Goal: Task Accomplishment & Management: Use online tool/utility

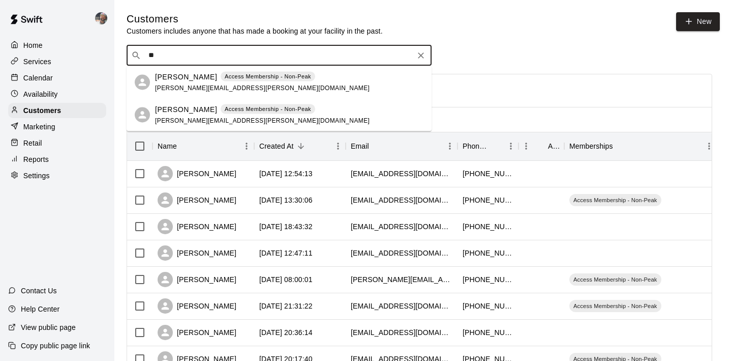
type input "*"
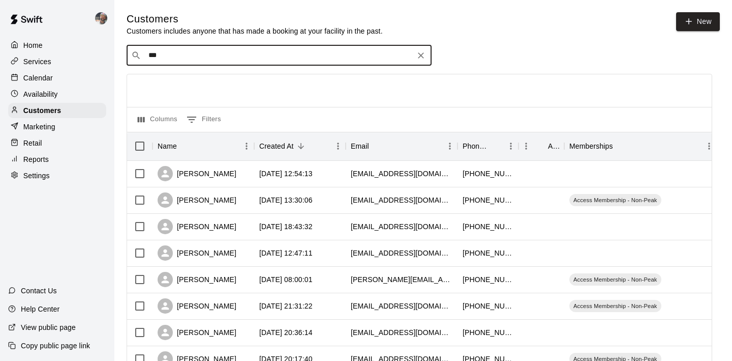
type input "****"
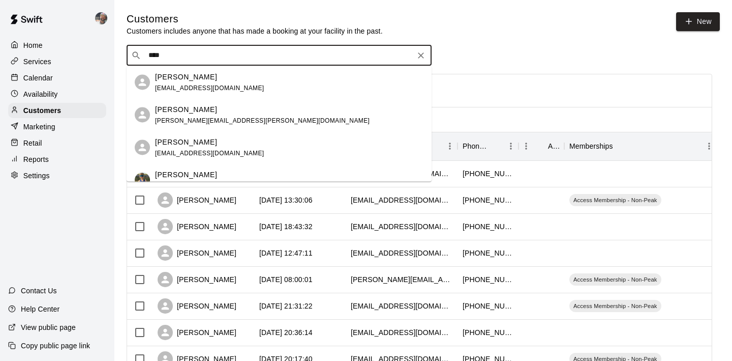
click at [187, 108] on p "[PERSON_NAME]" at bounding box center [186, 109] width 62 height 11
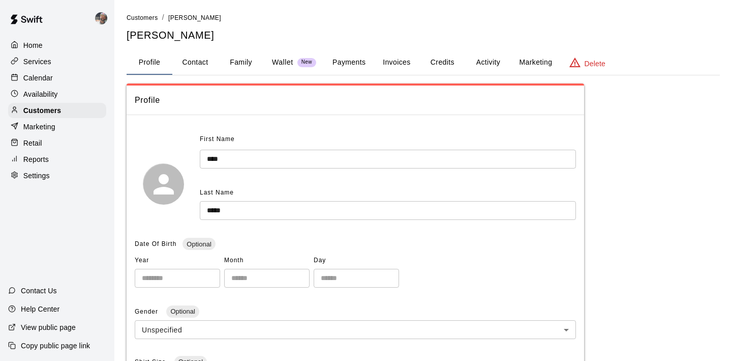
click at [480, 64] on button "Activity" at bounding box center [488, 62] width 46 height 24
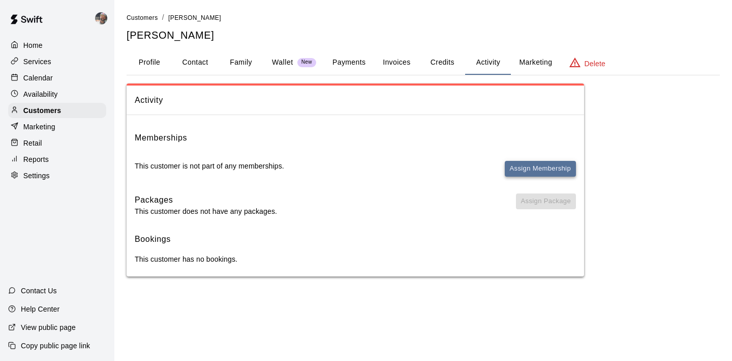
click at [521, 168] on button "Assign Membership" at bounding box center [540, 169] width 71 height 16
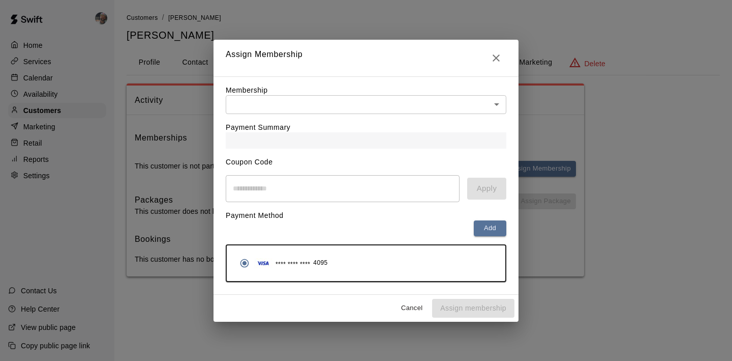
click at [340, 122] on div "Payment Summary" at bounding box center [366, 131] width 281 height 35
click at [339, 105] on body "Home Services Calendar Availability Customers Marketing Retail Reports Settings…" at bounding box center [366, 148] width 732 height 296
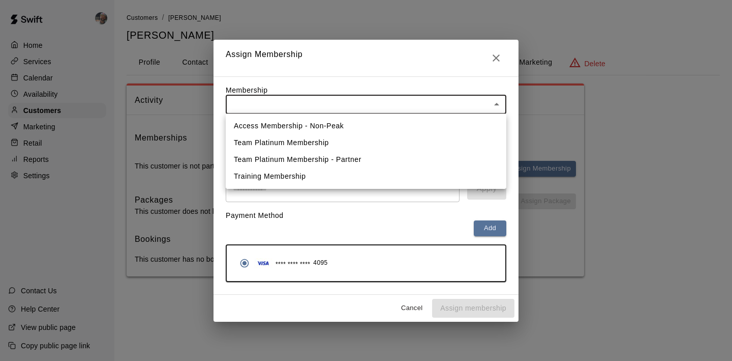
click at [333, 123] on li "Access Membership - Non-Peak" at bounding box center [366, 125] width 281 height 17
type input "**********"
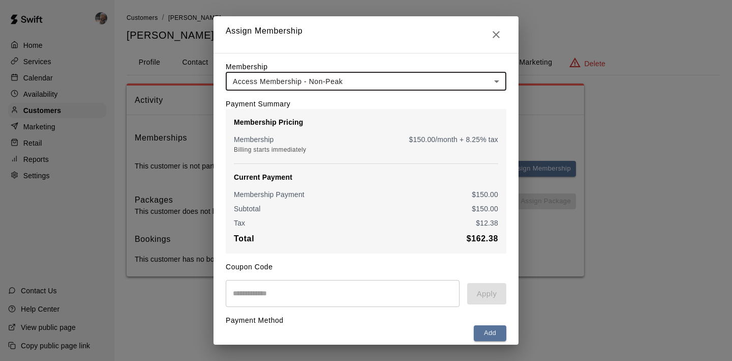
click at [310, 294] on input "text" at bounding box center [343, 293] width 234 height 27
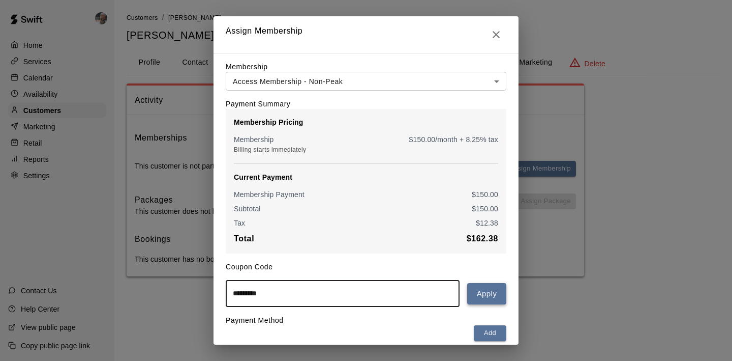
type input "*********"
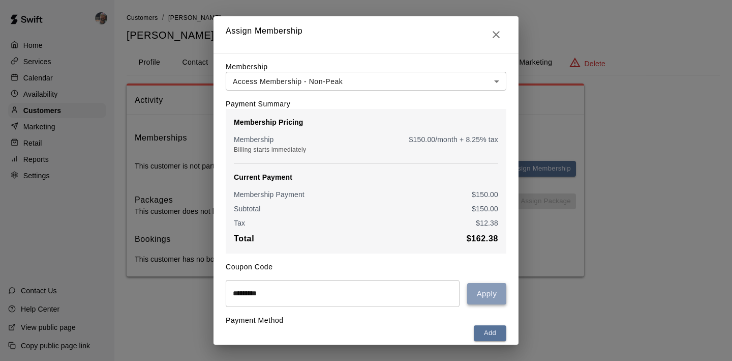
click at [486, 298] on button "Apply" at bounding box center [486, 293] width 39 height 21
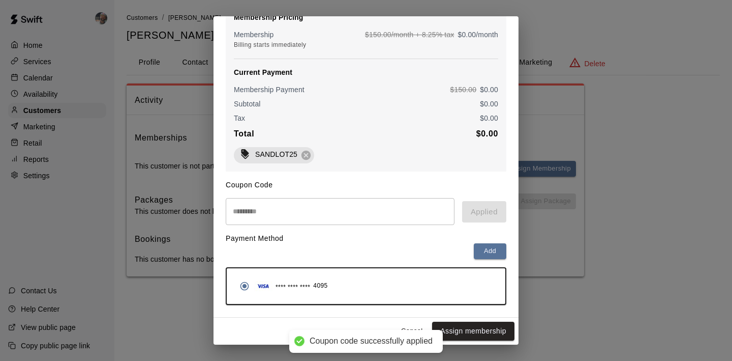
scroll to position [106, 0]
click at [481, 324] on button "Assign membership" at bounding box center [473, 330] width 82 height 19
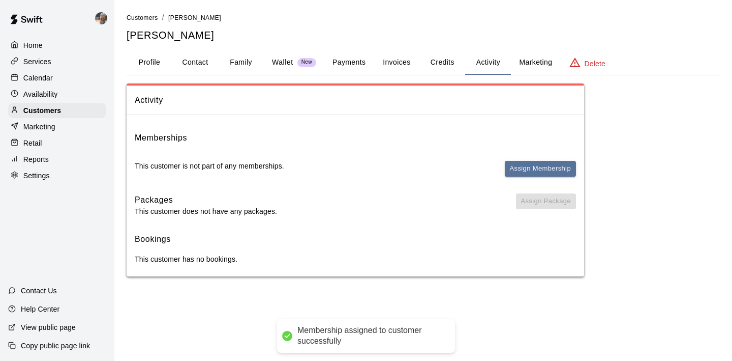
scroll to position [0, 0]
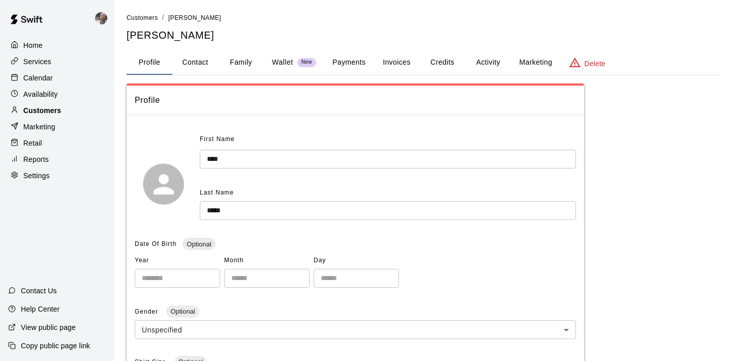
click at [61, 108] on div "Customers" at bounding box center [57, 110] width 98 height 15
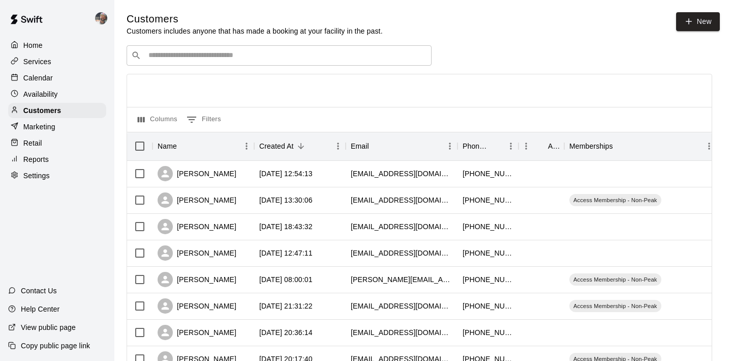
click at [210, 61] on div "​ ​" at bounding box center [279, 55] width 305 height 20
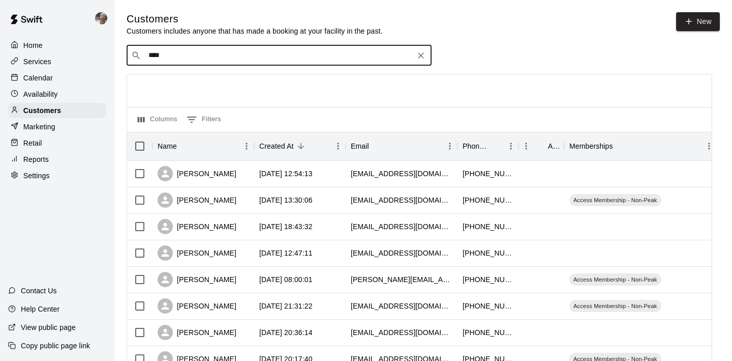
type input "*****"
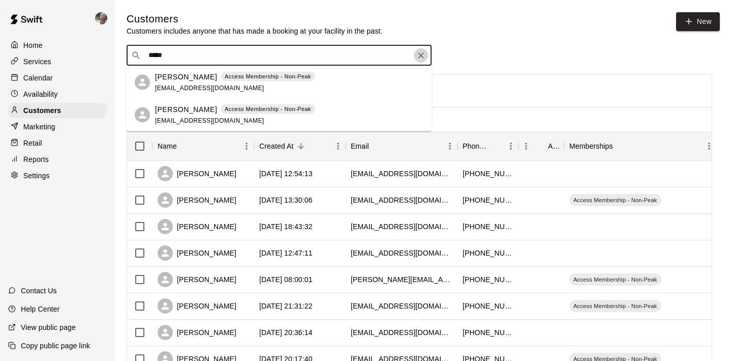
click at [421, 55] on icon "Clear" at bounding box center [421, 55] width 6 height 6
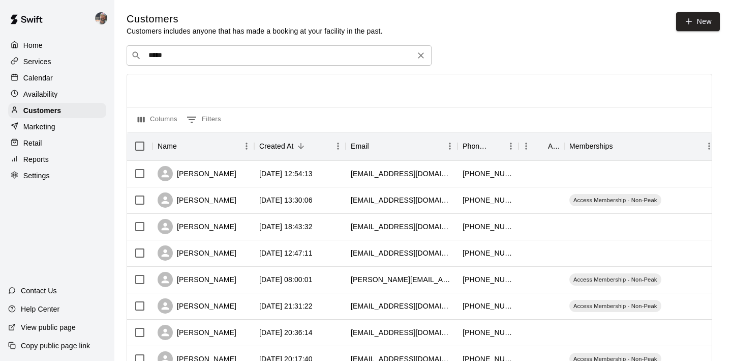
click at [550, 74] on div at bounding box center [419, 90] width 585 height 33
click at [75, 111] on div "Customers" at bounding box center [57, 110] width 98 height 15
click at [192, 54] on input "*****" at bounding box center [278, 55] width 266 height 10
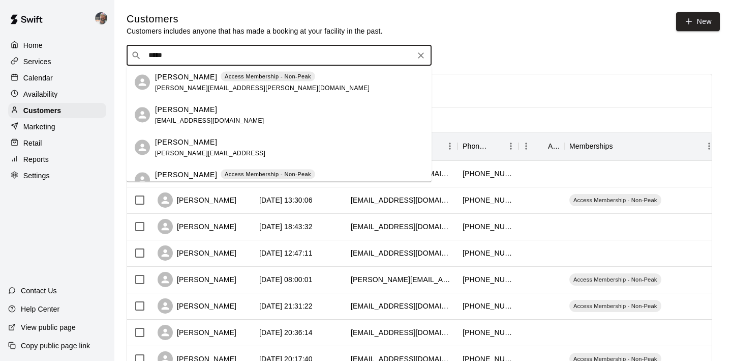
click at [192, 54] on input "*****" at bounding box center [278, 55] width 266 height 10
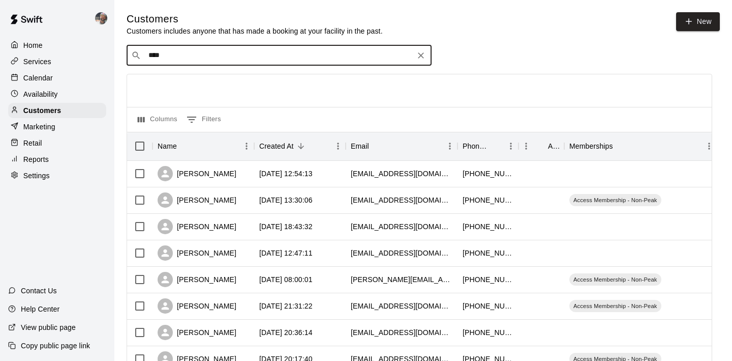
type input "*****"
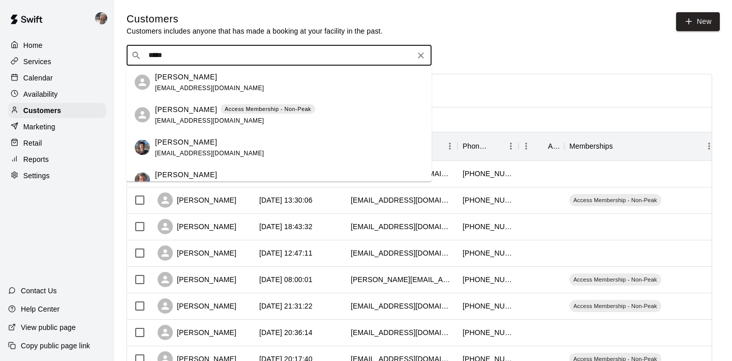
click at [194, 88] on span "matthew1174@gmail.com" at bounding box center [209, 87] width 109 height 7
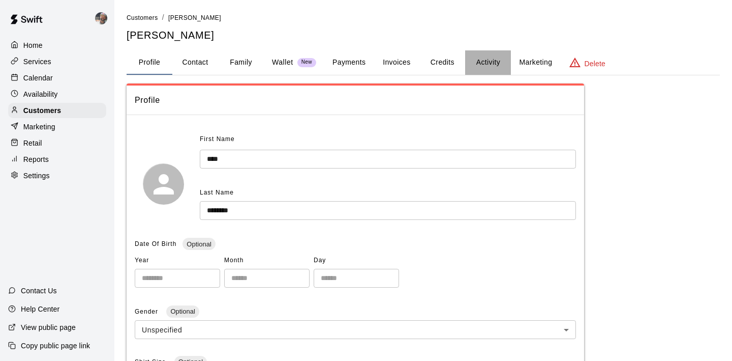
click at [487, 56] on button "Activity" at bounding box center [488, 62] width 46 height 24
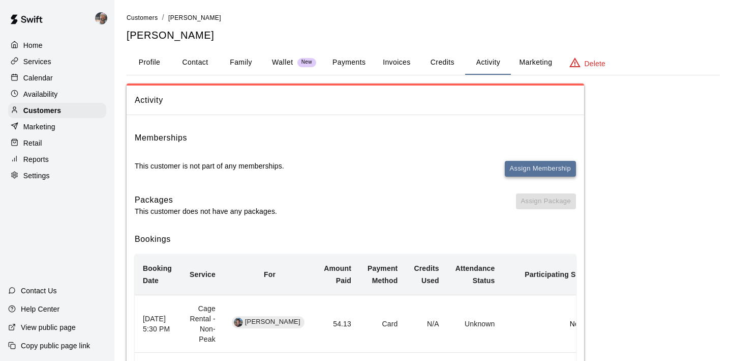
click at [530, 163] on button "Assign Membership" at bounding box center [540, 169] width 71 height 16
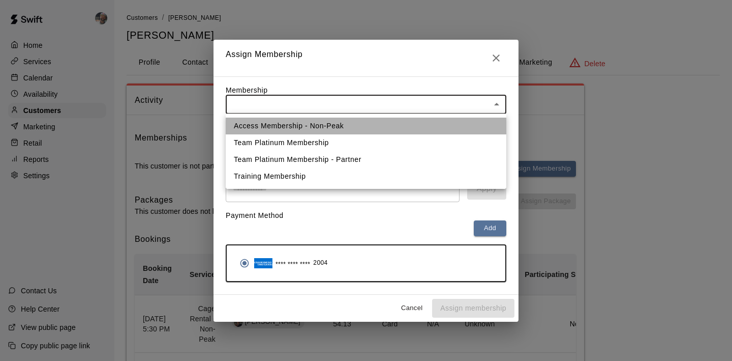
click at [295, 125] on li "Access Membership - Non-Peak" at bounding box center [366, 125] width 281 height 17
type input "**********"
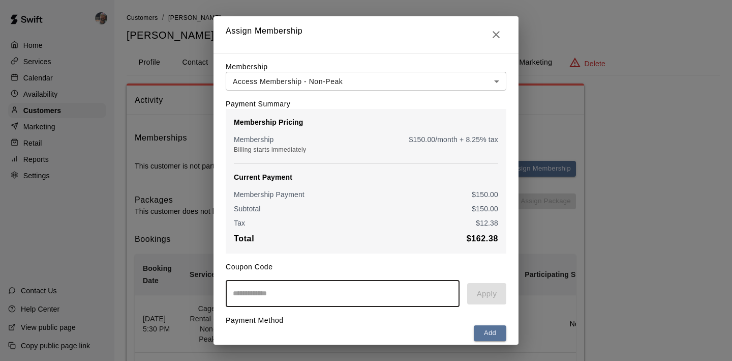
click at [278, 287] on input "text" at bounding box center [343, 293] width 234 height 27
type input "*********"
click at [490, 307] on div "********* ​ Apply" at bounding box center [366, 293] width 281 height 27
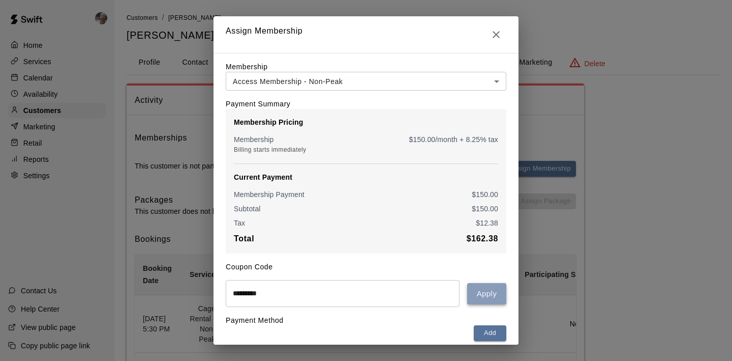
click at [490, 301] on button "Apply" at bounding box center [486, 293] width 39 height 21
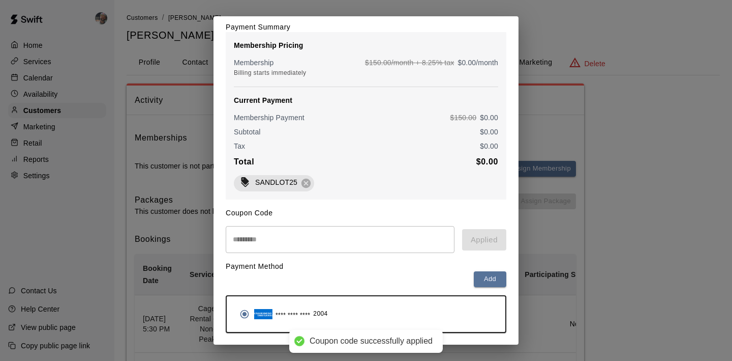
scroll to position [106, 0]
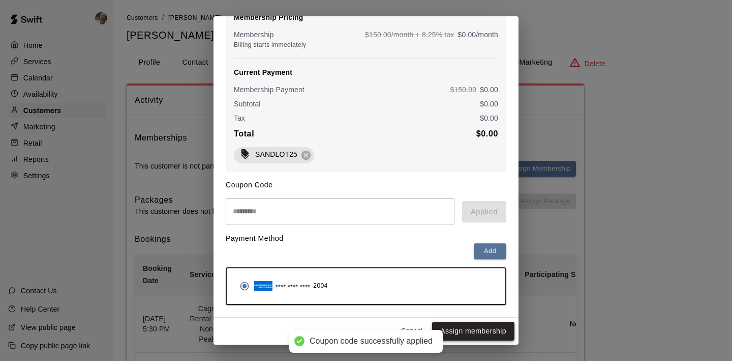
click at [472, 329] on button "Assign membership" at bounding box center [473, 330] width 82 height 19
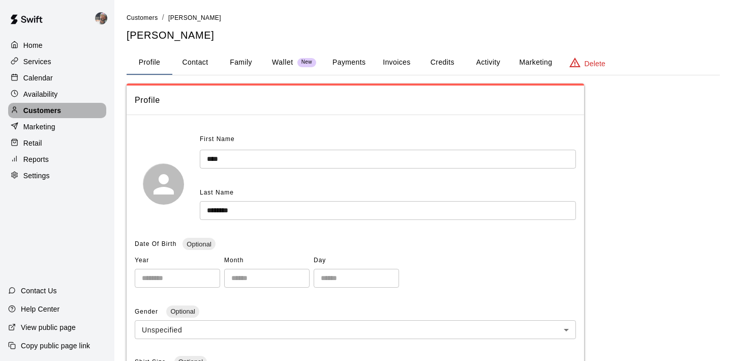
click at [49, 106] on p "Customers" at bounding box center [42, 110] width 38 height 10
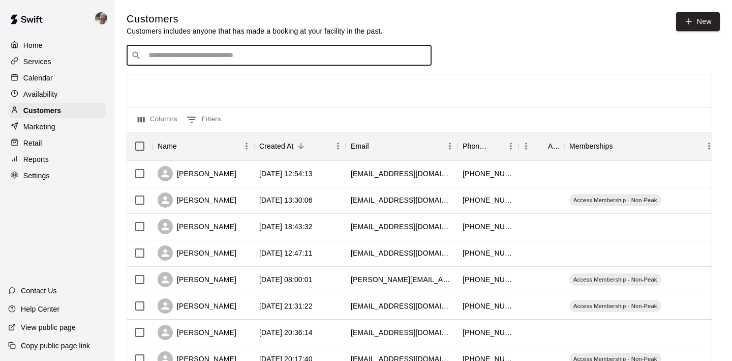
click at [197, 56] on input "Search customers by name or email" at bounding box center [286, 55] width 282 height 10
type input "***"
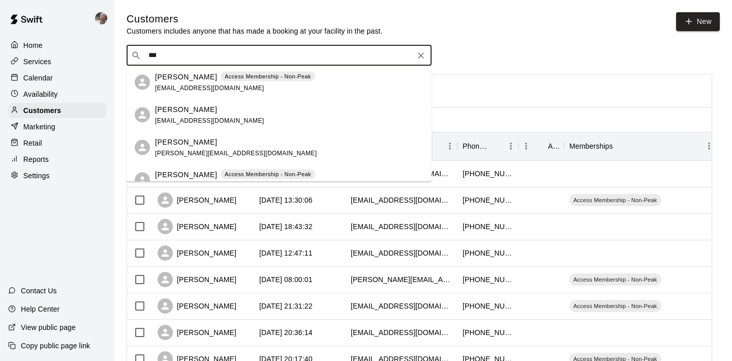
click at [224, 113] on div "Maria Robles" at bounding box center [209, 109] width 109 height 11
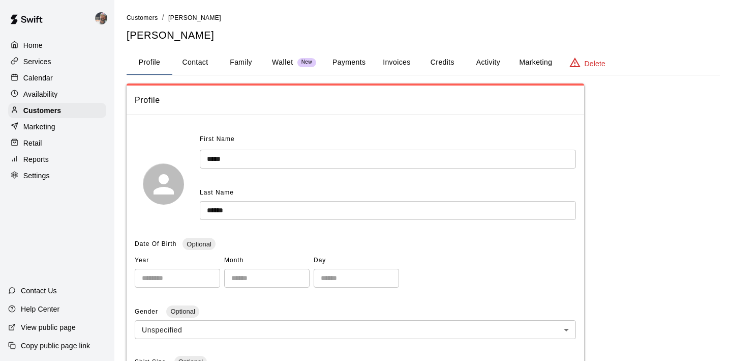
click at [480, 62] on button "Activity" at bounding box center [488, 62] width 46 height 24
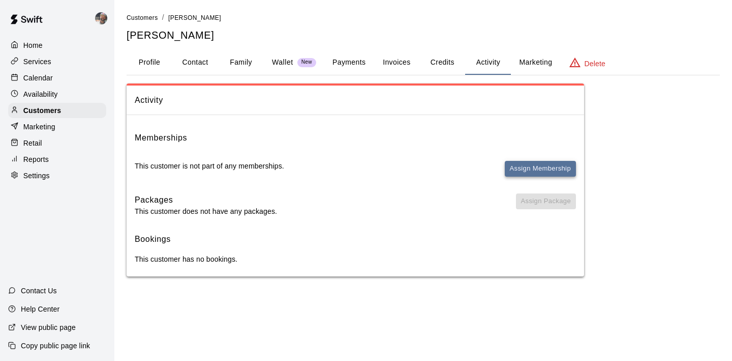
click at [518, 166] on button "Assign Membership" at bounding box center [540, 169] width 71 height 16
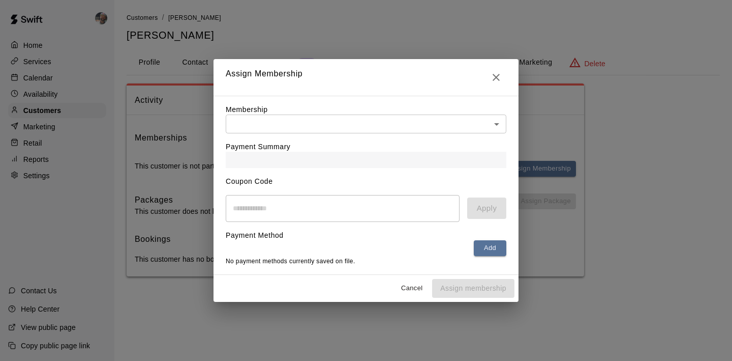
click at [344, 123] on body "Home Services Calendar Availability Customers Marketing Retail Reports Settings…" at bounding box center [366, 148] width 732 height 296
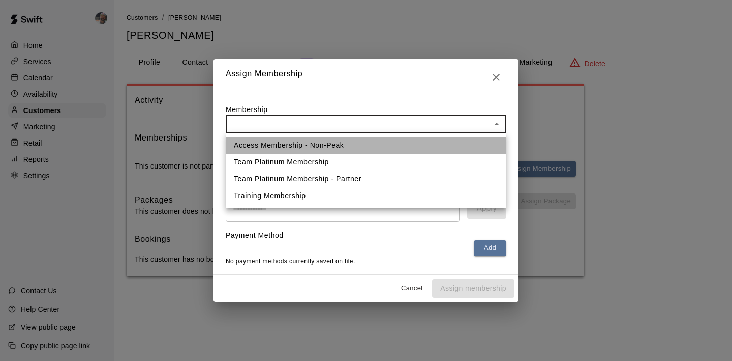
click at [337, 140] on li "Access Membership - Non-Peak" at bounding box center [366, 145] width 281 height 17
type input "**********"
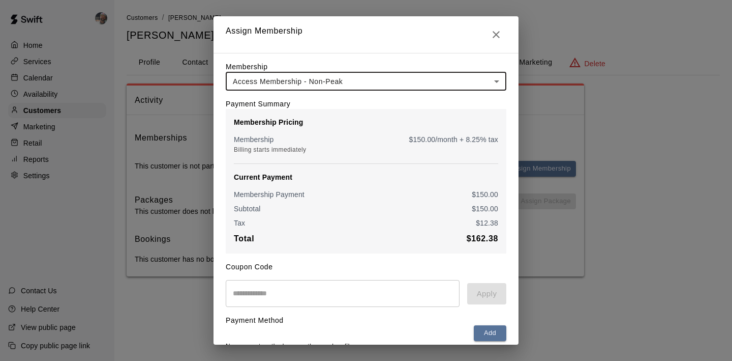
click at [299, 292] on input "text" at bounding box center [343, 293] width 234 height 27
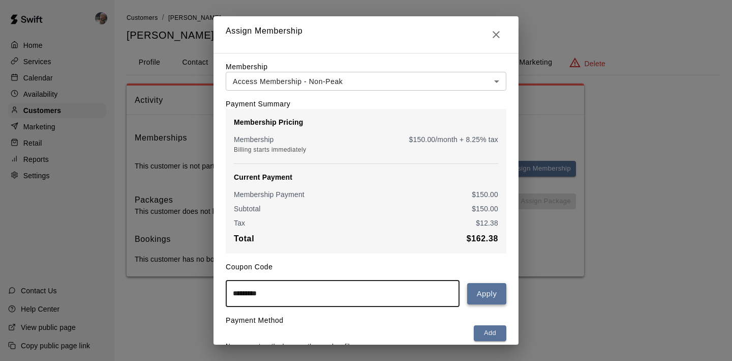
type input "*********"
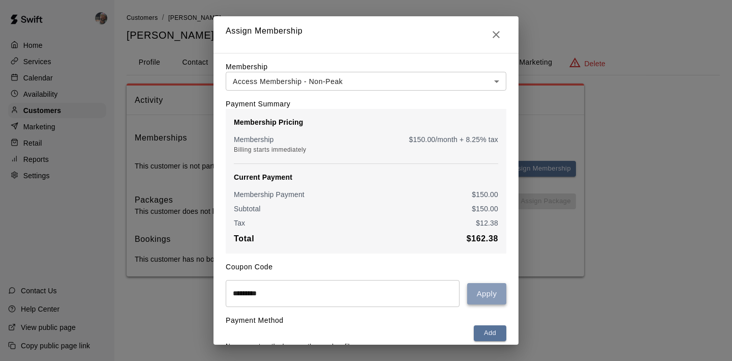
click at [490, 304] on button "Apply" at bounding box center [486, 293] width 39 height 21
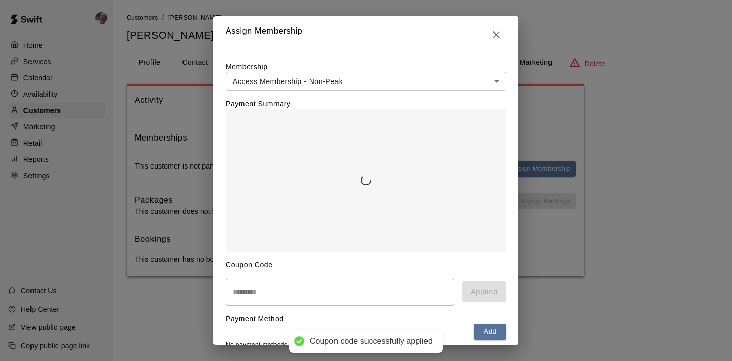
scroll to position [67, 0]
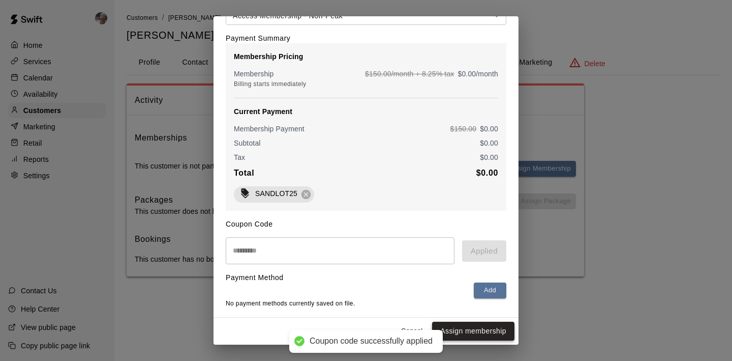
click at [469, 324] on button "Assign membership" at bounding box center [473, 330] width 82 height 19
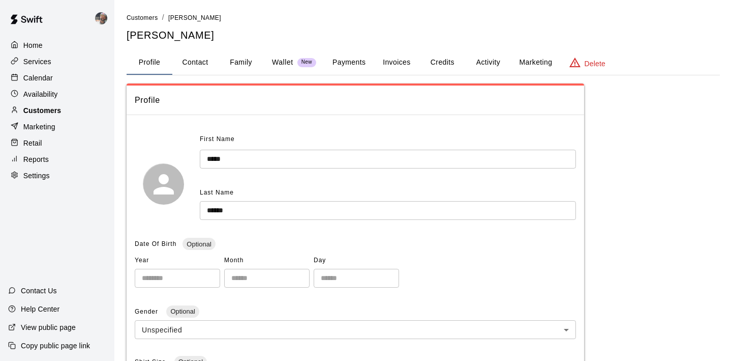
click at [83, 111] on div "Customers" at bounding box center [57, 110] width 98 height 15
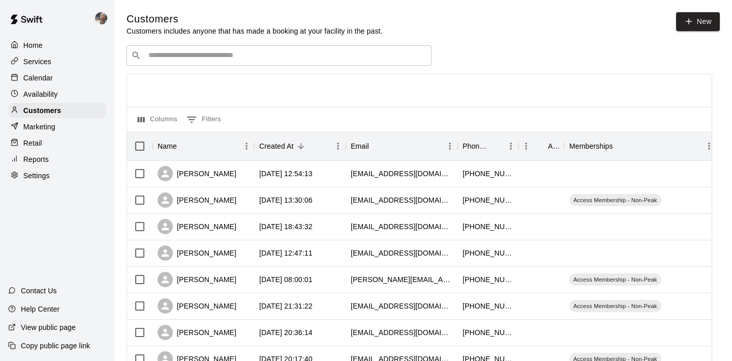
click at [190, 56] on input "Search customers by name or email" at bounding box center [286, 55] width 282 height 10
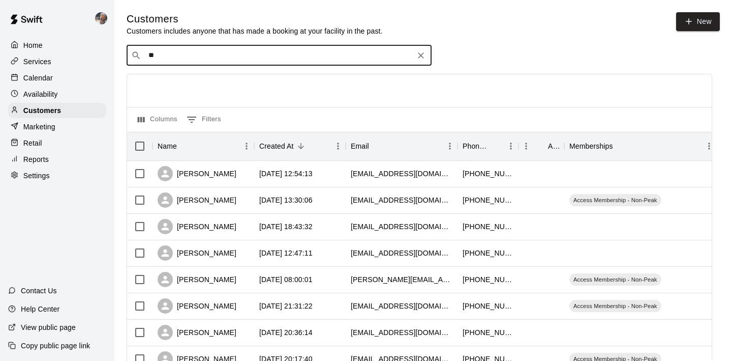
type input "*"
type input "***"
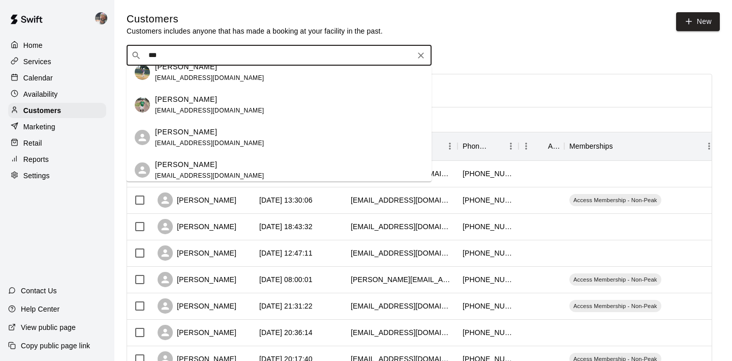
scroll to position [637, 0]
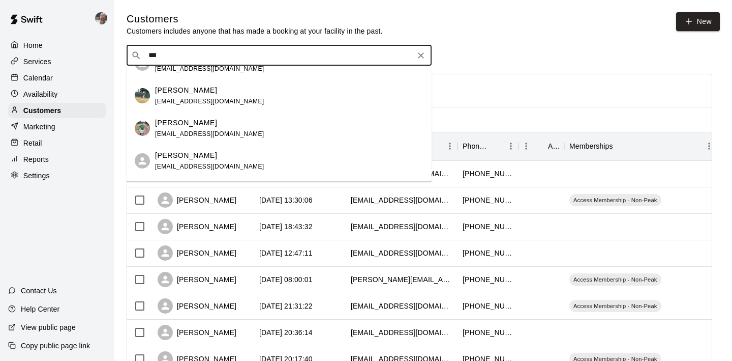
click at [209, 92] on div "Luke Carruth" at bounding box center [209, 90] width 109 height 11
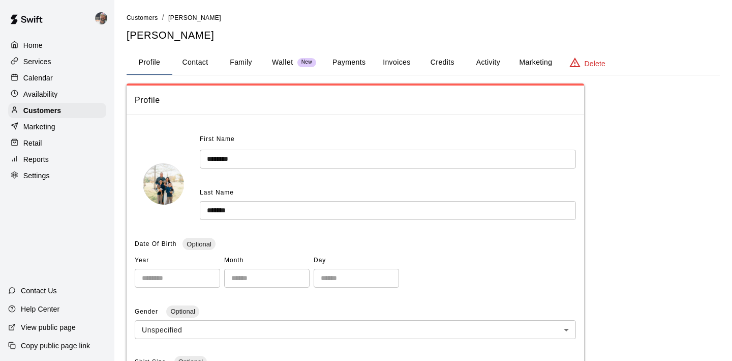
click at [497, 62] on button "Activity" at bounding box center [488, 62] width 46 height 24
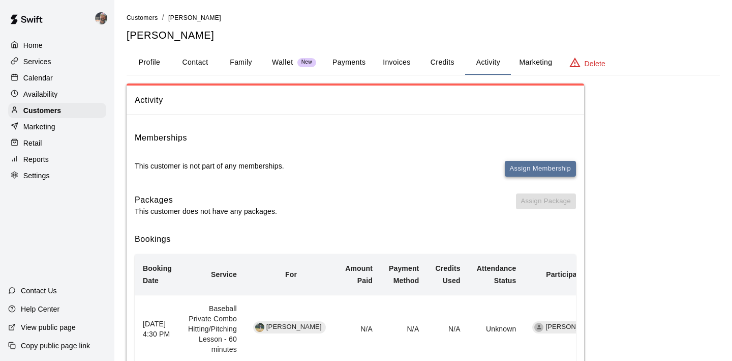
click at [526, 166] on button "Assign Membership" at bounding box center [540, 169] width 71 height 16
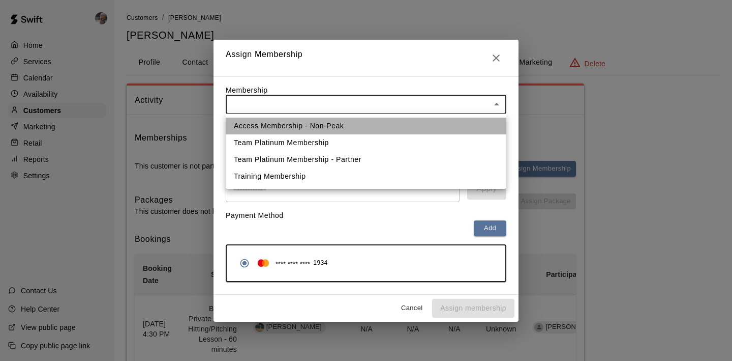
click at [310, 123] on li "Access Membership - Non-Peak" at bounding box center [366, 125] width 281 height 17
type input "**********"
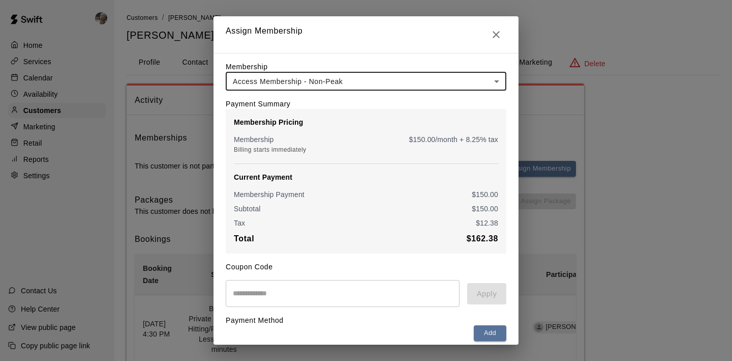
click at [287, 293] on input "text" at bounding box center [343, 293] width 234 height 27
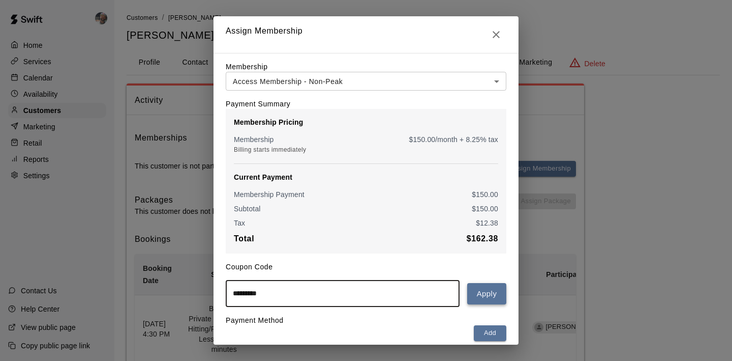
type input "*********"
click at [486, 294] on button "Apply" at bounding box center [486, 293] width 39 height 21
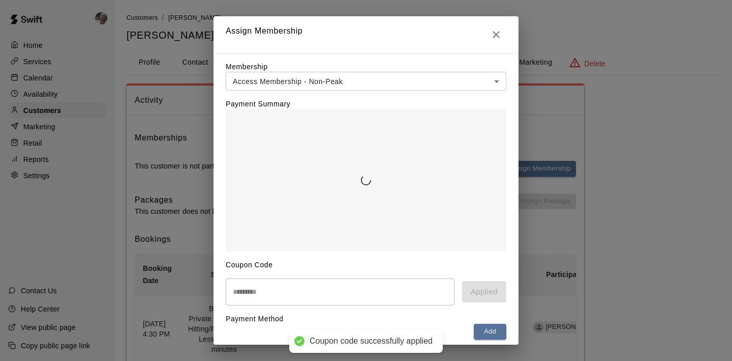
scroll to position [106, 0]
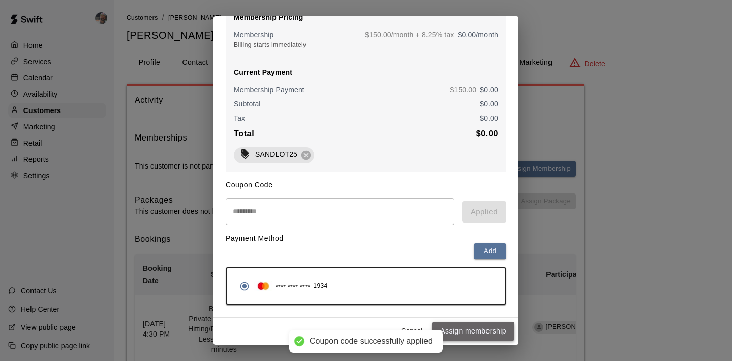
click at [466, 332] on button "Assign membership" at bounding box center [473, 330] width 82 height 19
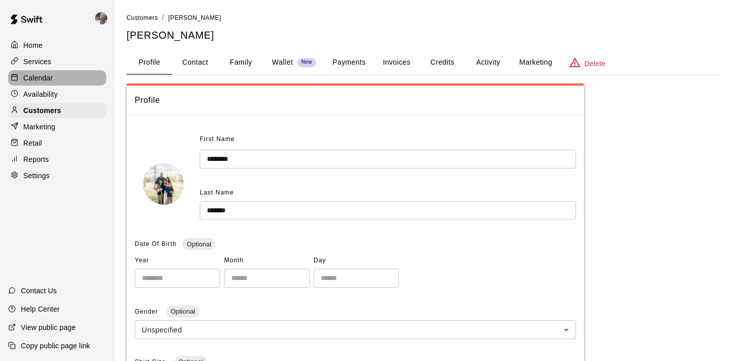
click at [54, 80] on div "Calendar" at bounding box center [57, 77] width 98 height 15
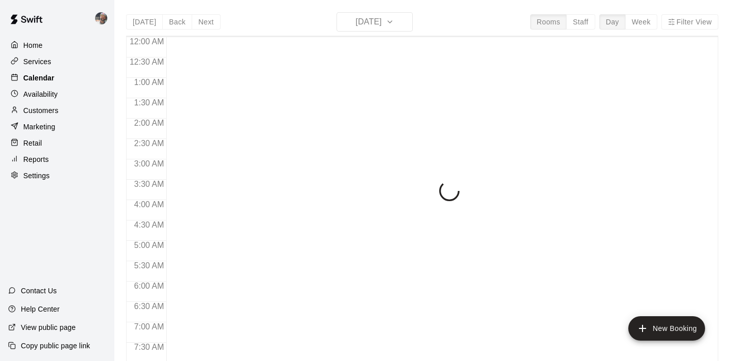
scroll to position [622, 0]
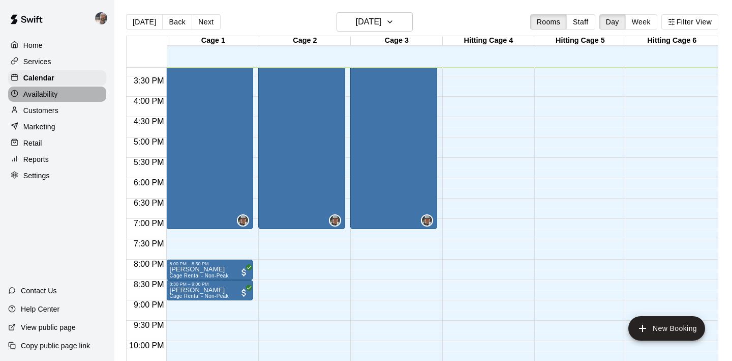
click at [61, 91] on div "Availability" at bounding box center [57, 93] width 98 height 15
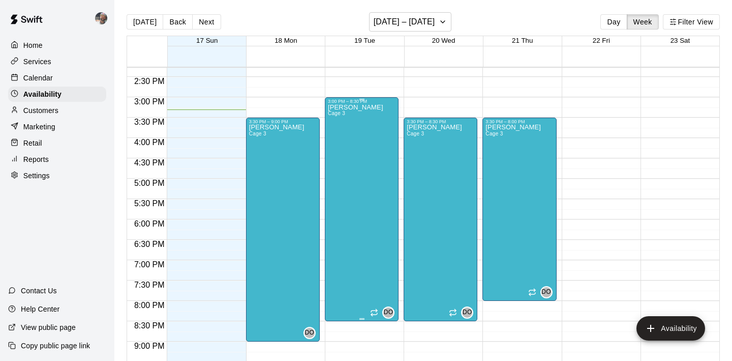
scroll to position [580, 0]
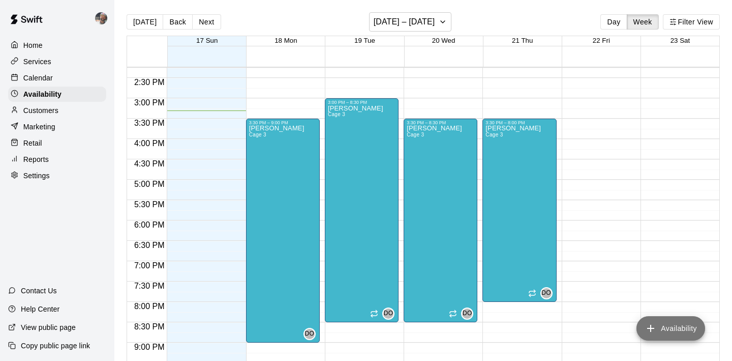
click at [674, 326] on button "Availability" at bounding box center [671, 328] width 69 height 24
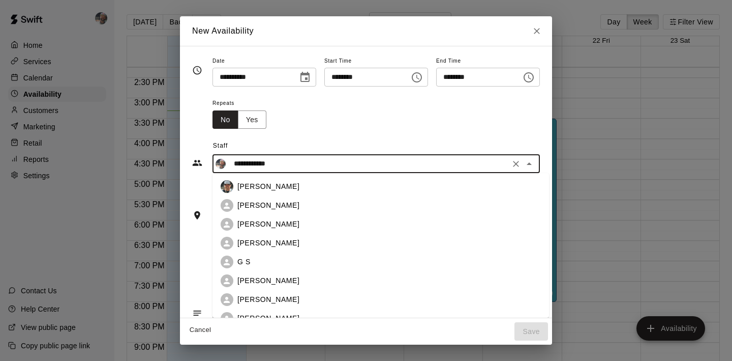
click at [280, 163] on input "**********" at bounding box center [368, 163] width 277 height 13
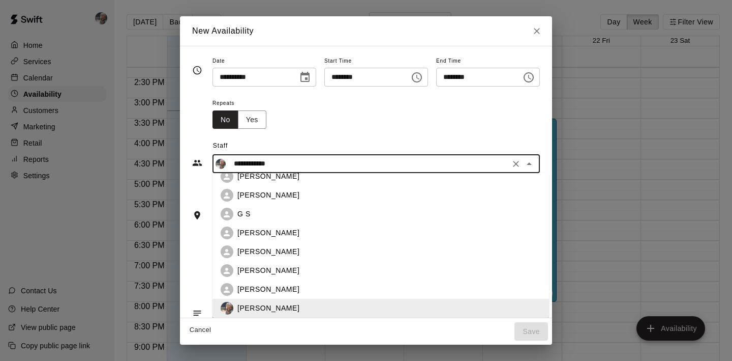
click at [271, 214] on div "G S" at bounding box center [389, 213] width 304 height 11
type input "***"
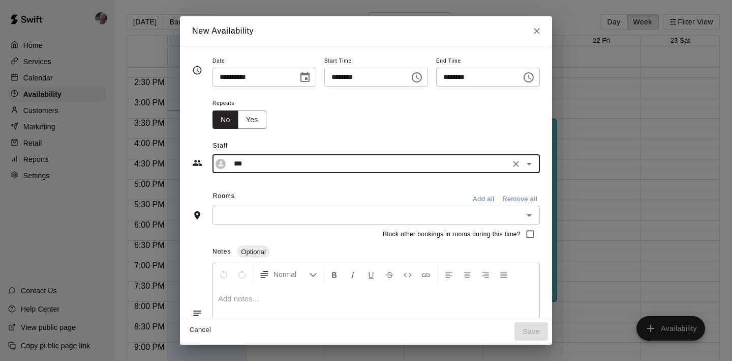
click at [281, 216] on input "text" at bounding box center [368, 214] width 305 height 13
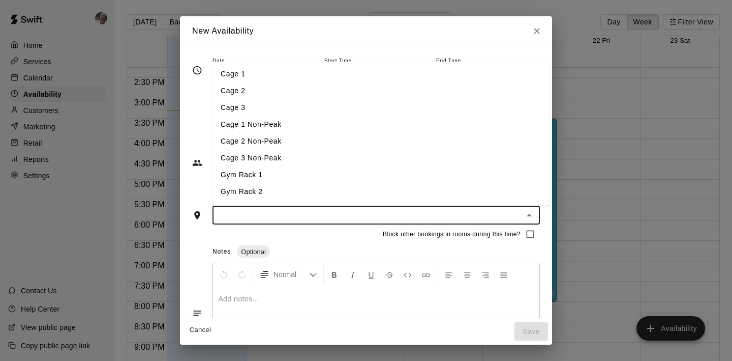
click at [286, 76] on li "Cage 1" at bounding box center [381, 74] width 337 height 17
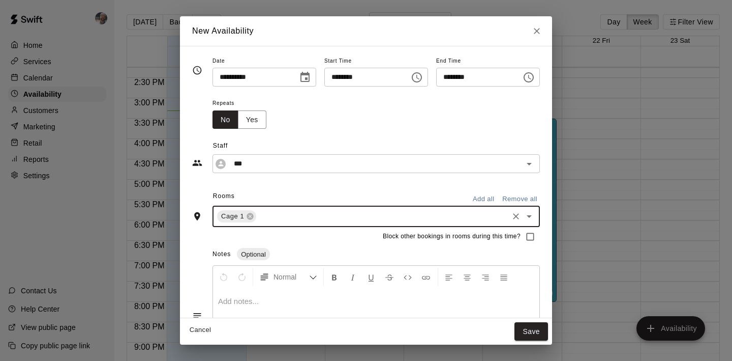
click at [414, 76] on icon "Choose time, selected time is 3:00 PM" at bounding box center [417, 77] width 12 height 12
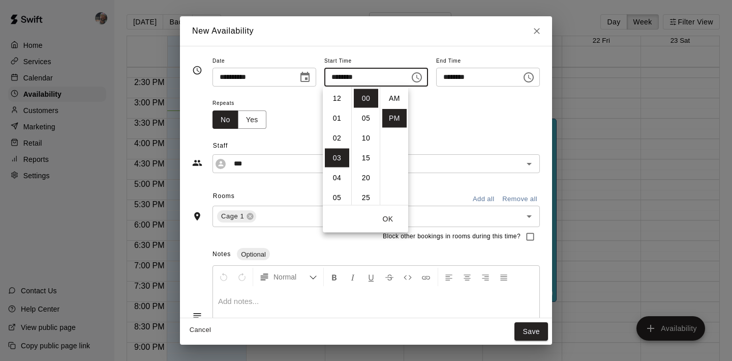
scroll to position [18, 0]
click at [341, 124] on li "04" at bounding box center [337, 118] width 24 height 19
type input "********"
click at [460, 77] on input "********" at bounding box center [475, 77] width 78 height 19
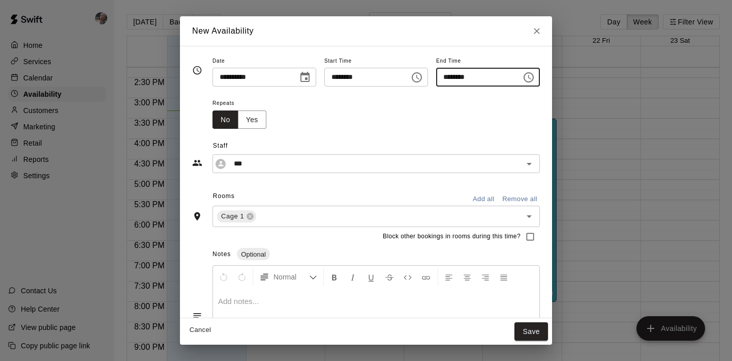
click at [460, 77] on input "********" at bounding box center [475, 77] width 78 height 19
click at [483, 79] on input "********" at bounding box center [475, 77] width 78 height 19
click at [471, 79] on input "********" at bounding box center [475, 77] width 78 height 19
click at [534, 75] on icon "Choose time, selected time is 4:30 PM" at bounding box center [529, 77] width 12 height 12
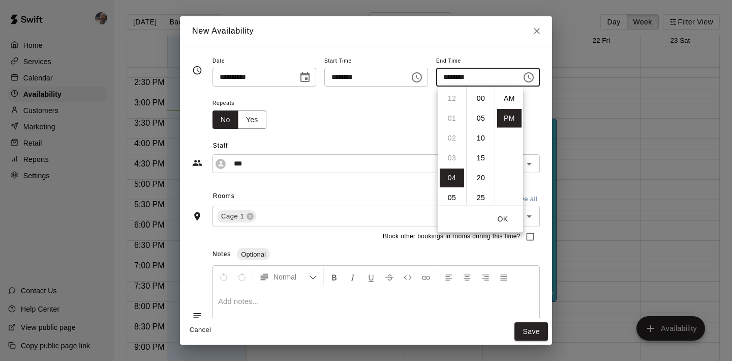
scroll to position [18, 0]
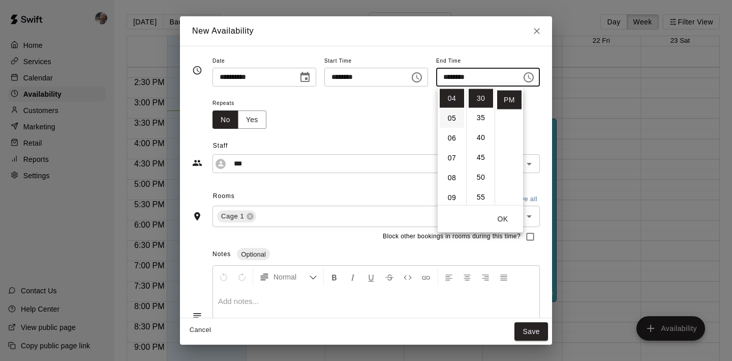
click at [454, 125] on li "05" at bounding box center [452, 118] width 24 height 19
click at [481, 102] on li "00" at bounding box center [481, 98] width 24 height 19
type input "********"
click at [530, 120] on div "Repeats No Yes" at bounding box center [376, 113] width 327 height 32
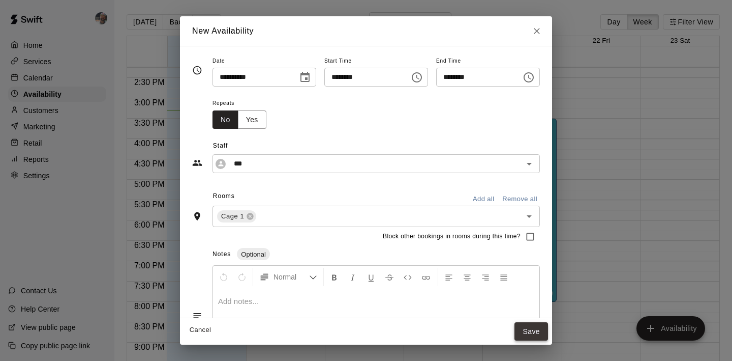
click at [537, 333] on button "Save" at bounding box center [532, 331] width 34 height 19
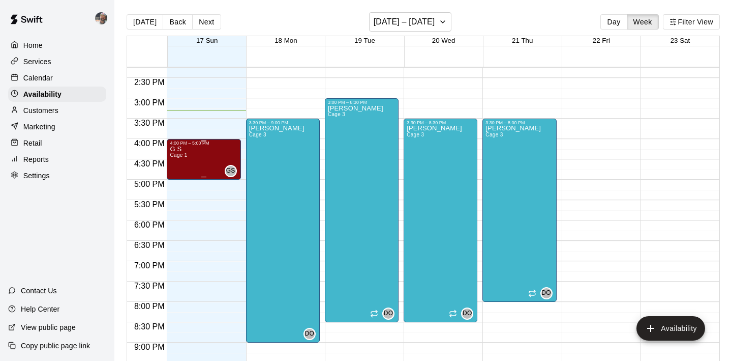
click at [220, 157] on div "G S Cage 1 GS" at bounding box center [204, 325] width 68 height 361
click at [182, 154] on icon "edit" at bounding box center [180, 156] width 12 height 12
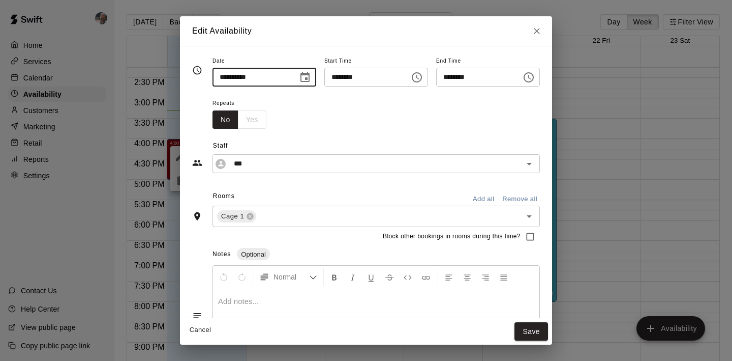
click at [266, 80] on input "**********" at bounding box center [252, 77] width 78 height 19
click at [309, 74] on icon "Choose date, selected date is Aug 17, 2025" at bounding box center [305, 77] width 12 height 12
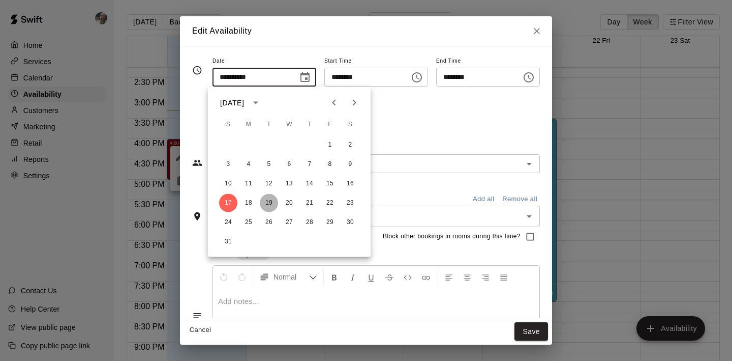
click at [267, 203] on button "19" at bounding box center [269, 203] width 18 height 18
type input "**********"
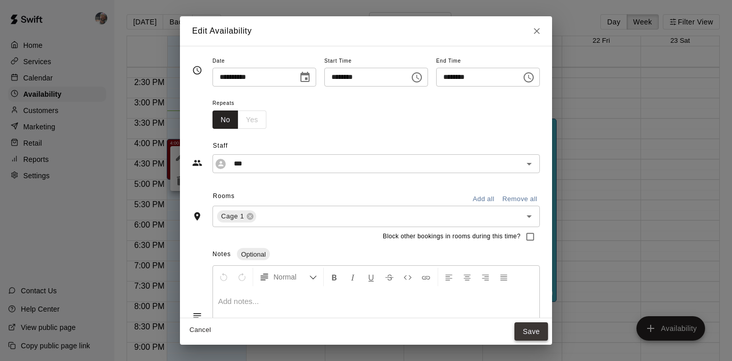
click at [542, 333] on button "Save" at bounding box center [532, 331] width 34 height 19
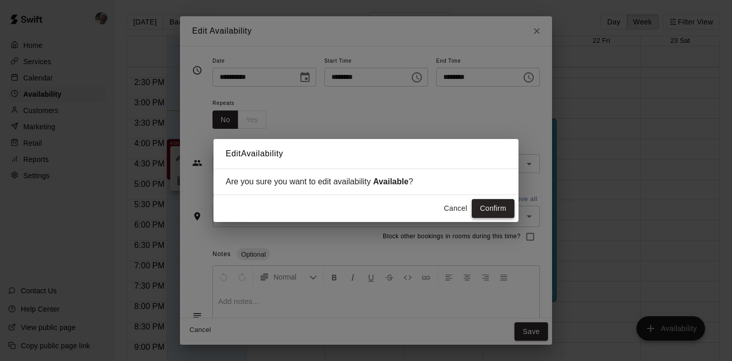
click at [495, 210] on button "Confirm" at bounding box center [493, 208] width 43 height 19
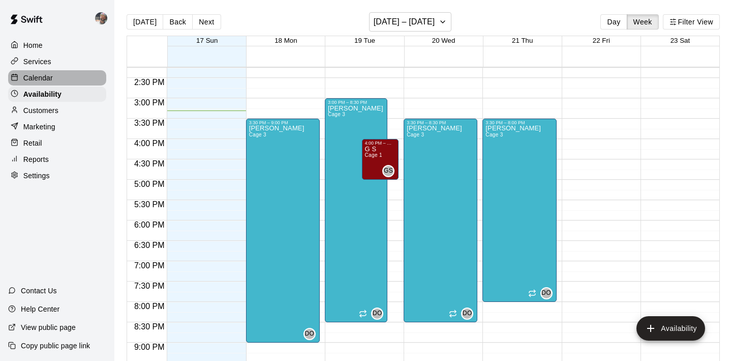
click at [70, 77] on div "Calendar" at bounding box center [57, 77] width 98 height 15
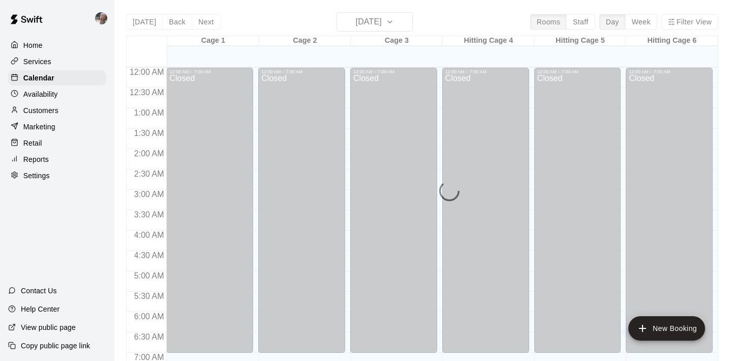
scroll to position [623, 0]
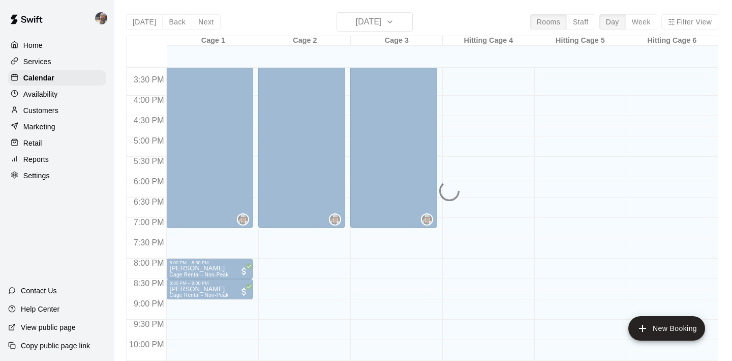
click at [65, 111] on div "Customers" at bounding box center [57, 110] width 98 height 15
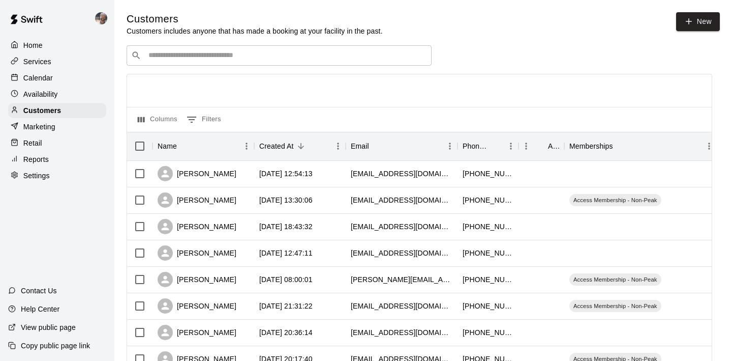
click at [176, 53] on input "Search customers by name or email" at bounding box center [286, 55] width 282 height 10
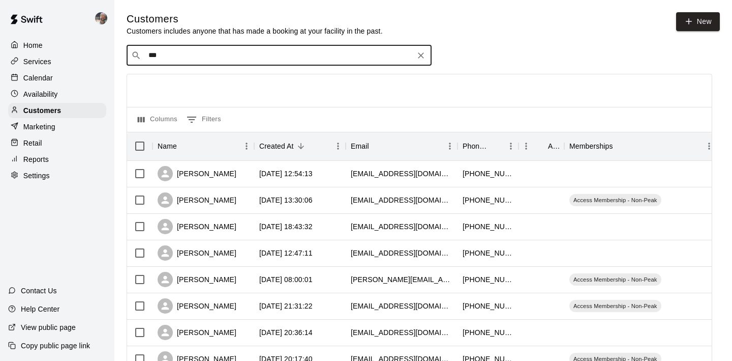
type input "****"
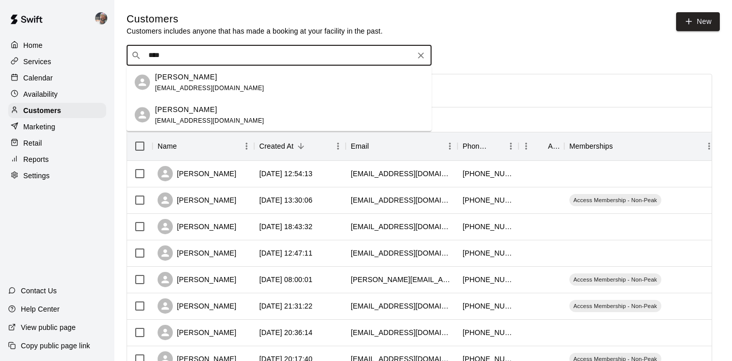
click at [191, 76] on p "Cynthia Guadalupe" at bounding box center [186, 76] width 62 height 11
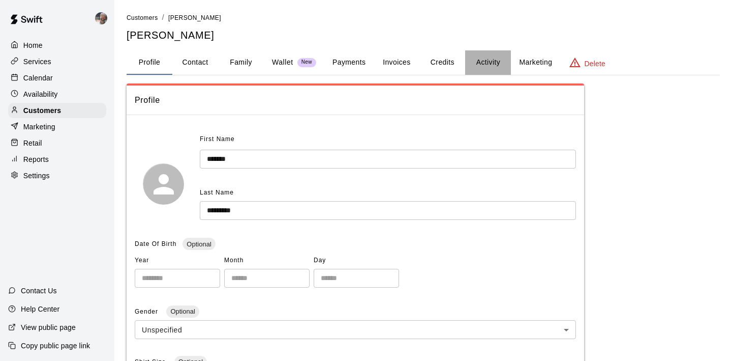
click at [496, 53] on button "Activity" at bounding box center [488, 62] width 46 height 24
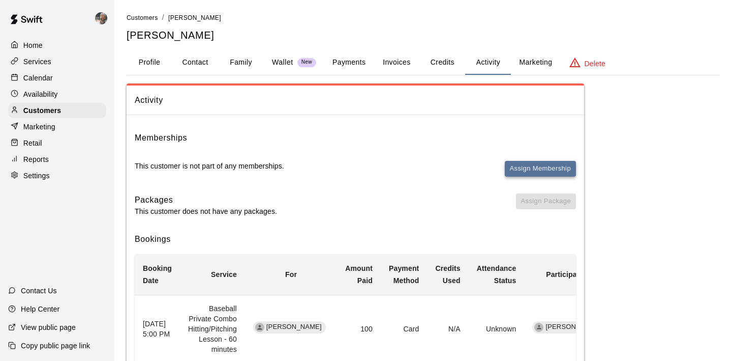
click at [517, 164] on button "Assign Membership" at bounding box center [540, 169] width 71 height 16
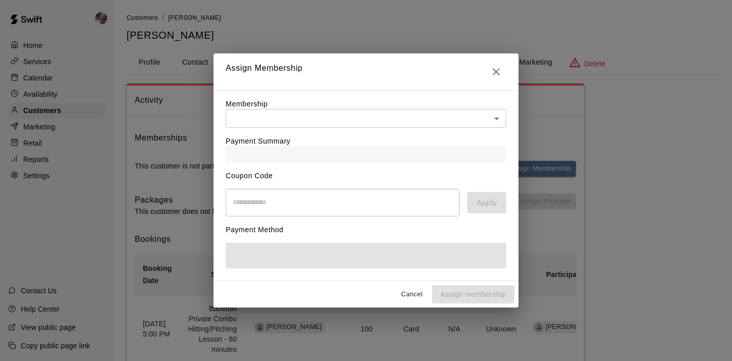
click at [341, 107] on div "Membership ​ ​" at bounding box center [366, 113] width 281 height 29
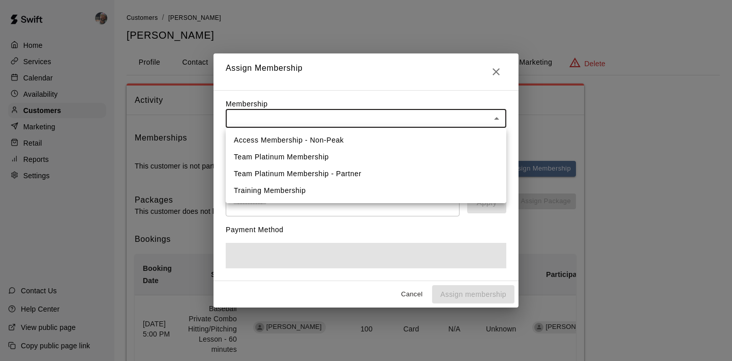
click at [341, 115] on body "Home Services Calendar Availability Customers Marketing Retail Reports Settings…" at bounding box center [366, 273] width 732 height 546
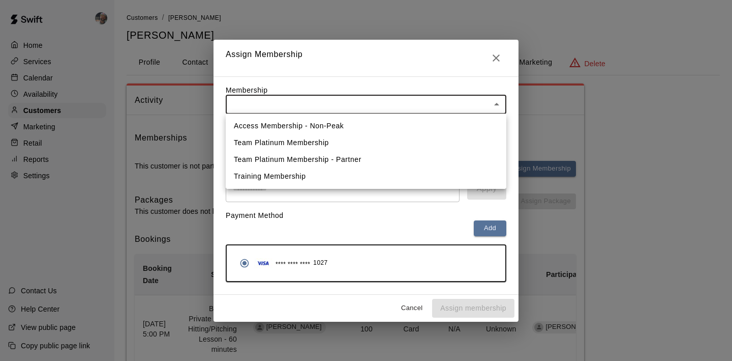
click at [338, 125] on li "Access Membership - Non-Peak" at bounding box center [366, 125] width 281 height 17
type input "**********"
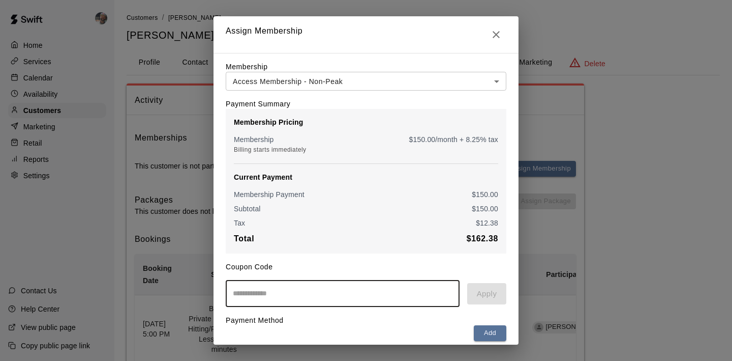
click at [276, 292] on input "text" at bounding box center [343, 293] width 234 height 27
type input "*********"
click at [477, 296] on button "Apply" at bounding box center [486, 293] width 39 height 21
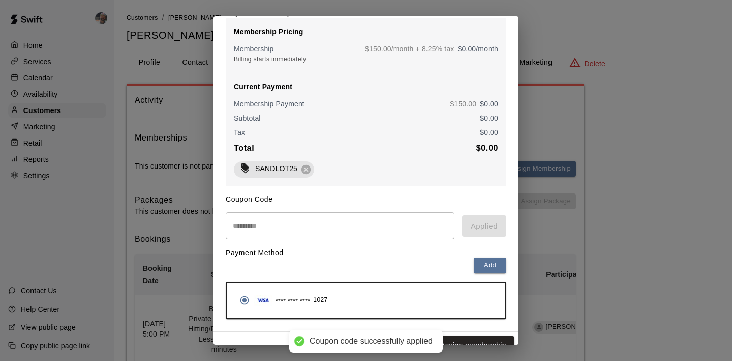
scroll to position [106, 0]
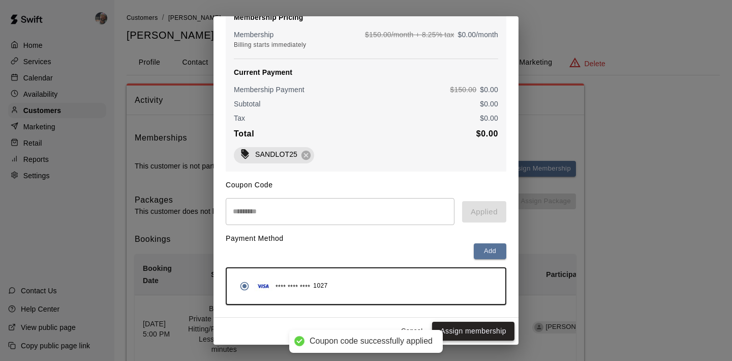
click at [466, 326] on button "Assign membership" at bounding box center [473, 330] width 82 height 19
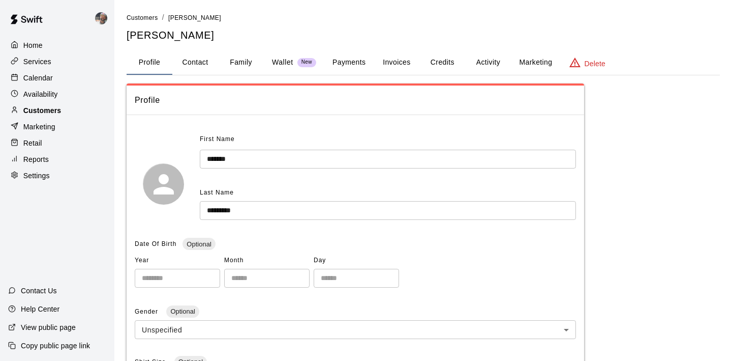
click at [84, 111] on div "Customers" at bounding box center [57, 110] width 98 height 15
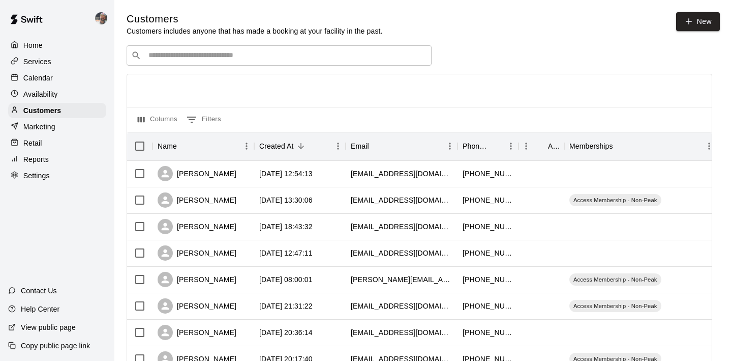
click at [190, 56] on input "Search customers by name or email" at bounding box center [286, 55] width 282 height 10
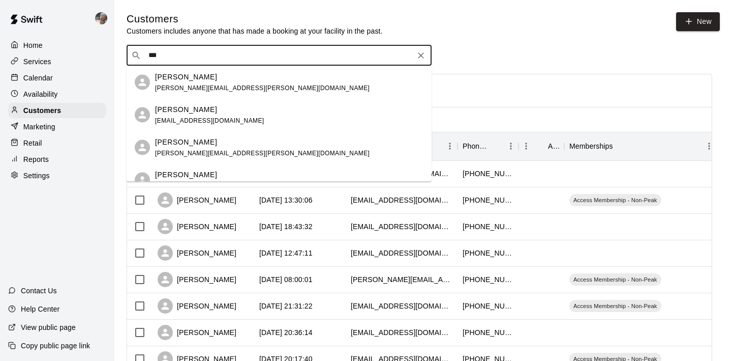
scroll to position [15, 0]
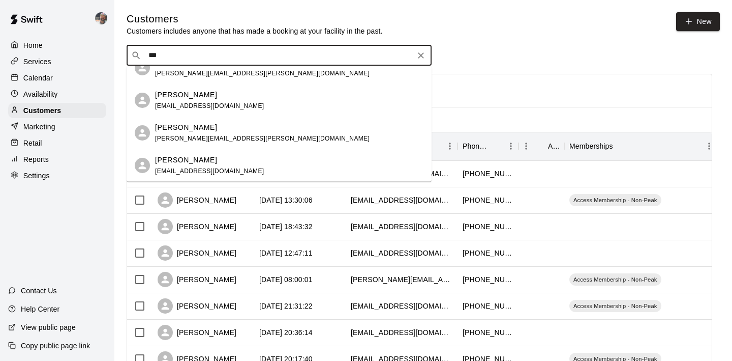
click at [195, 63] on div "​ *** ​" at bounding box center [279, 55] width 305 height 20
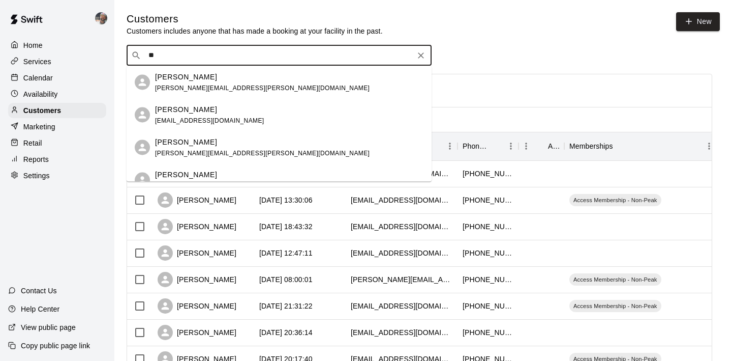
type input "*"
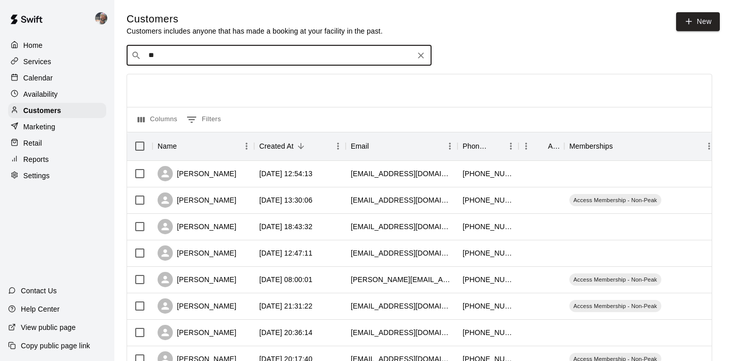
type input "***"
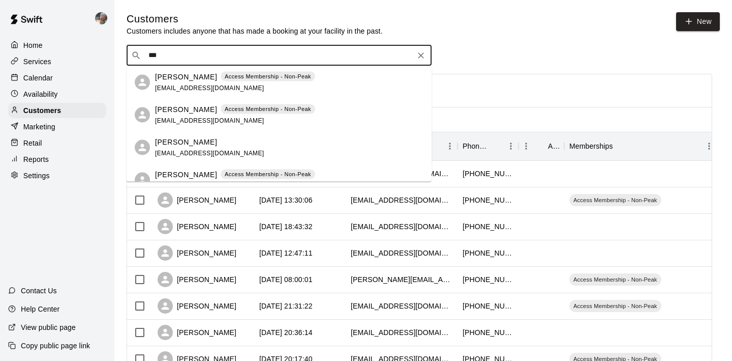
click at [240, 144] on div "[PERSON_NAME] [EMAIL_ADDRESS][DOMAIN_NAME]" at bounding box center [289, 147] width 269 height 22
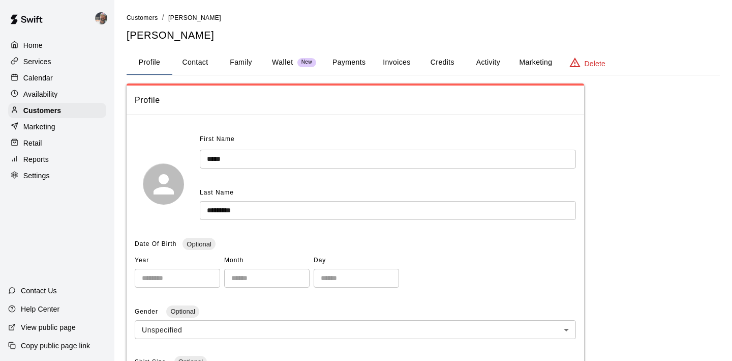
click at [500, 60] on button "Activity" at bounding box center [488, 62] width 46 height 24
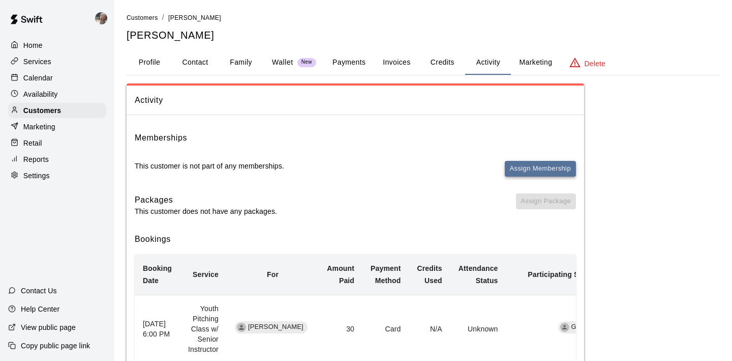
click at [522, 163] on button "Assign Membership" at bounding box center [540, 169] width 71 height 16
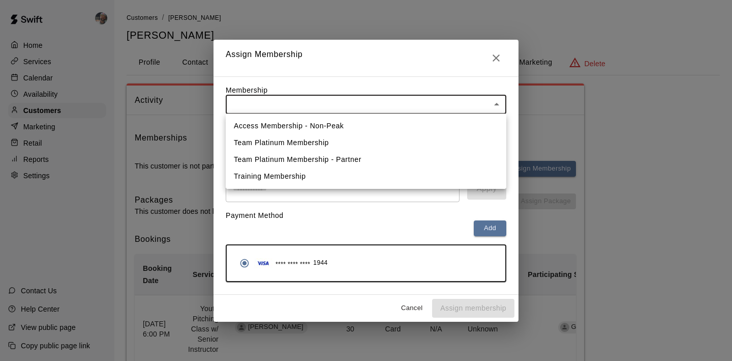
click at [403, 122] on li "Access Membership - Non-Peak" at bounding box center [366, 125] width 281 height 17
type input "**********"
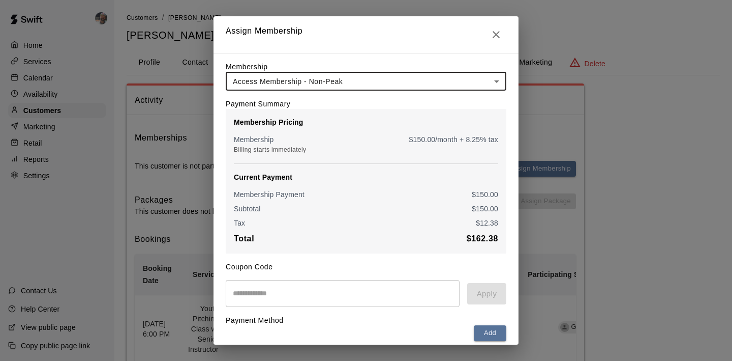
click at [325, 291] on input "text" at bounding box center [343, 293] width 234 height 27
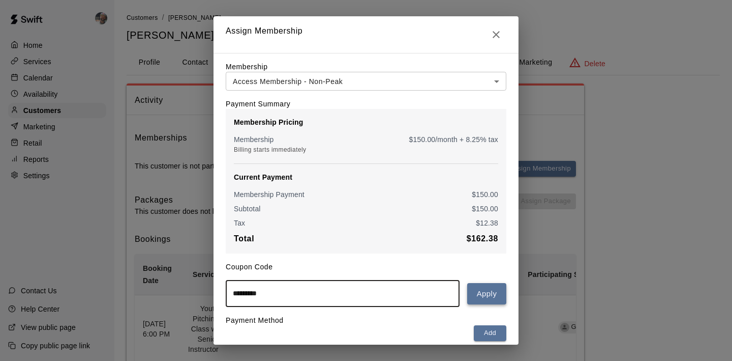
type input "*********"
click at [491, 287] on button "Apply" at bounding box center [486, 293] width 39 height 21
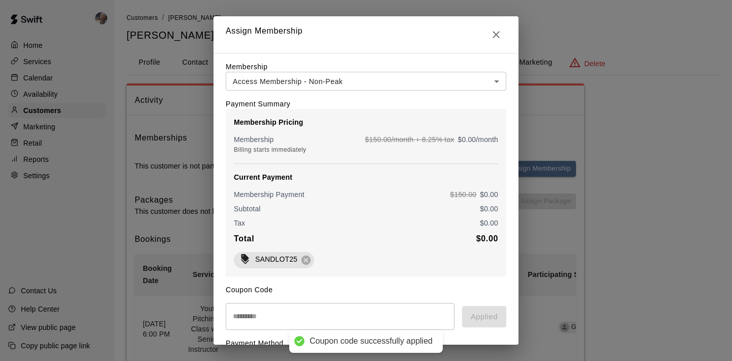
scroll to position [106, 0]
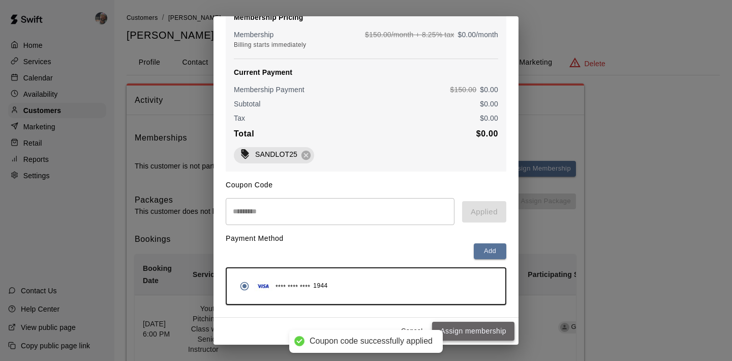
click at [473, 327] on button "Assign membership" at bounding box center [473, 330] width 82 height 19
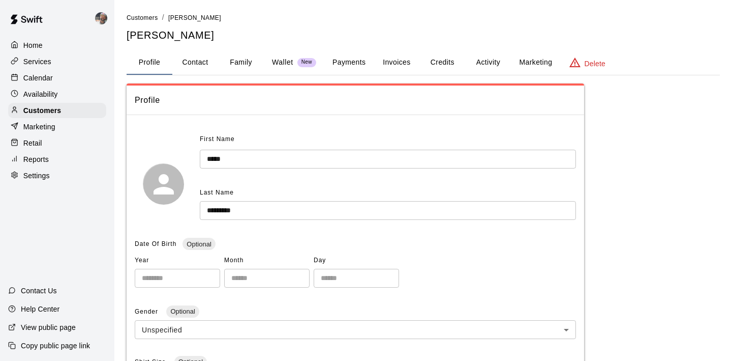
click at [495, 62] on button "Activity" at bounding box center [488, 62] width 46 height 24
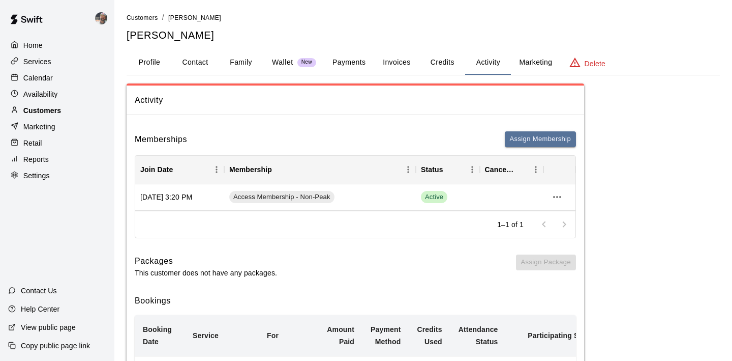
click at [69, 110] on div "Customers" at bounding box center [57, 110] width 98 height 15
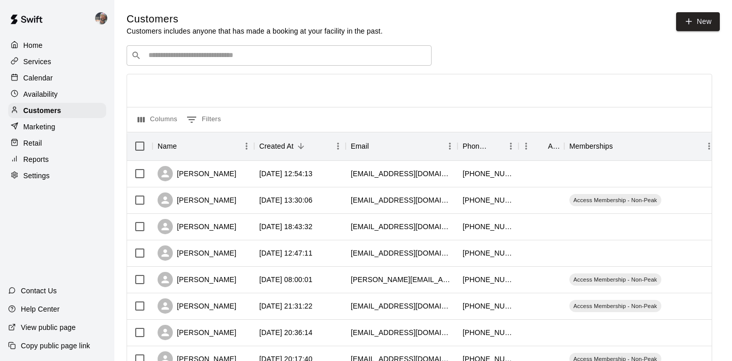
click at [50, 79] on p "Calendar" at bounding box center [37, 78] width 29 height 10
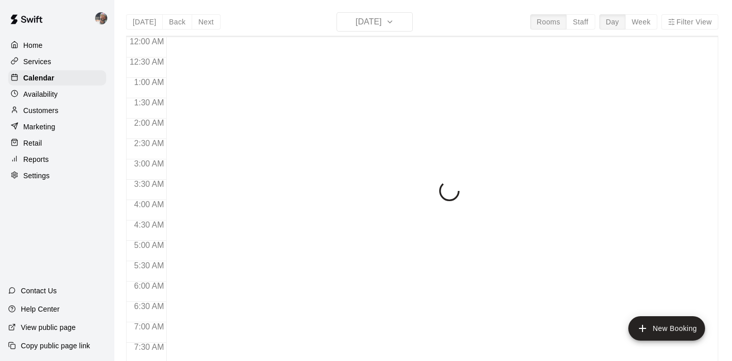
scroll to position [624, 0]
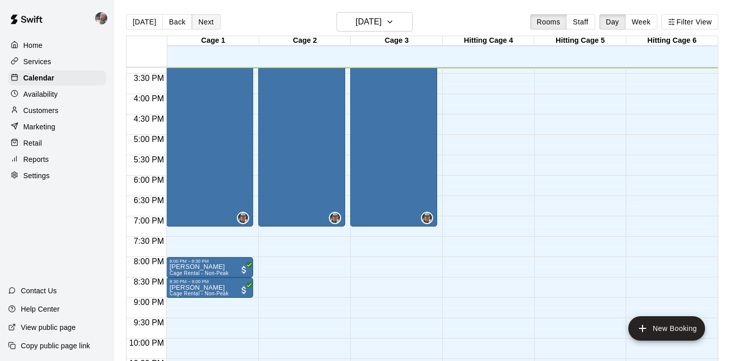
click at [206, 22] on button "Next" at bounding box center [206, 21] width 28 height 15
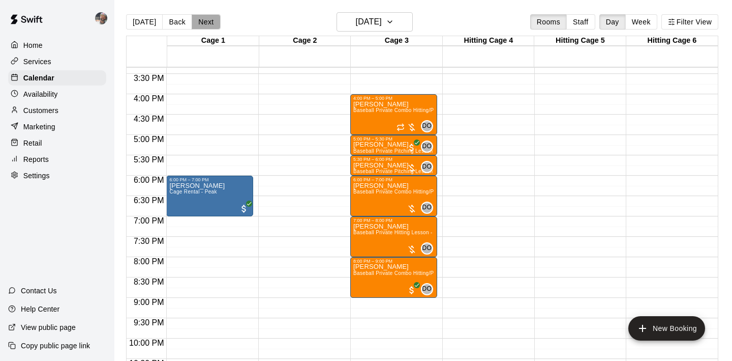
click at [206, 22] on button "Next" at bounding box center [206, 21] width 28 height 15
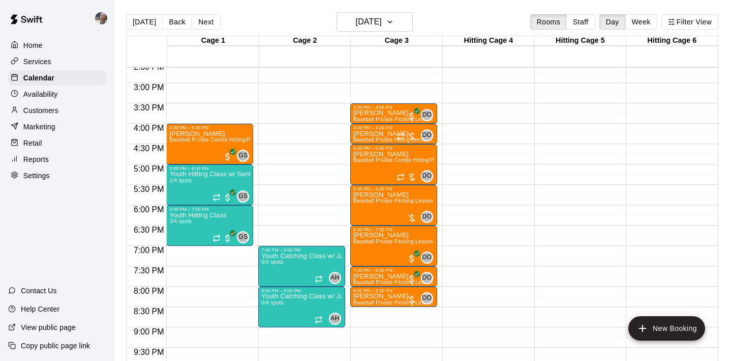
scroll to position [594, 0]
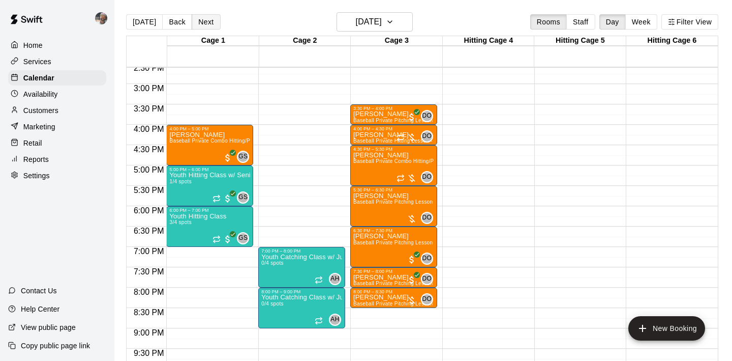
click at [215, 23] on button "Next" at bounding box center [206, 21] width 28 height 15
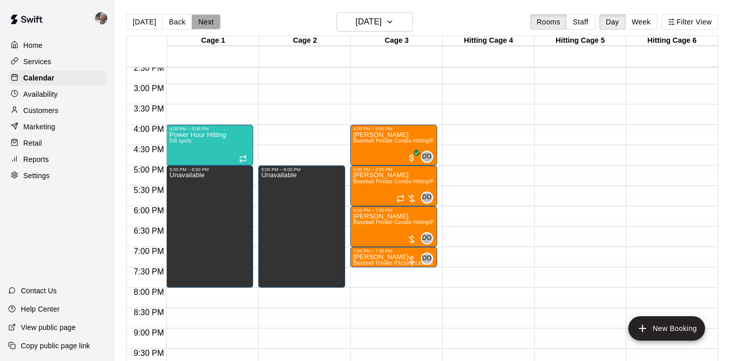
click at [211, 23] on button "Next" at bounding box center [206, 21] width 28 height 15
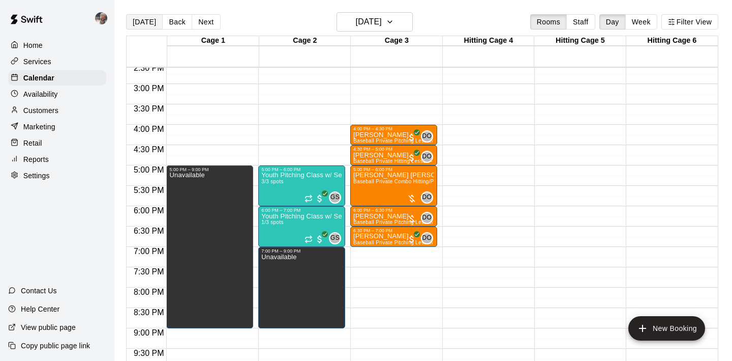
click at [151, 21] on button "[DATE]" at bounding box center [144, 21] width 37 height 15
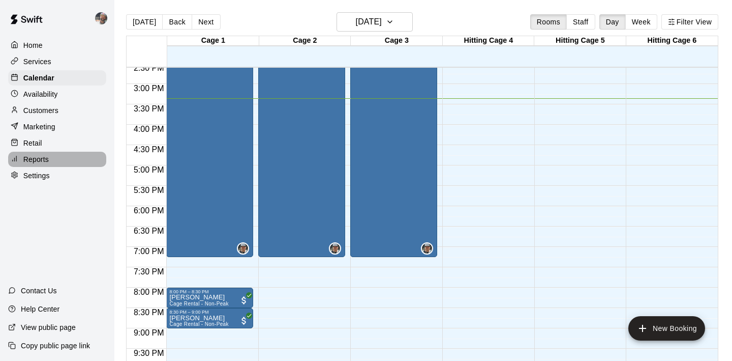
click at [44, 158] on p "Reports" at bounding box center [35, 159] width 25 height 10
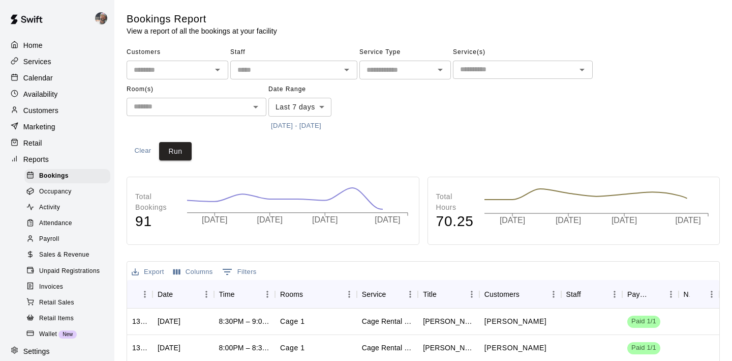
click at [69, 236] on div "Payroll" at bounding box center [67, 239] width 86 height 14
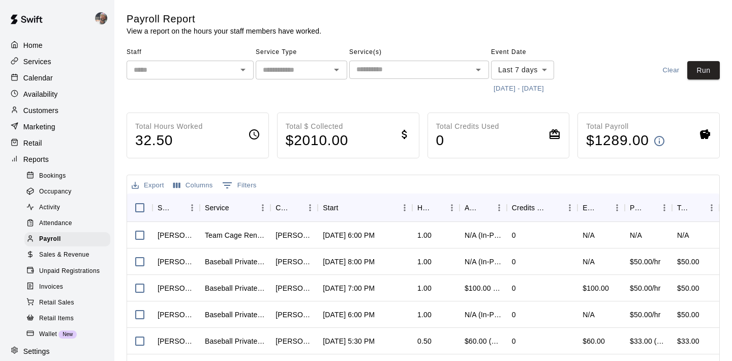
click at [242, 70] on icon "Open" at bounding box center [243, 70] width 12 height 12
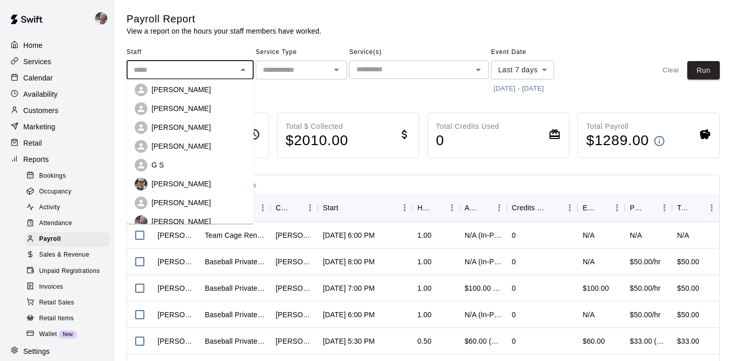
scroll to position [81, 0]
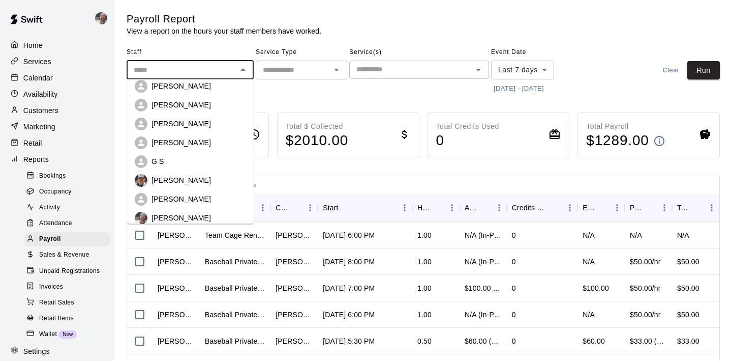
click at [191, 160] on div "G S" at bounding box center [199, 162] width 94 height 10
type input "***"
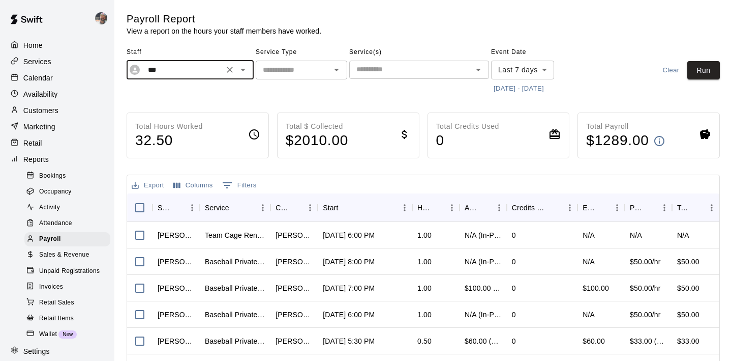
click at [501, 89] on button "8/10/2025 - 8/17/2025" at bounding box center [518, 89] width 55 height 16
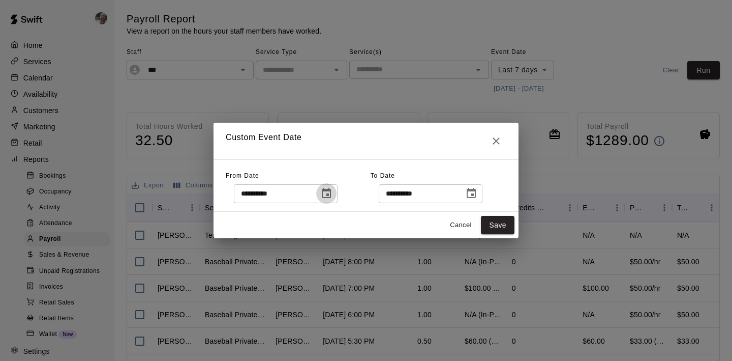
click at [331, 194] on icon "Choose date, selected date is Aug 10, 2025" at bounding box center [326, 193] width 9 height 10
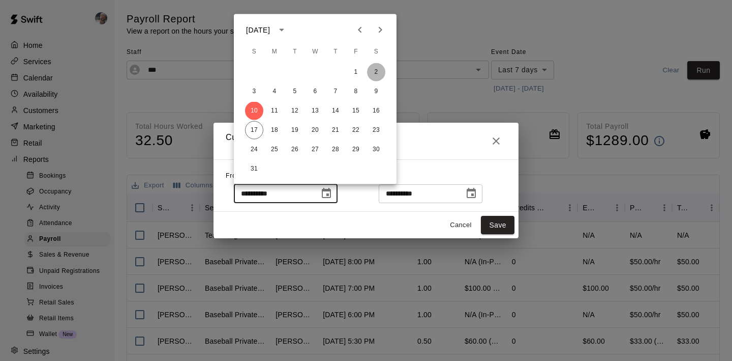
click at [374, 73] on button "2" at bounding box center [376, 72] width 18 height 18
type input "**********"
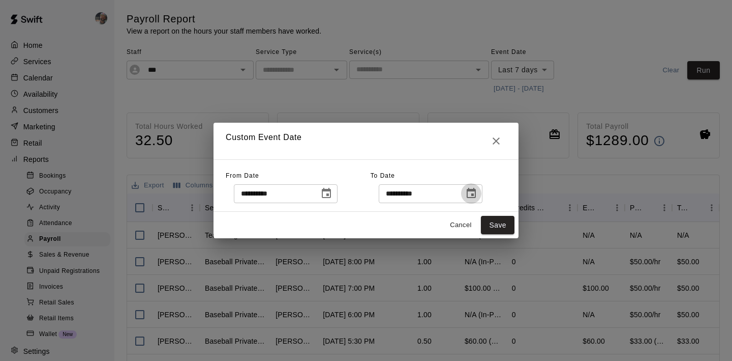
click at [472, 195] on icon "Choose date, selected date is Aug 17, 2025" at bounding box center [471, 193] width 12 height 12
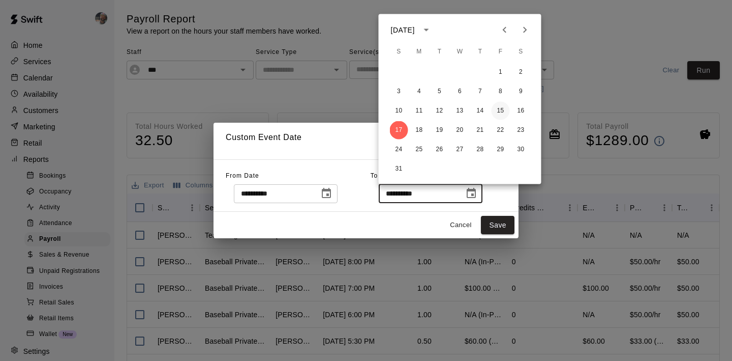
click at [503, 113] on button "15" at bounding box center [501, 111] width 18 height 18
type input "**********"
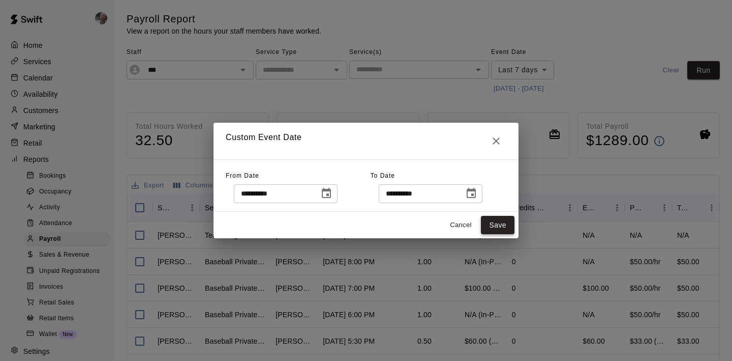
click at [489, 227] on button "Save" at bounding box center [498, 225] width 34 height 19
type input "******"
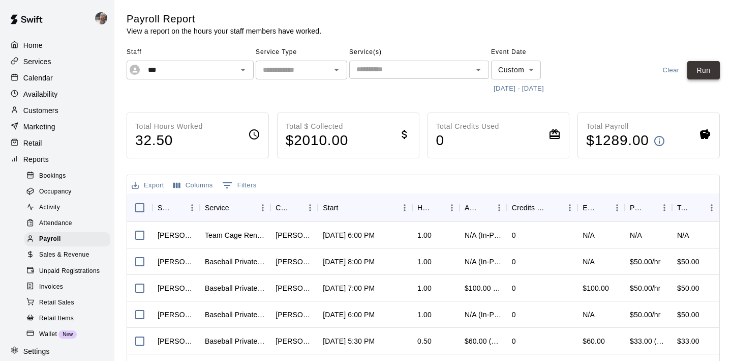
click at [703, 76] on button "Run" at bounding box center [704, 70] width 33 height 19
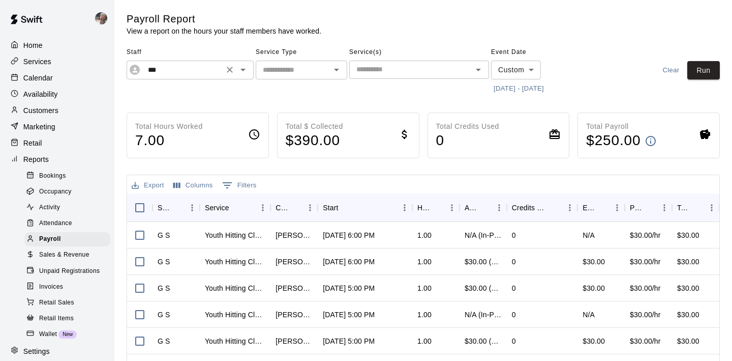
click at [244, 66] on icon "Open" at bounding box center [243, 70] width 12 height 12
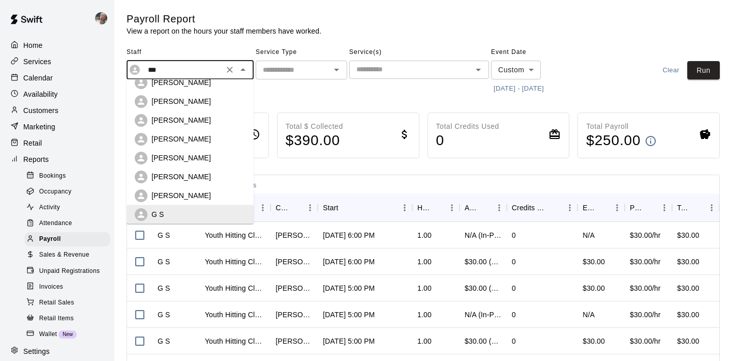
scroll to position [0, 0]
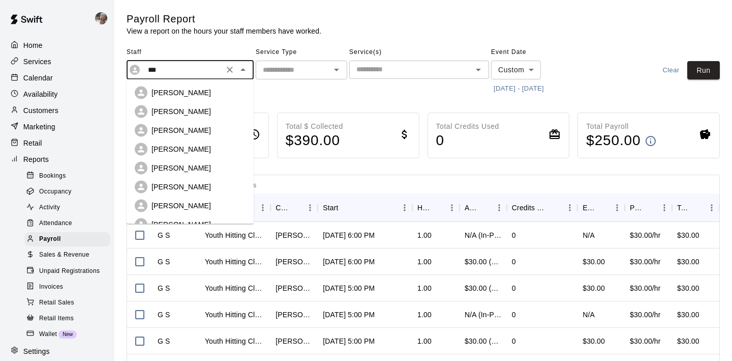
click at [203, 94] on div "Weston Ballard" at bounding box center [199, 92] width 94 height 10
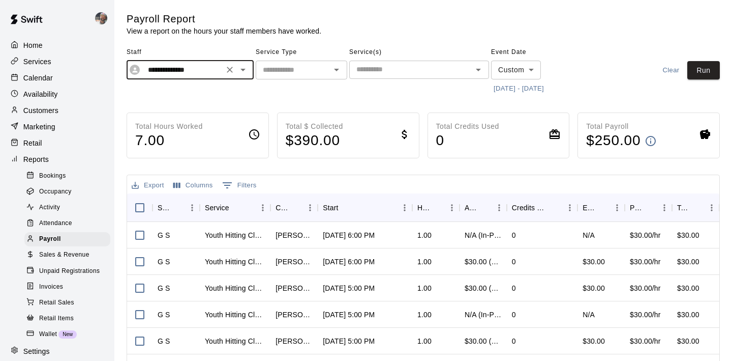
click at [699, 61] on div "**********" at bounding box center [423, 70] width 593 height 52
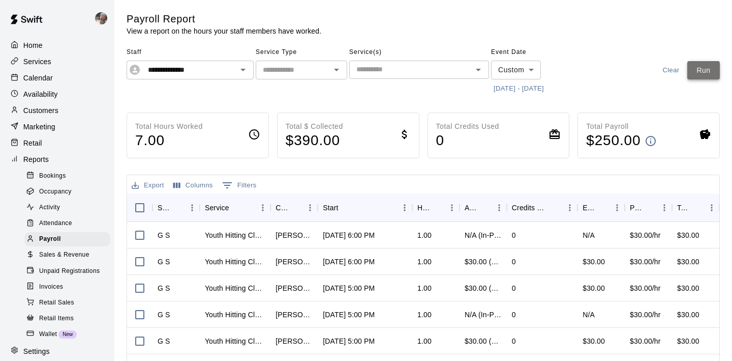
click at [696, 70] on button "Run" at bounding box center [704, 70] width 33 height 19
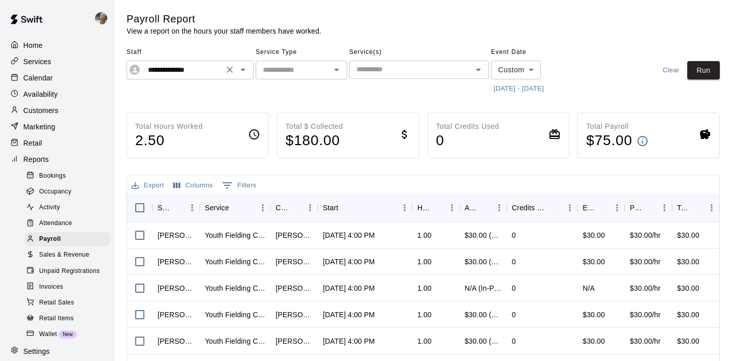
click at [248, 70] on icon "Open" at bounding box center [243, 70] width 12 height 12
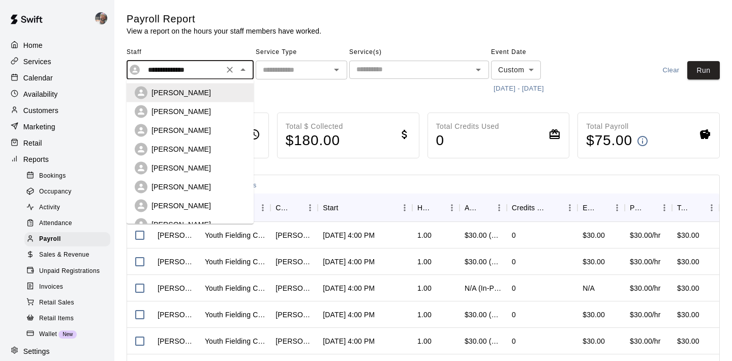
click at [202, 167] on div "Asher Hoffman" at bounding box center [199, 168] width 94 height 10
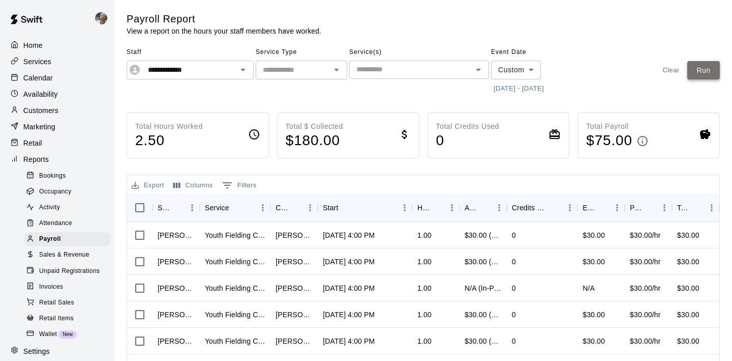
click at [702, 66] on button "Run" at bounding box center [704, 70] width 33 height 19
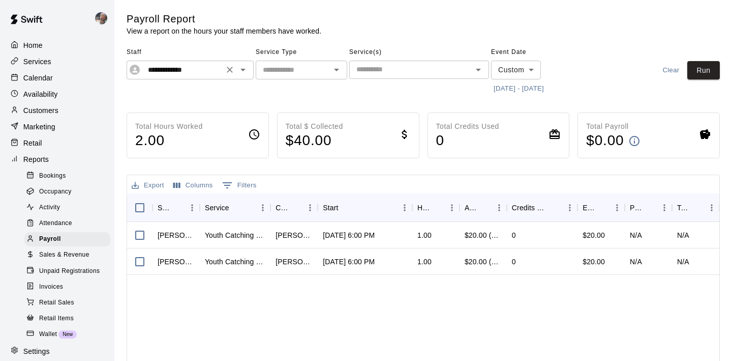
click at [245, 66] on icon "Open" at bounding box center [243, 70] width 12 height 12
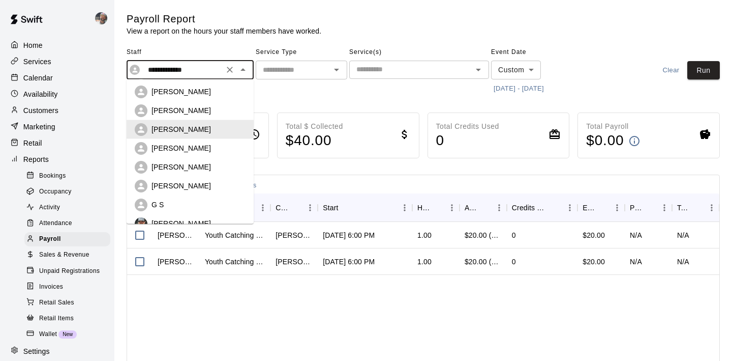
scroll to position [45, 0]
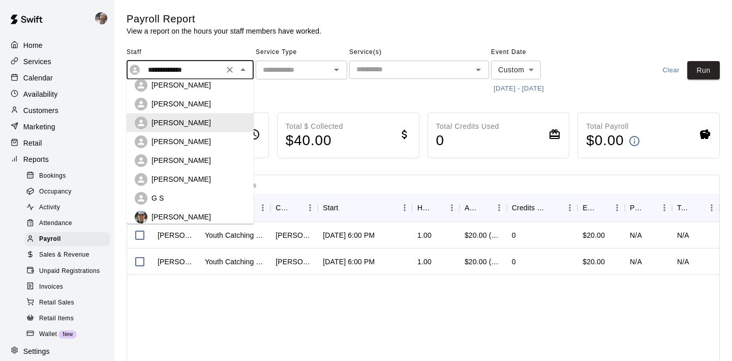
click at [199, 158] on p "Reginald Wallace Jr." at bounding box center [181, 160] width 59 height 10
type input "**********"
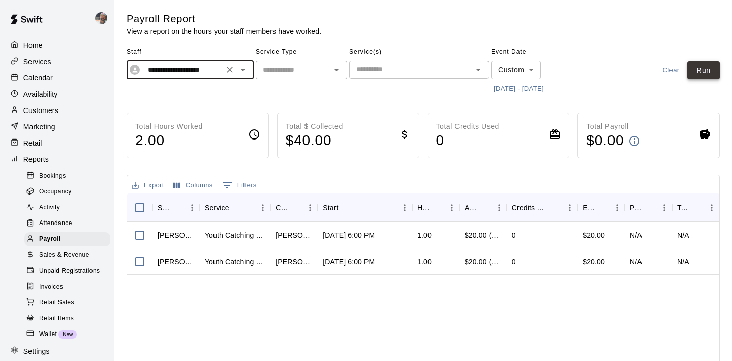
click at [701, 63] on button "Run" at bounding box center [704, 70] width 33 height 19
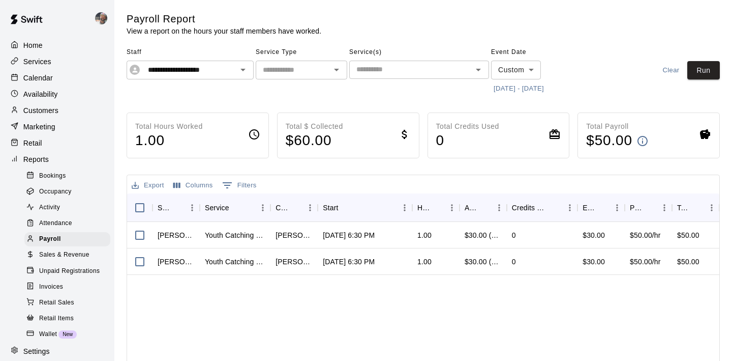
click at [75, 108] on div "Customers" at bounding box center [57, 110] width 98 height 15
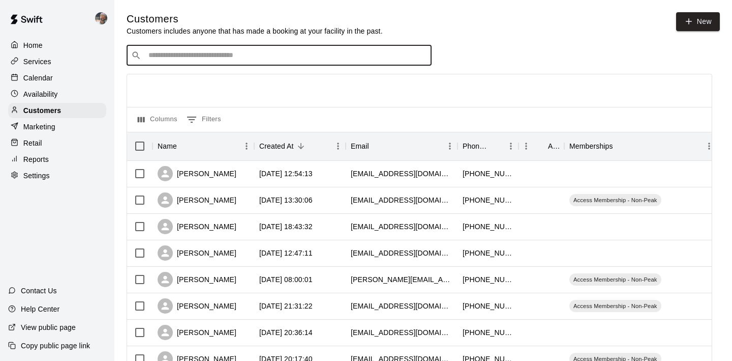
click at [178, 57] on input "Search customers by name or email" at bounding box center [286, 55] width 282 height 10
type input "*"
type input "*******"
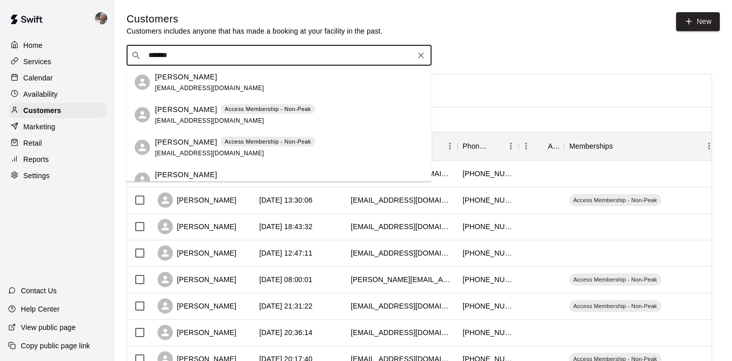
click at [187, 111] on p "Clay Richardson" at bounding box center [186, 109] width 62 height 11
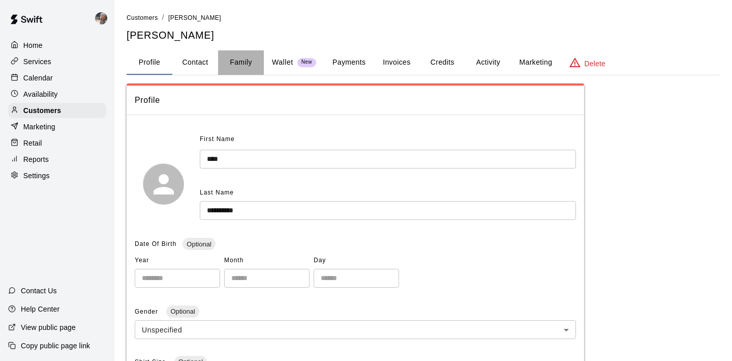
click at [236, 67] on button "Family" at bounding box center [241, 62] width 46 height 24
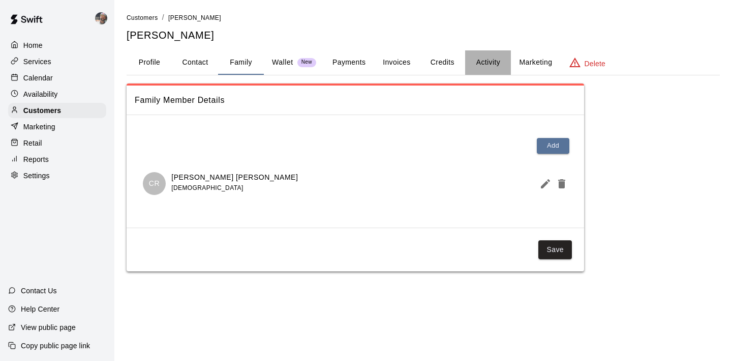
click at [479, 61] on button "Activity" at bounding box center [488, 62] width 46 height 24
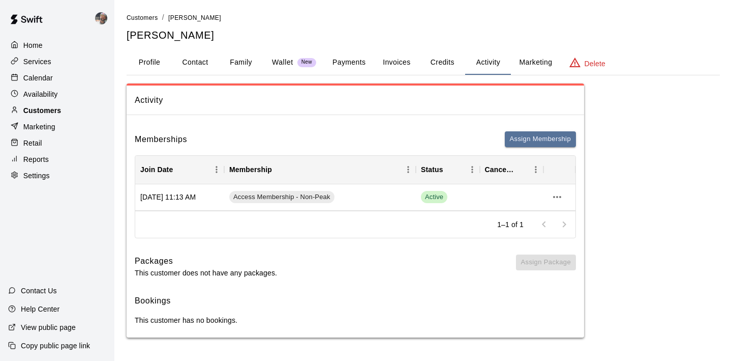
click at [74, 107] on div "Customers" at bounding box center [57, 110] width 98 height 15
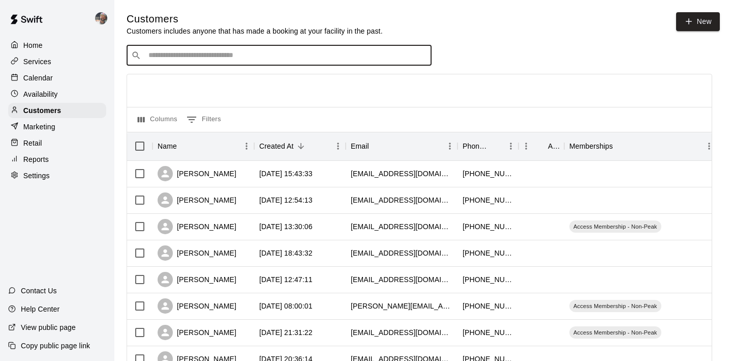
click at [195, 56] on input "Search customers by name or email" at bounding box center [286, 55] width 282 height 10
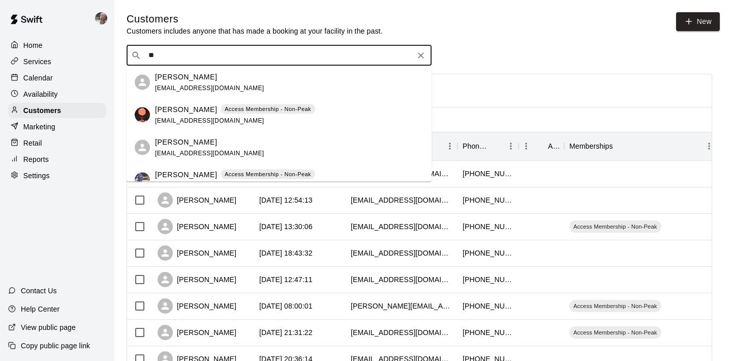
type input "*"
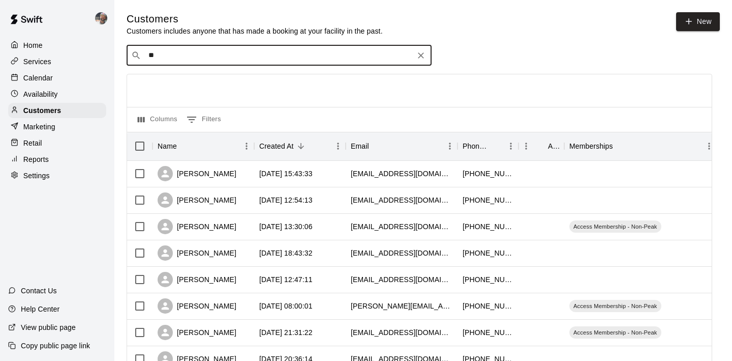
type input "*"
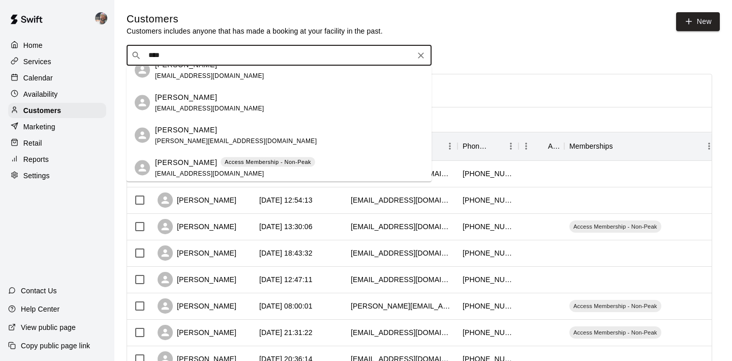
scroll to position [15, 0]
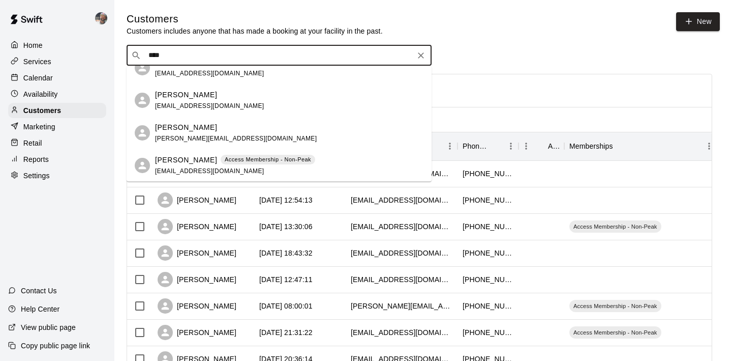
click at [235, 56] on input "****" at bounding box center [278, 55] width 266 height 10
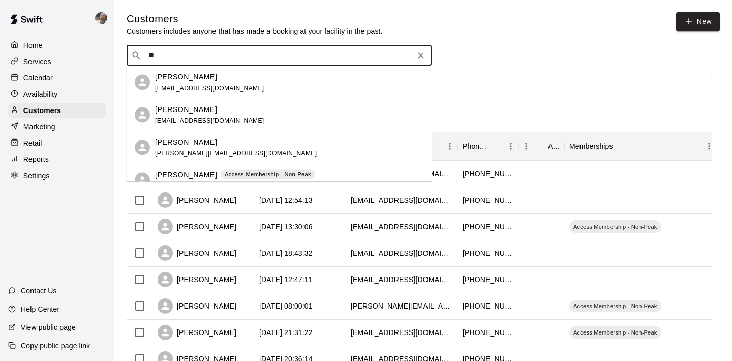
type input "*"
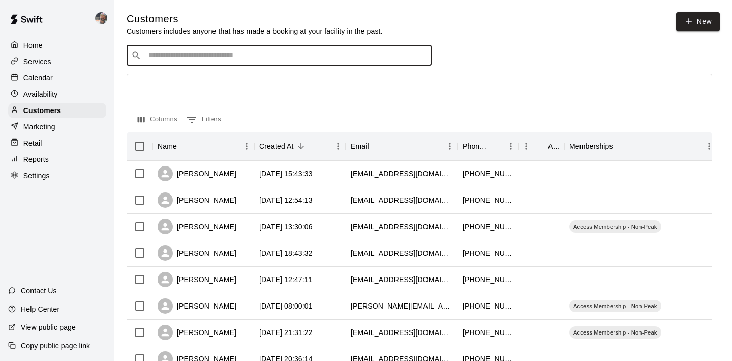
click at [177, 56] on input "Search customers by name or email" at bounding box center [286, 55] width 282 height 10
type input "*"
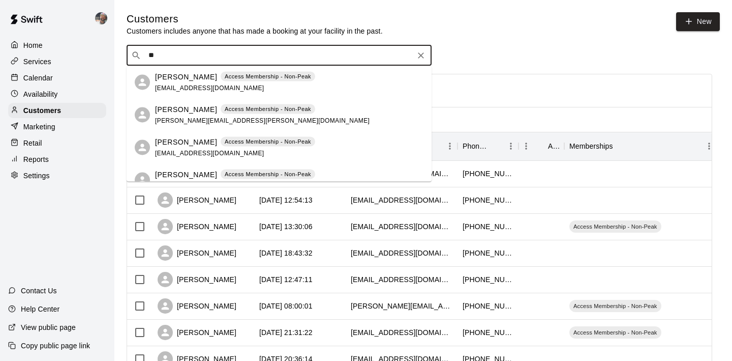
type input "*"
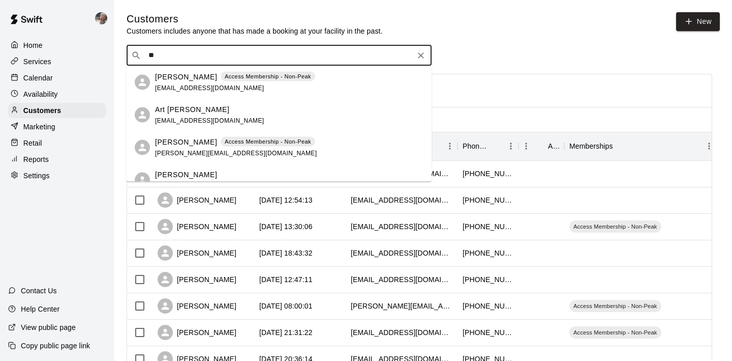
type input "*"
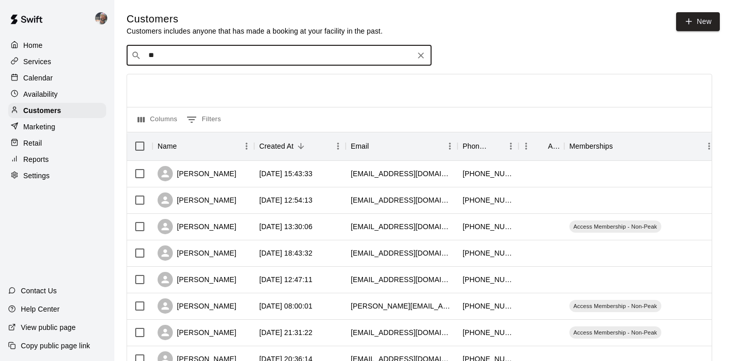
type input "*"
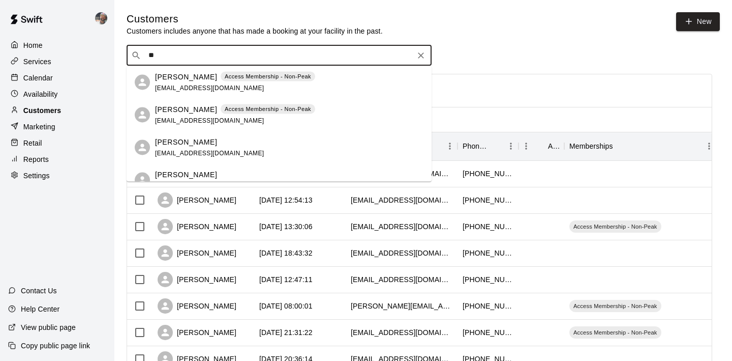
type input "*"
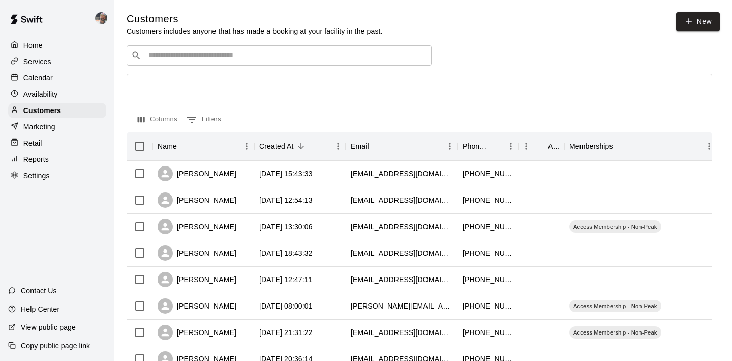
click at [192, 58] on input "Search customers by name or email" at bounding box center [286, 55] width 282 height 10
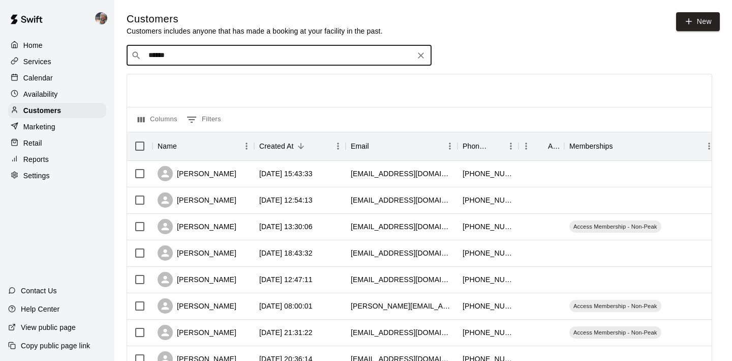
type input "*******"
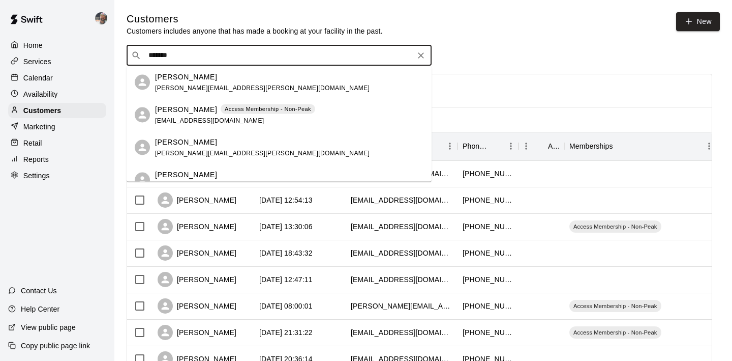
click at [422, 54] on icon "Clear" at bounding box center [421, 55] width 10 height 10
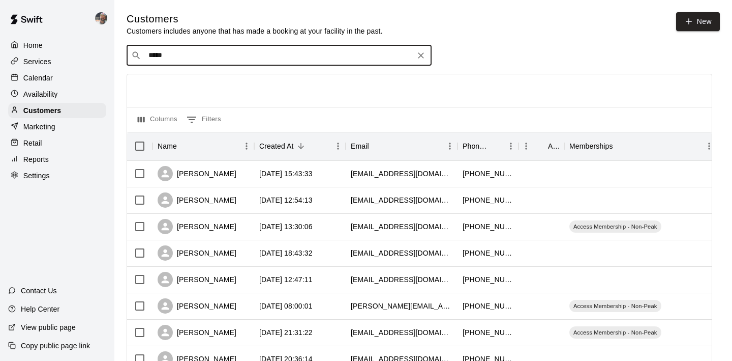
type input "******"
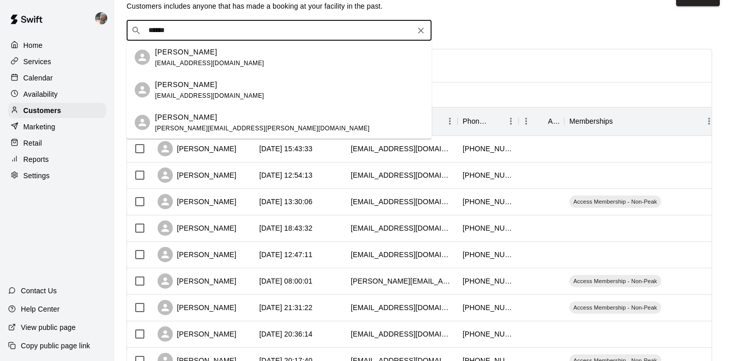
scroll to position [25, 0]
click at [210, 86] on div "[PERSON_NAME]" at bounding box center [209, 83] width 109 height 11
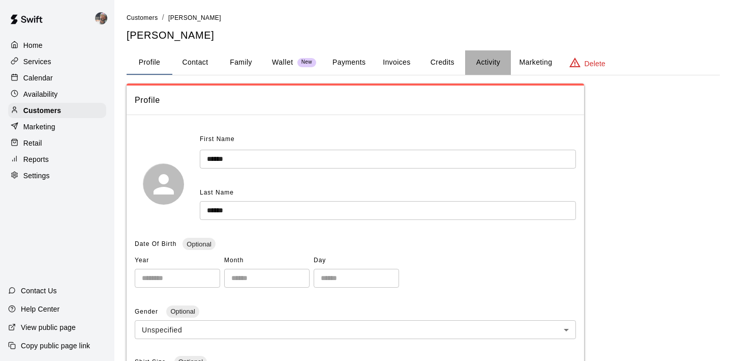
click at [492, 58] on button "Activity" at bounding box center [488, 62] width 46 height 24
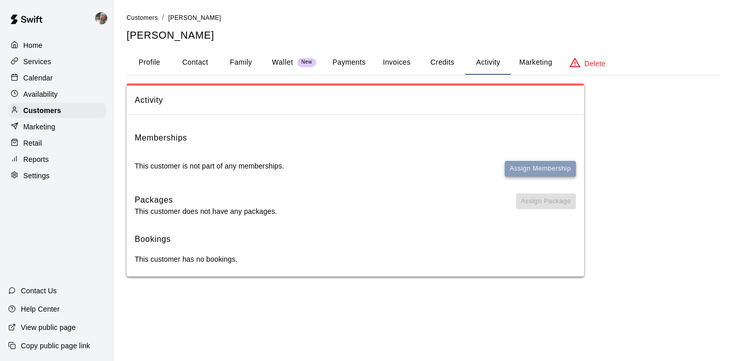
click at [540, 170] on button "Assign Membership" at bounding box center [540, 169] width 71 height 16
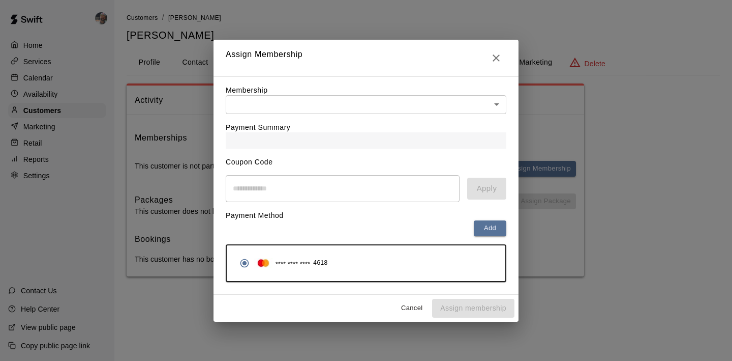
click at [323, 103] on body "Home Services Calendar Availability Customers Marketing Retail Reports Settings…" at bounding box center [366, 148] width 732 height 296
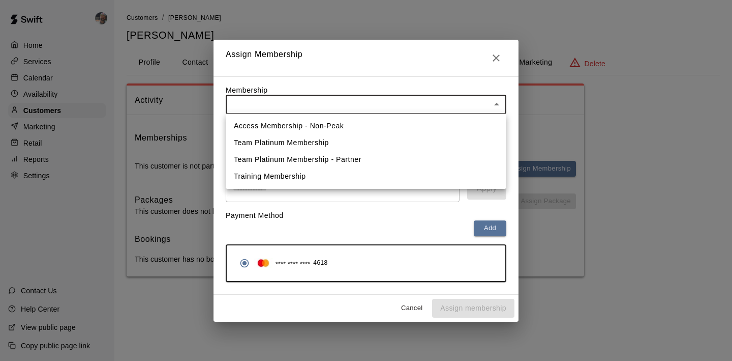
click at [318, 123] on li "Access Membership - Non-Peak" at bounding box center [366, 125] width 281 height 17
type input "**********"
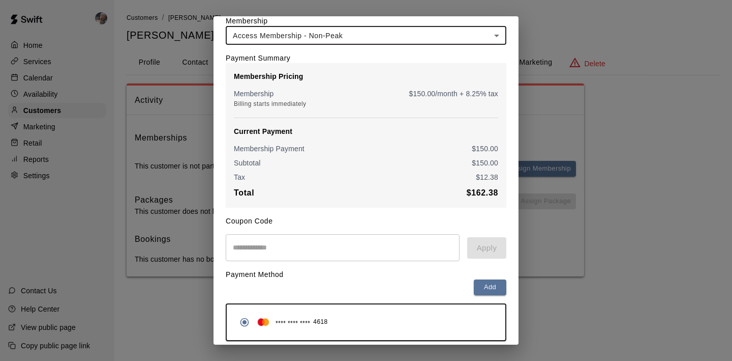
scroll to position [53, 0]
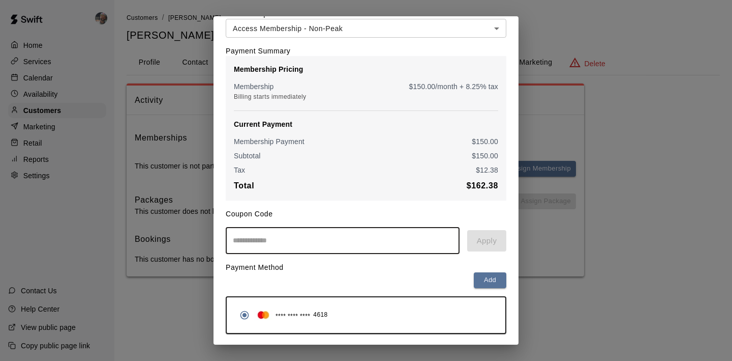
click at [305, 236] on input "text" at bounding box center [343, 240] width 234 height 27
type input "*********"
click at [496, 242] on button "Apply" at bounding box center [486, 240] width 39 height 21
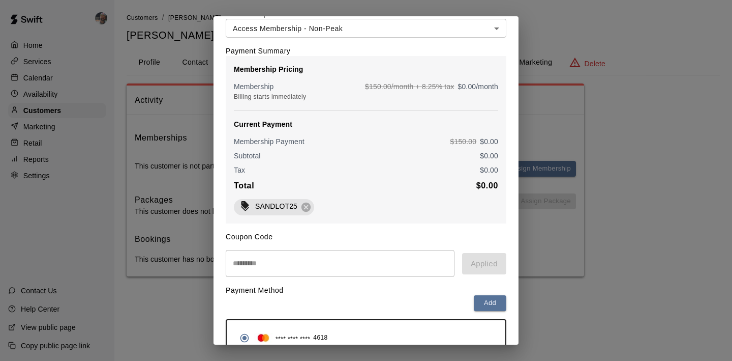
scroll to position [106, 0]
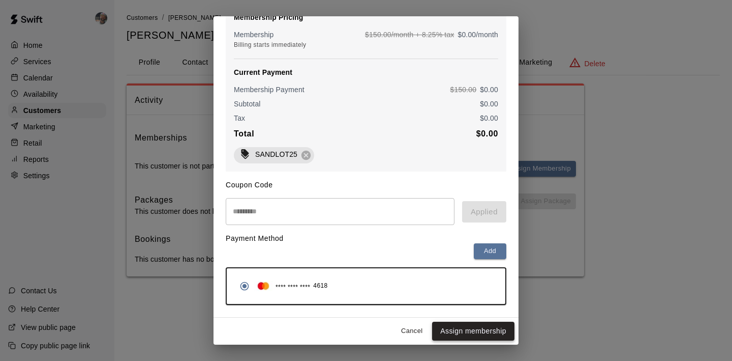
click at [465, 329] on button "Assign membership" at bounding box center [473, 330] width 82 height 19
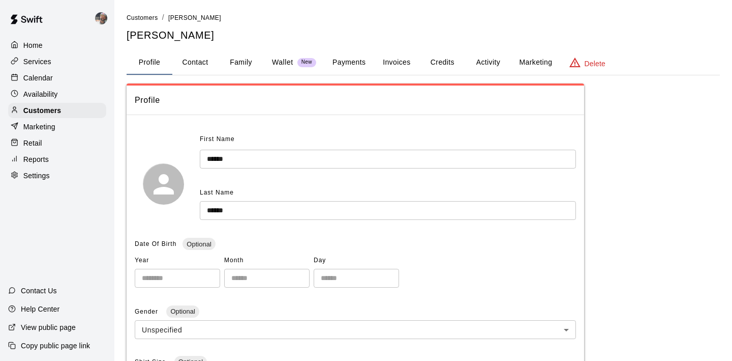
click at [57, 81] on div "Calendar" at bounding box center [57, 77] width 98 height 15
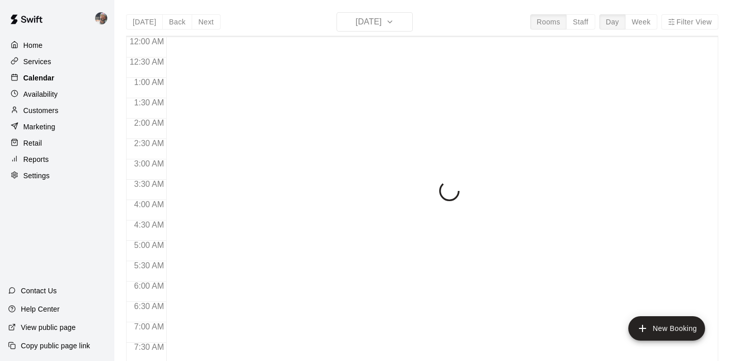
scroll to position [642, 0]
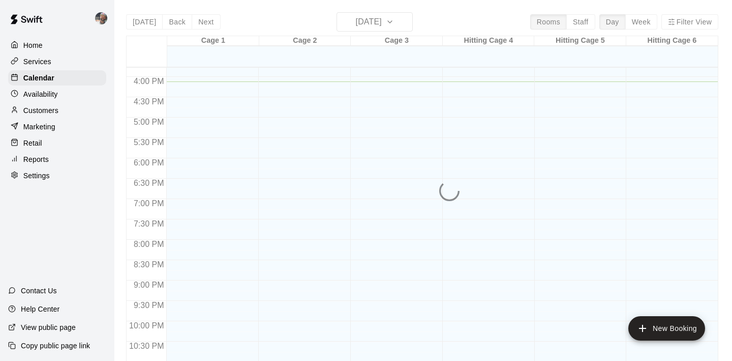
click at [53, 110] on p "Customers" at bounding box center [40, 110] width 35 height 10
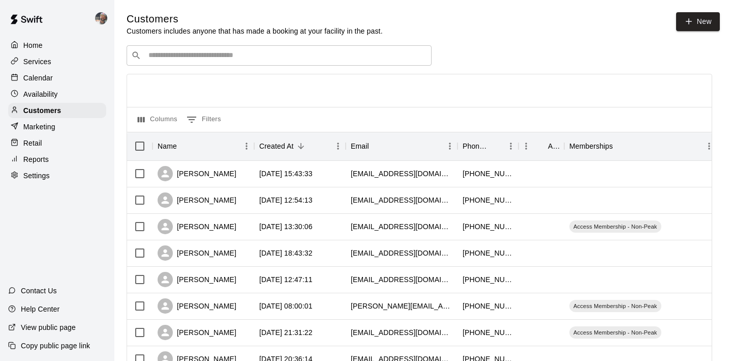
click at [153, 62] on div "​ ​" at bounding box center [279, 55] width 305 height 20
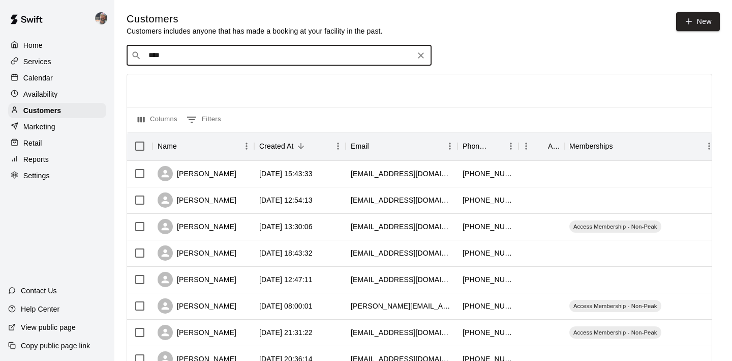
type input "*****"
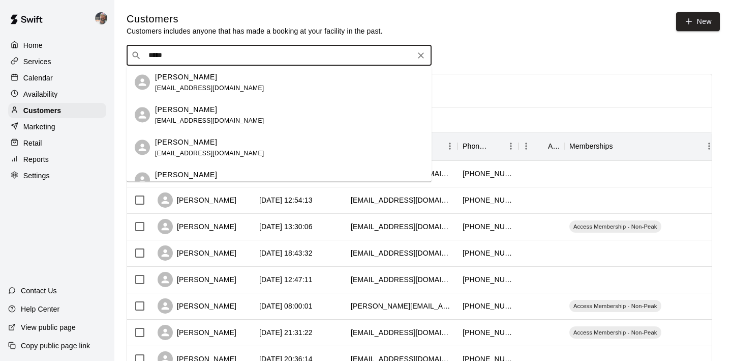
click at [214, 77] on div "[PERSON_NAME]" at bounding box center [209, 76] width 109 height 11
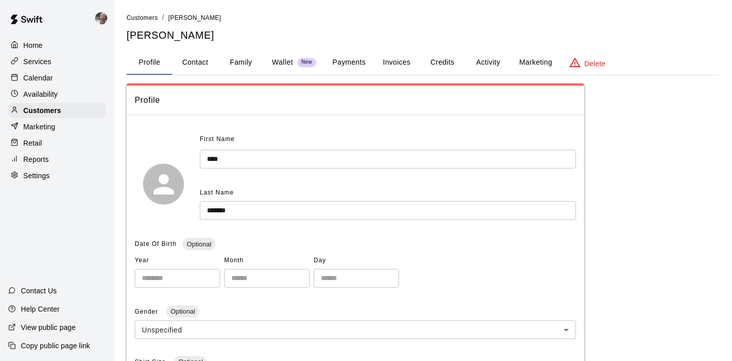
click at [186, 64] on button "Contact" at bounding box center [195, 62] width 46 height 24
select select "**"
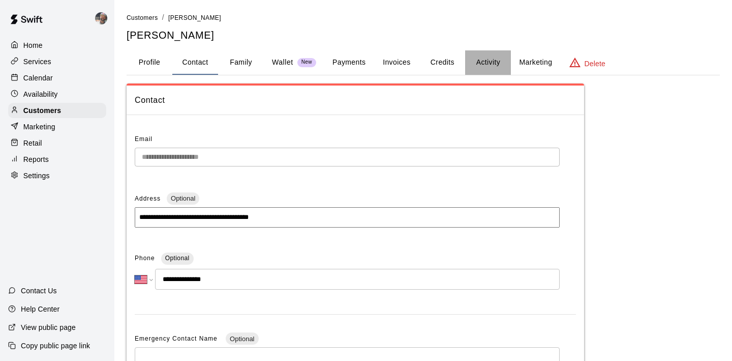
click at [494, 61] on button "Activity" at bounding box center [488, 62] width 46 height 24
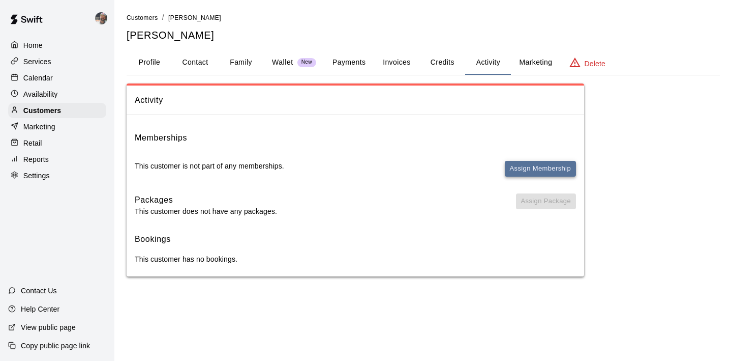
click at [528, 167] on button "Assign Membership" at bounding box center [540, 169] width 71 height 16
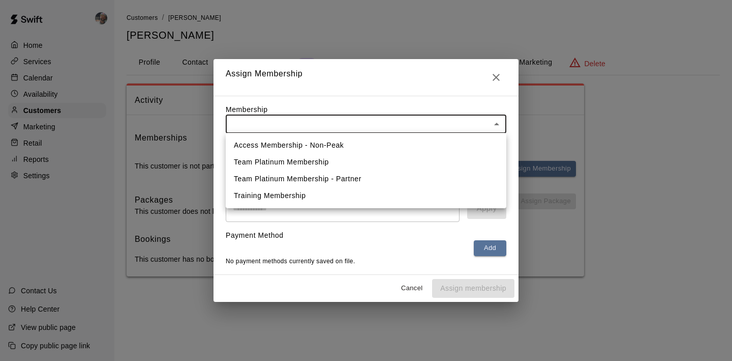
click at [373, 116] on body "Home Services Calendar Availability Customers Marketing Retail Reports Settings…" at bounding box center [366, 148] width 732 height 296
click at [355, 140] on li "Access Membership - Non-Peak" at bounding box center [366, 145] width 281 height 17
type input "**********"
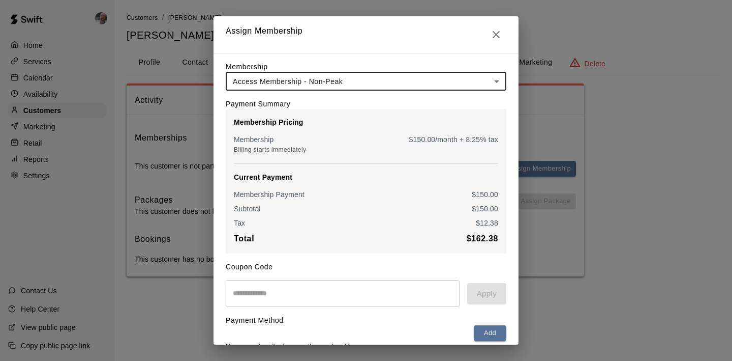
click at [270, 292] on input "text" at bounding box center [343, 293] width 234 height 27
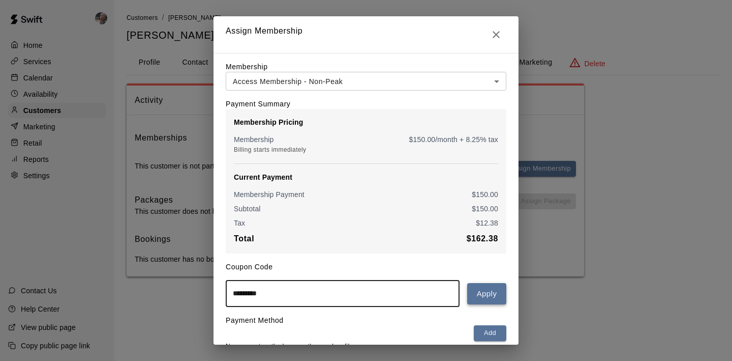
type input "*********"
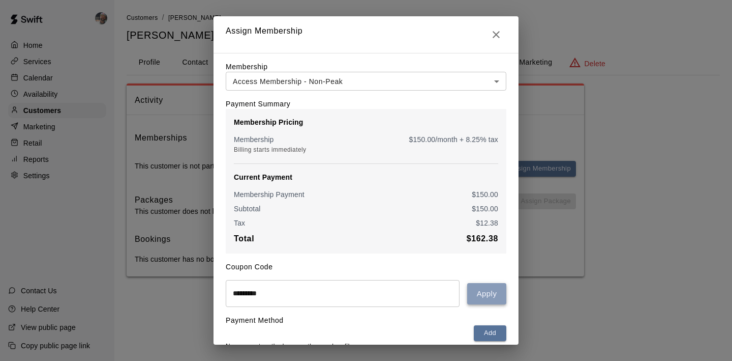
click at [481, 300] on button "Apply" at bounding box center [486, 293] width 39 height 21
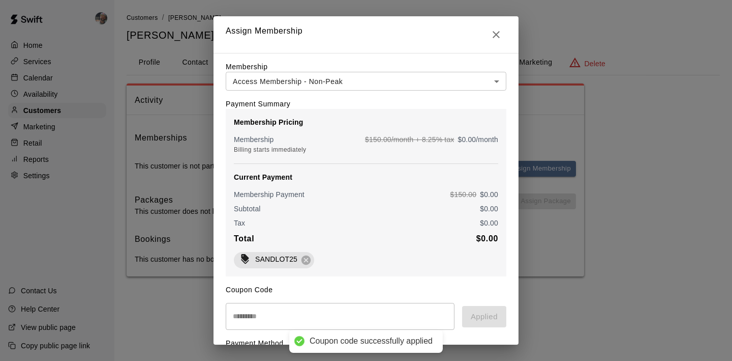
scroll to position [67, 0]
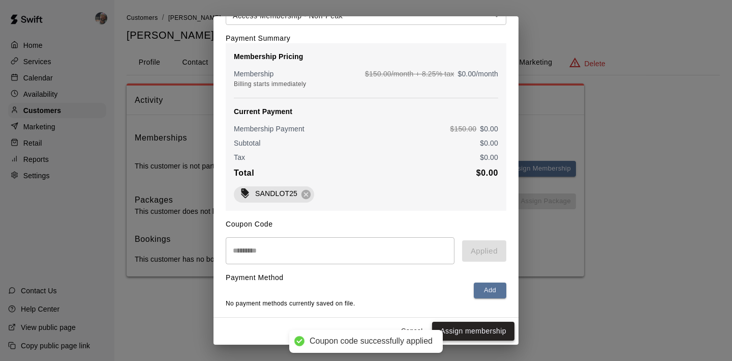
click at [489, 332] on button "Assign membership" at bounding box center [473, 330] width 82 height 19
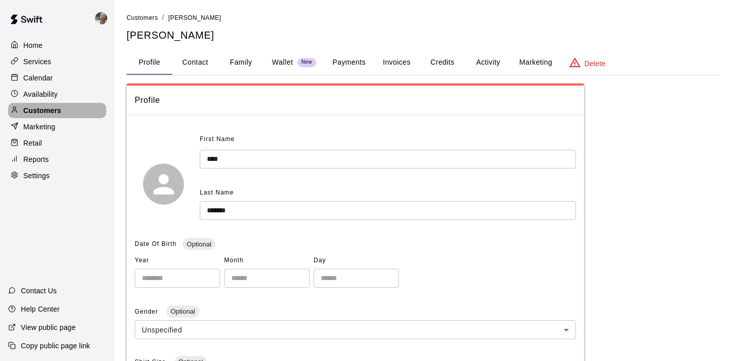
click at [62, 109] on div "Customers" at bounding box center [57, 110] width 98 height 15
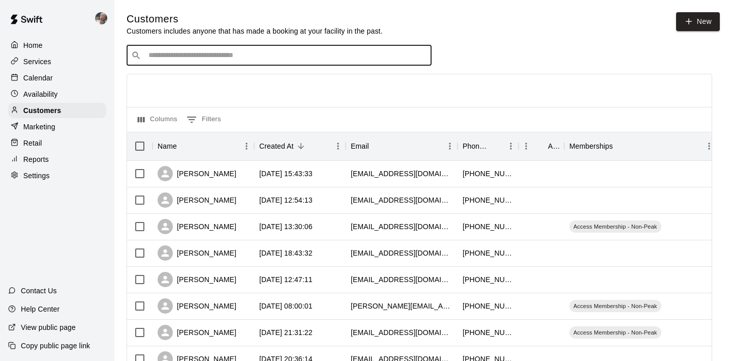
click at [170, 54] on input "Search customers by name or email" at bounding box center [286, 55] width 282 height 10
type input "*"
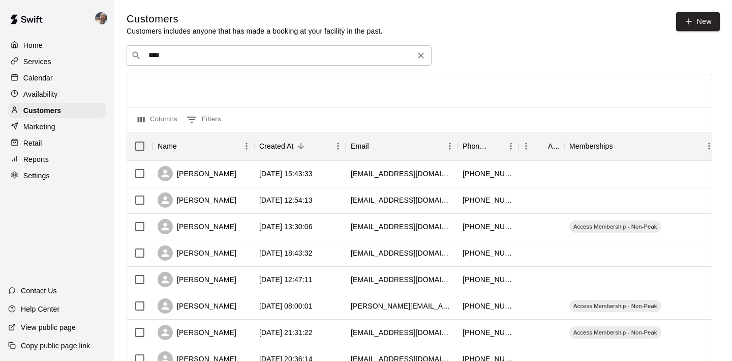
click at [207, 50] on div "​ **** ​" at bounding box center [279, 55] width 305 height 20
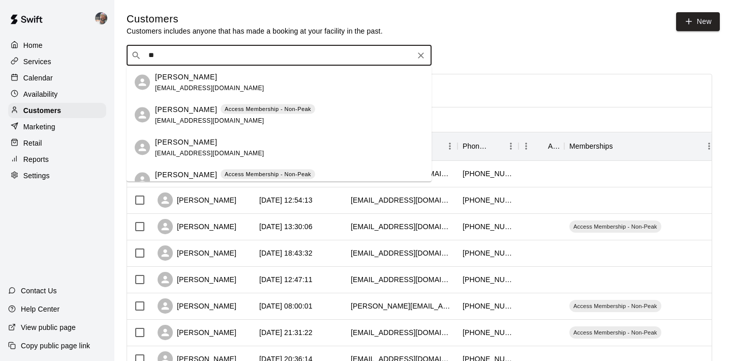
type input "*"
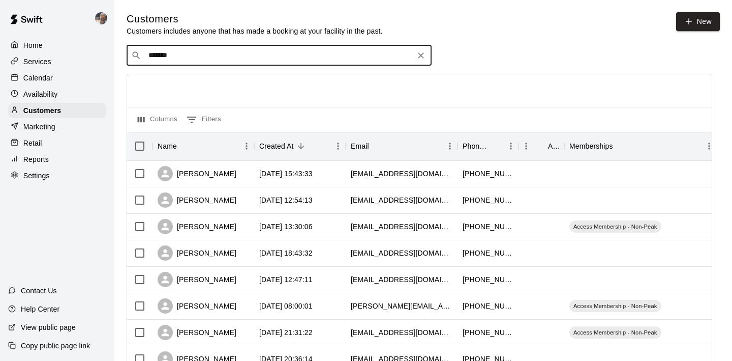
type input "********"
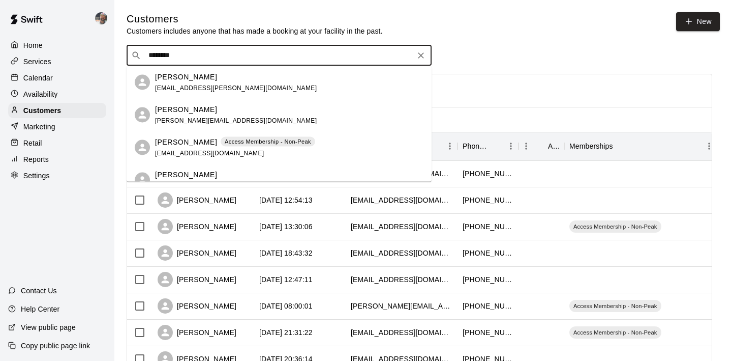
click at [224, 111] on div "[PERSON_NAME]" at bounding box center [236, 109] width 162 height 11
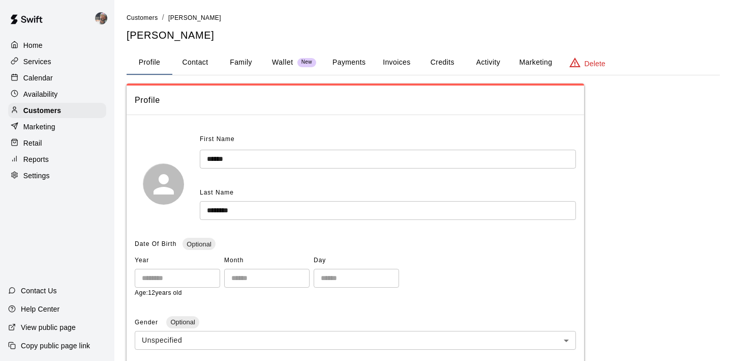
click at [245, 66] on button "Family" at bounding box center [241, 62] width 46 height 24
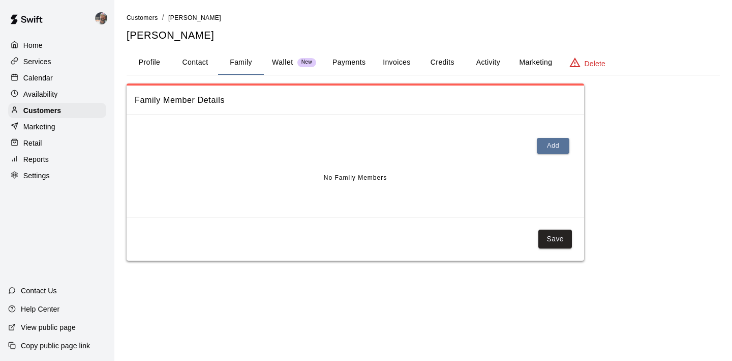
click at [202, 64] on button "Contact" at bounding box center [195, 62] width 46 height 24
select select "**"
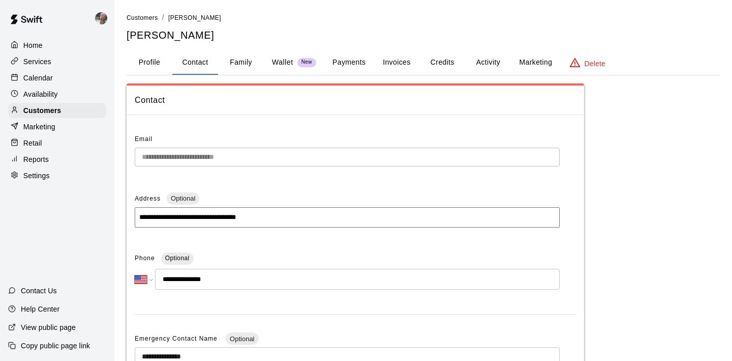
click at [155, 56] on button "Profile" at bounding box center [150, 62] width 46 height 24
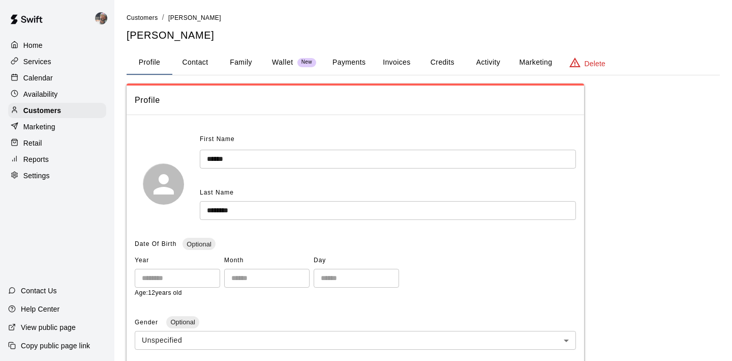
click at [242, 61] on button "Family" at bounding box center [241, 62] width 46 height 24
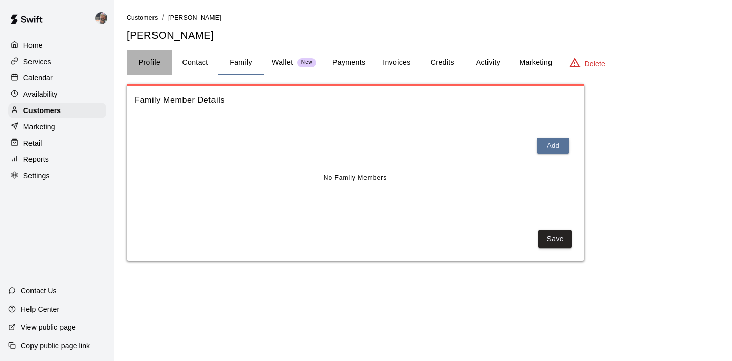
click at [150, 63] on button "Profile" at bounding box center [150, 62] width 46 height 24
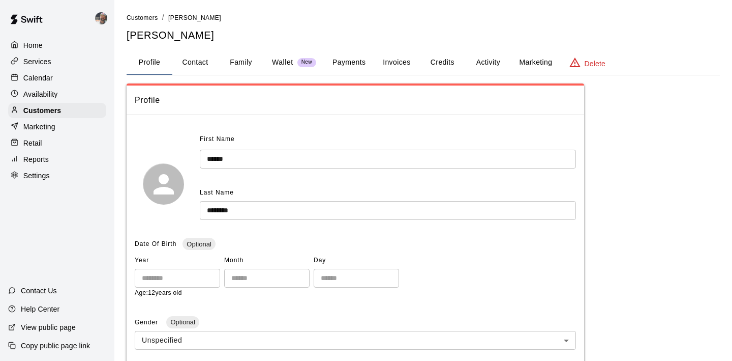
click at [197, 63] on button "Contact" at bounding box center [195, 62] width 46 height 24
select select "**"
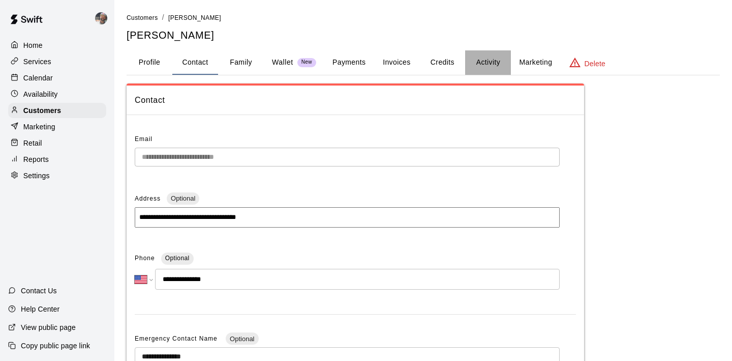
click at [497, 63] on button "Activity" at bounding box center [488, 62] width 46 height 24
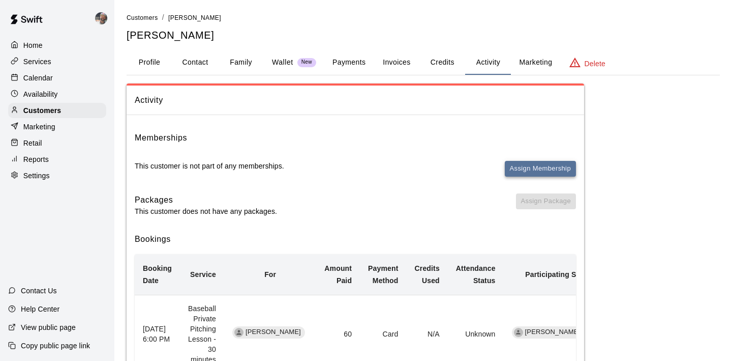
click at [525, 165] on button "Assign Membership" at bounding box center [540, 169] width 71 height 16
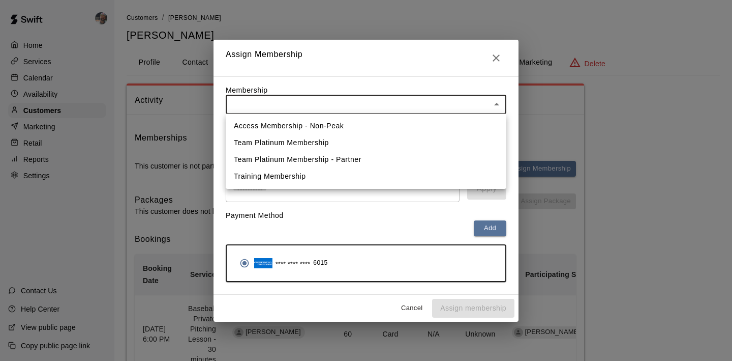
click at [320, 129] on li "Access Membership - Non-Peak" at bounding box center [366, 125] width 281 height 17
type input "**********"
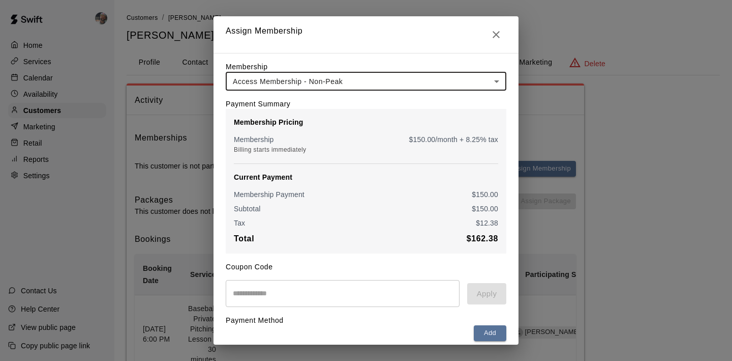
click at [359, 294] on input "text" at bounding box center [343, 293] width 234 height 27
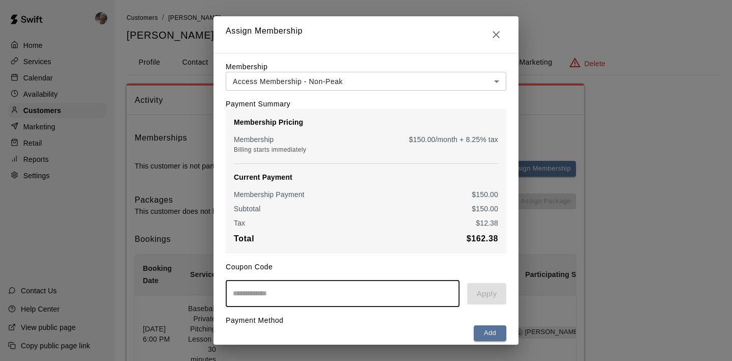
type input "*"
type input "*********"
click at [501, 292] on button "Apply" at bounding box center [486, 293] width 39 height 21
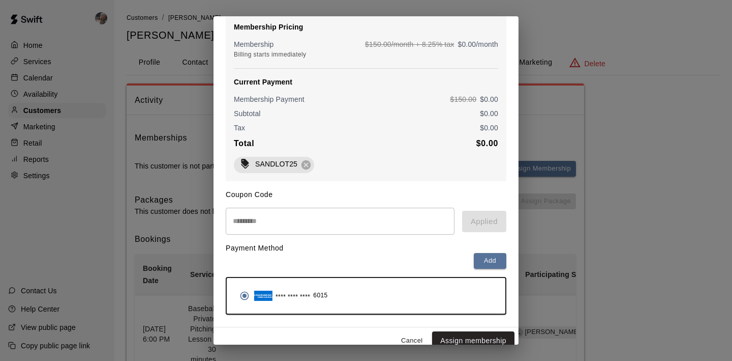
scroll to position [106, 0]
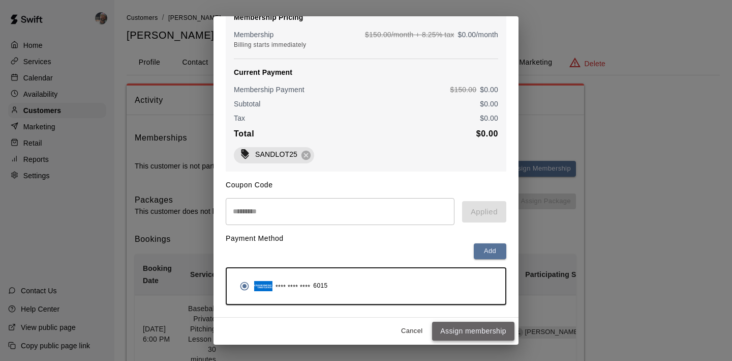
click at [463, 329] on button "Assign membership" at bounding box center [473, 330] width 82 height 19
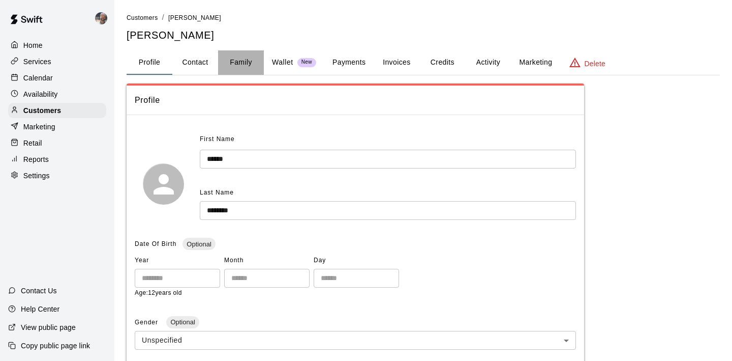
click at [242, 55] on button "Family" at bounding box center [241, 62] width 46 height 24
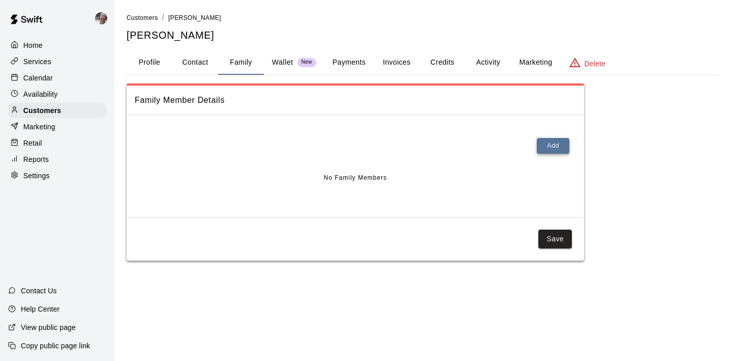
click at [556, 144] on button "Add" at bounding box center [553, 146] width 33 height 16
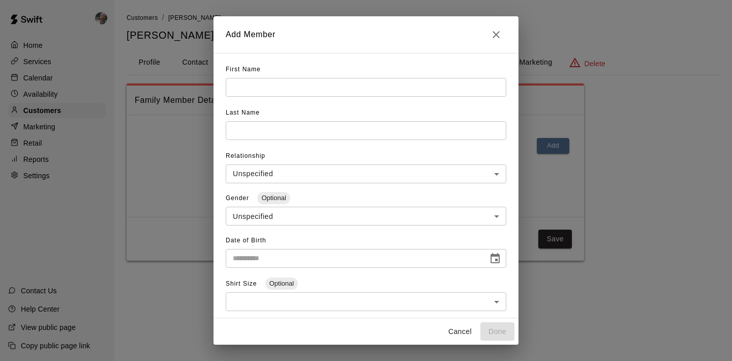
click at [261, 83] on input "text" at bounding box center [366, 87] width 281 height 19
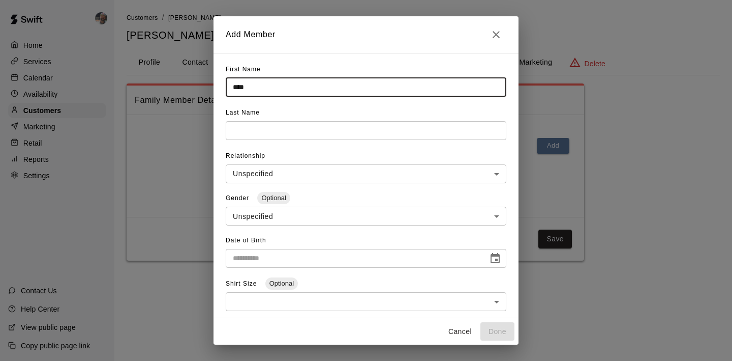
type input "****"
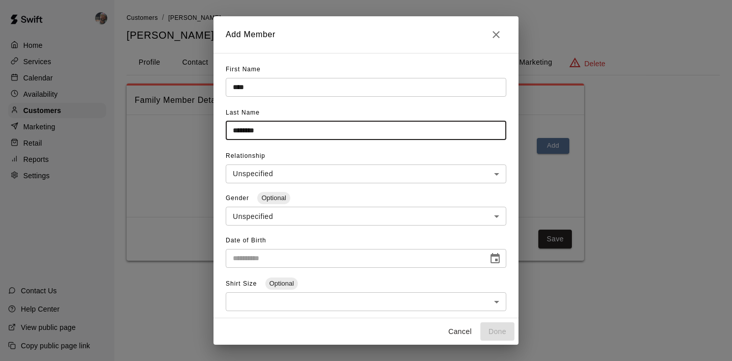
type input "********"
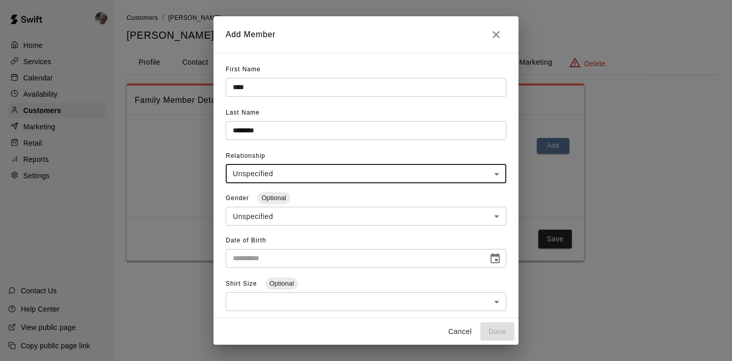
click at [281, 175] on body "**********" at bounding box center [366, 140] width 732 height 281
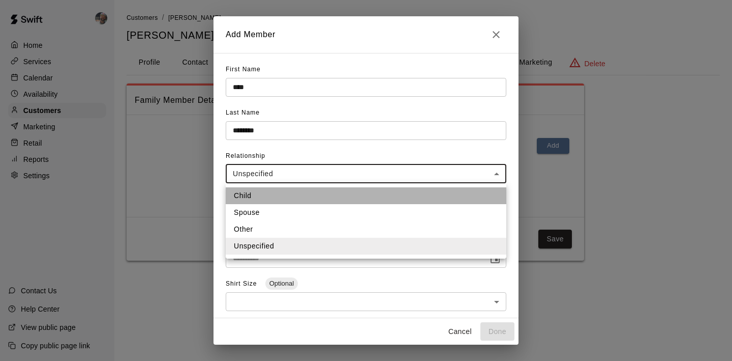
click at [280, 202] on li "Child" at bounding box center [366, 195] width 281 height 17
type input "*****"
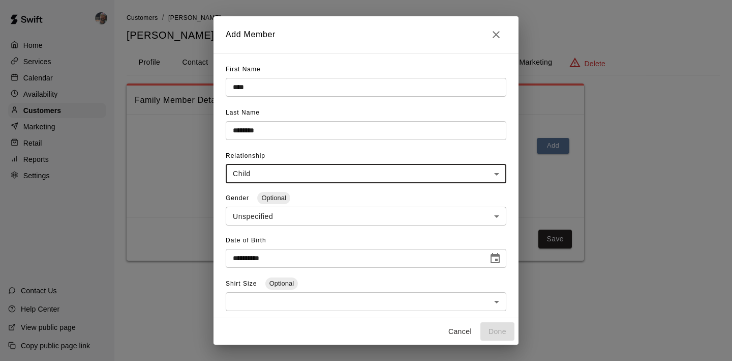
click at [287, 255] on input "**********" at bounding box center [353, 258] width 255 height 19
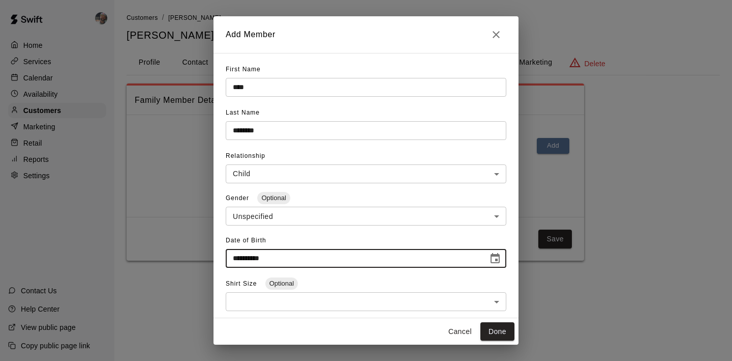
type input "**********"
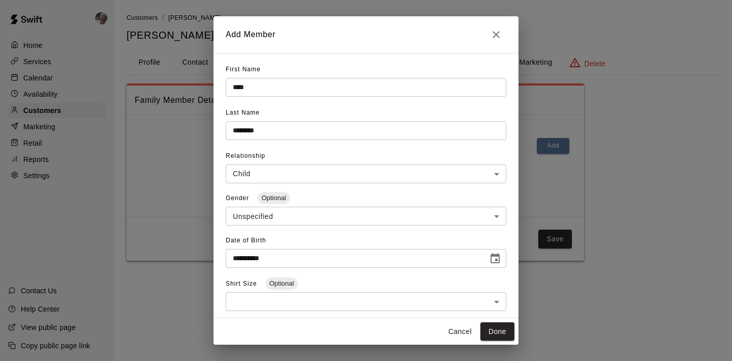
click at [356, 283] on div "Shirt Size Optional ​ ​" at bounding box center [366, 297] width 281 height 42
click at [491, 328] on button "Done" at bounding box center [498, 331] width 34 height 19
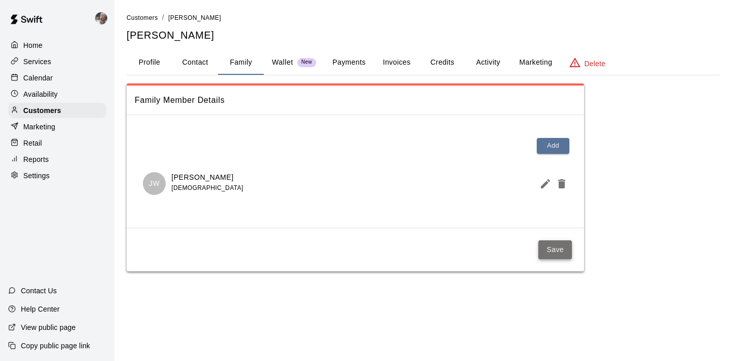
click at [547, 253] on button "Save" at bounding box center [556, 249] width 34 height 19
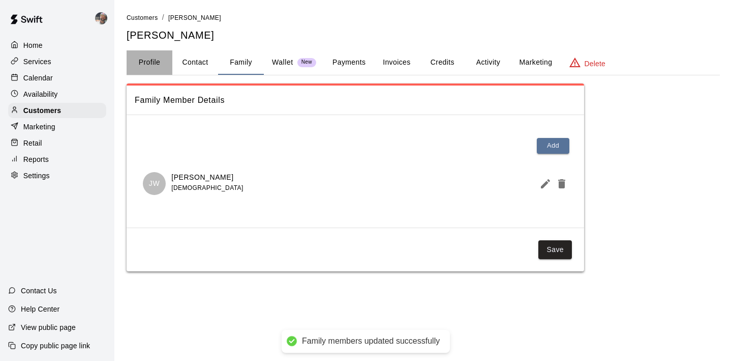
click at [158, 59] on button "Profile" at bounding box center [150, 62] width 46 height 24
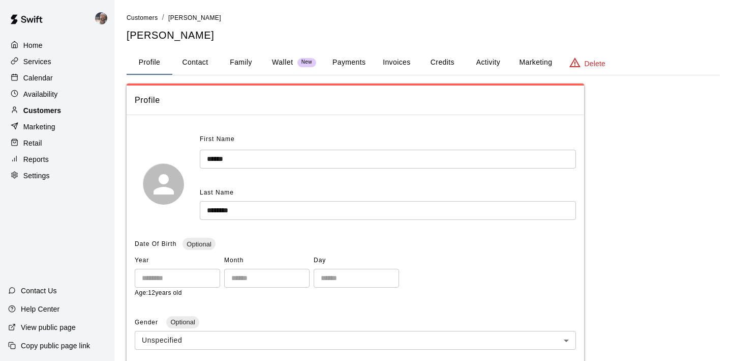
click at [59, 106] on p "Customers" at bounding box center [42, 110] width 38 height 10
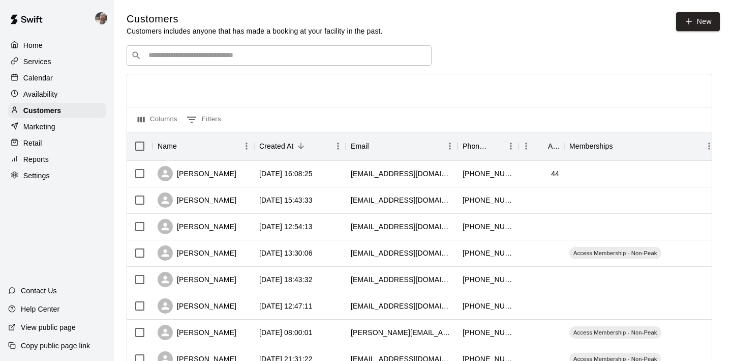
click at [168, 55] on input "Search customers by name or email" at bounding box center [286, 55] width 282 height 10
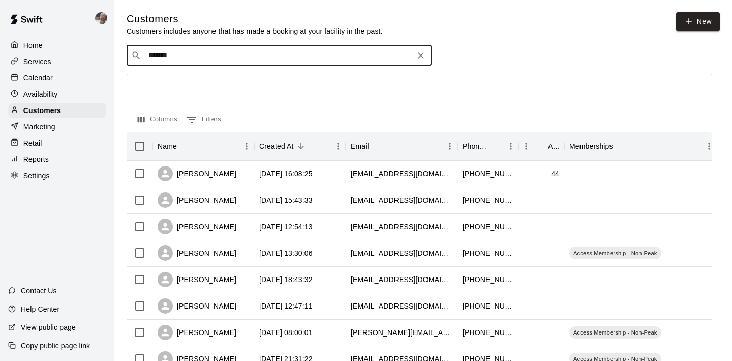
type input "********"
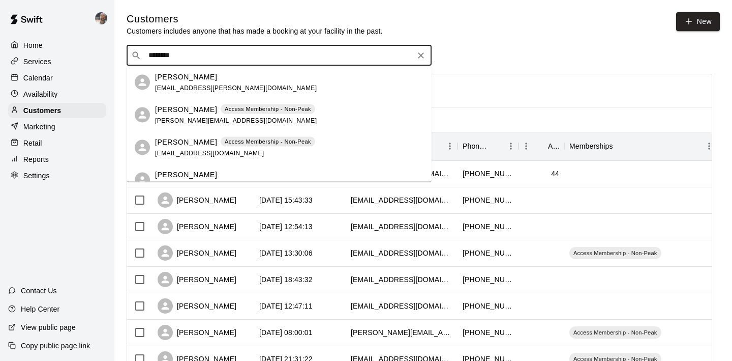
click at [211, 62] on div "​ ******** ​" at bounding box center [279, 55] width 305 height 20
click at [424, 51] on icon "Clear" at bounding box center [421, 55] width 10 height 10
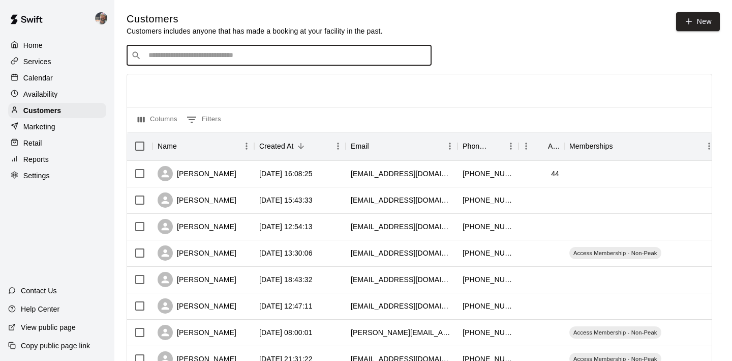
click at [182, 59] on input "Search customers by name or email" at bounding box center [286, 55] width 282 height 10
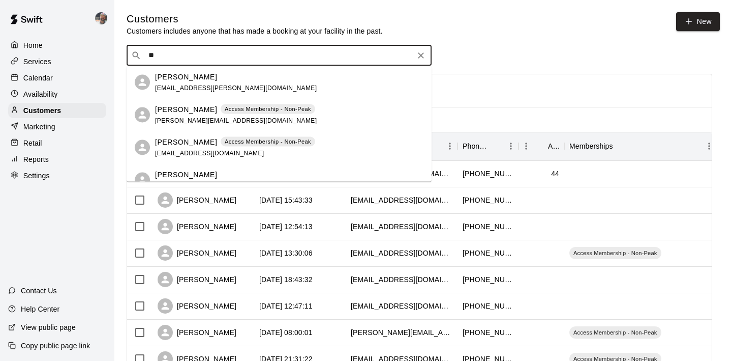
type input "*"
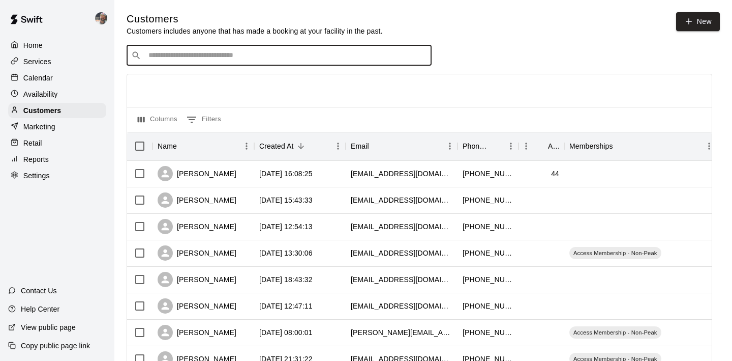
click at [209, 65] on div "​ ​" at bounding box center [279, 55] width 305 height 20
type input "********"
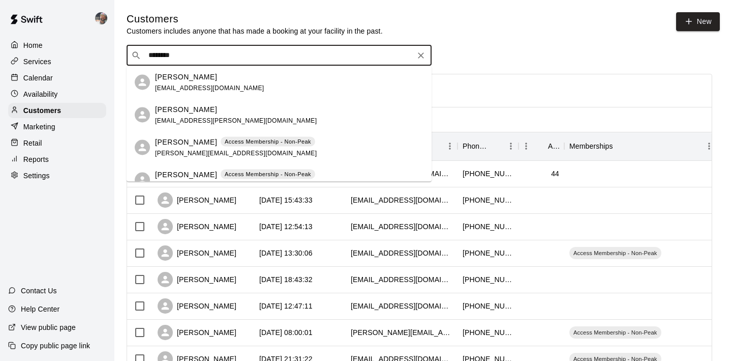
click at [214, 85] on span "[EMAIL_ADDRESS][DOMAIN_NAME]" at bounding box center [209, 87] width 109 height 7
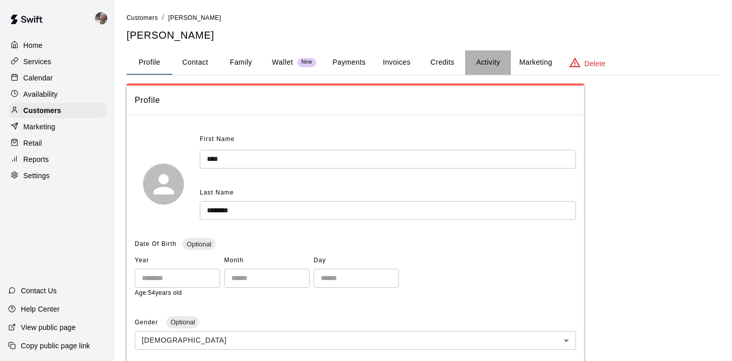
click at [480, 66] on button "Activity" at bounding box center [488, 62] width 46 height 24
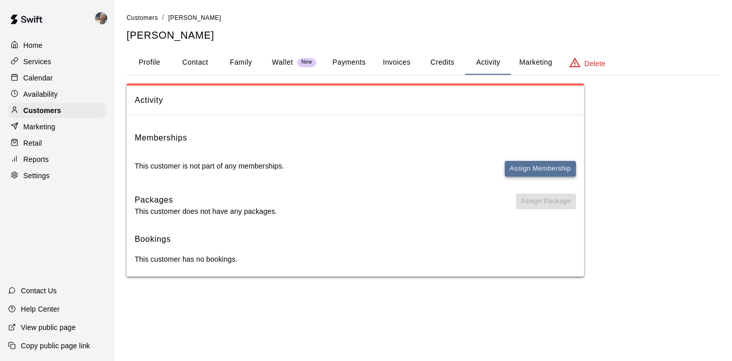
click at [527, 165] on button "Assign Membership" at bounding box center [540, 169] width 71 height 16
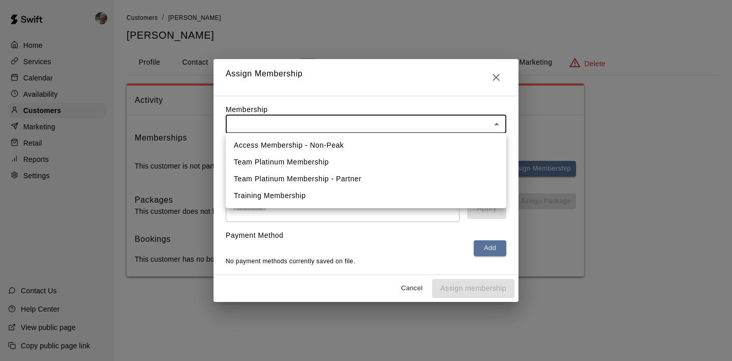
click at [366, 120] on body "Home Services Calendar Availability Customers Marketing Retail Reports Settings…" at bounding box center [366, 148] width 732 height 296
click at [349, 144] on li "Access Membership - Non-Peak" at bounding box center [366, 145] width 281 height 17
type input "**********"
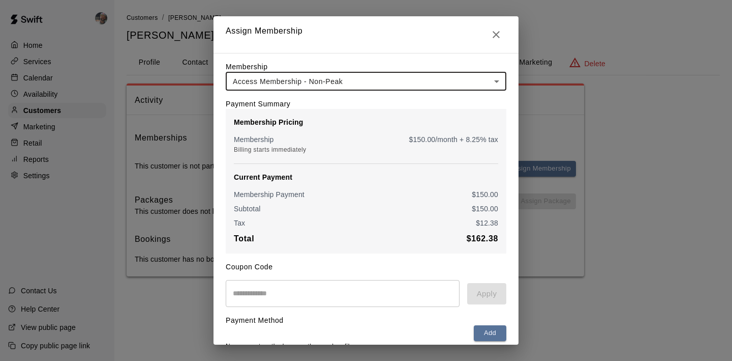
click at [308, 291] on input "text" at bounding box center [343, 293] width 234 height 27
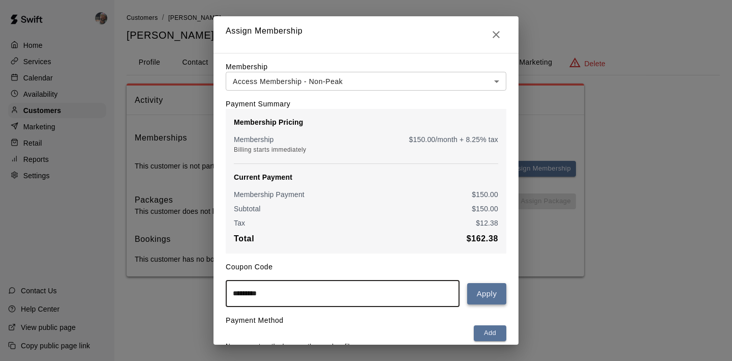
type input "*********"
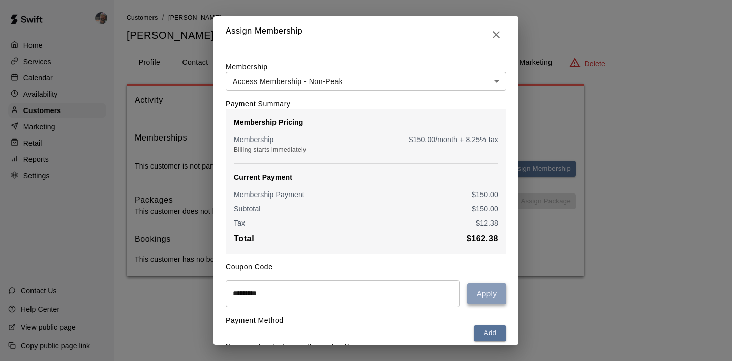
click at [497, 296] on button "Apply" at bounding box center [486, 293] width 39 height 21
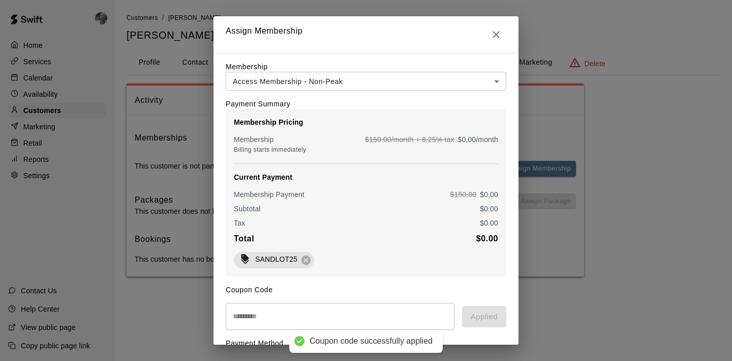
scroll to position [67, 0]
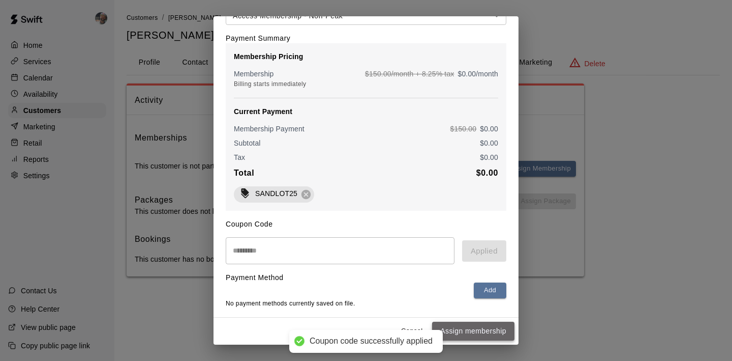
click at [485, 328] on button "Assign membership" at bounding box center [473, 330] width 82 height 19
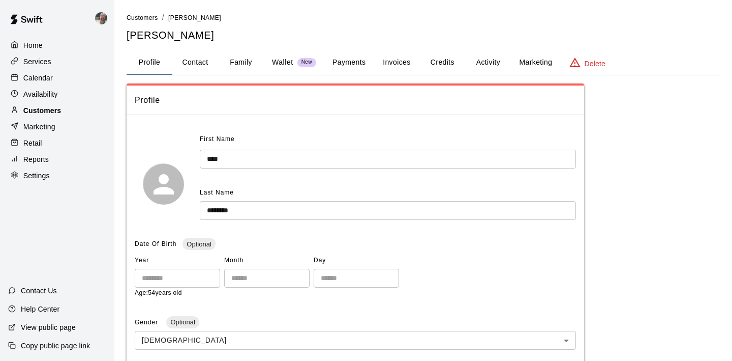
click at [58, 113] on p "Customers" at bounding box center [42, 110] width 38 height 10
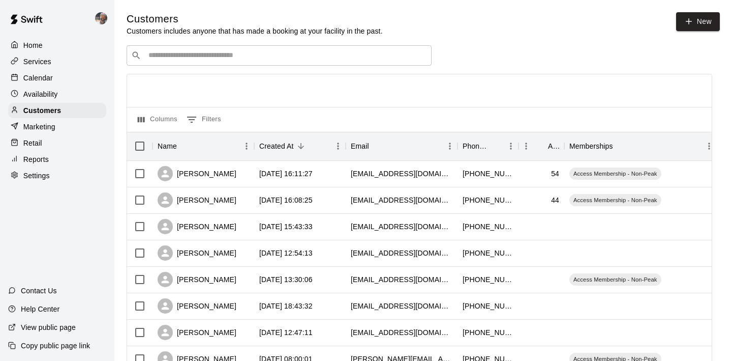
click at [193, 57] on input "Search customers by name or email" at bounding box center [286, 55] width 282 height 10
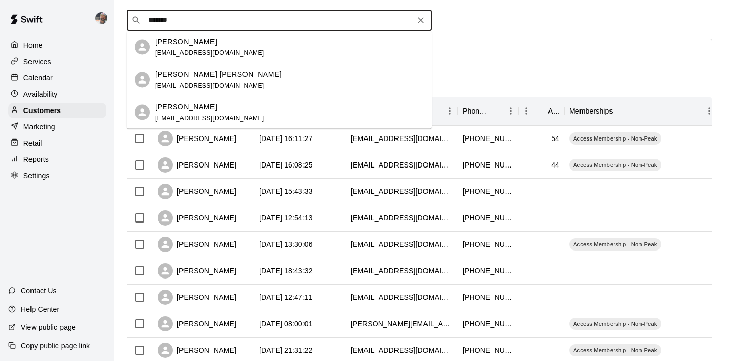
scroll to position [27, 0]
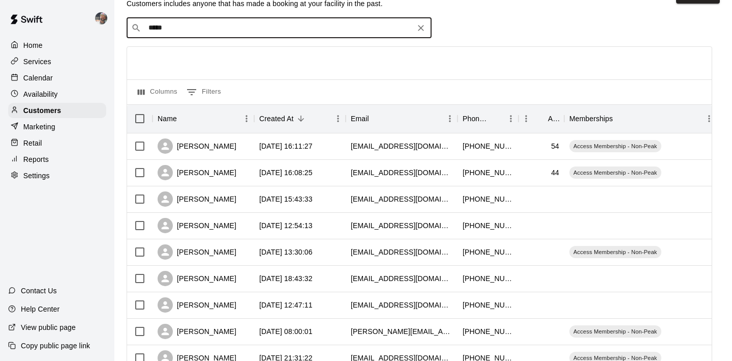
type input "******"
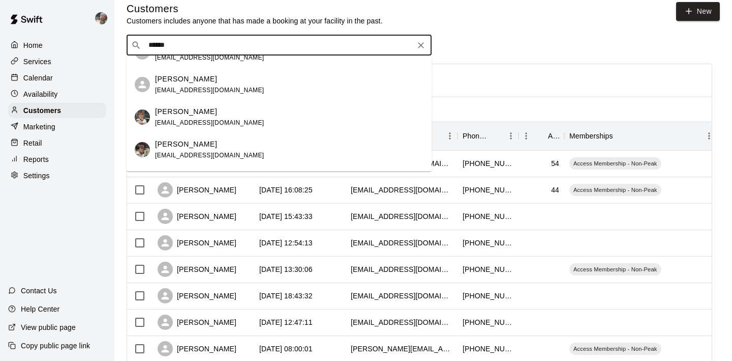
scroll to position [0, 0]
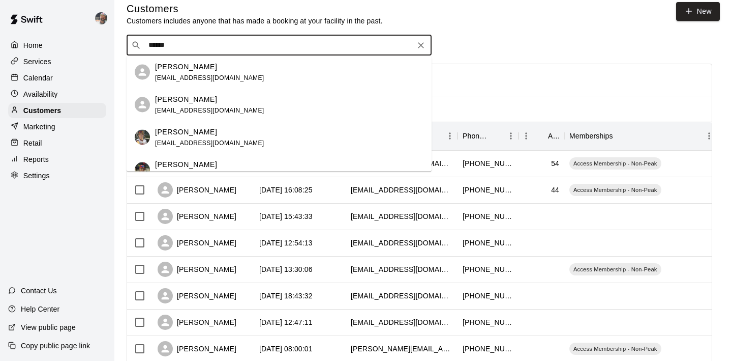
click at [226, 83] on div "Lauren Cristy lauren.a.cristy@gmail.com" at bounding box center [279, 72] width 305 height 33
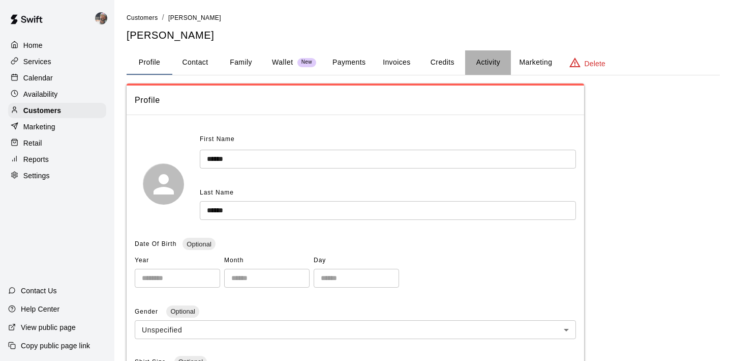
click at [492, 65] on button "Activity" at bounding box center [488, 62] width 46 height 24
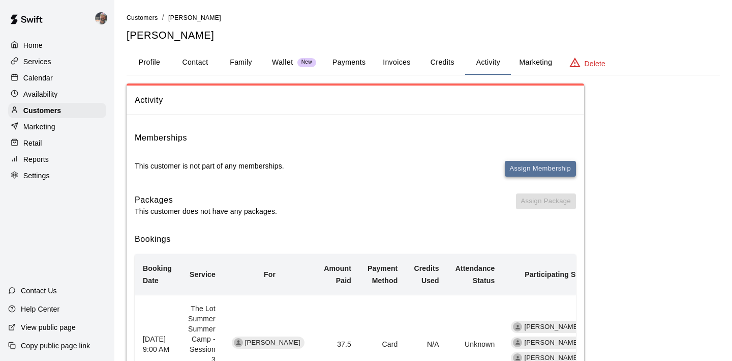
click at [526, 163] on button "Assign Membership" at bounding box center [540, 169] width 71 height 16
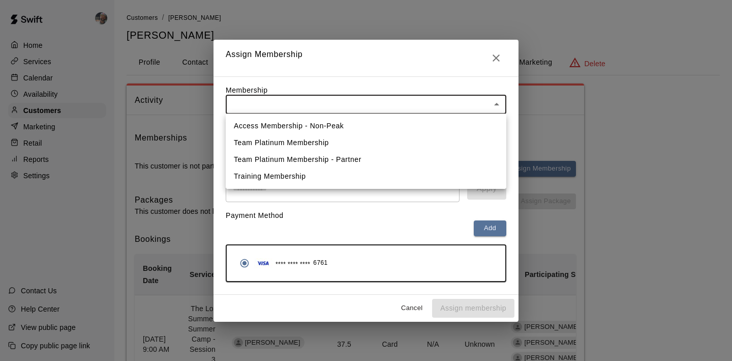
click at [315, 126] on li "Access Membership - Non-Peak" at bounding box center [366, 125] width 281 height 17
type input "**********"
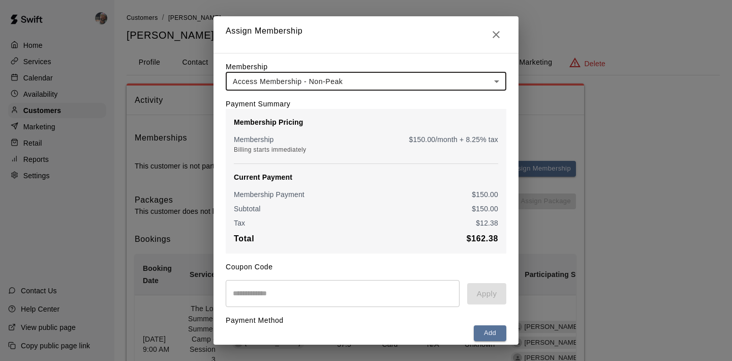
click at [287, 289] on input "text" at bounding box center [343, 293] width 234 height 27
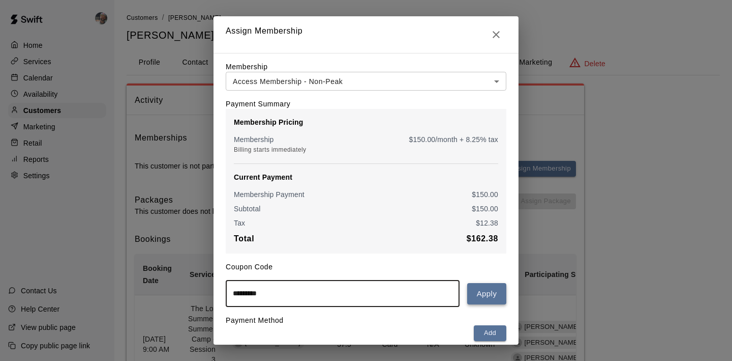
type input "*********"
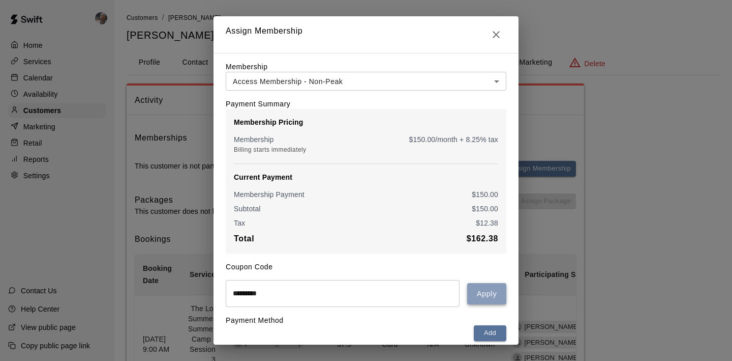
click at [499, 296] on button "Apply" at bounding box center [486, 293] width 39 height 21
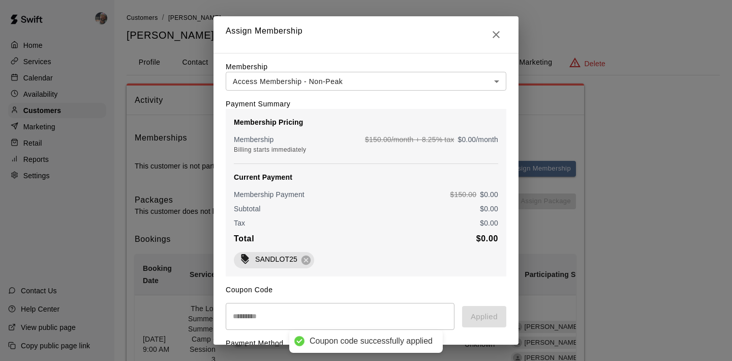
scroll to position [106, 0]
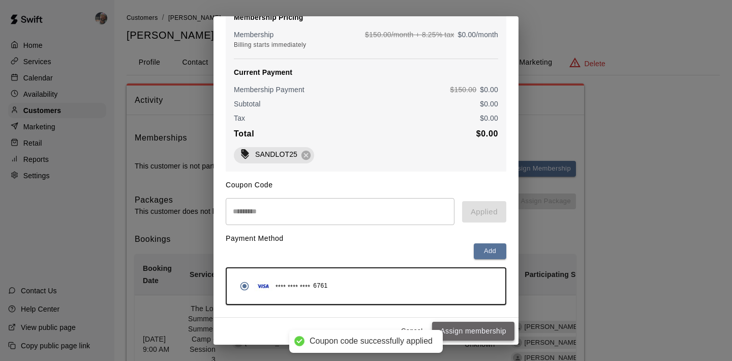
click at [486, 335] on button "Assign membership" at bounding box center [473, 330] width 82 height 19
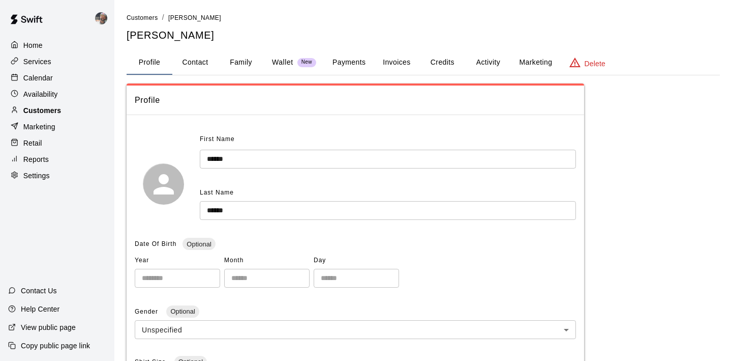
click at [70, 107] on div "Customers" at bounding box center [57, 110] width 98 height 15
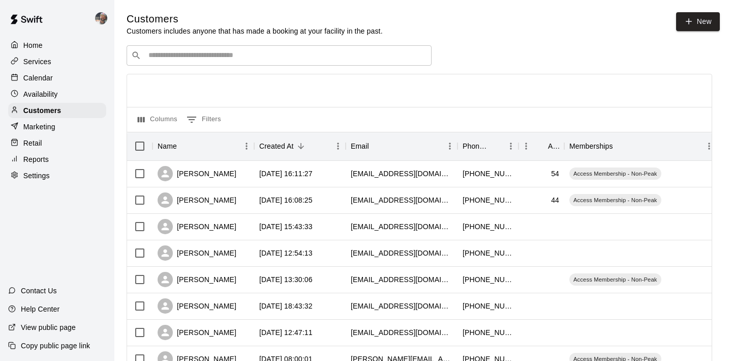
click at [196, 52] on input "Search customers by name or email" at bounding box center [286, 55] width 282 height 10
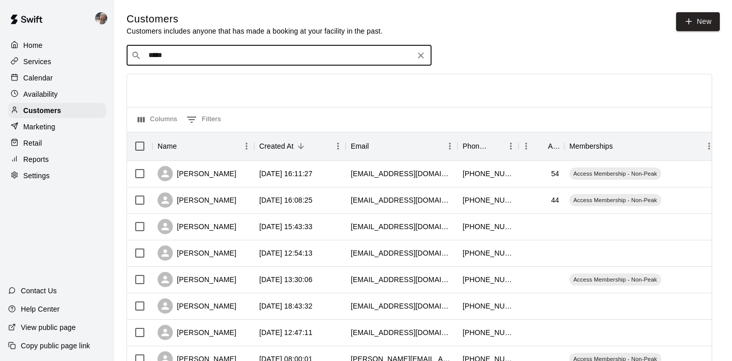
type input "******"
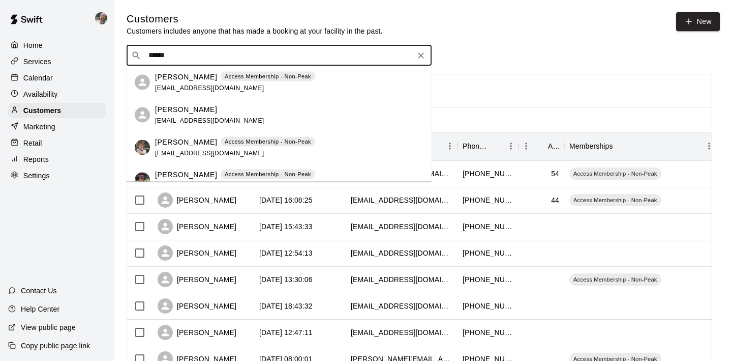
click at [202, 109] on div "[PERSON_NAME]" at bounding box center [209, 109] width 109 height 11
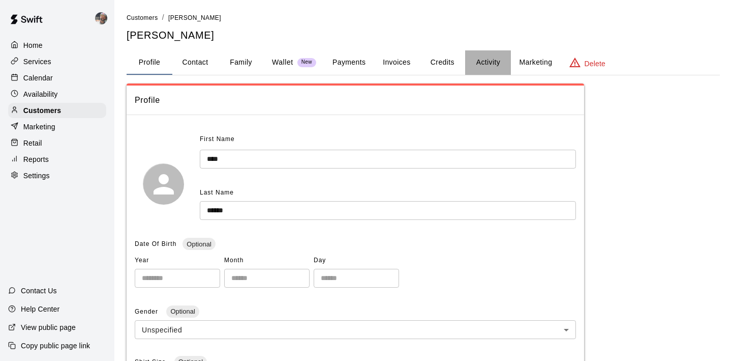
click at [502, 64] on button "Activity" at bounding box center [488, 62] width 46 height 24
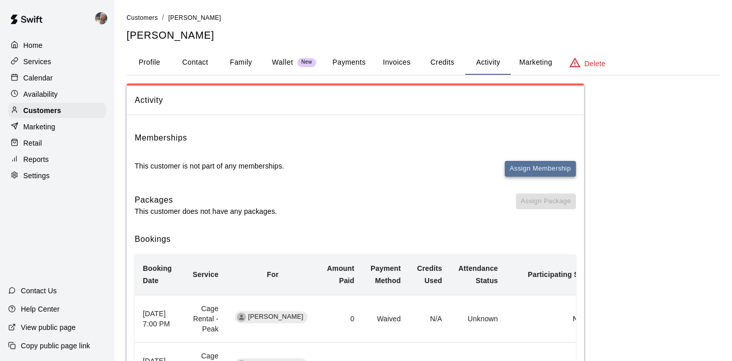
click at [532, 168] on button "Assign Membership" at bounding box center [540, 169] width 71 height 16
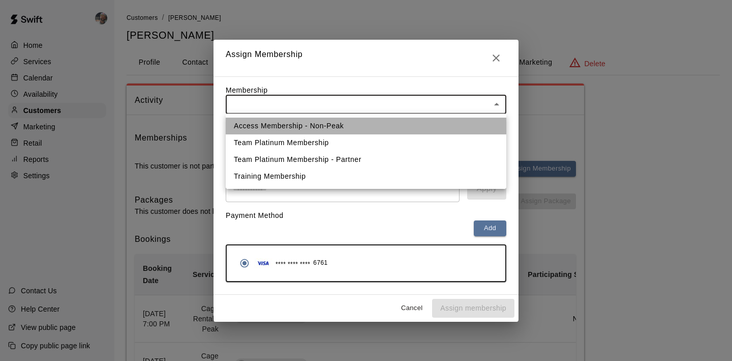
click at [429, 124] on li "Access Membership - Non-Peak" at bounding box center [366, 125] width 281 height 17
type input "**********"
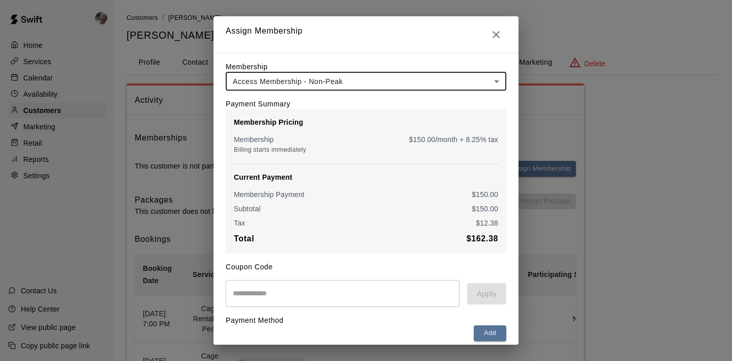
click at [283, 301] on input "text" at bounding box center [343, 293] width 234 height 27
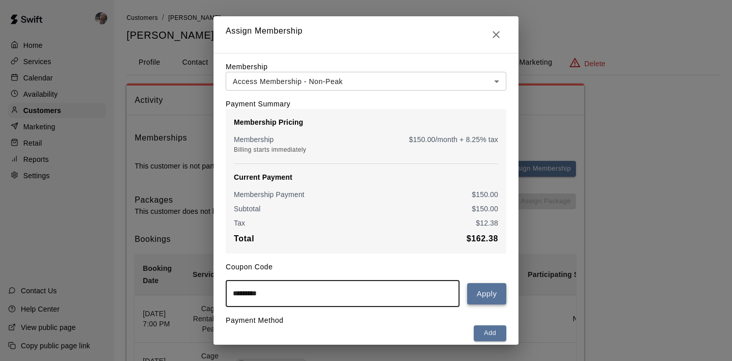
type input "*********"
click at [487, 294] on button "Apply" at bounding box center [486, 293] width 39 height 21
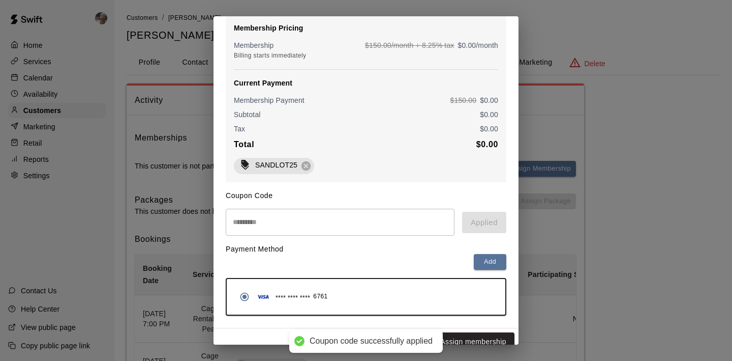
scroll to position [106, 0]
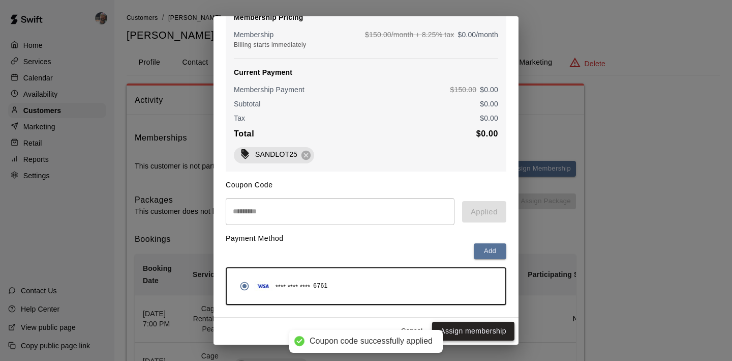
click at [477, 331] on button "Assign membership" at bounding box center [473, 330] width 82 height 19
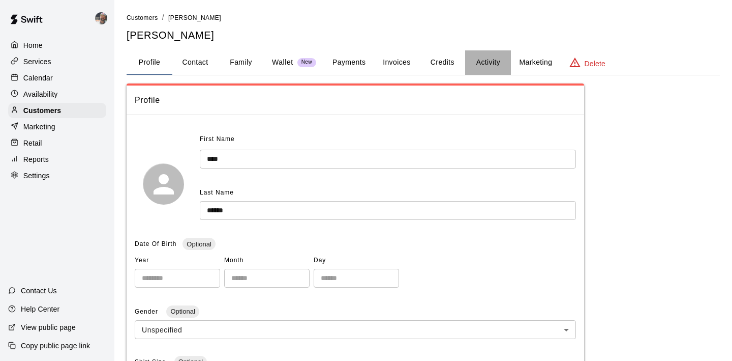
click at [493, 66] on button "Activity" at bounding box center [488, 62] width 46 height 24
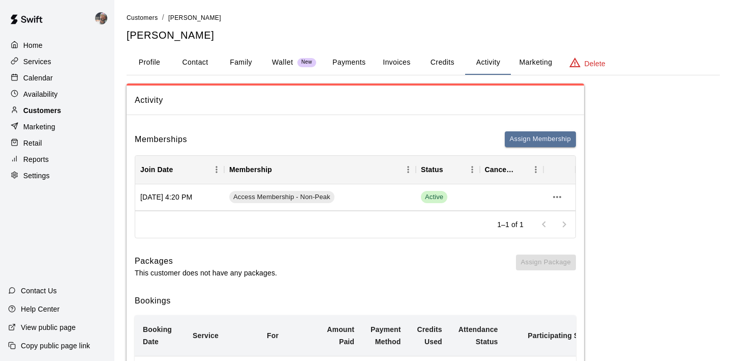
click at [62, 111] on div "Customers" at bounding box center [57, 110] width 98 height 15
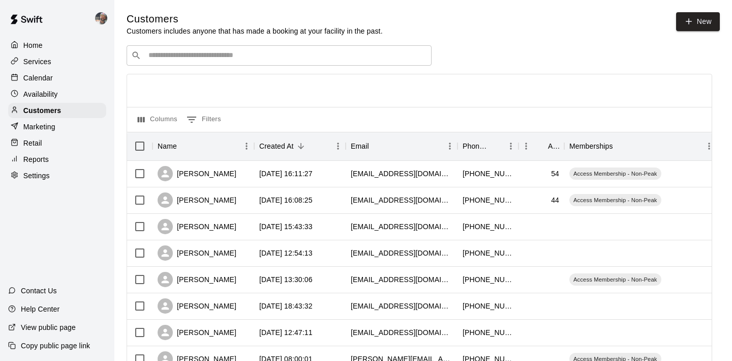
click at [181, 50] on div "​ ​" at bounding box center [279, 55] width 305 height 20
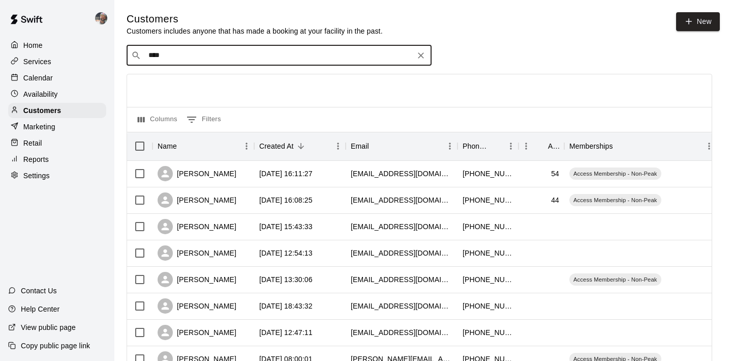
type input "*****"
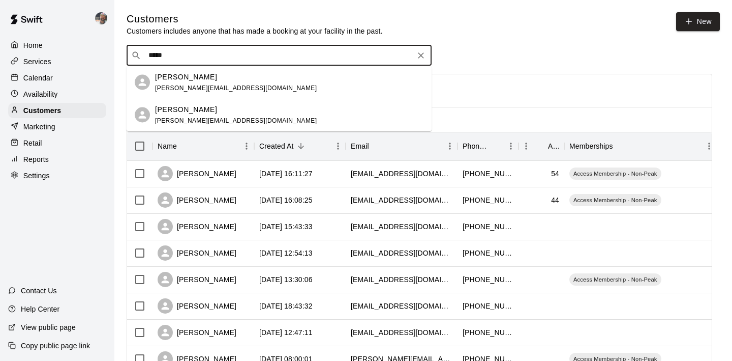
click at [185, 80] on p "[PERSON_NAME]" at bounding box center [186, 76] width 62 height 11
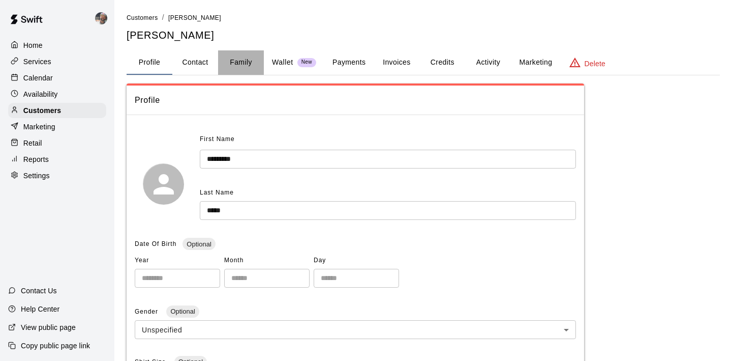
click at [239, 65] on button "Family" at bounding box center [241, 62] width 46 height 24
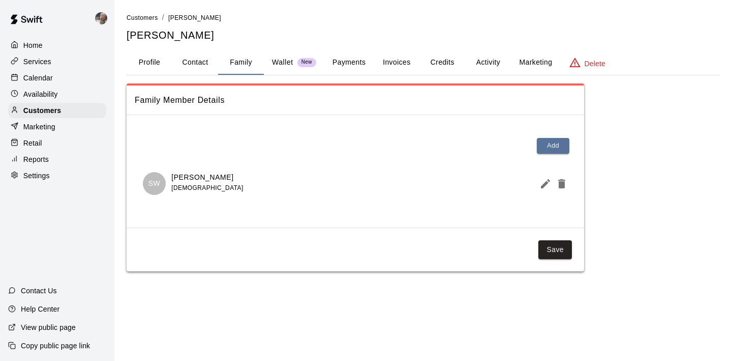
click at [161, 65] on button "Profile" at bounding box center [150, 62] width 46 height 24
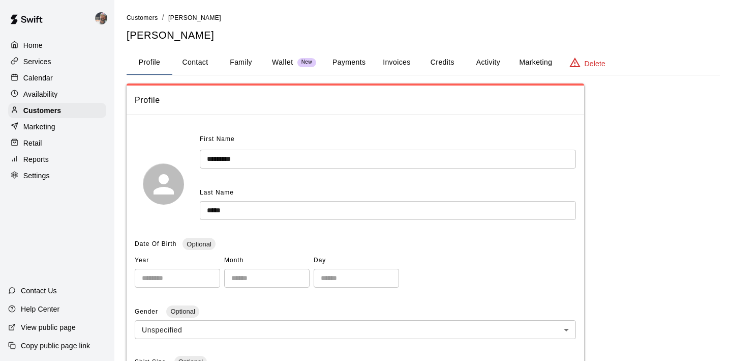
click at [486, 65] on button "Activity" at bounding box center [488, 62] width 46 height 24
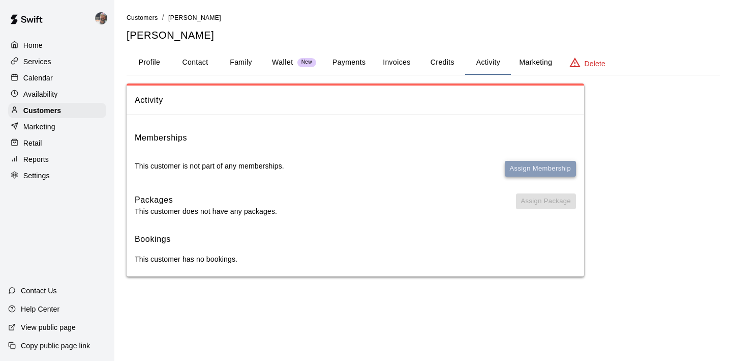
click at [527, 173] on button "Assign Membership" at bounding box center [540, 169] width 71 height 16
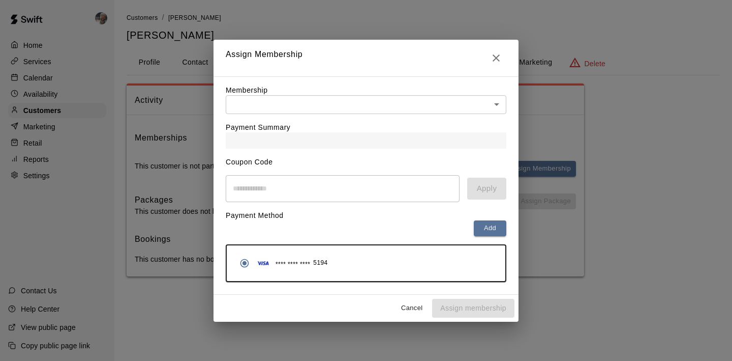
click at [389, 117] on div "Payment Summary" at bounding box center [366, 131] width 281 height 35
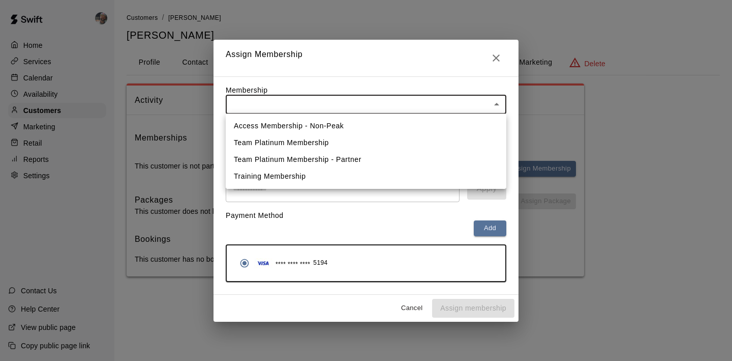
click at [382, 106] on body "Home Services Calendar Availability Customers Marketing Retail Reports Settings…" at bounding box center [366, 148] width 732 height 296
click at [351, 121] on li "Access Membership - Non-Peak" at bounding box center [366, 125] width 281 height 17
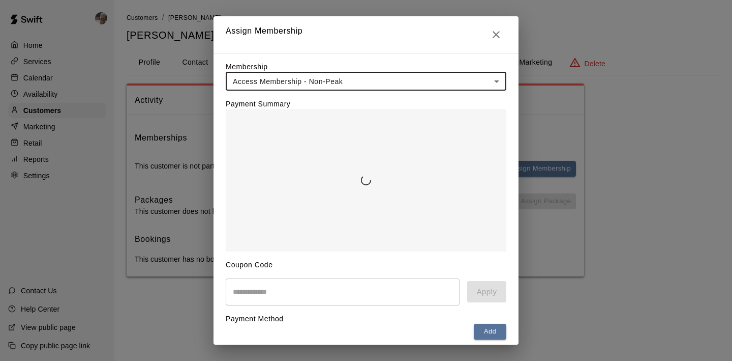
type input "**********"
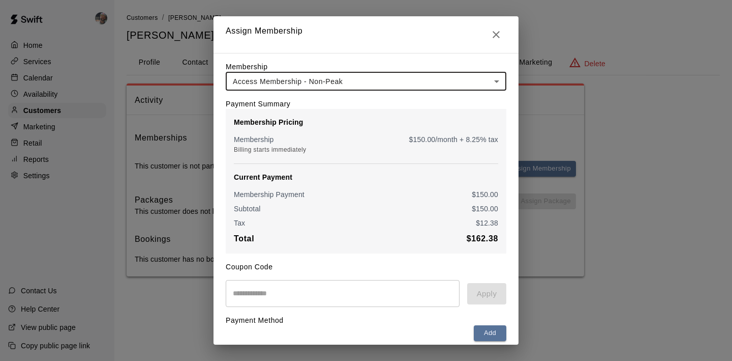
click at [366, 282] on input "text" at bounding box center [343, 293] width 234 height 27
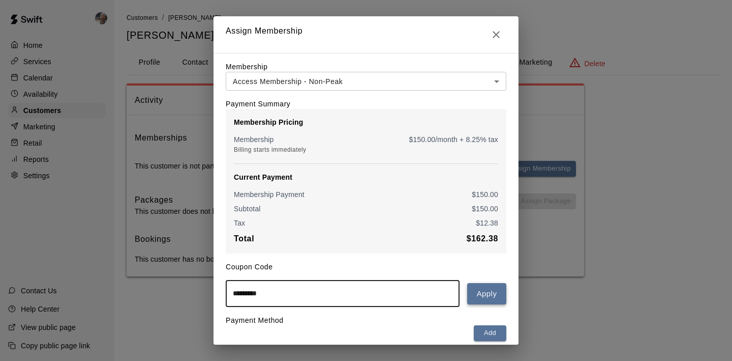
type input "*********"
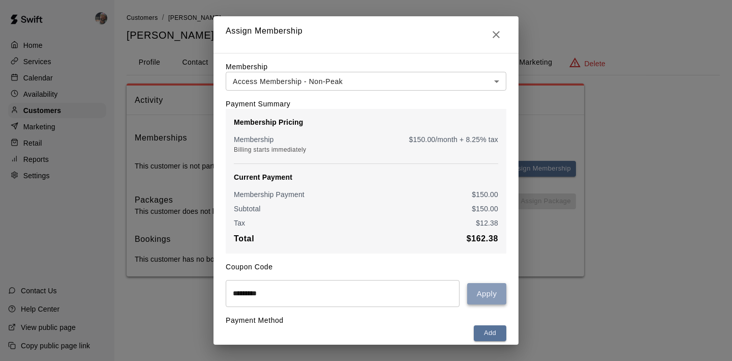
click at [481, 288] on button "Apply" at bounding box center [486, 293] width 39 height 21
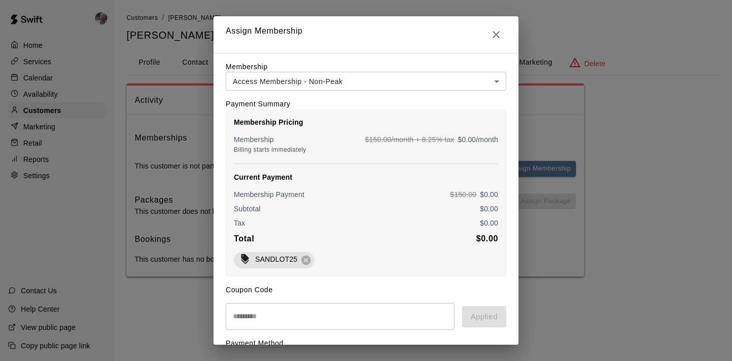
scroll to position [106, 0]
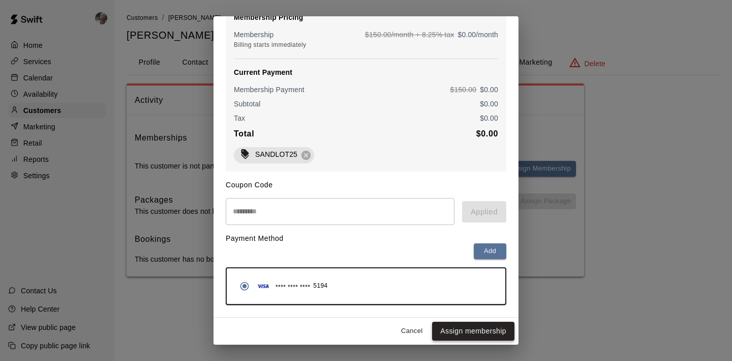
click at [466, 330] on button "Assign membership" at bounding box center [473, 330] width 82 height 19
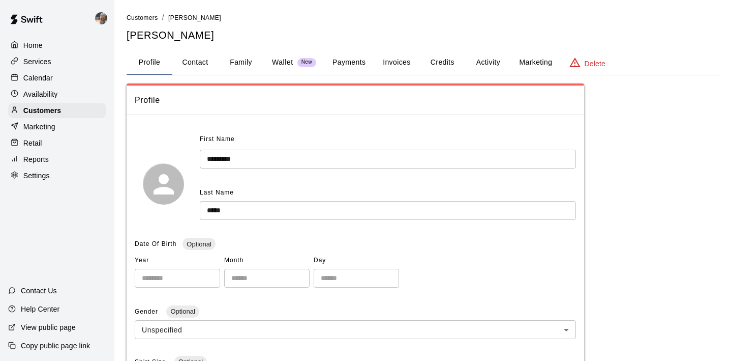
click at [489, 64] on button "Activity" at bounding box center [488, 62] width 46 height 24
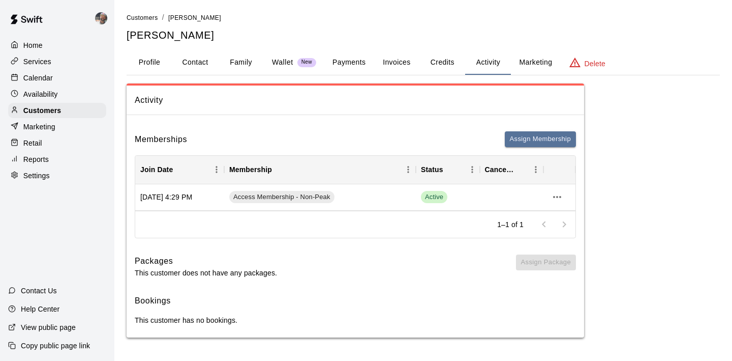
click at [150, 65] on button "Profile" at bounding box center [150, 62] width 46 height 24
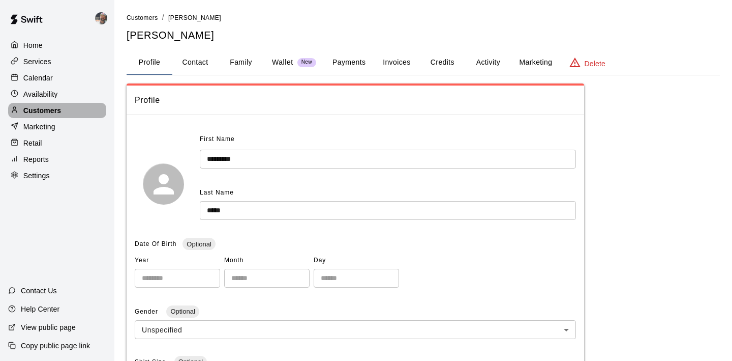
click at [72, 109] on div "Customers" at bounding box center [57, 110] width 98 height 15
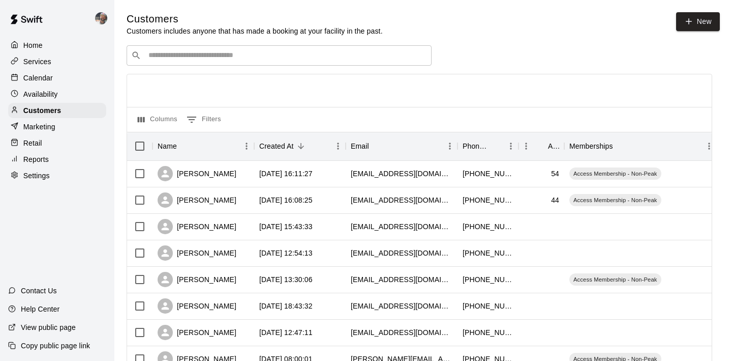
click at [158, 58] on input "Search customers by name or email" at bounding box center [286, 55] width 282 height 10
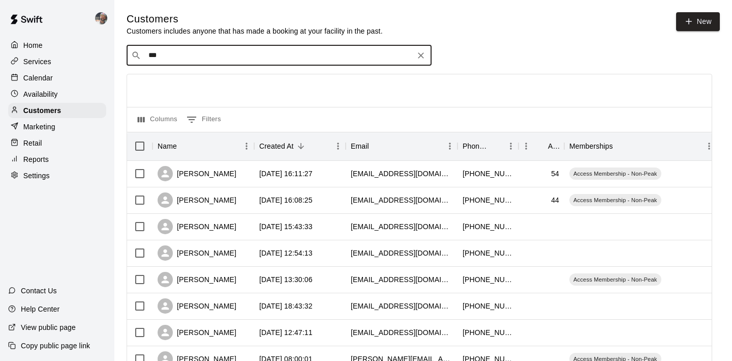
type input "****"
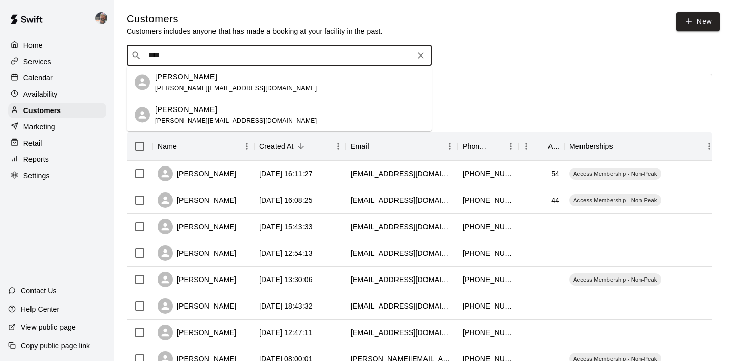
click at [177, 80] on p "[PERSON_NAME]" at bounding box center [186, 76] width 62 height 11
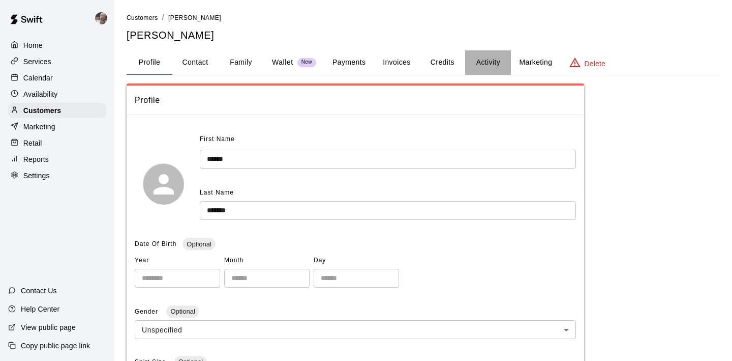
click at [493, 65] on button "Activity" at bounding box center [488, 62] width 46 height 24
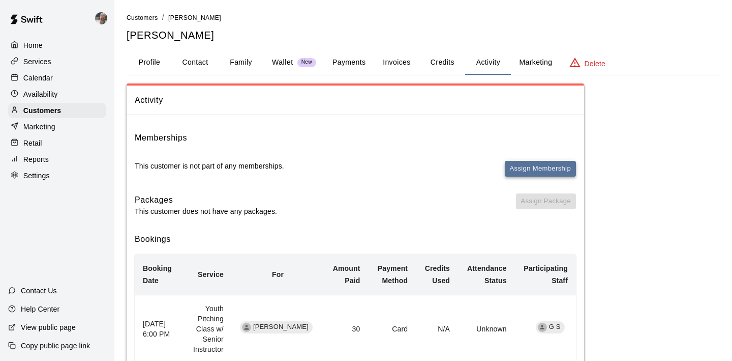
click at [541, 169] on button "Assign Membership" at bounding box center [540, 169] width 71 height 16
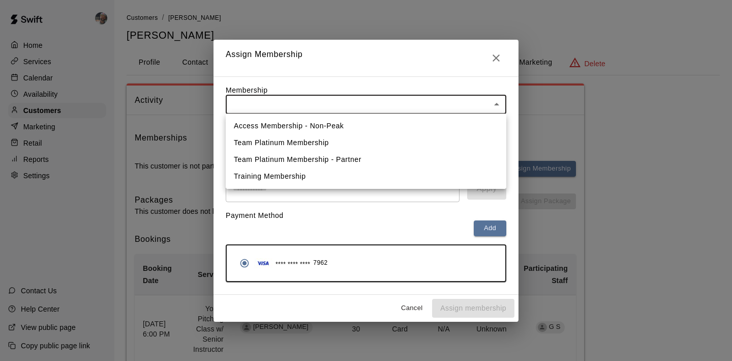
click at [333, 107] on body "Home Services Calendar Availability Customers Marketing Retail Reports Settings…" at bounding box center [366, 210] width 732 height 421
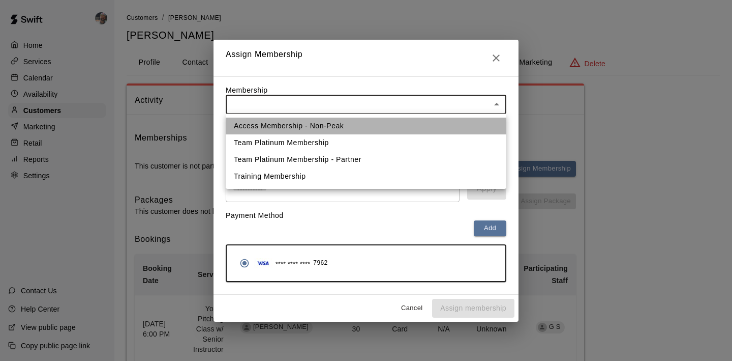
click at [331, 119] on li "Access Membership - Non-Peak" at bounding box center [366, 125] width 281 height 17
type input "**********"
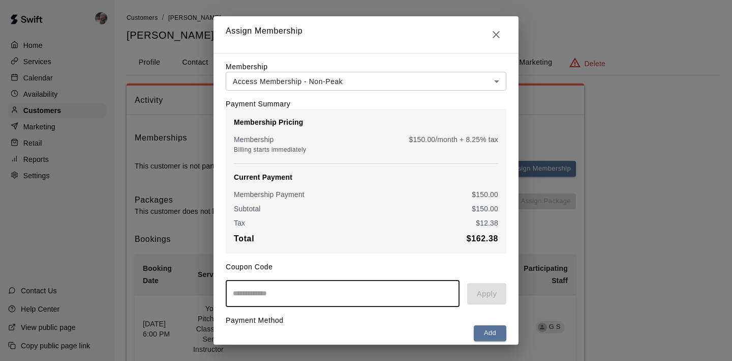
click at [300, 288] on input "text" at bounding box center [343, 293] width 234 height 27
type input "*********"
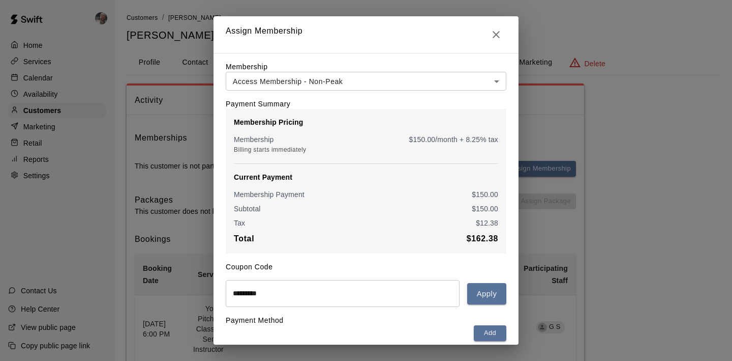
click at [511, 294] on div "**********" at bounding box center [366, 226] width 305 height 346
click at [489, 294] on button "Apply" at bounding box center [486, 293] width 39 height 21
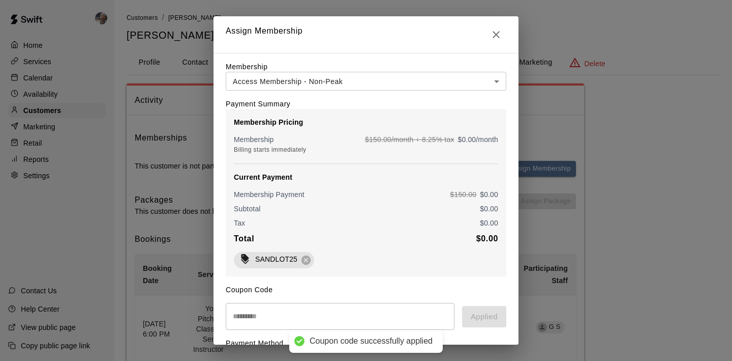
scroll to position [106, 0]
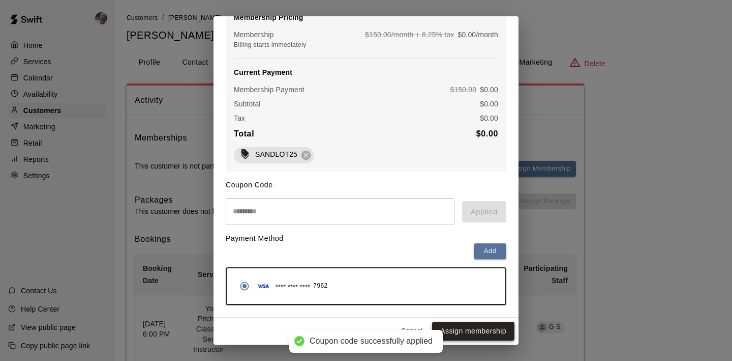
click at [467, 327] on button "Assign membership" at bounding box center [473, 330] width 82 height 19
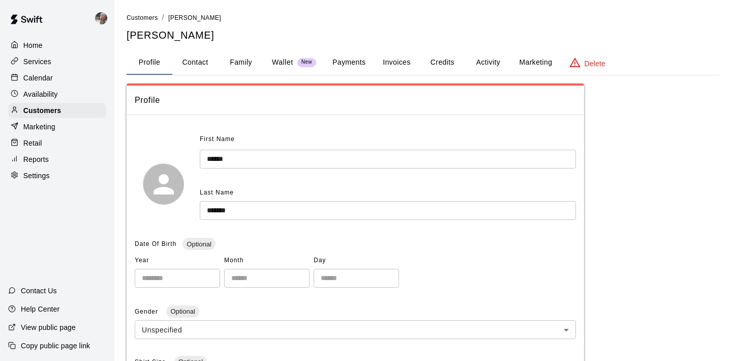
click at [233, 67] on button "Family" at bounding box center [241, 62] width 46 height 24
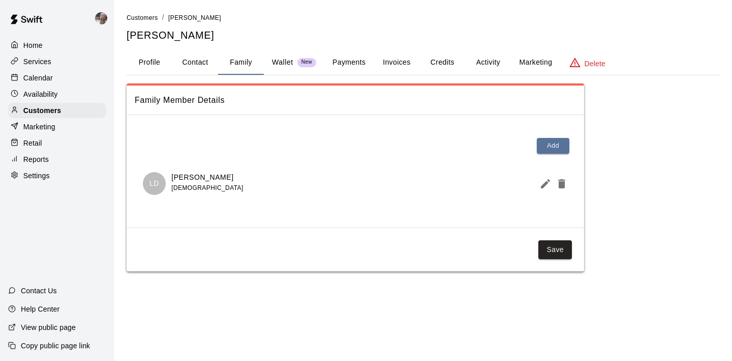
click at [493, 66] on button "Activity" at bounding box center [488, 62] width 46 height 24
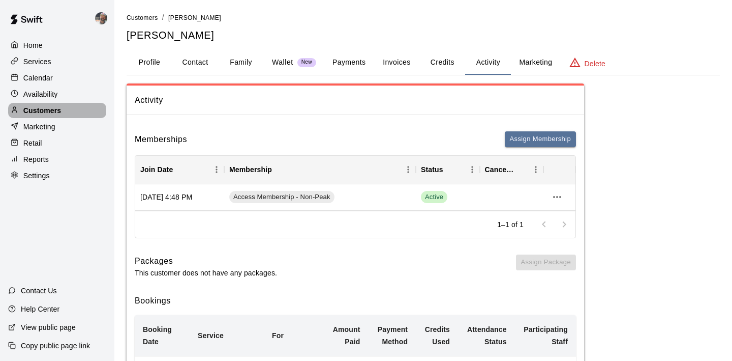
click at [63, 116] on div "Customers" at bounding box center [57, 110] width 98 height 15
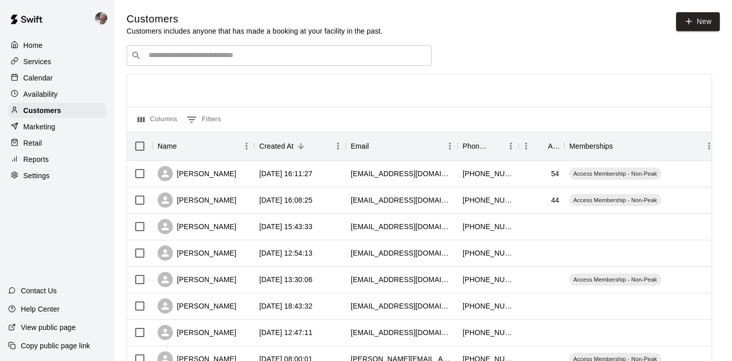
click at [163, 65] on div "​ ​" at bounding box center [279, 55] width 305 height 20
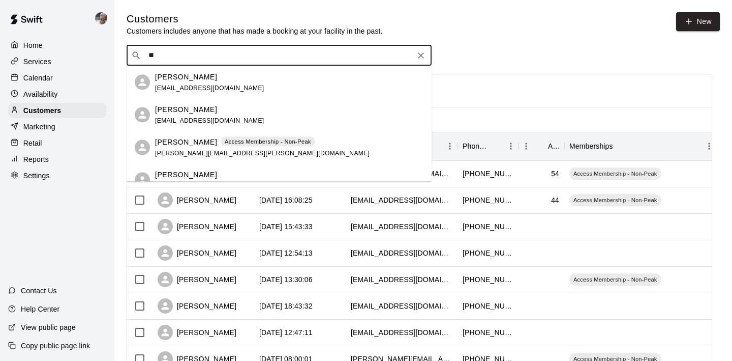
type input "*"
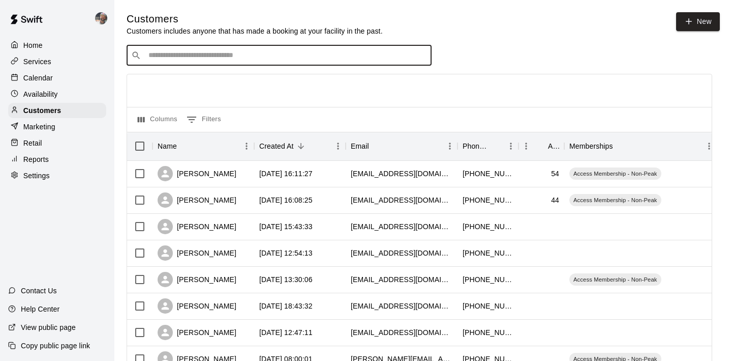
click at [164, 55] on input "Search customers by name or email" at bounding box center [286, 55] width 282 height 10
type input "****"
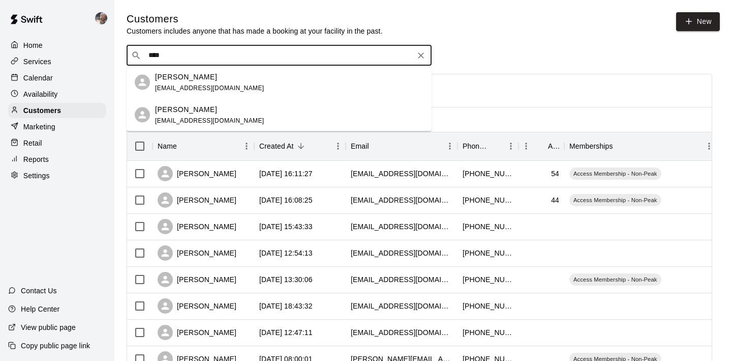
click at [207, 82] on div "[PERSON_NAME] [EMAIL_ADDRESS][DOMAIN_NAME]" at bounding box center [209, 82] width 109 height 22
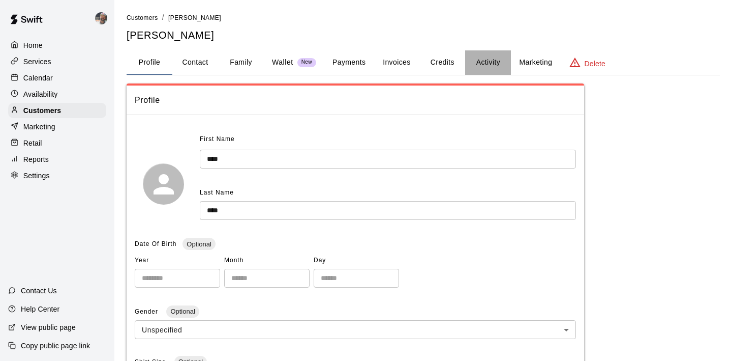
click at [496, 65] on button "Activity" at bounding box center [488, 62] width 46 height 24
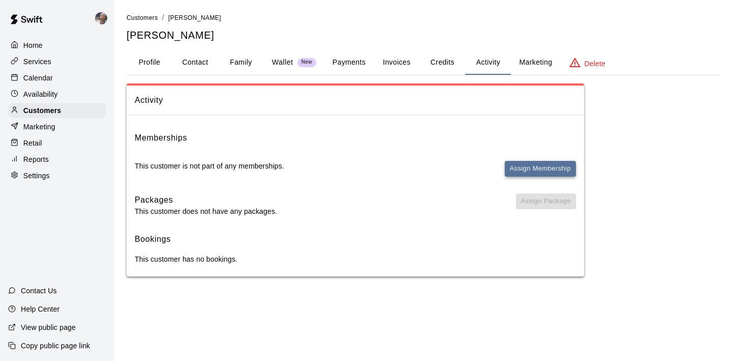
click at [530, 163] on button "Assign Membership" at bounding box center [540, 169] width 71 height 16
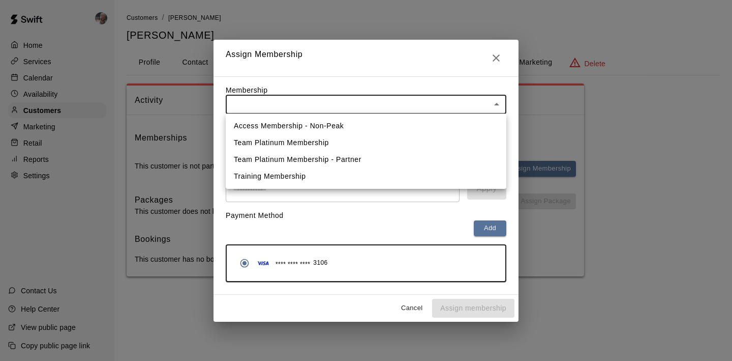
click at [355, 108] on body "Home Services Calendar Availability Customers Marketing Retail Reports Settings…" at bounding box center [366, 148] width 732 height 296
click at [347, 123] on li "Access Membership - Non-Peak" at bounding box center [366, 125] width 281 height 17
type input "**********"
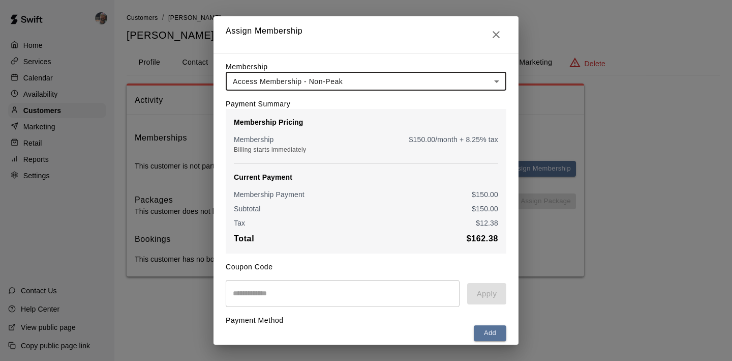
click at [293, 285] on input "text" at bounding box center [343, 293] width 234 height 27
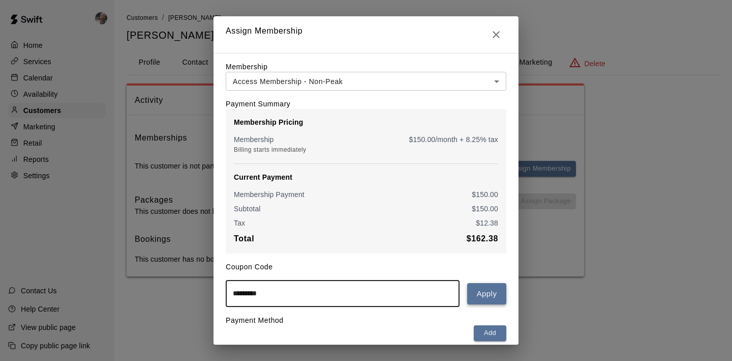
type input "*********"
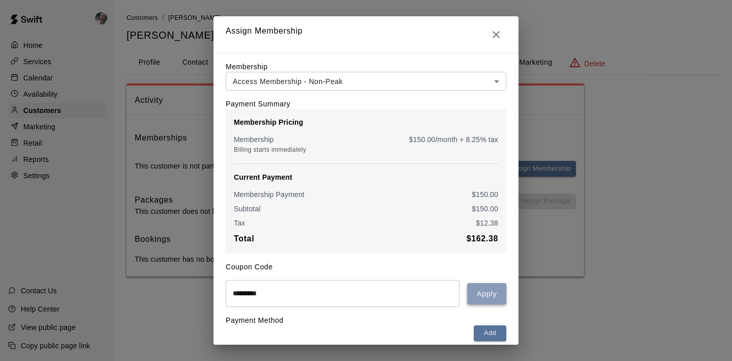
click at [484, 297] on button "Apply" at bounding box center [486, 293] width 39 height 21
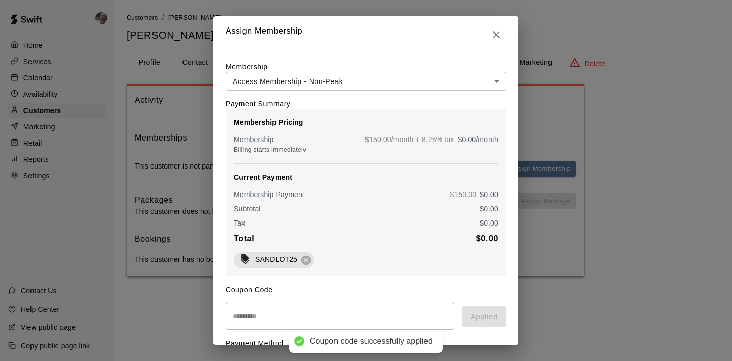
scroll to position [106, 0]
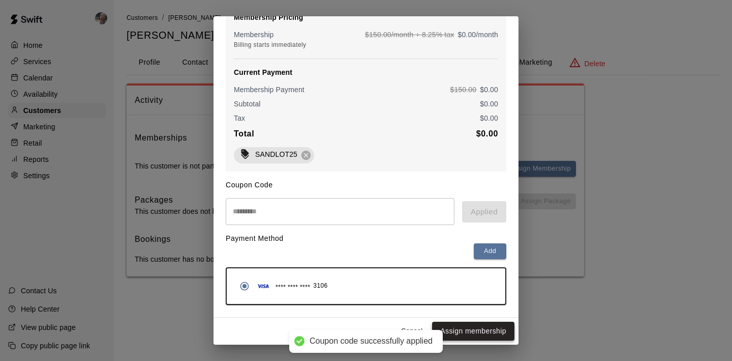
click at [480, 327] on button "Assign membership" at bounding box center [473, 330] width 82 height 19
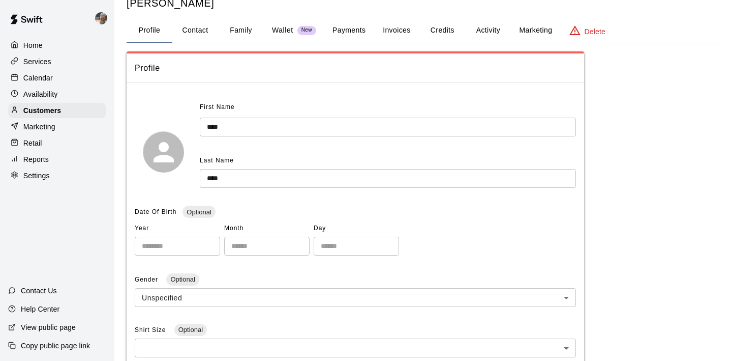
scroll to position [33, 0]
click at [200, 29] on button "Contact" at bounding box center [195, 30] width 46 height 24
select select "**"
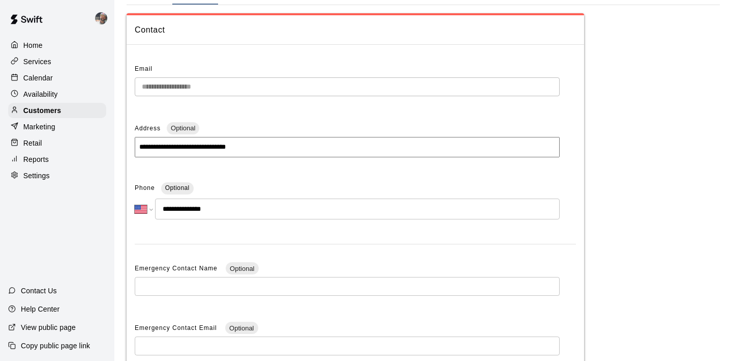
scroll to position [0, 0]
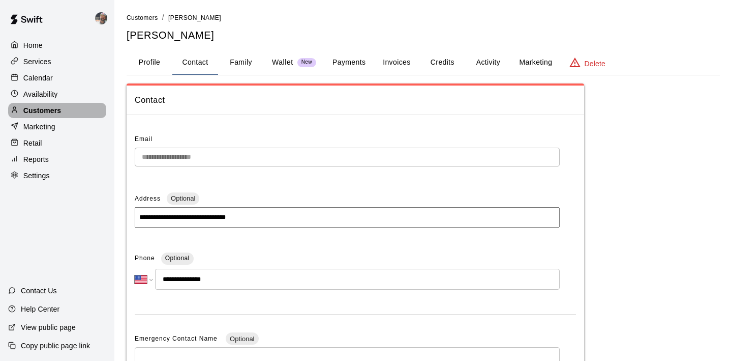
click at [87, 103] on div "Customers" at bounding box center [57, 110] width 98 height 15
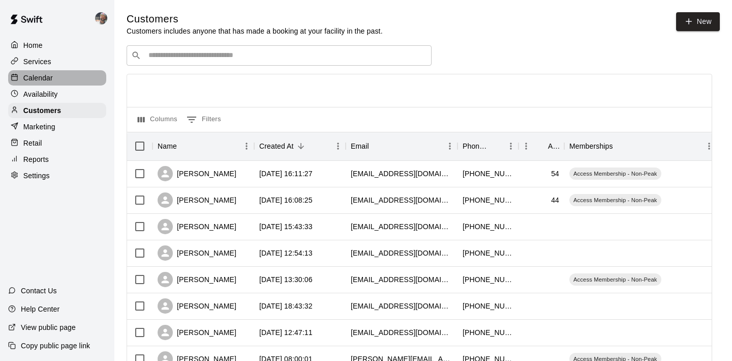
click at [58, 78] on div "Calendar" at bounding box center [57, 77] width 98 height 15
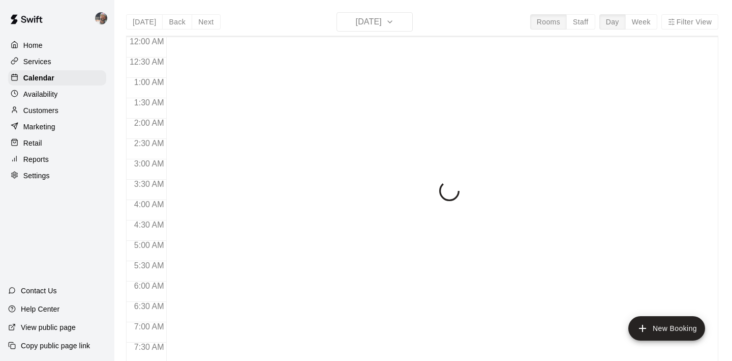
scroll to position [642, 0]
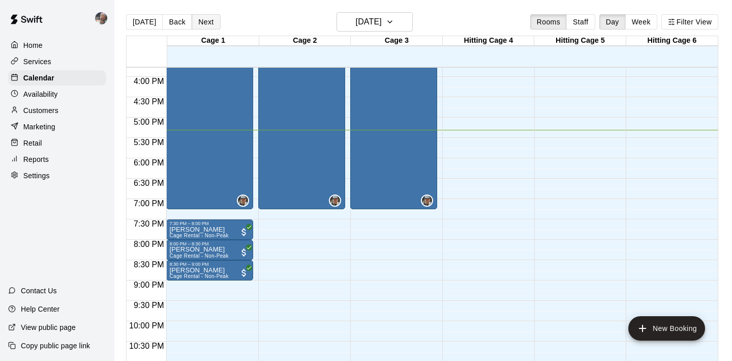
click at [206, 17] on button "Next" at bounding box center [206, 21] width 28 height 15
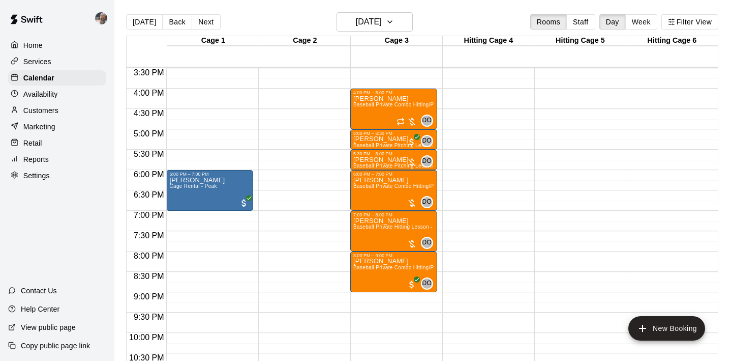
scroll to position [633, 0]
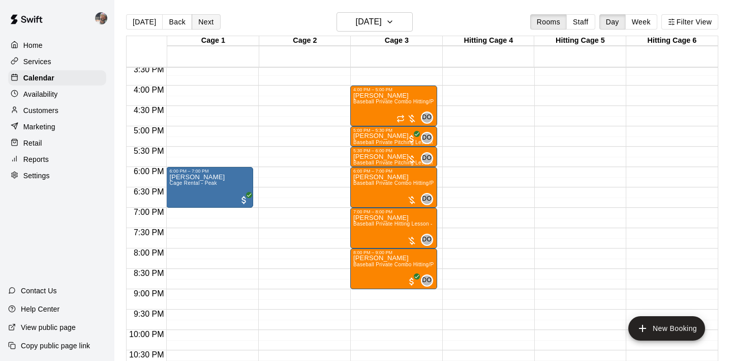
click at [207, 26] on button "Next" at bounding box center [206, 21] width 28 height 15
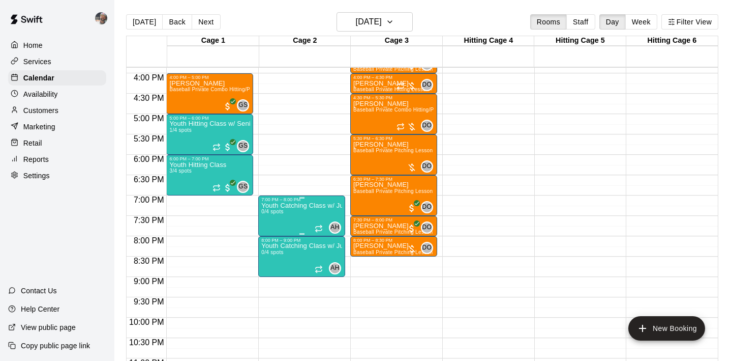
scroll to position [648, 0]
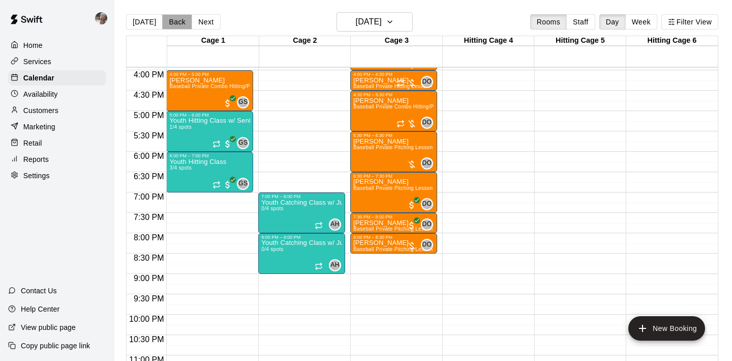
click at [172, 17] on button "Back" at bounding box center [177, 21] width 30 height 15
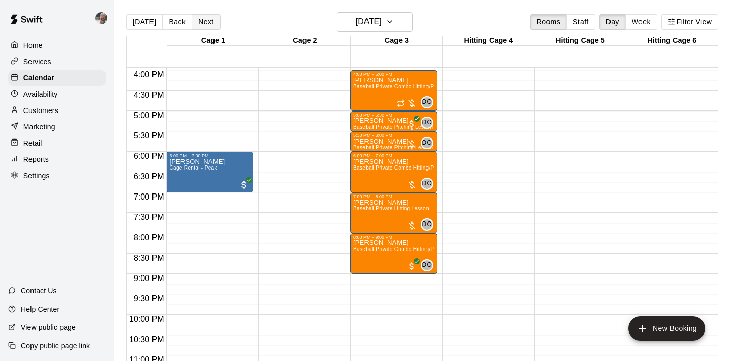
click at [204, 27] on button "Next" at bounding box center [206, 21] width 28 height 15
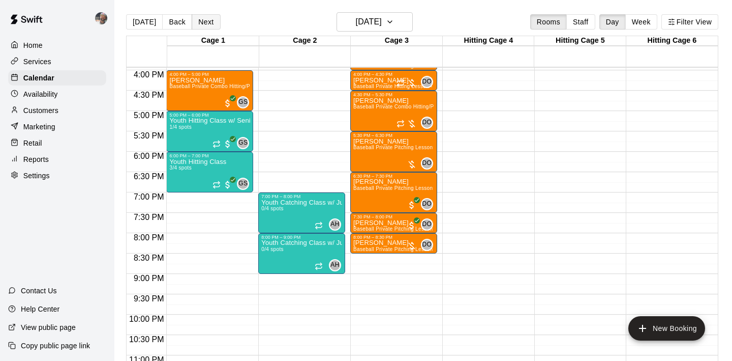
click at [204, 27] on button "Next" at bounding box center [206, 21] width 28 height 15
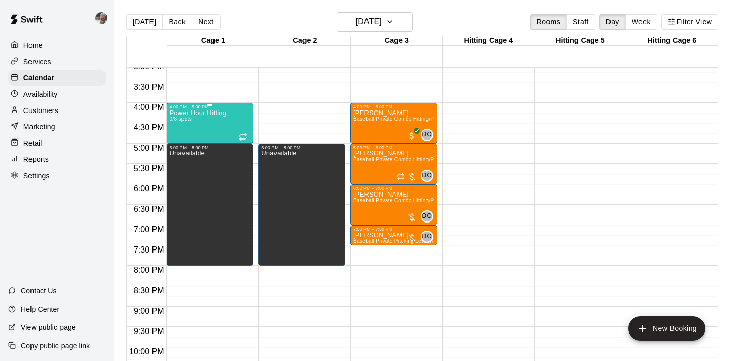
scroll to position [613, 0]
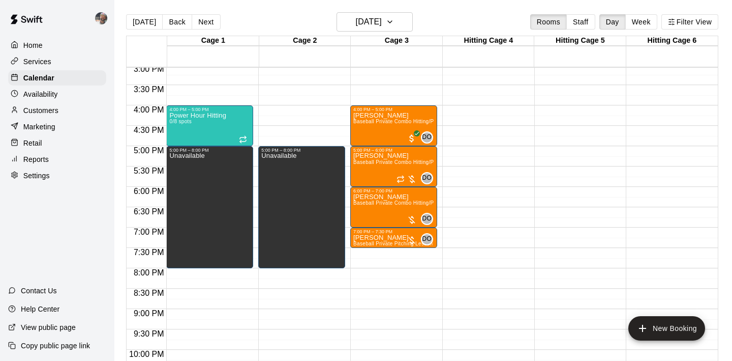
click at [78, 57] on div "Services" at bounding box center [57, 61] width 98 height 15
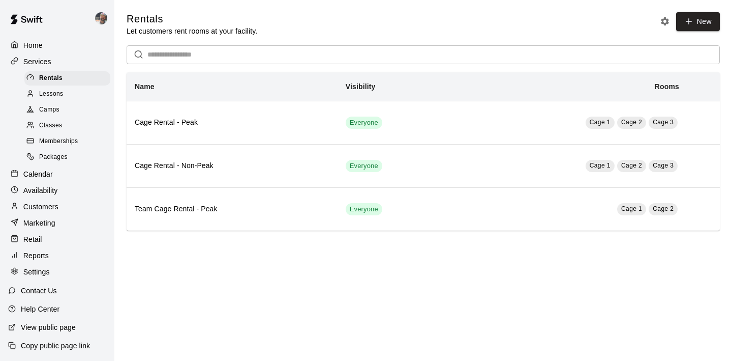
click at [67, 123] on div "Classes" at bounding box center [67, 125] width 86 height 14
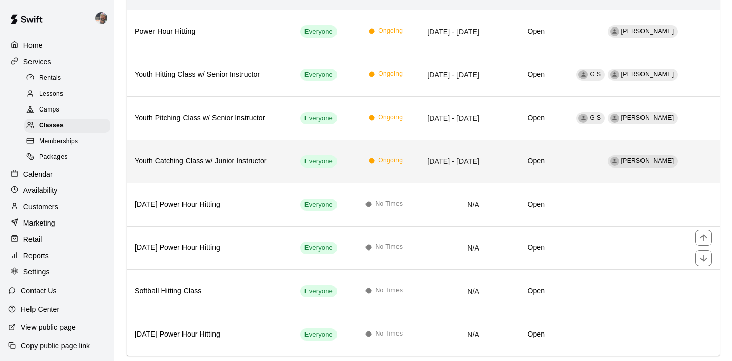
scroll to position [146, 0]
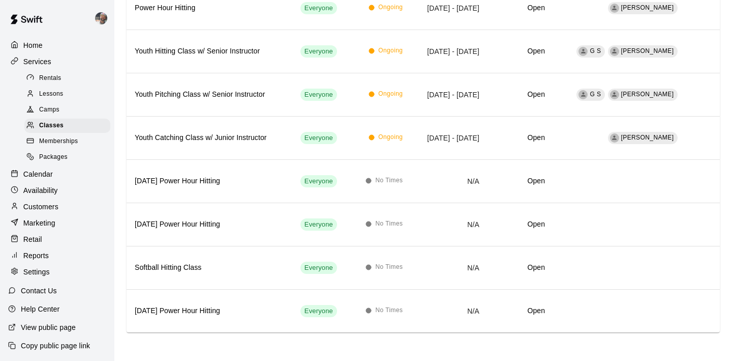
click at [40, 44] on p "Home" at bounding box center [32, 45] width 19 height 10
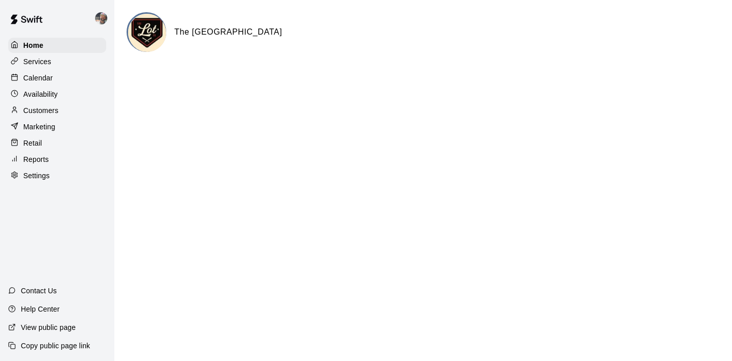
click at [40, 75] on p "Calendar" at bounding box center [37, 78] width 29 height 10
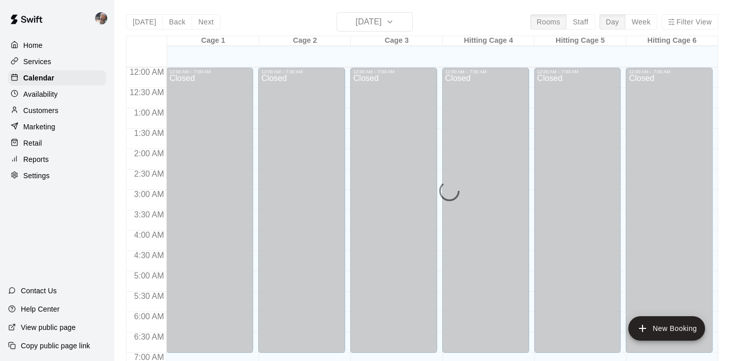
scroll to position [642, 0]
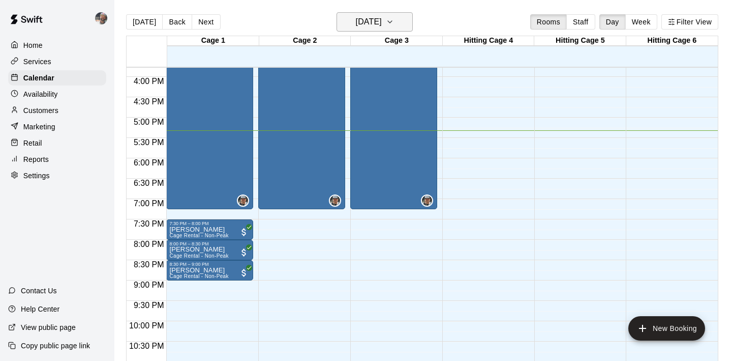
click at [356, 25] on h6 "[DATE]" at bounding box center [369, 22] width 26 height 14
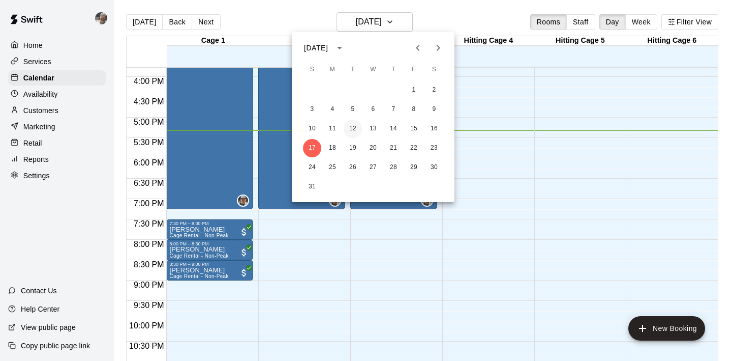
click at [354, 126] on button "12" at bounding box center [353, 129] width 18 height 18
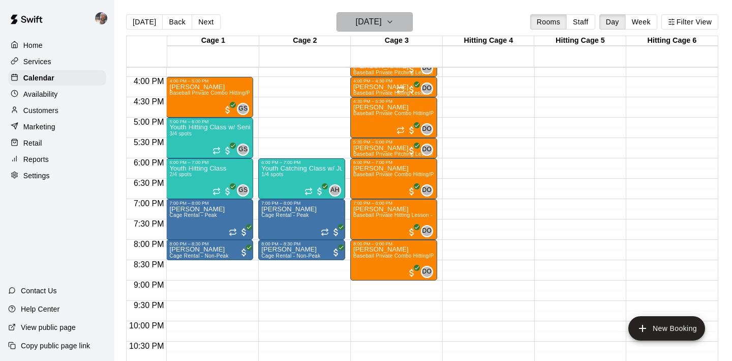
click at [356, 28] on h6 "Tuesday Aug 12" at bounding box center [369, 22] width 26 height 14
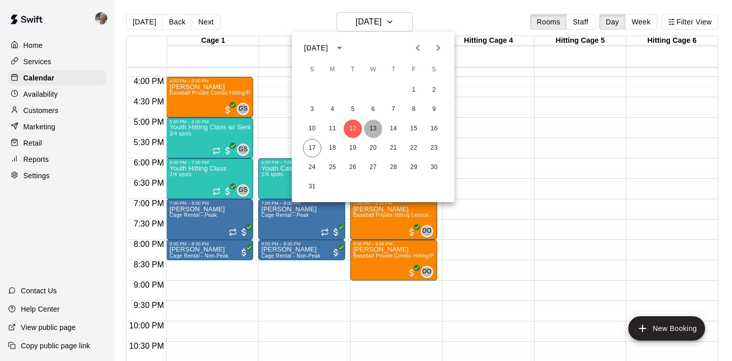
click at [376, 127] on button "13" at bounding box center [373, 129] width 18 height 18
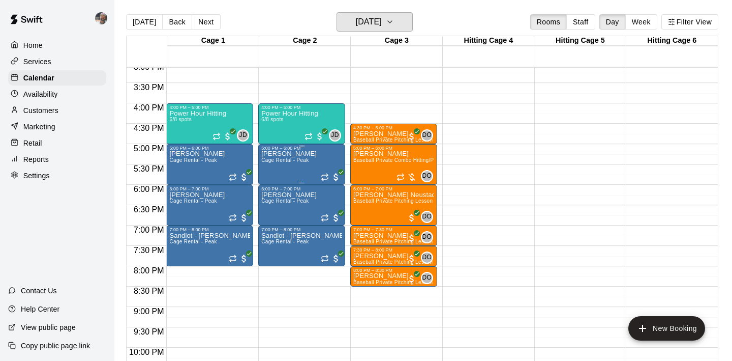
scroll to position [613, 0]
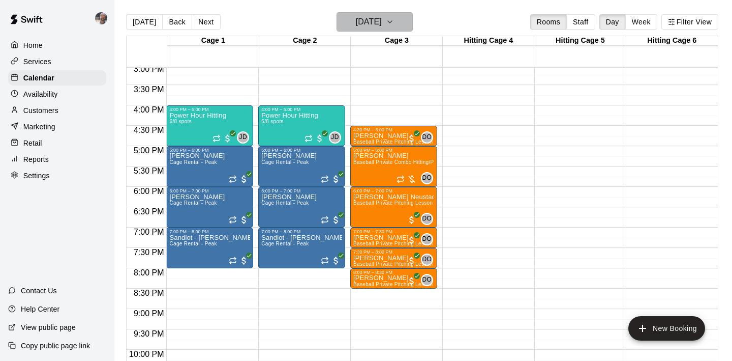
click at [356, 22] on h6 "Wednesday Aug 13" at bounding box center [369, 22] width 26 height 14
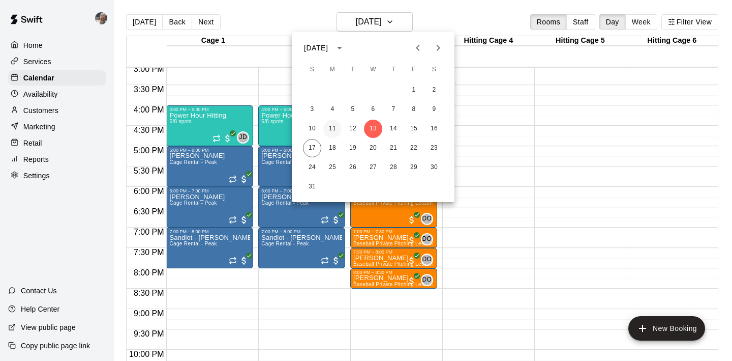
click at [330, 127] on button "11" at bounding box center [332, 129] width 18 height 18
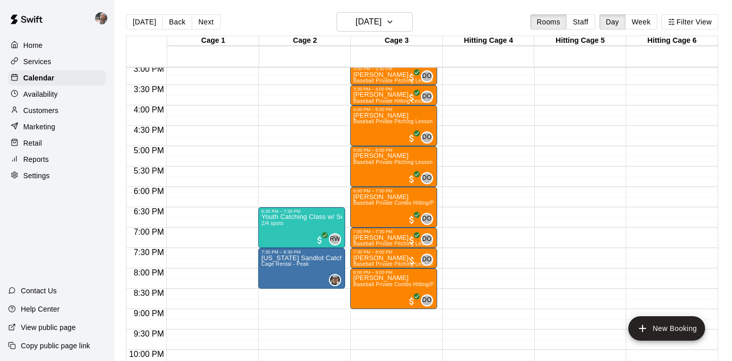
click at [53, 61] on div "Services" at bounding box center [57, 61] width 98 height 15
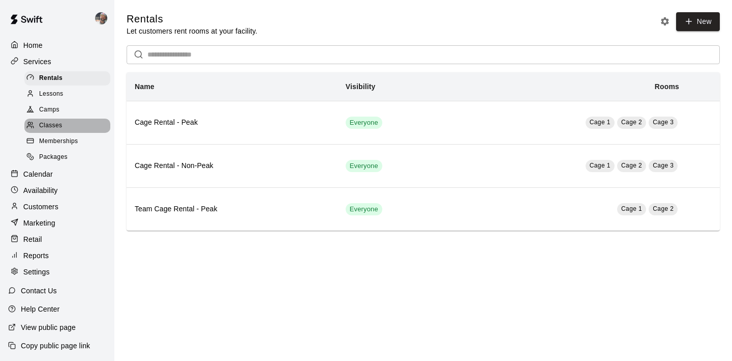
click at [67, 124] on div "Classes" at bounding box center [67, 125] width 86 height 14
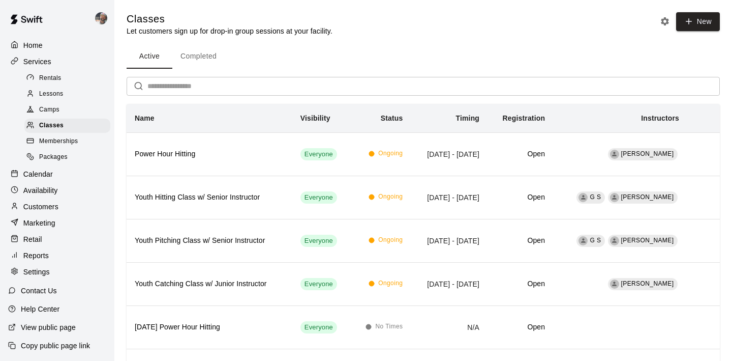
click at [206, 48] on button "Completed" at bounding box center [198, 56] width 52 height 24
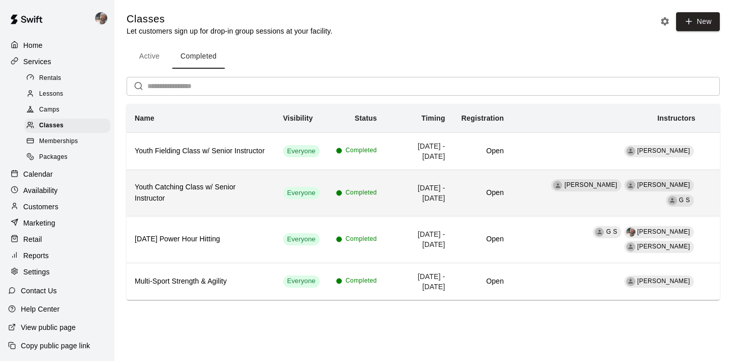
click at [205, 199] on h6 "Youth Catching Class w/ Senior Instructor" at bounding box center [201, 193] width 132 height 22
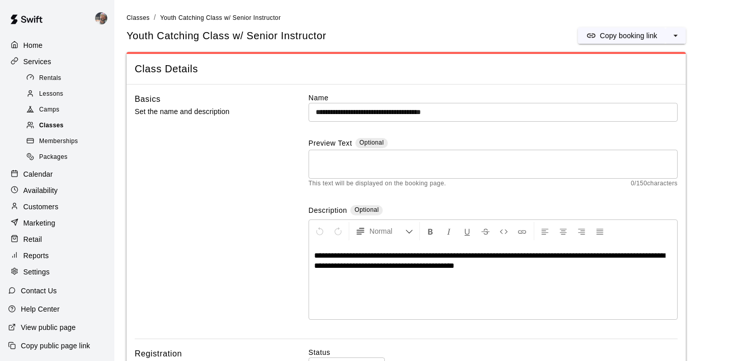
click at [64, 121] on span "Classes" at bounding box center [51, 126] width 24 height 10
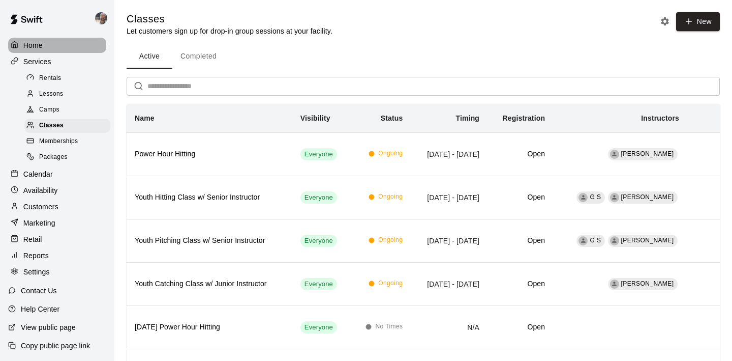
click at [58, 47] on div "Home" at bounding box center [57, 45] width 98 height 15
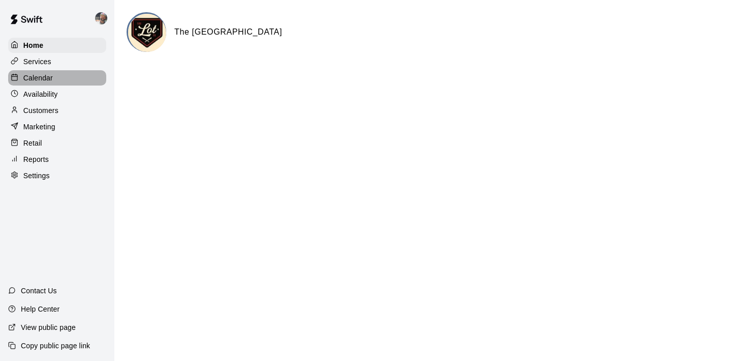
click at [55, 79] on div "Calendar" at bounding box center [57, 77] width 98 height 15
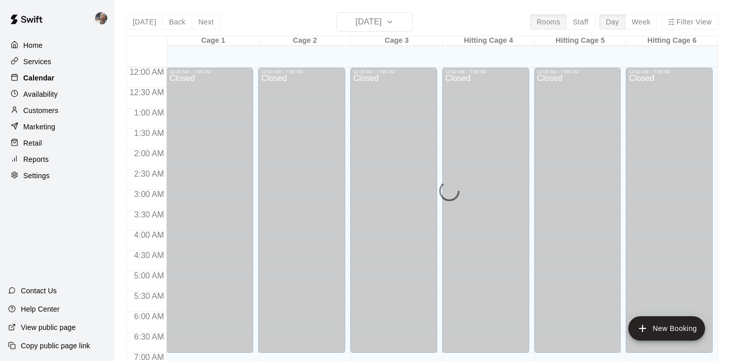
scroll to position [642, 0]
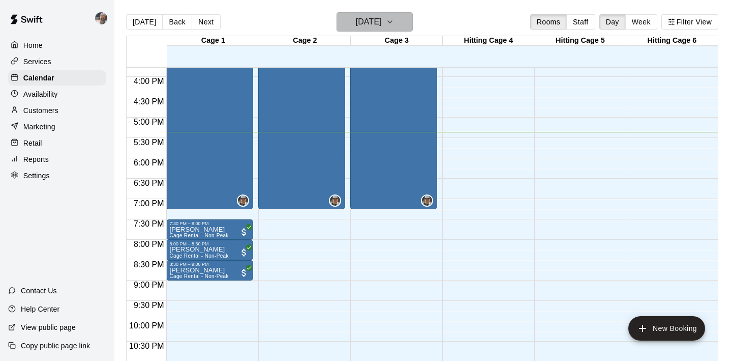
click at [378, 17] on h6 "[DATE]" at bounding box center [369, 22] width 26 height 14
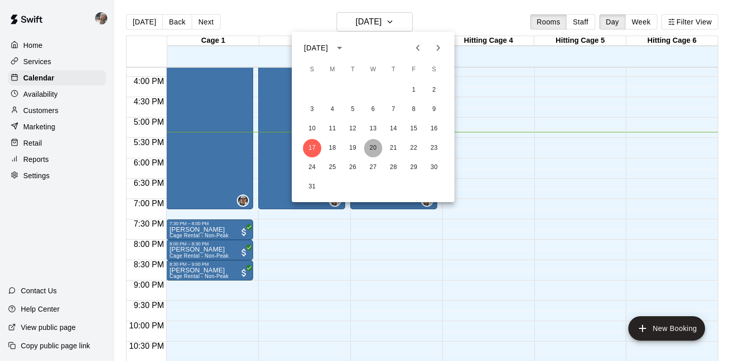
click at [372, 147] on button "20" at bounding box center [373, 148] width 18 height 18
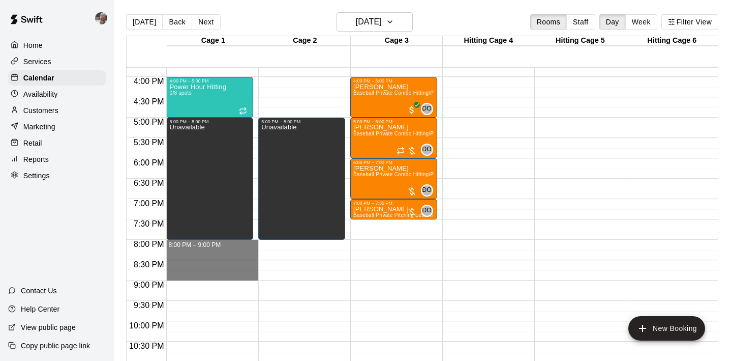
drag, startPoint x: 180, startPoint y: 244, endPoint x: 185, endPoint y: 279, distance: 36.0
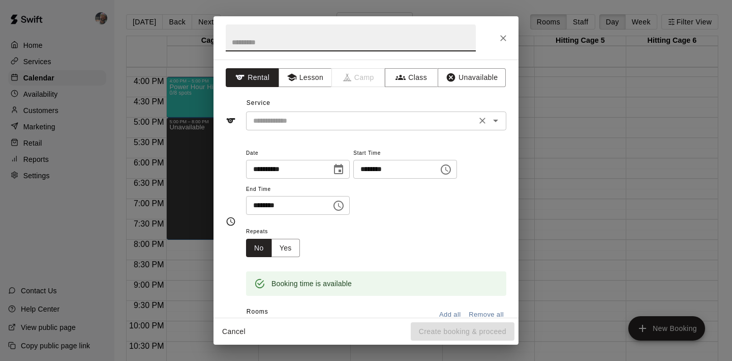
click at [292, 120] on input "text" at bounding box center [361, 120] width 224 height 13
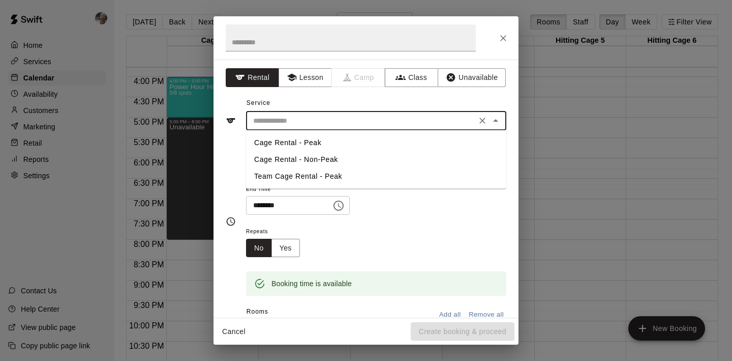
click at [296, 172] on li "Team Cage Rental - Peak" at bounding box center [376, 176] width 260 height 17
type input "**********"
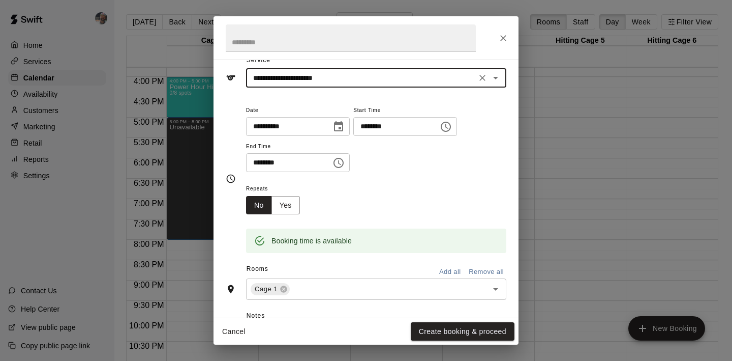
scroll to position [47, 0]
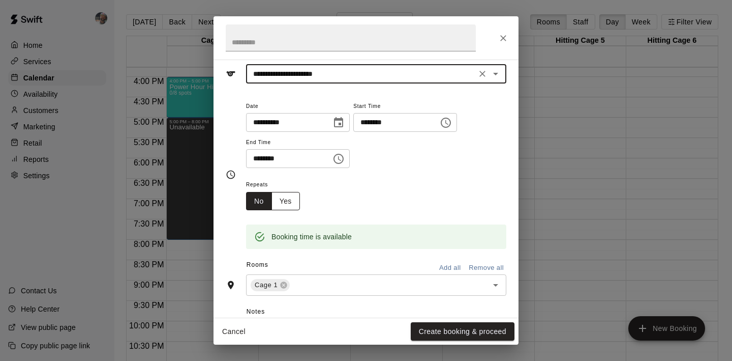
click at [283, 199] on button "Yes" at bounding box center [286, 201] width 28 height 19
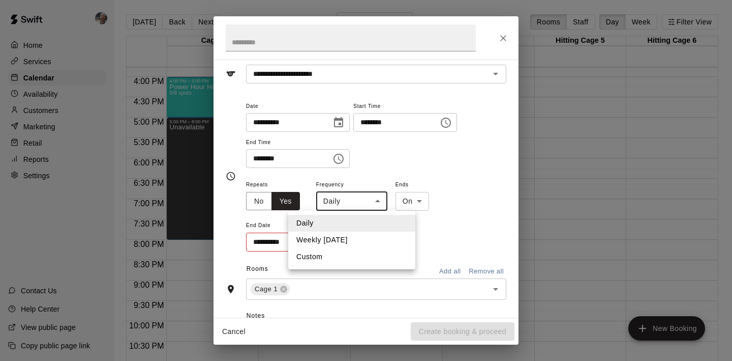
click at [372, 207] on body "Home Services Calendar Availability Customers Marketing Retail Reports Settings…" at bounding box center [366, 188] width 732 height 377
click at [356, 236] on li "Weekly [DATE]" at bounding box center [351, 239] width 127 height 17
type input "******"
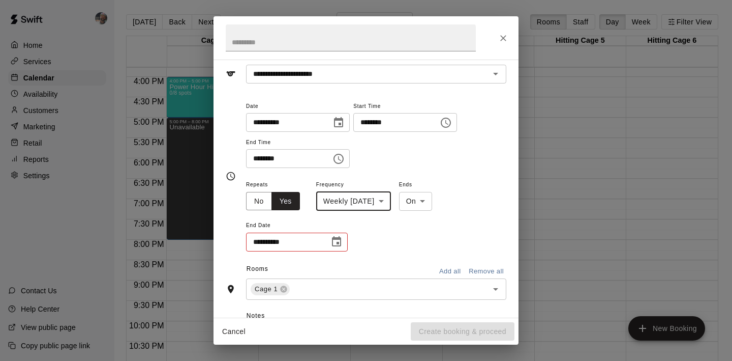
click at [337, 242] on icon "Choose date" at bounding box center [336, 241] width 9 height 10
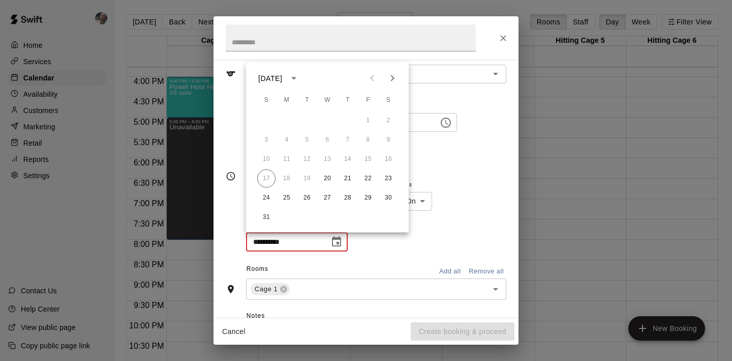
click at [396, 78] on icon "Next month" at bounding box center [392, 78] width 12 height 12
click at [373, 82] on icon "Previous month" at bounding box center [372, 78] width 12 height 12
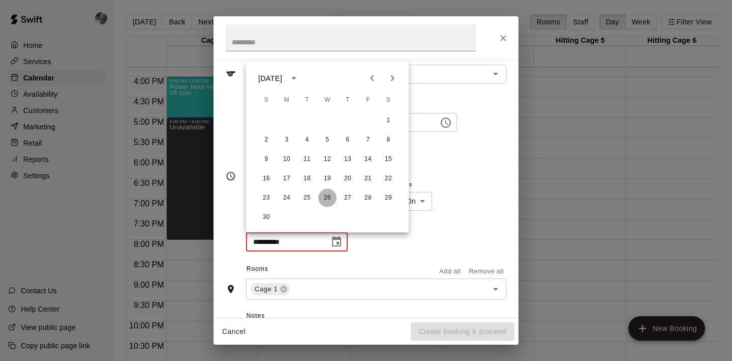
click at [326, 198] on button "26" at bounding box center [327, 198] width 18 height 18
type input "**********"
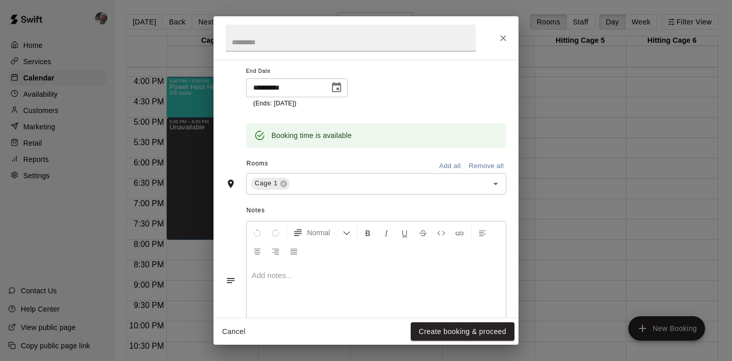
scroll to position [242, 0]
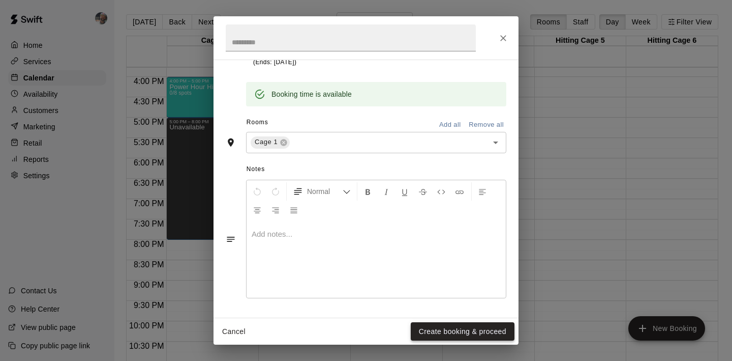
click at [440, 328] on button "Create booking & proceed" at bounding box center [463, 331] width 104 height 19
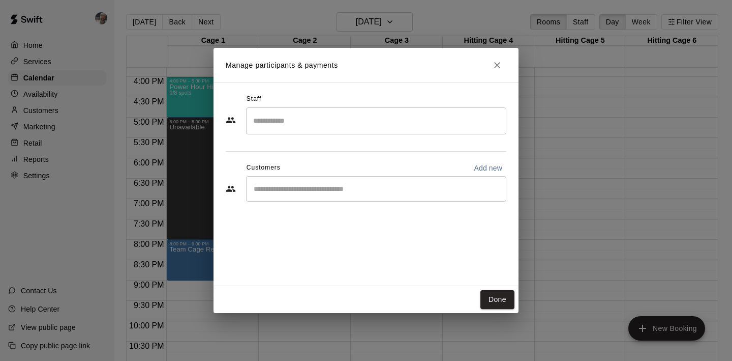
click at [340, 191] on input "Start typing to search customers..." at bounding box center [376, 189] width 251 height 10
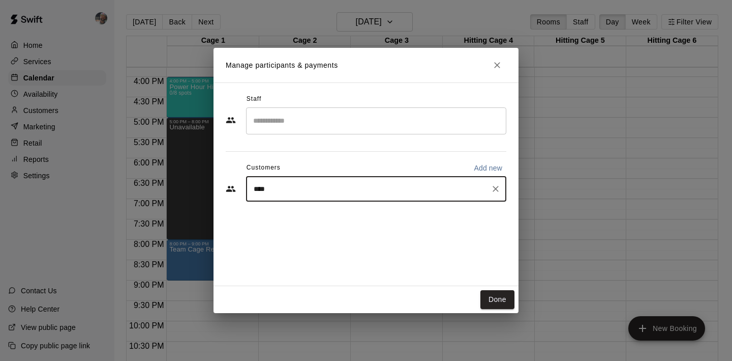
type input "*****"
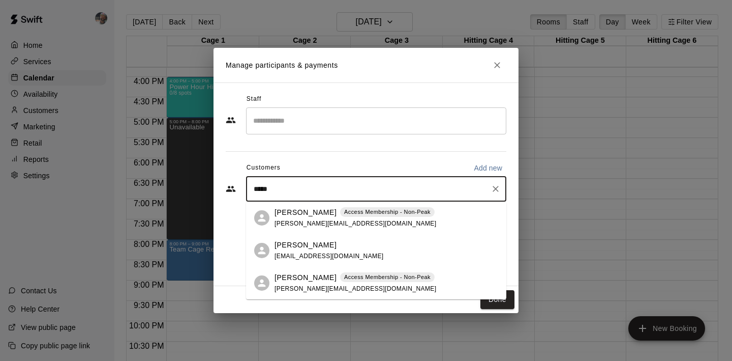
click at [307, 214] on p "Thomas Elkins" at bounding box center [306, 212] width 62 height 11
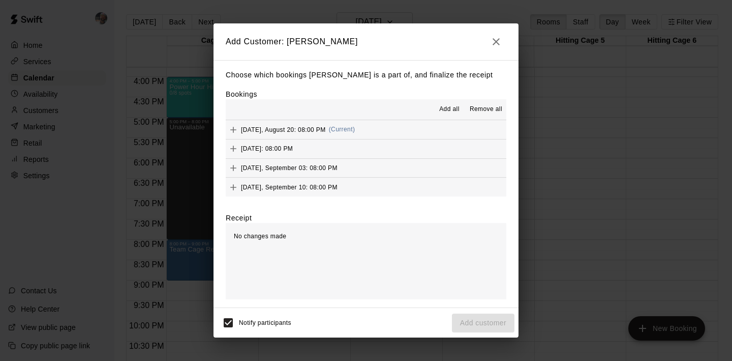
click at [455, 111] on span "Add all" at bounding box center [449, 109] width 20 height 10
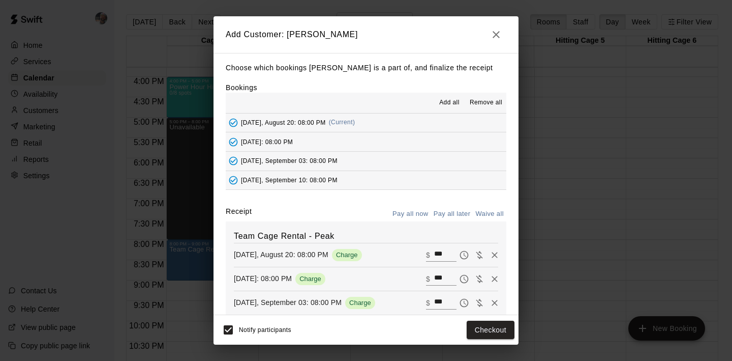
click at [493, 215] on button "Waive all" at bounding box center [490, 214] width 34 height 16
type input "*"
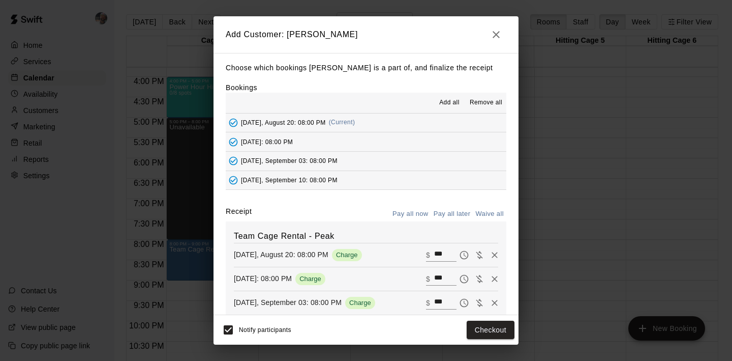
type input "*"
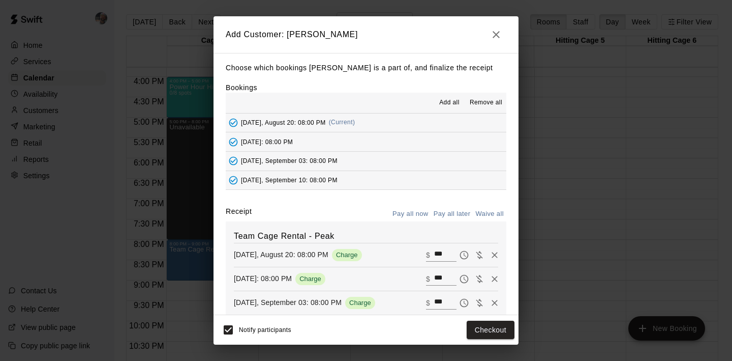
type input "*"
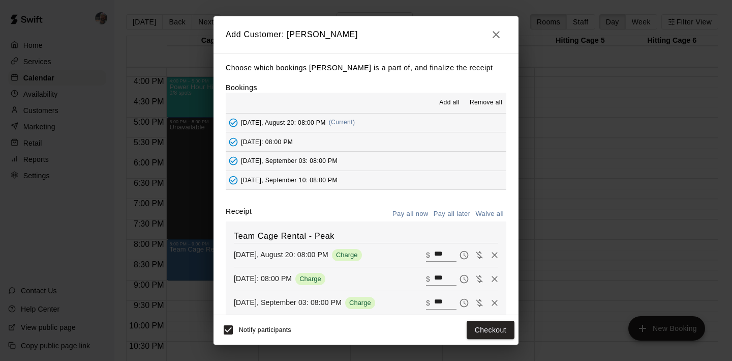
type input "*"
click at [467, 325] on button "Add customer" at bounding box center [483, 329] width 63 height 19
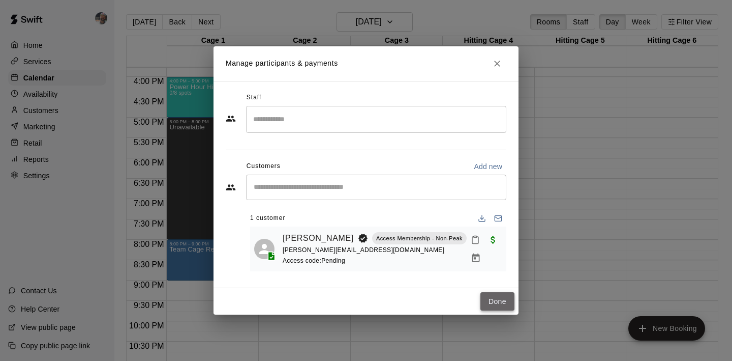
click at [495, 305] on button "Done" at bounding box center [498, 301] width 34 height 19
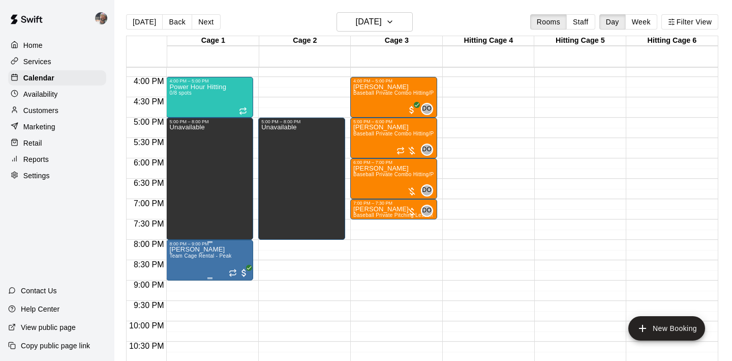
click at [177, 258] on icon "edit" at bounding box center [179, 257] width 9 height 9
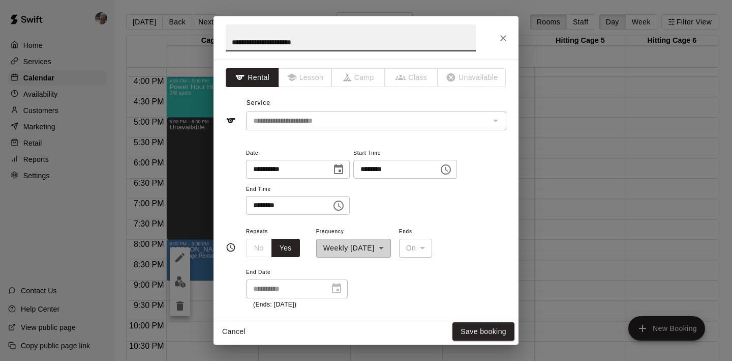
click at [341, 168] on icon "Choose date, selected date is Aug 20, 2025" at bounding box center [339, 169] width 12 height 12
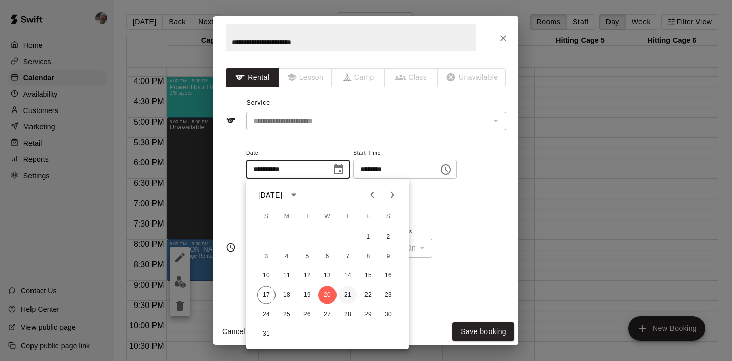
click at [348, 294] on button "21" at bounding box center [348, 295] width 18 height 18
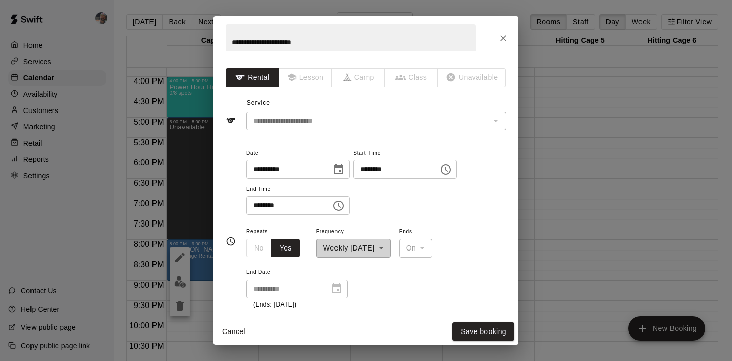
type input "**********"
click at [391, 247] on div "**********" at bounding box center [353, 241] width 75 height 33
click at [393, 209] on div "**********" at bounding box center [376, 180] width 260 height 69
click at [341, 203] on icon "Choose time, selected time is 9:00 PM" at bounding box center [339, 205] width 3 height 5
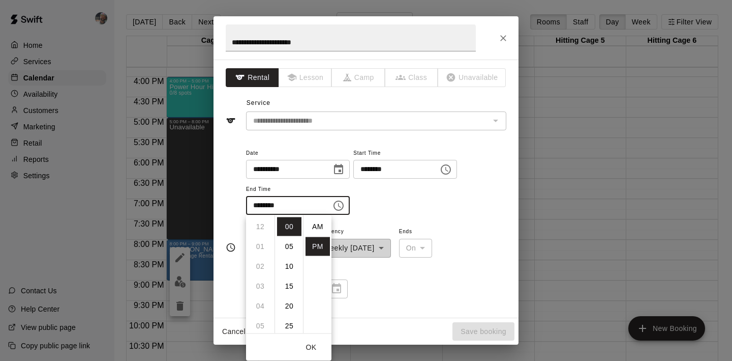
scroll to position [18, 0]
click at [395, 210] on div "**********" at bounding box center [376, 180] width 260 height 69
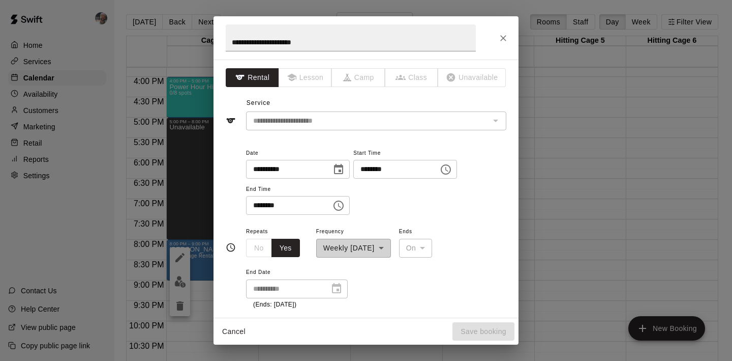
click at [374, 247] on div "**********" at bounding box center [353, 241] width 75 height 33
click at [237, 330] on button "Cancel" at bounding box center [234, 331] width 33 height 19
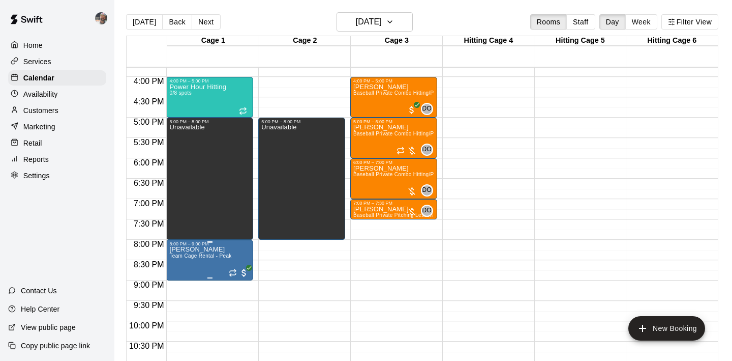
click at [181, 306] on icon "delete" at bounding box center [179, 305] width 7 height 9
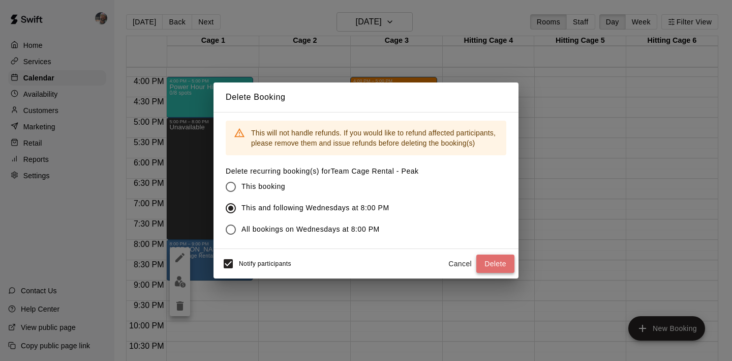
click at [485, 262] on button "Delete" at bounding box center [495, 263] width 38 height 19
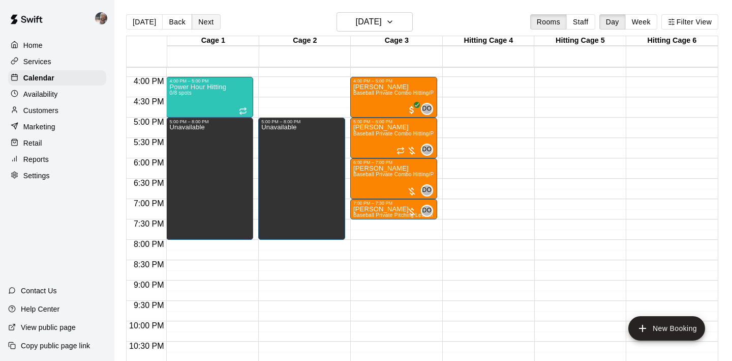
click at [204, 24] on button "Next" at bounding box center [206, 21] width 28 height 15
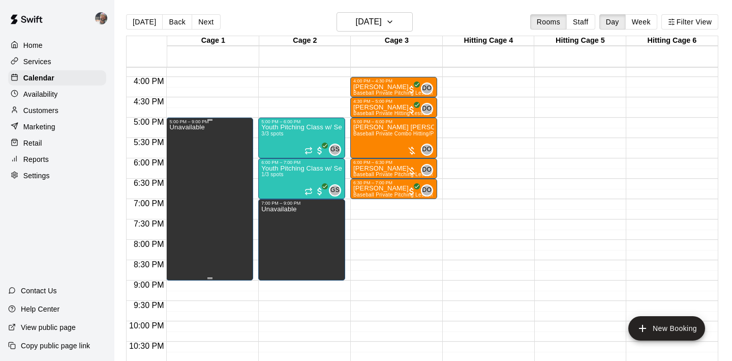
click at [239, 242] on div "Unavailable" at bounding box center [209, 304] width 81 height 361
click at [411, 247] on div at bounding box center [366, 180] width 732 height 361
click at [224, 226] on div "Unavailable" at bounding box center [209, 304] width 81 height 361
click at [180, 160] on icon "delete" at bounding box center [179, 159] width 7 height 9
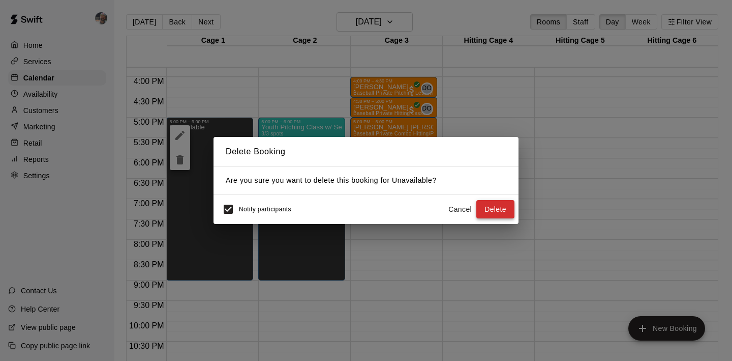
click at [509, 203] on button "Delete" at bounding box center [495, 209] width 38 height 19
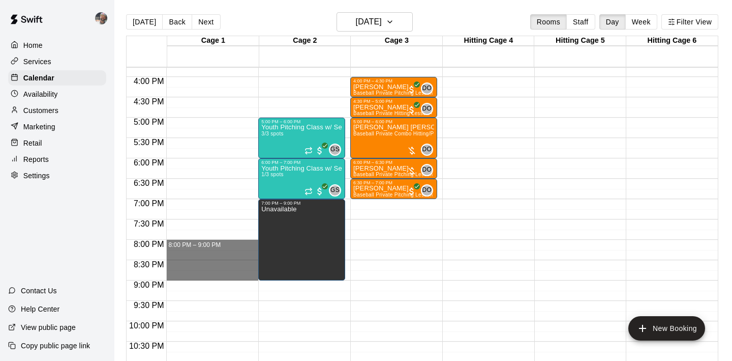
drag, startPoint x: 216, startPoint y: 243, endPoint x: 216, endPoint y: 271, distance: 28.0
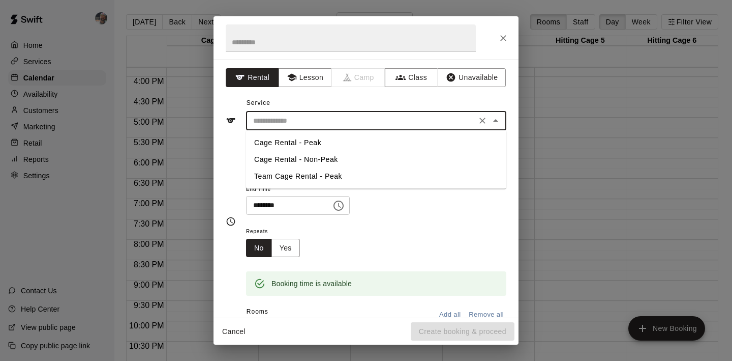
click at [358, 119] on input "text" at bounding box center [361, 120] width 224 height 13
click at [351, 172] on li "Team Cage Rental - Peak" at bounding box center [376, 176] width 260 height 17
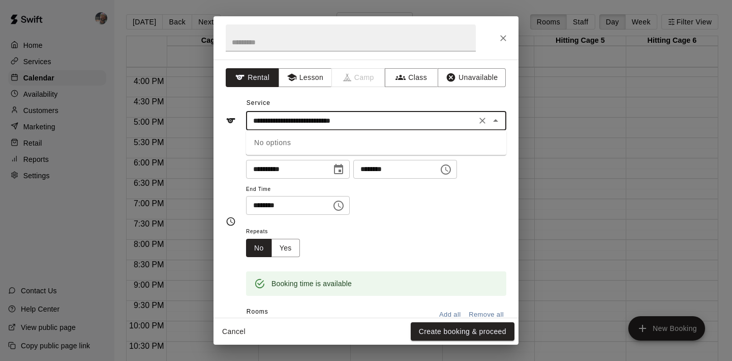
type input "**********"
click at [405, 192] on div "**********" at bounding box center [376, 180] width 260 height 69
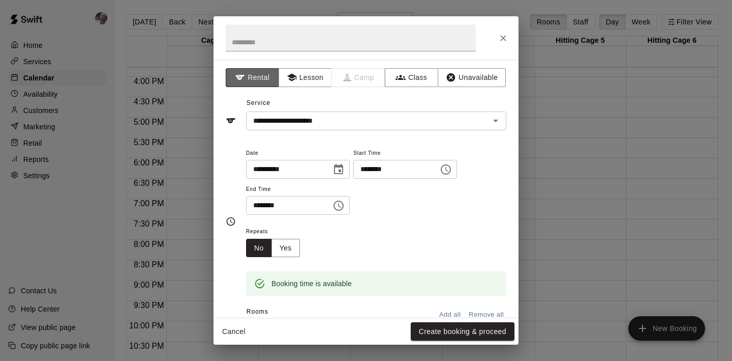
click at [276, 74] on button "Rental" at bounding box center [252, 77] width 53 height 19
click at [265, 38] on input "text" at bounding box center [351, 37] width 250 height 27
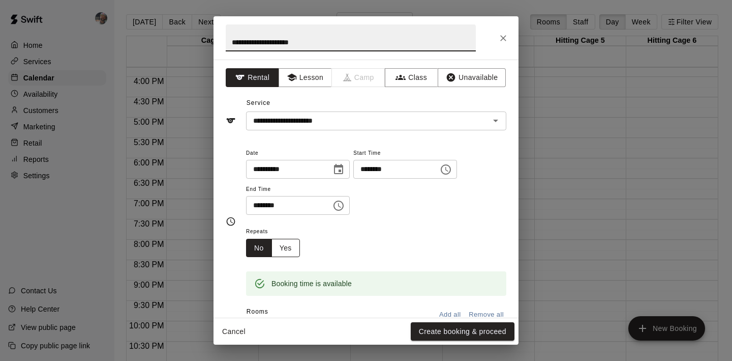
type input "**********"
click at [292, 249] on button "Yes" at bounding box center [286, 248] width 28 height 19
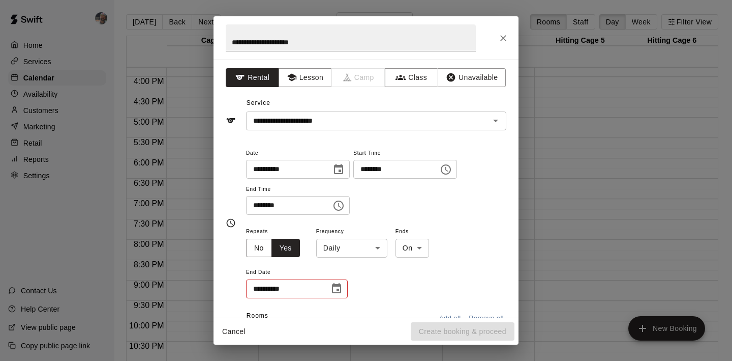
click at [335, 249] on body "Home Services Calendar Availability Customers Marketing Retail Reports Settings…" at bounding box center [366, 188] width 732 height 377
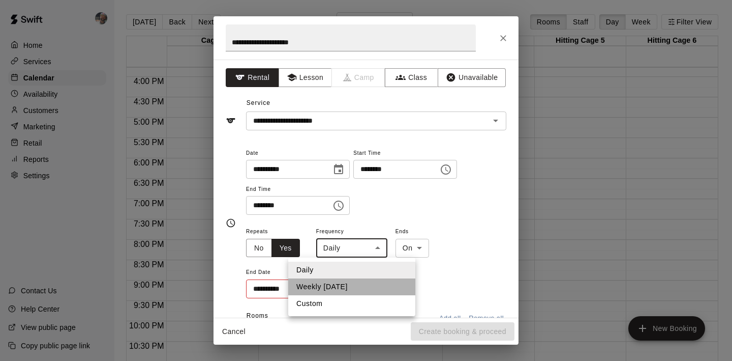
click at [339, 282] on li "Weekly on Thursday" at bounding box center [351, 286] width 127 height 17
type input "******"
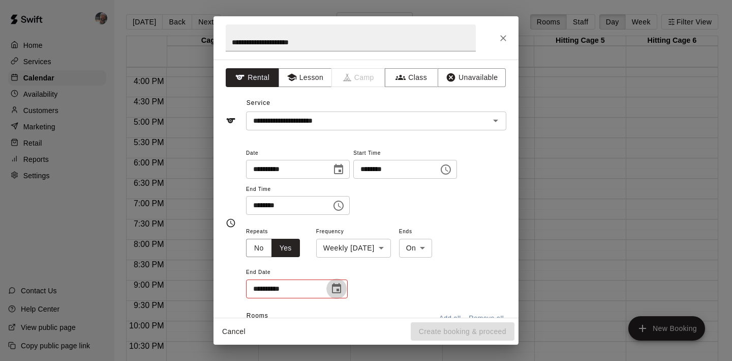
click at [340, 286] on icon "Choose date" at bounding box center [336, 288] width 9 height 10
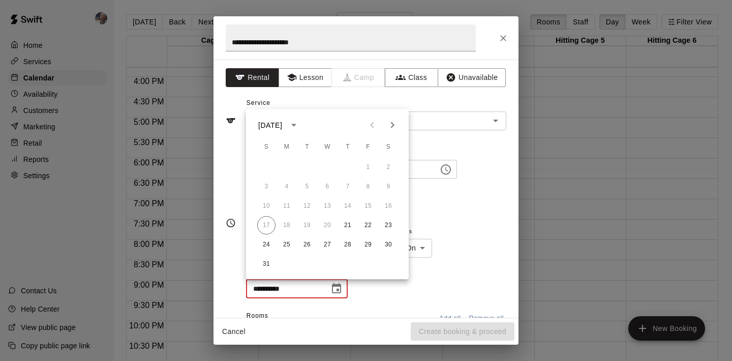
click at [394, 125] on icon "Next month" at bounding box center [392, 125] width 12 height 12
click at [345, 245] on button "27" at bounding box center [348, 244] width 18 height 18
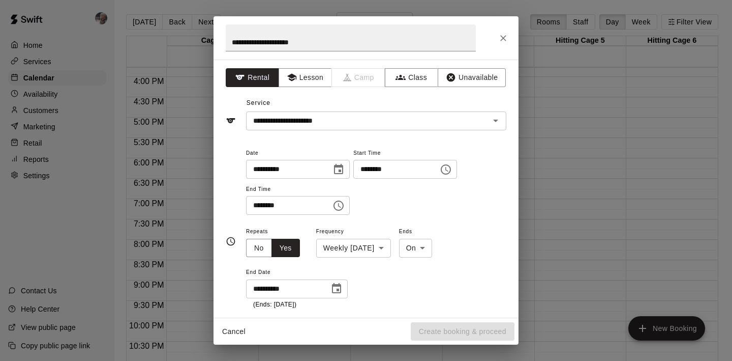
type input "**********"
click at [392, 288] on div "**********" at bounding box center [376, 267] width 260 height 84
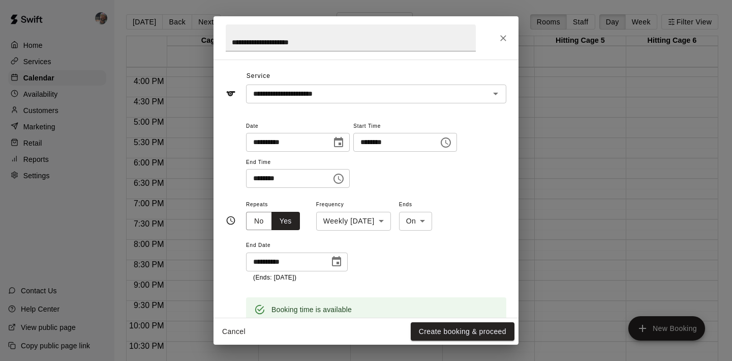
scroll to position [0, 0]
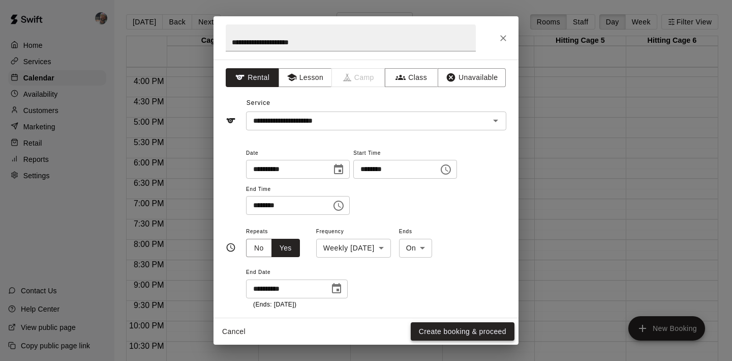
click at [438, 330] on button "Create booking & proceed" at bounding box center [463, 331] width 104 height 19
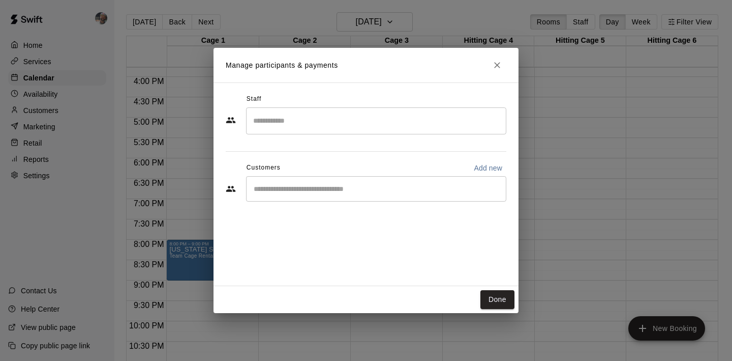
click at [403, 193] on input "Start typing to search customers..." at bounding box center [376, 189] width 251 height 10
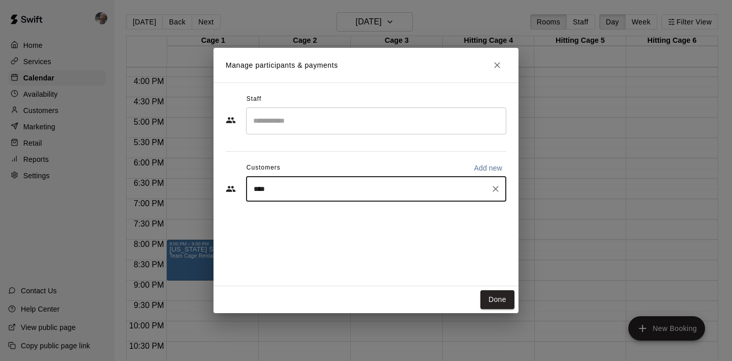
type input "*****"
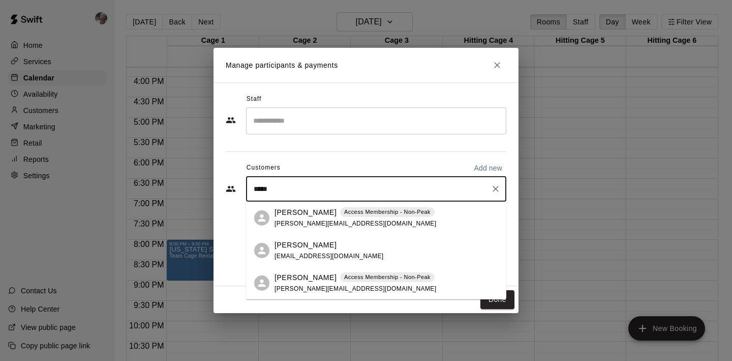
click at [314, 211] on p "Thomas Elkins" at bounding box center [306, 212] width 62 height 11
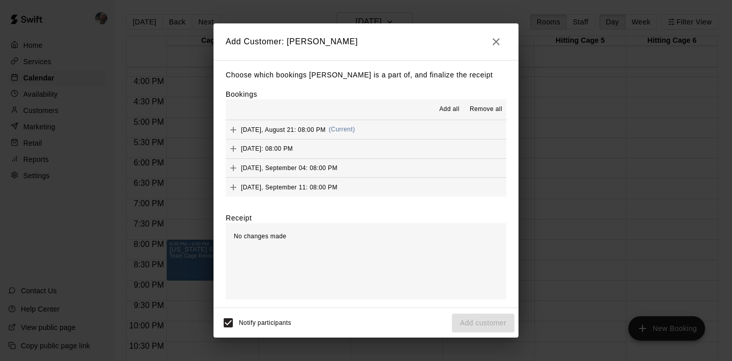
click at [442, 108] on span "Add all" at bounding box center [449, 109] width 20 height 10
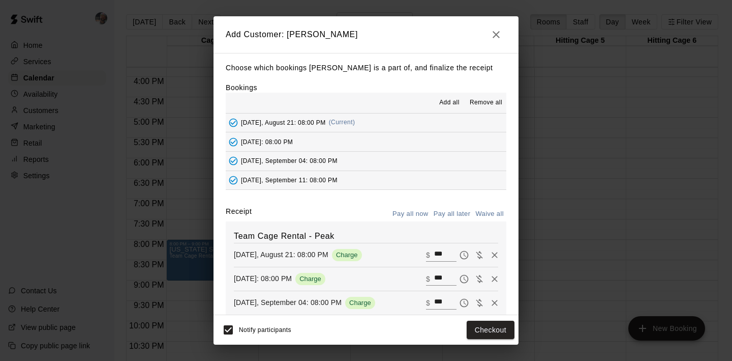
click at [493, 211] on button "Waive all" at bounding box center [490, 214] width 34 height 16
type input "*"
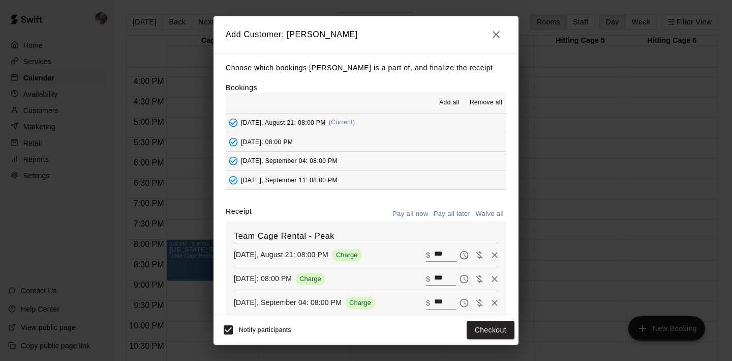
type input "*"
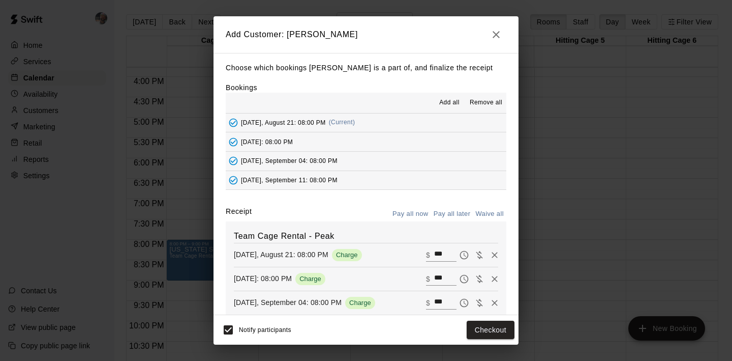
type input "*"
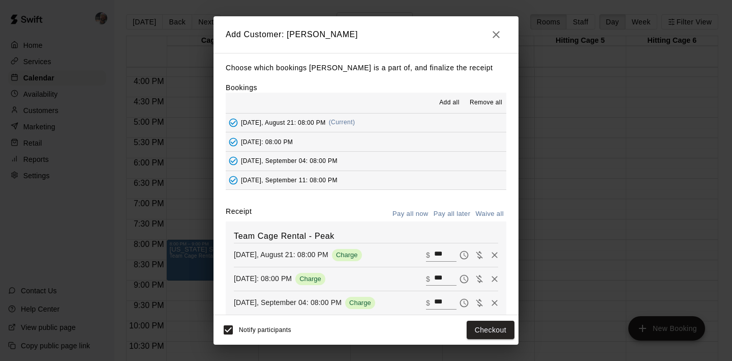
type input "*"
click at [471, 325] on button "Add customer" at bounding box center [483, 329] width 63 height 19
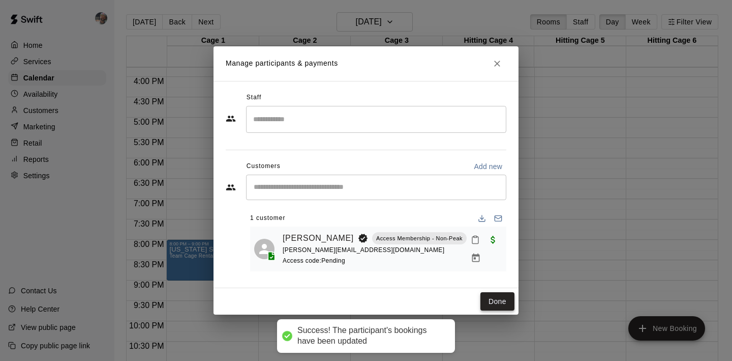
click at [491, 302] on button "Done" at bounding box center [498, 301] width 34 height 19
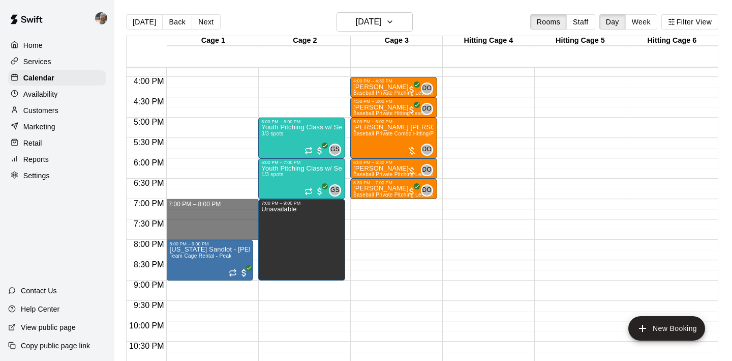
drag, startPoint x: 231, startPoint y: 203, endPoint x: 232, endPoint y: 234, distance: 31.5
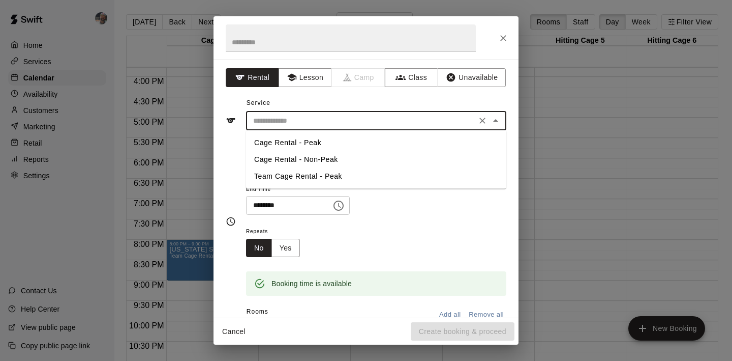
click at [378, 117] on input "text" at bounding box center [361, 120] width 224 height 13
click at [362, 172] on li "Team Cage Rental - Peak" at bounding box center [376, 176] width 260 height 17
type input "**********"
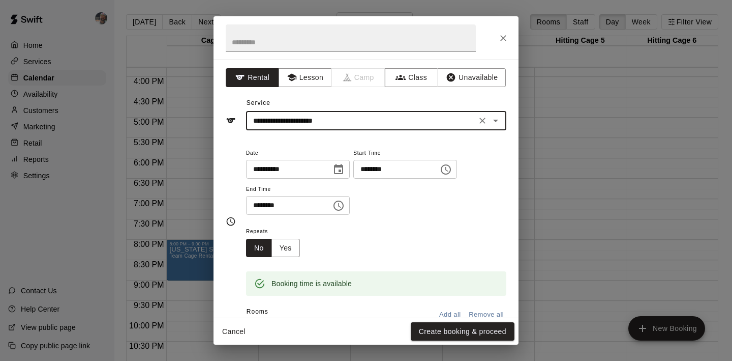
click at [322, 37] on input "text" at bounding box center [351, 37] width 250 height 27
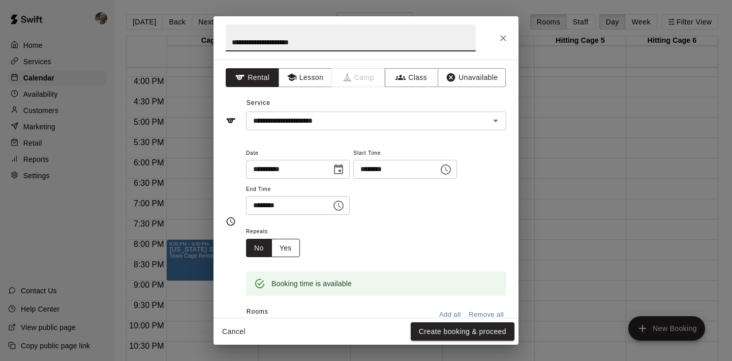
type input "**********"
click at [294, 245] on button "Yes" at bounding box center [286, 248] width 28 height 19
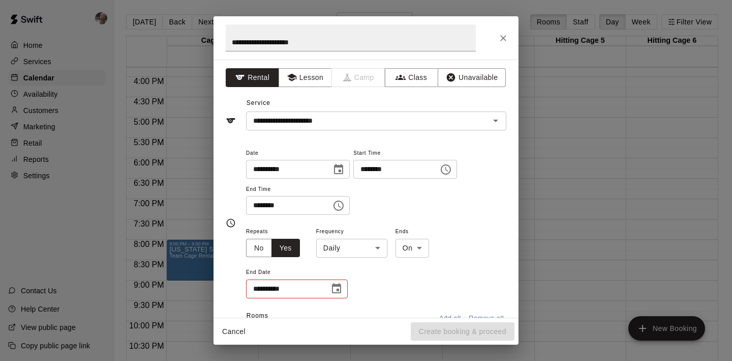
click at [338, 245] on body "Home Services Calendar Availability Customers Marketing Retail Reports Settings…" at bounding box center [366, 188] width 732 height 377
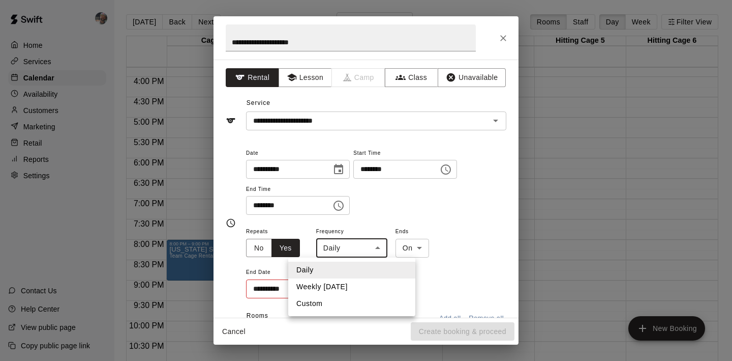
click at [341, 283] on li "Weekly on Thursday" at bounding box center [351, 286] width 127 height 17
type input "******"
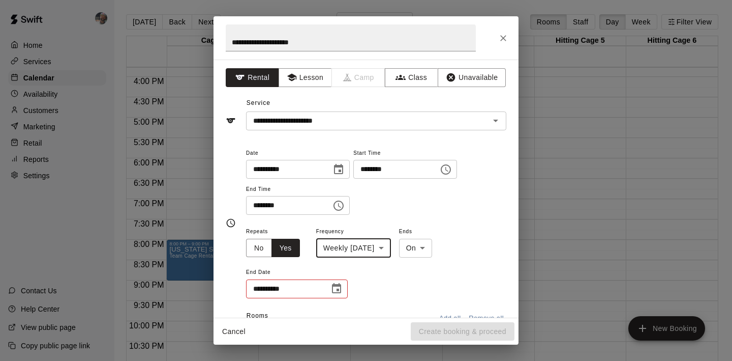
click at [336, 287] on icon "Choose date" at bounding box center [337, 288] width 12 height 12
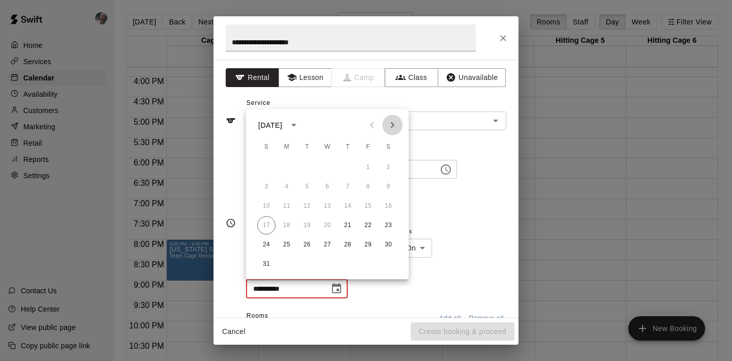
click at [392, 126] on icon "Next month" at bounding box center [392, 125] width 12 height 12
click at [342, 246] on button "27" at bounding box center [348, 244] width 18 height 18
type input "**********"
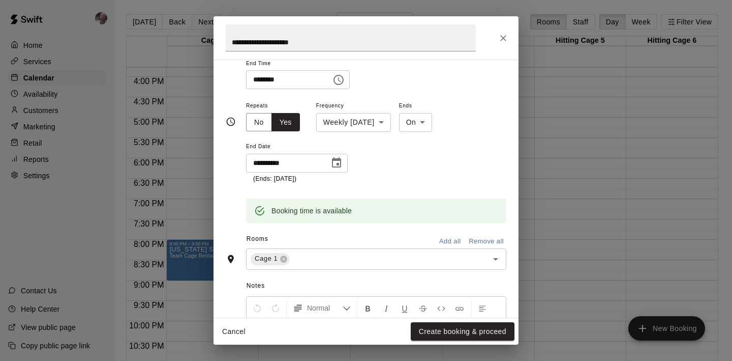
scroll to position [126, 0]
click at [440, 330] on button "Create booking & proceed" at bounding box center [463, 331] width 104 height 19
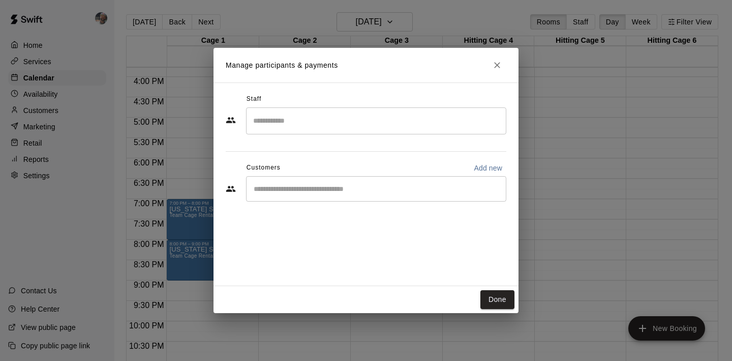
click at [314, 192] on input "Start typing to search customers..." at bounding box center [376, 189] width 251 height 10
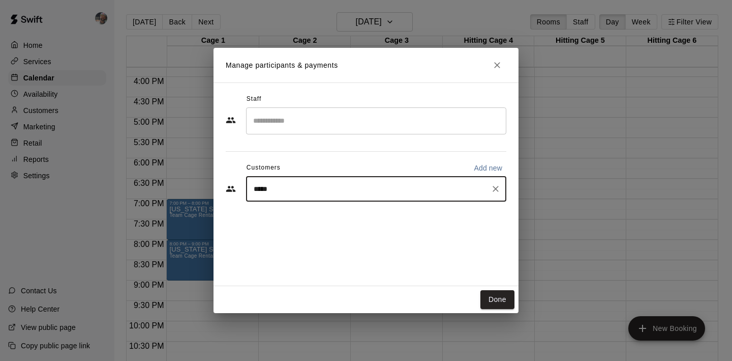
type input "******"
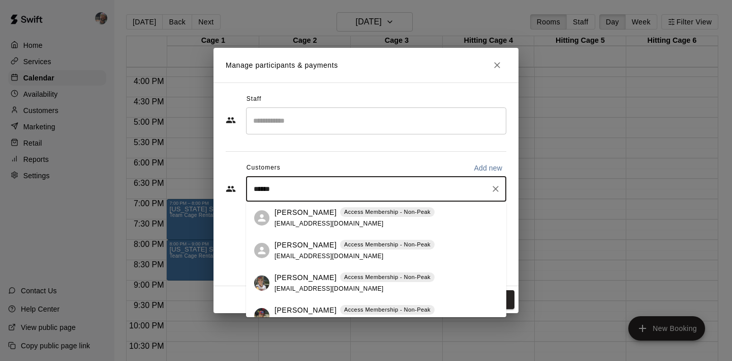
click at [298, 246] on p "Clay Cristy" at bounding box center [306, 245] width 62 height 11
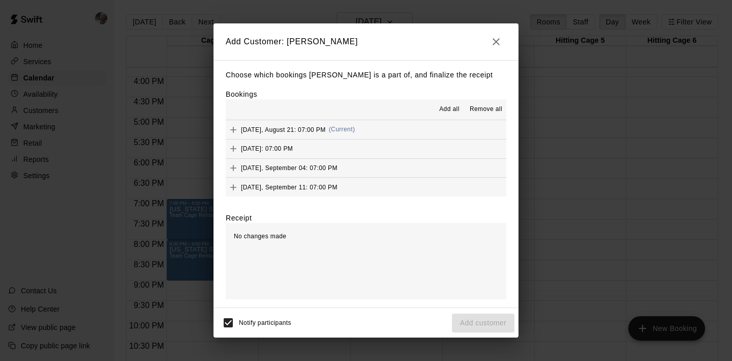
click at [454, 108] on span "Add all" at bounding box center [449, 109] width 20 height 10
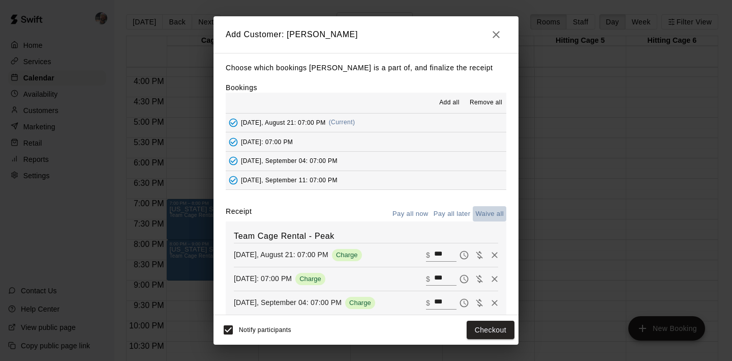
click at [487, 211] on button "Waive all" at bounding box center [490, 214] width 34 height 16
type input "*"
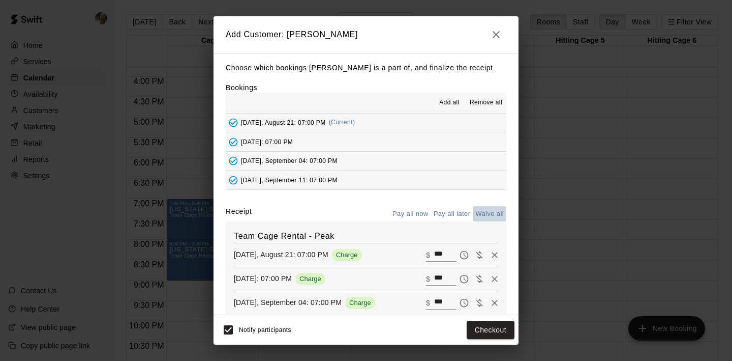
type input "*"
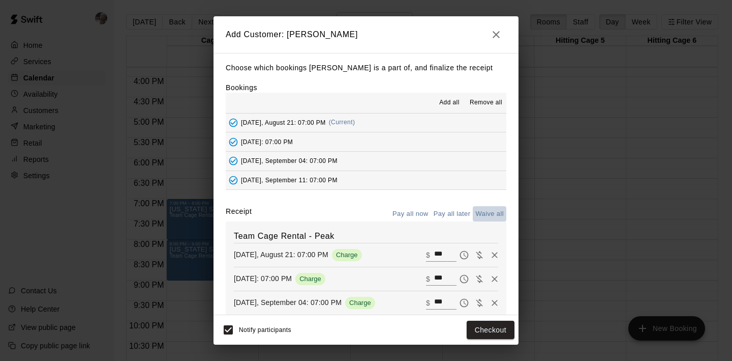
type input "*"
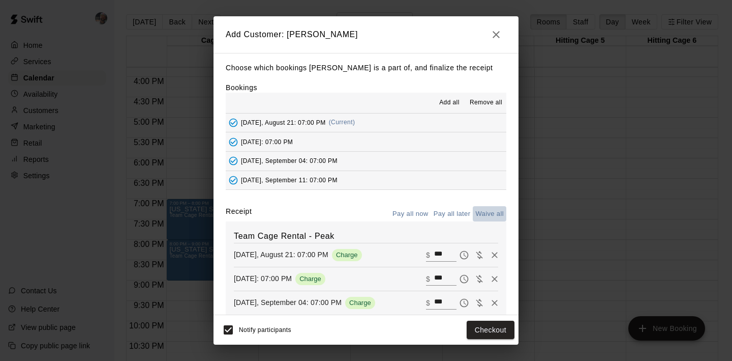
type input "*"
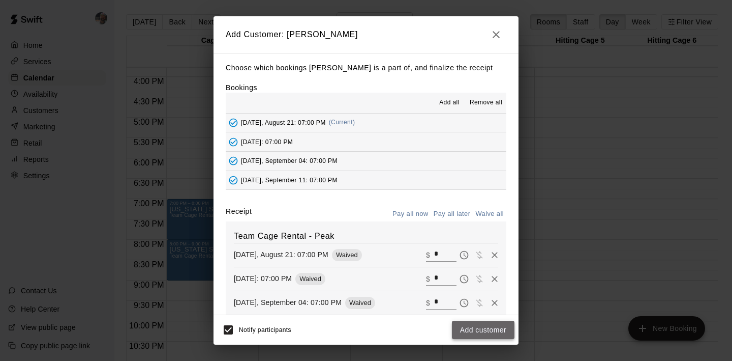
click at [467, 324] on button "Add customer" at bounding box center [483, 329] width 63 height 19
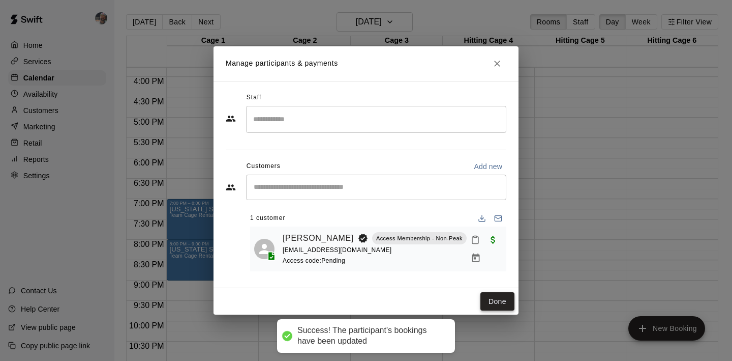
click at [490, 300] on button "Done" at bounding box center [498, 301] width 34 height 19
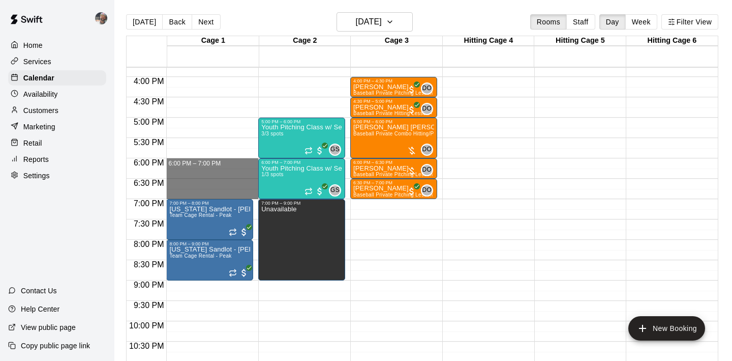
drag, startPoint x: 214, startPoint y: 161, endPoint x: 213, endPoint y: 191, distance: 29.5
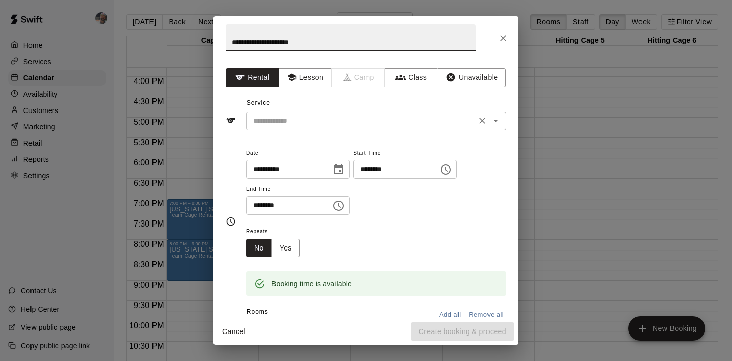
type input "**********"
click at [318, 123] on input "text" at bounding box center [361, 120] width 224 height 13
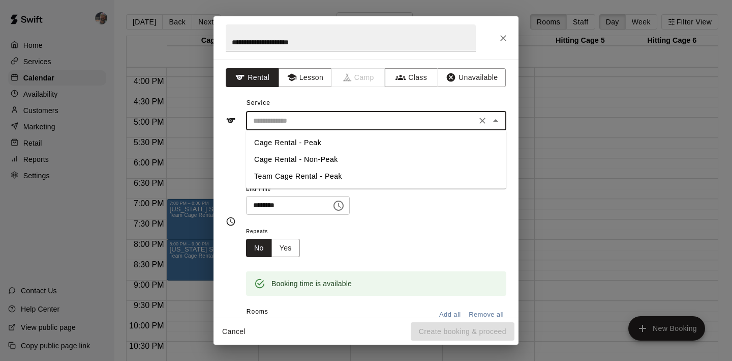
click at [318, 171] on li "Team Cage Rental - Peak" at bounding box center [376, 176] width 260 height 17
type input "**********"
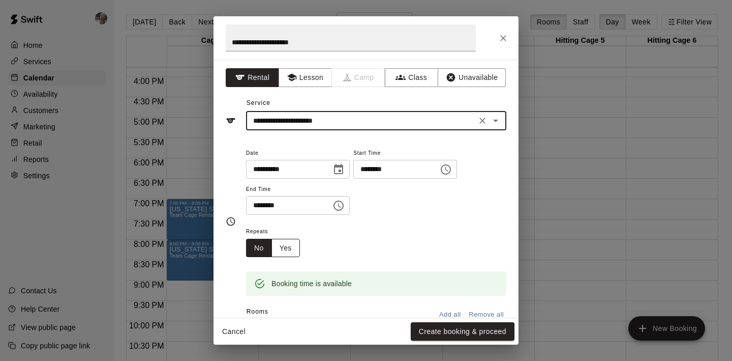
click at [298, 239] on button "Yes" at bounding box center [286, 248] width 28 height 19
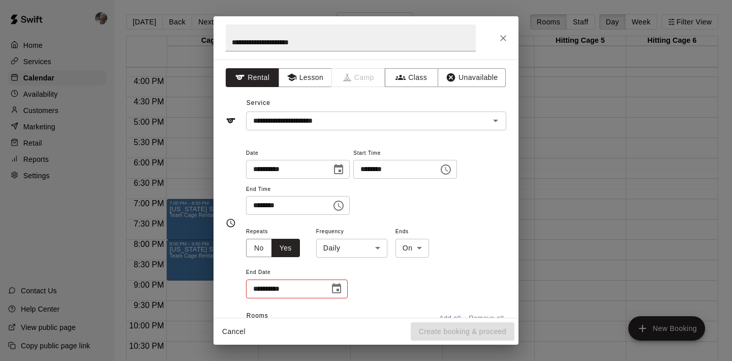
click at [334, 243] on body "Home Services Calendar Availability Customers Marketing Retail Reports Settings…" at bounding box center [366, 188] width 732 height 377
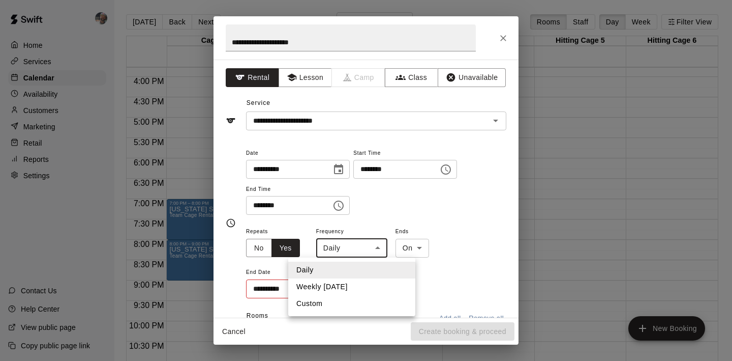
click at [338, 287] on li "Weekly on Thursday" at bounding box center [351, 286] width 127 height 17
type input "******"
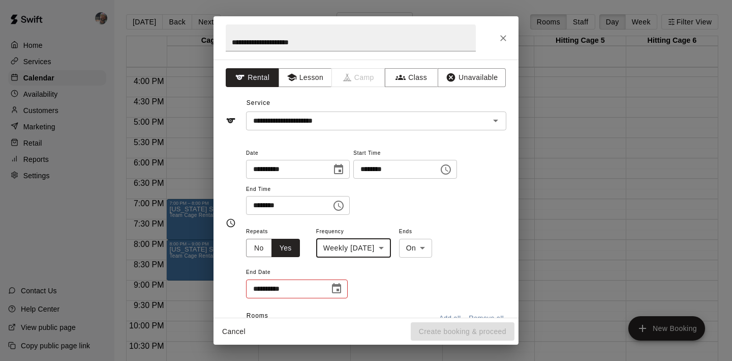
click at [336, 287] on icon "Choose date" at bounding box center [337, 288] width 12 height 12
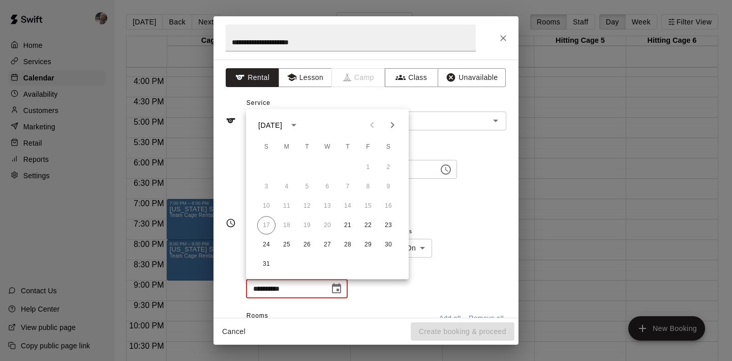
click at [395, 128] on icon "Next month" at bounding box center [392, 125] width 12 height 12
click at [346, 244] on button "27" at bounding box center [348, 244] width 18 height 18
type input "**********"
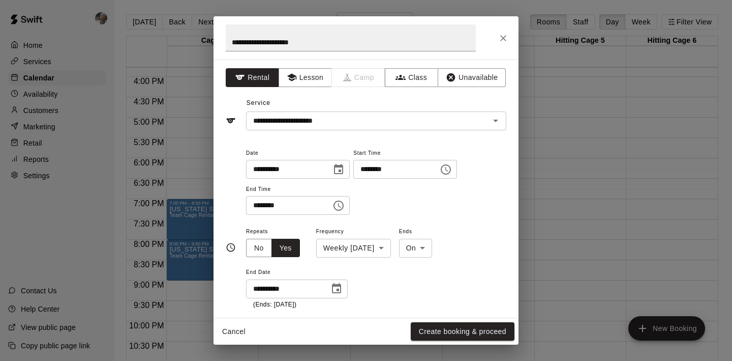
scroll to position [28, 0]
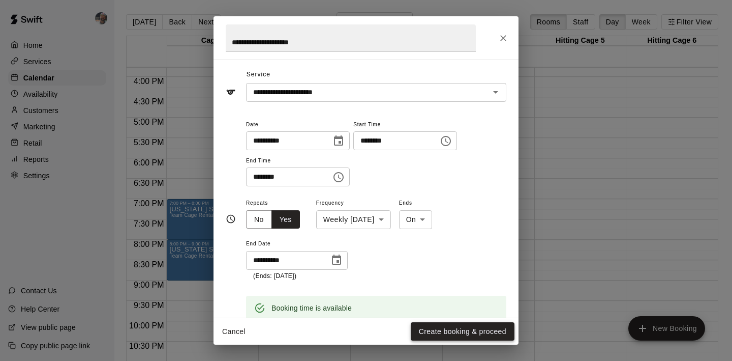
click at [437, 329] on button "Create booking & proceed" at bounding box center [463, 331] width 104 height 19
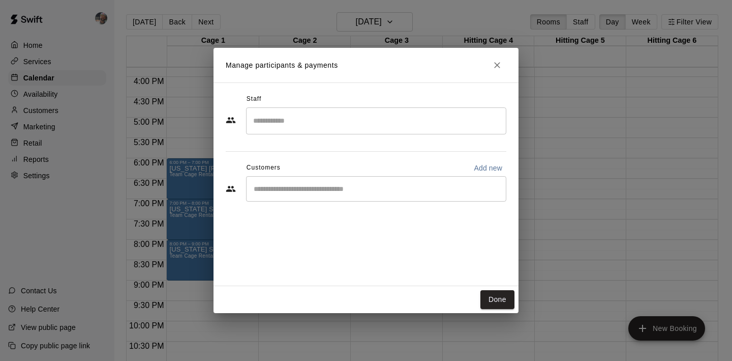
click at [427, 192] on input "Start typing to search customers..." at bounding box center [376, 189] width 251 height 10
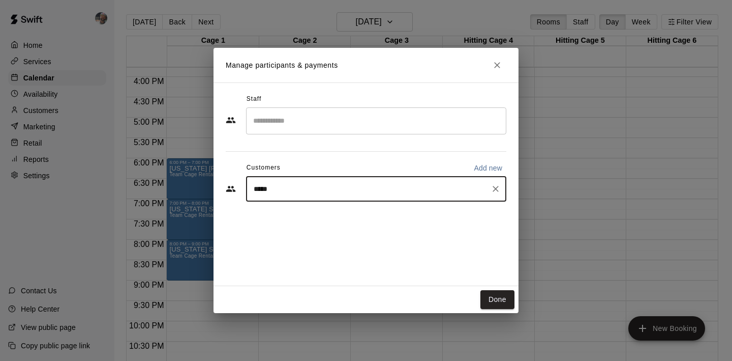
type input "******"
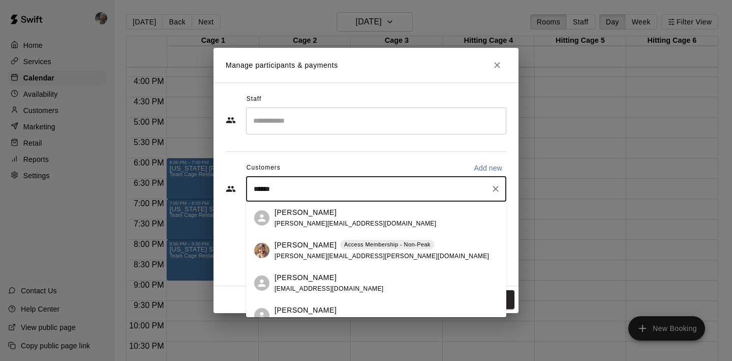
click at [350, 252] on div "Trent Hadley Access Membership - Non-Peak trent.hadley@yahoo.com" at bounding box center [382, 251] width 215 height 22
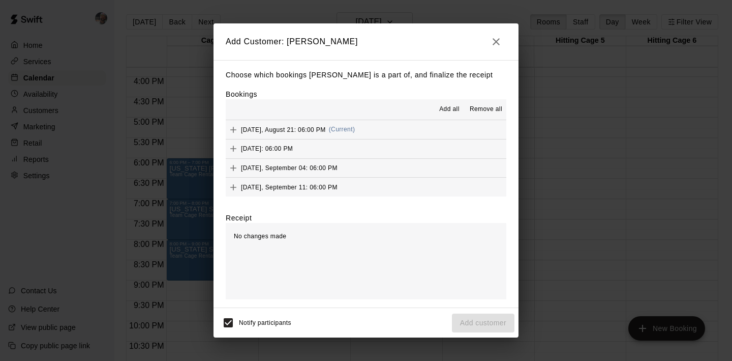
click at [454, 107] on span "Add all" at bounding box center [449, 109] width 20 height 10
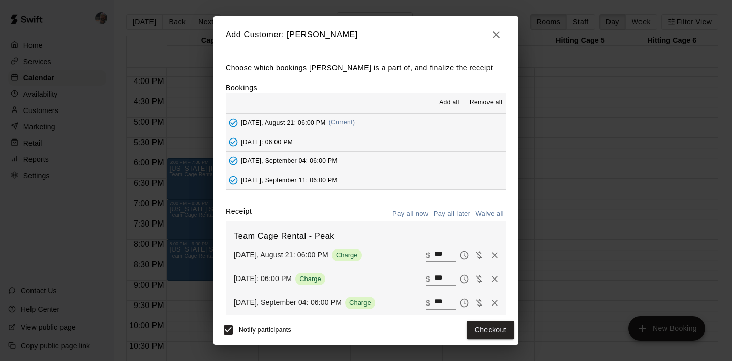
click at [488, 214] on button "Waive all" at bounding box center [490, 214] width 34 height 16
type input "*"
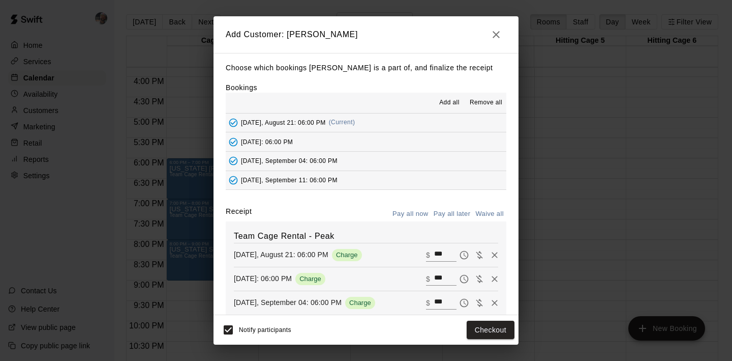
type input "*"
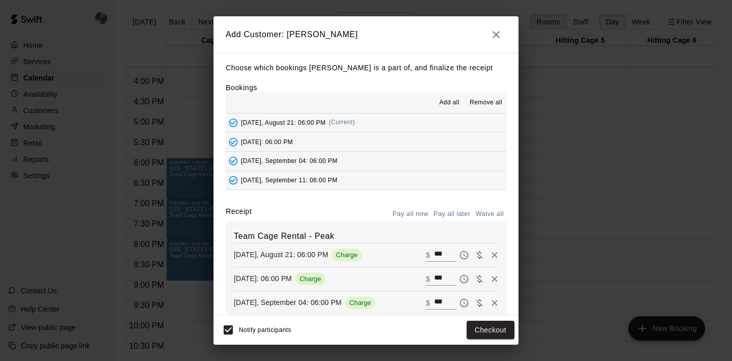
type input "*"
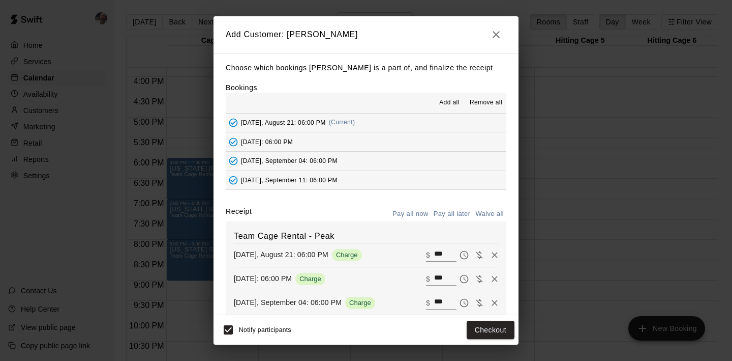
type input "*"
click at [485, 328] on button "Add customer" at bounding box center [483, 329] width 63 height 19
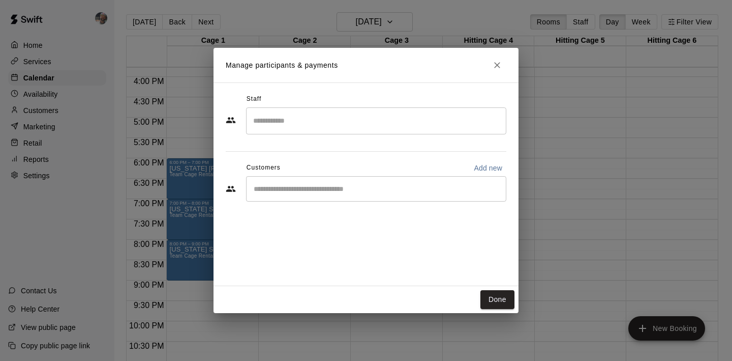
click at [393, 192] on input "Start typing to search customers..." at bounding box center [376, 189] width 251 height 10
click at [505, 84] on div "Staff ​ Customers Add new ​" at bounding box center [366, 183] width 305 height 203
click at [498, 66] on icon "Close" at bounding box center [497, 65] width 6 height 6
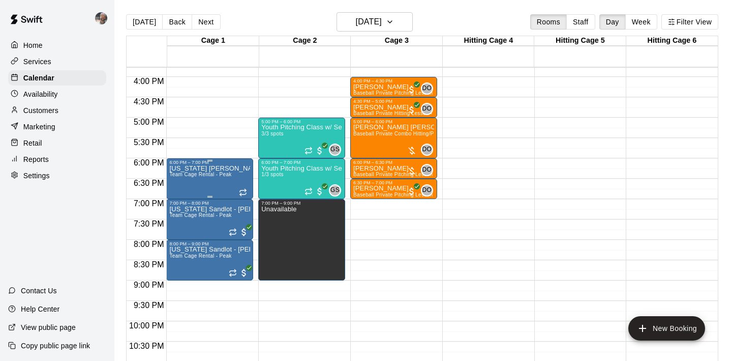
click at [208, 193] on div "Texas Sandlot - Hadley Team Cage Rental - Peak" at bounding box center [209, 345] width 81 height 361
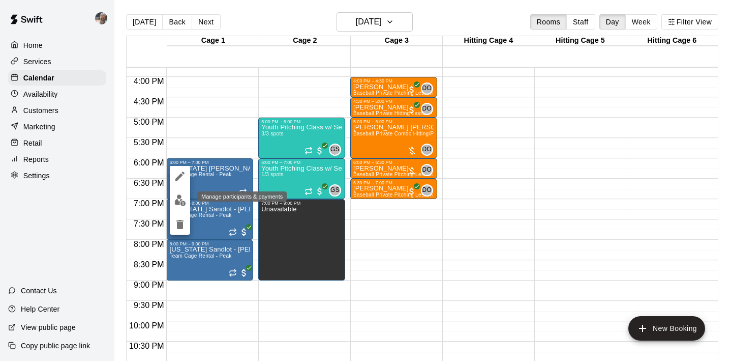
click at [187, 202] on button "edit" at bounding box center [180, 200] width 20 height 20
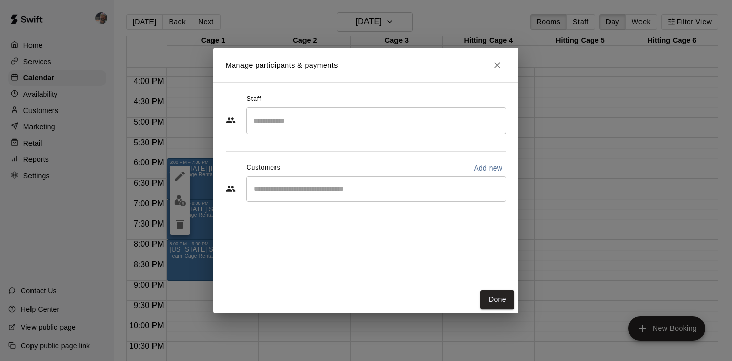
click at [315, 195] on div "​" at bounding box center [376, 188] width 260 height 25
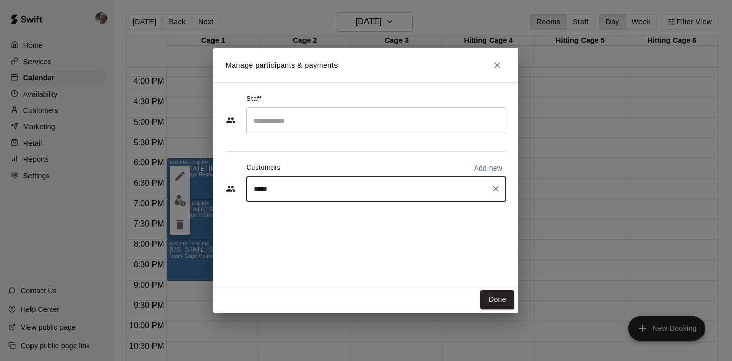
type input "******"
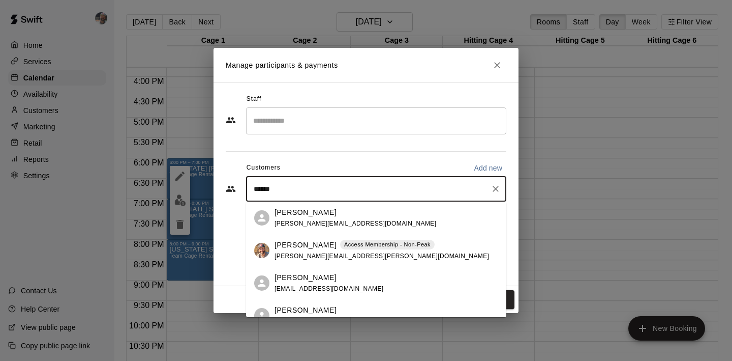
click at [313, 246] on p "Trent Hadley" at bounding box center [306, 245] width 62 height 11
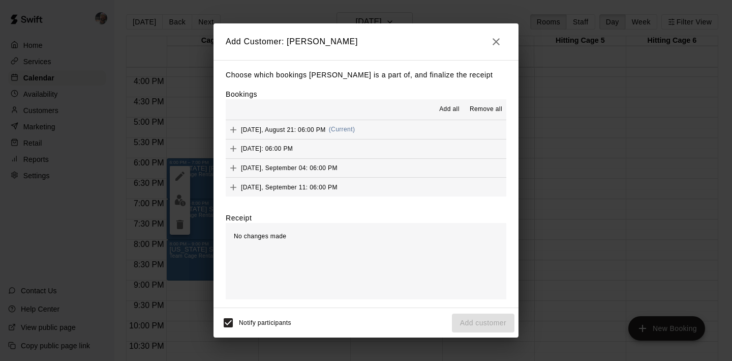
click at [452, 109] on span "Add all" at bounding box center [449, 109] width 20 height 10
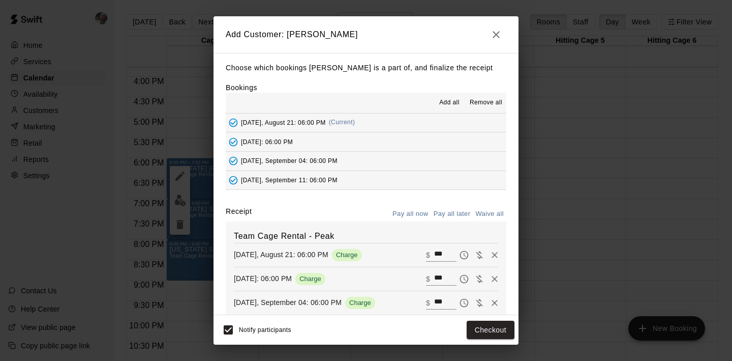
click at [485, 214] on button "Waive all" at bounding box center [490, 214] width 34 height 16
type input "*"
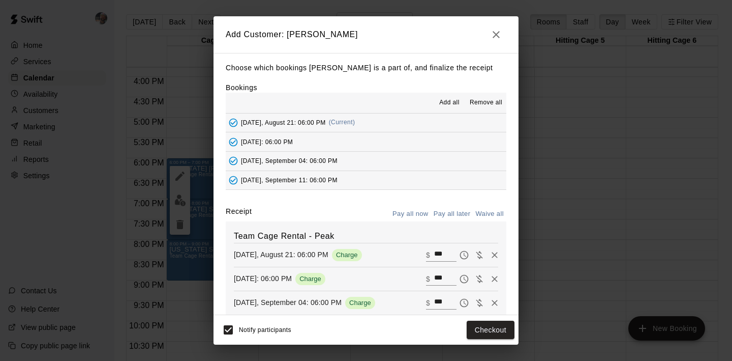
type input "*"
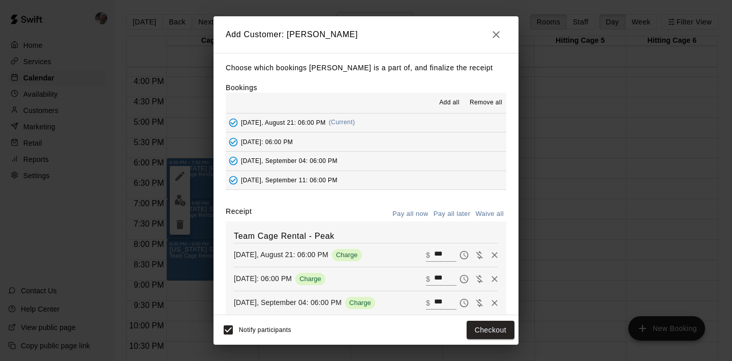
type input "*"
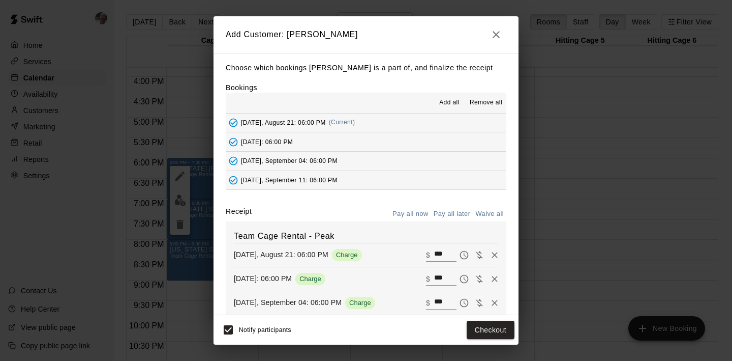
type input "*"
click at [479, 331] on button "Add customer" at bounding box center [483, 329] width 63 height 19
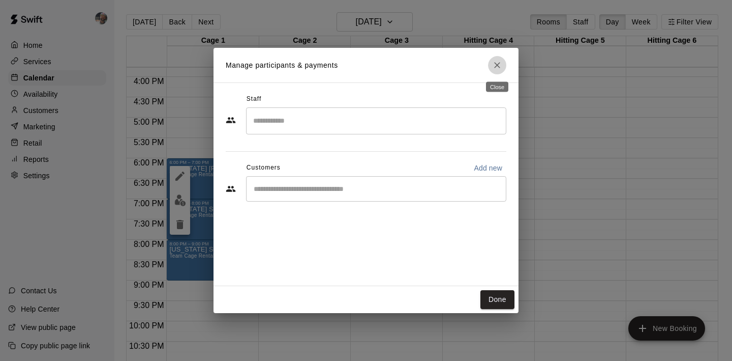
click at [496, 60] on icon "Close" at bounding box center [497, 65] width 10 height 10
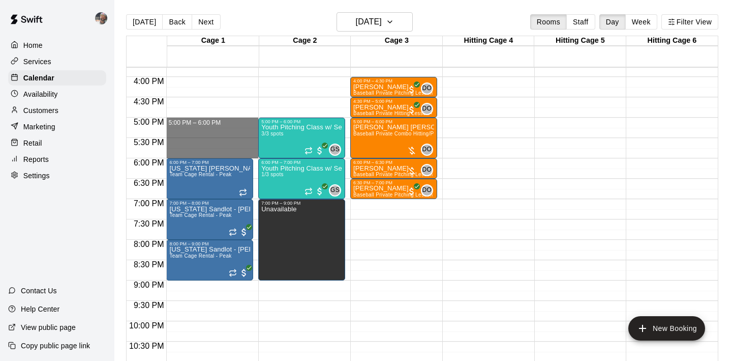
drag, startPoint x: 216, startPoint y: 123, endPoint x: 217, endPoint y: 150, distance: 27.5
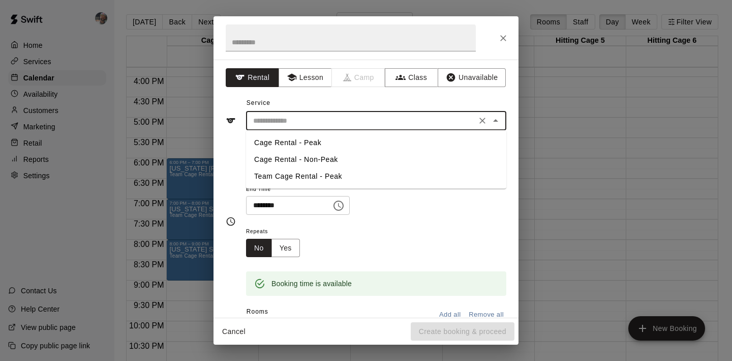
click at [283, 126] on input "text" at bounding box center [361, 120] width 224 height 13
click at [293, 174] on li "Team Cage Rental - Peak" at bounding box center [376, 176] width 260 height 17
type input "**********"
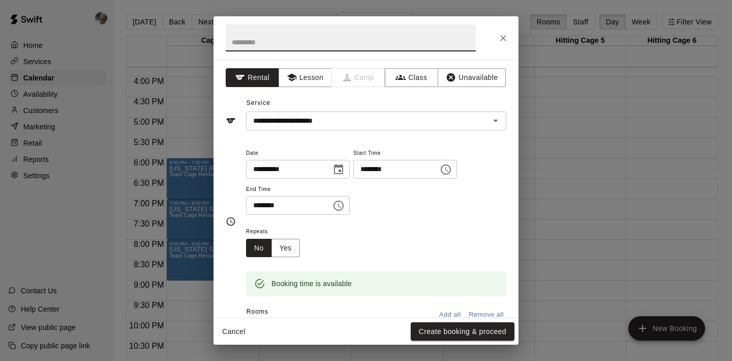
click at [285, 42] on input "text" at bounding box center [351, 37] width 250 height 27
type input "**********"
click at [507, 34] on icon "Close" at bounding box center [503, 38] width 10 height 10
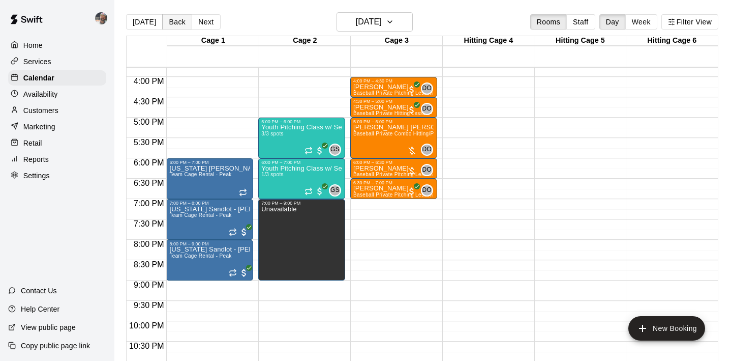
click at [180, 22] on button "Back" at bounding box center [177, 21] width 30 height 15
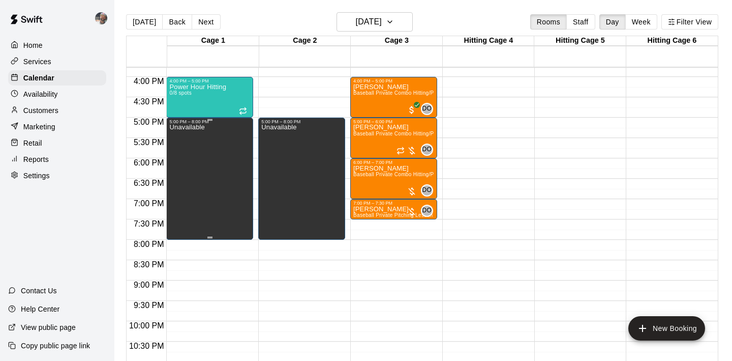
click at [210, 186] on div "Unavailable" at bounding box center [209, 304] width 81 height 361
click at [184, 156] on icon "delete" at bounding box center [180, 160] width 12 height 12
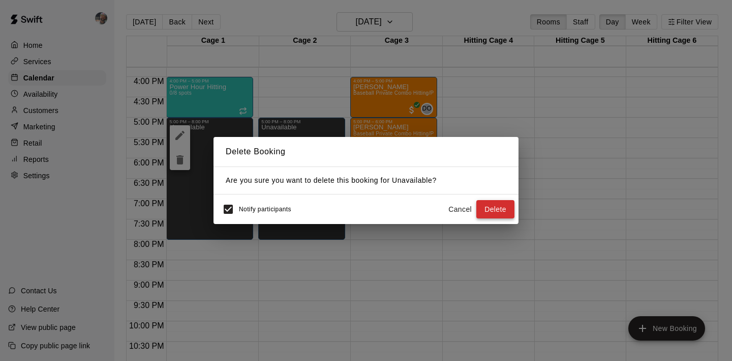
click at [483, 205] on button "Delete" at bounding box center [495, 209] width 38 height 19
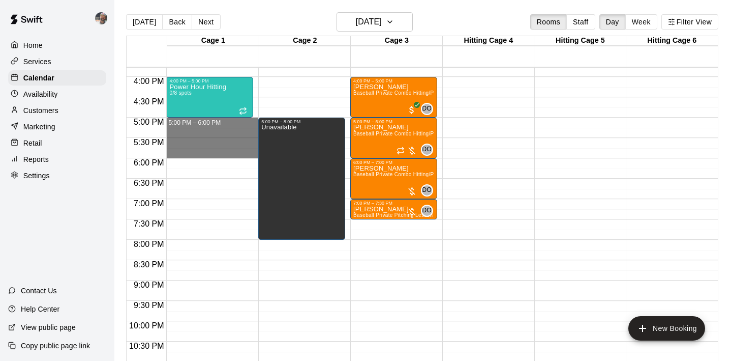
drag, startPoint x: 205, startPoint y: 124, endPoint x: 204, endPoint y: 157, distance: 33.6
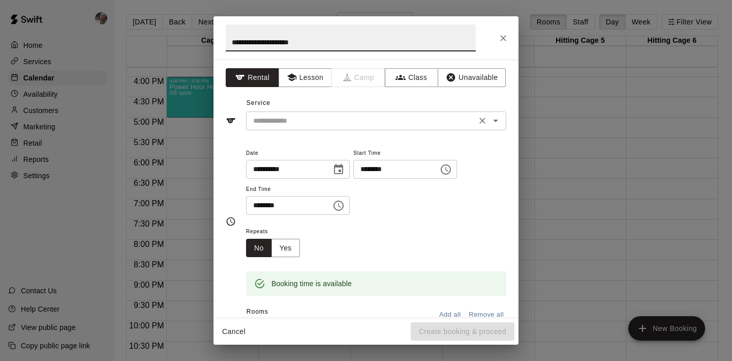
type input "**********"
click at [319, 117] on input "text" at bounding box center [361, 120] width 224 height 13
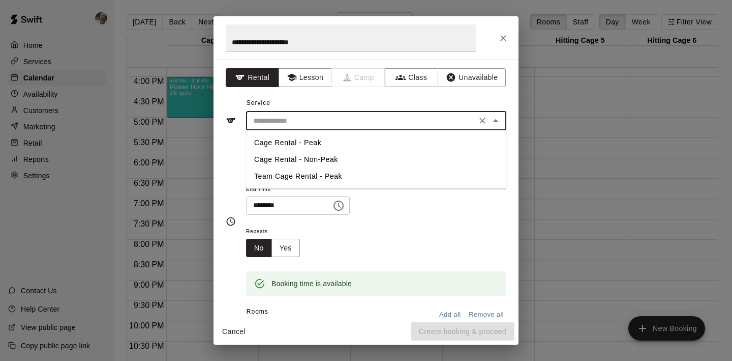
click at [319, 171] on li "Team Cage Rental - Peak" at bounding box center [376, 176] width 260 height 17
type input "**********"
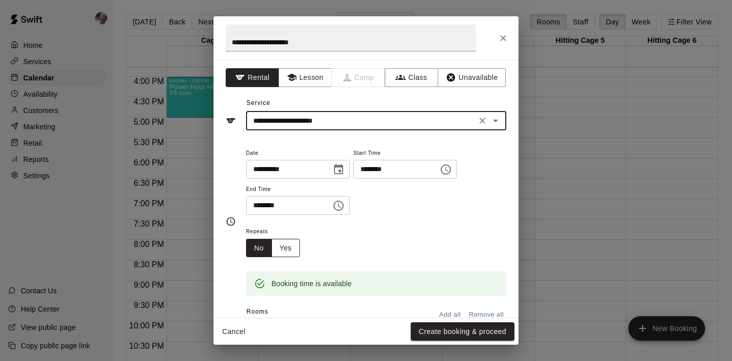
click at [292, 243] on button "Yes" at bounding box center [286, 248] width 28 height 19
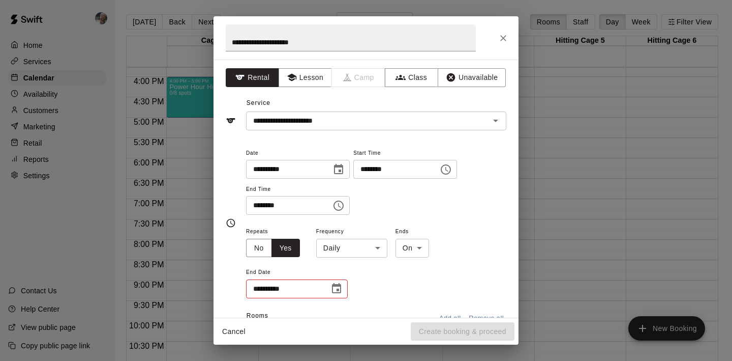
click at [330, 243] on body "Home Services Calendar Availability Customers Marketing Retail Reports Settings…" at bounding box center [366, 188] width 732 height 377
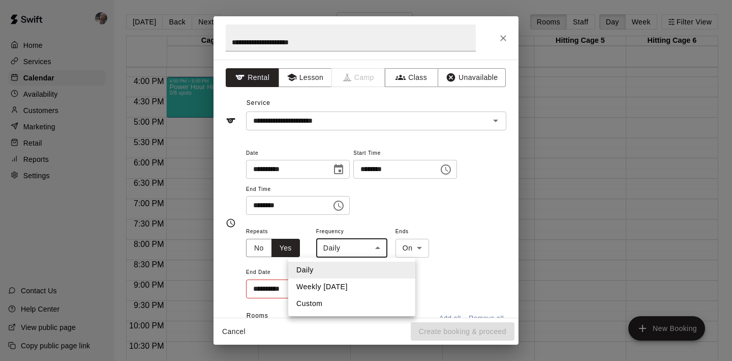
click at [342, 282] on li "Weekly on Wednesday" at bounding box center [351, 286] width 127 height 17
type input "******"
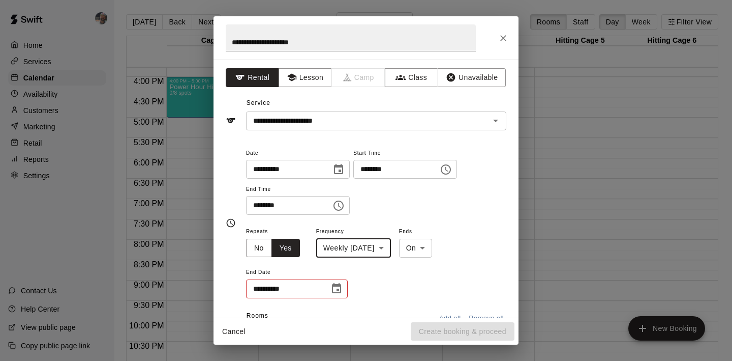
click at [342, 283] on icon "Choose date" at bounding box center [337, 288] width 12 height 12
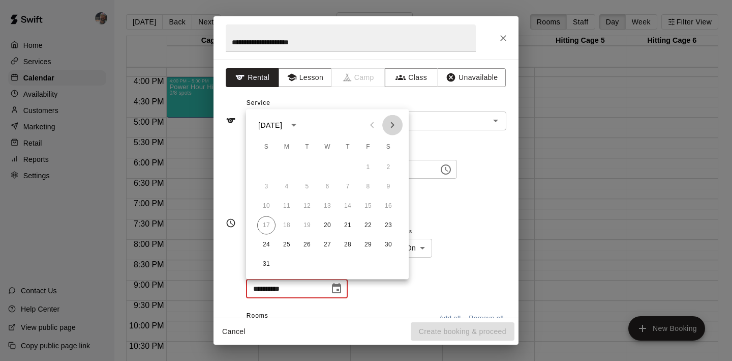
click at [393, 125] on icon "Next month" at bounding box center [393, 125] width 4 height 6
click at [327, 246] on button "26" at bounding box center [327, 244] width 18 height 18
type input "**********"
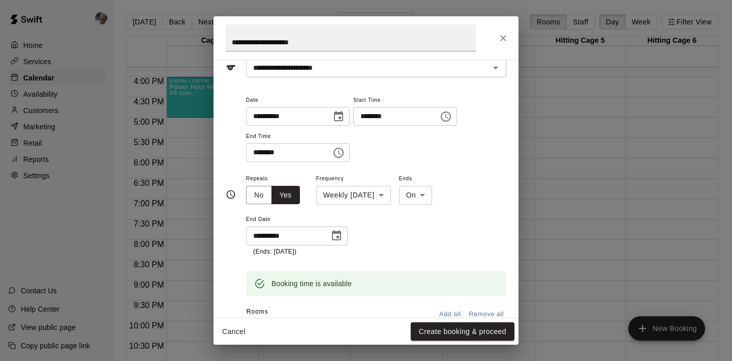
scroll to position [0, 0]
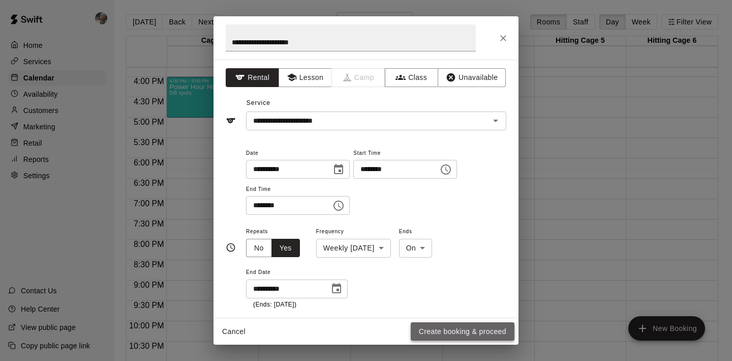
click at [436, 327] on button "Create booking & proceed" at bounding box center [463, 331] width 104 height 19
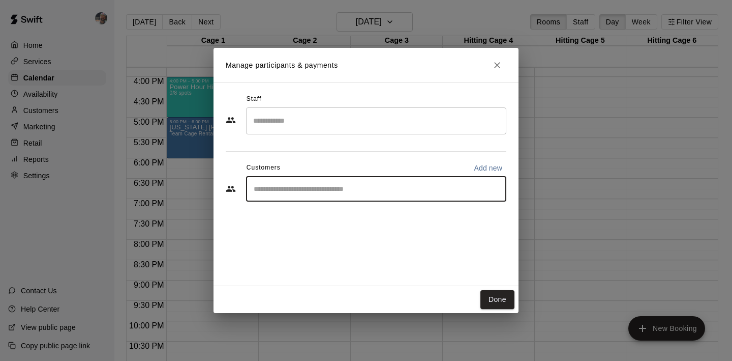
click at [345, 186] on input "Start typing to search customers..." at bounding box center [376, 189] width 251 height 10
type input "******"
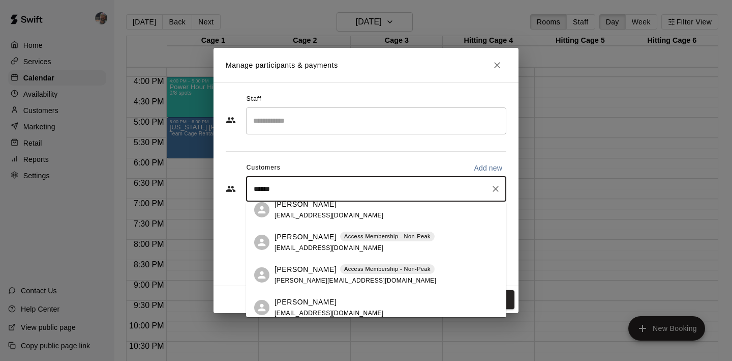
scroll to position [54, 0]
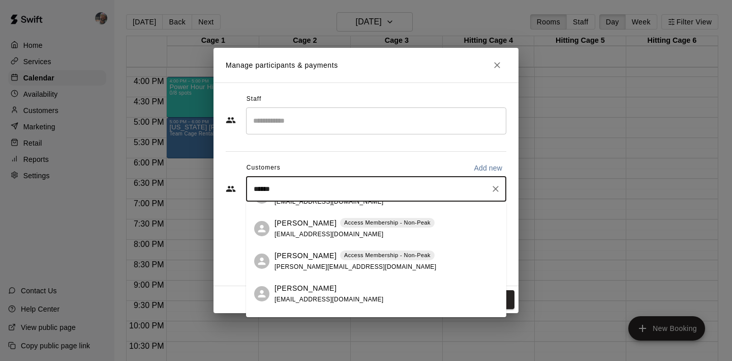
click at [318, 254] on p "Nicholas Wilson" at bounding box center [306, 255] width 62 height 11
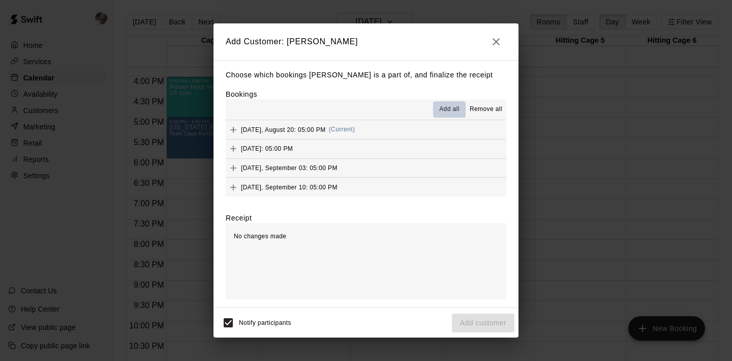
click at [441, 104] on span "Add all" at bounding box center [449, 109] width 20 height 10
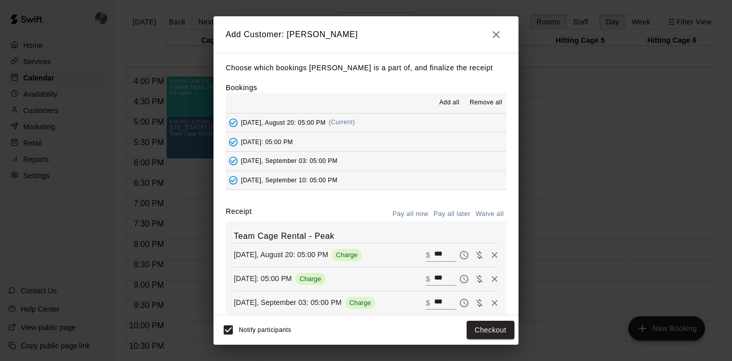
click at [489, 215] on button "Waive all" at bounding box center [490, 214] width 34 height 16
type input "*"
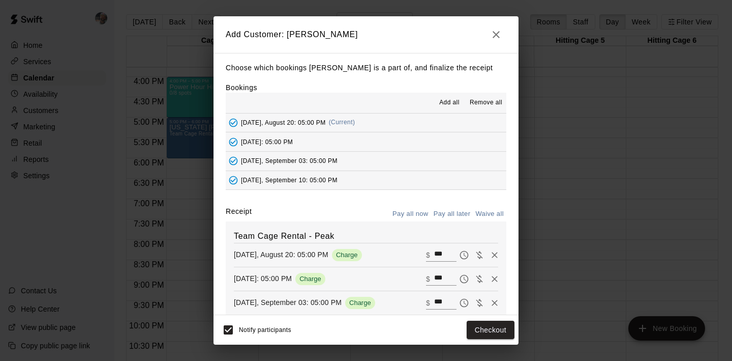
type input "*"
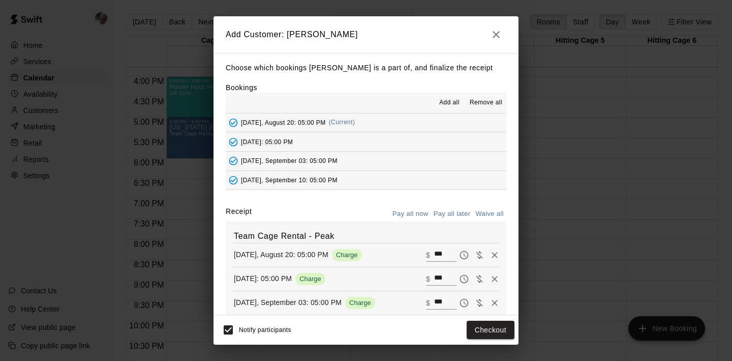
type input "*"
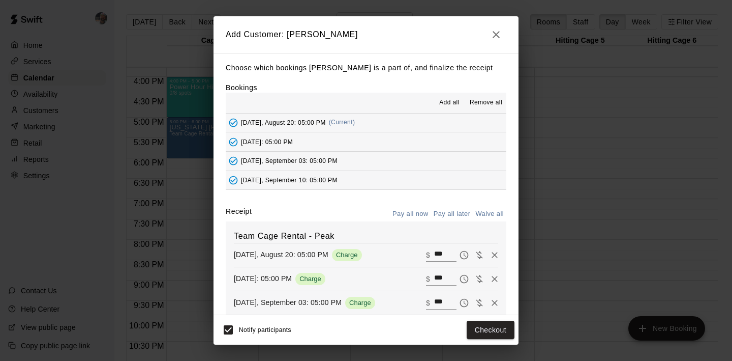
type input "*"
click at [475, 327] on button "Add customer" at bounding box center [483, 329] width 63 height 19
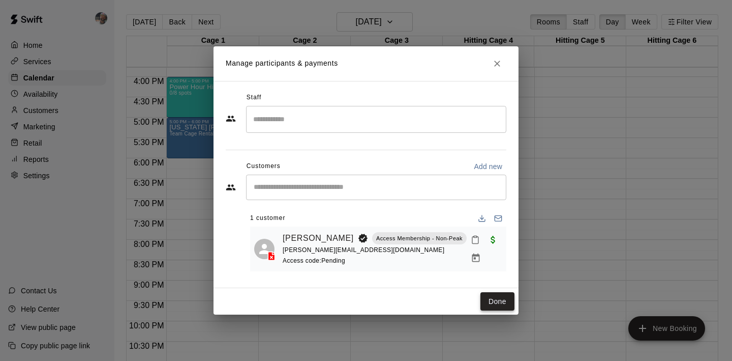
click at [501, 309] on button "Done" at bounding box center [498, 301] width 34 height 19
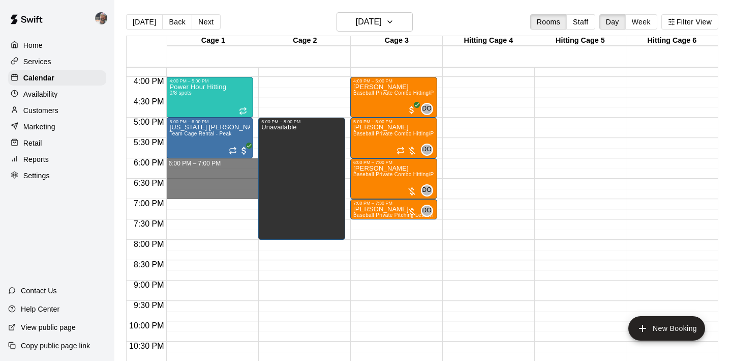
drag, startPoint x: 205, startPoint y: 166, endPoint x: 207, endPoint y: 193, distance: 27.5
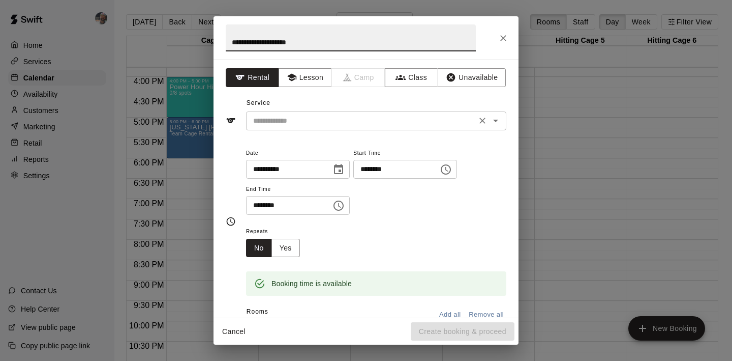
type input "**********"
click at [300, 125] on input "text" at bounding box center [361, 120] width 224 height 13
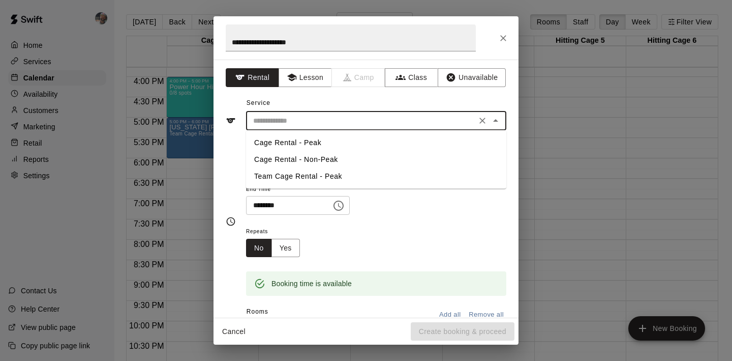
click at [300, 174] on li "Team Cage Rental - Peak" at bounding box center [376, 176] width 260 height 17
type input "**********"
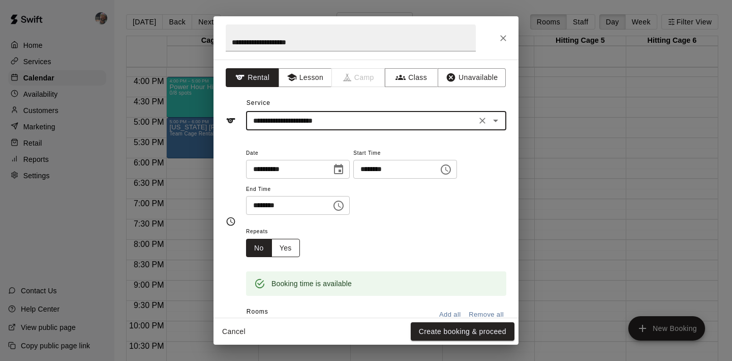
click at [292, 251] on button "Yes" at bounding box center [286, 248] width 28 height 19
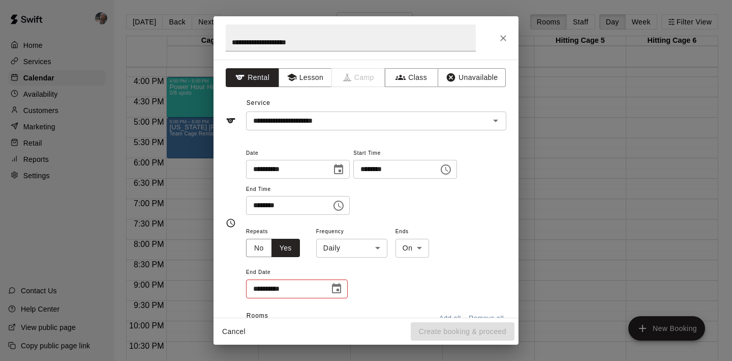
click at [339, 247] on body "Home Services Calendar Availability Customers Marketing Retail Reports Settings…" at bounding box center [366, 188] width 732 height 377
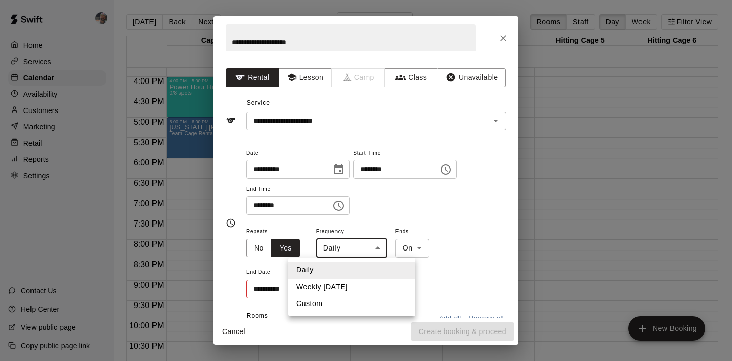
click at [348, 281] on li "Weekly on Wednesday" at bounding box center [351, 286] width 127 height 17
type input "******"
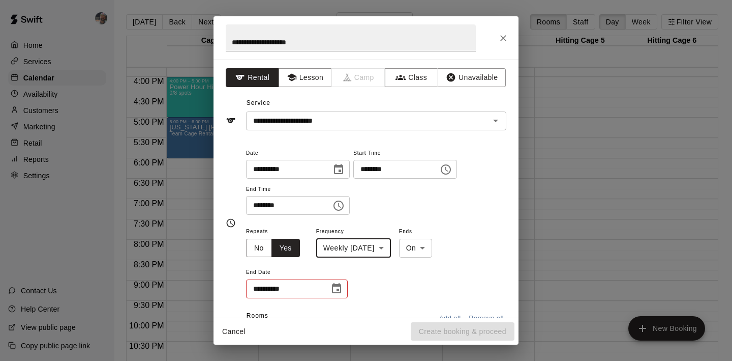
click at [344, 285] on button "Choose date" at bounding box center [336, 288] width 20 height 20
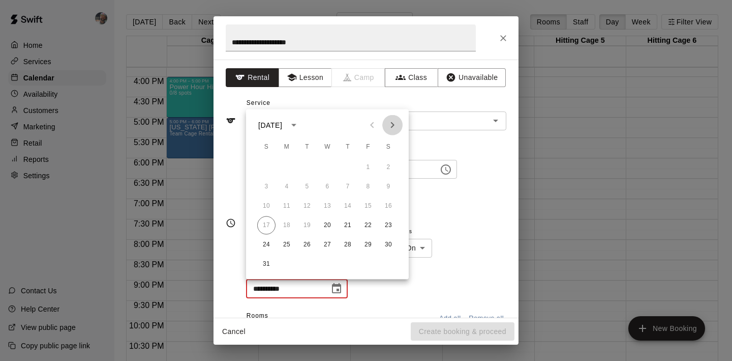
click at [391, 129] on icon "Next month" at bounding box center [392, 125] width 12 height 12
click at [328, 243] on button "26" at bounding box center [327, 244] width 18 height 18
type input "**********"
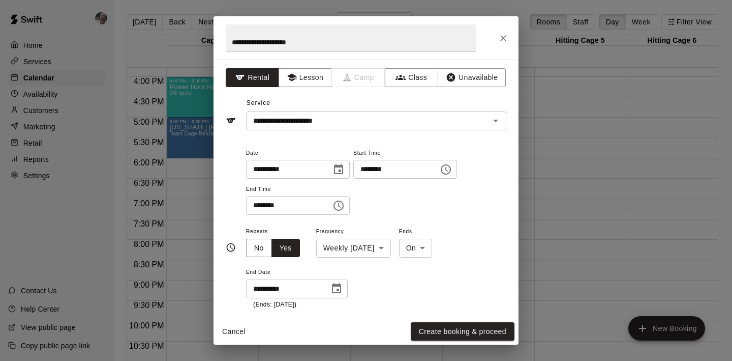
click at [400, 277] on div "**********" at bounding box center [376, 267] width 260 height 84
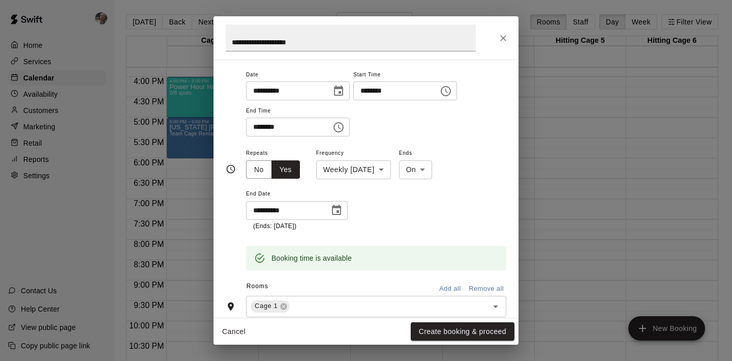
scroll to position [0, 0]
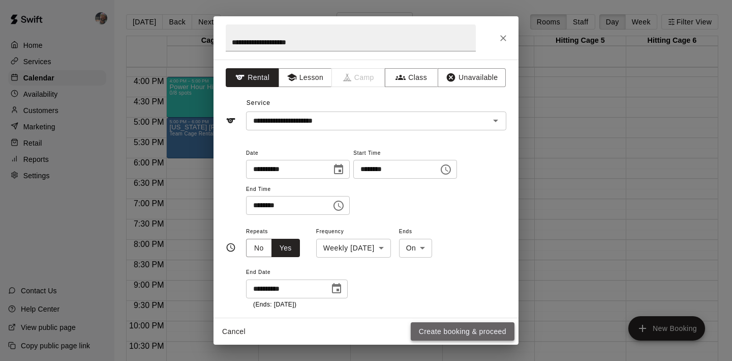
click at [424, 330] on button "Create booking & proceed" at bounding box center [463, 331] width 104 height 19
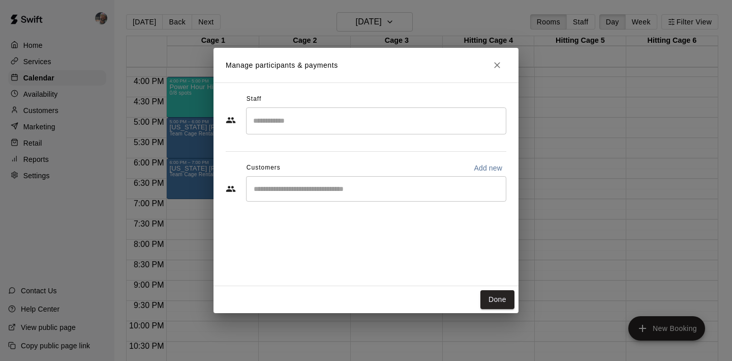
click at [353, 195] on div "​" at bounding box center [376, 188] width 260 height 25
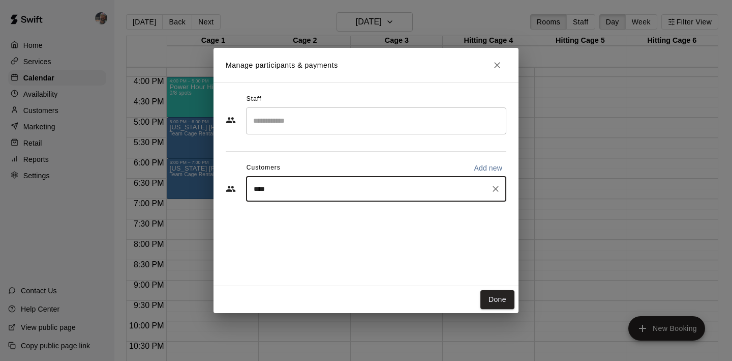
type input "*****"
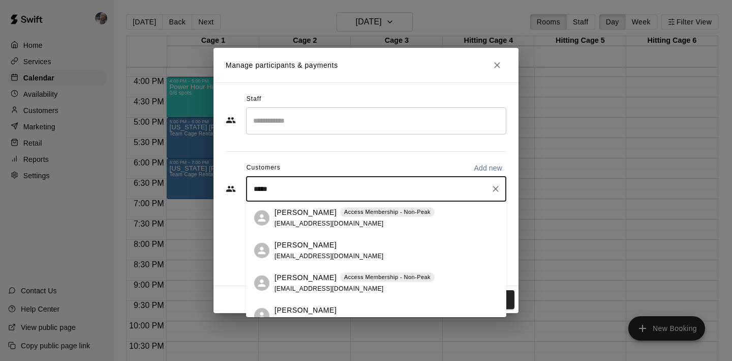
click at [292, 275] on p "Jon Davis" at bounding box center [306, 277] width 62 height 11
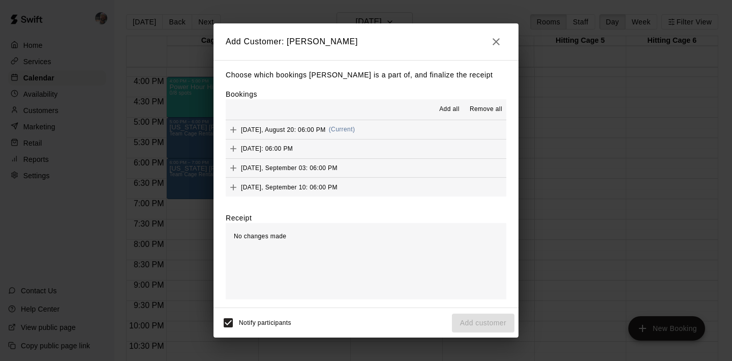
click at [453, 110] on span "Add all" at bounding box center [449, 109] width 20 height 10
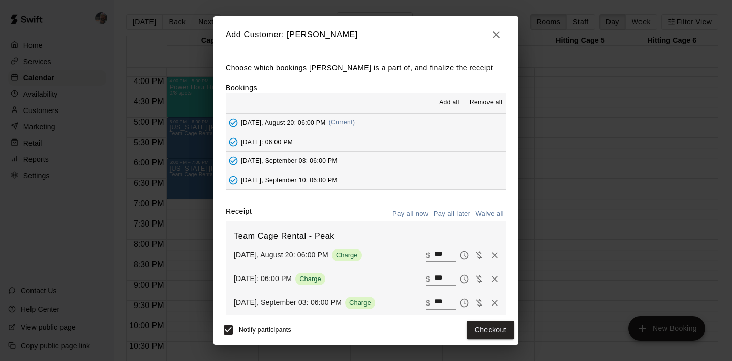
click at [489, 214] on button "Waive all" at bounding box center [490, 214] width 34 height 16
type input "*"
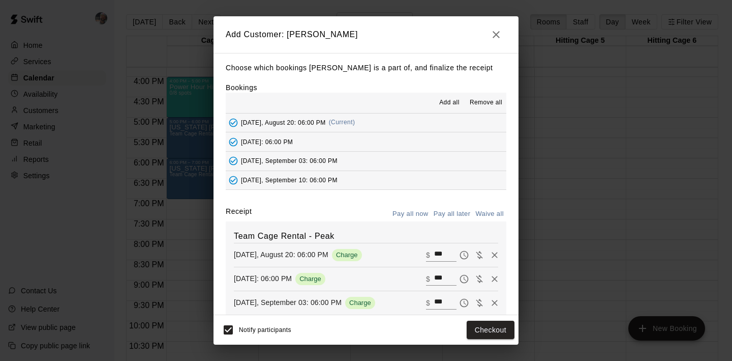
type input "*"
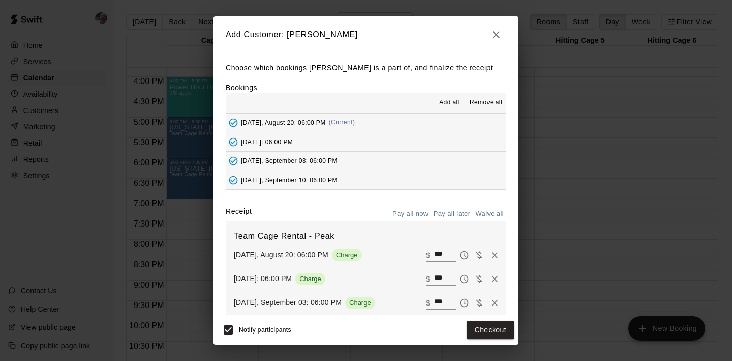
type input "*"
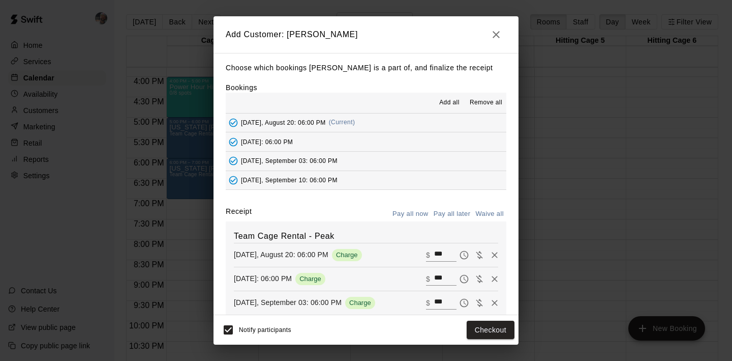
type input "*"
click at [484, 326] on button "Add customer" at bounding box center [483, 329] width 63 height 19
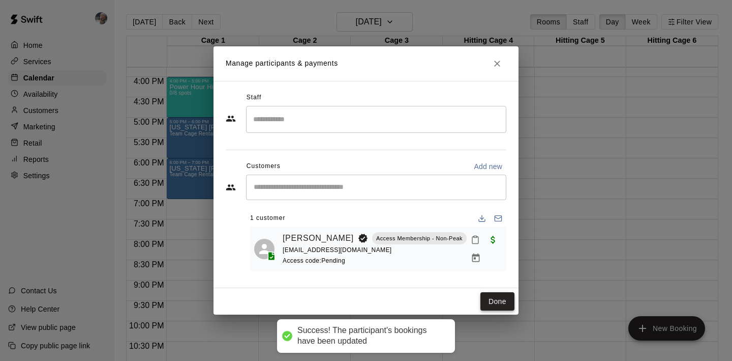
click at [496, 305] on button "Done" at bounding box center [498, 301] width 34 height 19
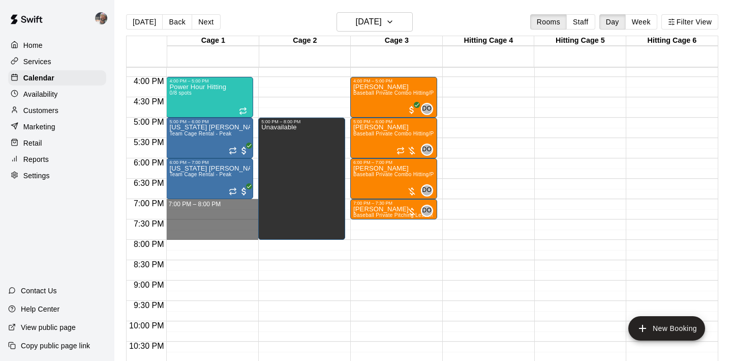
drag, startPoint x: 230, startPoint y: 203, endPoint x: 232, endPoint y: 230, distance: 27.0
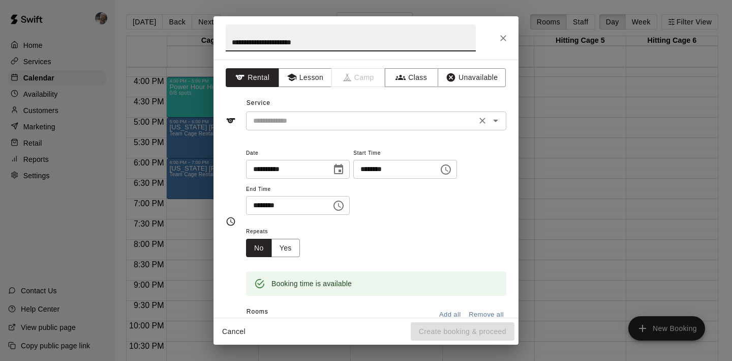
type input "**********"
click at [295, 121] on input "text" at bounding box center [361, 120] width 224 height 13
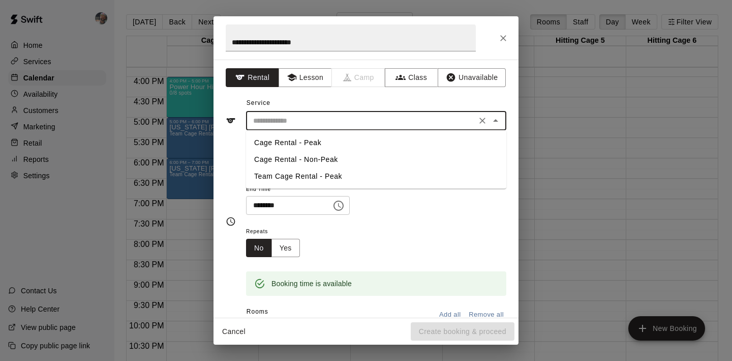
click at [300, 170] on li "Team Cage Rental - Peak" at bounding box center [376, 176] width 260 height 17
type input "**********"
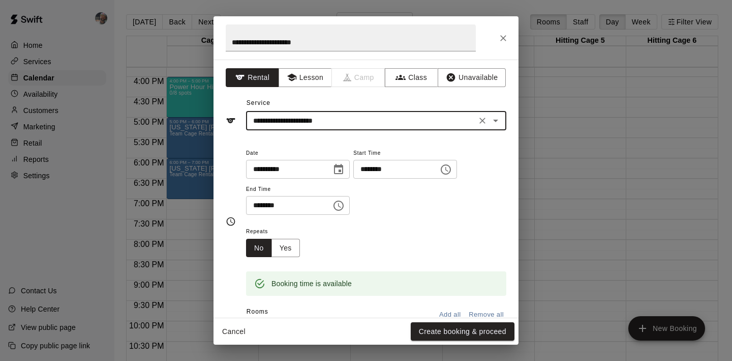
click at [311, 146] on span "Date" at bounding box center [298, 153] width 104 height 14
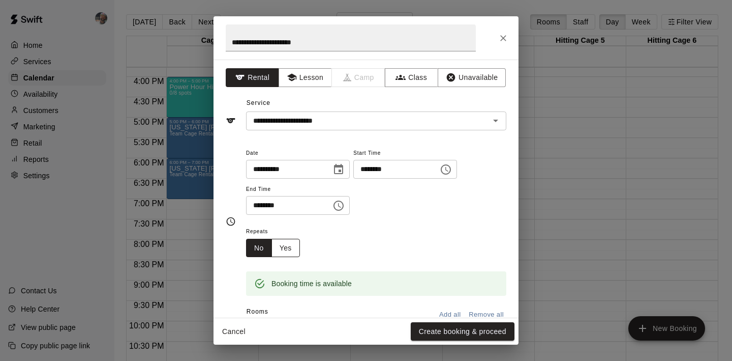
click at [296, 249] on button "Yes" at bounding box center [286, 248] width 28 height 19
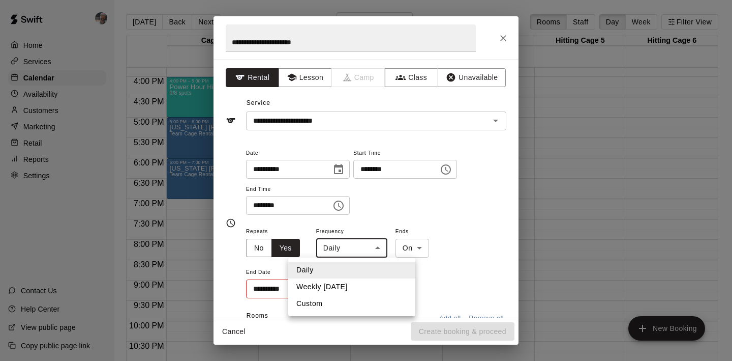
click at [333, 247] on body "Home Services Calendar Availability Customers Marketing Retail Reports Settings…" at bounding box center [366, 188] width 732 height 377
click at [336, 282] on li "Weekly on Wednesday" at bounding box center [351, 286] width 127 height 17
type input "******"
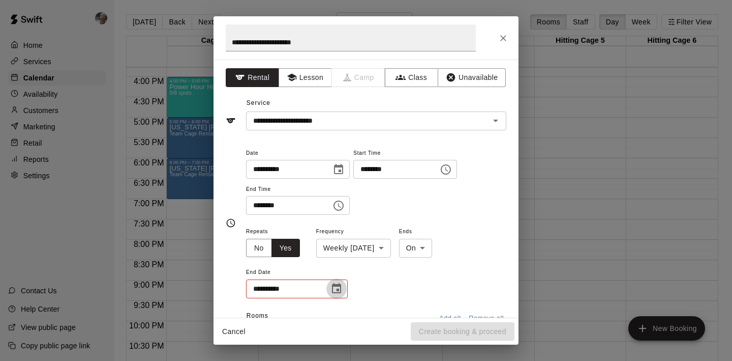
click at [338, 287] on icon "Choose date" at bounding box center [337, 288] width 12 height 12
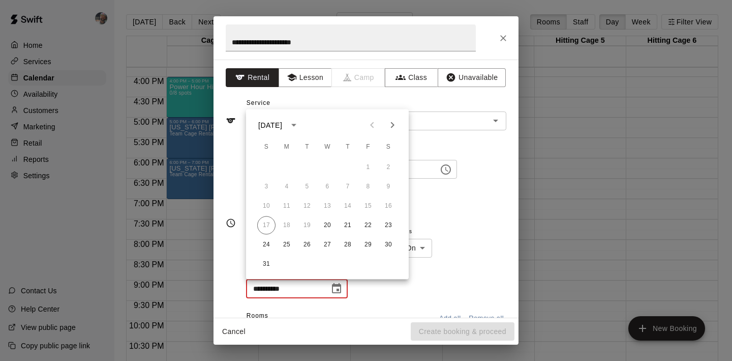
click at [395, 128] on icon "Next month" at bounding box center [392, 125] width 12 height 12
click at [328, 246] on button "26" at bounding box center [327, 244] width 18 height 18
type input "**********"
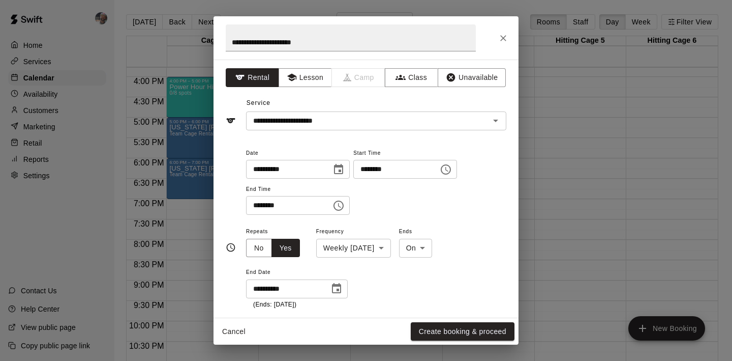
click at [389, 276] on div "**********" at bounding box center [376, 267] width 260 height 84
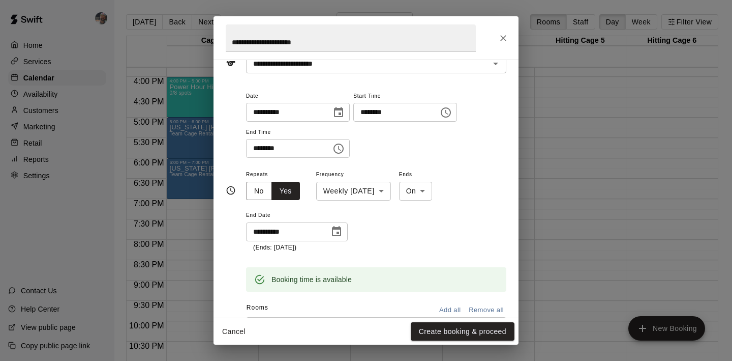
scroll to position [23, 0]
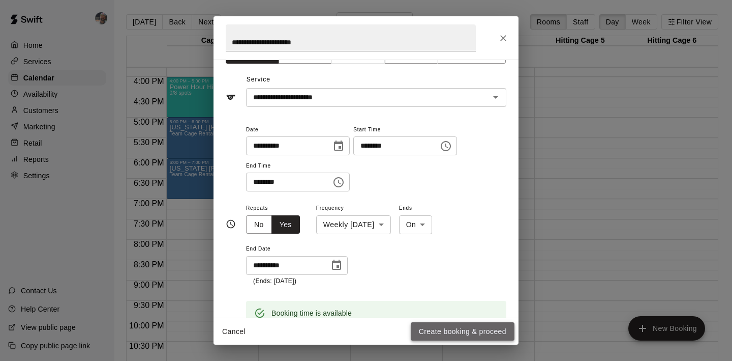
click at [437, 337] on button "Create booking & proceed" at bounding box center [463, 331] width 104 height 19
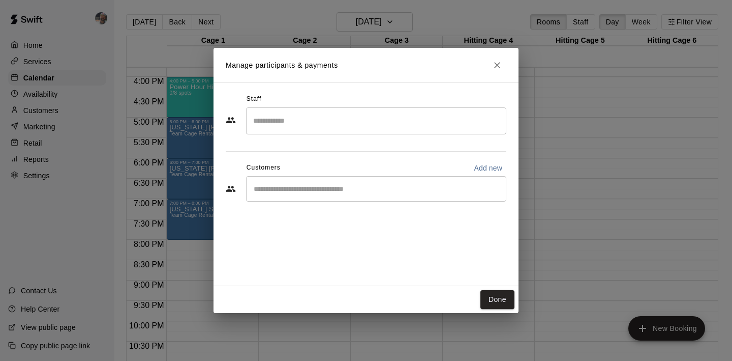
click at [374, 194] on div "​" at bounding box center [376, 188] width 260 height 25
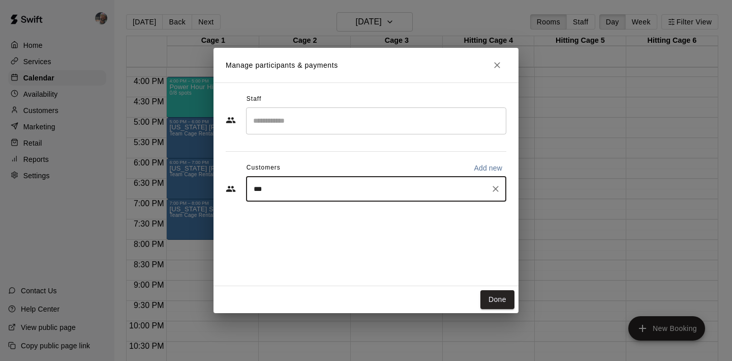
type input "****"
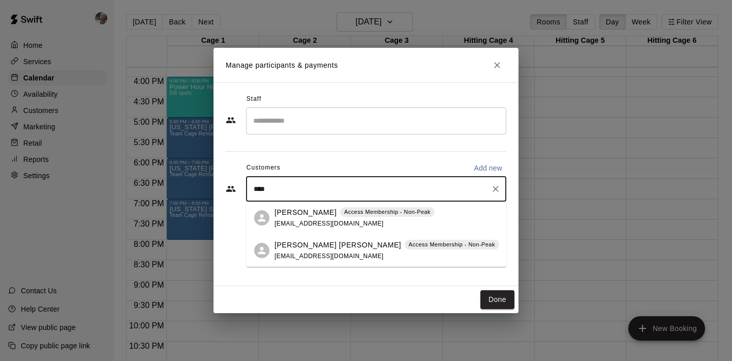
click at [309, 219] on div "John McCurry Access Membership - Non-Peak jtmccurry@gmail.com" at bounding box center [355, 218] width 160 height 22
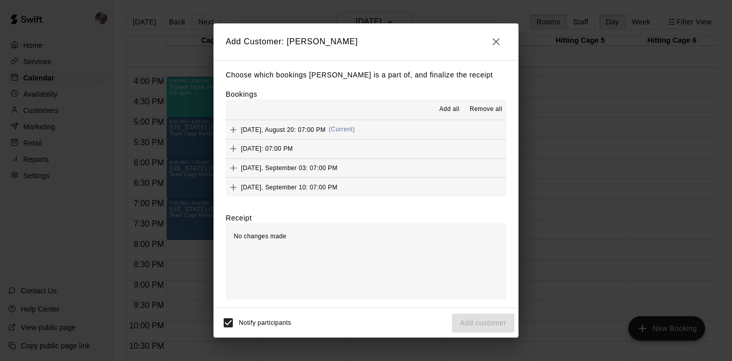
click at [452, 110] on span "Add all" at bounding box center [449, 109] width 20 height 10
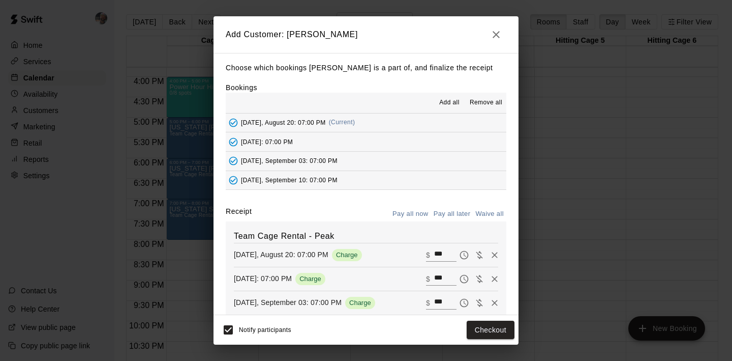
click at [487, 213] on button "Waive all" at bounding box center [490, 214] width 34 height 16
type input "*"
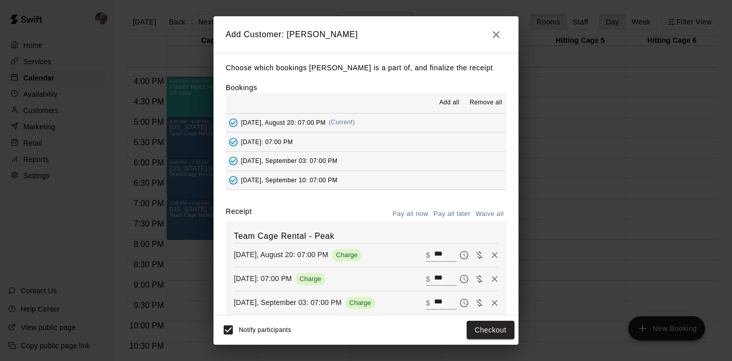
type input "*"
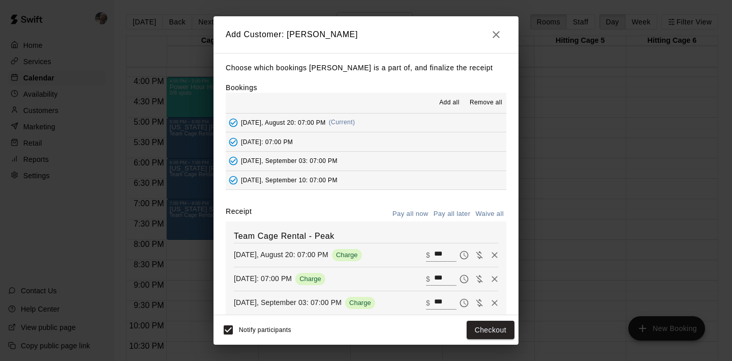
type input "*"
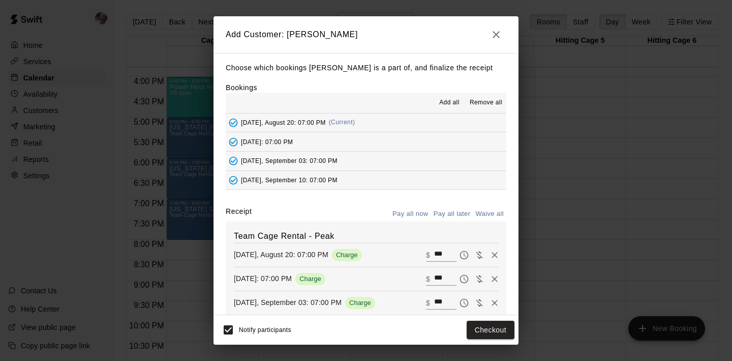
type input "*"
click at [486, 329] on button "Add customer" at bounding box center [483, 329] width 63 height 19
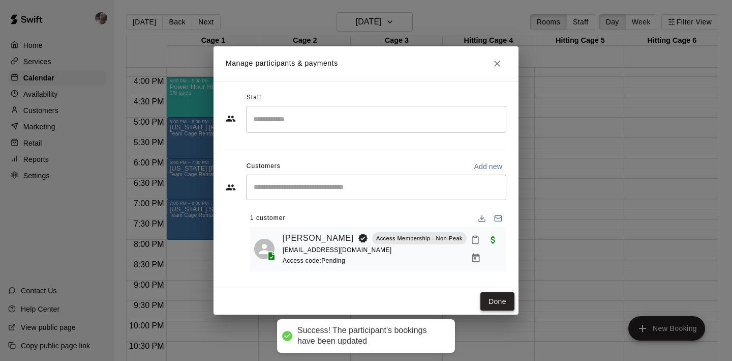
click at [497, 308] on button "Done" at bounding box center [498, 301] width 34 height 19
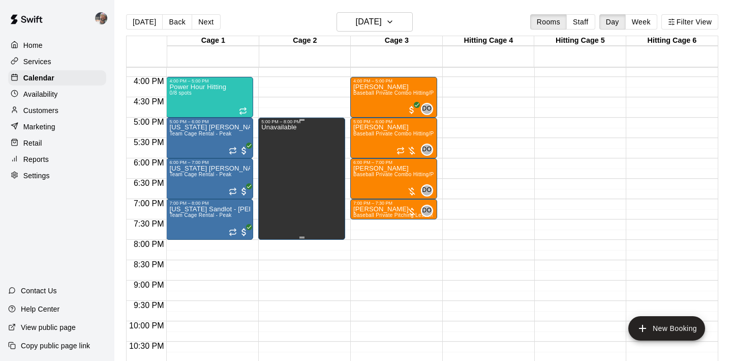
click at [286, 212] on div "Unavailable" at bounding box center [278, 304] width 35 height 361
click at [270, 154] on icon "delete" at bounding box center [272, 160] width 12 height 12
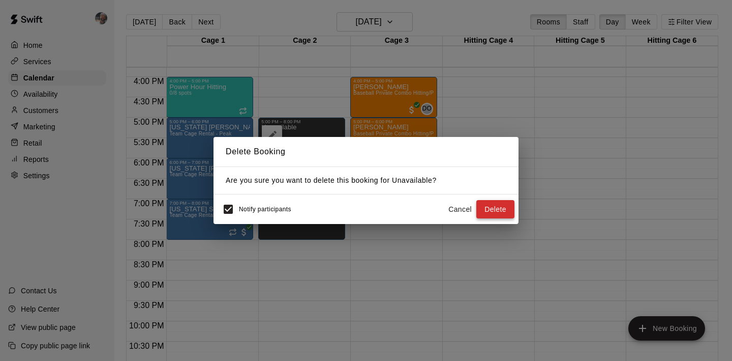
click at [494, 209] on button "Delete" at bounding box center [495, 209] width 38 height 19
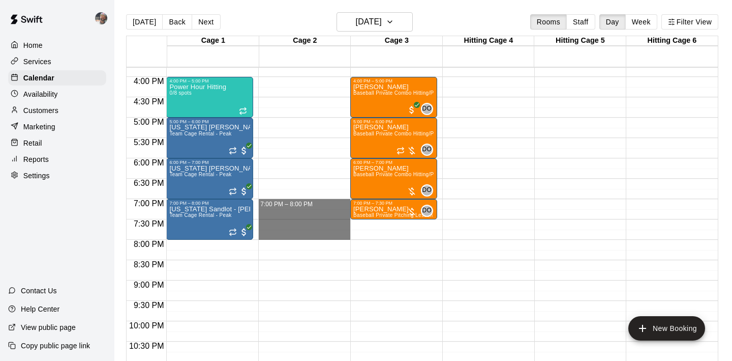
drag, startPoint x: 297, startPoint y: 203, endPoint x: 297, endPoint y: 232, distance: 29.5
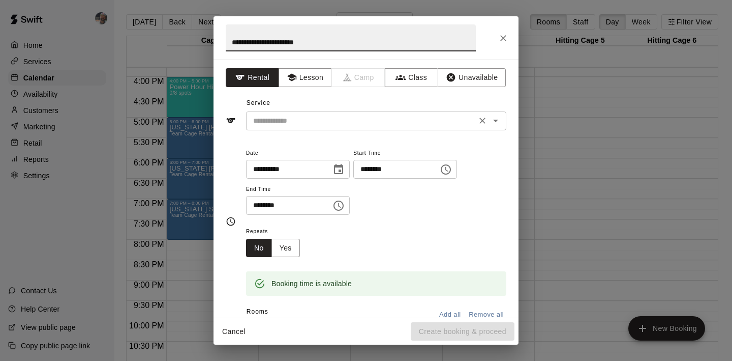
type input "**********"
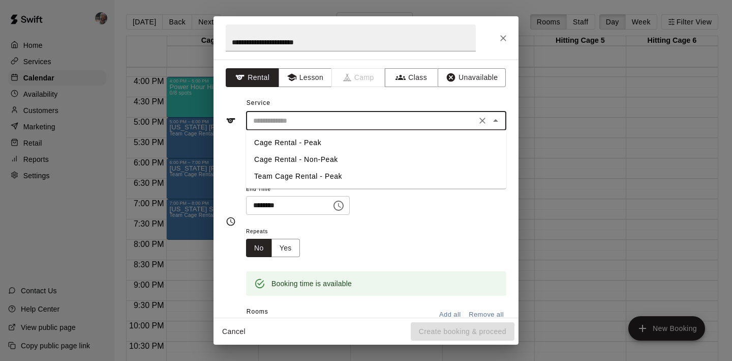
click at [319, 123] on input "text" at bounding box center [361, 120] width 224 height 13
click at [315, 171] on li "Team Cage Rental - Peak" at bounding box center [376, 176] width 260 height 17
type input "**********"
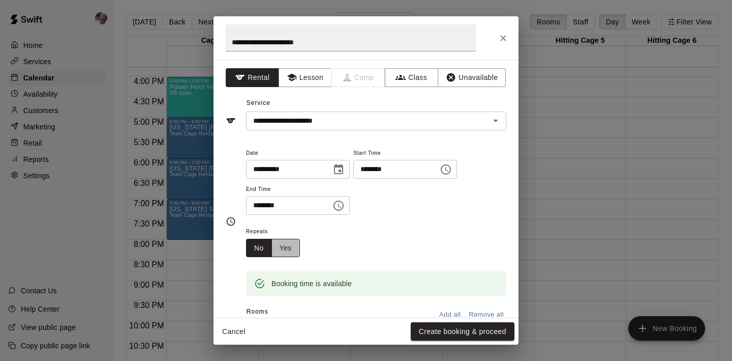
click at [290, 251] on button "Yes" at bounding box center [286, 248] width 28 height 19
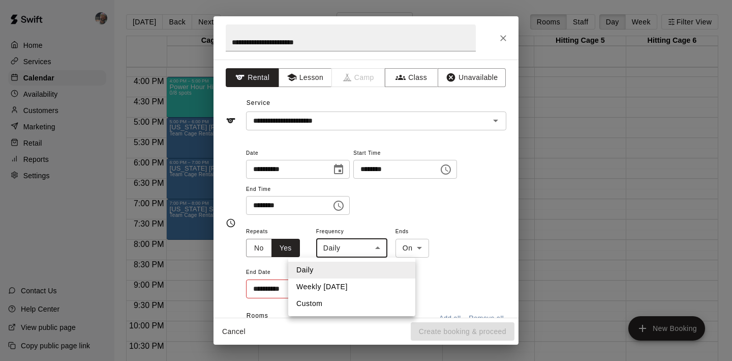
click at [337, 248] on body "Home Services Calendar Availability Customers Marketing Retail Reports Settings…" at bounding box center [366, 188] width 732 height 377
click at [339, 284] on li "Weekly on Wednesday" at bounding box center [351, 286] width 127 height 17
type input "******"
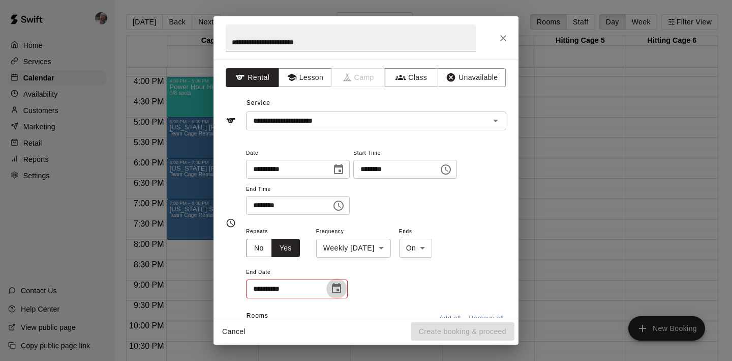
click at [338, 284] on icon "Choose date" at bounding box center [336, 288] width 9 height 10
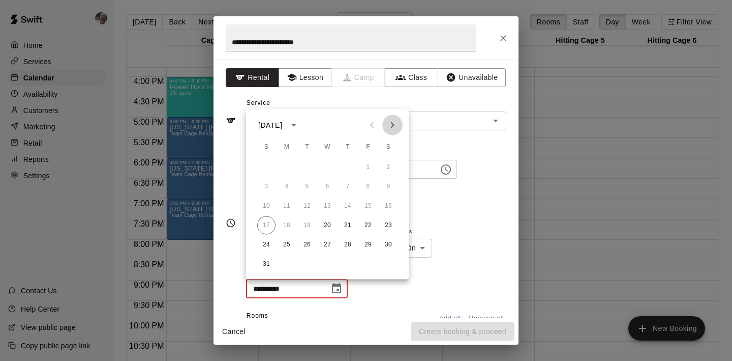
click at [396, 124] on icon "Next month" at bounding box center [392, 125] width 12 height 12
click at [331, 245] on button "26" at bounding box center [327, 244] width 18 height 18
type input "**********"
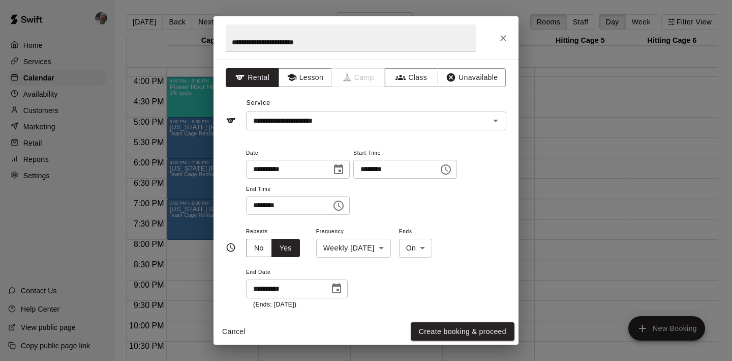
click at [392, 282] on div "**********" at bounding box center [376, 267] width 260 height 84
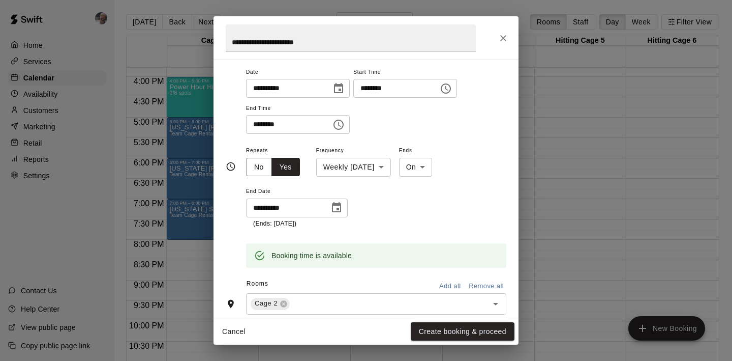
scroll to position [122, 0]
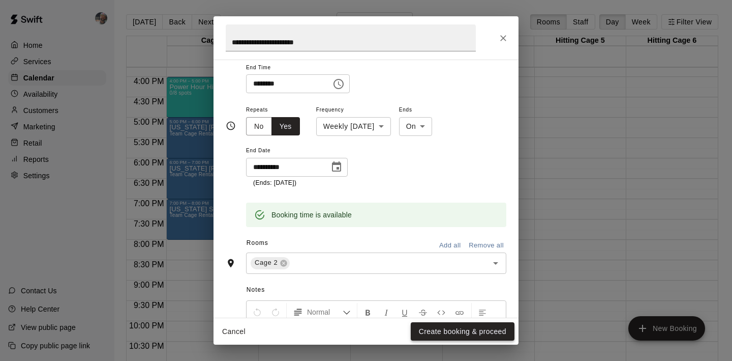
click at [421, 333] on button "Create booking & proceed" at bounding box center [463, 331] width 104 height 19
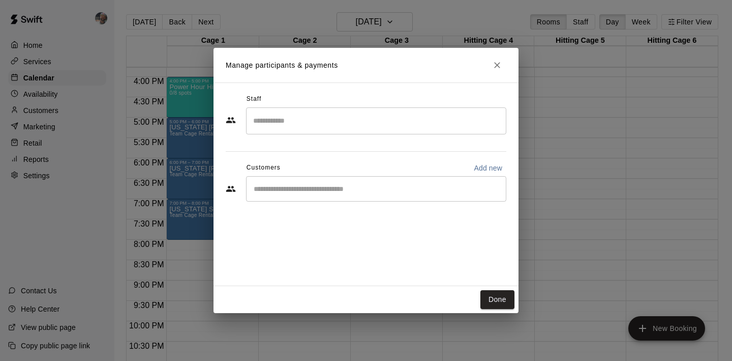
click at [358, 194] on div "​" at bounding box center [376, 188] width 260 height 25
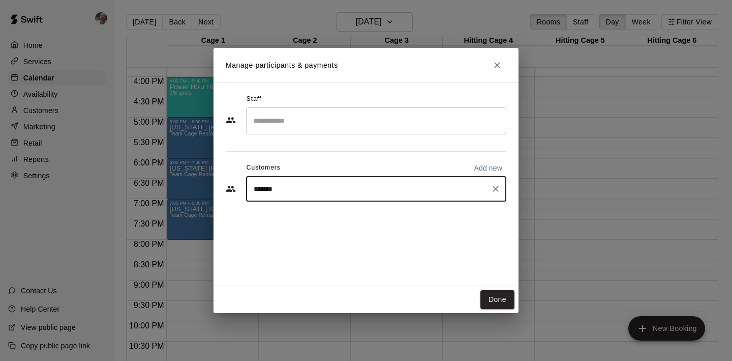
type input "********"
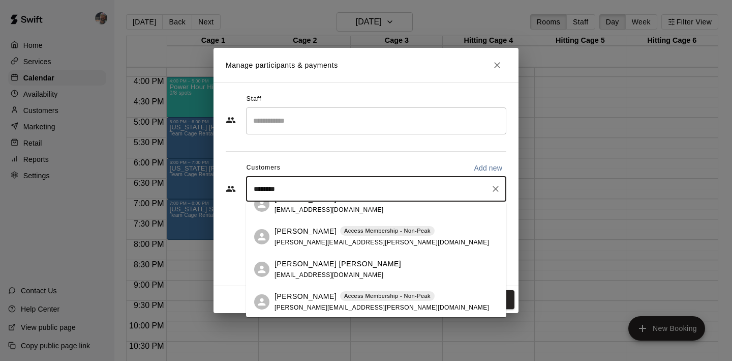
scroll to position [6, 0]
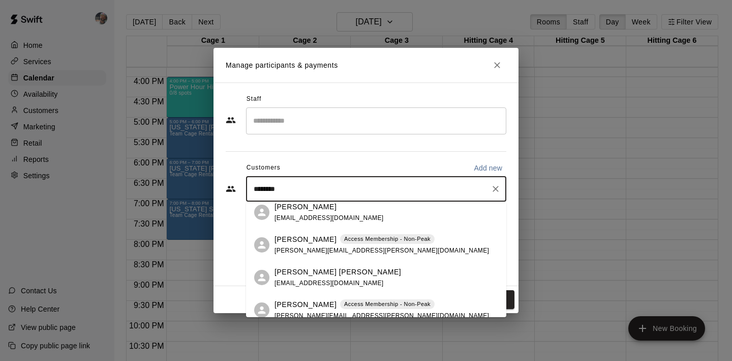
click at [303, 248] on span "cole.w.johnston@gmail.com" at bounding box center [382, 250] width 215 height 7
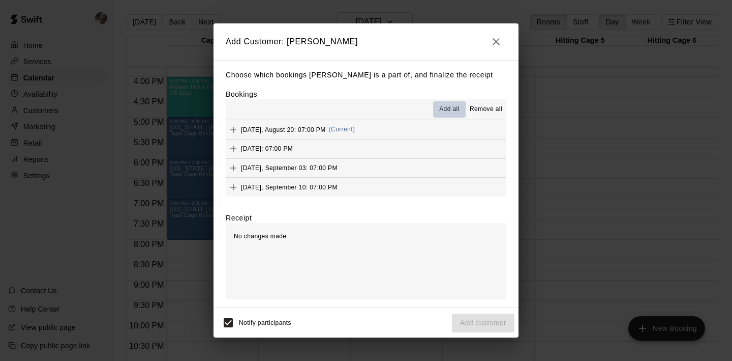
click at [456, 113] on span "Add all" at bounding box center [449, 109] width 20 height 10
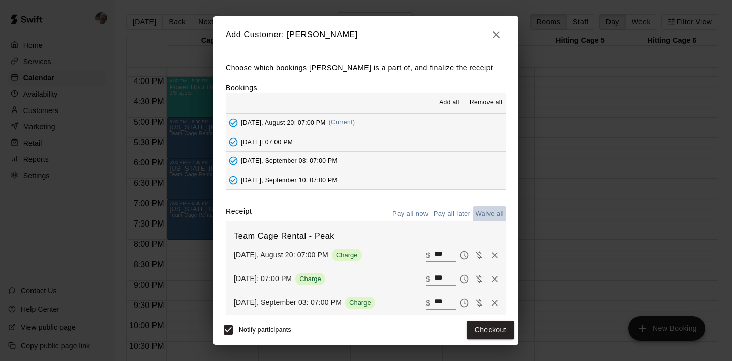
click at [485, 216] on button "Waive all" at bounding box center [490, 214] width 34 height 16
type input "*"
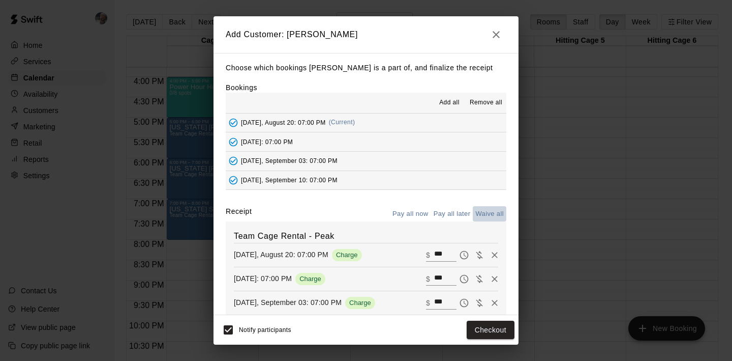
type input "*"
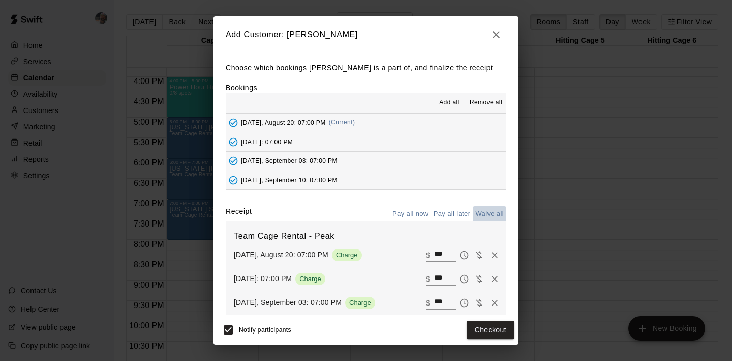
type input "*"
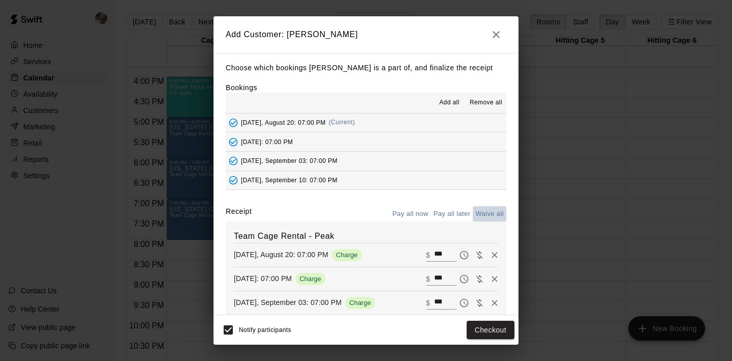
type input "*"
click at [465, 328] on button "Add customer" at bounding box center [483, 329] width 63 height 19
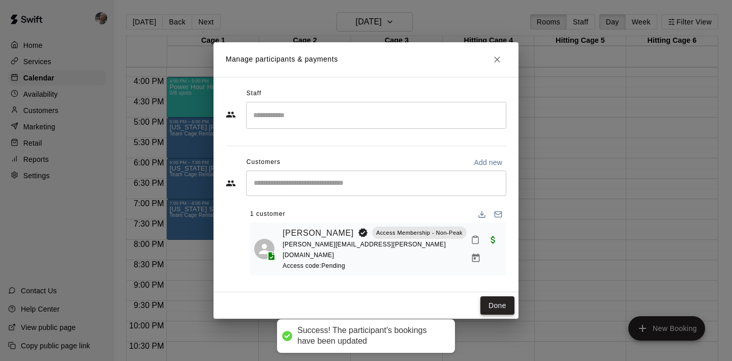
click at [491, 307] on button "Done" at bounding box center [498, 305] width 34 height 19
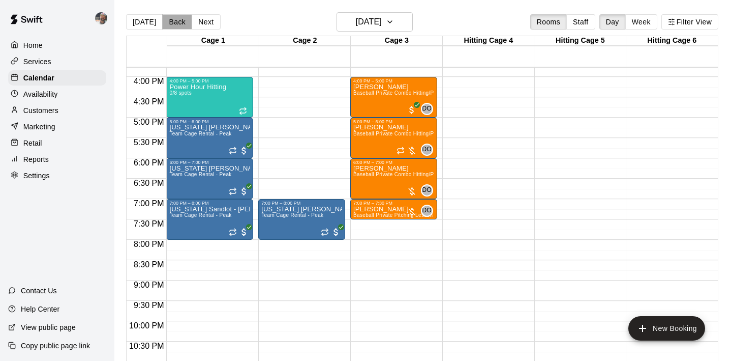
click at [171, 20] on button "Back" at bounding box center [177, 21] width 30 height 15
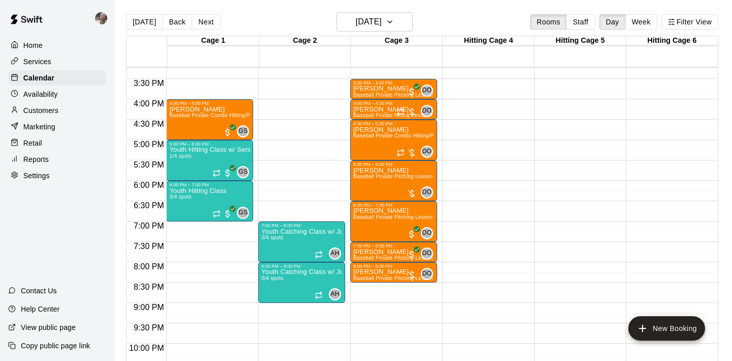
scroll to position [625, 0]
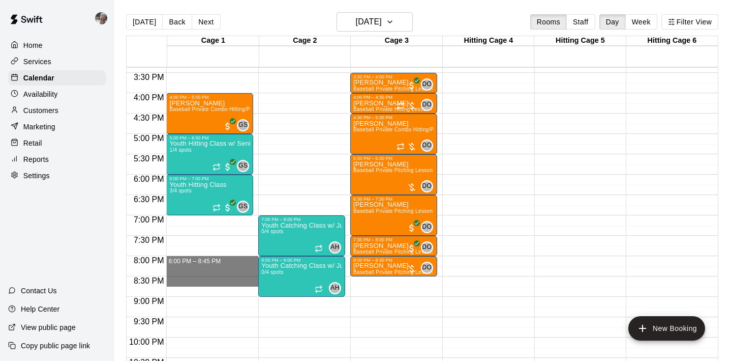
drag, startPoint x: 223, startPoint y: 259, endPoint x: 220, endPoint y: 283, distance: 24.1
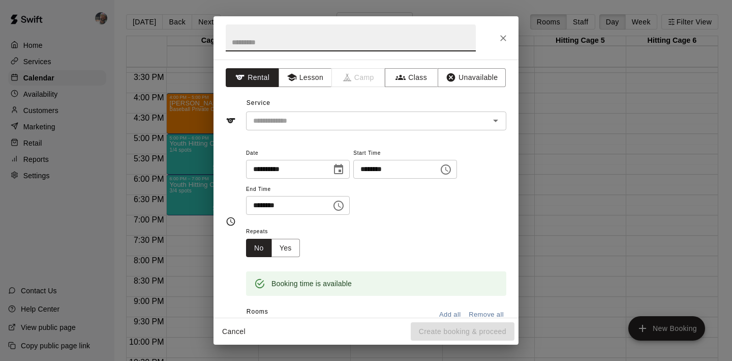
click at [501, 38] on icon "Close" at bounding box center [503, 38] width 10 height 10
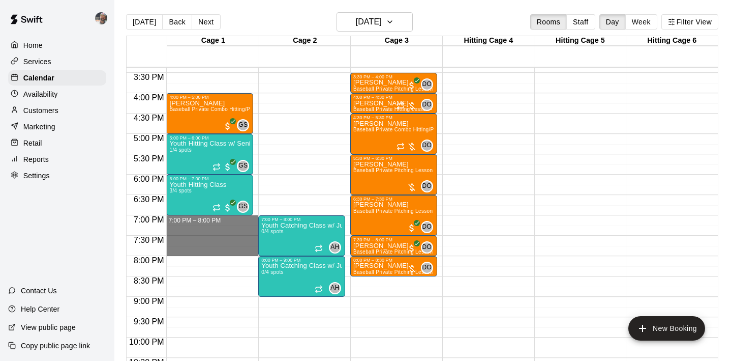
drag, startPoint x: 185, startPoint y: 221, endPoint x: 185, endPoint y: 248, distance: 27.0
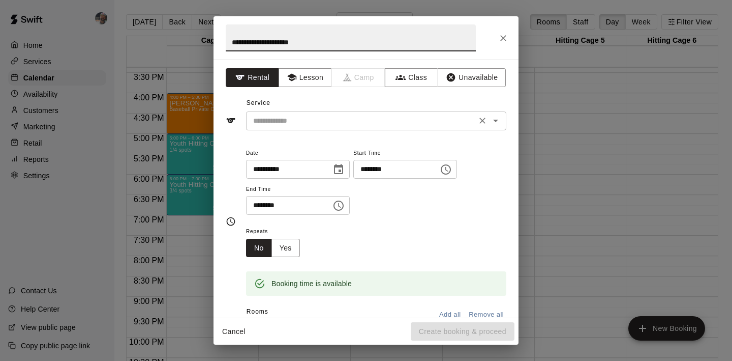
type input "**********"
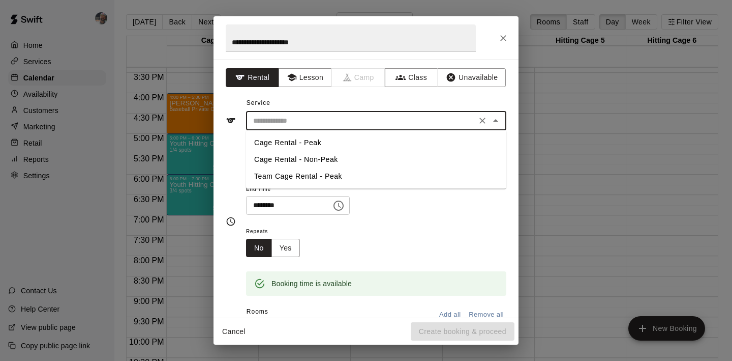
click at [324, 119] on input "text" at bounding box center [361, 120] width 224 height 13
click at [315, 173] on li "Team Cage Rental - Peak" at bounding box center [376, 176] width 260 height 17
type input "**********"
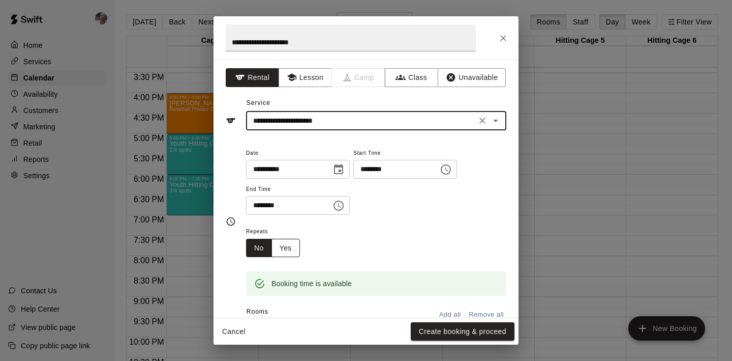
click at [290, 241] on button "Yes" at bounding box center [286, 248] width 28 height 19
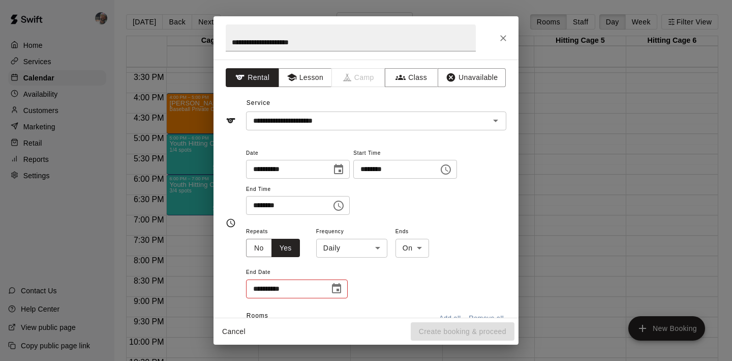
click at [321, 240] on body "Home Services Calendar Availability Customers Marketing Retail Reports Settings…" at bounding box center [366, 188] width 732 height 377
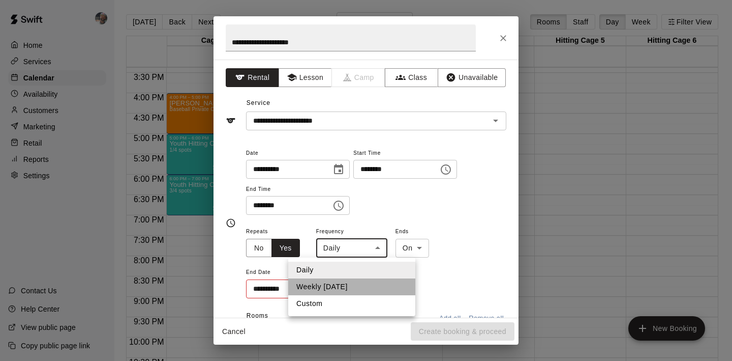
click at [335, 283] on li "Weekly on Tuesday" at bounding box center [351, 286] width 127 height 17
type input "******"
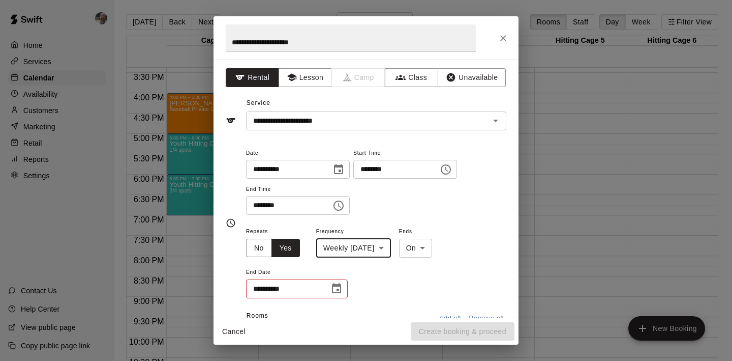
click at [336, 286] on icon "Choose date" at bounding box center [336, 288] width 9 height 10
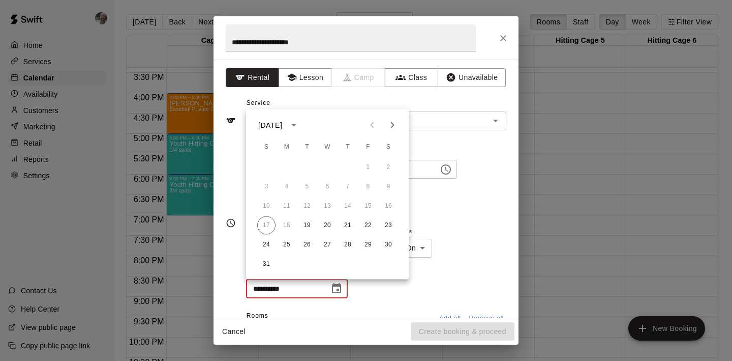
click at [391, 127] on icon "Next month" at bounding box center [393, 125] width 4 height 6
click at [310, 242] on button "25" at bounding box center [307, 244] width 18 height 18
type input "**********"
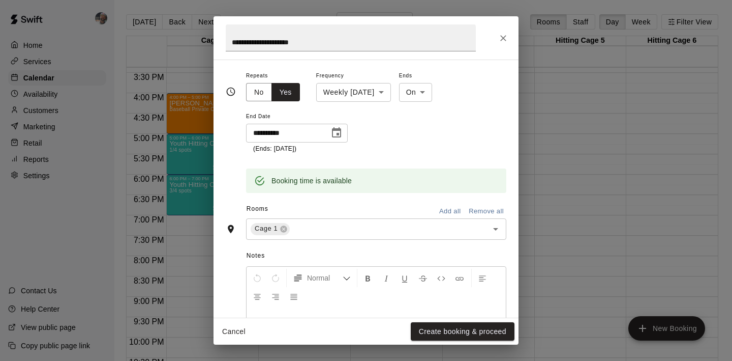
scroll to position [242, 0]
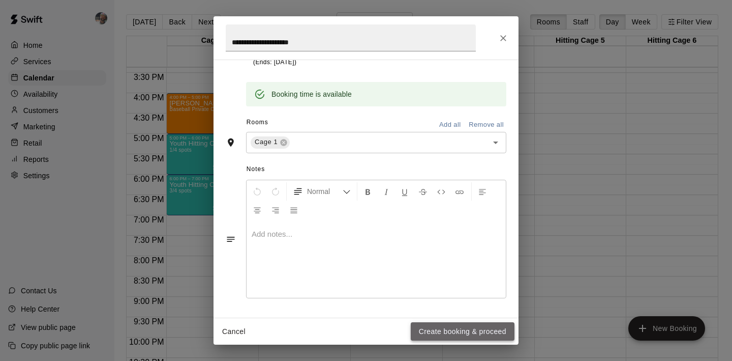
click at [436, 325] on button "Create booking & proceed" at bounding box center [463, 331] width 104 height 19
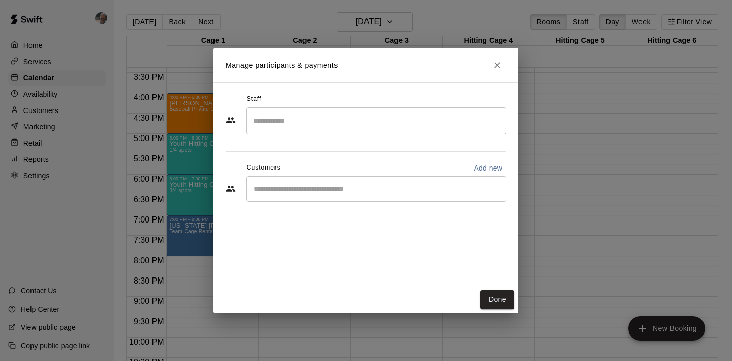
click at [438, 193] on input "Start typing to search customers..." at bounding box center [376, 189] width 251 height 10
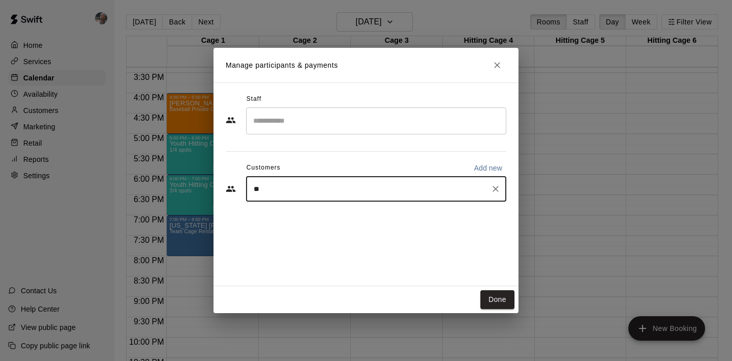
type input "***"
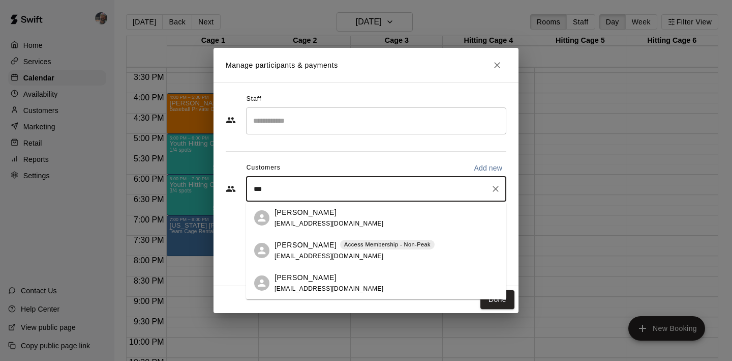
click at [311, 246] on p "Russell Rogers" at bounding box center [306, 245] width 62 height 11
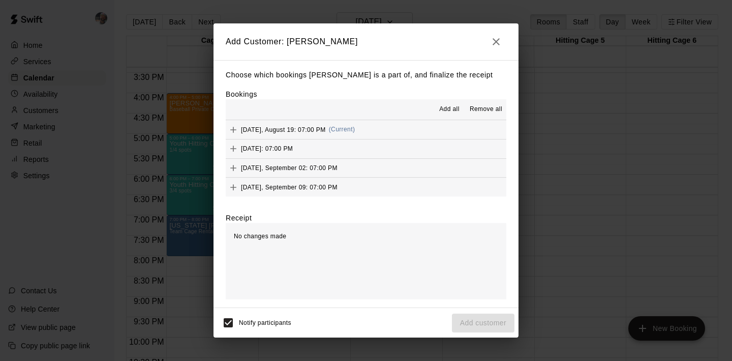
click at [452, 110] on span "Add all" at bounding box center [449, 109] width 20 height 10
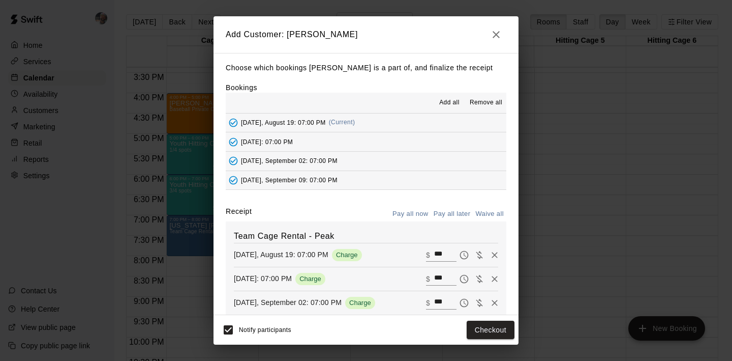
click at [491, 209] on button "Waive all" at bounding box center [490, 214] width 34 height 16
type input "*"
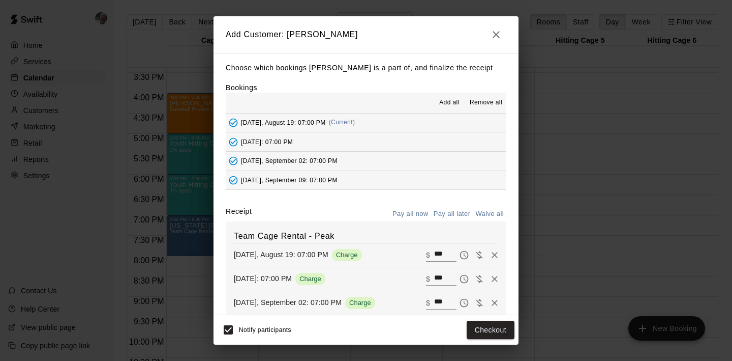
type input "*"
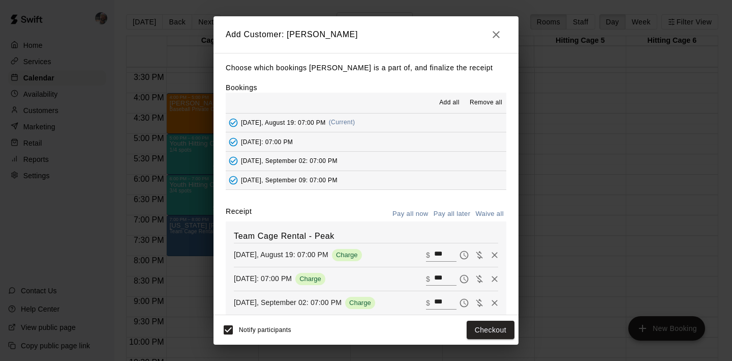
type input "*"
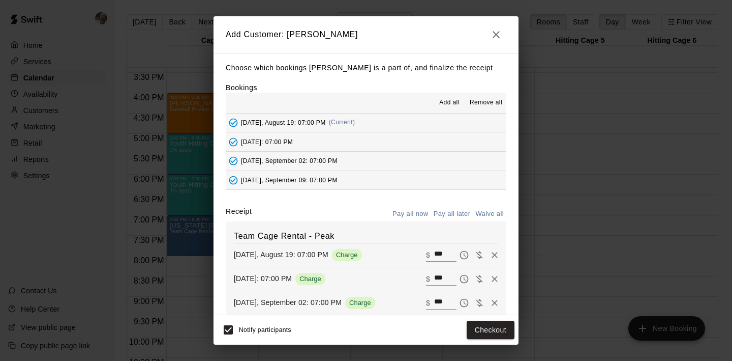
type input "*"
click at [473, 332] on button "Add customer" at bounding box center [483, 329] width 63 height 19
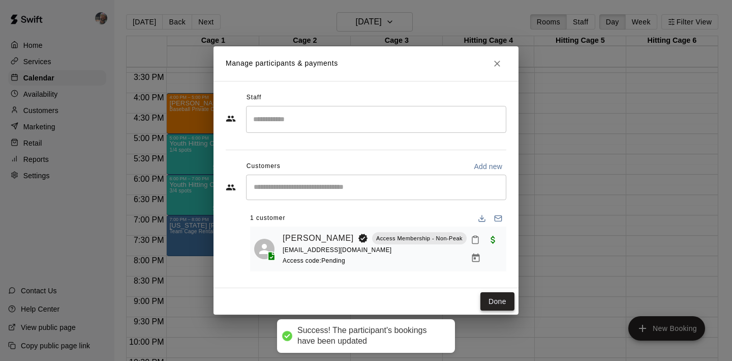
click at [491, 308] on button "Done" at bounding box center [498, 301] width 34 height 19
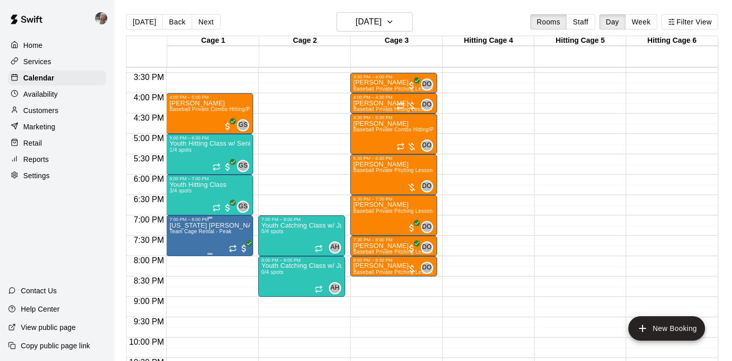
click at [185, 254] on img "edit" at bounding box center [180, 257] width 12 height 12
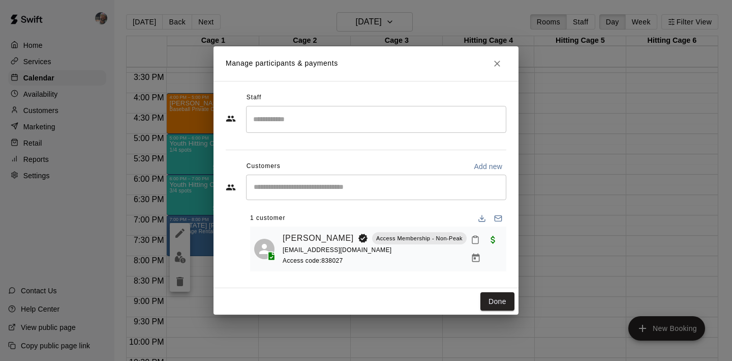
click at [495, 58] on icon "Close" at bounding box center [497, 63] width 10 height 10
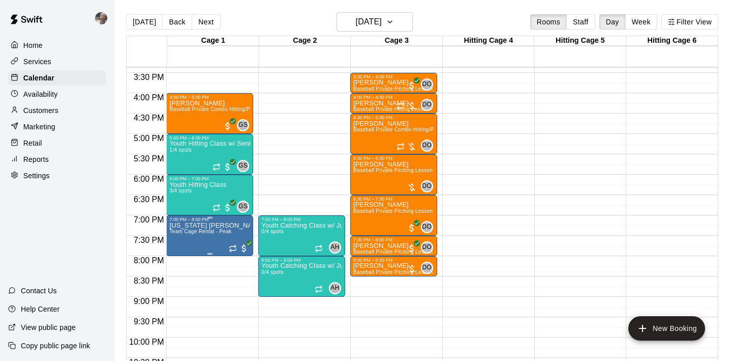
click at [184, 233] on icon "edit" at bounding box center [180, 233] width 12 height 12
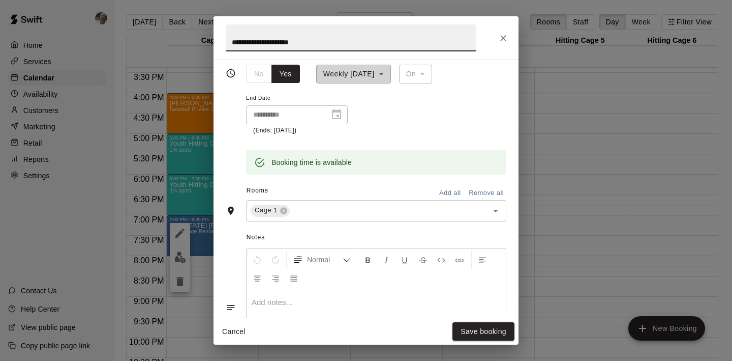
scroll to position [190, 0]
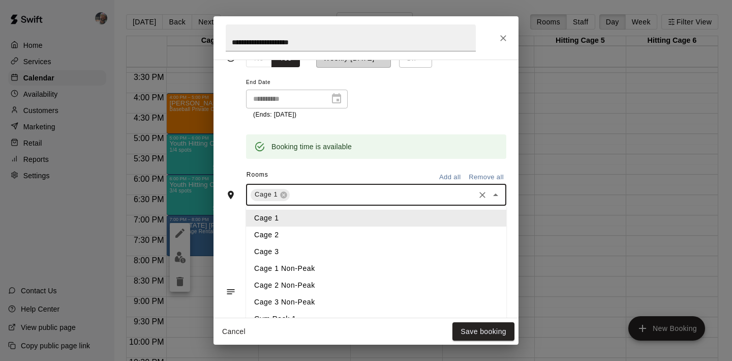
click at [389, 195] on input "text" at bounding box center [382, 194] width 182 height 13
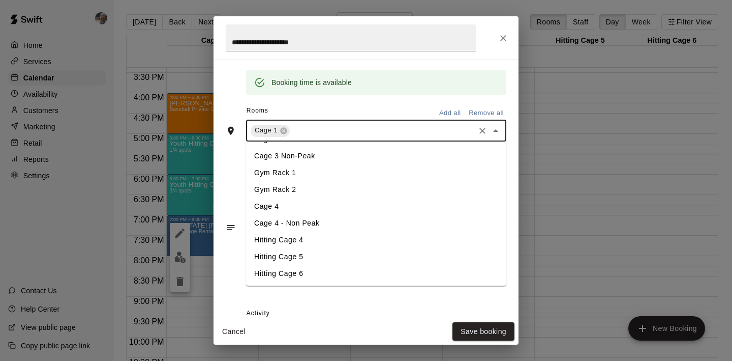
scroll to position [286, 0]
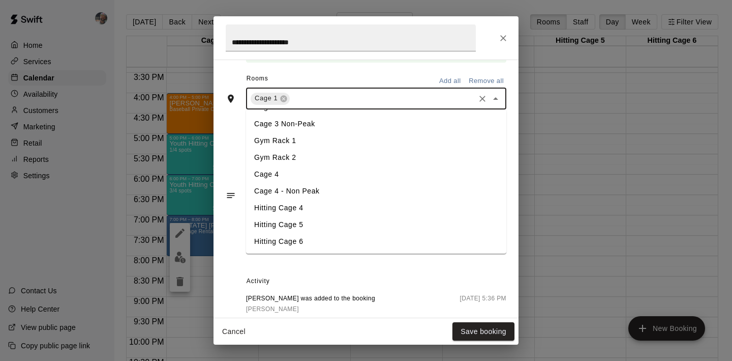
click at [346, 228] on li "Hitting Cage 5" at bounding box center [376, 224] width 260 height 17
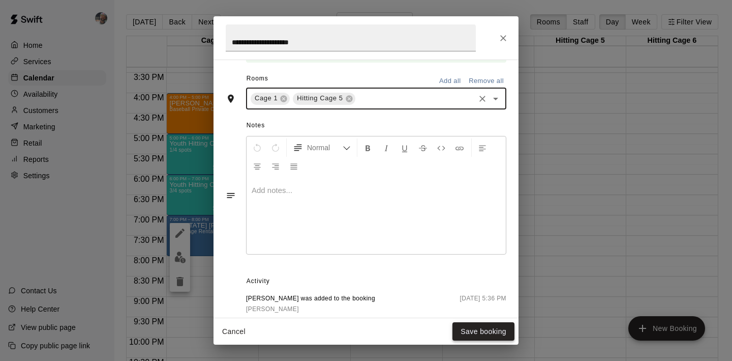
click at [470, 327] on button "Save booking" at bounding box center [484, 331] width 62 height 19
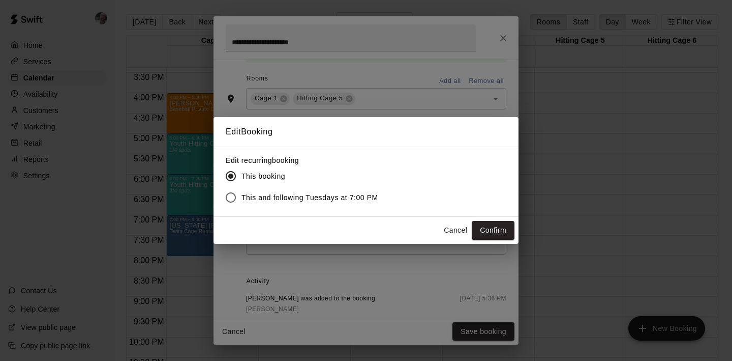
click at [339, 199] on span "This and following Tuesdays at 7:00 PM" at bounding box center [310, 197] width 137 height 11
click at [485, 227] on button "Confirm" at bounding box center [493, 230] width 43 height 19
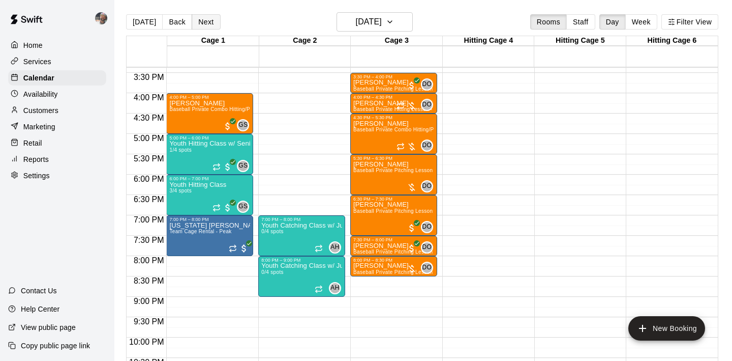
click at [203, 16] on button "Next" at bounding box center [206, 21] width 28 height 15
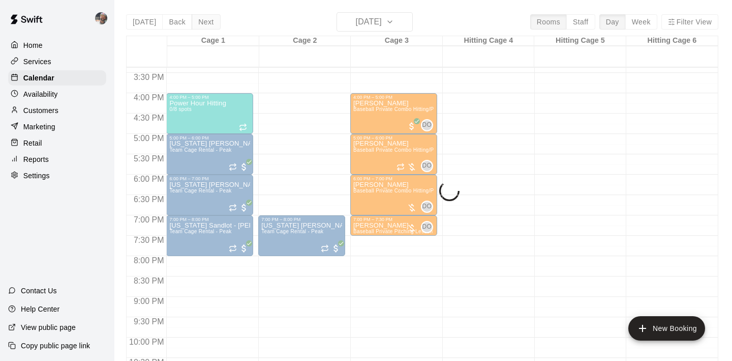
click at [203, 16] on div "Today Back Next Wednesday Aug 20 Rooms Staff Day Week Filter View Cage 1 20 Wed…" at bounding box center [422, 192] width 592 height 361
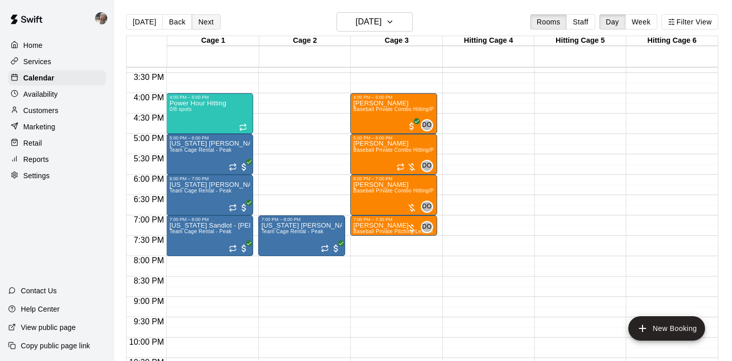
click at [203, 16] on button "Next" at bounding box center [206, 21] width 28 height 15
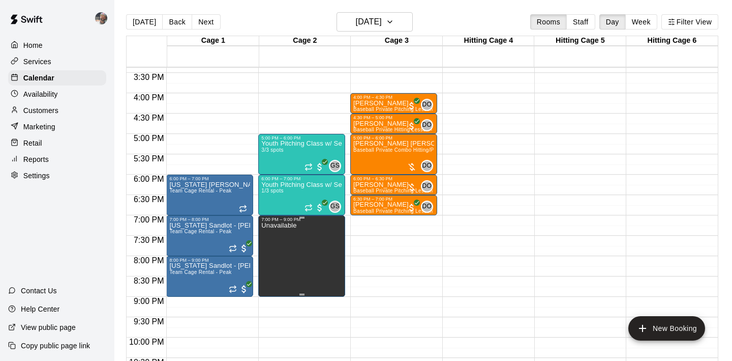
click at [272, 252] on icon "delete" at bounding box center [272, 257] width 12 height 12
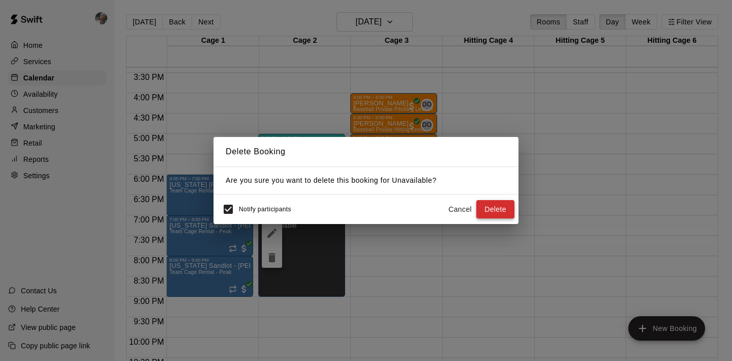
click at [484, 207] on button "Delete" at bounding box center [495, 209] width 38 height 19
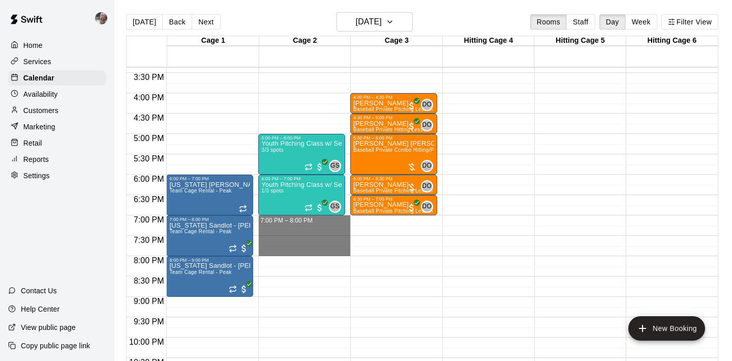
drag, startPoint x: 288, startPoint y: 221, endPoint x: 289, endPoint y: 248, distance: 27.0
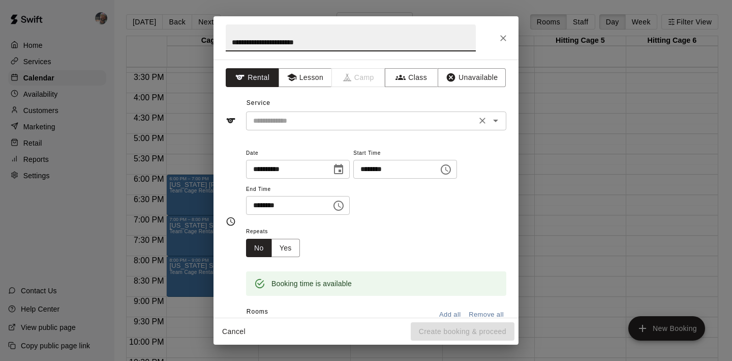
click at [338, 123] on input "text" at bounding box center [361, 120] width 224 height 13
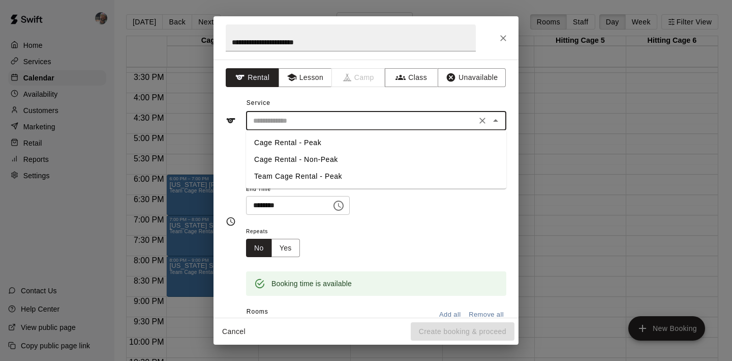
click at [327, 172] on li "Team Cage Rental - Peak" at bounding box center [376, 176] width 260 height 17
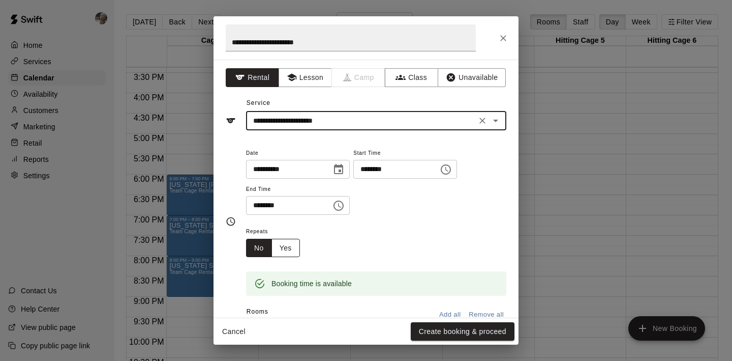
click at [294, 245] on button "Yes" at bounding box center [286, 248] width 28 height 19
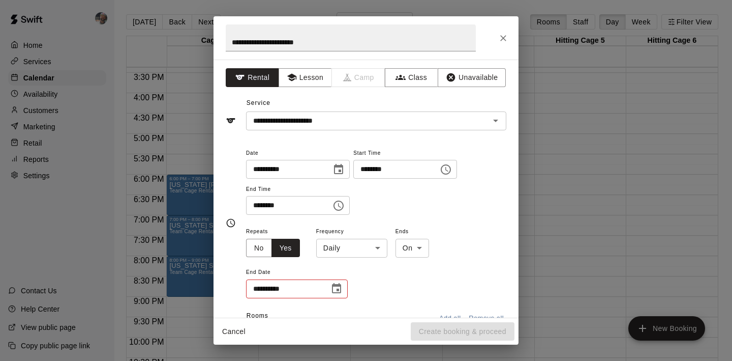
click at [332, 244] on body "Home Services Calendar Availability Customers Marketing Retail Reports Settings…" at bounding box center [366, 188] width 732 height 377
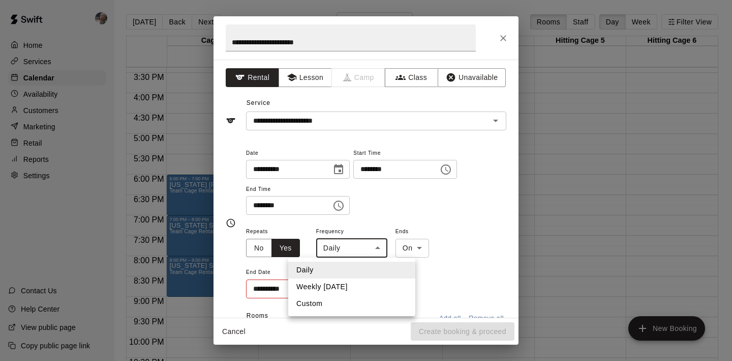
click at [340, 282] on li "Weekly on Thursday" at bounding box center [351, 286] width 127 height 17
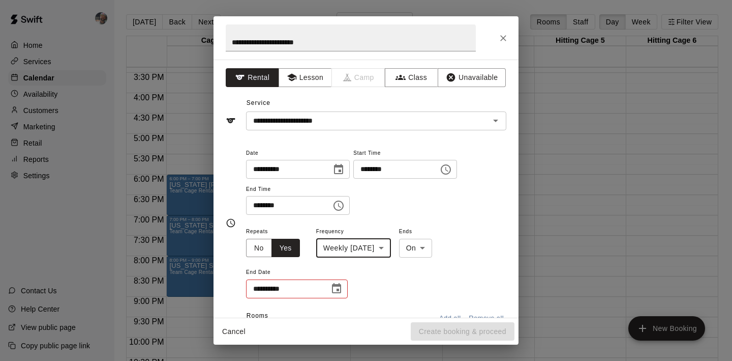
click at [339, 290] on icon "Choose date" at bounding box center [336, 288] width 9 height 10
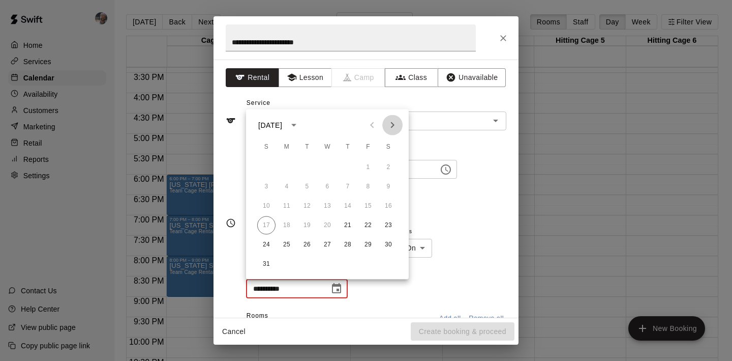
click at [393, 124] on icon "Next month" at bounding box center [393, 125] width 4 height 6
click at [347, 247] on button "27" at bounding box center [348, 244] width 18 height 18
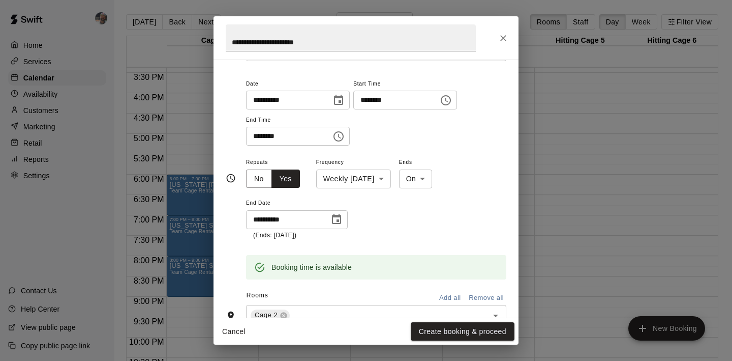
scroll to position [0, 0]
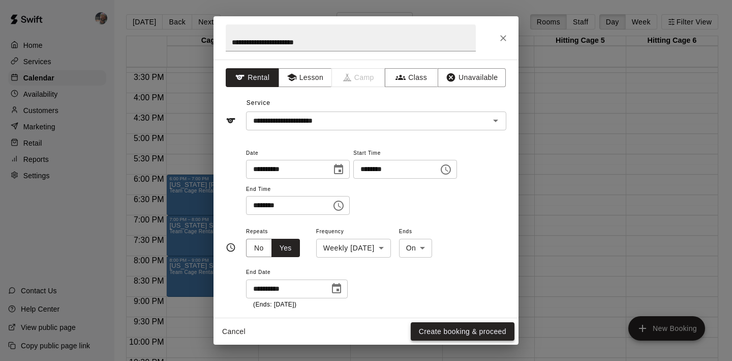
click at [438, 336] on button "Create booking & proceed" at bounding box center [463, 331] width 104 height 19
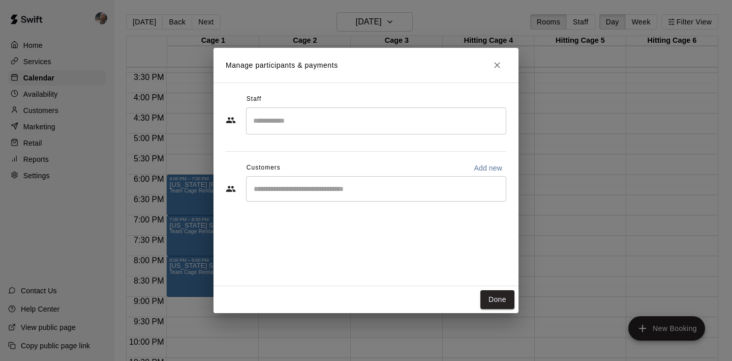
click at [427, 192] on input "Start typing to search customers..." at bounding box center [376, 189] width 251 height 10
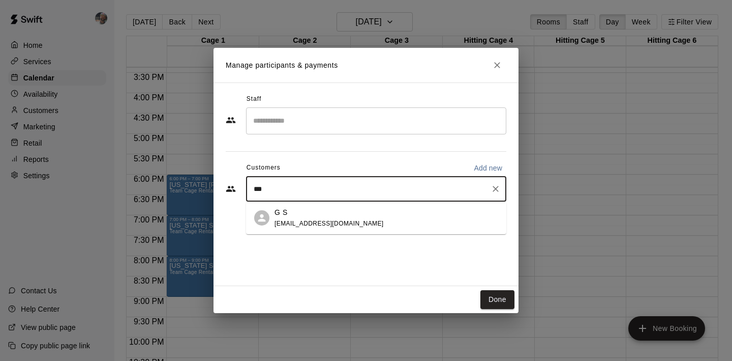
click at [399, 212] on div "G S scrbl17@yahoo.com" at bounding box center [387, 218] width 224 height 22
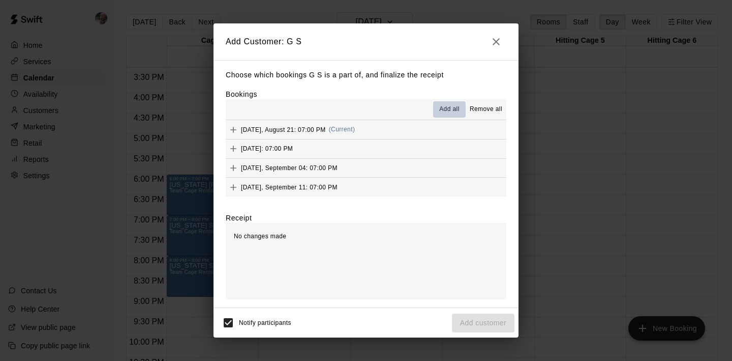
click at [455, 112] on span "Add all" at bounding box center [449, 109] width 20 height 10
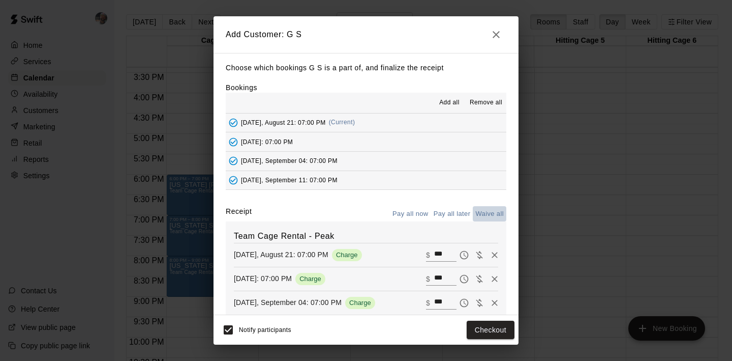
click at [489, 211] on button "Waive all" at bounding box center [490, 214] width 34 height 16
click at [482, 329] on button "Add customer" at bounding box center [483, 329] width 63 height 19
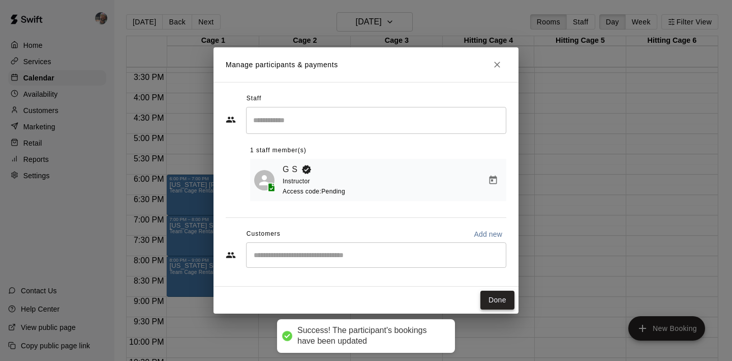
click at [495, 294] on button "Done" at bounding box center [498, 299] width 34 height 19
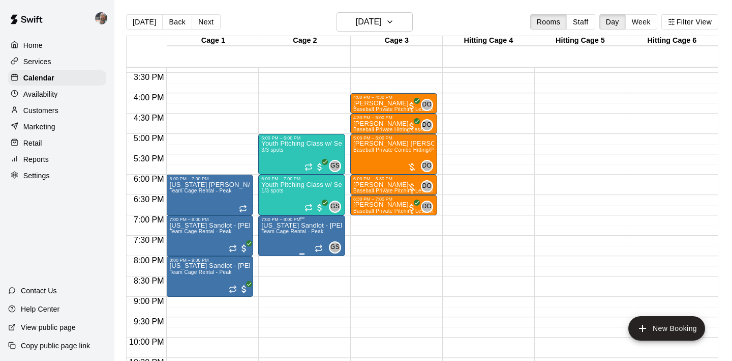
click at [276, 254] on img "edit" at bounding box center [272, 257] width 12 height 12
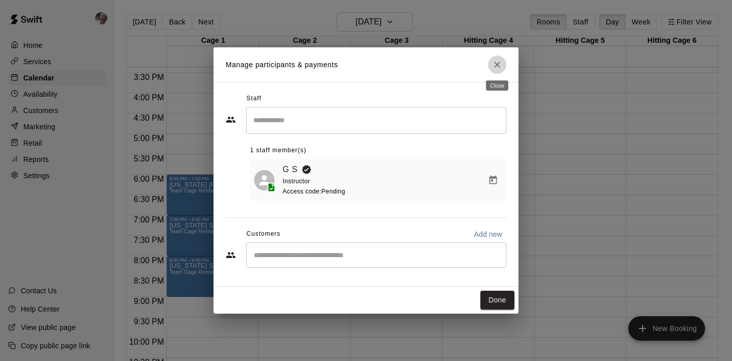
click at [501, 70] on button "Close" at bounding box center [497, 64] width 18 height 18
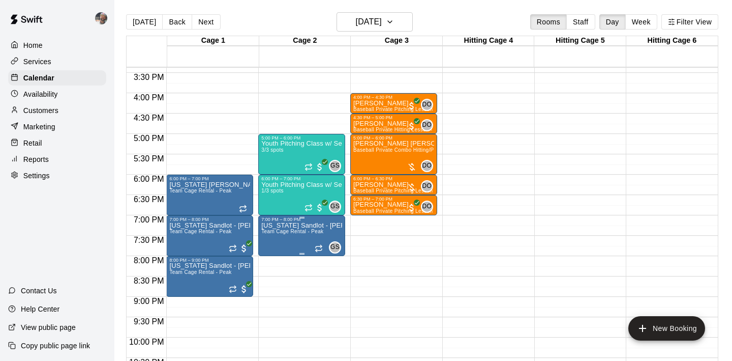
click at [273, 236] on icon "edit" at bounding box center [272, 233] width 12 height 12
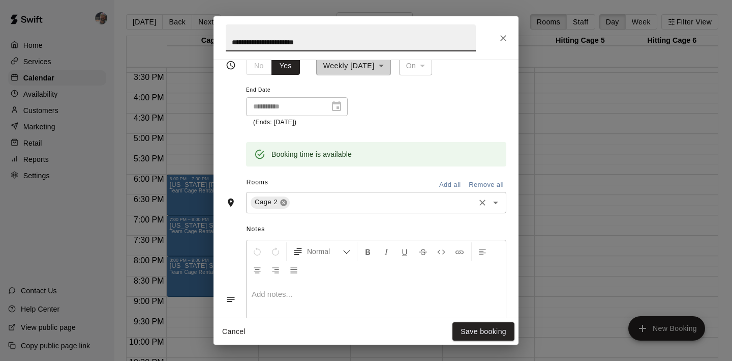
click at [283, 204] on icon at bounding box center [284, 202] width 7 height 7
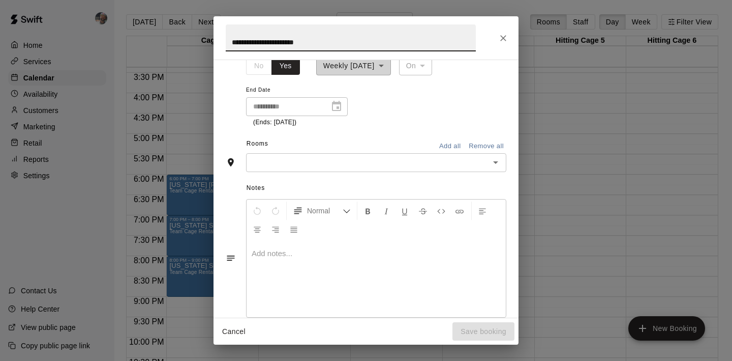
scroll to position [163, 0]
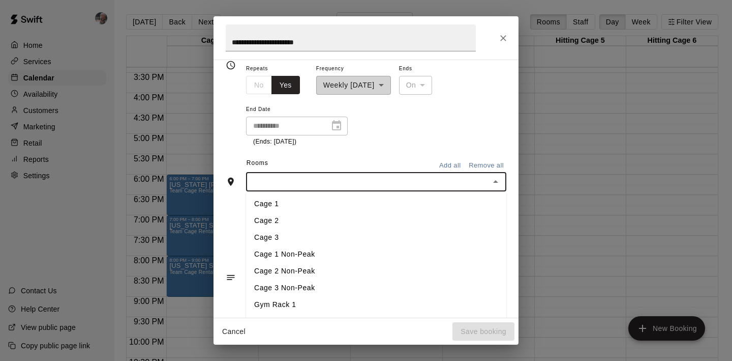
click at [306, 178] on input "text" at bounding box center [367, 181] width 237 height 13
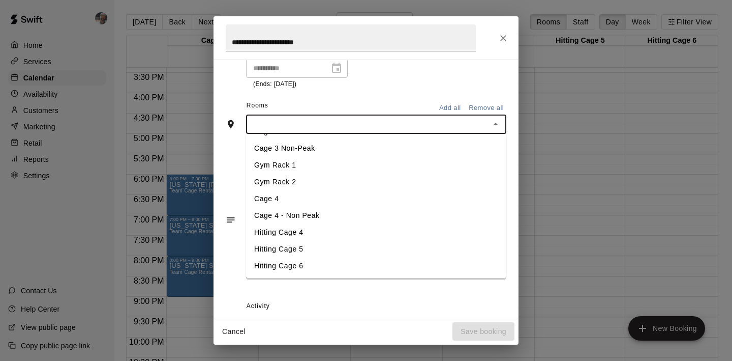
scroll to position [226, 0]
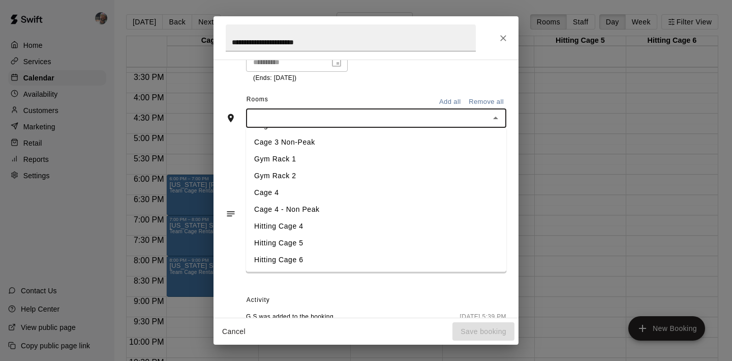
click at [303, 246] on li "Hitting Cage 5" at bounding box center [376, 242] width 260 height 17
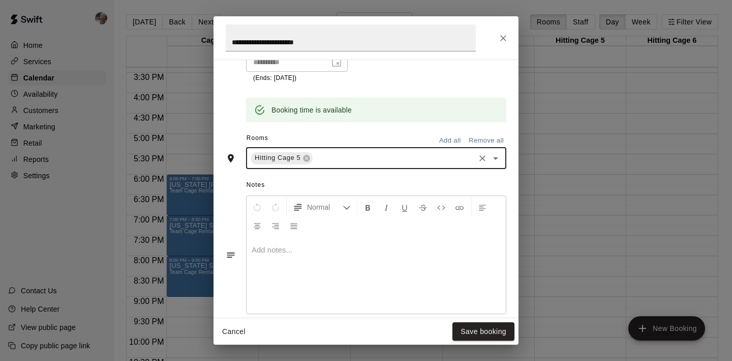
click at [350, 161] on input "text" at bounding box center [393, 158] width 159 height 13
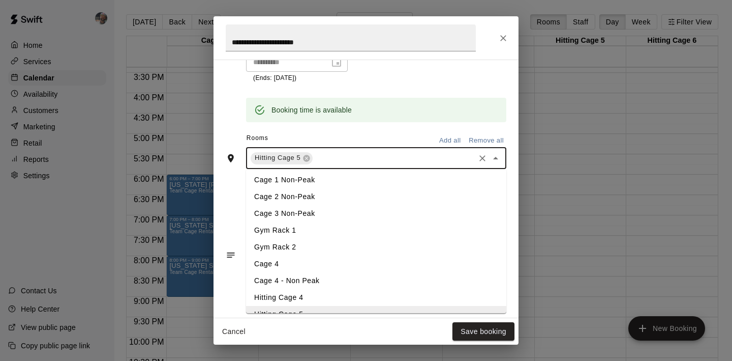
scroll to position [82, 0]
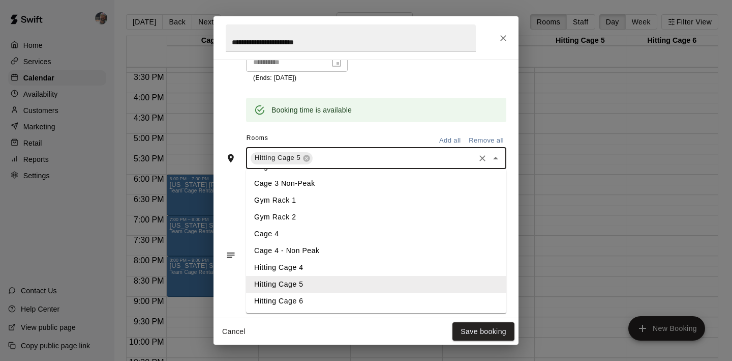
click at [300, 297] on li "Hitting Cage 6" at bounding box center [376, 300] width 260 height 17
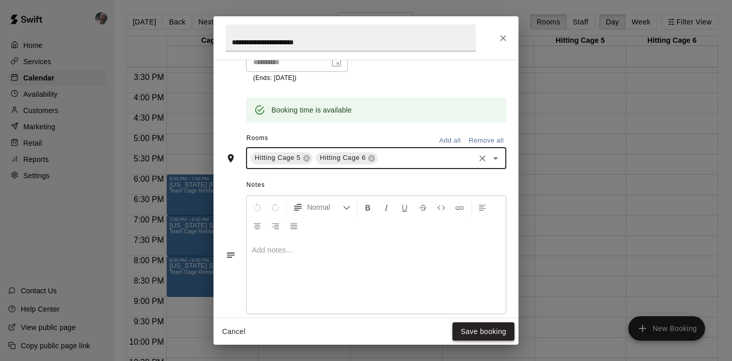
click at [469, 323] on button "Save booking" at bounding box center [484, 331] width 62 height 19
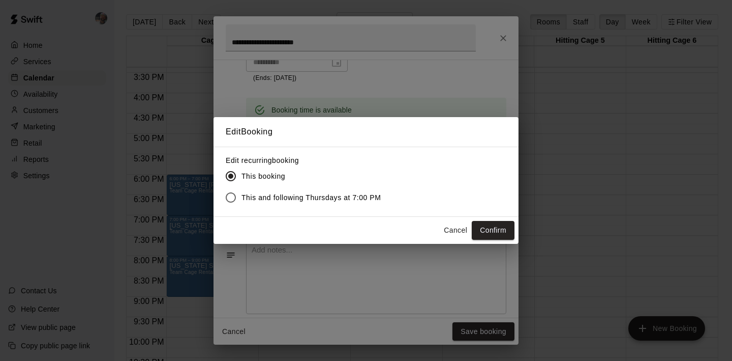
click at [341, 201] on span "This and following Thursdays at 7:00 PM" at bounding box center [312, 197] width 140 height 11
click at [485, 224] on button "Confirm" at bounding box center [493, 230] width 43 height 19
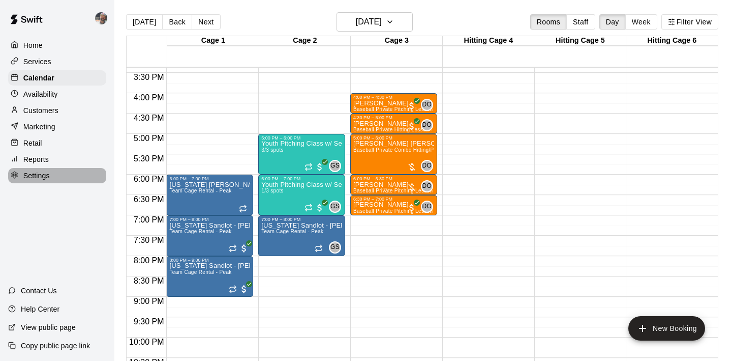
click at [72, 177] on div "Settings" at bounding box center [57, 175] width 98 height 15
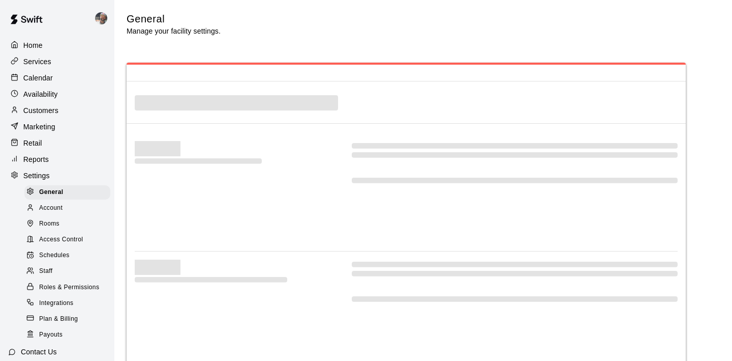
scroll to position [2168, 0]
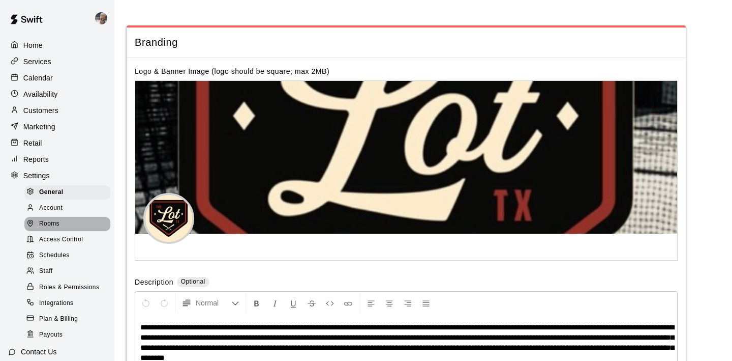
click at [66, 222] on div "Rooms" at bounding box center [67, 224] width 86 height 14
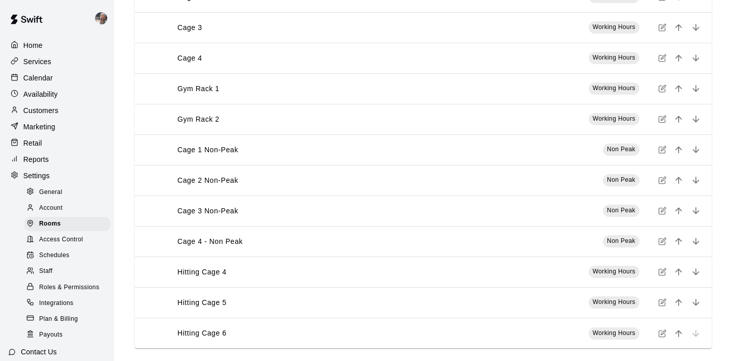
scroll to position [188, 0]
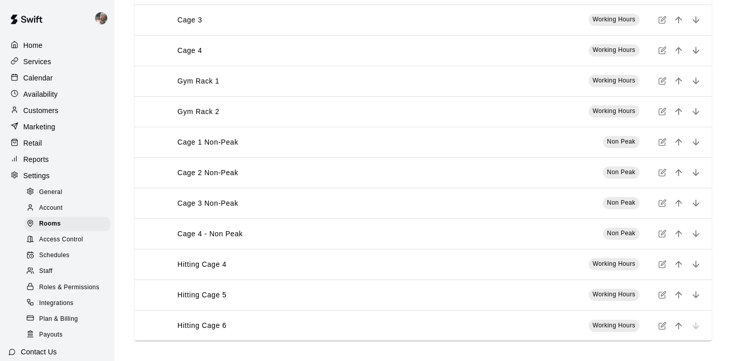
click at [230, 260] on div "Hitting Cage 4" at bounding box center [305, 264] width 292 height 11
click at [664, 267] on icon "simple table" at bounding box center [662, 264] width 6 height 6
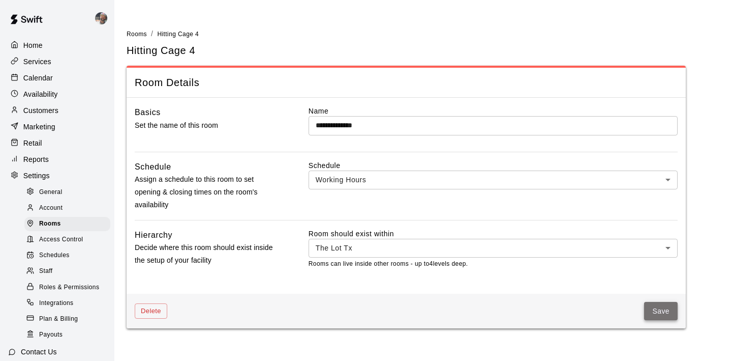
click at [652, 307] on button "Save" at bounding box center [661, 311] width 34 height 19
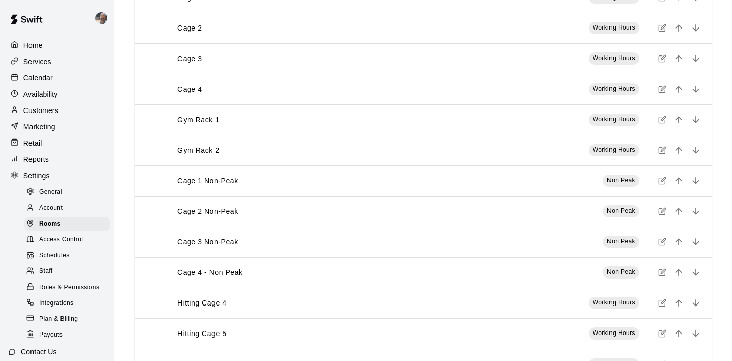
scroll to position [188, 0]
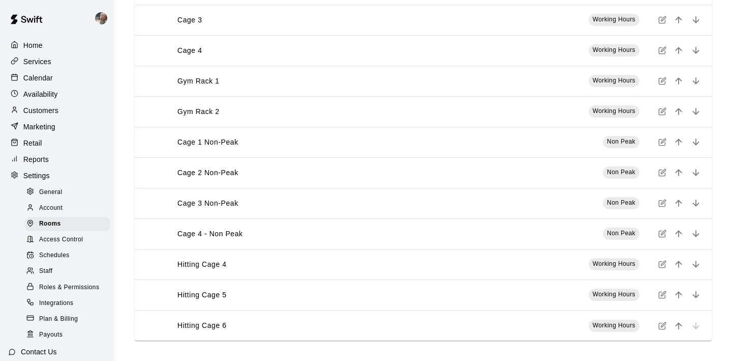
click at [73, 61] on div "Services" at bounding box center [57, 61] width 98 height 15
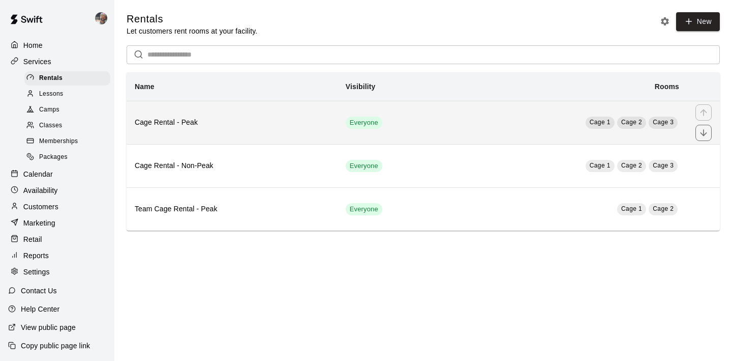
click at [212, 127] on h6 "Cage Rental - Peak" at bounding box center [232, 122] width 195 height 11
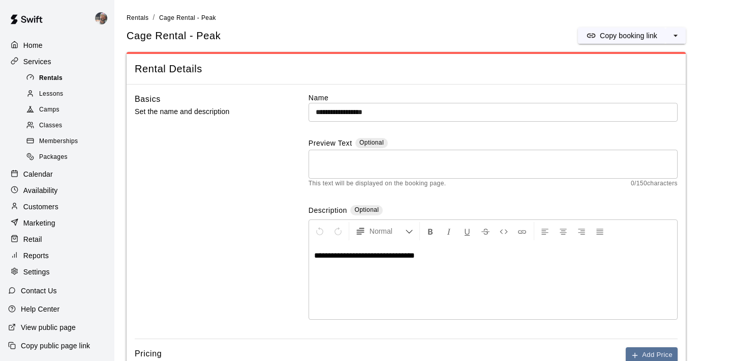
click at [67, 77] on div "Rentals" at bounding box center [67, 78] width 86 height 14
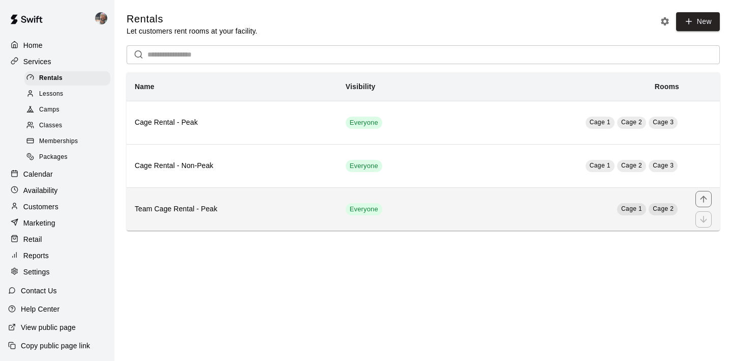
click at [228, 201] on th "Team Cage Rental - Peak" at bounding box center [232, 208] width 211 height 43
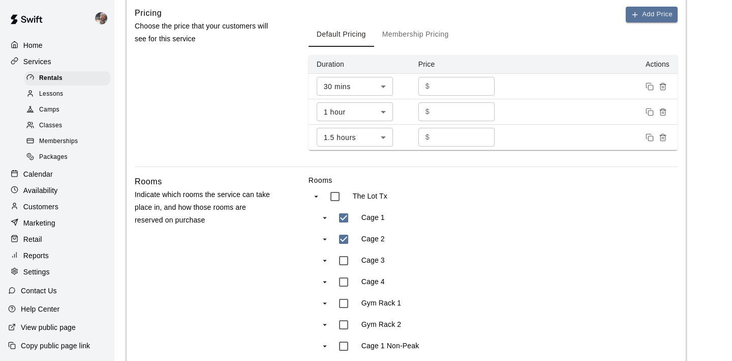
scroll to position [643, 0]
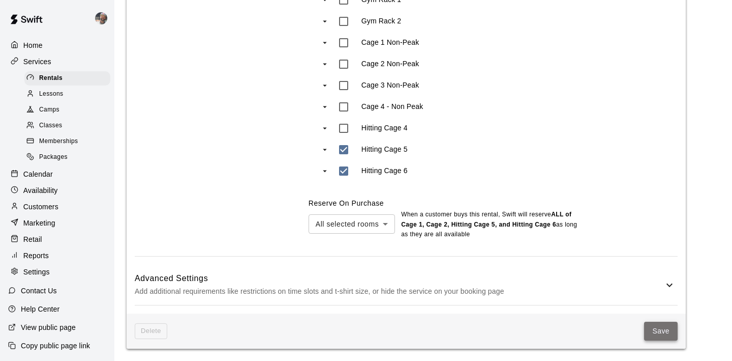
click at [661, 337] on button "Save" at bounding box center [661, 330] width 34 height 19
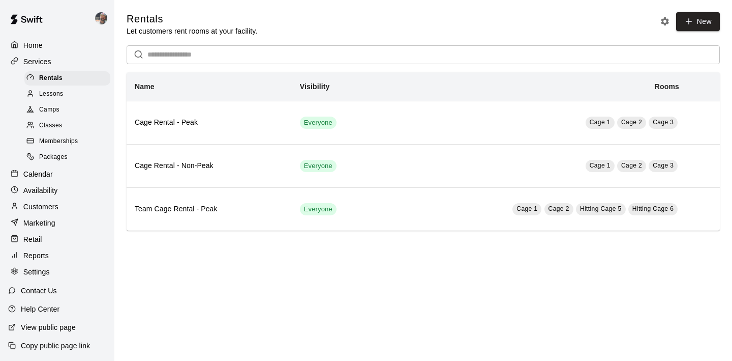
click at [51, 177] on p "Calendar" at bounding box center [37, 174] width 29 height 10
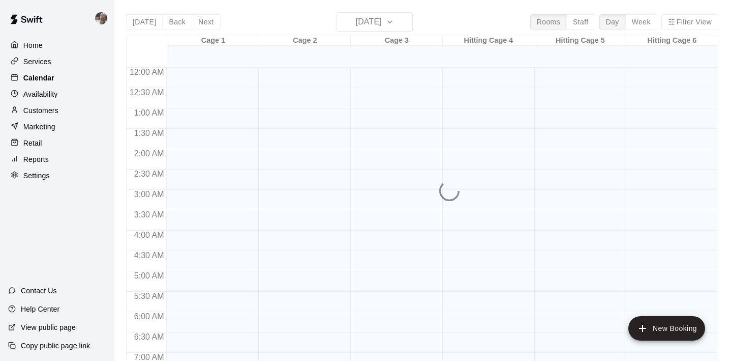
scroll to position [642, 0]
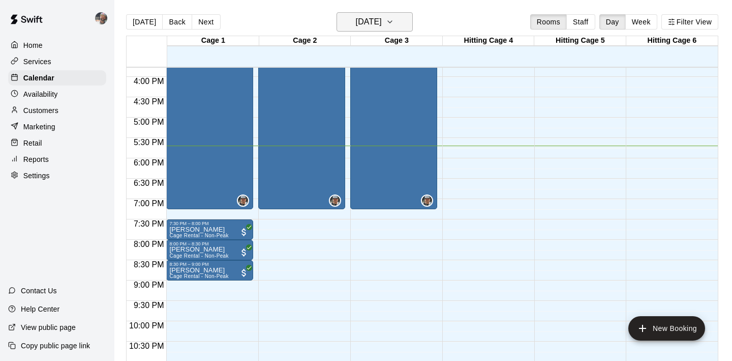
click at [360, 27] on h6 "[DATE]" at bounding box center [369, 22] width 26 height 14
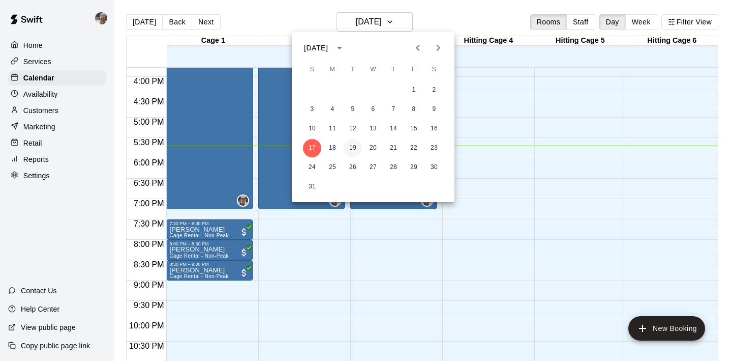
click at [356, 145] on button "19" at bounding box center [353, 148] width 18 height 18
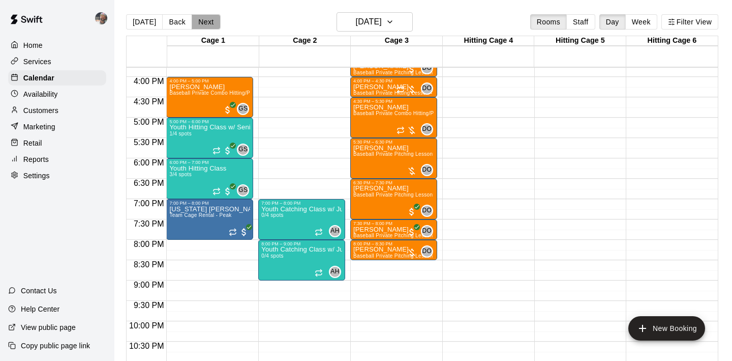
click at [210, 24] on button "Next" at bounding box center [206, 21] width 28 height 15
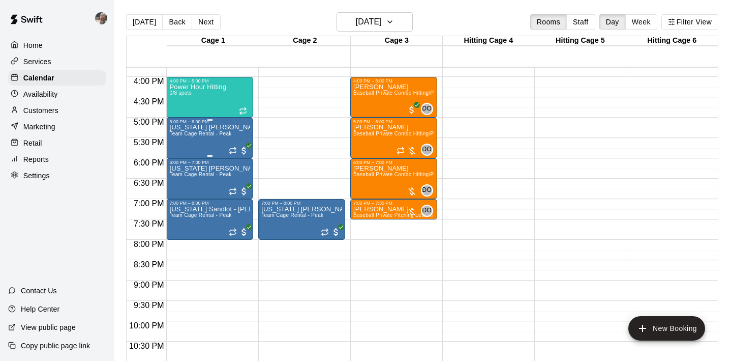
click at [188, 147] on div "Texas Sandlot - Wilson Team Cage Rental - Peak" at bounding box center [209, 304] width 81 height 361
click at [184, 132] on icon "edit" at bounding box center [180, 135] width 12 height 12
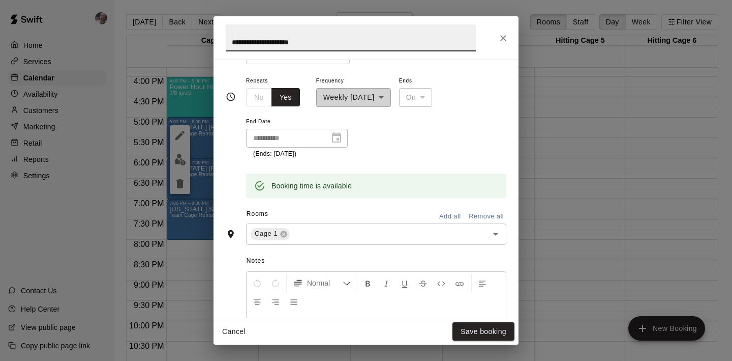
scroll to position [156, 0]
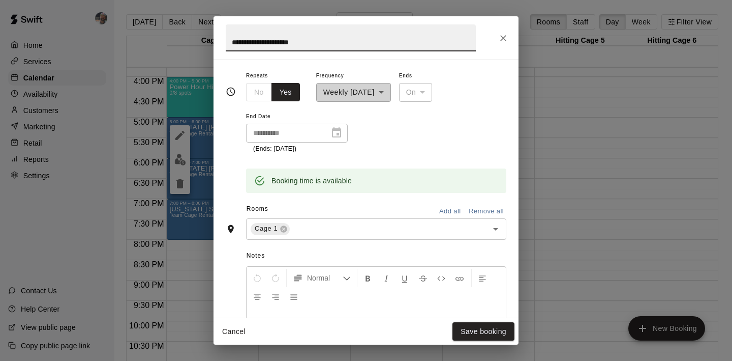
click at [326, 226] on input "text" at bounding box center [382, 228] width 182 height 13
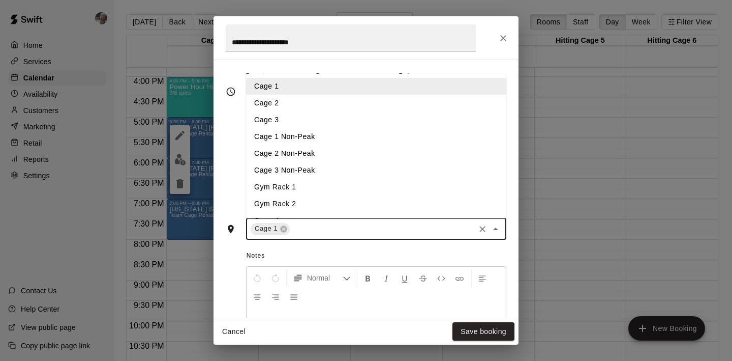
scroll to position [82, 0]
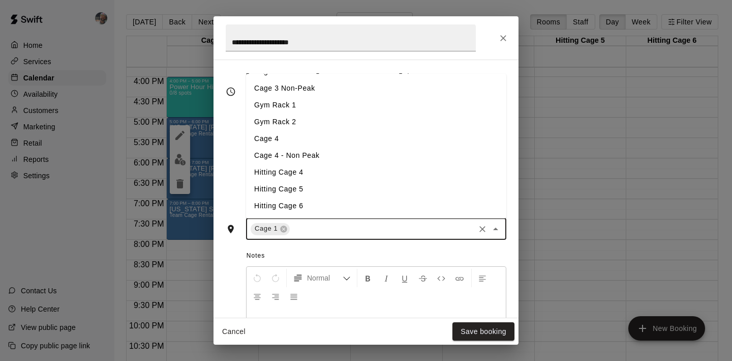
click at [321, 184] on li "Hitting Cage 5" at bounding box center [376, 189] width 260 height 17
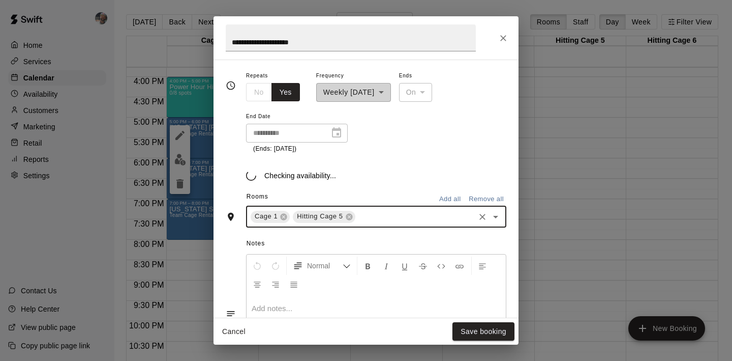
scroll to position [156, 0]
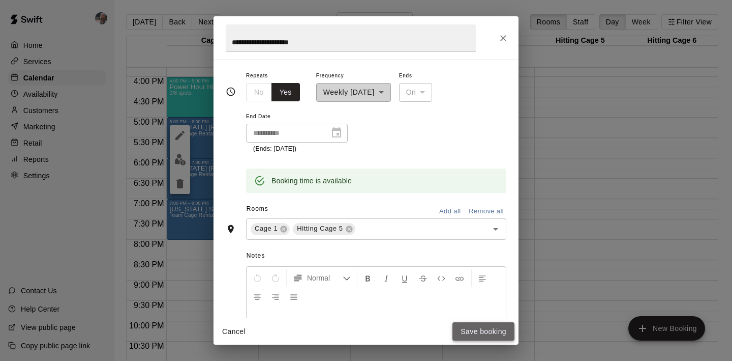
click at [476, 330] on button "Save booking" at bounding box center [484, 331] width 62 height 19
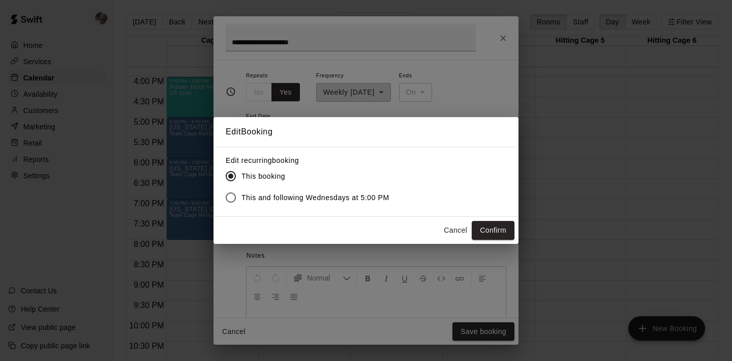
click at [335, 201] on span "This and following Wednesdays at 5:00 PM" at bounding box center [316, 197] width 148 height 11
click at [494, 231] on button "Confirm" at bounding box center [493, 230] width 43 height 19
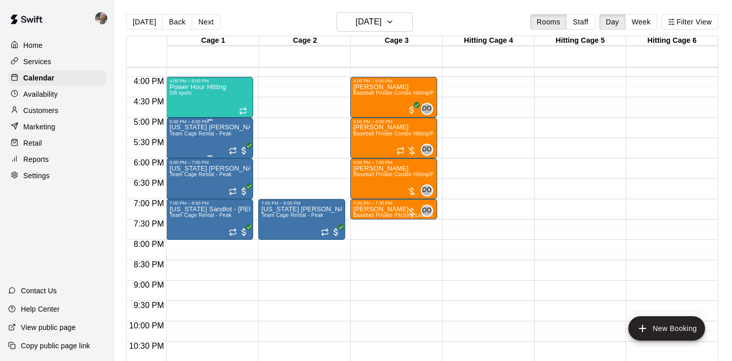
click at [211, 145] on div "Texas Sandlot - Wilson Team Cage Rental - Peak" at bounding box center [209, 304] width 81 height 361
click at [182, 134] on icon "edit" at bounding box center [179, 135] width 9 height 9
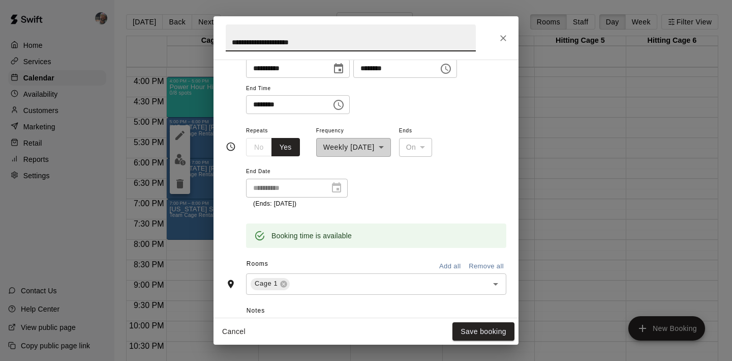
scroll to position [148, 0]
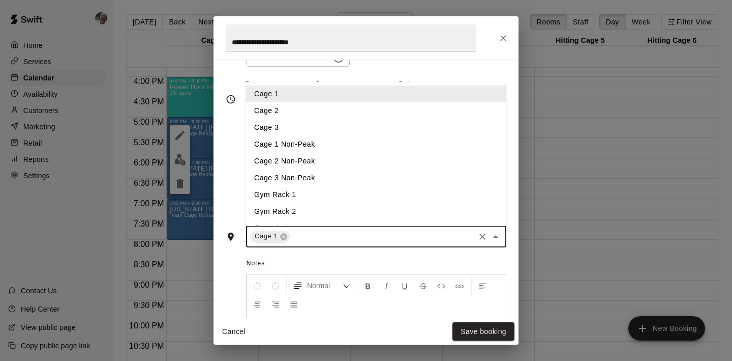
click at [376, 235] on input "text" at bounding box center [382, 236] width 182 height 13
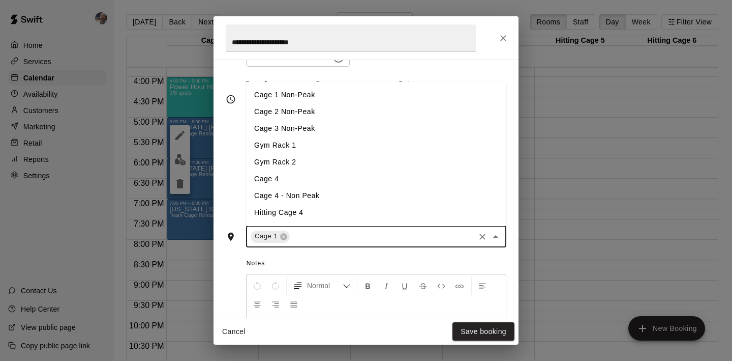
scroll to position [82, 0]
click at [335, 195] on li "Hitting Cage 5" at bounding box center [376, 196] width 260 height 17
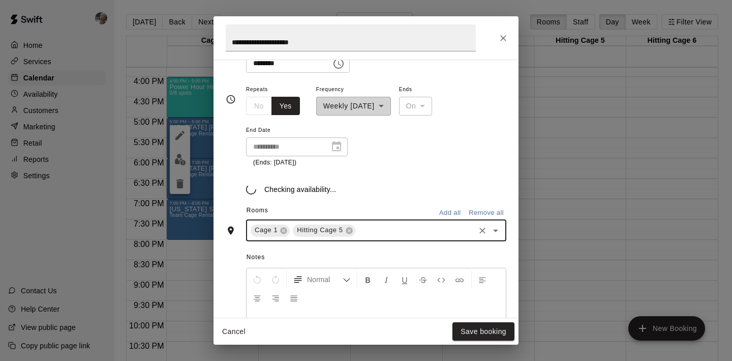
scroll to position [148, 0]
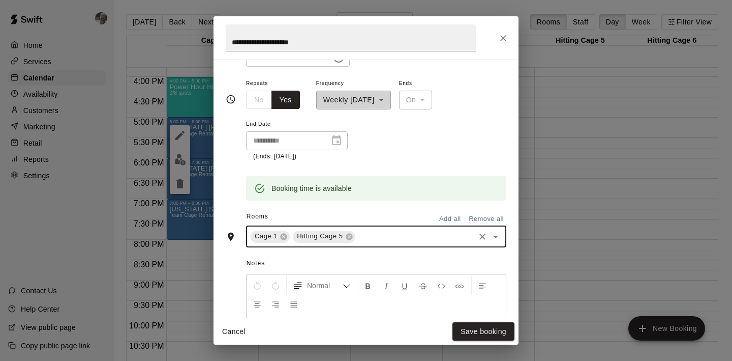
click at [366, 211] on div "Rooms Add all Remove all" at bounding box center [366, 216] width 281 height 17
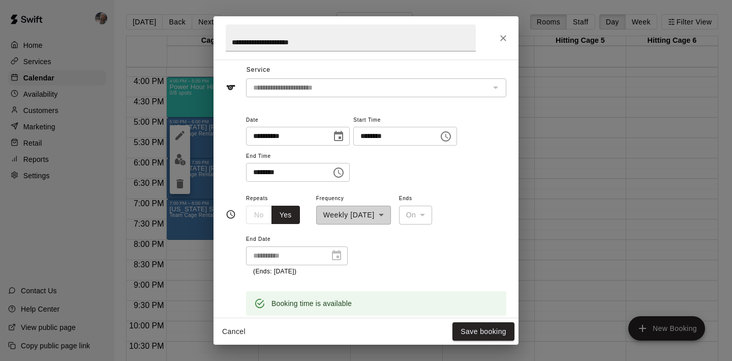
scroll to position [0, 0]
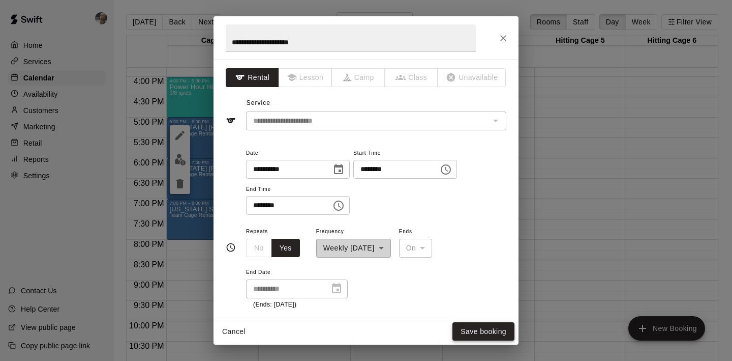
click at [470, 331] on button "Save booking" at bounding box center [484, 331] width 62 height 19
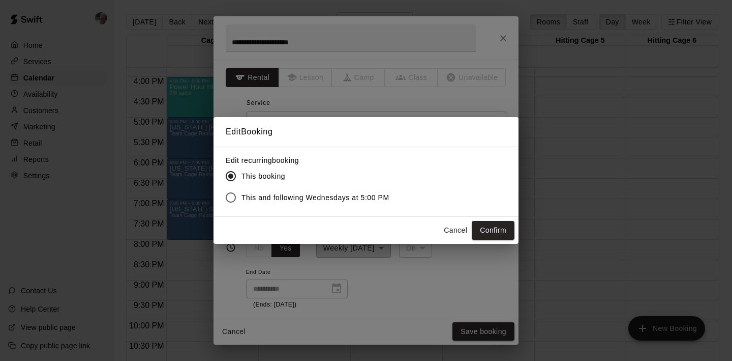
click at [353, 190] on label "This and following Wednesdays at 5:00 PM" at bounding box center [304, 197] width 169 height 21
click at [490, 229] on button "Confirm" at bounding box center [493, 230] width 43 height 19
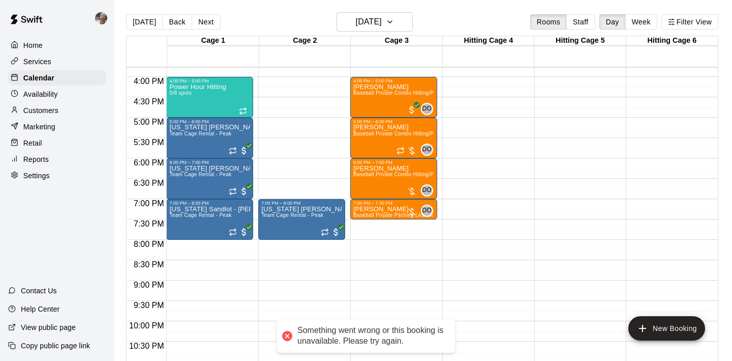
click at [66, 110] on div "Customers" at bounding box center [57, 110] width 98 height 15
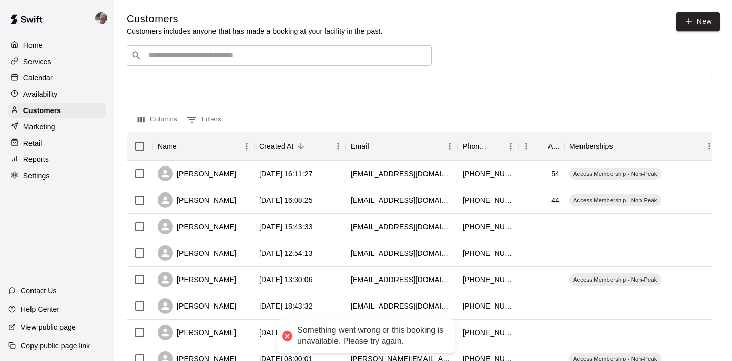
click at [179, 62] on div "​ ​" at bounding box center [279, 55] width 305 height 20
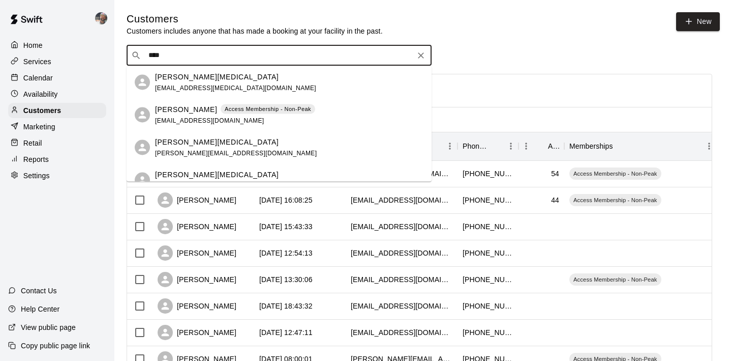
click at [185, 90] on span "scott_muse@yahoo.com" at bounding box center [235, 87] width 161 height 7
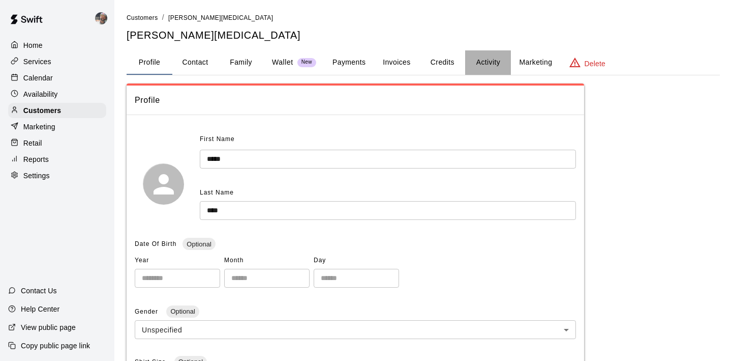
click at [491, 62] on button "Activity" at bounding box center [488, 62] width 46 height 24
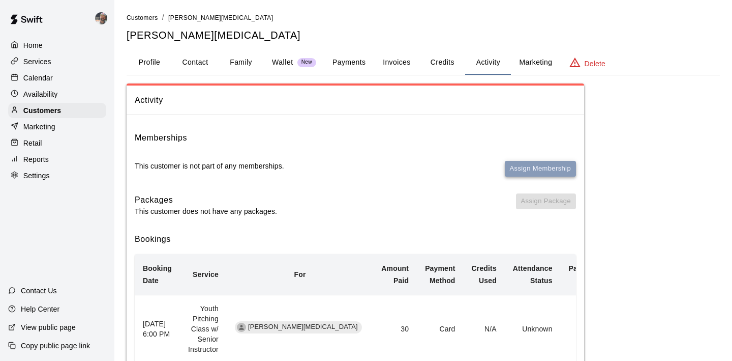
click at [533, 170] on button "Assign Membership" at bounding box center [540, 169] width 71 height 16
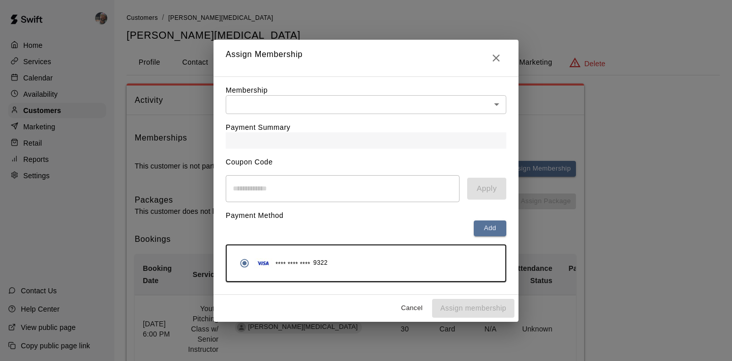
click at [410, 109] on body "Home Services Calendar Availability Customers Marketing Retail Reports Settings…" at bounding box center [366, 244] width 732 height 489
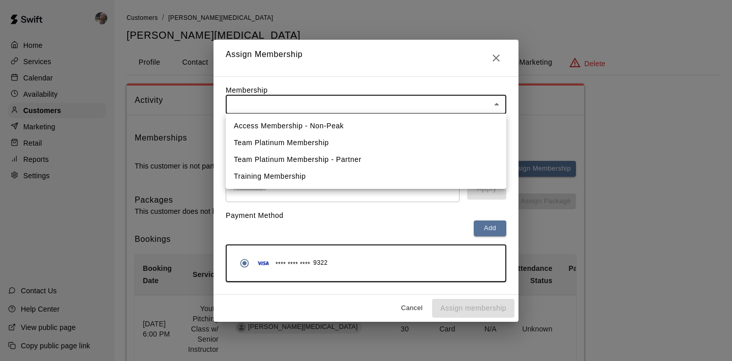
click at [391, 122] on li "Access Membership - Non-Peak" at bounding box center [366, 125] width 281 height 17
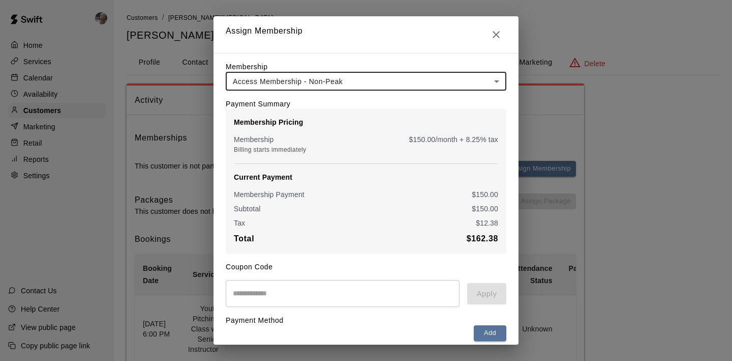
click at [296, 307] on input "text" at bounding box center [343, 293] width 234 height 27
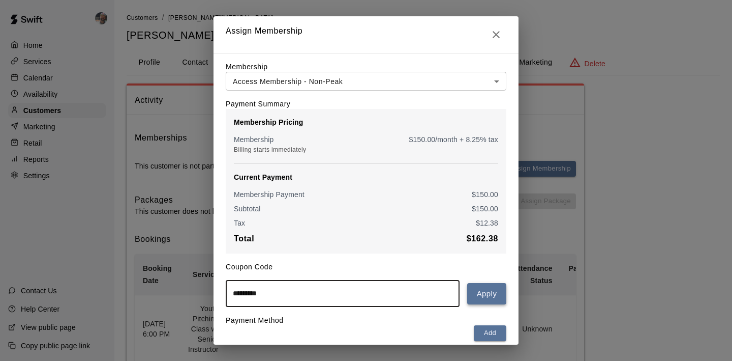
click at [489, 289] on button "Apply" at bounding box center [486, 293] width 39 height 21
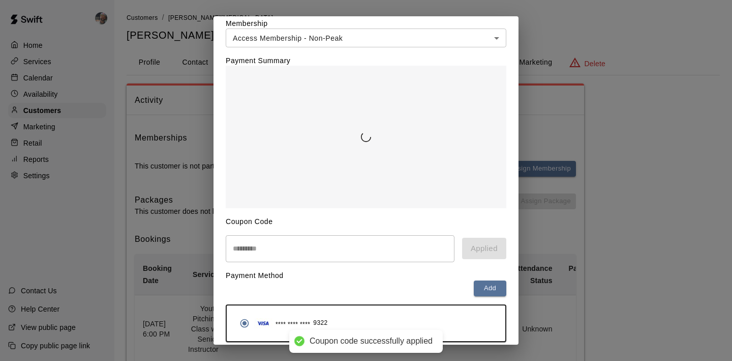
scroll to position [106, 0]
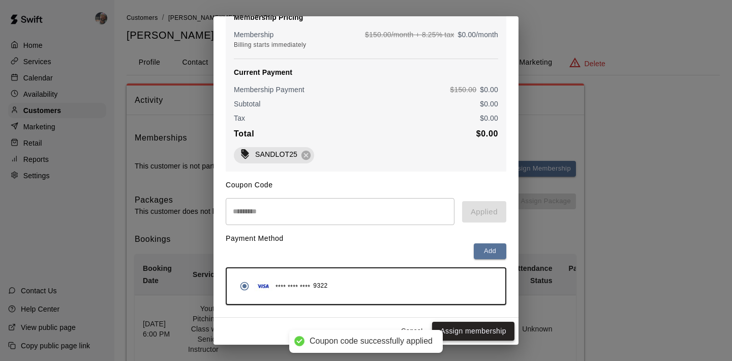
click at [468, 327] on button "Assign membership" at bounding box center [473, 330] width 82 height 19
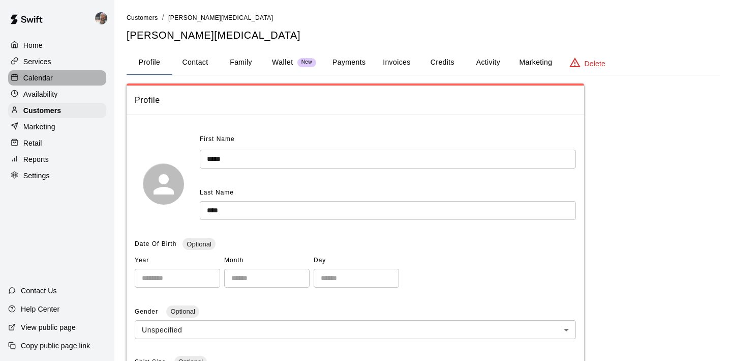
click at [80, 74] on div "Calendar" at bounding box center [57, 77] width 98 height 15
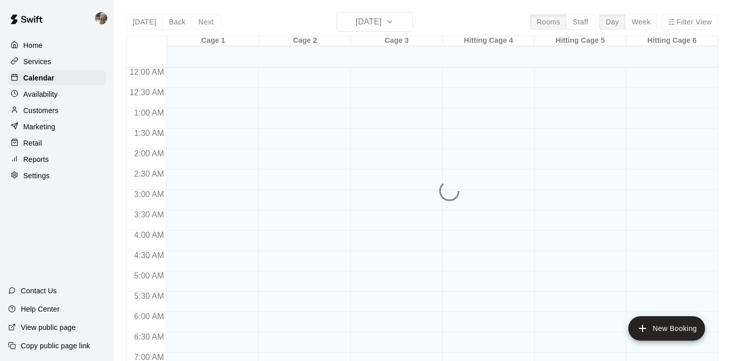
scroll to position [642, 0]
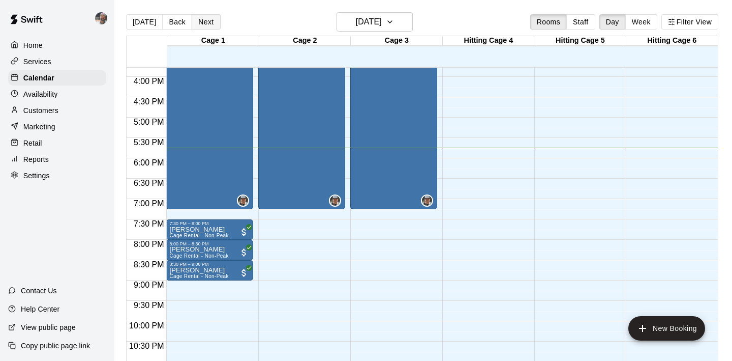
click at [210, 21] on button "Next" at bounding box center [206, 21] width 28 height 15
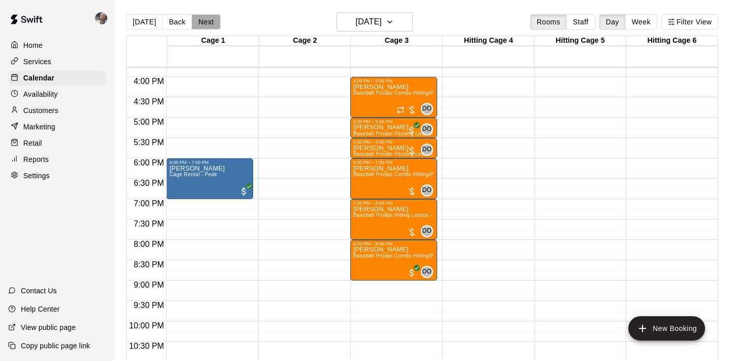
click at [210, 21] on button "Next" at bounding box center [206, 21] width 28 height 15
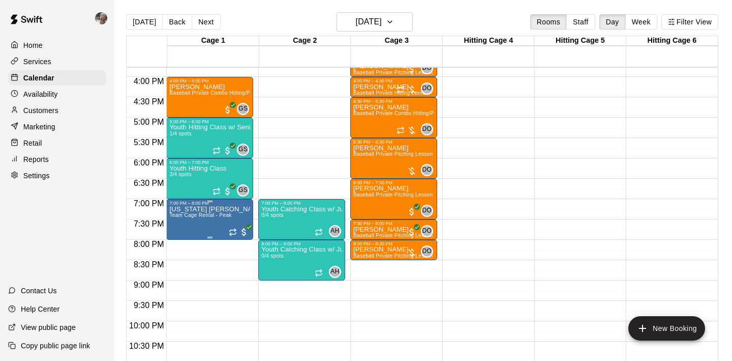
click at [181, 217] on icon "edit" at bounding box center [179, 216] width 9 height 9
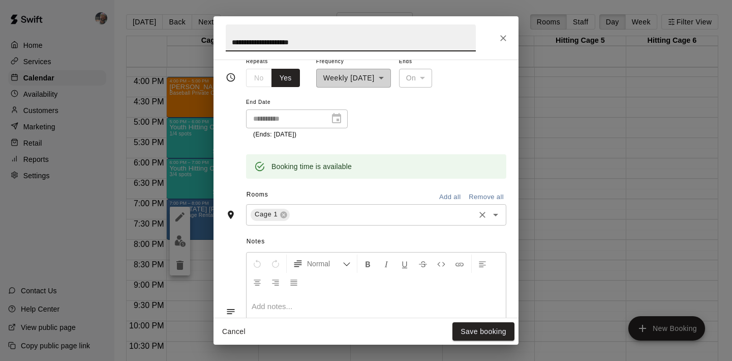
scroll to position [174, 0]
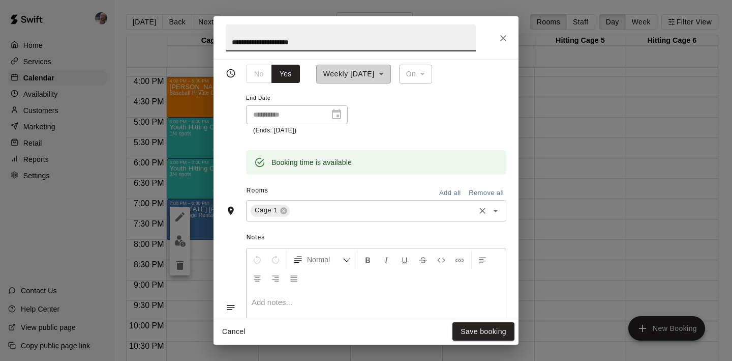
click at [322, 211] on input "text" at bounding box center [382, 210] width 182 height 13
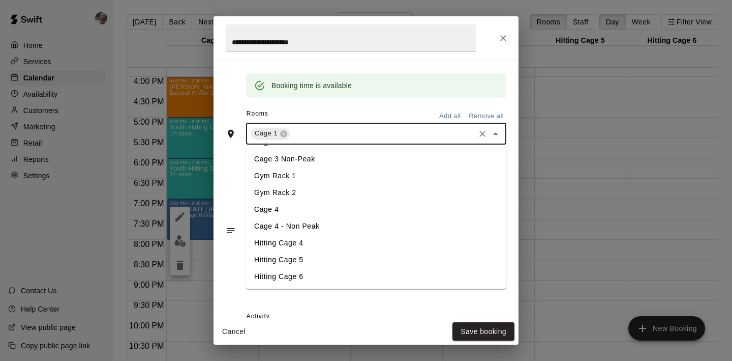
scroll to position [253, 0]
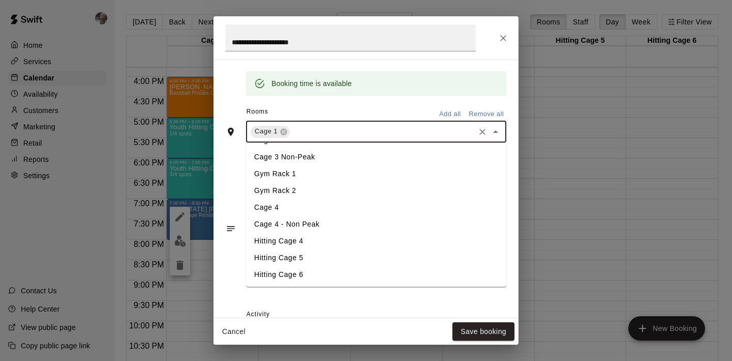
click at [314, 240] on li "Hitting Cage 4" at bounding box center [376, 240] width 260 height 17
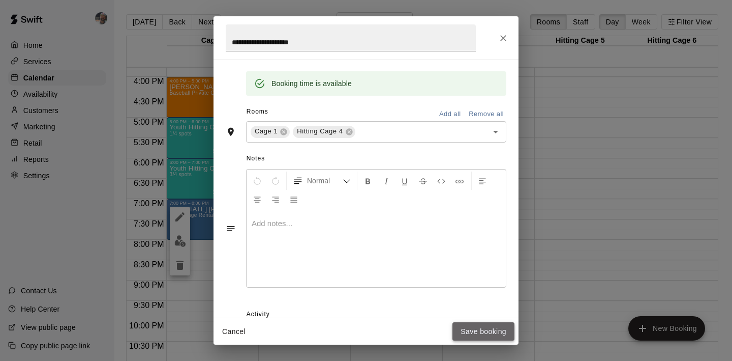
click at [464, 326] on button "Save booking" at bounding box center [484, 331] width 62 height 19
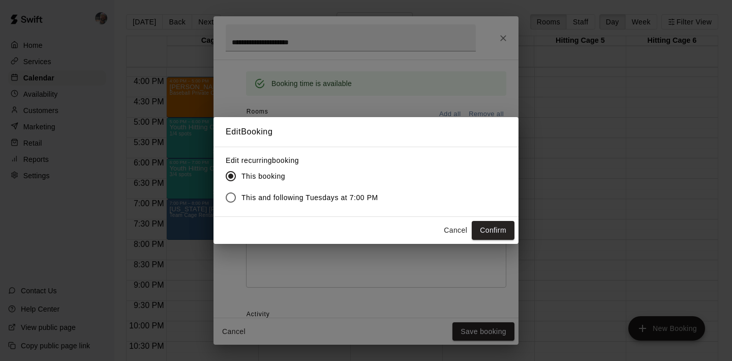
click at [351, 199] on span "This and following Tuesdays at 7:00 PM" at bounding box center [310, 197] width 137 height 11
click at [485, 226] on button "Confirm" at bounding box center [493, 230] width 43 height 19
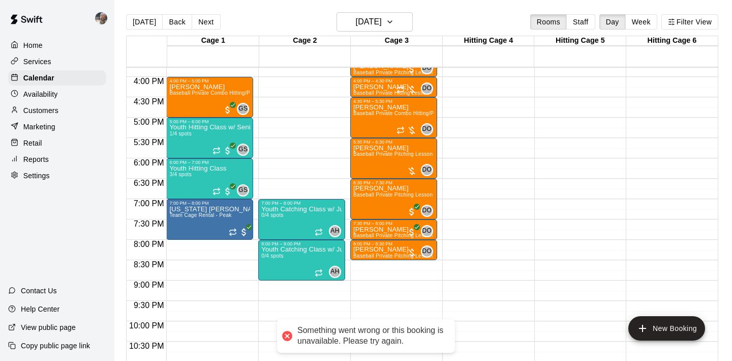
click at [50, 53] on div "Home Services Calendar Availability Customers Marketing Retail Reports Settings" at bounding box center [57, 110] width 114 height 147
click at [50, 59] on p "Services" at bounding box center [37, 61] width 28 height 10
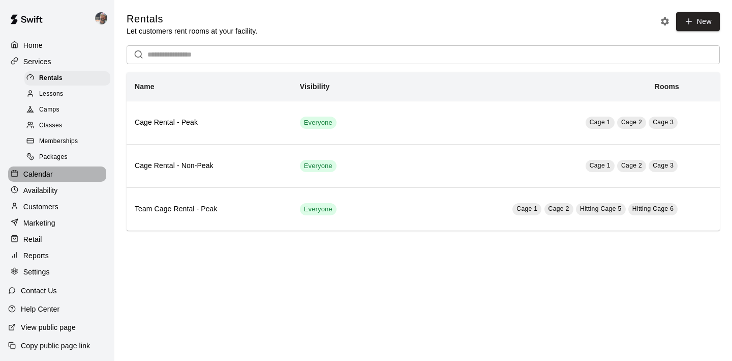
click at [45, 174] on p "Calendar" at bounding box center [37, 174] width 29 height 10
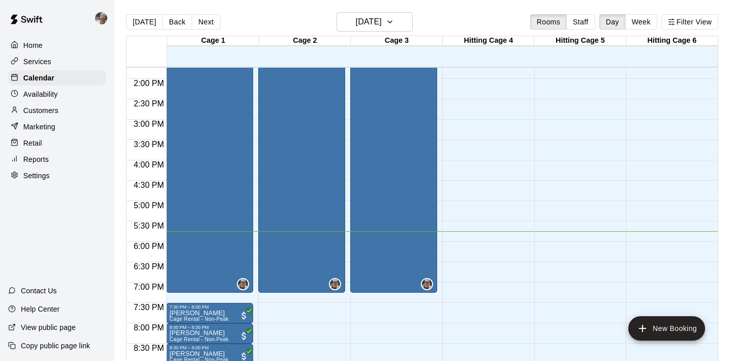
scroll to position [556, 0]
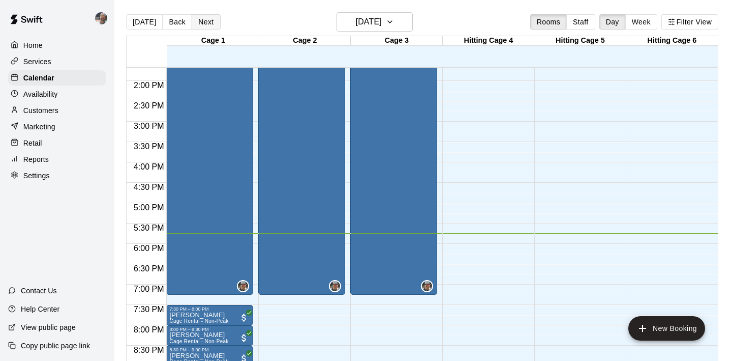
click at [210, 22] on button "Next" at bounding box center [206, 21] width 28 height 15
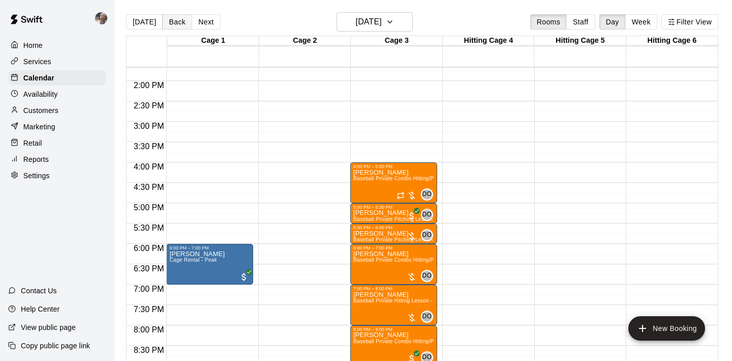
click at [187, 21] on button "Back" at bounding box center [177, 21] width 30 height 15
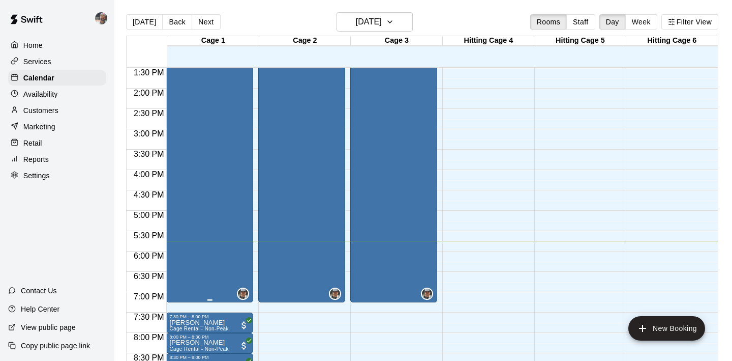
scroll to position [540, 0]
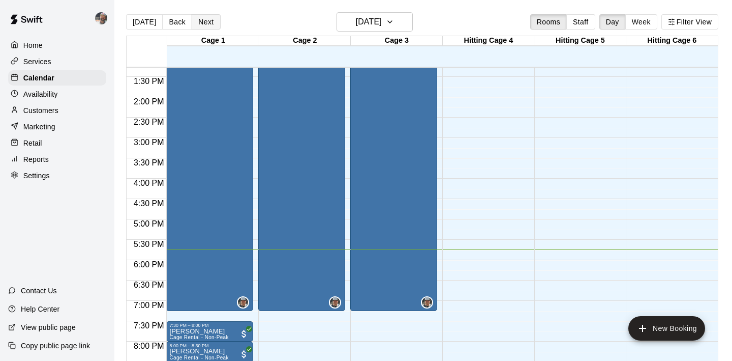
click at [208, 25] on button "Next" at bounding box center [206, 21] width 28 height 15
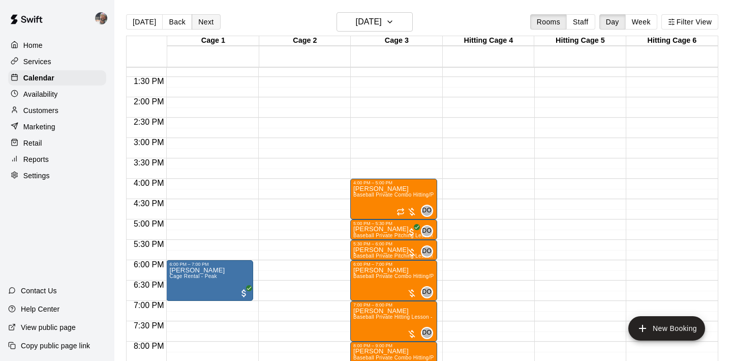
click at [207, 20] on button "Next" at bounding box center [206, 21] width 28 height 15
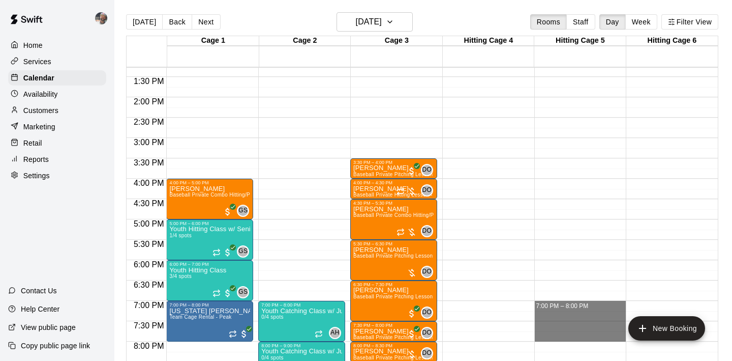
drag, startPoint x: 552, startPoint y: 304, endPoint x: 554, endPoint y: 334, distance: 30.6
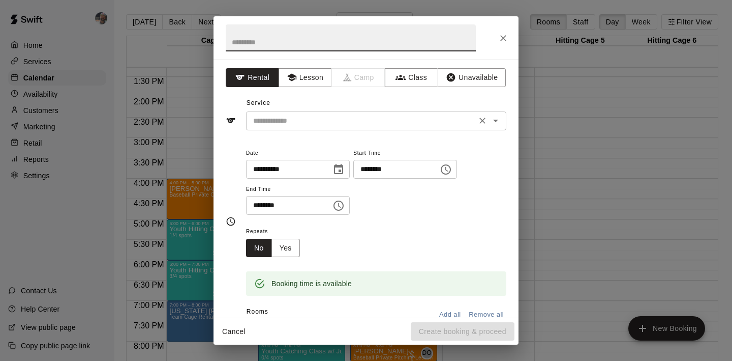
click at [378, 127] on div "​" at bounding box center [376, 120] width 260 height 19
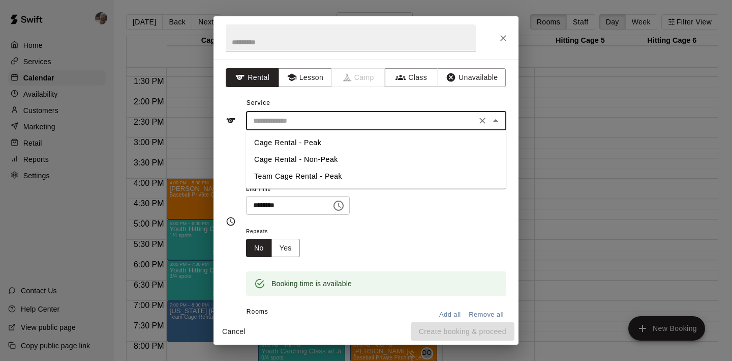
click at [366, 173] on li "Team Cage Rental - Peak" at bounding box center [376, 176] width 260 height 17
type input "**********"
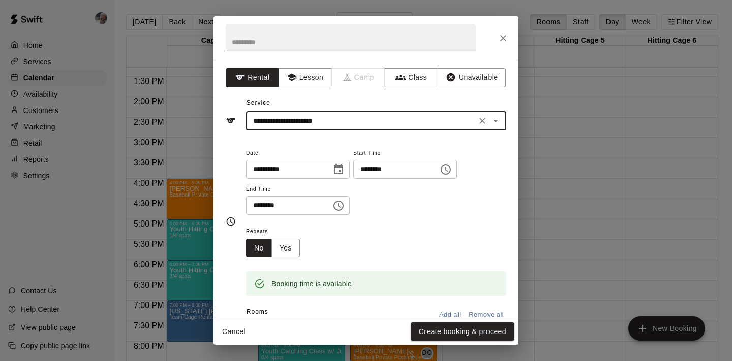
click at [324, 37] on input "text" at bounding box center [351, 37] width 250 height 27
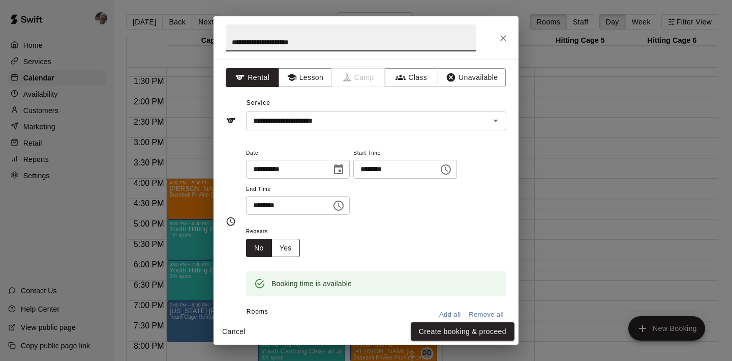
type input "**********"
click at [292, 247] on button "Yes" at bounding box center [286, 248] width 28 height 19
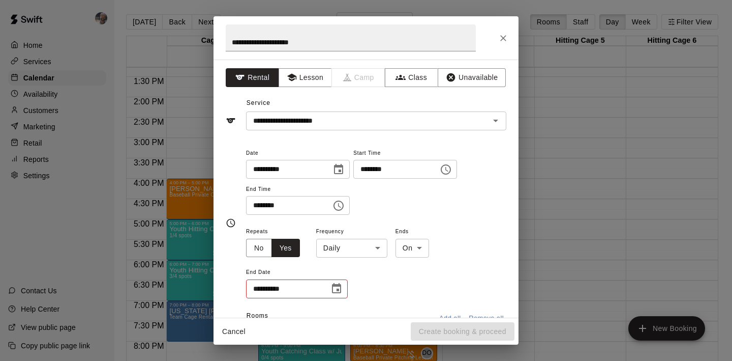
click at [339, 245] on body "Home Services Calendar Availability Customers Marketing Retail Reports Settings…" at bounding box center [366, 188] width 732 height 377
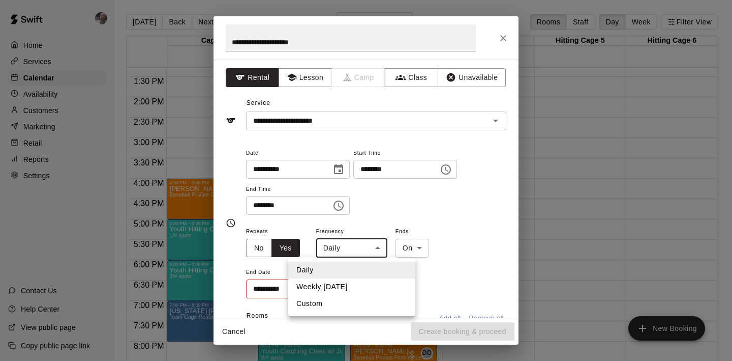
click at [343, 286] on li "Weekly [DATE]" at bounding box center [351, 286] width 127 height 17
type input "******"
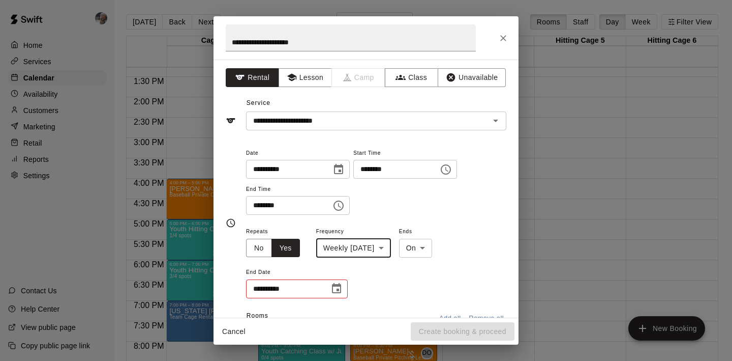
click at [336, 288] on icon "Choose date" at bounding box center [337, 288] width 12 height 12
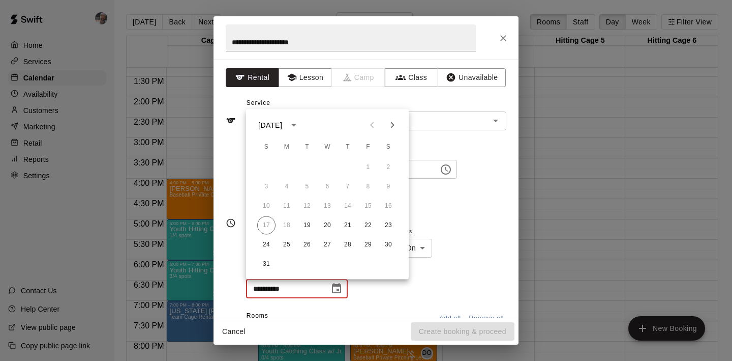
click at [393, 121] on icon "Next month" at bounding box center [392, 125] width 12 height 12
click at [310, 243] on button "25" at bounding box center [307, 244] width 18 height 18
type input "**********"
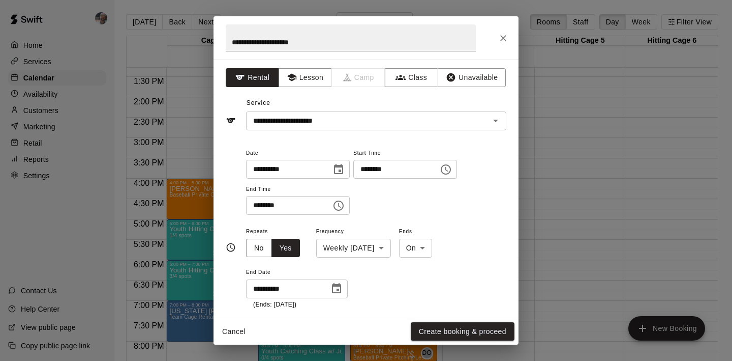
click at [413, 278] on div "**********" at bounding box center [376, 267] width 260 height 84
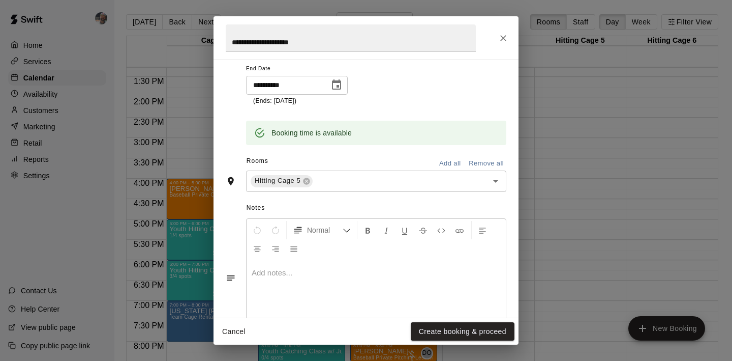
scroll to position [203, 0]
click at [447, 333] on button "Create booking & proceed" at bounding box center [463, 331] width 104 height 19
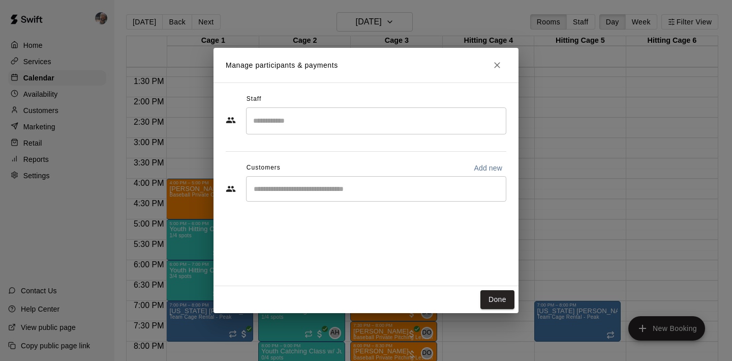
click at [345, 192] on input "Start typing to search customers..." at bounding box center [376, 189] width 251 height 10
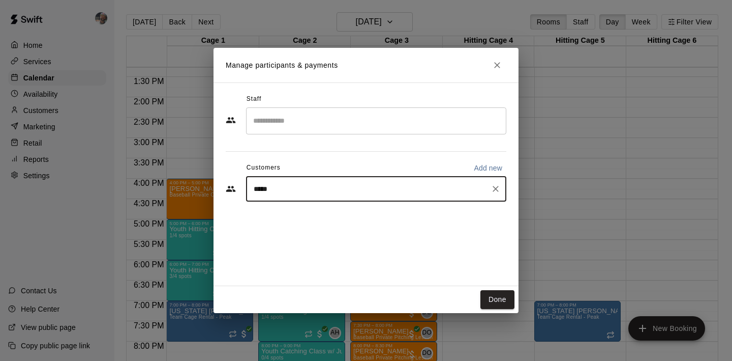
type input "******"
click at [317, 213] on p "Russell Rogers" at bounding box center [306, 212] width 62 height 11
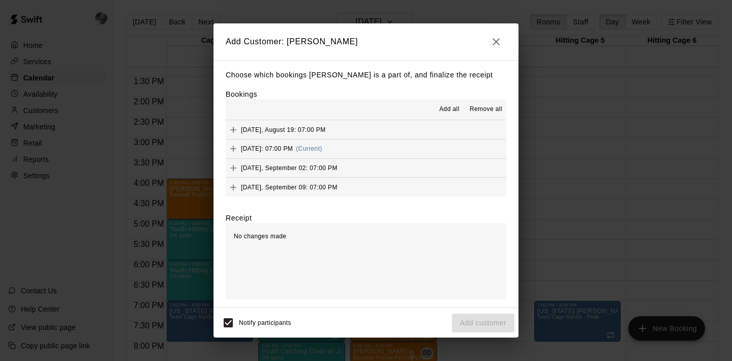
click at [450, 108] on span "Add all" at bounding box center [449, 109] width 20 height 10
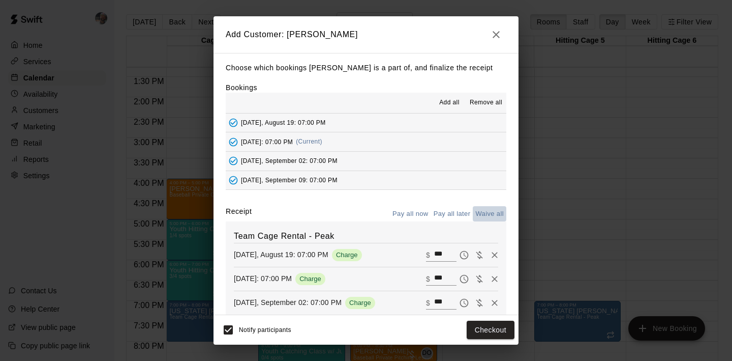
click at [493, 215] on button "Waive all" at bounding box center [490, 214] width 34 height 16
type input "*"
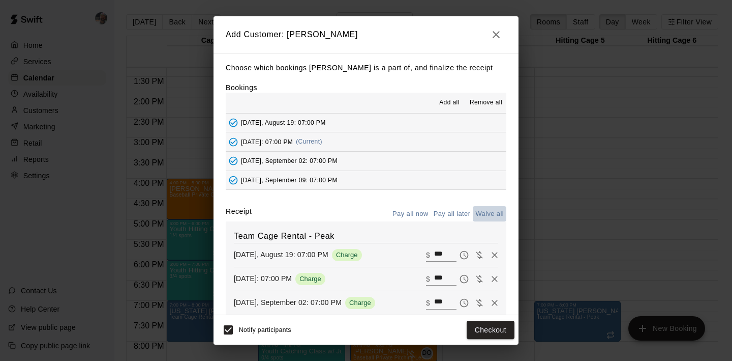
type input "*"
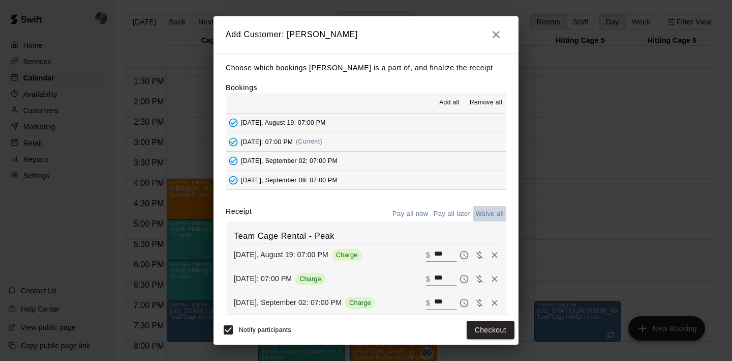
type input "*"
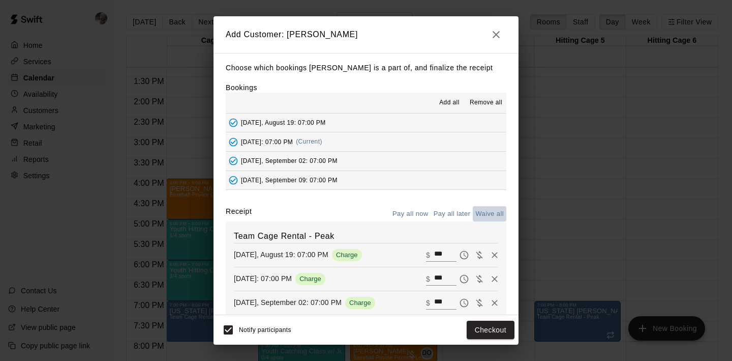
type input "*"
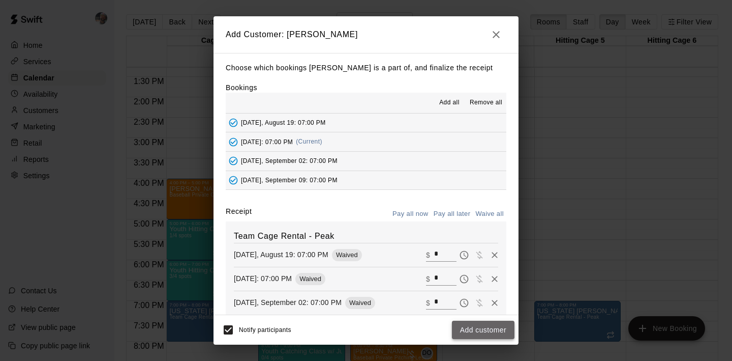
click at [484, 329] on button "Add customer" at bounding box center [483, 329] width 63 height 19
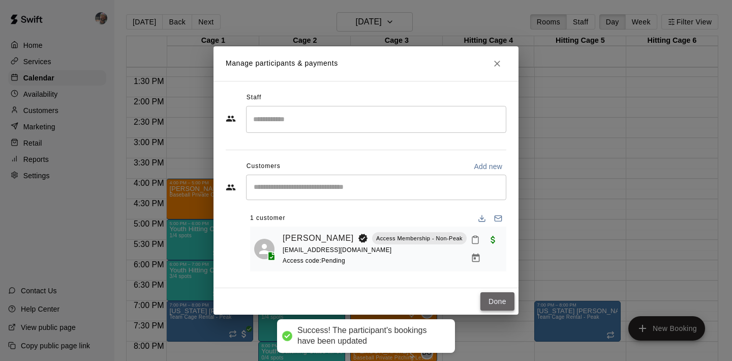
click at [494, 311] on button "Done" at bounding box center [498, 301] width 34 height 19
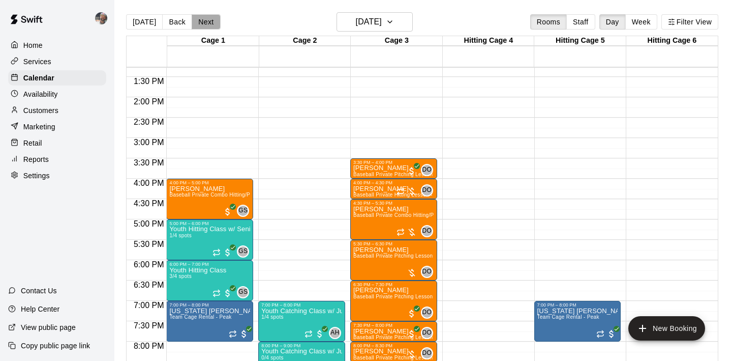
click at [193, 21] on button "Next" at bounding box center [206, 21] width 28 height 15
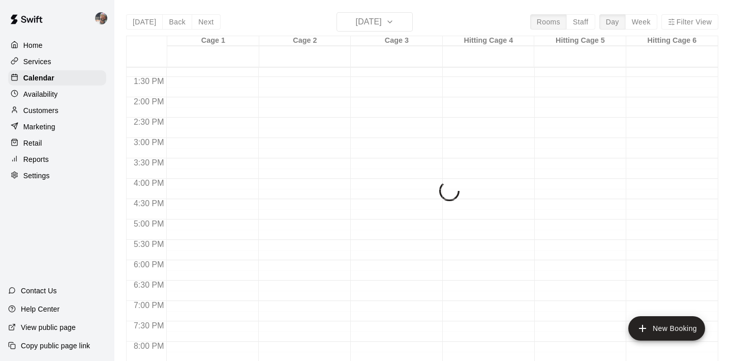
click at [196, 21] on div "Today Back Next Wednesday Aug 20 Rooms Staff Day Week Filter View Cage 1 20 Wed…" at bounding box center [422, 192] width 592 height 361
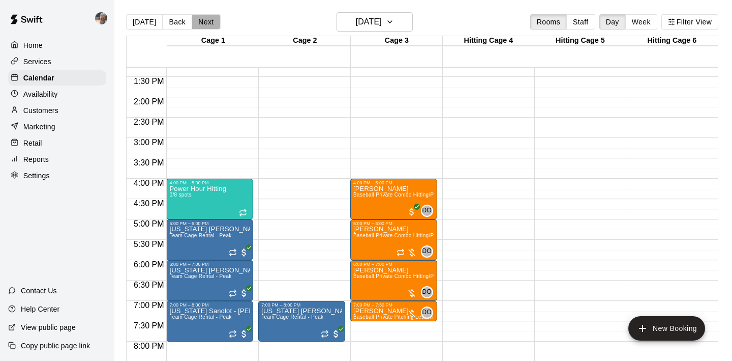
click at [196, 21] on button "Next" at bounding box center [206, 21] width 28 height 15
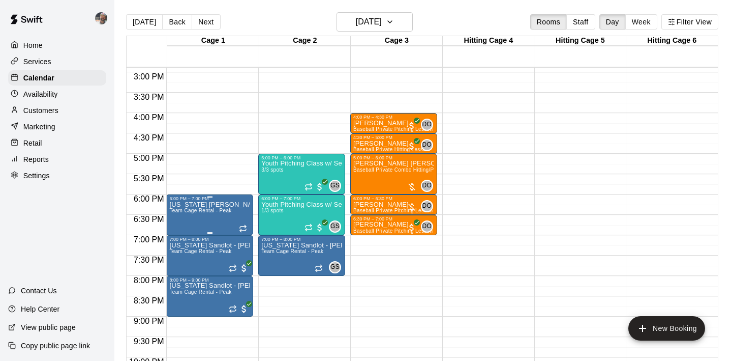
scroll to position [607, 0]
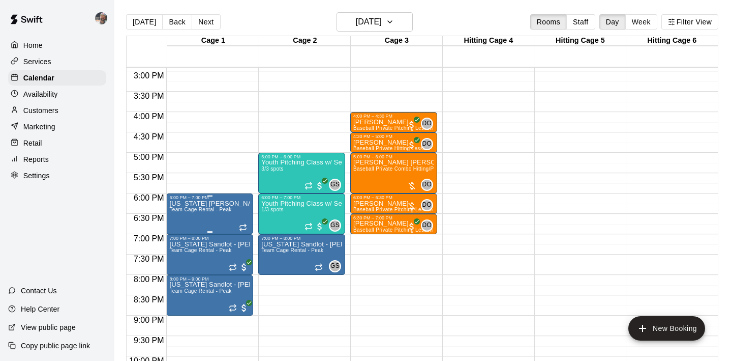
click at [179, 261] on icon "delete" at bounding box center [179, 259] width 7 height 9
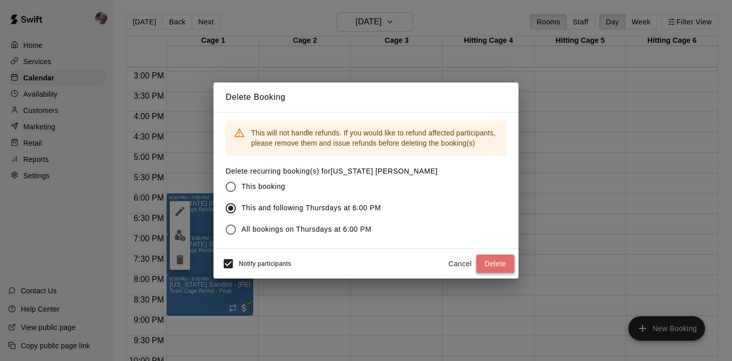
click at [492, 259] on button "Delete" at bounding box center [495, 263] width 38 height 19
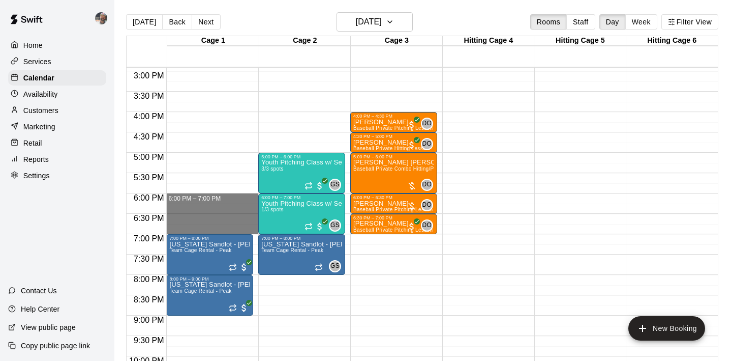
drag, startPoint x: 220, startPoint y: 196, endPoint x: 220, endPoint y: 227, distance: 30.5
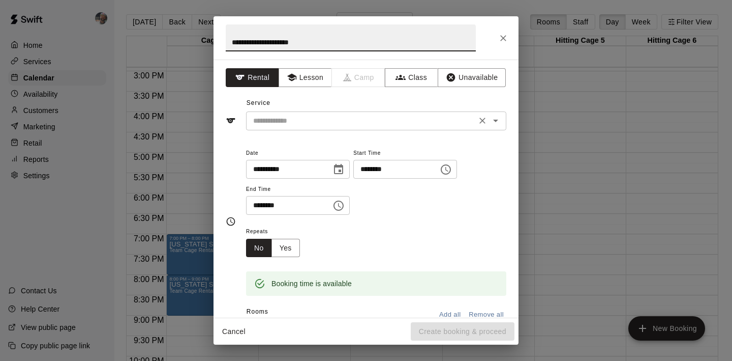
click at [287, 111] on div "​" at bounding box center [376, 120] width 260 height 19
type input "**********"
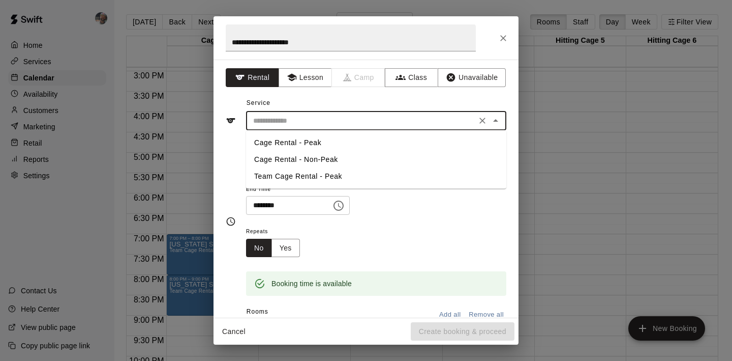
click at [294, 175] on li "Team Cage Rental - Peak" at bounding box center [376, 176] width 260 height 17
type input "**********"
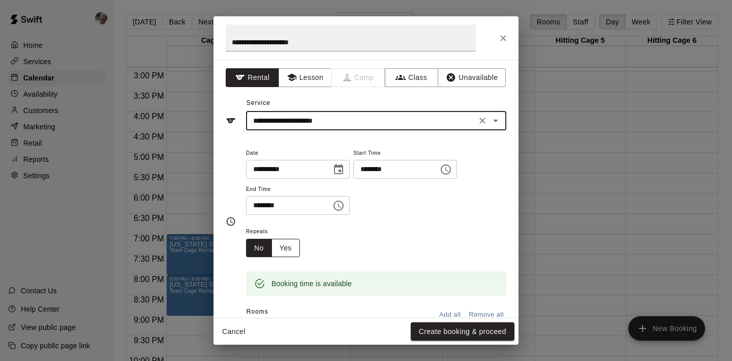
click at [290, 245] on button "Yes" at bounding box center [286, 248] width 28 height 19
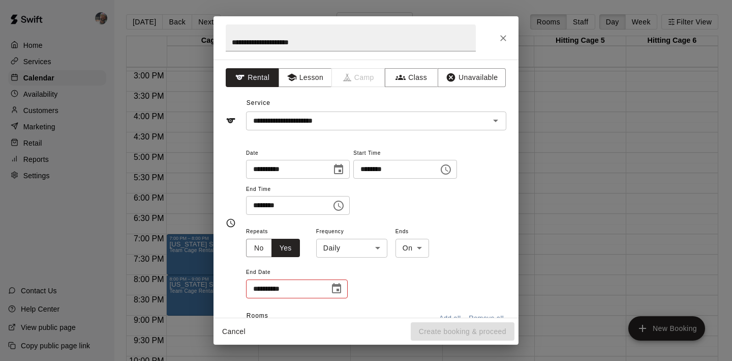
click at [333, 245] on body "Home Services Calendar Availability Customers Marketing Retail Reports Settings…" at bounding box center [366, 188] width 732 height 377
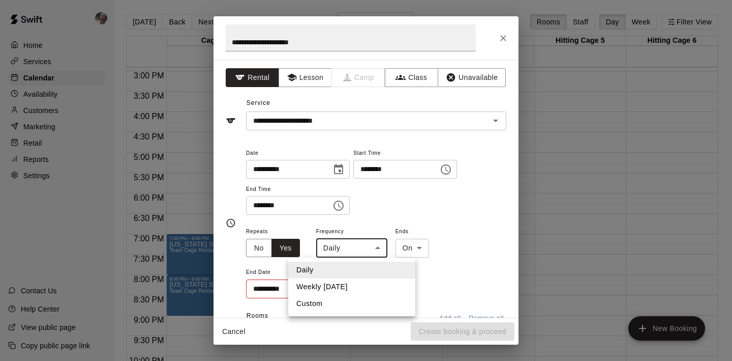
click at [338, 286] on li "Weekly on Thursday" at bounding box center [351, 286] width 127 height 17
type input "******"
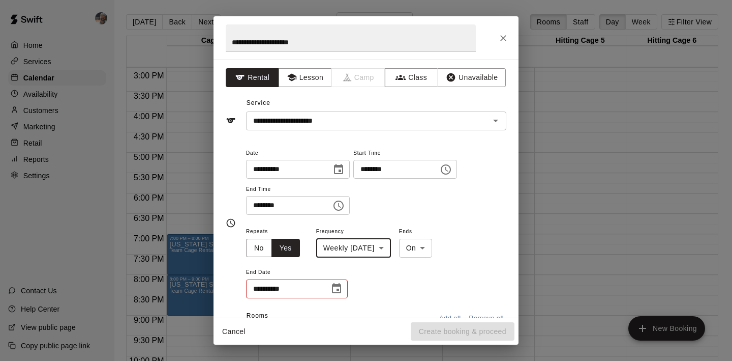
click at [334, 287] on icon "Choose date" at bounding box center [337, 288] width 12 height 12
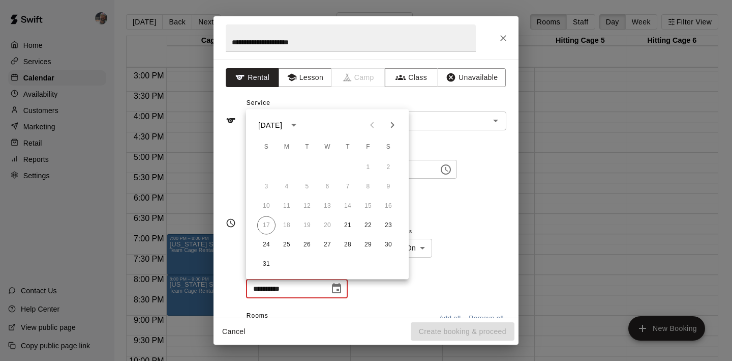
click at [395, 126] on icon "Next month" at bounding box center [392, 125] width 12 height 12
click at [347, 244] on button "27" at bounding box center [348, 244] width 18 height 18
type input "**********"
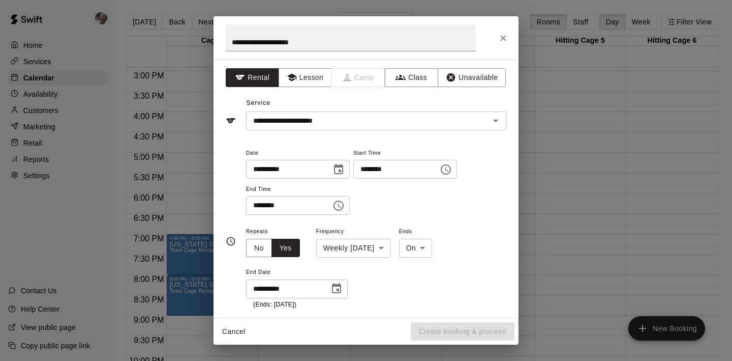
click at [370, 282] on div "**********" at bounding box center [376, 267] width 260 height 84
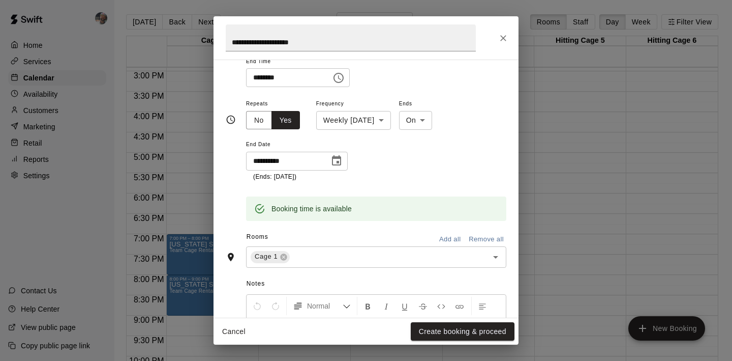
scroll to position [128, 0]
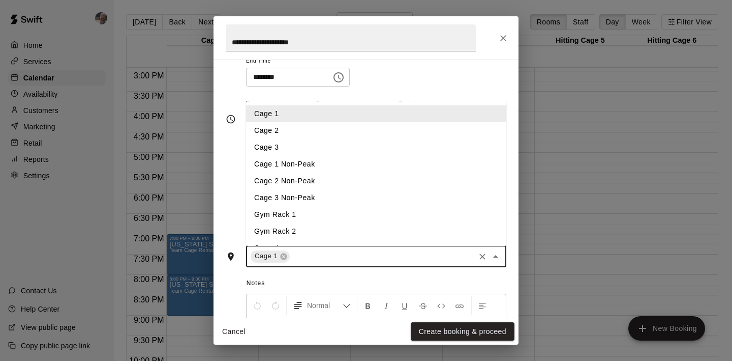
click at [368, 253] on input "text" at bounding box center [382, 256] width 182 height 13
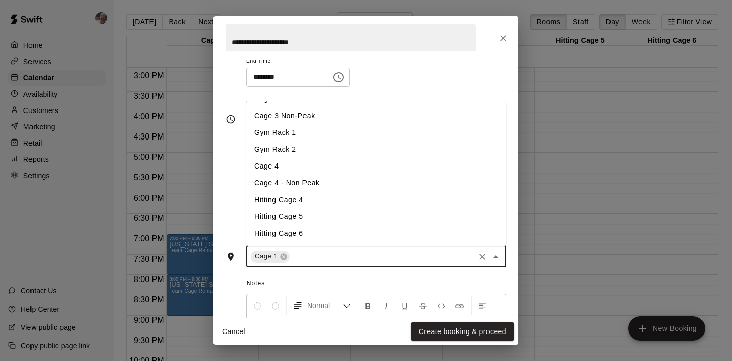
click at [361, 203] on li "Hitting Cage 4" at bounding box center [376, 199] width 260 height 17
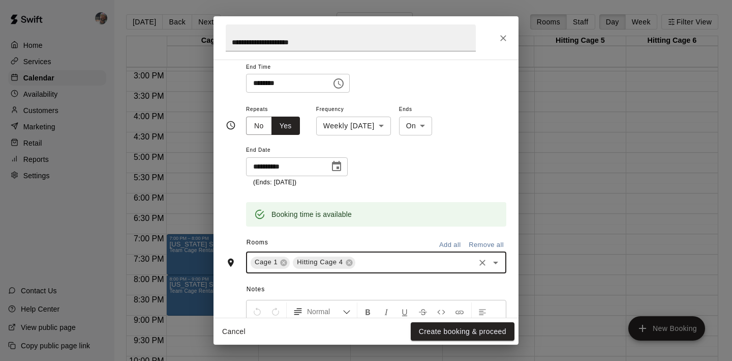
scroll to position [128, 0]
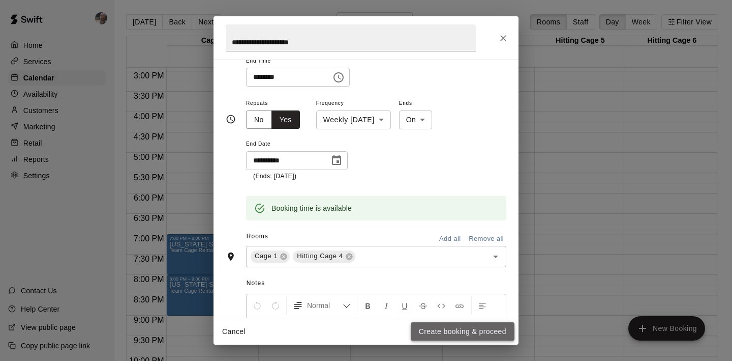
click at [446, 327] on button "Create booking & proceed" at bounding box center [463, 331] width 104 height 19
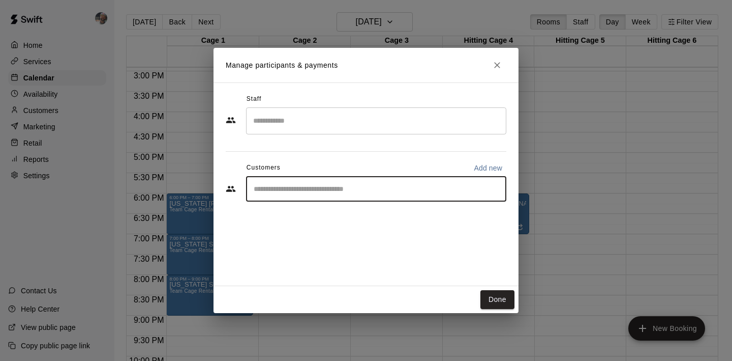
click at [369, 192] on input "Start typing to search customers..." at bounding box center [376, 189] width 251 height 10
type input "******"
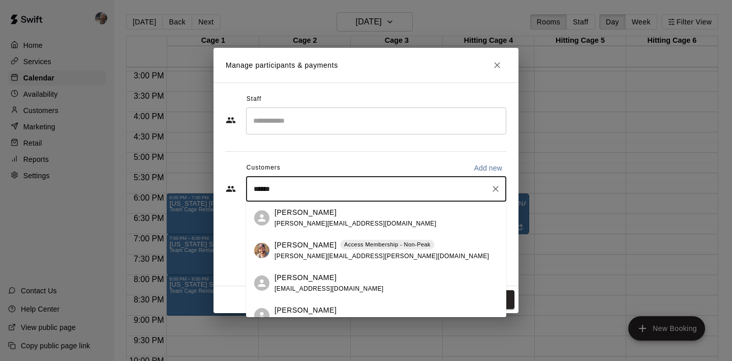
click at [302, 248] on p "Trent Hadley" at bounding box center [306, 245] width 62 height 11
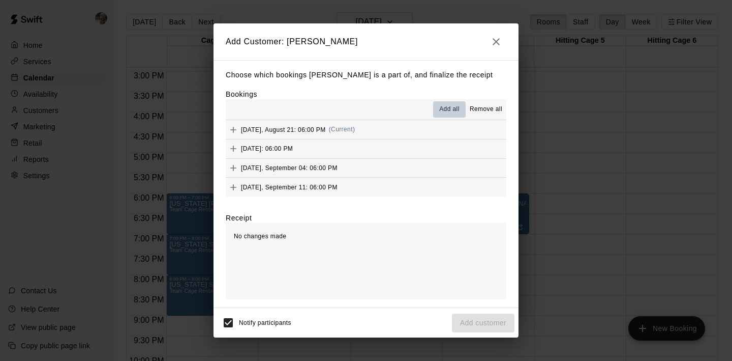
click at [456, 108] on span "Add all" at bounding box center [449, 109] width 20 height 10
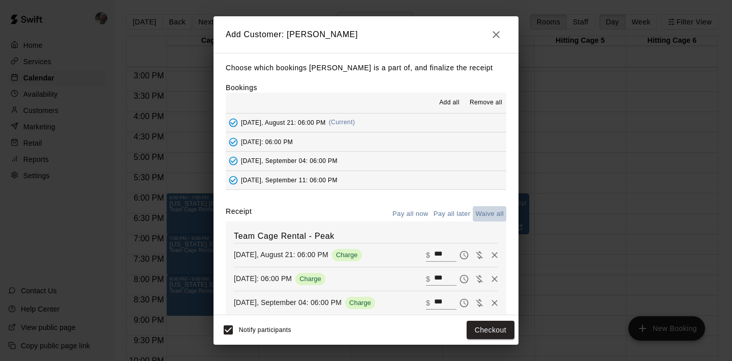
click at [489, 211] on button "Waive all" at bounding box center [490, 214] width 34 height 16
type input "*"
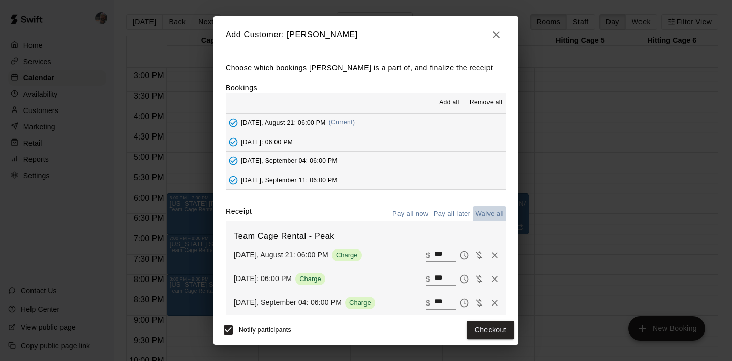
type input "*"
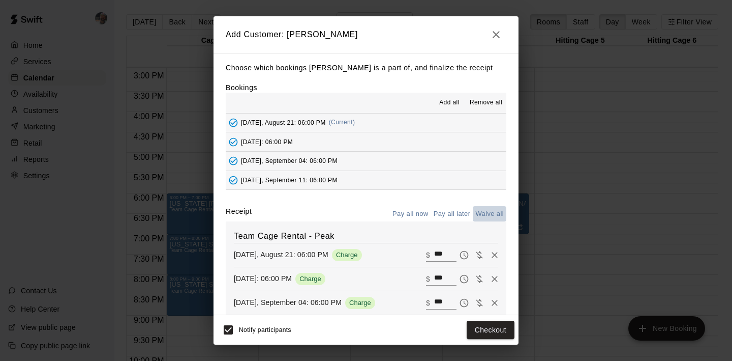
type input "*"
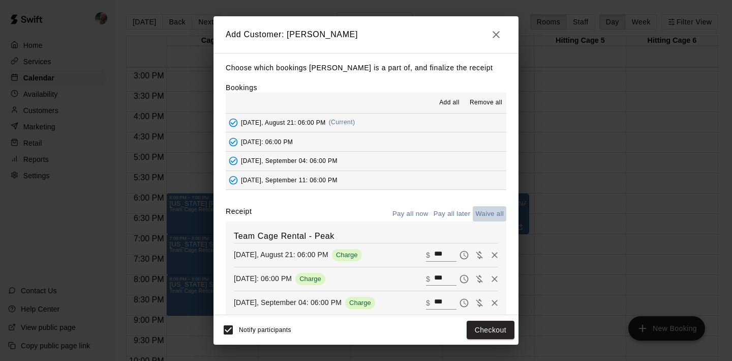
type input "*"
click at [481, 326] on button "Add customer" at bounding box center [483, 329] width 63 height 19
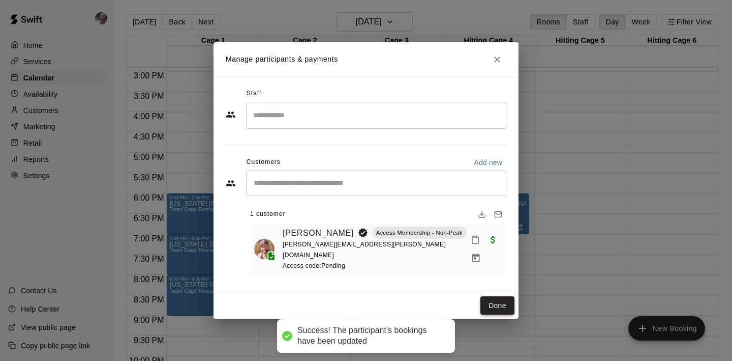
click at [498, 296] on button "Done" at bounding box center [498, 305] width 34 height 19
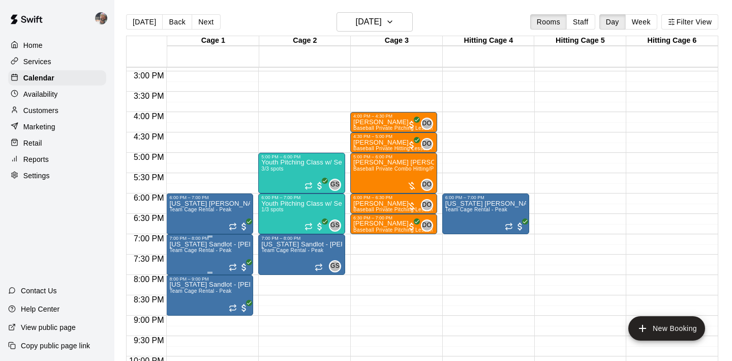
click at [181, 251] on icon "edit" at bounding box center [179, 251] width 9 height 9
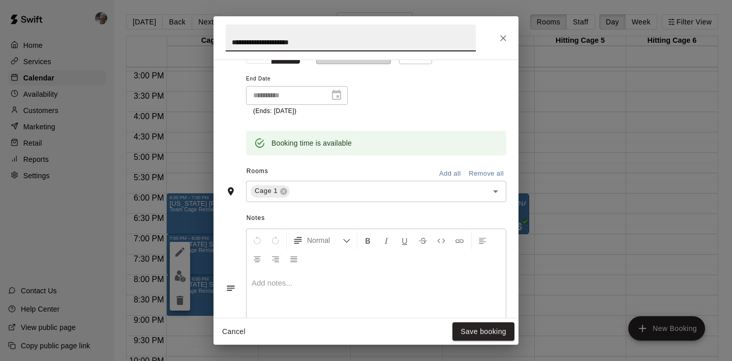
scroll to position [198, 0]
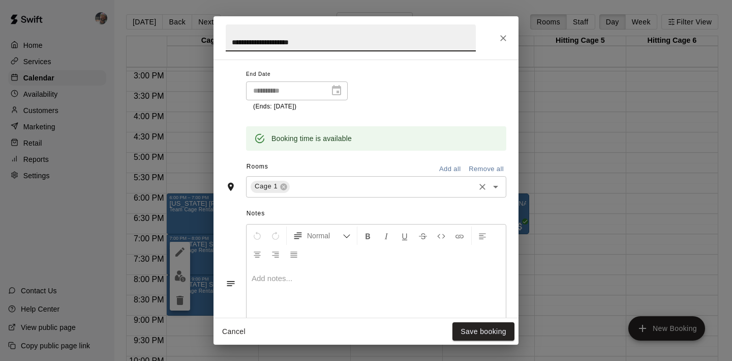
click at [345, 195] on div "Cage 1 ​" at bounding box center [376, 186] width 260 height 21
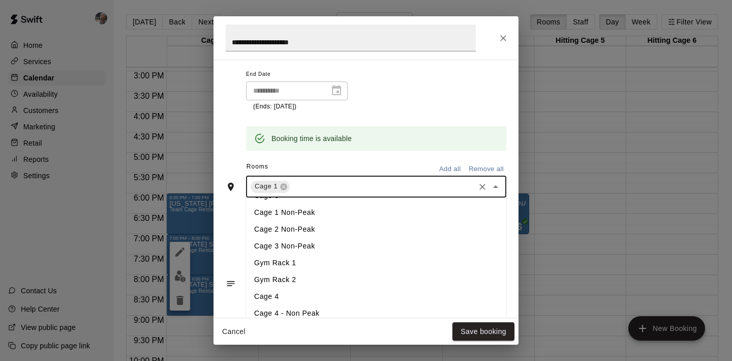
scroll to position [82, 0]
click at [325, 308] on li "Hitting Cage 5" at bounding box center [376, 312] width 260 height 17
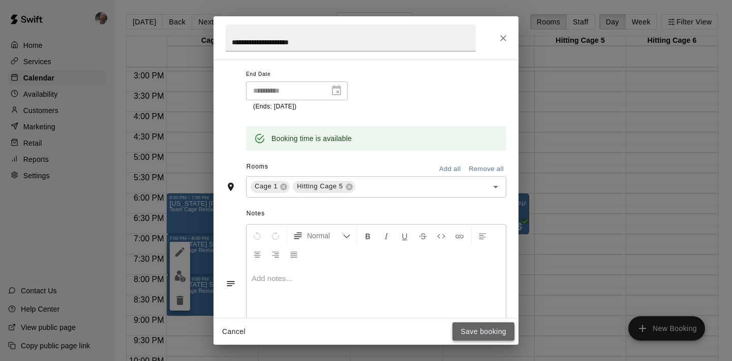
click at [470, 324] on button "Save booking" at bounding box center [484, 331] width 62 height 19
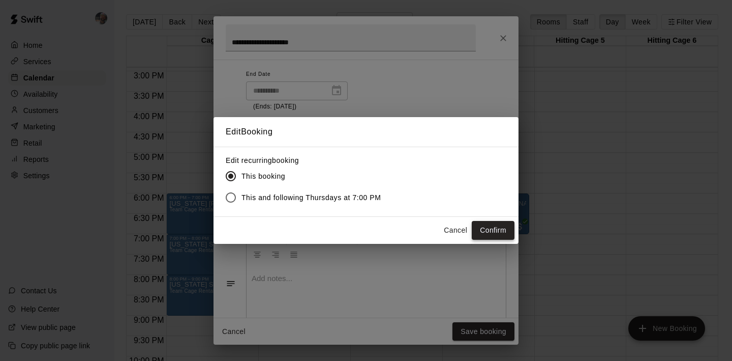
click at [494, 230] on button "Confirm" at bounding box center [493, 230] width 43 height 19
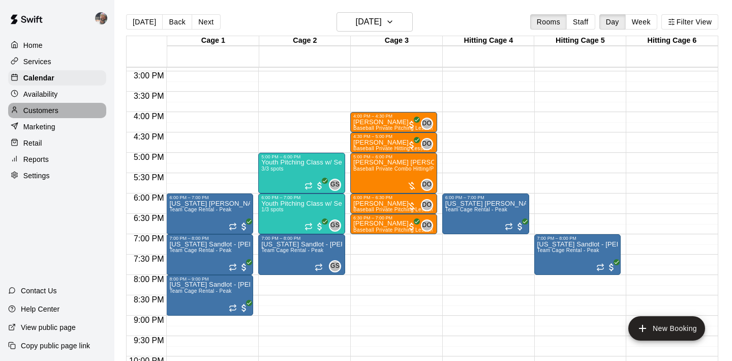
click at [59, 108] on div "Customers" at bounding box center [57, 110] width 98 height 15
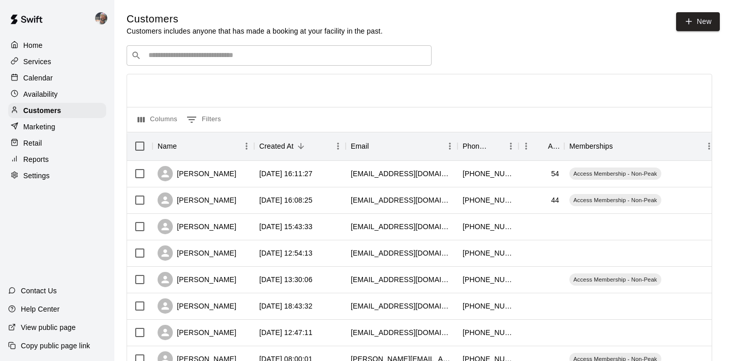
click at [179, 52] on input "Search customers by name or email" at bounding box center [286, 55] width 282 height 10
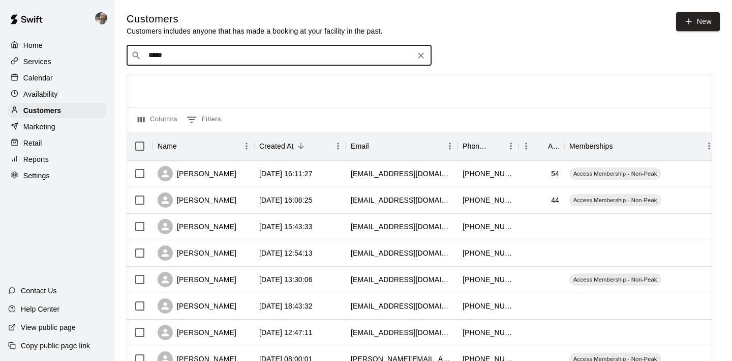
type input "****"
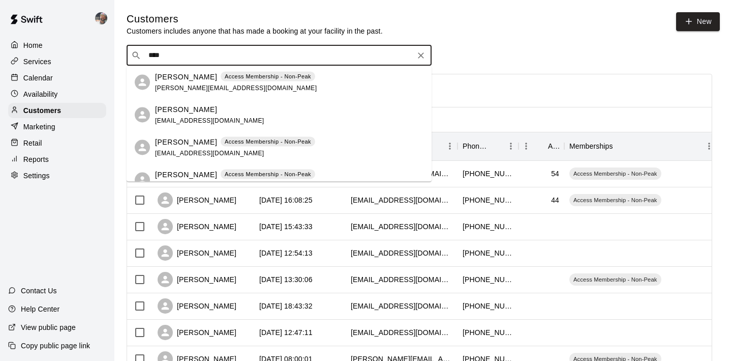
click at [184, 117] on span "dannycdavis2@yahoo.com" at bounding box center [209, 119] width 109 height 7
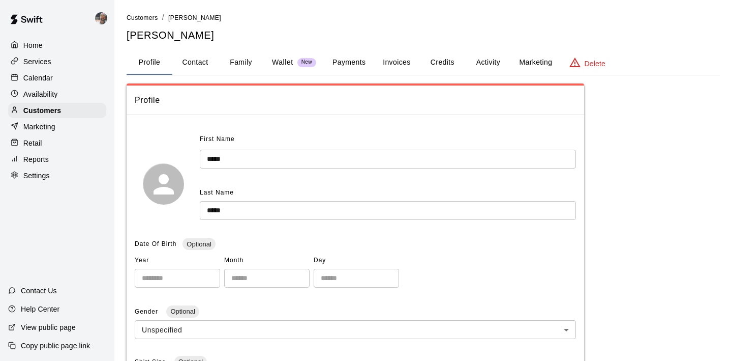
click at [488, 62] on button "Activity" at bounding box center [488, 62] width 46 height 24
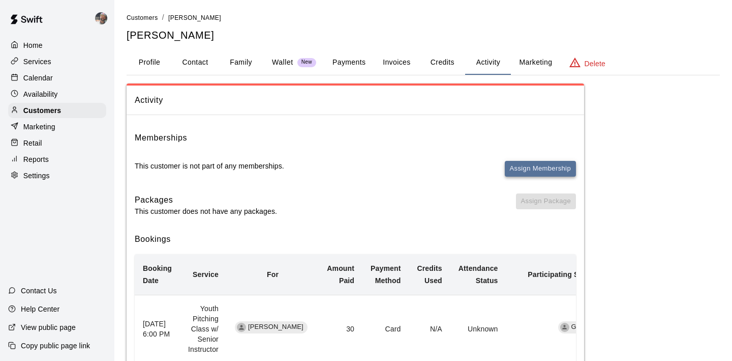
click at [526, 167] on button "Assign Membership" at bounding box center [540, 169] width 71 height 16
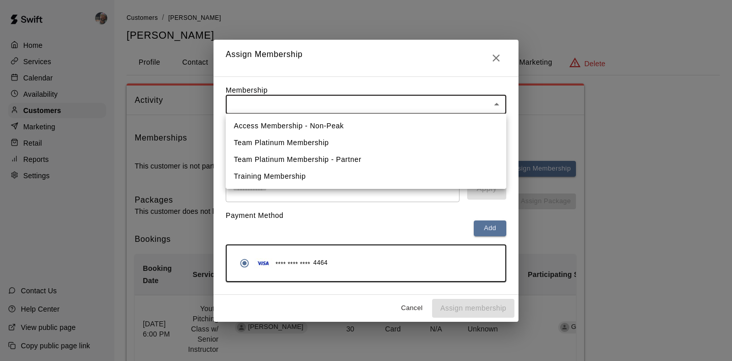
click at [358, 126] on li "Access Membership - Non-Peak" at bounding box center [366, 125] width 281 height 17
type input "**********"
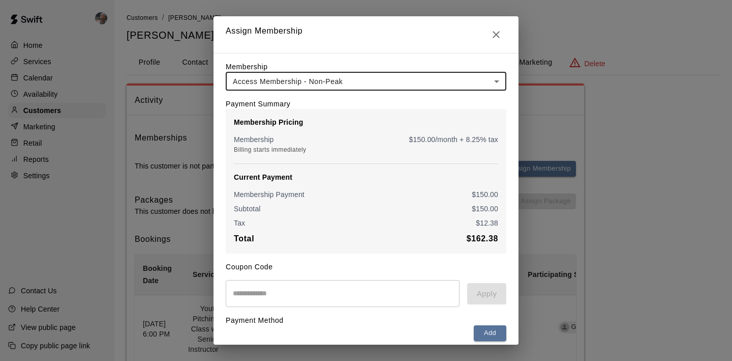
click at [301, 294] on input "text" at bounding box center [343, 293] width 234 height 27
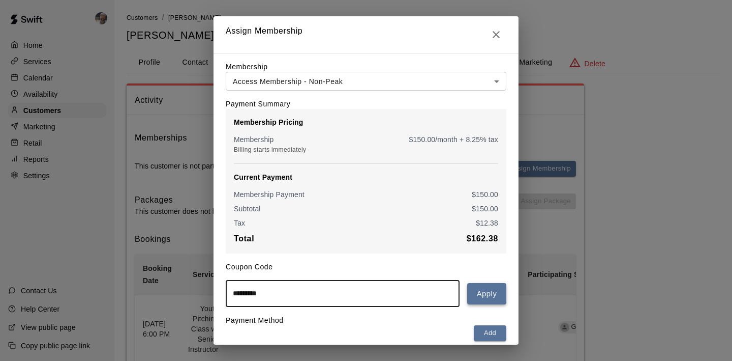
type input "*********"
click at [482, 300] on button "Apply" at bounding box center [486, 293] width 39 height 21
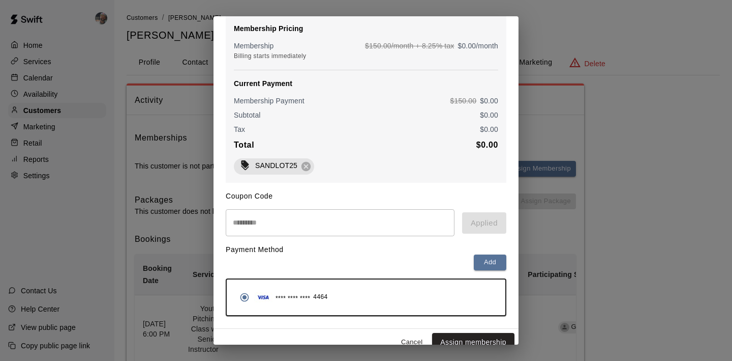
scroll to position [106, 0]
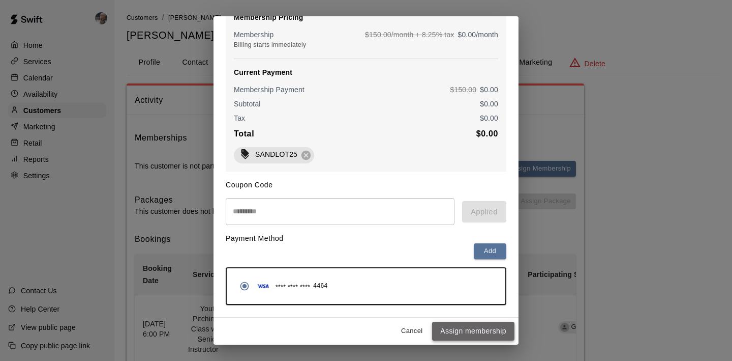
click at [473, 329] on button "Assign membership" at bounding box center [473, 330] width 82 height 19
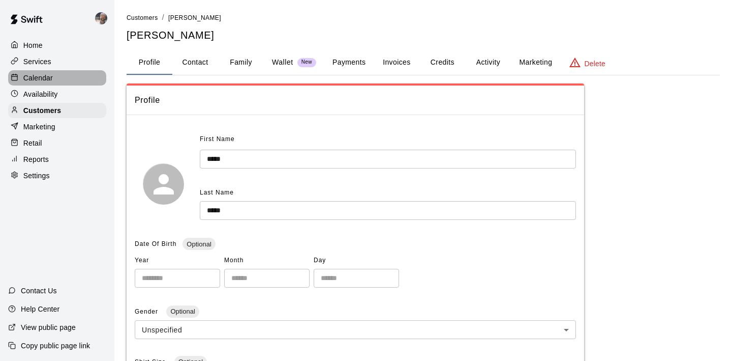
click at [72, 80] on div "Calendar" at bounding box center [57, 77] width 98 height 15
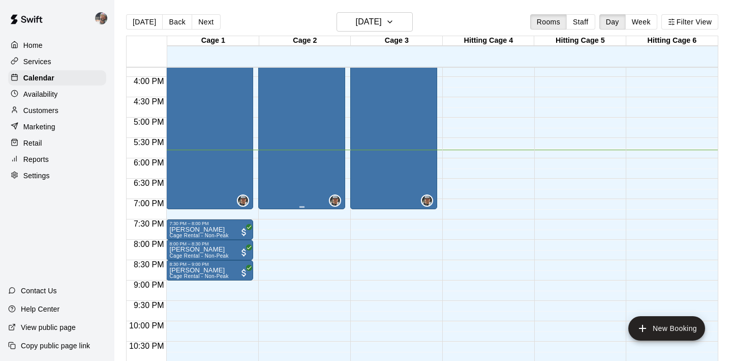
scroll to position [638, 0]
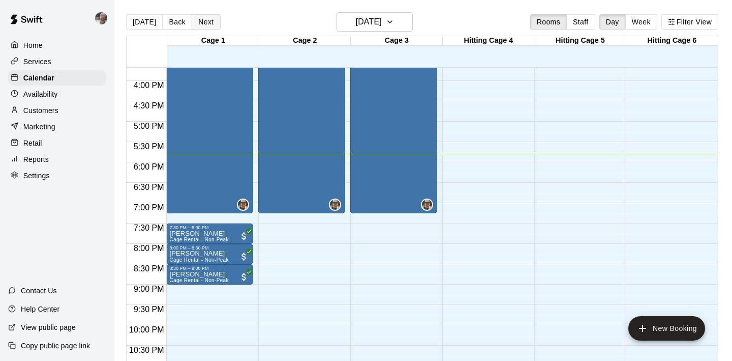
click at [211, 23] on button "Next" at bounding box center [206, 21] width 28 height 15
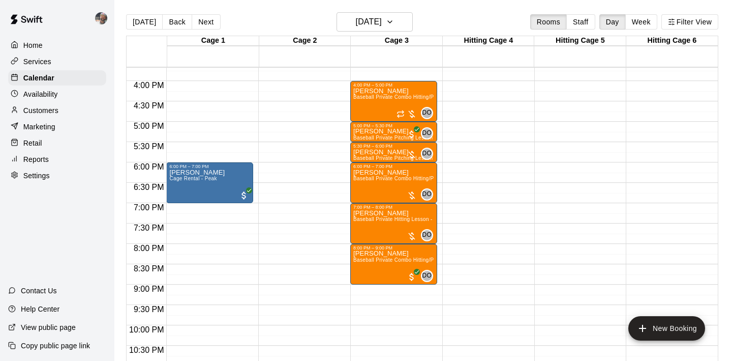
click at [211, 23] on button "Next" at bounding box center [206, 21] width 28 height 15
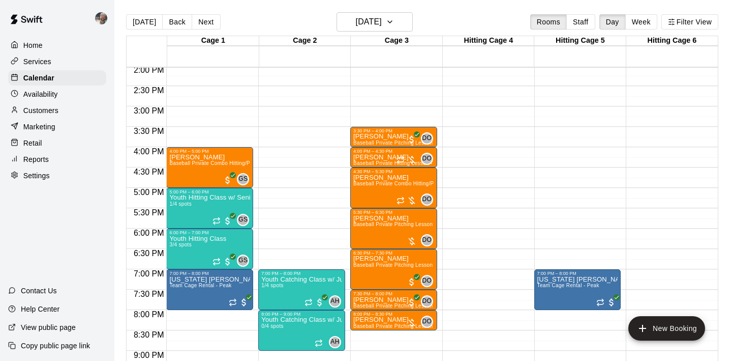
scroll to position [563, 0]
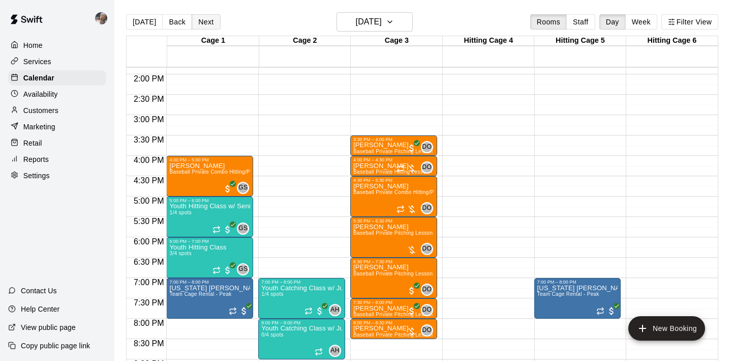
click at [208, 19] on button "Next" at bounding box center [206, 21] width 28 height 15
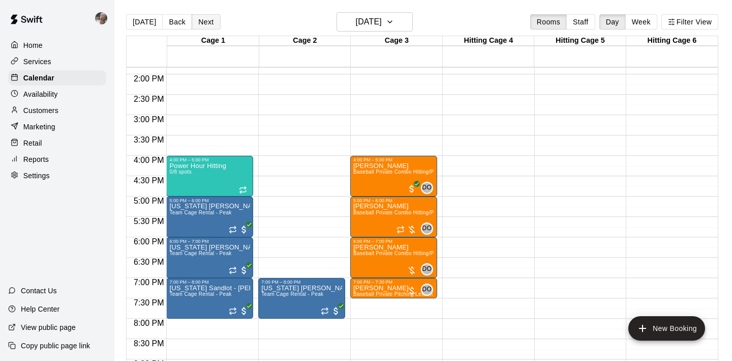
click at [208, 19] on button "Next" at bounding box center [206, 21] width 28 height 15
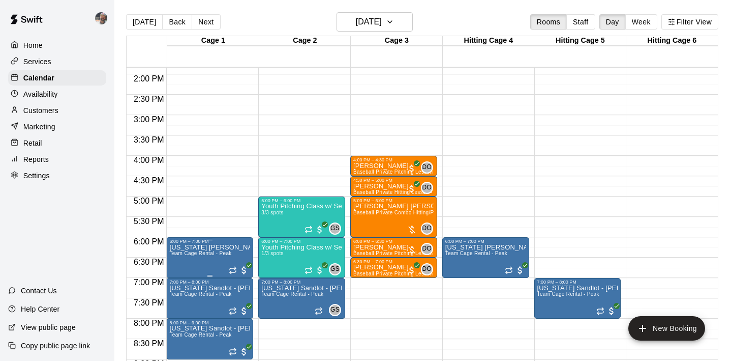
click at [185, 253] on icon "edit" at bounding box center [180, 255] width 12 height 12
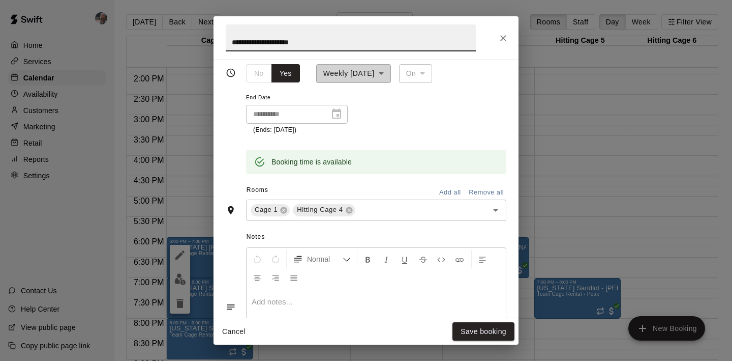
scroll to position [187, 0]
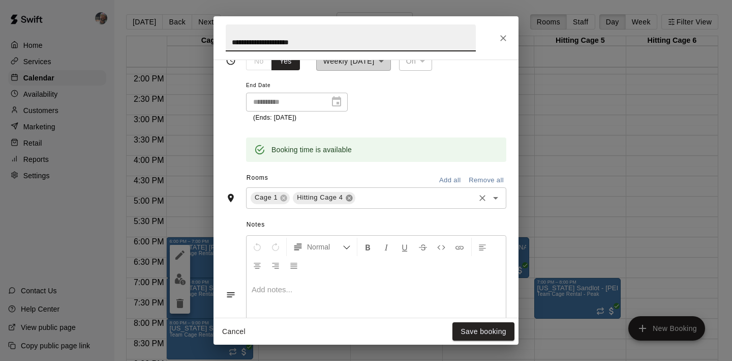
click at [349, 197] on icon at bounding box center [349, 198] width 8 height 8
click at [349, 197] on input "text" at bounding box center [382, 197] width 182 height 13
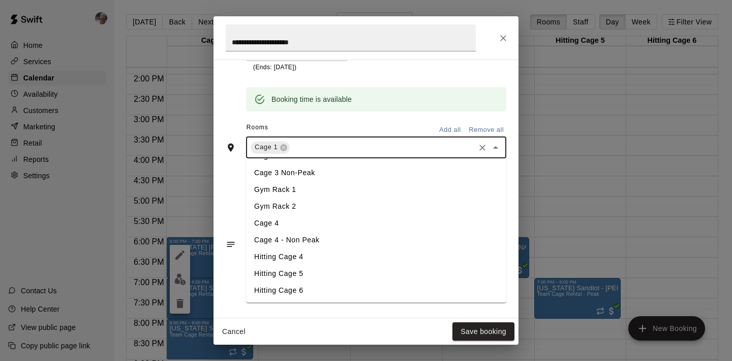
scroll to position [257, 0]
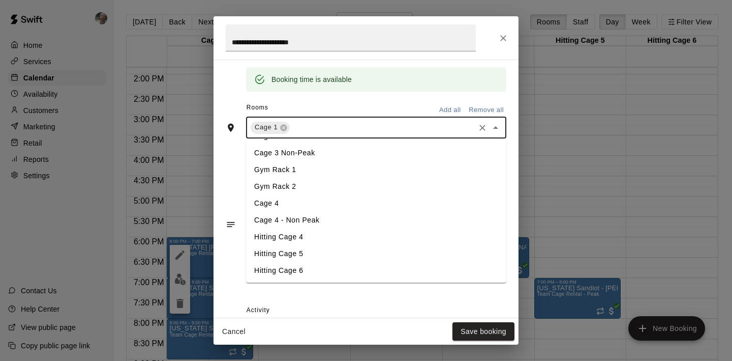
click at [325, 253] on li "Hitting Cage 5" at bounding box center [376, 253] width 260 height 17
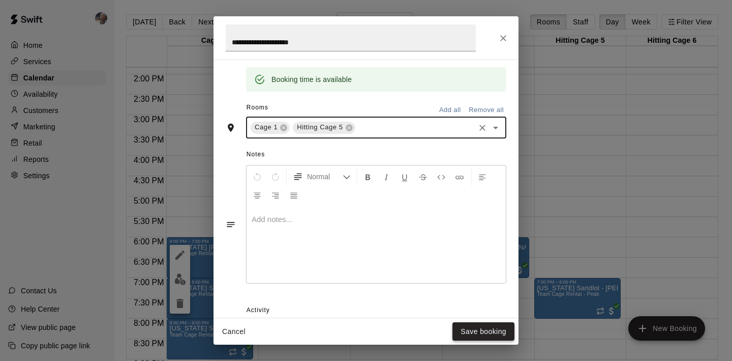
click at [472, 330] on button "Save booking" at bounding box center [484, 331] width 62 height 19
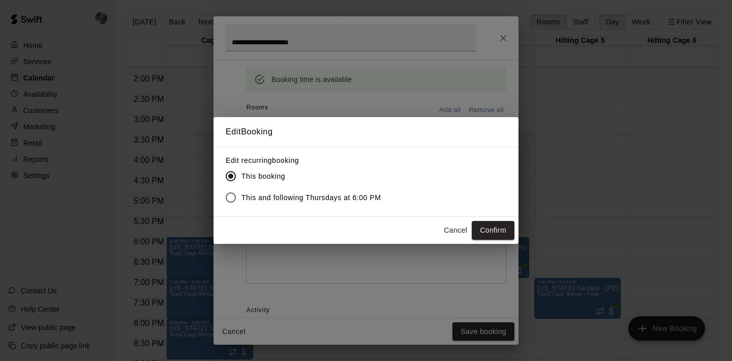
click at [313, 200] on span "This and following Thursdays at 6:00 PM" at bounding box center [312, 197] width 140 height 11
click at [490, 230] on button "Confirm" at bounding box center [493, 230] width 43 height 19
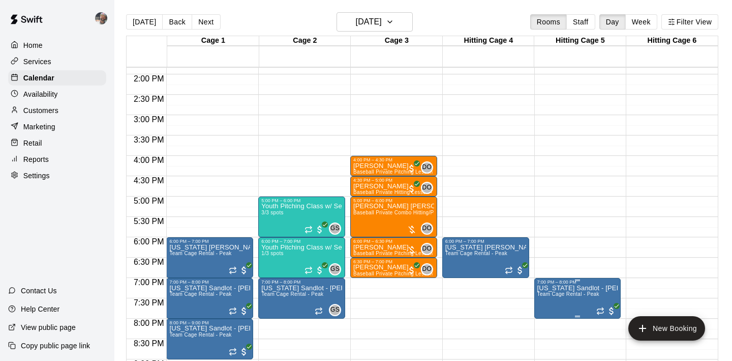
click at [544, 295] on icon "edit" at bounding box center [547, 293] width 9 height 9
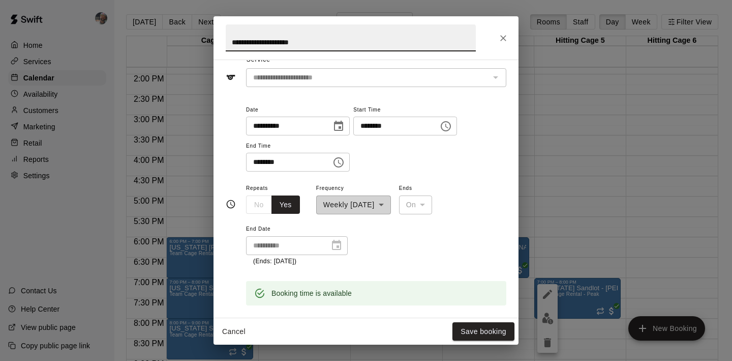
scroll to position [25, 0]
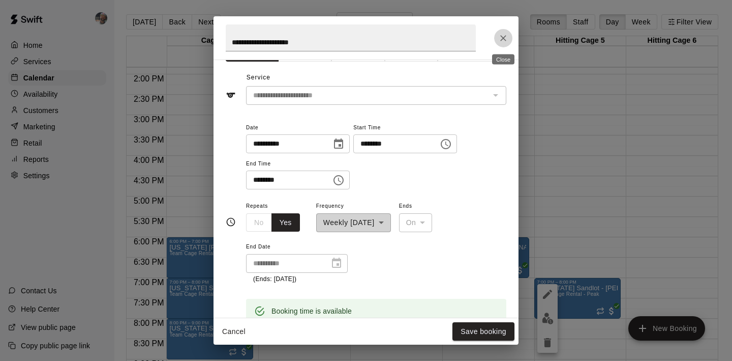
click at [501, 37] on icon "Close" at bounding box center [503, 38] width 10 height 10
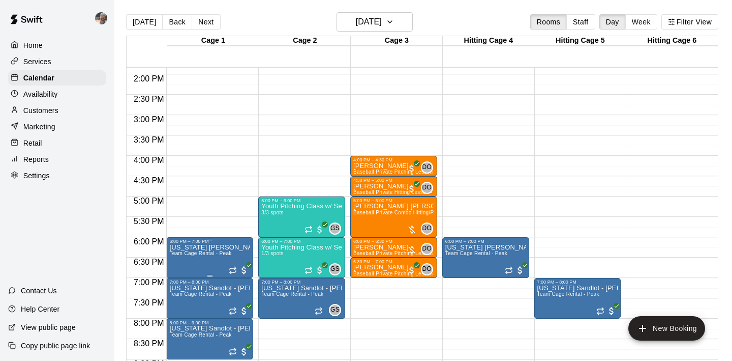
click at [181, 300] on icon "delete" at bounding box center [180, 303] width 12 height 12
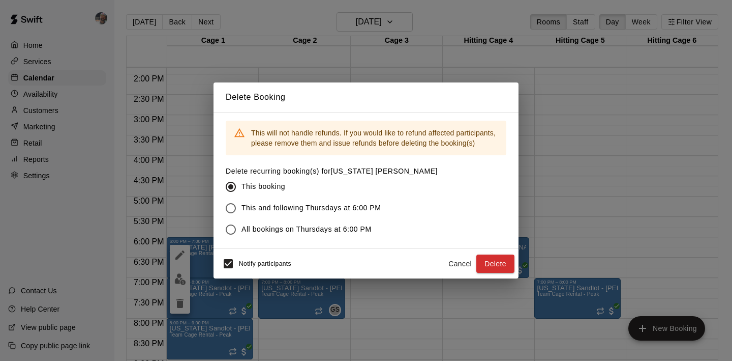
click at [266, 210] on span "This and following Thursdays at 6:00 PM" at bounding box center [312, 207] width 140 height 11
click at [496, 261] on button "Delete" at bounding box center [495, 263] width 38 height 19
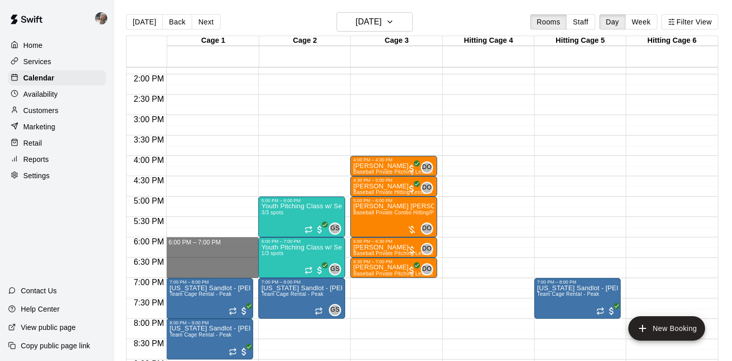
drag, startPoint x: 208, startPoint y: 241, endPoint x: 208, endPoint y: 270, distance: 29.0
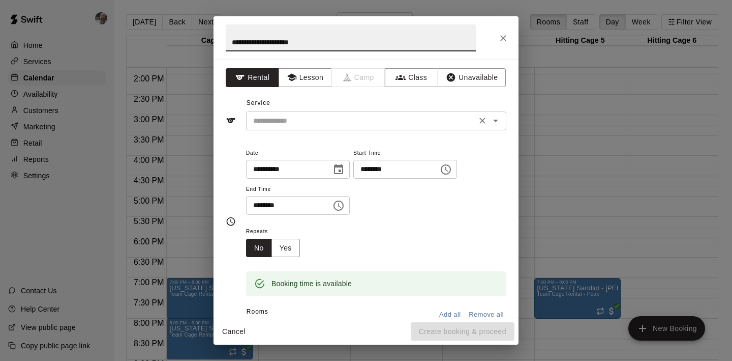
type input "**********"
click at [290, 114] on input "text" at bounding box center [361, 120] width 224 height 13
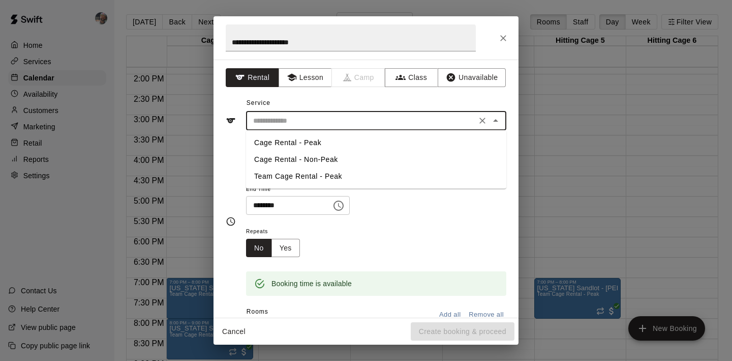
click at [296, 173] on li "Team Cage Rental - Peak" at bounding box center [376, 176] width 260 height 17
type input "**********"
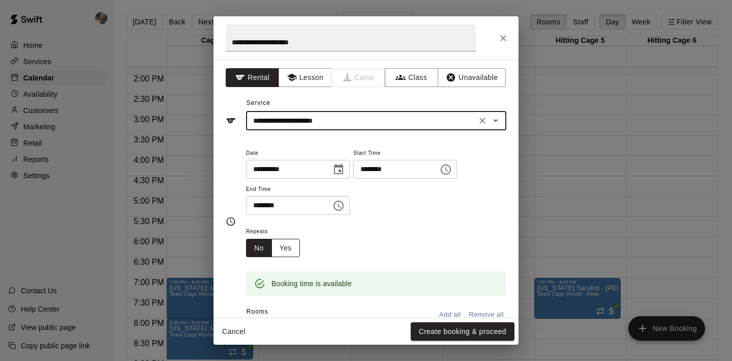
click at [290, 245] on button "Yes" at bounding box center [286, 248] width 28 height 19
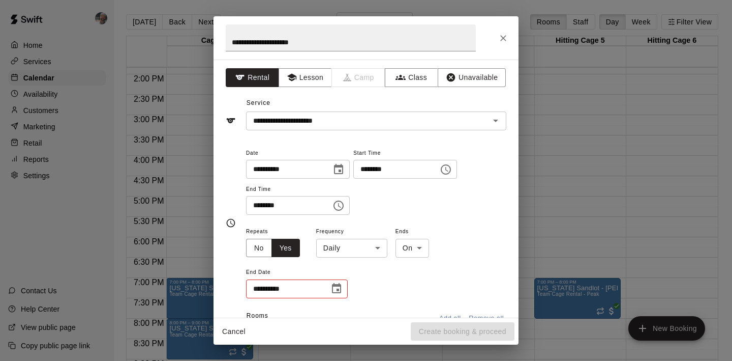
click at [348, 253] on body "Home Services Calendar Availability Customers Marketing Retail Reports Settings…" at bounding box center [366, 188] width 732 height 377
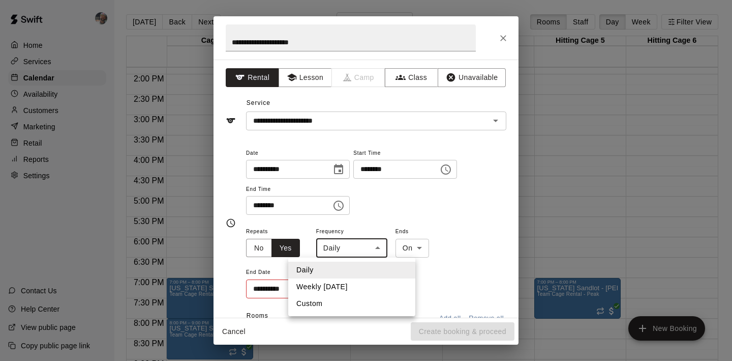
click at [348, 285] on li "Weekly on Thursday" at bounding box center [351, 286] width 127 height 17
type input "******"
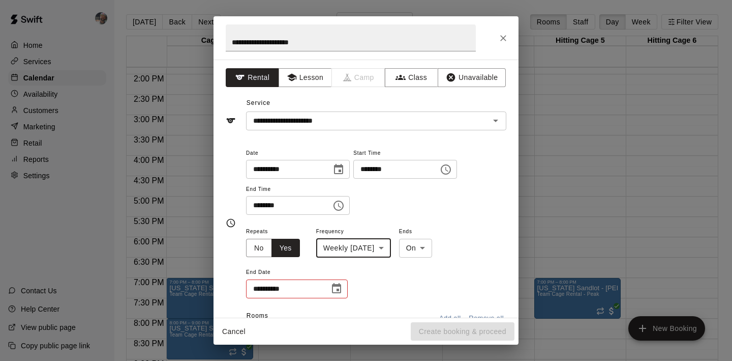
click at [340, 285] on icon "Choose date" at bounding box center [336, 288] width 9 height 10
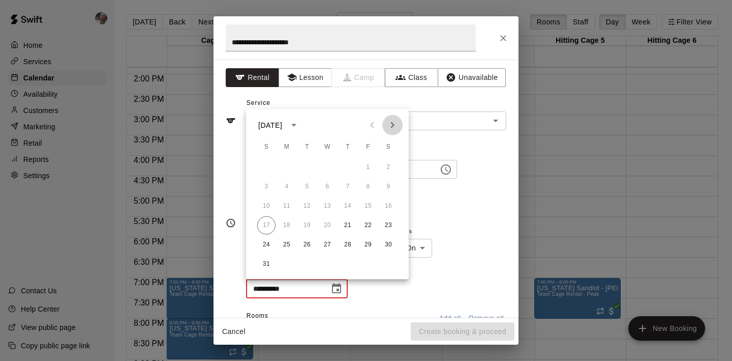
click at [388, 125] on icon "Next month" at bounding box center [392, 125] width 12 height 12
click at [349, 244] on button "27" at bounding box center [348, 244] width 18 height 18
type input "**********"
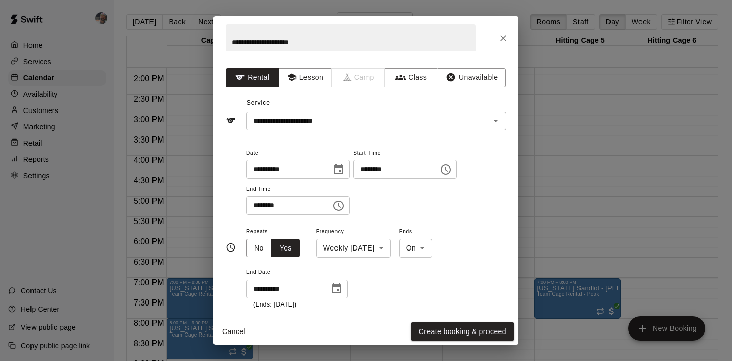
click at [370, 280] on div "**********" at bounding box center [376, 267] width 260 height 84
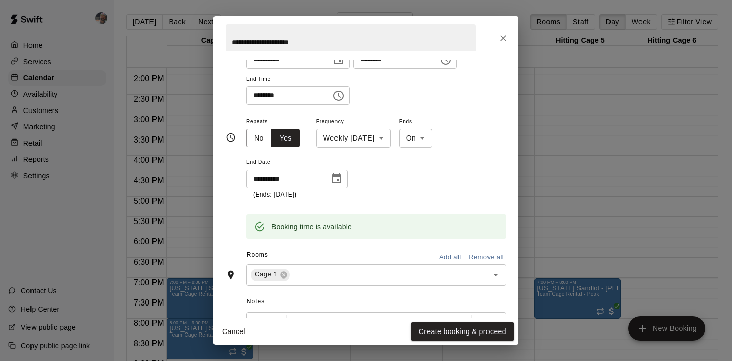
scroll to position [131, 0]
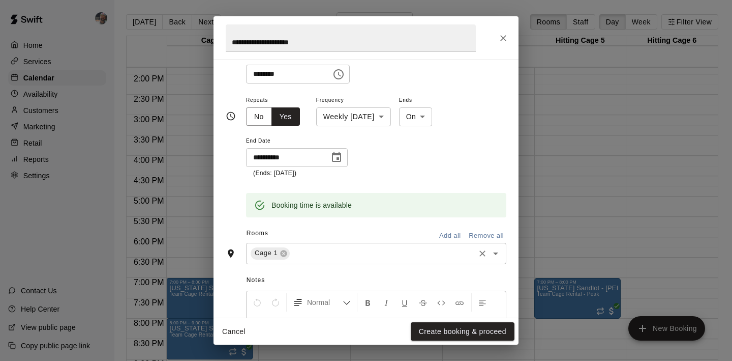
click at [369, 256] on input "text" at bounding box center [382, 253] width 182 height 13
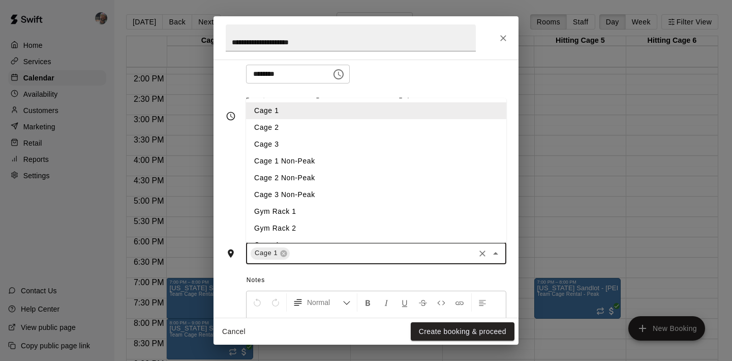
scroll to position [82, 0]
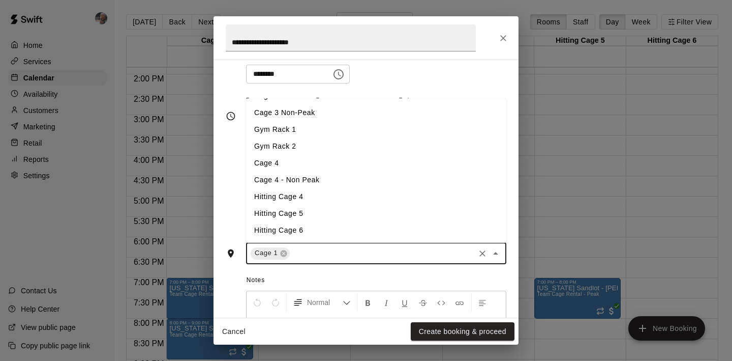
click at [328, 217] on li "Hitting Cage 5" at bounding box center [376, 213] width 260 height 17
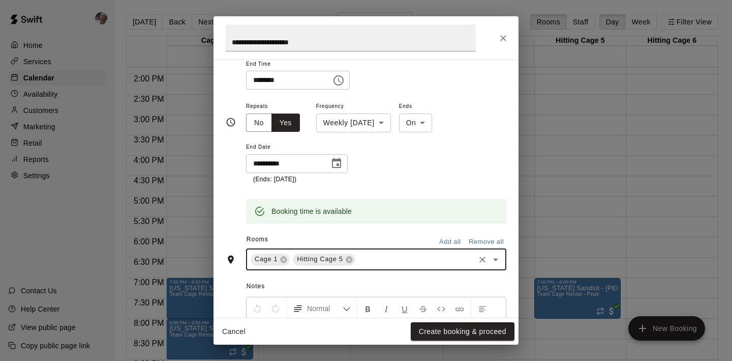
scroll to position [131, 0]
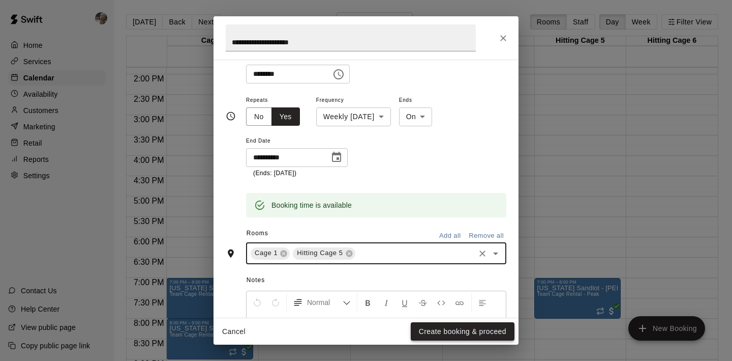
click at [429, 328] on button "Create booking & proceed" at bounding box center [463, 331] width 104 height 19
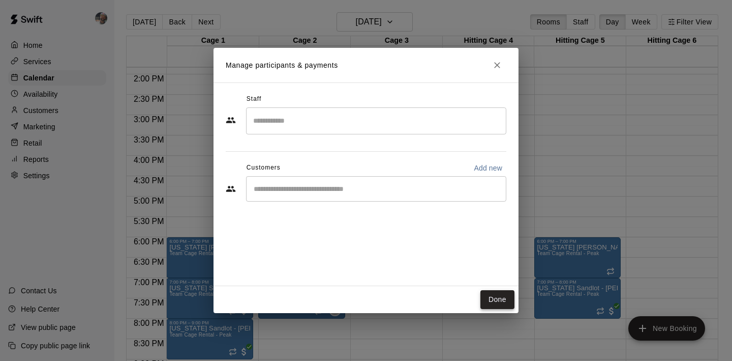
click at [498, 295] on button "Done" at bounding box center [498, 299] width 34 height 19
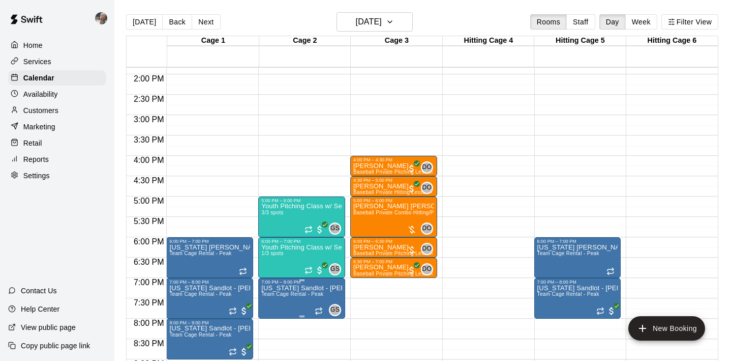
click at [274, 291] on icon "edit" at bounding box center [272, 294] width 12 height 12
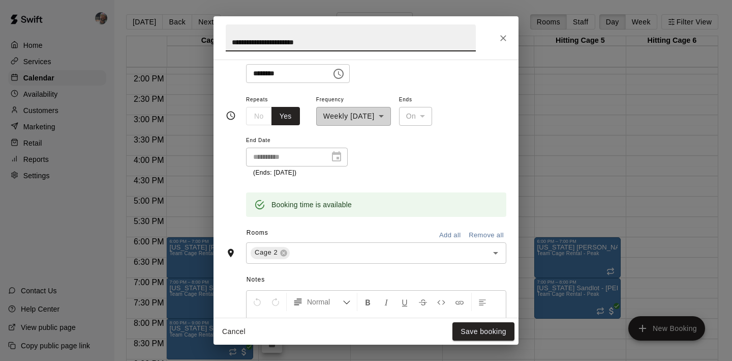
scroll to position [135, 0]
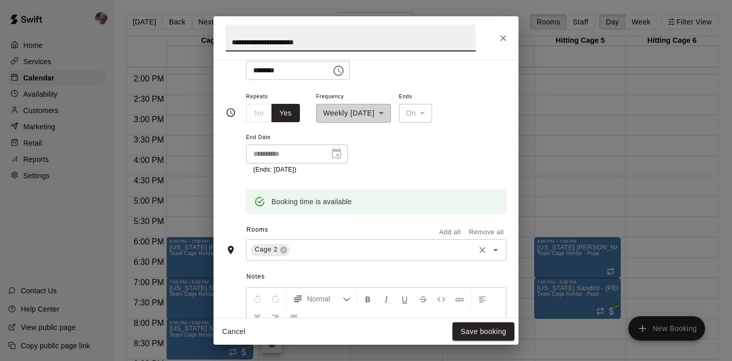
click at [334, 246] on input "text" at bounding box center [382, 249] width 182 height 13
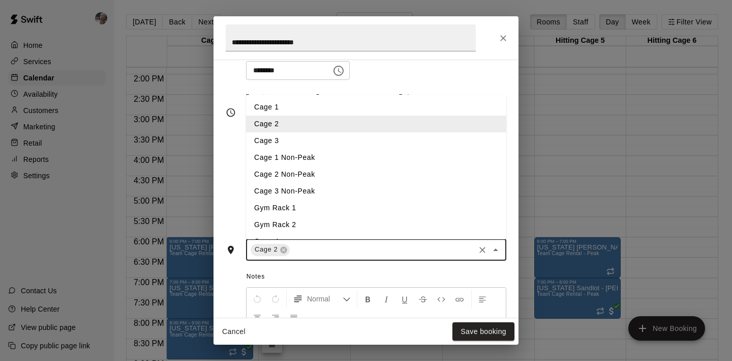
scroll to position [82, 0]
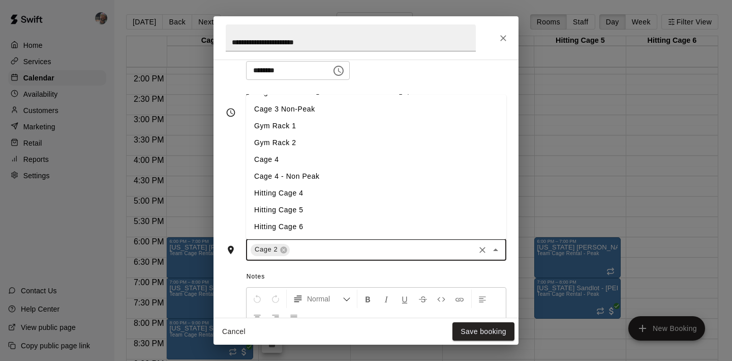
click at [325, 224] on li "Hitting Cage 6" at bounding box center [376, 226] width 260 height 17
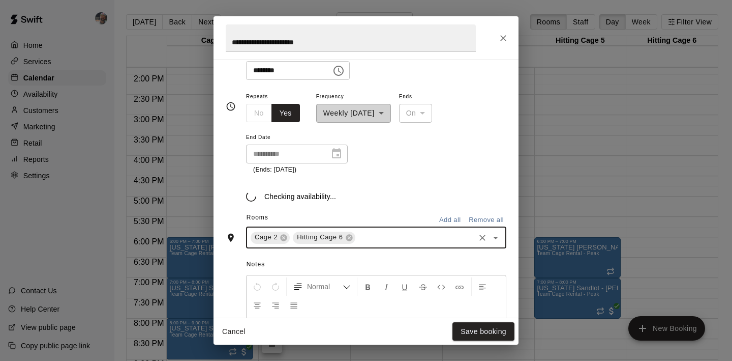
scroll to position [135, 0]
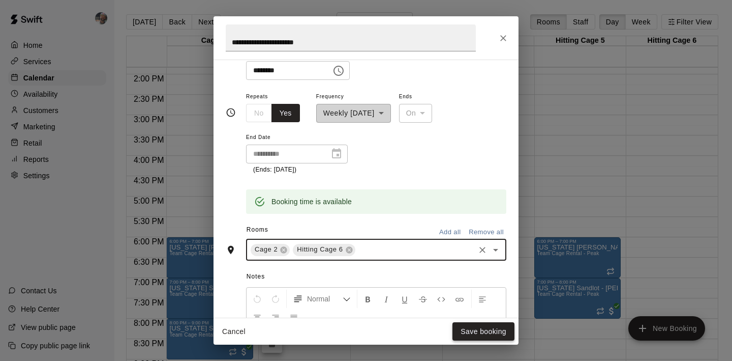
click at [472, 327] on button "Save booking" at bounding box center [484, 331] width 62 height 19
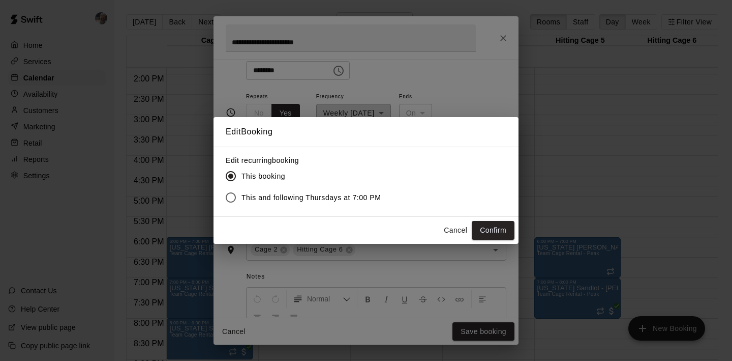
click at [356, 197] on span "This and following Thursdays at 7:00 PM" at bounding box center [312, 197] width 140 height 11
click at [491, 232] on button "Confirm" at bounding box center [493, 230] width 43 height 19
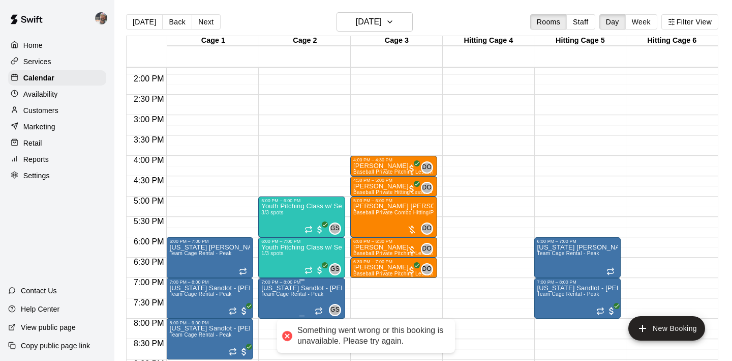
click at [270, 335] on button "delete" at bounding box center [272, 342] width 20 height 20
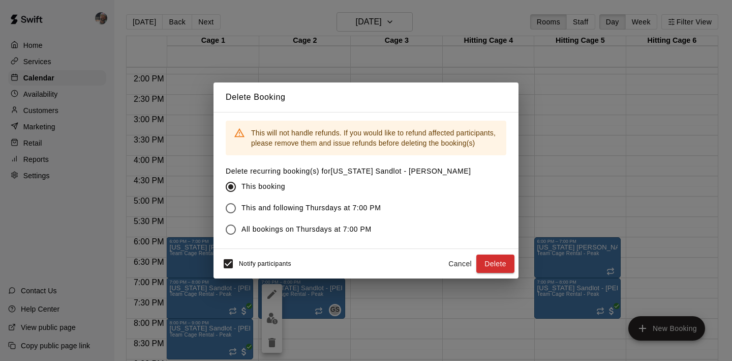
click at [259, 208] on span "This and following Thursdays at 7:00 PM" at bounding box center [312, 207] width 140 height 11
click at [495, 257] on button "Delete" at bounding box center [495, 263] width 38 height 19
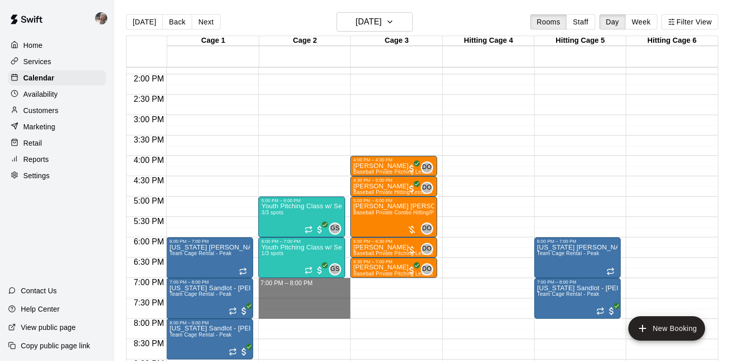
drag, startPoint x: 311, startPoint y: 283, endPoint x: 314, endPoint y: 310, distance: 27.2
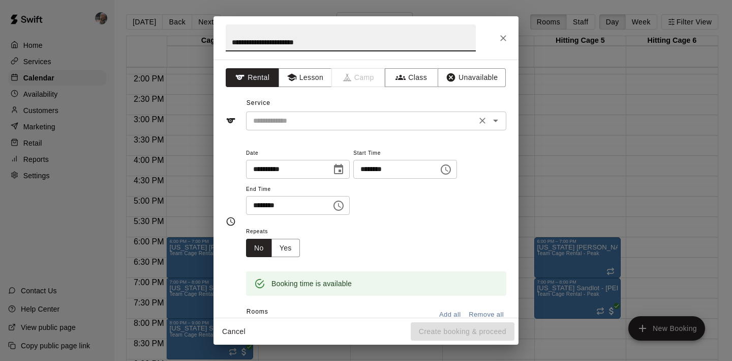
type input "**********"
click at [304, 125] on input "text" at bounding box center [361, 120] width 224 height 13
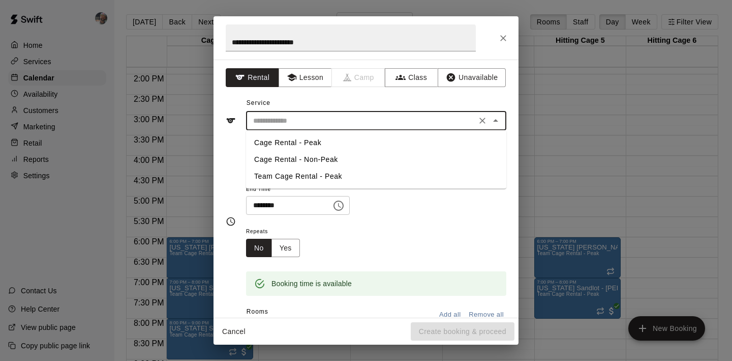
click at [309, 174] on li "Team Cage Rental - Peak" at bounding box center [376, 176] width 260 height 17
type input "**********"
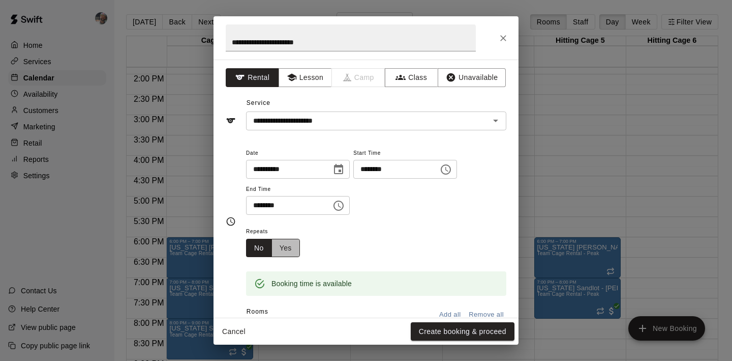
click at [292, 245] on button "Yes" at bounding box center [286, 248] width 28 height 19
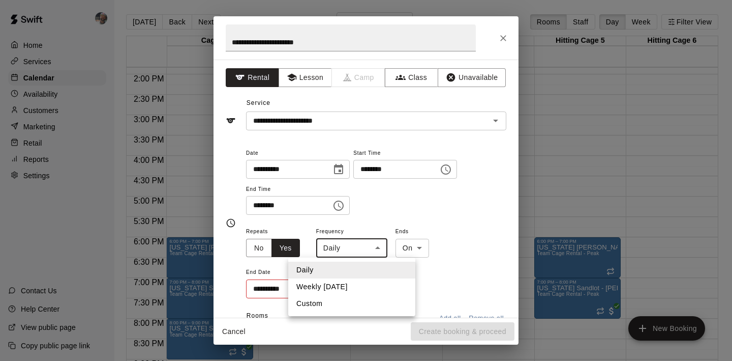
click at [336, 247] on body "Home Services Calendar Availability Customers Marketing Retail Reports Settings…" at bounding box center [366, 188] width 732 height 377
click at [342, 284] on li "Weekly on Thursday" at bounding box center [351, 286] width 127 height 17
type input "******"
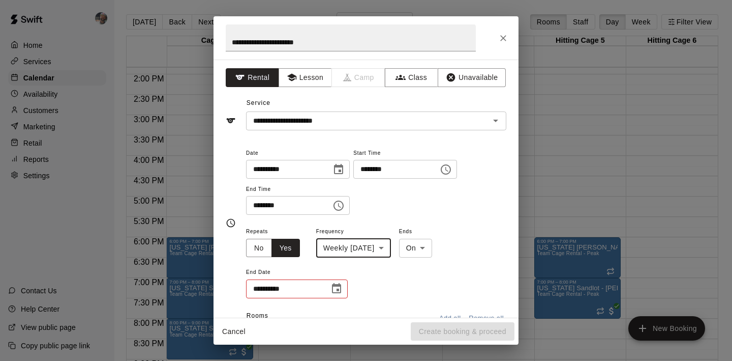
click at [342, 284] on icon "Choose date" at bounding box center [337, 288] width 12 height 12
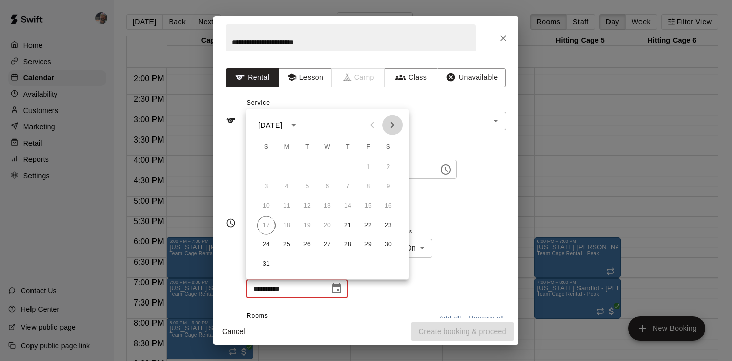
click at [393, 126] on icon "Next month" at bounding box center [393, 125] width 4 height 6
click at [348, 241] on button "27" at bounding box center [348, 244] width 18 height 18
type input "**********"
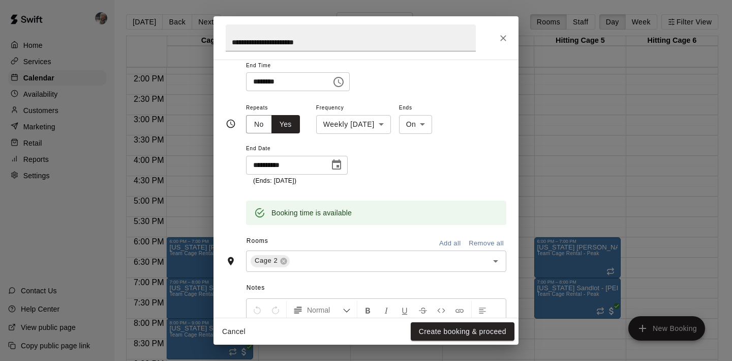
scroll to position [126, 0]
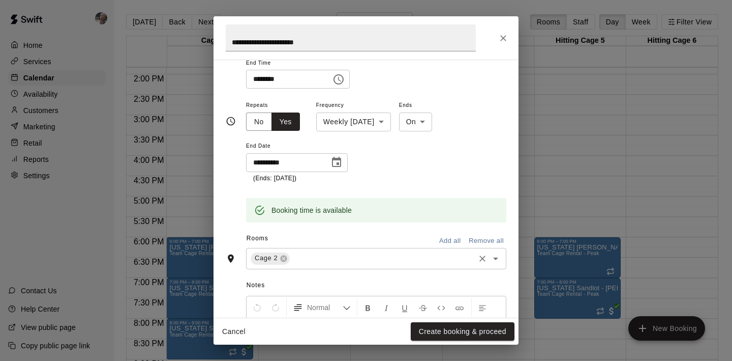
click at [361, 260] on input "text" at bounding box center [382, 258] width 182 height 13
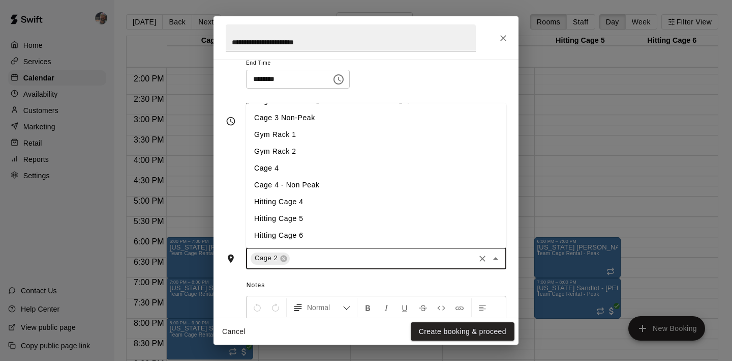
scroll to position [81, 0]
click at [342, 232] on li "Hitting Cage 6" at bounding box center [376, 236] width 260 height 17
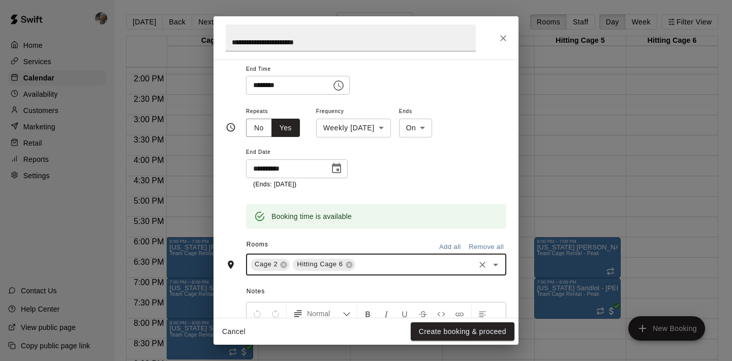
scroll to position [126, 0]
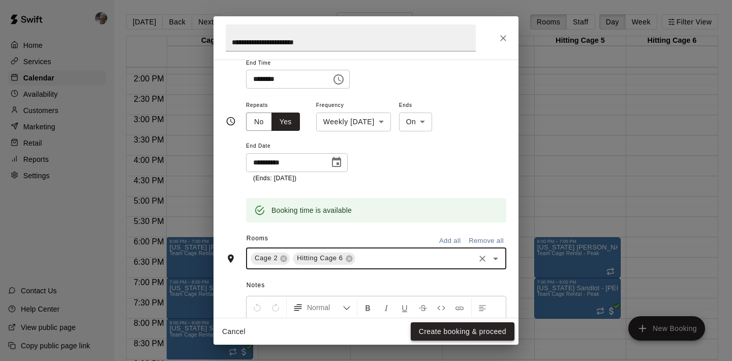
click at [435, 327] on button "Create booking & proceed" at bounding box center [463, 331] width 104 height 19
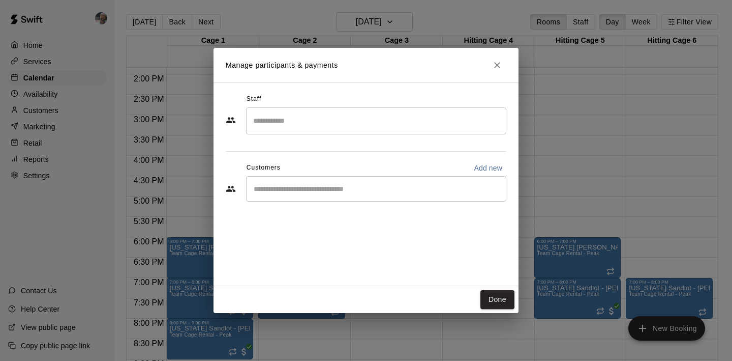
click at [356, 196] on div "​" at bounding box center [376, 188] width 260 height 25
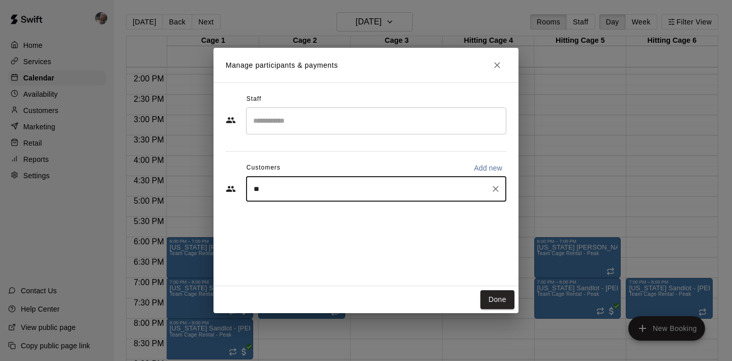
type input "***"
click at [327, 212] on div "G S" at bounding box center [329, 212] width 109 height 11
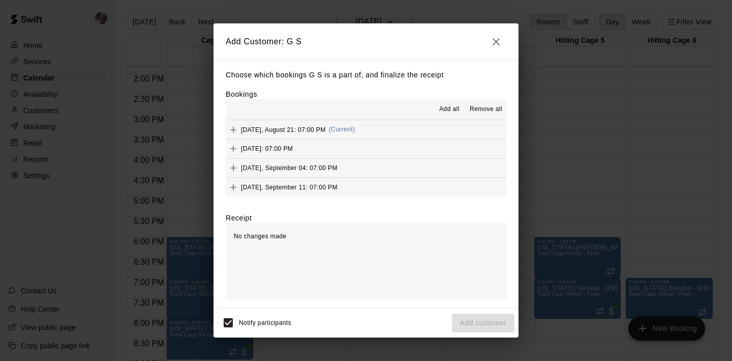
click at [449, 113] on span "Add all" at bounding box center [449, 109] width 20 height 10
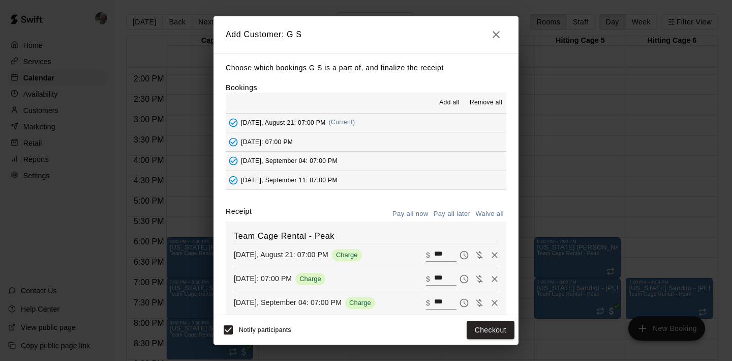
click at [485, 208] on button "Waive all" at bounding box center [490, 214] width 34 height 16
type input "*"
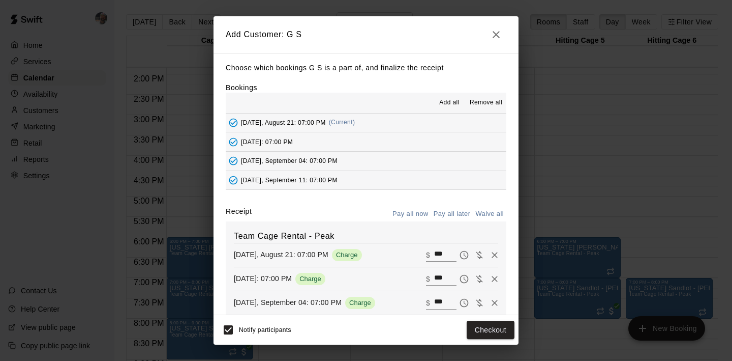
type input "*"
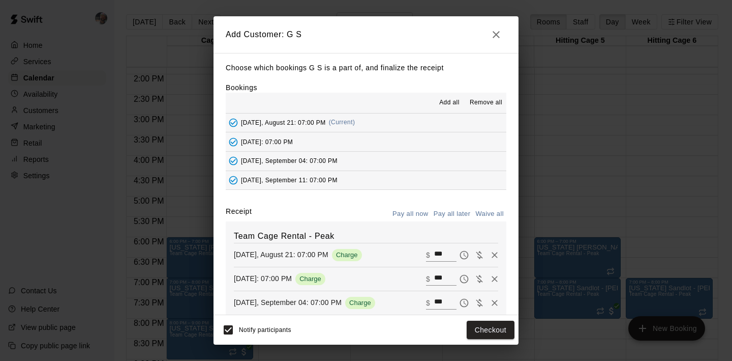
type input "*"
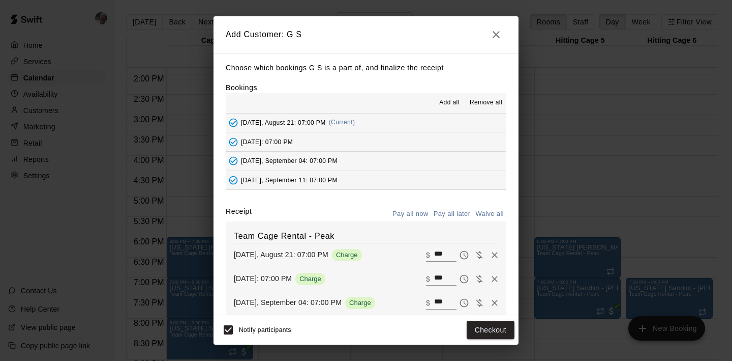
type input "*"
click at [480, 329] on button "Add customer" at bounding box center [483, 329] width 63 height 19
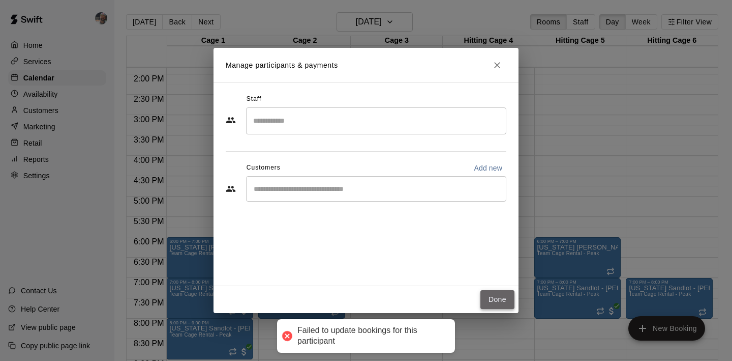
click at [491, 296] on button "Done" at bounding box center [498, 299] width 34 height 19
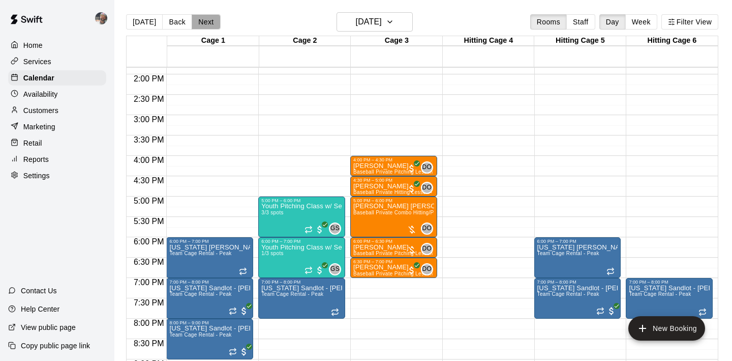
click at [202, 20] on button "Next" at bounding box center [206, 21] width 28 height 15
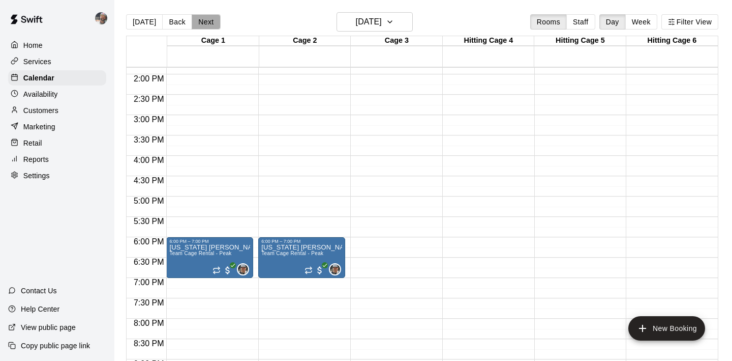
click at [202, 20] on button "Next" at bounding box center [206, 21] width 28 height 15
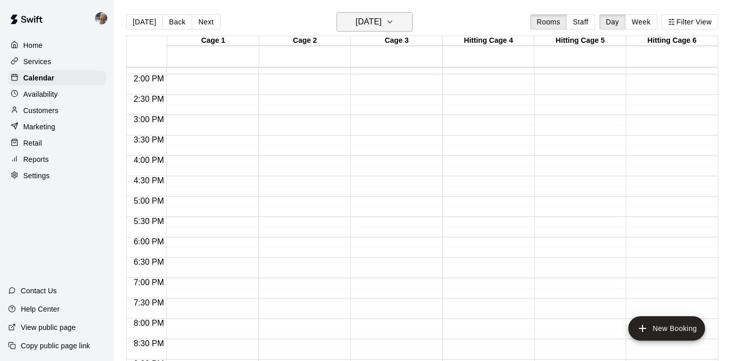
click at [356, 27] on h6 "Saturday Aug 23" at bounding box center [369, 22] width 26 height 14
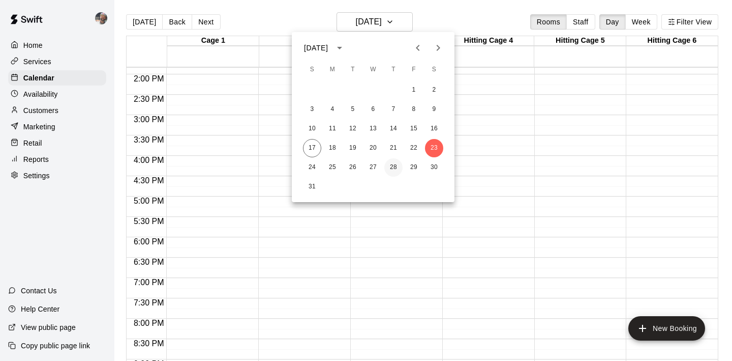
click at [397, 168] on button "28" at bounding box center [393, 167] width 18 height 18
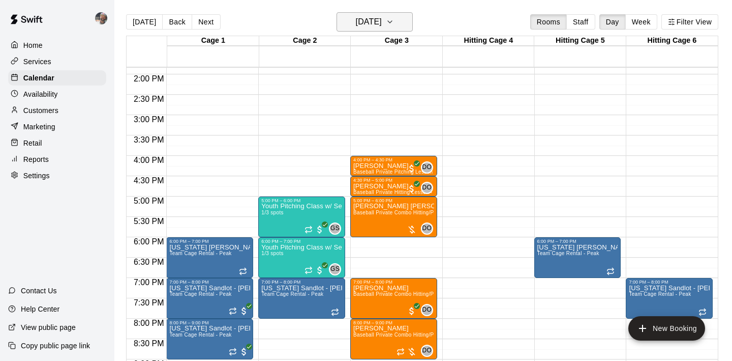
click at [382, 20] on h6 "Thursday Aug 28" at bounding box center [369, 22] width 26 height 14
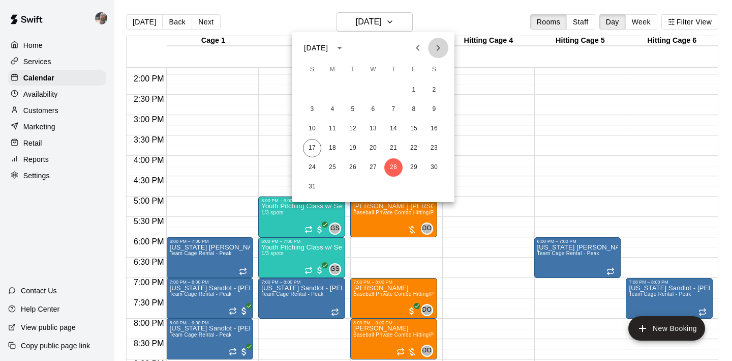
click at [433, 51] on icon "Next month" at bounding box center [438, 48] width 12 height 12
click at [392, 144] on button "23" at bounding box center [393, 148] width 18 height 18
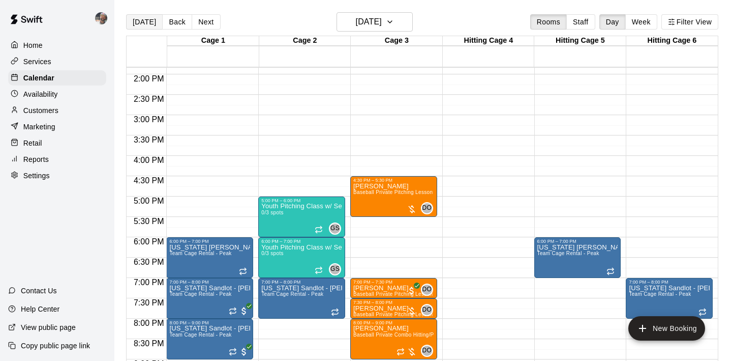
click at [152, 23] on button "[DATE]" at bounding box center [144, 21] width 37 height 15
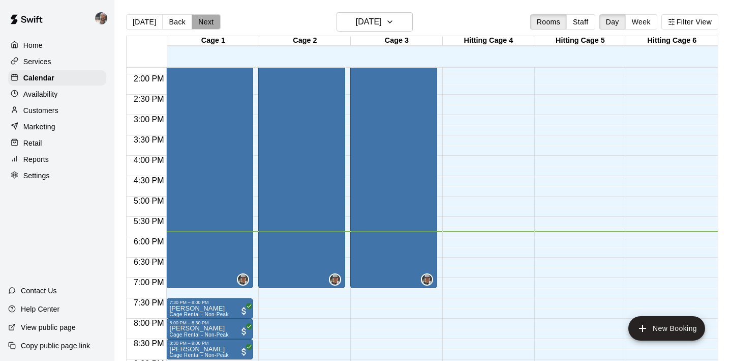
click at [206, 24] on button "Next" at bounding box center [206, 21] width 28 height 15
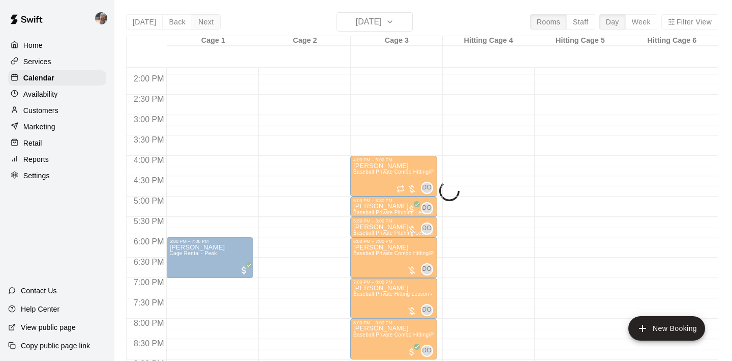
click at [206, 24] on div "Today Back Next Monday Aug 18 Rooms Staff Day Week Filter View Cage 1 18 Mon Ca…" at bounding box center [422, 192] width 592 height 361
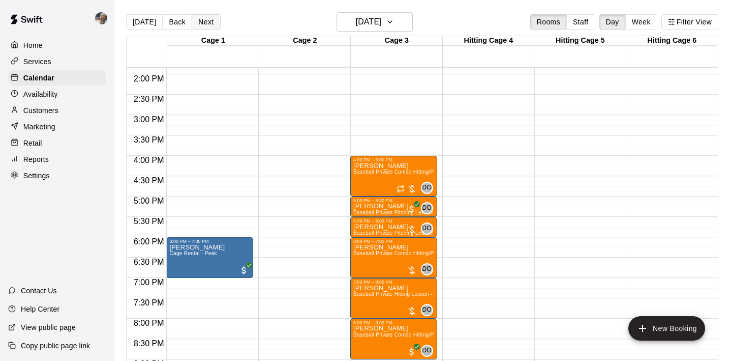
click at [206, 24] on button "Next" at bounding box center [206, 21] width 28 height 15
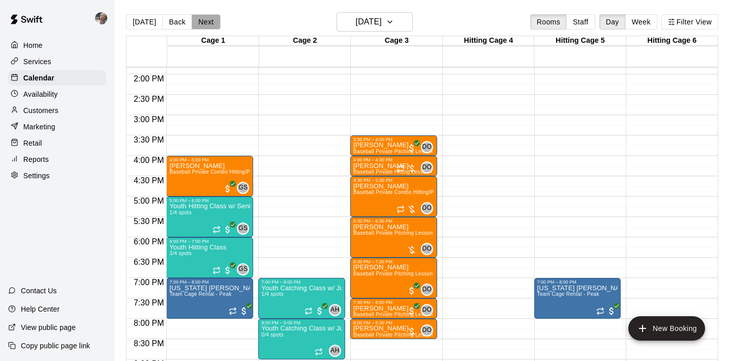
click at [206, 24] on button "Next" at bounding box center [206, 21] width 28 height 15
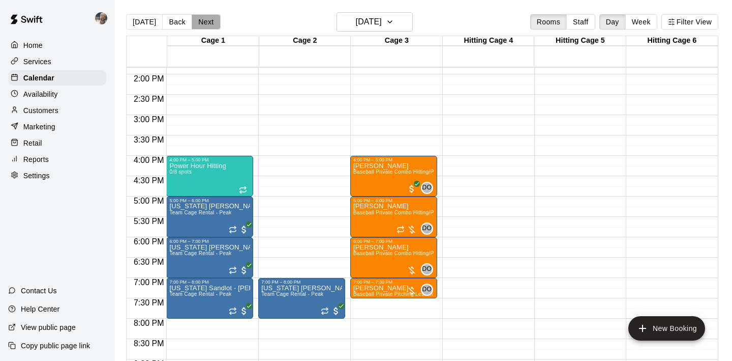
click at [206, 24] on button "Next" at bounding box center [206, 21] width 28 height 15
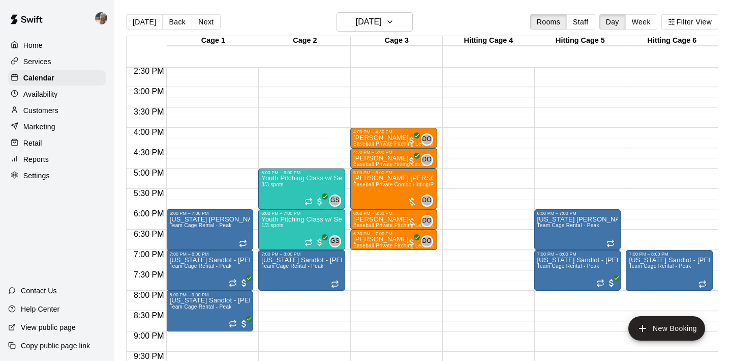
scroll to position [611, 0]
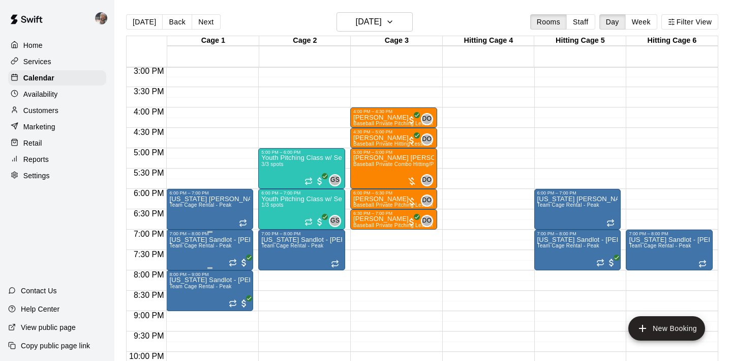
click at [181, 243] on icon "edit" at bounding box center [180, 247] width 12 height 12
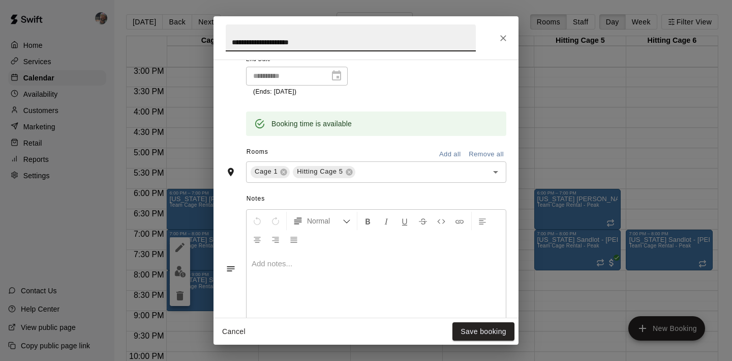
scroll to position [215, 0]
click at [473, 334] on button "Save booking" at bounding box center [484, 331] width 62 height 19
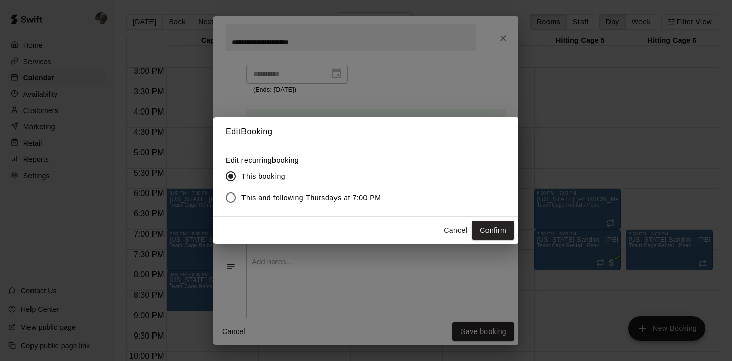
click at [292, 192] on span "This and following Thursdays at 7:00 PM" at bounding box center [312, 197] width 140 height 11
click at [495, 231] on button "Confirm" at bounding box center [493, 230] width 43 height 19
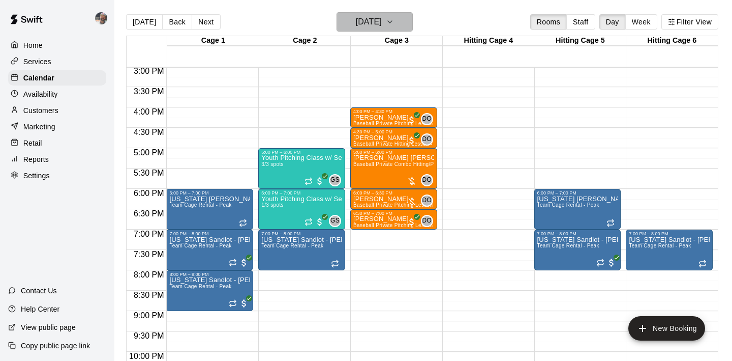
click at [394, 24] on icon "button" at bounding box center [390, 22] width 8 height 12
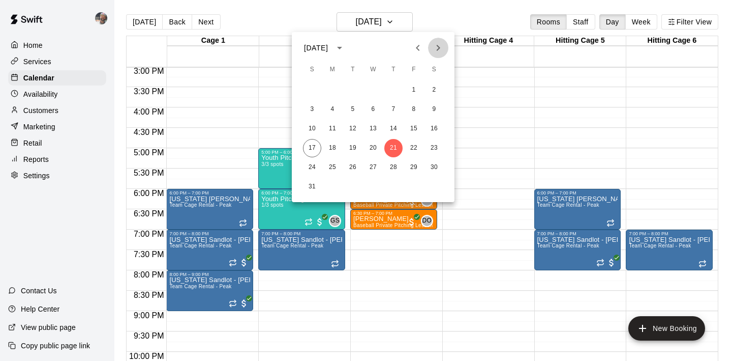
click at [440, 47] on icon "Next month" at bounding box center [438, 48] width 12 height 12
click at [396, 128] on button "18" at bounding box center [393, 129] width 18 height 18
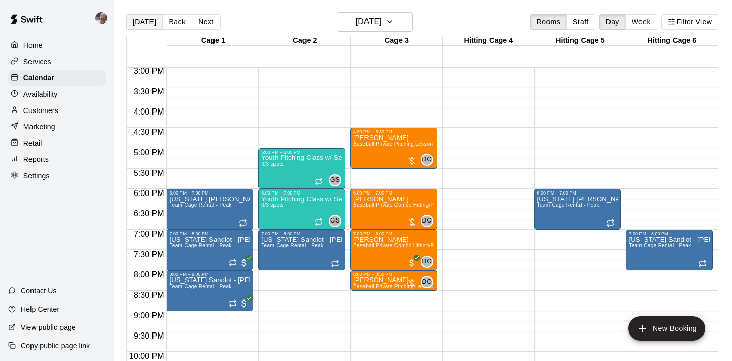
click at [144, 19] on button "[DATE]" at bounding box center [144, 21] width 37 height 15
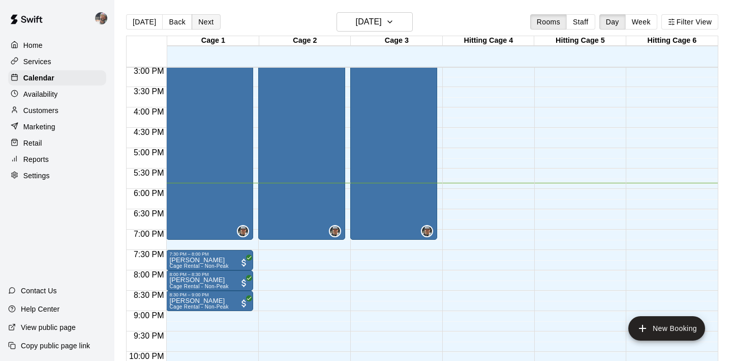
click at [203, 22] on button "Next" at bounding box center [206, 21] width 28 height 15
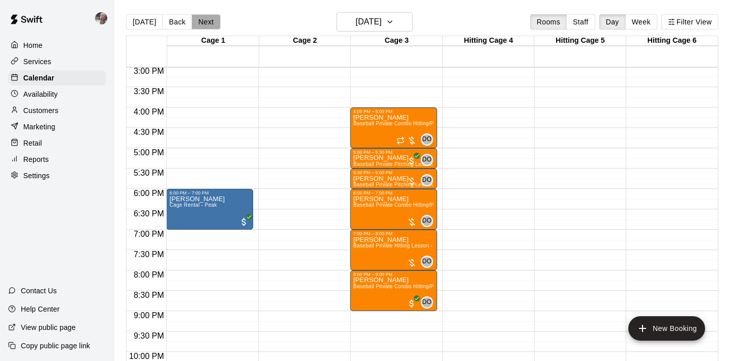
click at [203, 22] on button "Next" at bounding box center [206, 21] width 28 height 15
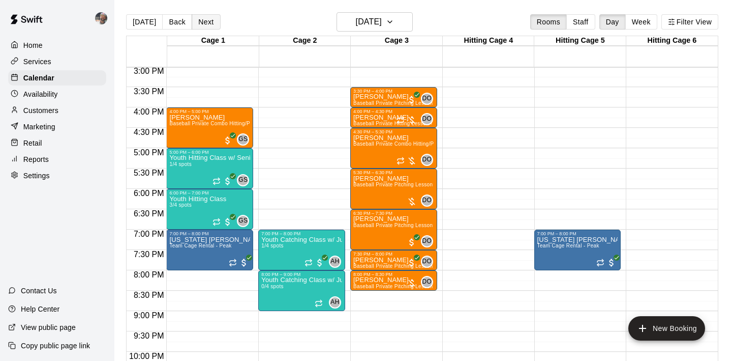
click at [203, 22] on button "Next" at bounding box center [206, 21] width 28 height 15
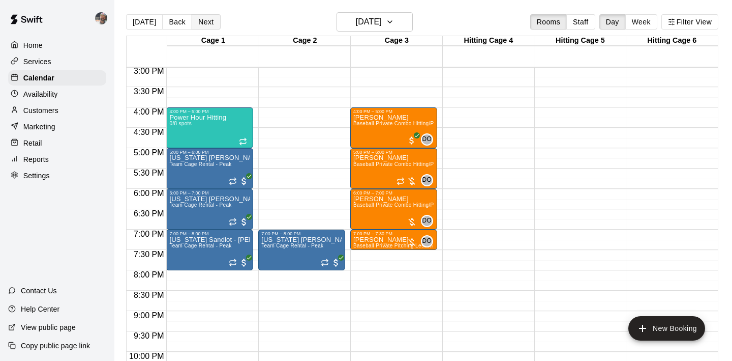
click at [203, 22] on button "Next" at bounding box center [206, 21] width 28 height 15
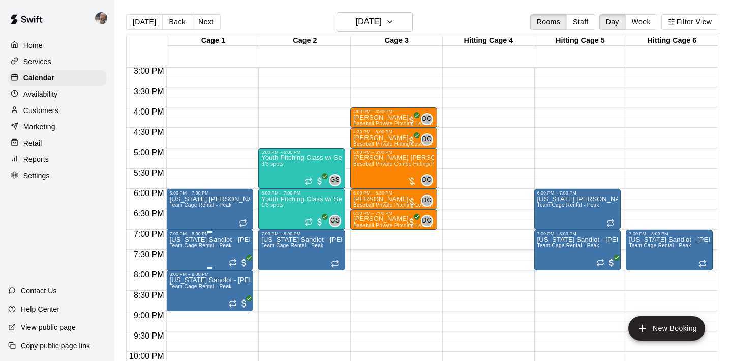
click at [184, 293] on icon "delete" at bounding box center [180, 295] width 12 height 12
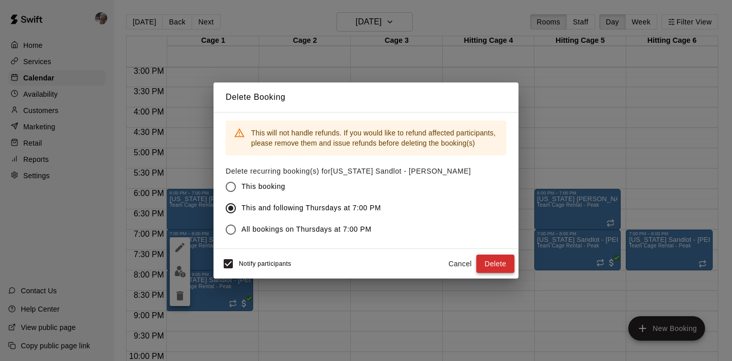
click at [488, 260] on button "Delete" at bounding box center [495, 263] width 38 height 19
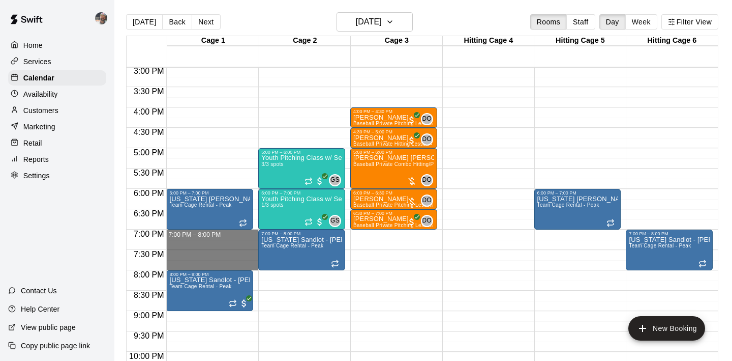
drag, startPoint x: 231, startPoint y: 233, endPoint x: 232, endPoint y: 261, distance: 27.5
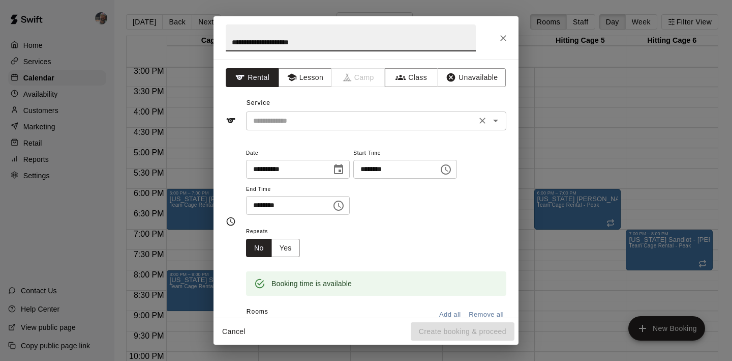
type input "**********"
click at [335, 123] on input "text" at bounding box center [361, 120] width 224 height 13
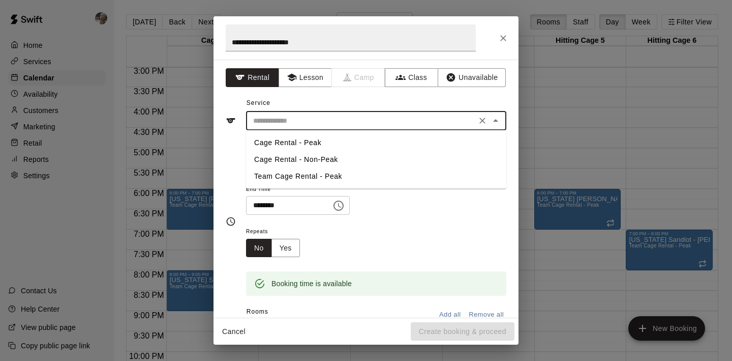
click at [334, 171] on li "Team Cage Rental - Peak" at bounding box center [376, 176] width 260 height 17
type input "**********"
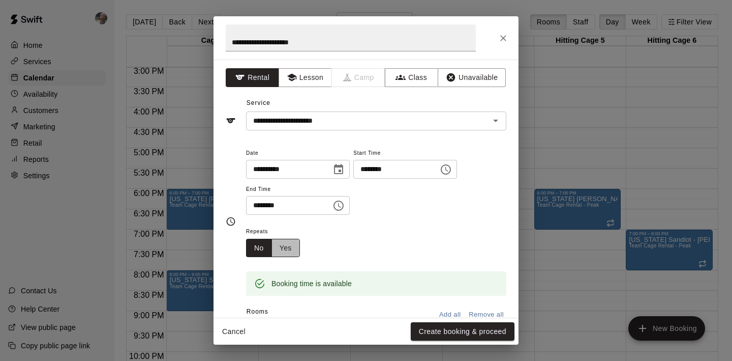
click at [291, 245] on button "Yes" at bounding box center [286, 248] width 28 height 19
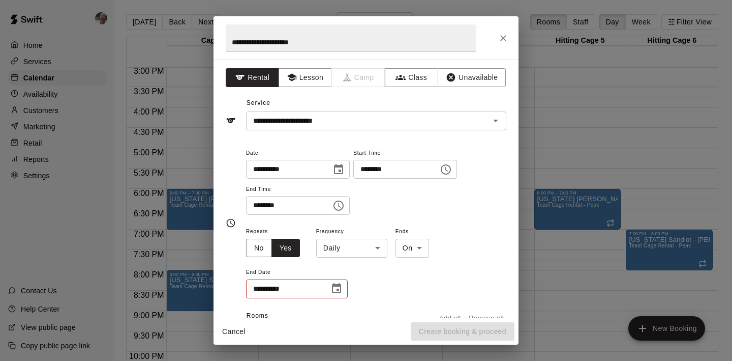
click at [362, 246] on body "Home Services Calendar Availability Customers Marketing Retail Reports Settings…" at bounding box center [366, 188] width 732 height 377
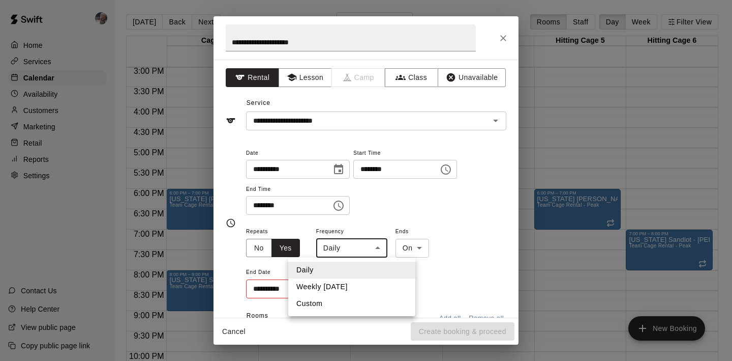
click at [358, 283] on li "Weekly on Thursday" at bounding box center [351, 286] width 127 height 17
type input "******"
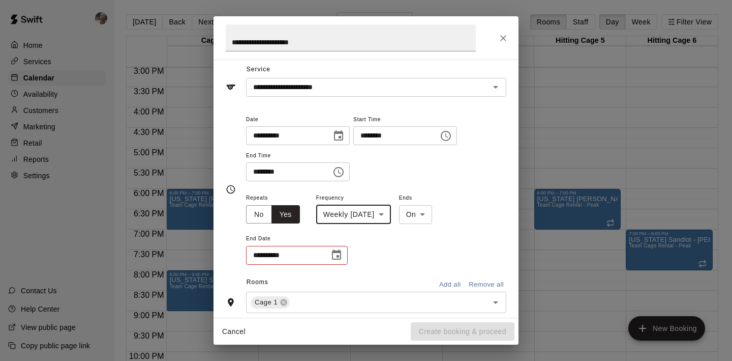
scroll to position [53, 0]
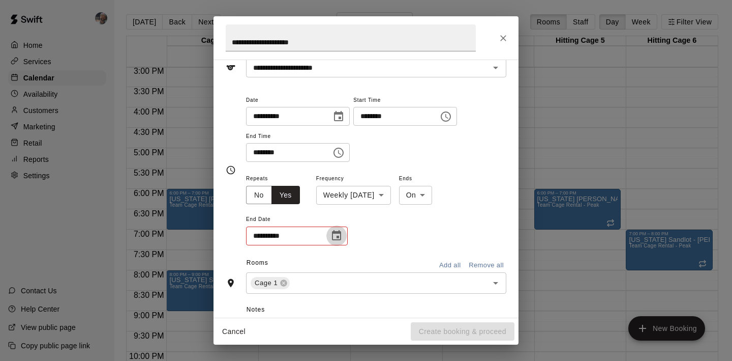
click at [340, 236] on icon "Choose date" at bounding box center [337, 235] width 12 height 12
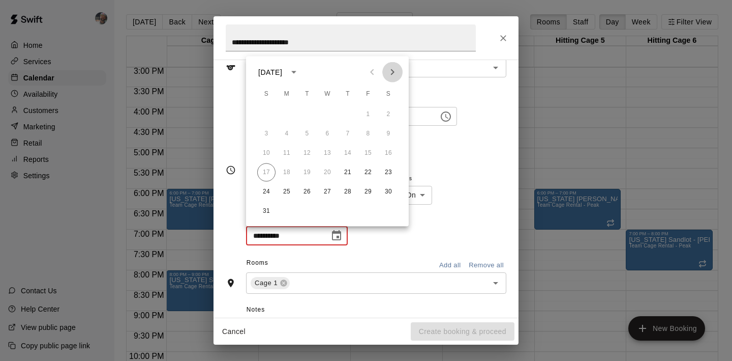
click at [395, 73] on icon "Next month" at bounding box center [392, 72] width 12 height 12
click at [349, 187] on button "27" at bounding box center [348, 192] width 18 height 18
type input "**********"
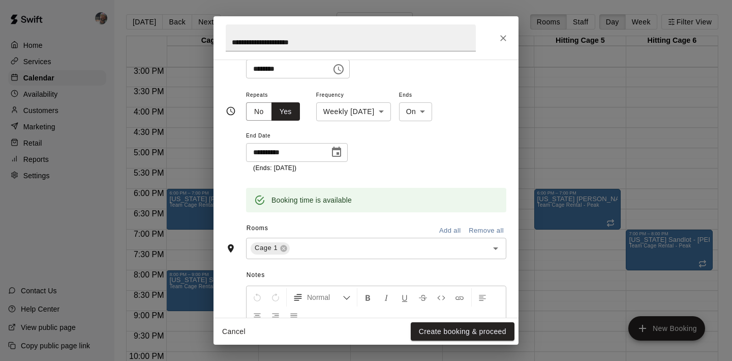
scroll to position [140, 0]
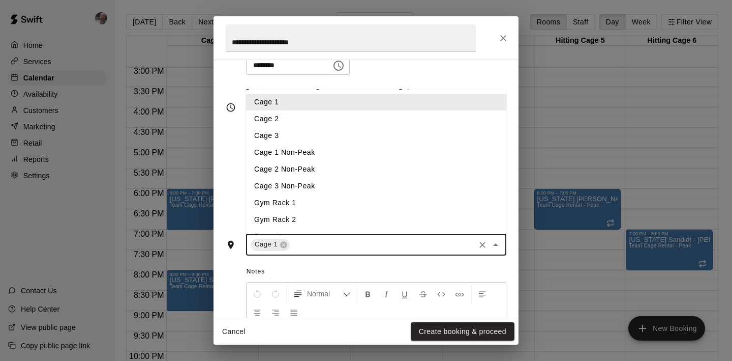
click at [377, 246] on input "text" at bounding box center [382, 244] width 182 height 13
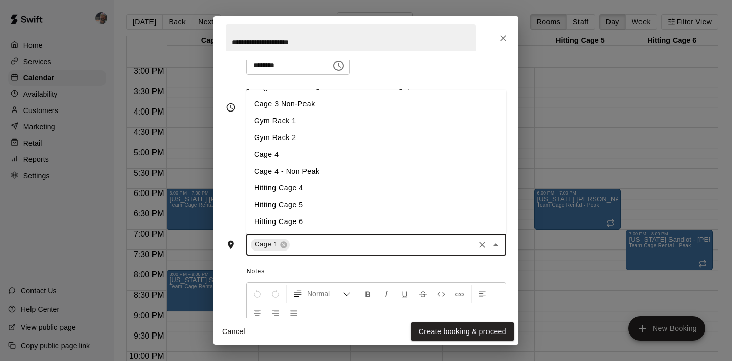
click at [353, 201] on li "Hitting Cage 5" at bounding box center [376, 204] width 260 height 17
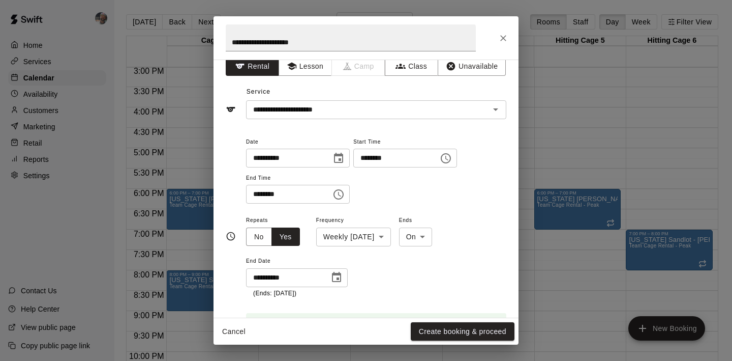
scroll to position [0, 0]
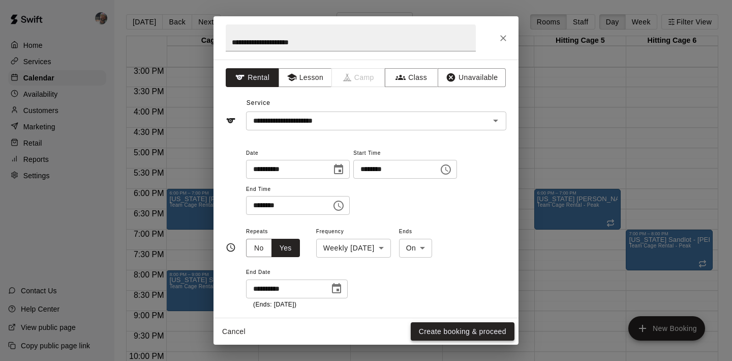
click at [457, 334] on button "Create booking & proceed" at bounding box center [463, 331] width 104 height 19
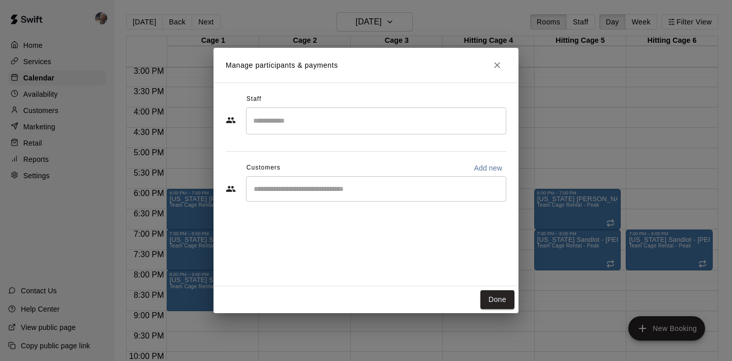
click at [365, 195] on div "​" at bounding box center [376, 188] width 260 height 25
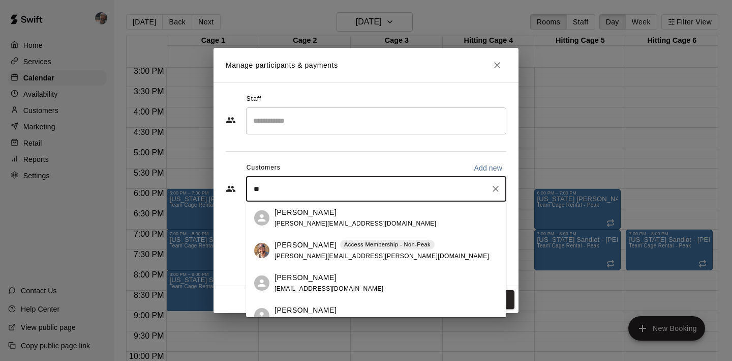
type input "*"
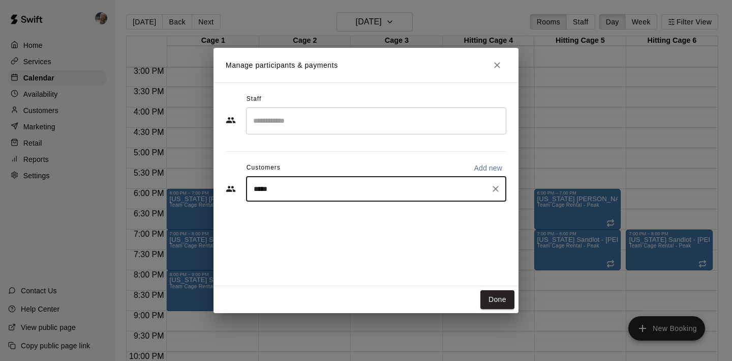
type input "******"
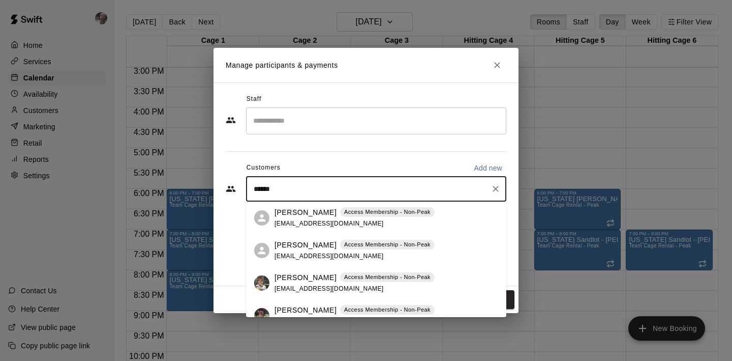
click at [301, 247] on p "Clay Cristy" at bounding box center [306, 245] width 62 height 11
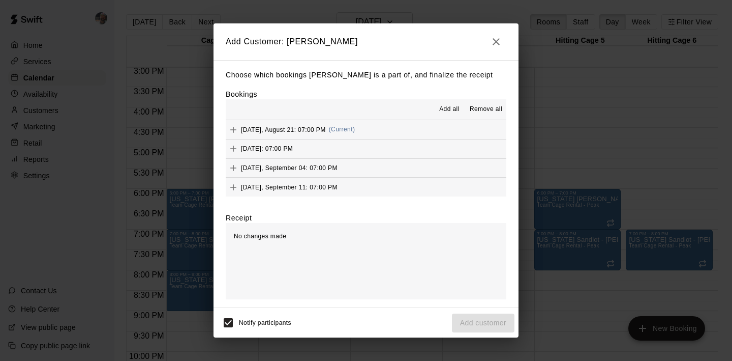
click at [451, 111] on span "Add all" at bounding box center [449, 109] width 20 height 10
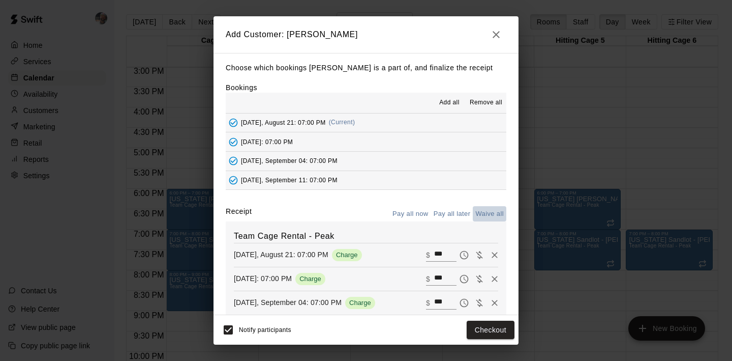
click at [492, 208] on button "Waive all" at bounding box center [490, 214] width 34 height 16
type input "*"
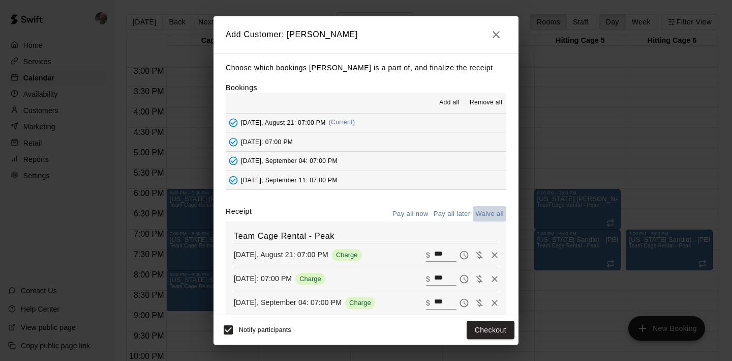
type input "*"
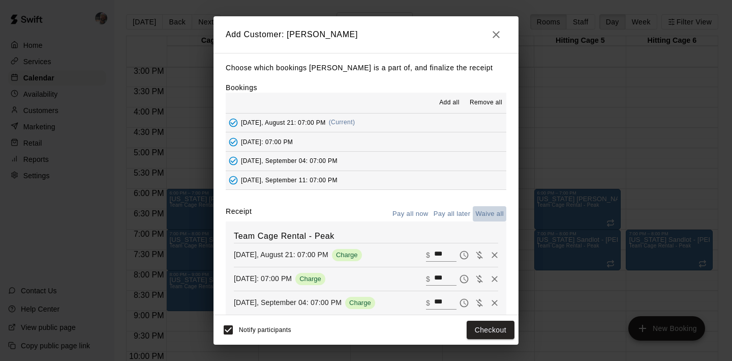
type input "*"
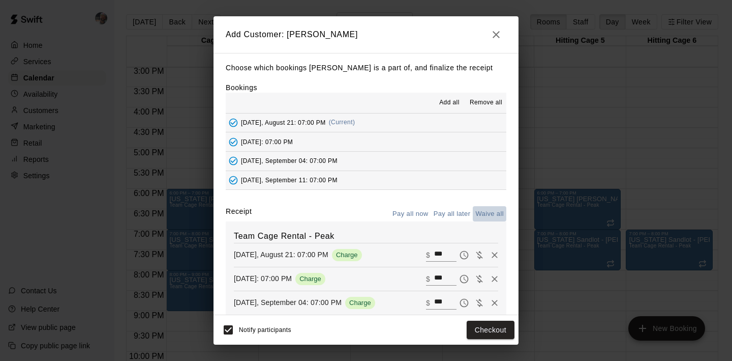
type input "*"
click at [483, 325] on button "Add customer" at bounding box center [483, 329] width 63 height 19
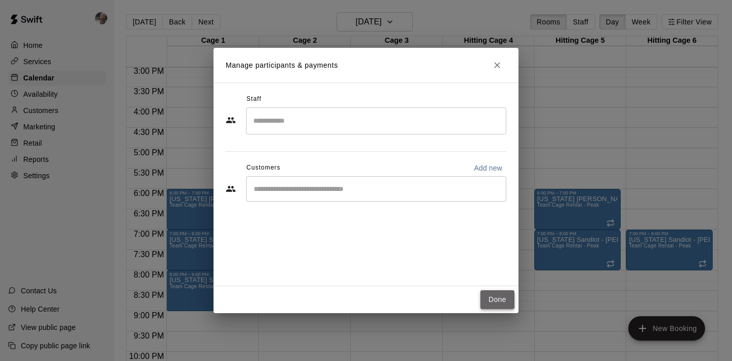
click at [507, 298] on button "Done" at bounding box center [498, 299] width 34 height 19
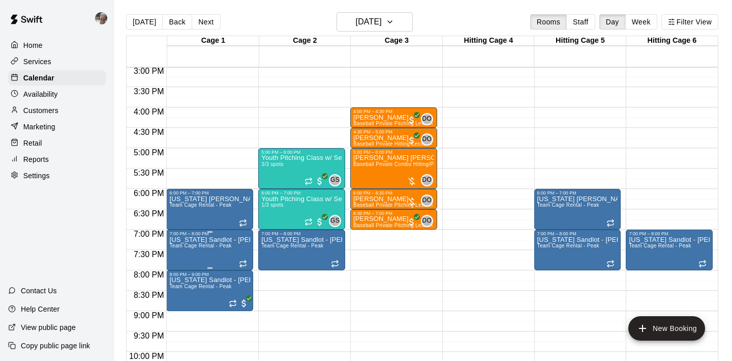
click at [182, 267] on img "edit" at bounding box center [180, 271] width 12 height 12
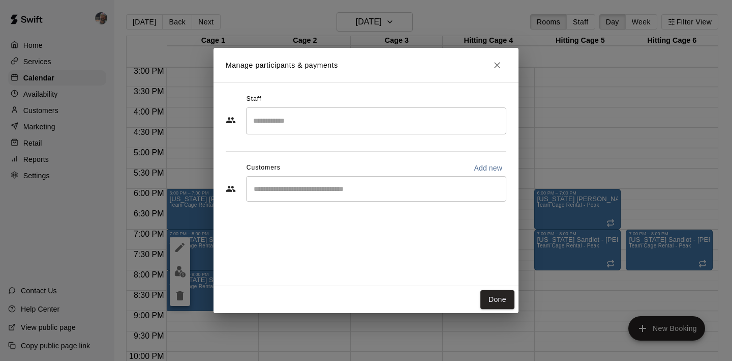
click at [320, 183] on div "​" at bounding box center [376, 188] width 260 height 25
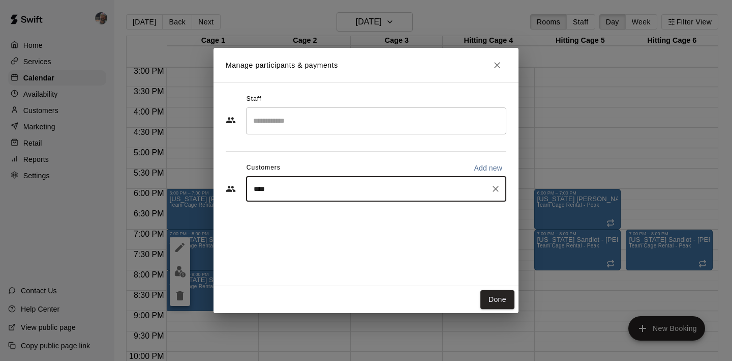
type input "*****"
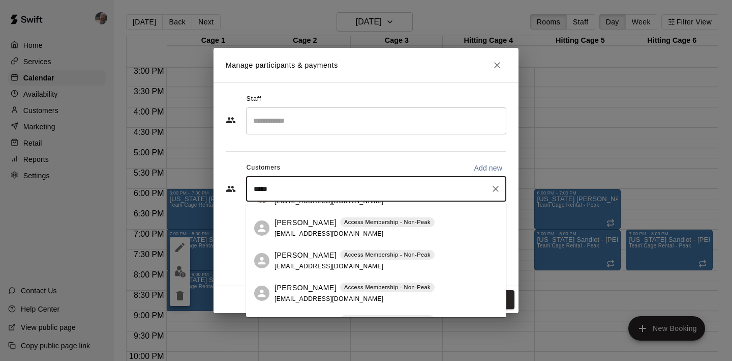
scroll to position [122, 0]
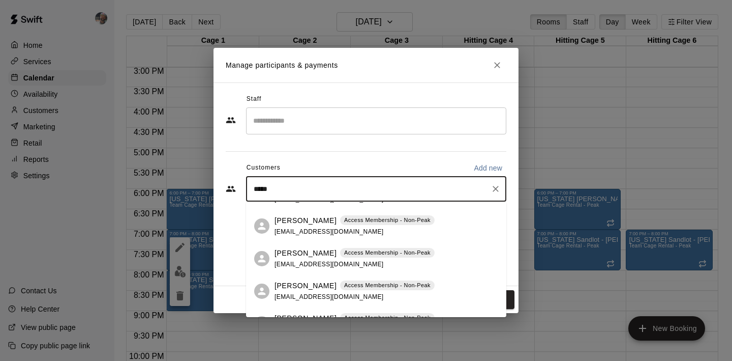
click at [300, 258] on div "Cole Cristy Access Membership - Non-Peak clay@claymooreeng.com" at bounding box center [355, 259] width 160 height 22
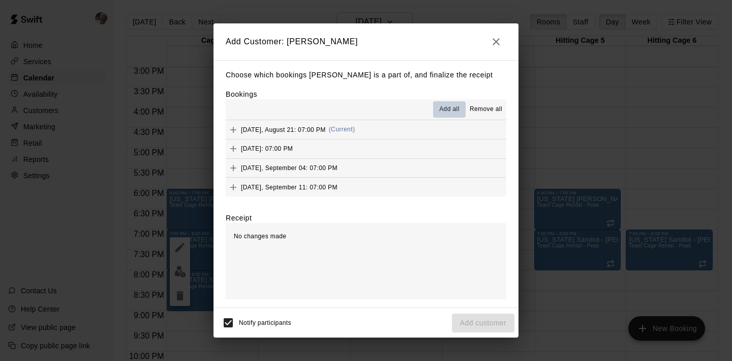
click at [453, 109] on span "Add all" at bounding box center [449, 109] width 20 height 10
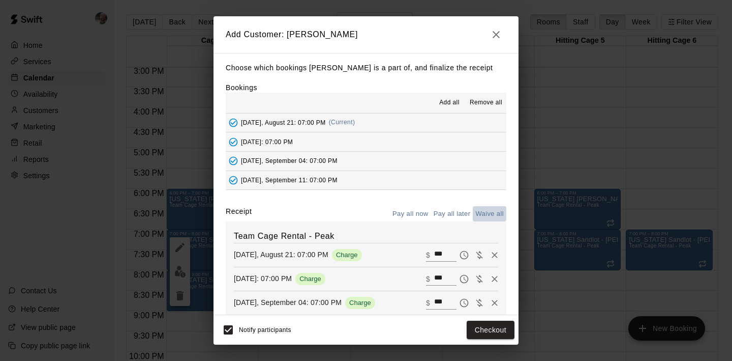
click at [491, 211] on button "Waive all" at bounding box center [490, 214] width 34 height 16
type input "*"
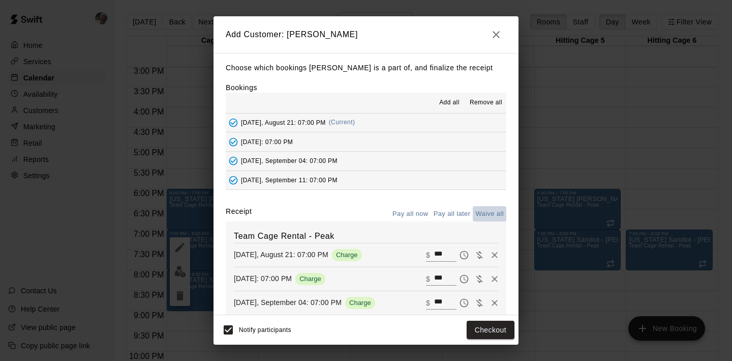
type input "*"
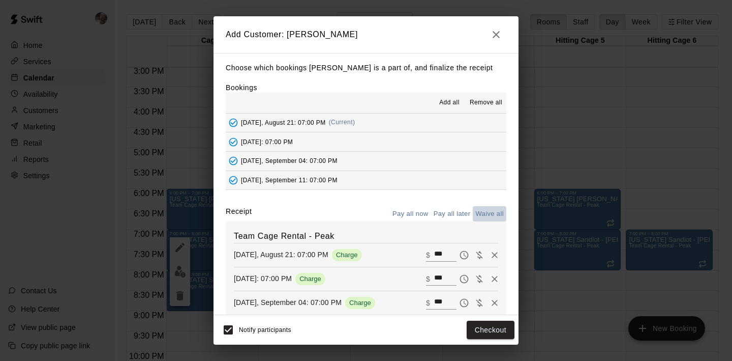
type input "*"
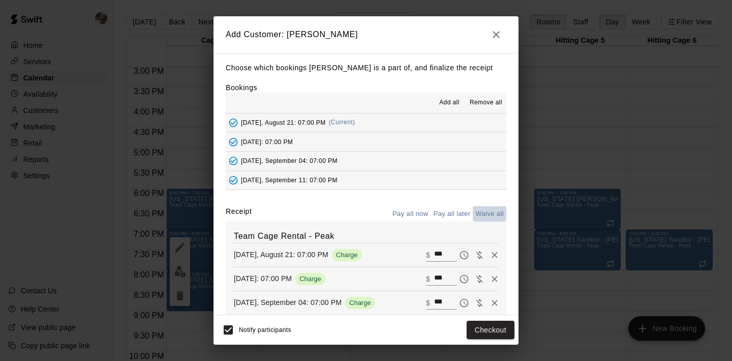
type input "*"
click at [477, 330] on button "Add customer" at bounding box center [483, 329] width 63 height 19
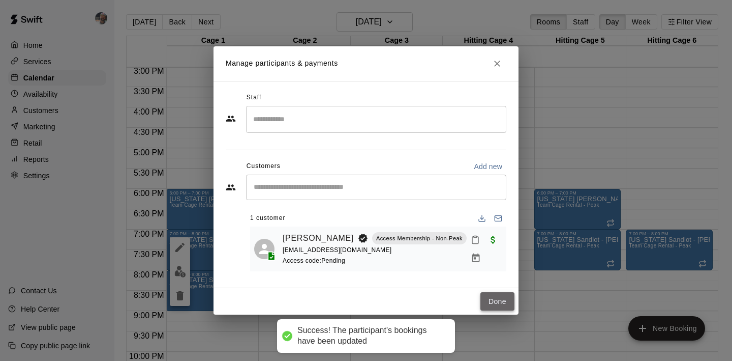
click at [493, 301] on button "Done" at bounding box center [498, 301] width 34 height 19
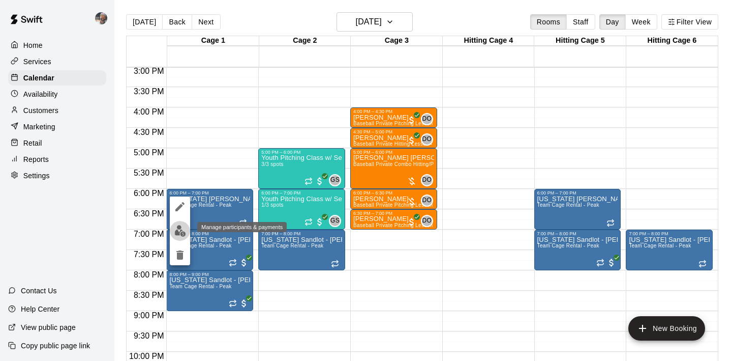
click at [182, 227] on img "edit" at bounding box center [180, 231] width 12 height 12
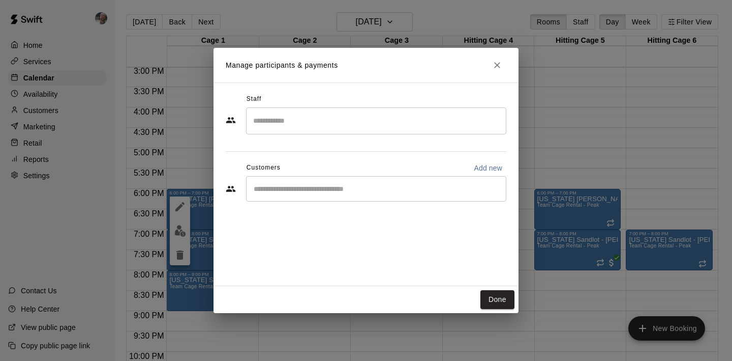
click at [313, 188] on input "Start typing to search customers..." at bounding box center [376, 189] width 251 height 10
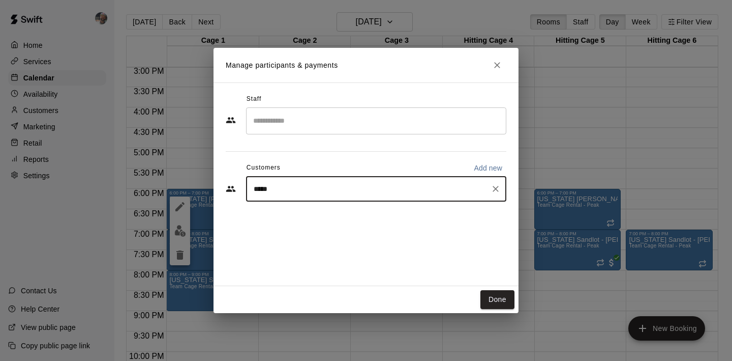
type input "******"
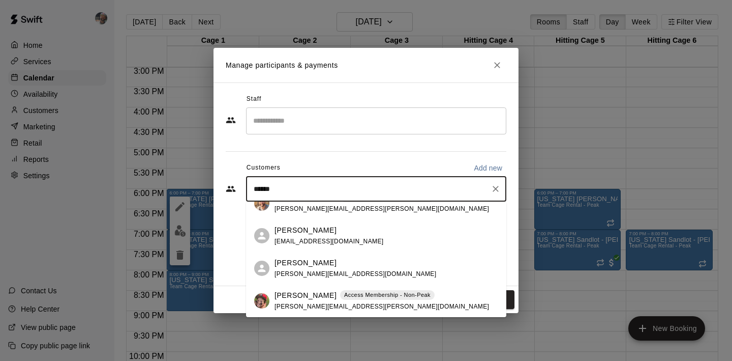
scroll to position [0, 0]
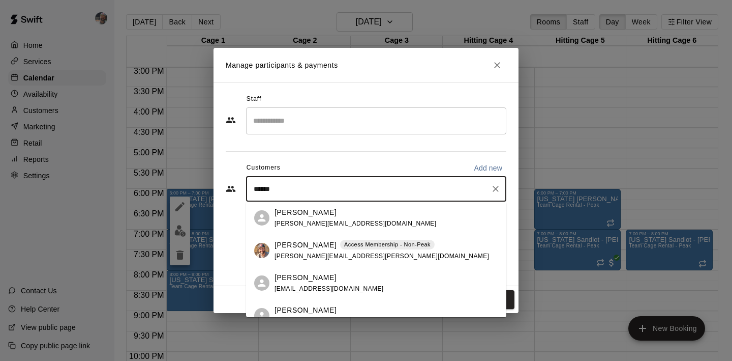
click at [303, 244] on p "Trent Hadley" at bounding box center [306, 245] width 62 height 11
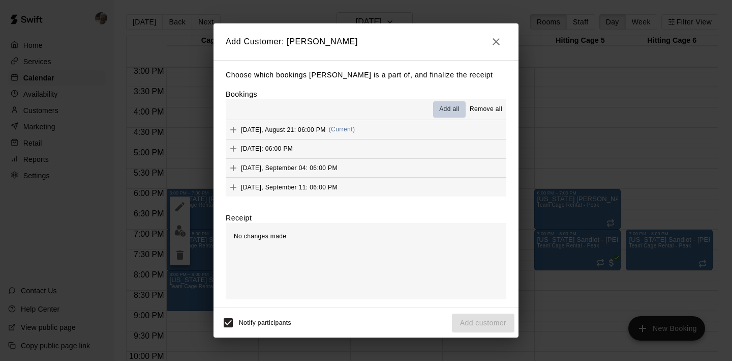
click at [448, 105] on span "Add all" at bounding box center [449, 109] width 20 height 10
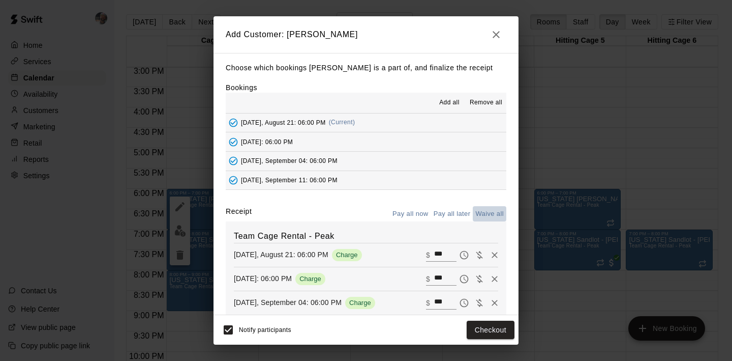
click at [483, 211] on button "Waive all" at bounding box center [490, 214] width 34 height 16
type input "*"
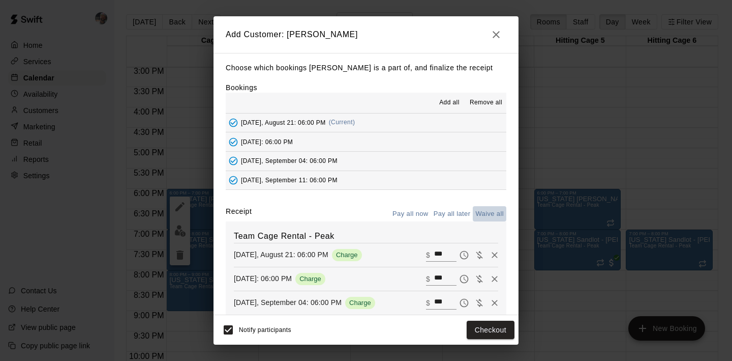
type input "*"
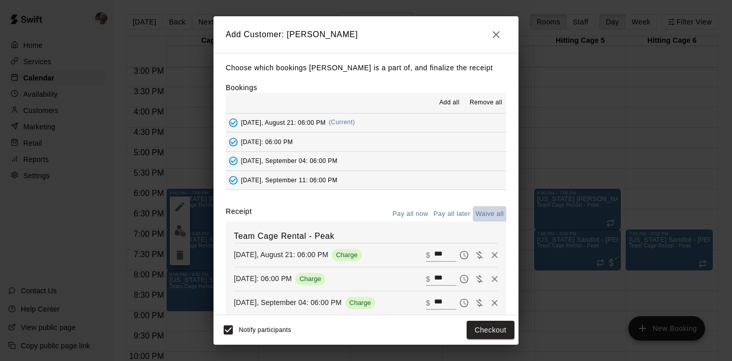
type input "*"
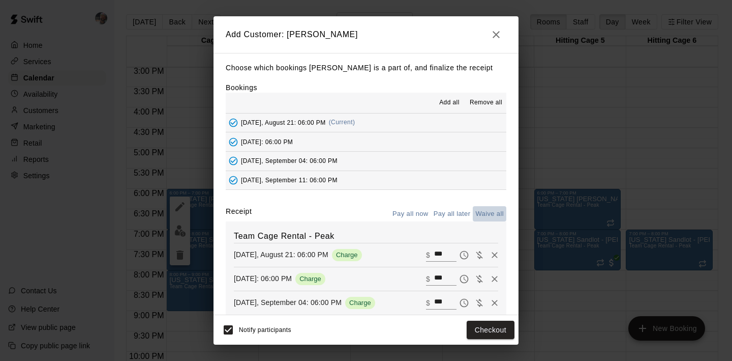
type input "*"
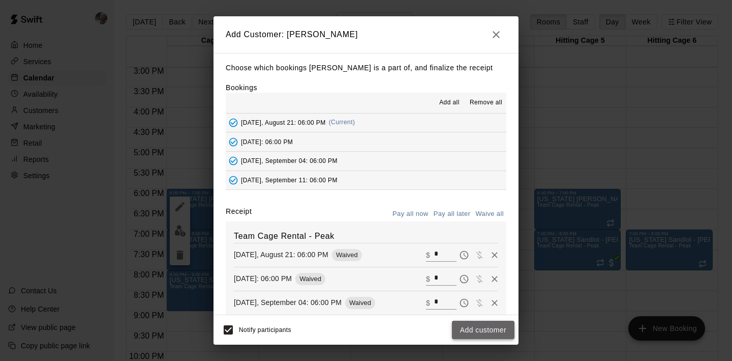
click at [471, 332] on button "Add customer" at bounding box center [483, 329] width 63 height 19
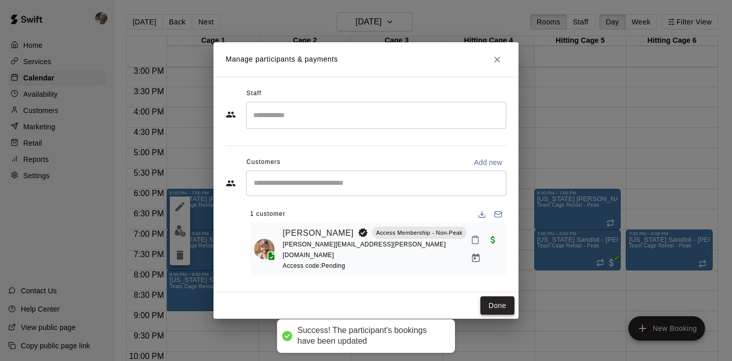
click at [488, 296] on button "Done" at bounding box center [498, 305] width 34 height 19
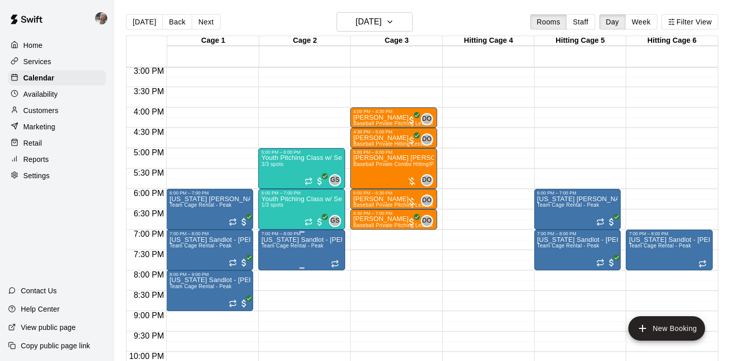
click at [280, 265] on div at bounding box center [272, 271] width 20 height 69
click at [275, 266] on img "edit" at bounding box center [272, 271] width 12 height 12
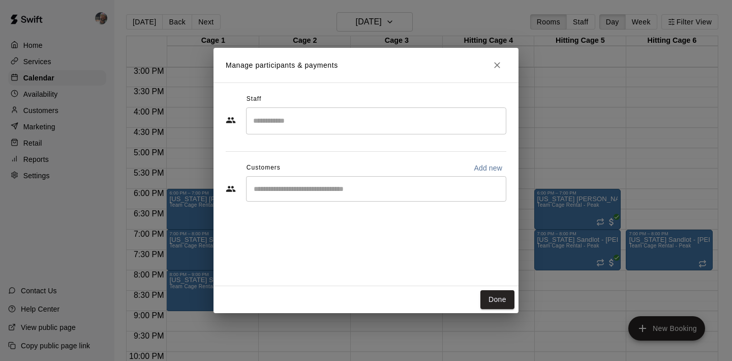
click at [313, 194] on div "​" at bounding box center [376, 188] width 260 height 25
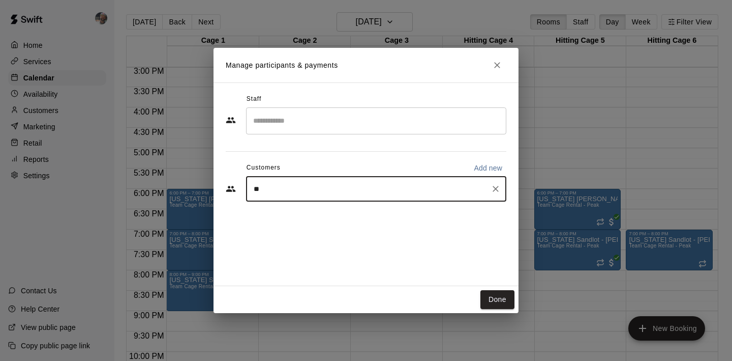
type input "***"
click at [315, 213] on div "G S" at bounding box center [329, 212] width 109 height 11
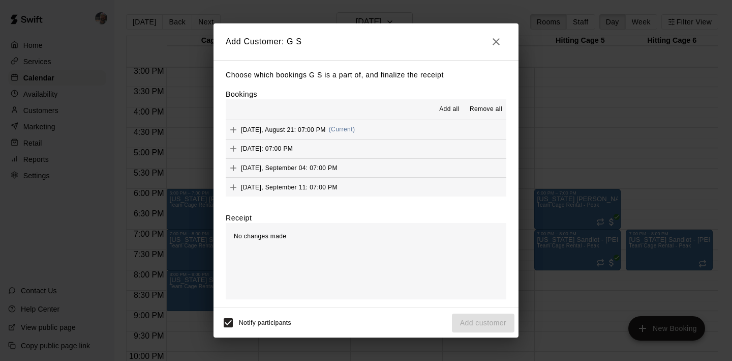
click at [454, 109] on span "Add all" at bounding box center [449, 109] width 20 height 10
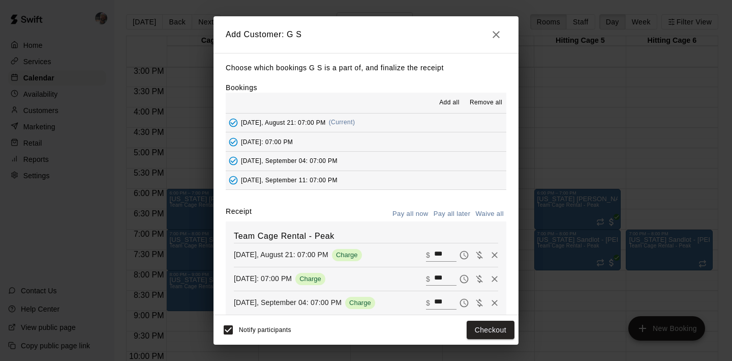
click at [493, 212] on button "Waive all" at bounding box center [490, 214] width 34 height 16
type input "*"
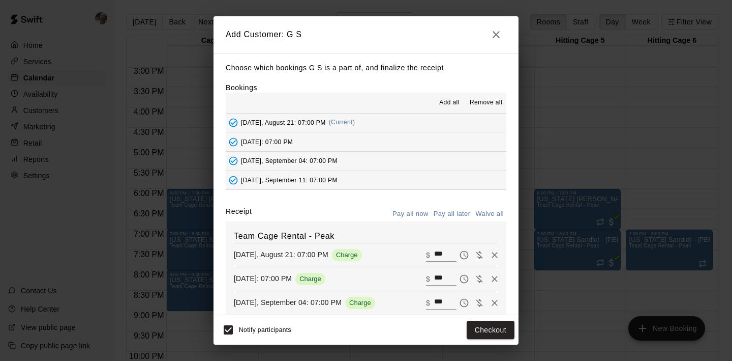
type input "*"
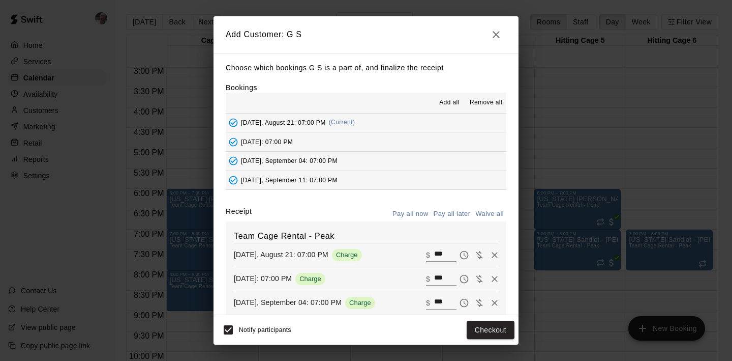
type input "*"
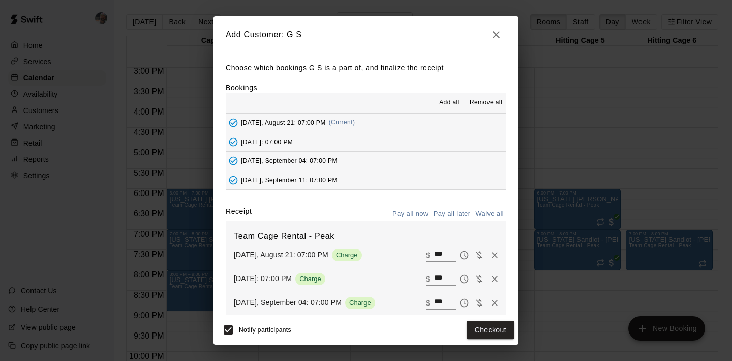
type input "*"
click at [482, 327] on button "Add customer" at bounding box center [483, 329] width 63 height 19
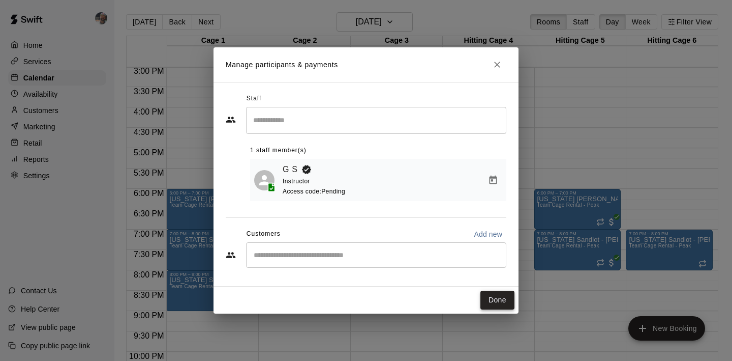
click at [502, 299] on button "Done" at bounding box center [498, 299] width 34 height 19
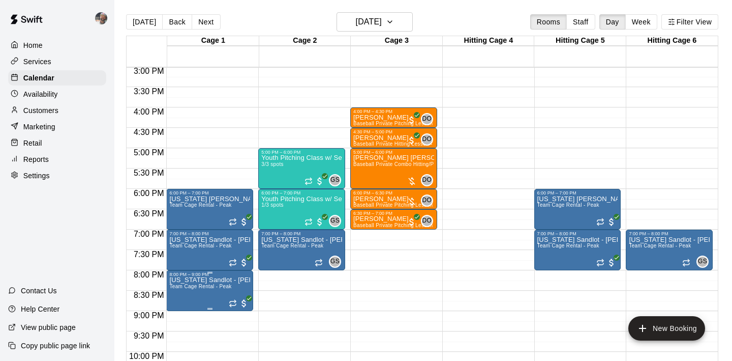
click at [180, 333] on icon "delete" at bounding box center [180, 336] width 12 height 12
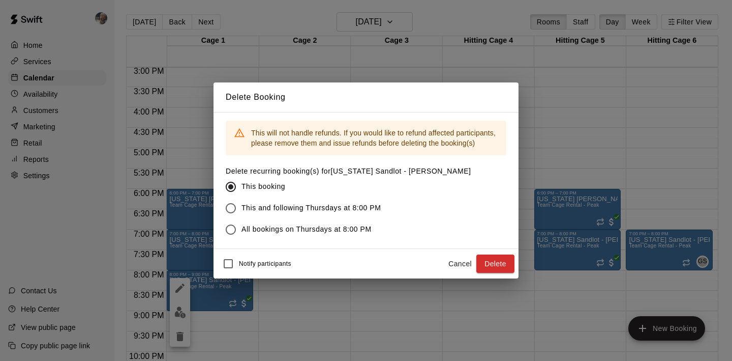
click at [261, 213] on span "This and following Thursdays at 8:00 PM" at bounding box center [312, 207] width 140 height 11
click at [501, 259] on button "Delete" at bounding box center [495, 263] width 38 height 19
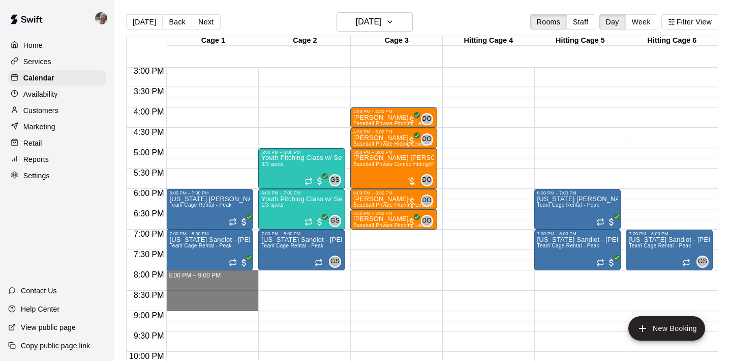
drag, startPoint x: 228, startPoint y: 272, endPoint x: 228, endPoint y: 302, distance: 30.0
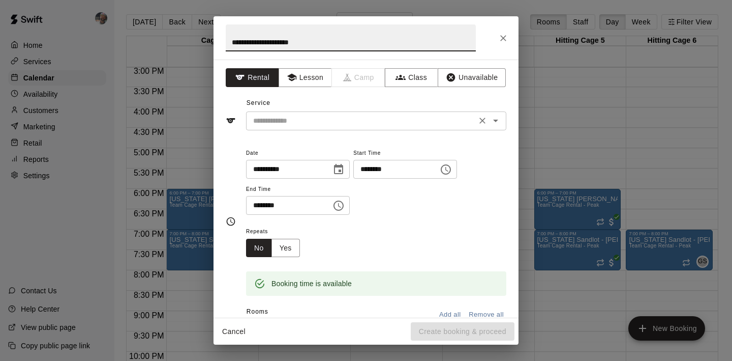
type input "**********"
click at [320, 118] on input "text" at bounding box center [361, 120] width 224 height 13
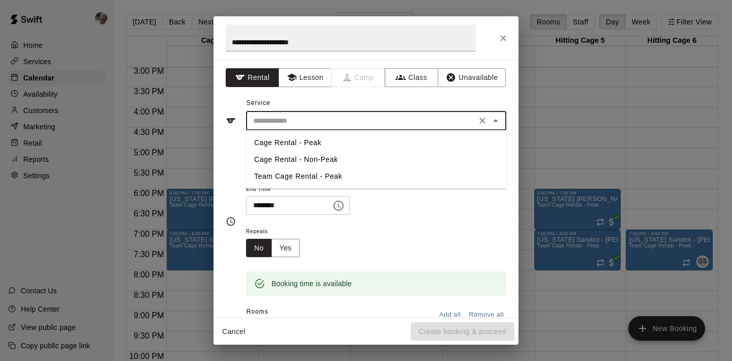
click at [317, 172] on li "Team Cage Rental - Peak" at bounding box center [376, 176] width 260 height 17
type input "**********"
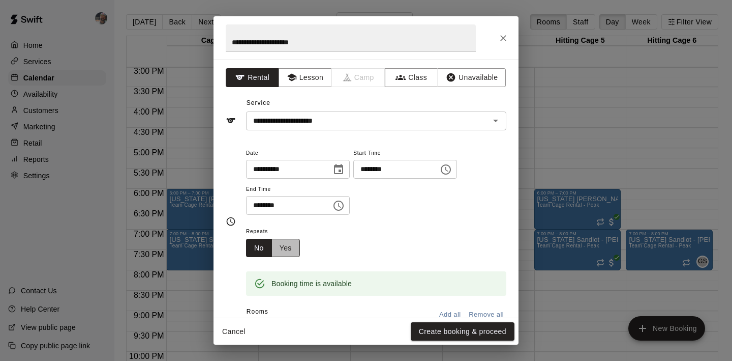
click at [295, 249] on button "Yes" at bounding box center [286, 248] width 28 height 19
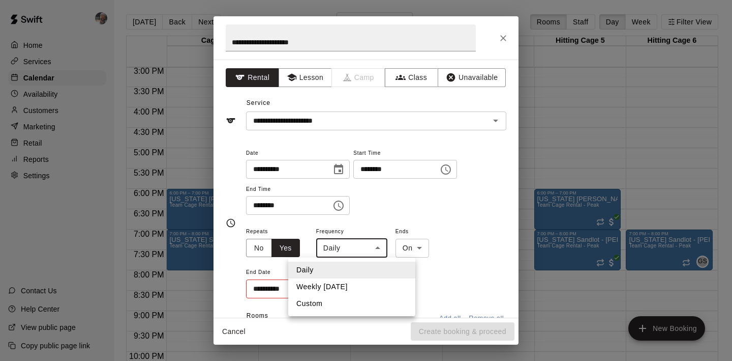
click at [333, 242] on body "Home Services Calendar Availability Customers Marketing Retail Reports Settings…" at bounding box center [366, 188] width 732 height 377
click at [342, 286] on li "Weekly on Thursday" at bounding box center [351, 286] width 127 height 17
type input "******"
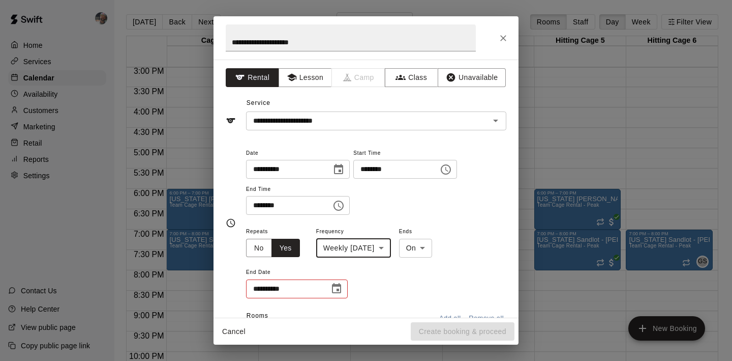
click at [348, 285] on div "**********" at bounding box center [376, 262] width 260 height 74
click at [336, 287] on icon "Choose date" at bounding box center [337, 288] width 12 height 12
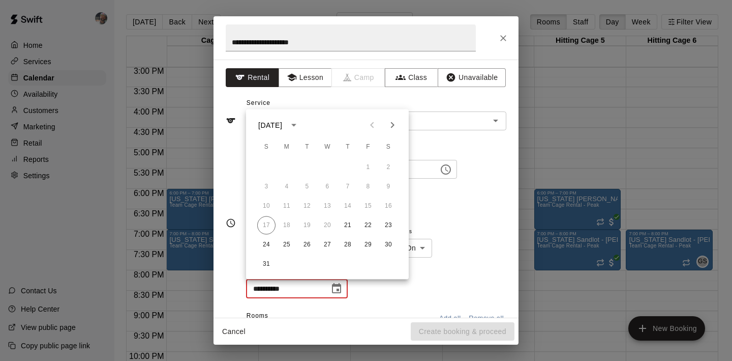
click at [395, 129] on icon "Next month" at bounding box center [392, 125] width 12 height 12
click at [346, 246] on button "27" at bounding box center [348, 244] width 18 height 18
type input "**********"
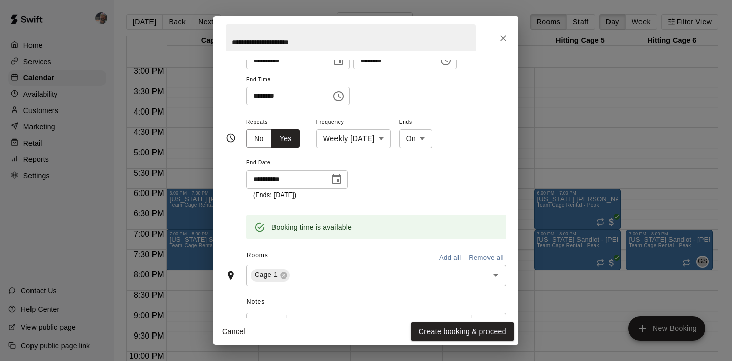
scroll to position [112, 0]
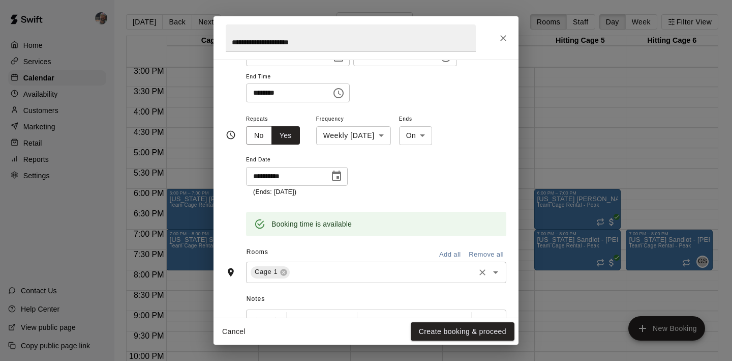
click at [372, 264] on div "Cage 1 ​" at bounding box center [376, 271] width 260 height 21
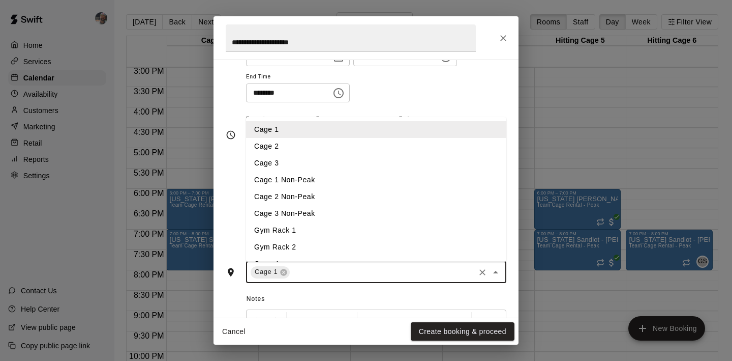
scroll to position [82, 0]
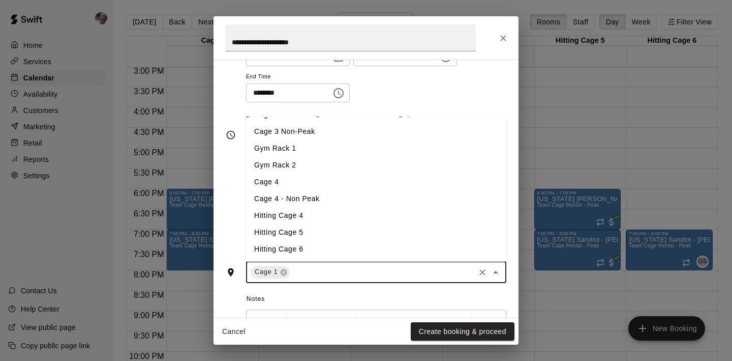
click at [350, 232] on li "Hitting Cage 5" at bounding box center [376, 232] width 260 height 17
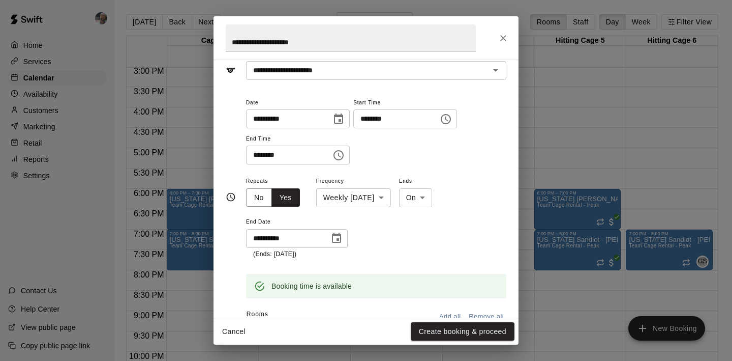
scroll to position [0, 0]
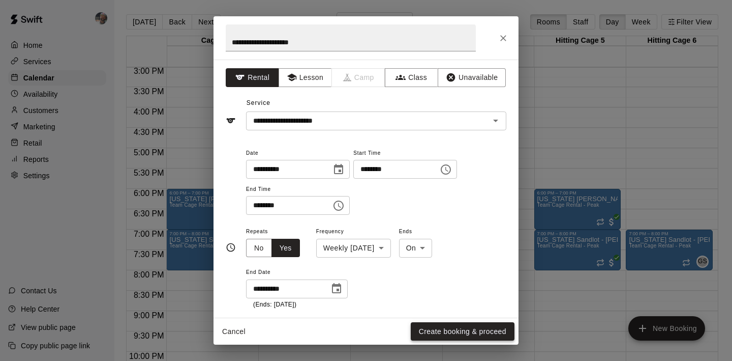
click at [444, 327] on button "Create booking & proceed" at bounding box center [463, 331] width 104 height 19
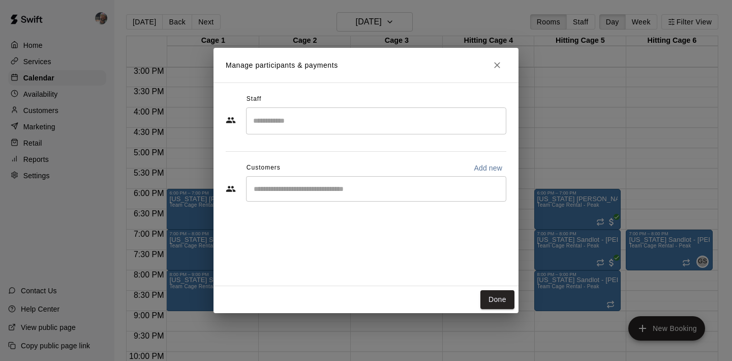
click at [398, 185] on input "Start typing to search customers..." at bounding box center [376, 189] width 251 height 10
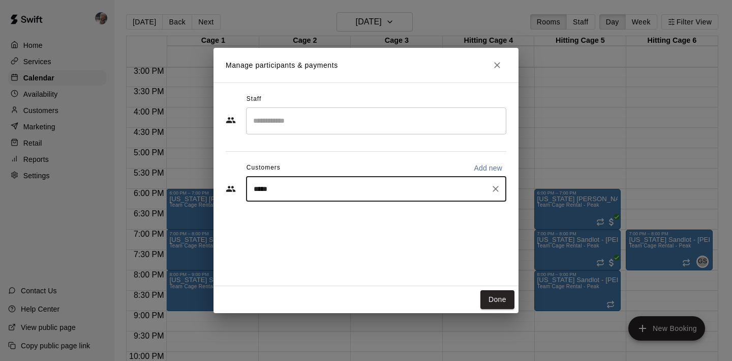
type input "******"
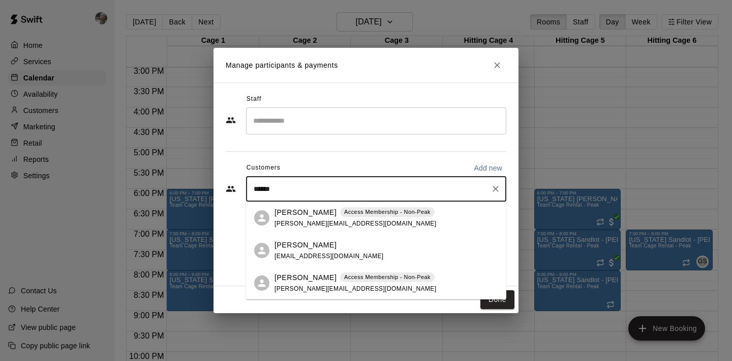
click at [304, 222] on span "thomas@wayneandwayne.com" at bounding box center [356, 223] width 162 height 7
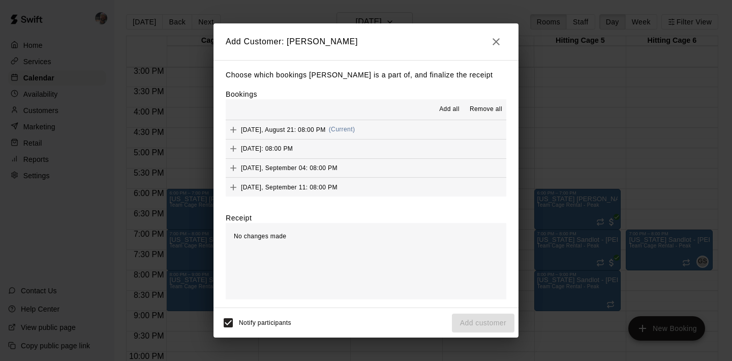
click at [455, 109] on span "Add all" at bounding box center [449, 109] width 20 height 10
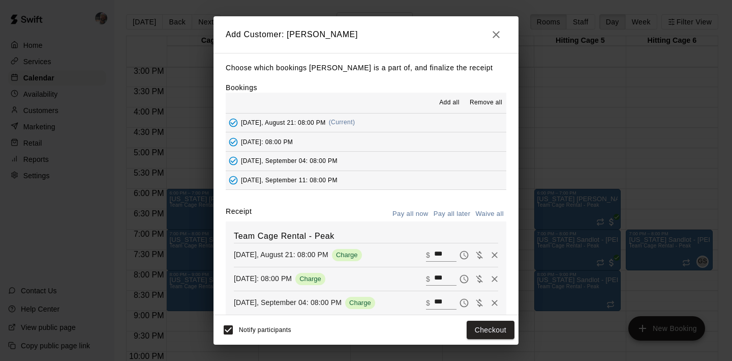
click at [485, 210] on button "Waive all" at bounding box center [490, 214] width 34 height 16
type input "*"
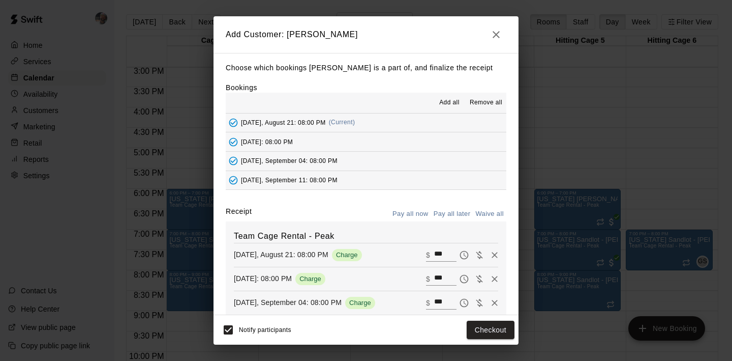
type input "*"
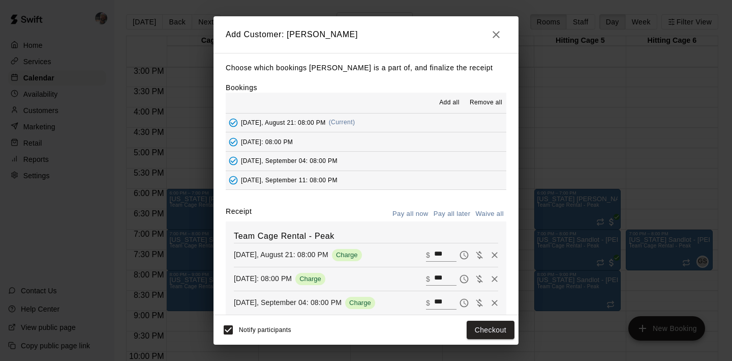
type input "*"
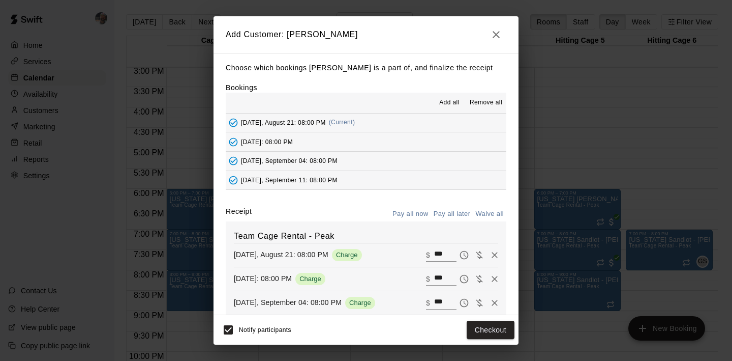
type input "*"
click at [481, 328] on button "Add customer" at bounding box center [483, 329] width 63 height 19
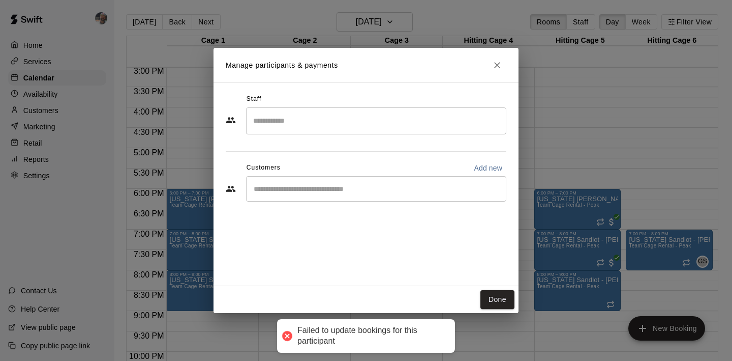
click at [454, 192] on input "Start typing to search customers..." at bounding box center [376, 189] width 251 height 10
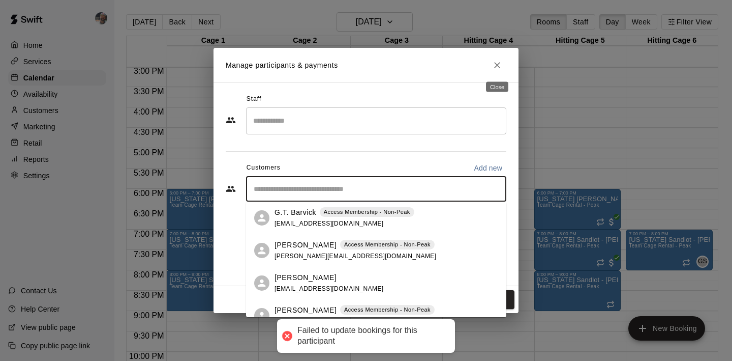
click at [501, 67] on icon "Close" at bounding box center [497, 65] width 10 height 10
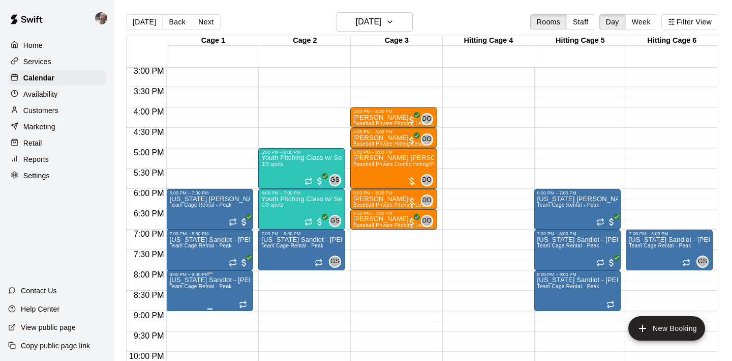
click at [183, 310] on img "edit" at bounding box center [180, 312] width 12 height 12
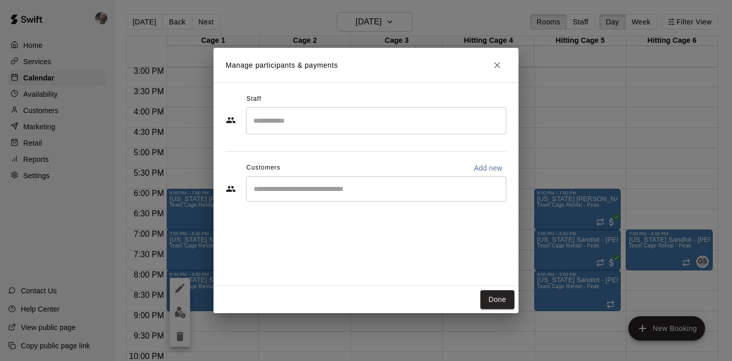
click at [312, 188] on input "Start typing to search customers..." at bounding box center [376, 189] width 251 height 10
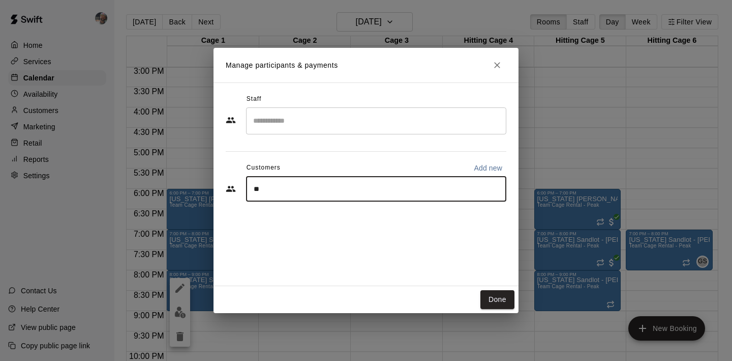
type input "***"
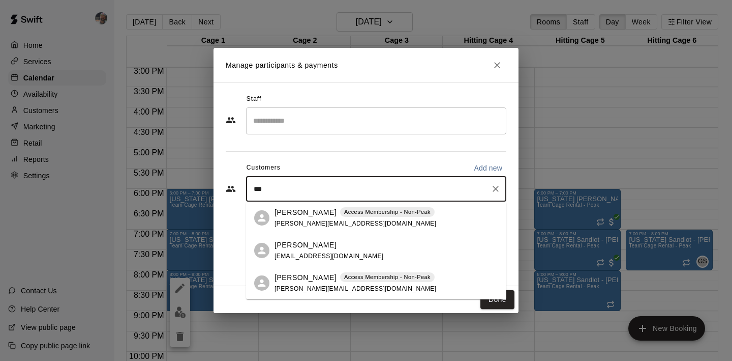
click at [316, 221] on span "thomas@wayneandwayne.com" at bounding box center [356, 223] width 162 height 7
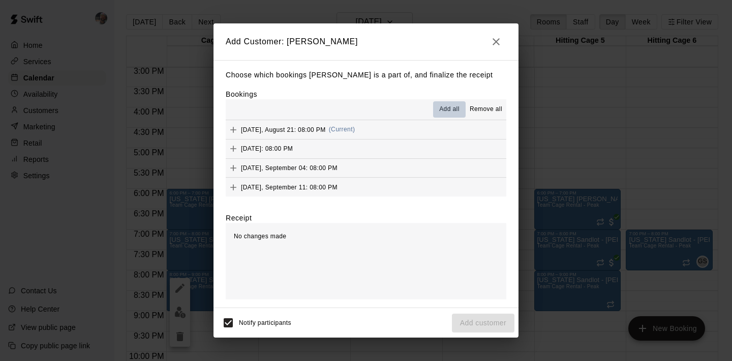
click at [458, 105] on span "Add all" at bounding box center [449, 109] width 20 height 10
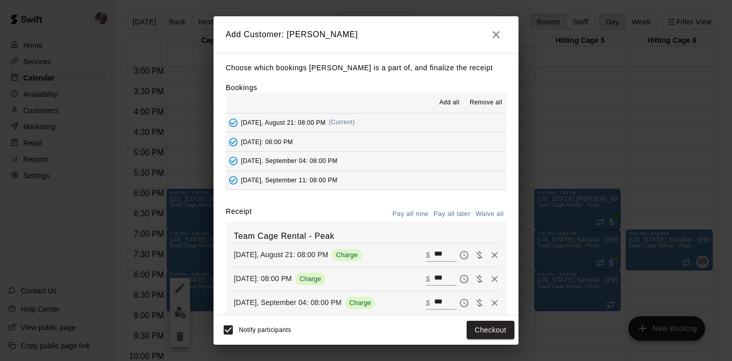
click at [487, 210] on button "Waive all" at bounding box center [490, 214] width 34 height 16
type input "*"
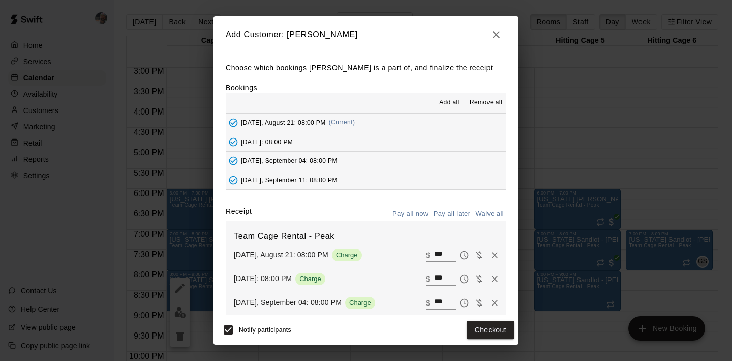
type input "*"
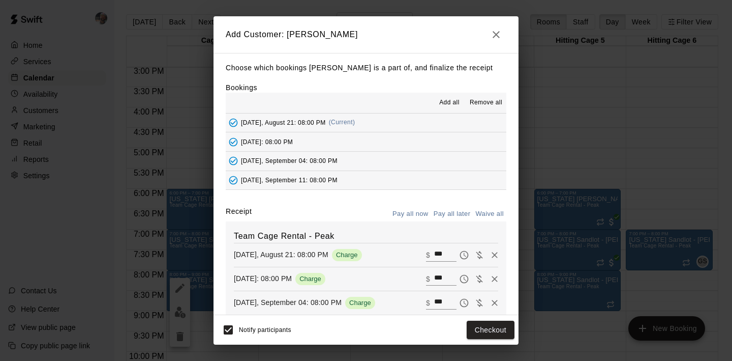
type input "*"
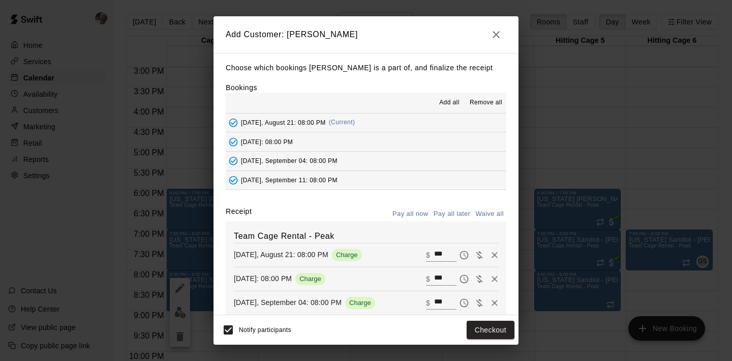
type input "*"
click at [481, 326] on button "Add customer" at bounding box center [483, 329] width 63 height 19
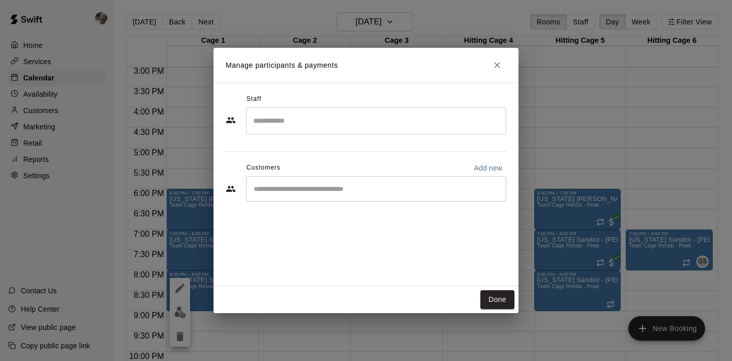
click at [405, 194] on div "​" at bounding box center [376, 188] width 260 height 25
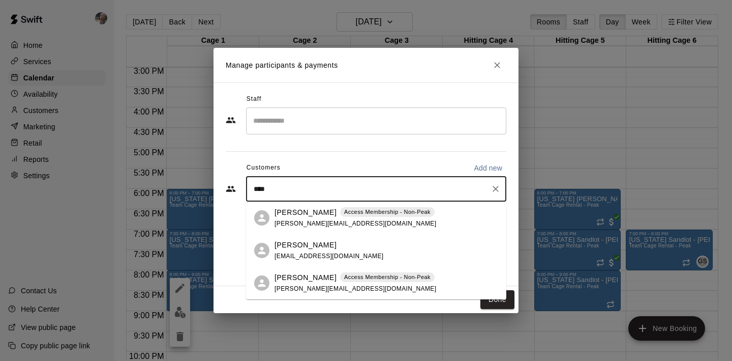
type input "*****"
click at [302, 276] on p "Ben Elkins" at bounding box center [306, 277] width 62 height 11
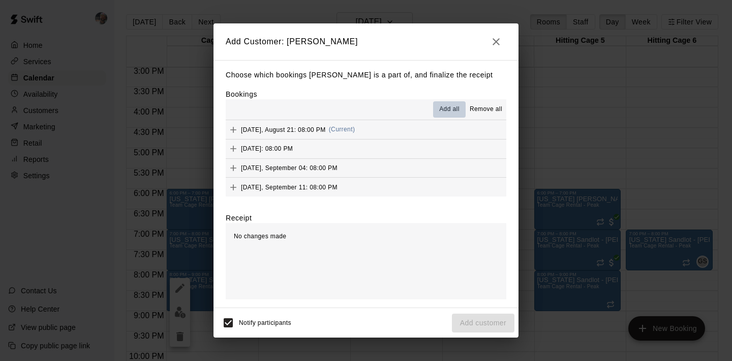
click at [452, 110] on span "Add all" at bounding box center [449, 109] width 20 height 10
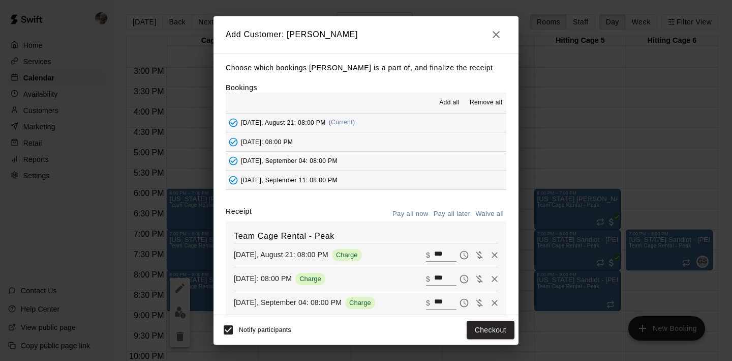
click at [487, 215] on button "Waive all" at bounding box center [490, 214] width 34 height 16
type input "*"
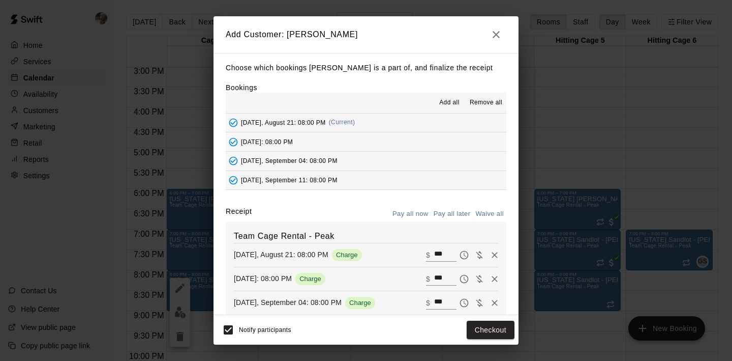
type input "*"
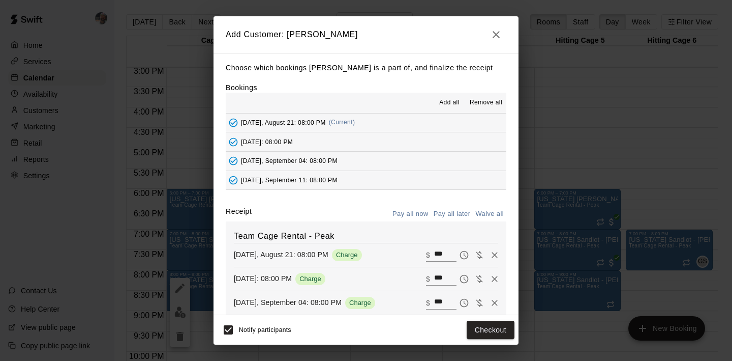
type input "*"
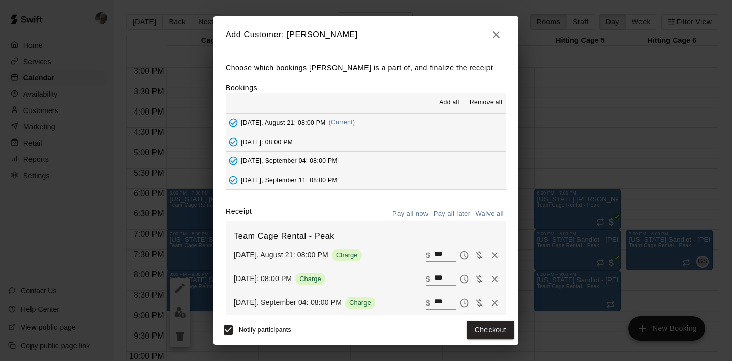
type input "*"
click at [480, 330] on button "Add customer" at bounding box center [483, 329] width 63 height 19
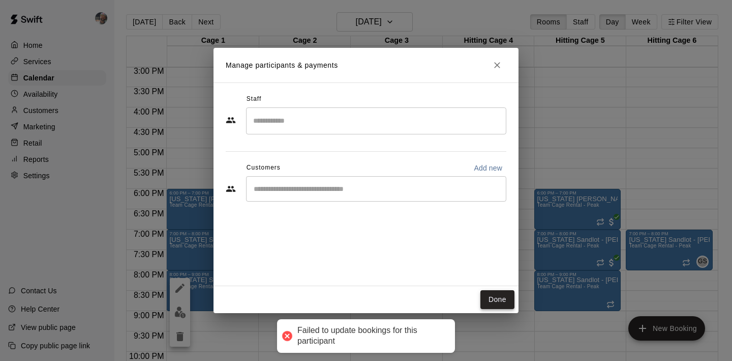
click at [495, 302] on button "Done" at bounding box center [498, 299] width 34 height 19
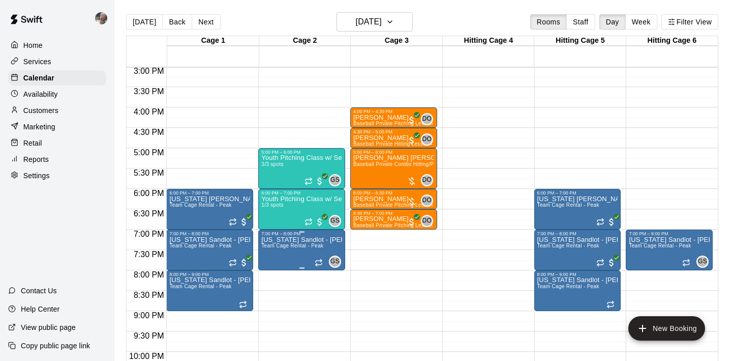
click at [275, 248] on span "Team Cage Rental - Peak" at bounding box center [292, 246] width 62 height 6
click at [273, 270] on button "edit" at bounding box center [272, 278] width 20 height 20
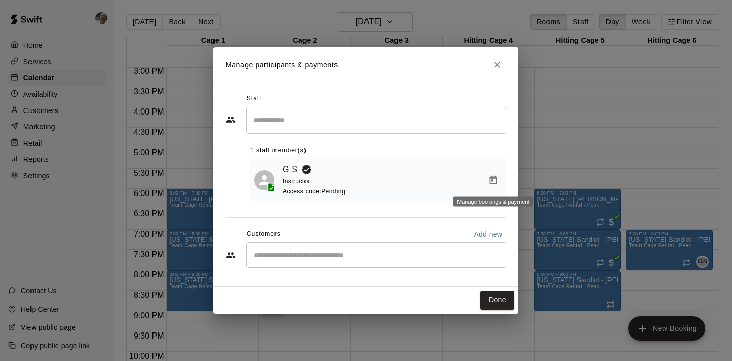
click at [490, 180] on icon "Manage bookings & payment" at bounding box center [494, 179] width 8 height 9
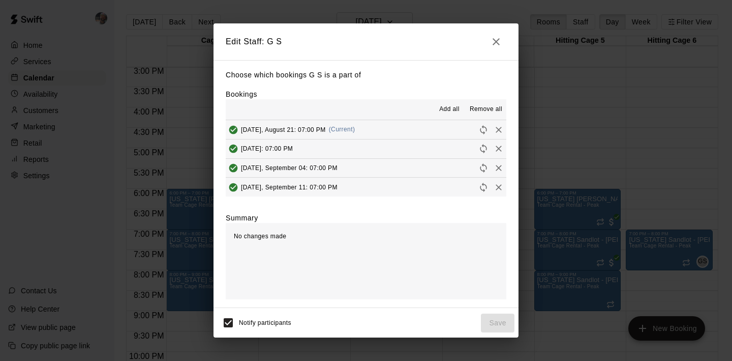
click at [498, 41] on icon "button" at bounding box center [496, 42] width 12 height 12
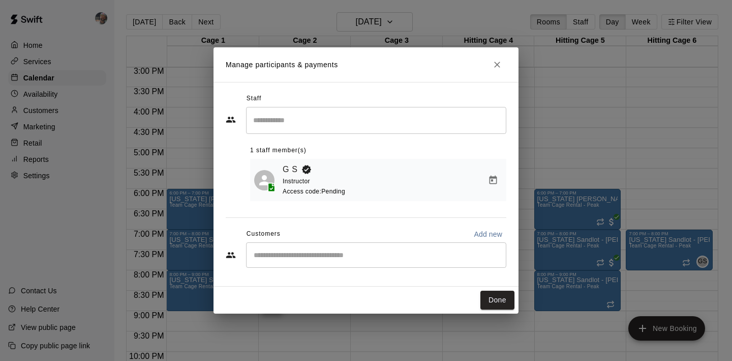
click at [366, 176] on div "G S Instructor Access code: Pending" at bounding box center [393, 180] width 220 height 34
click at [308, 181] on span "Instructor" at bounding box center [296, 180] width 27 height 7
click at [295, 164] on link "G S" at bounding box center [290, 169] width 15 height 13
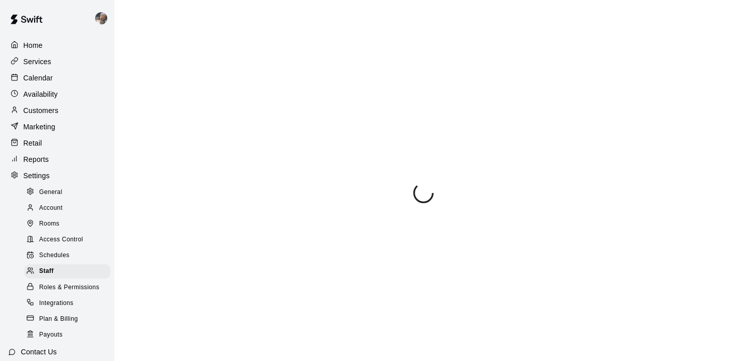
select select "**"
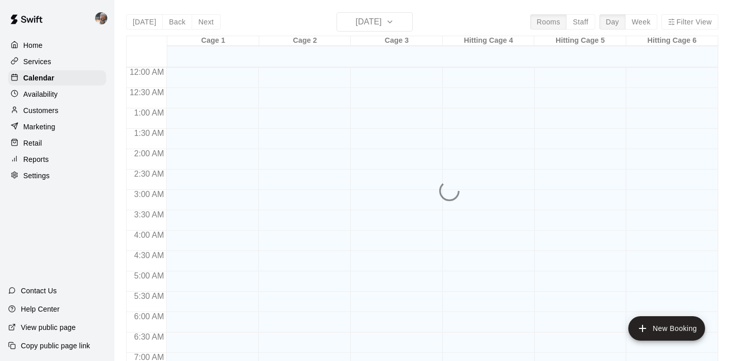
scroll to position [642, 0]
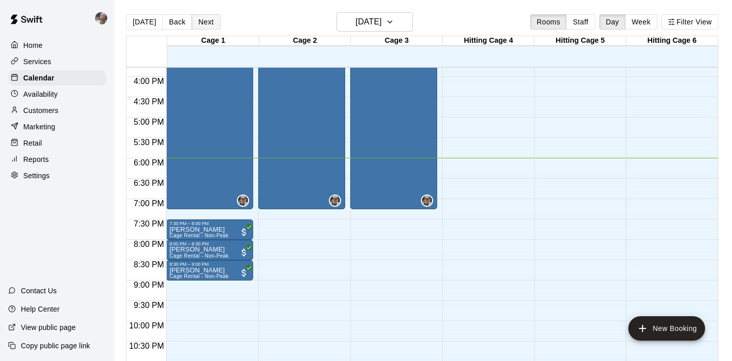
click at [195, 24] on button "Next" at bounding box center [206, 21] width 28 height 15
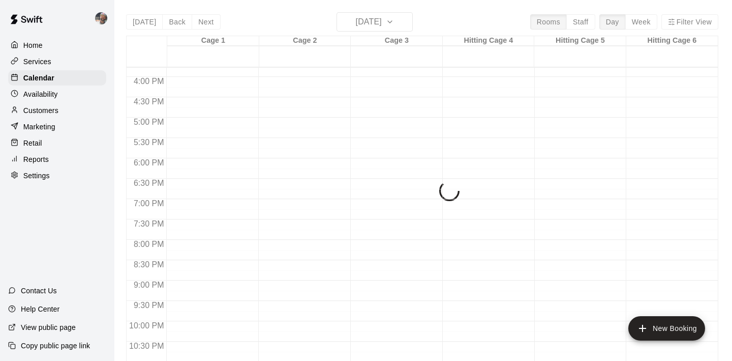
click at [204, 21] on div "Today Back Next Monday Aug 18 Rooms Staff Day Week Filter View Cage 1 18 Mon Ca…" at bounding box center [422, 192] width 592 height 361
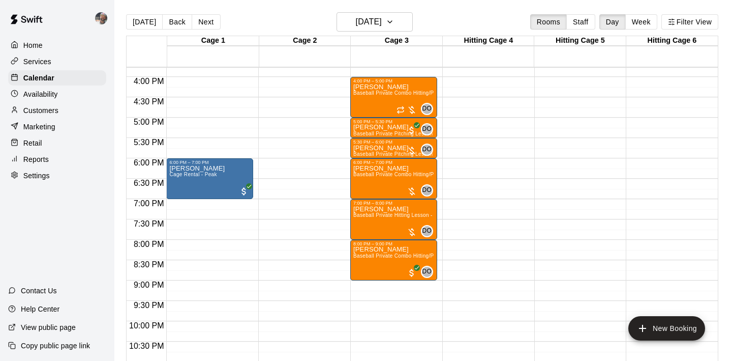
click at [204, 21] on button "Next" at bounding box center [206, 21] width 28 height 15
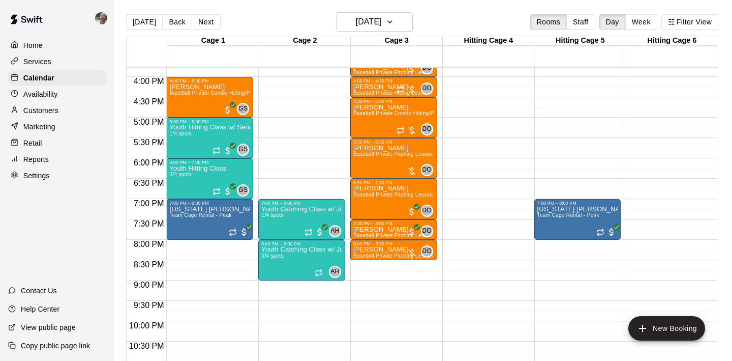
click at [204, 21] on button "Next" at bounding box center [206, 21] width 28 height 15
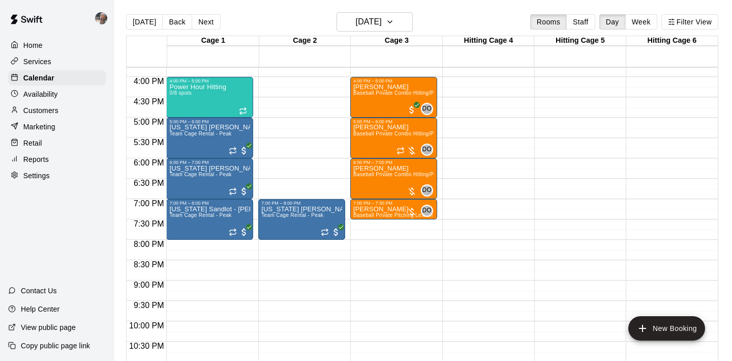
click at [204, 21] on button "Next" at bounding box center [206, 21] width 28 height 15
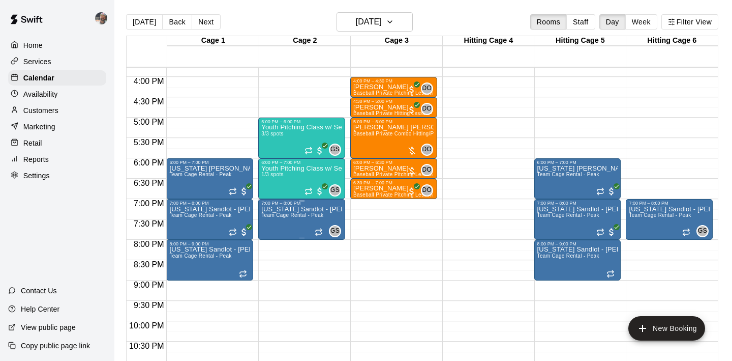
click at [276, 234] on button "edit" at bounding box center [272, 241] width 20 height 20
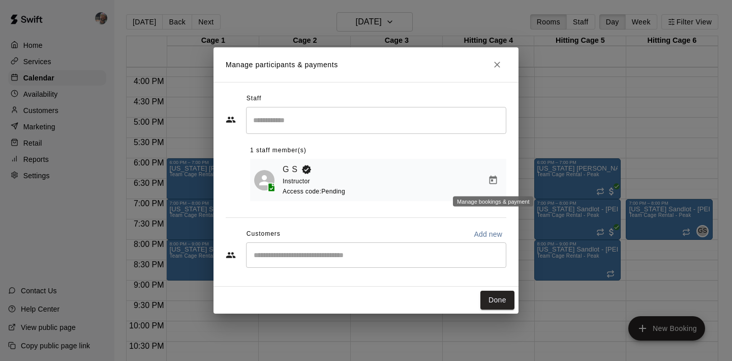
click at [495, 182] on icon "Manage bookings & payment" at bounding box center [493, 180] width 10 height 10
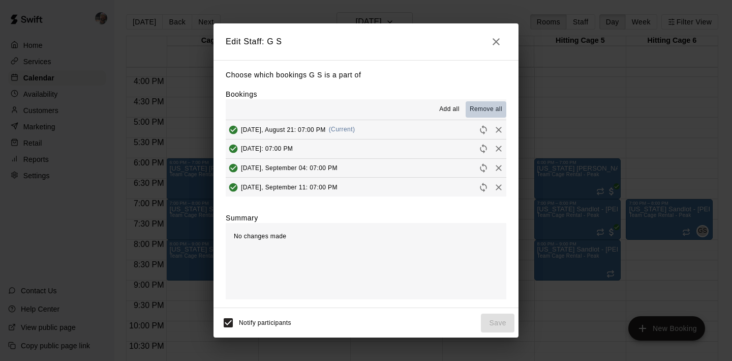
click at [489, 110] on span "Remove all" at bounding box center [486, 109] width 33 height 10
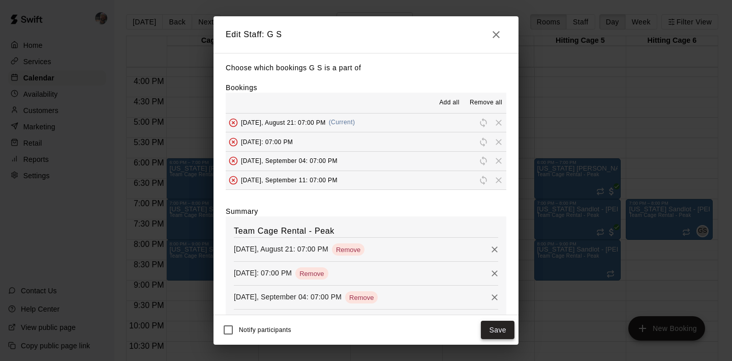
click at [497, 325] on button "Save" at bounding box center [498, 329] width 34 height 19
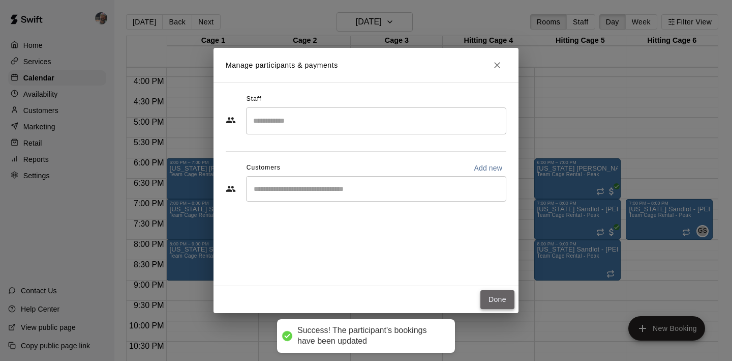
click at [498, 307] on button "Done" at bounding box center [498, 299] width 34 height 19
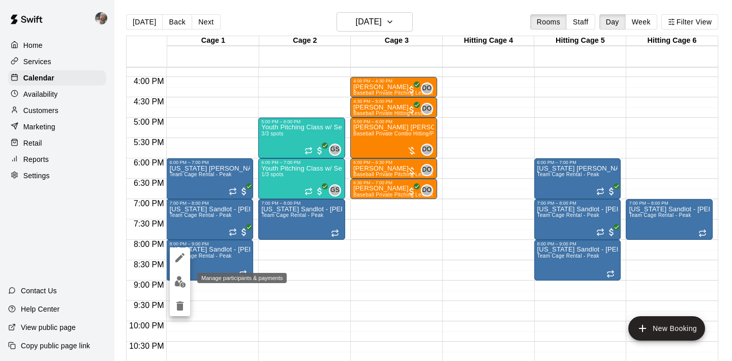
click at [176, 278] on img "edit" at bounding box center [180, 282] width 12 height 12
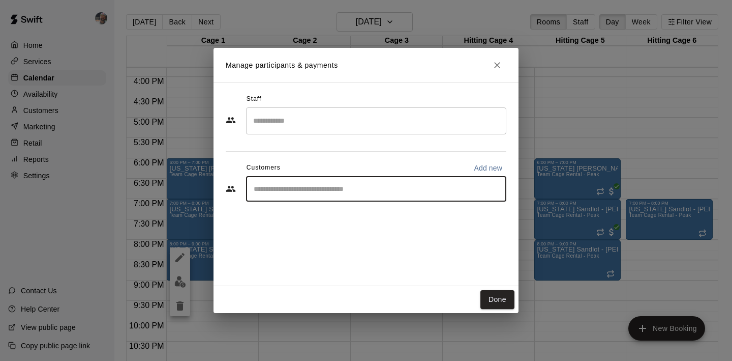
click at [276, 190] on input "Start typing to search customers..." at bounding box center [376, 189] width 251 height 10
type input "****"
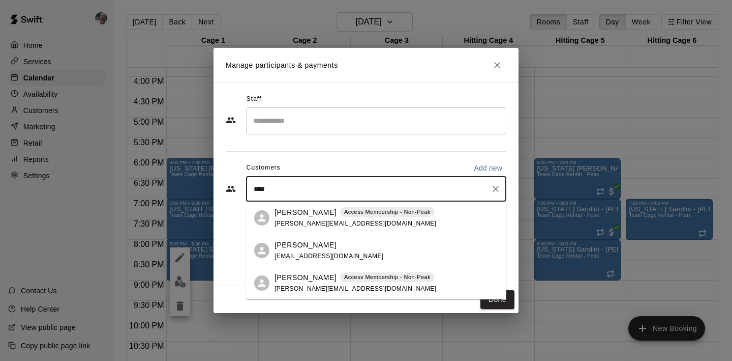
click at [302, 221] on span "thomas@wayneandwayne.com" at bounding box center [356, 223] width 162 height 7
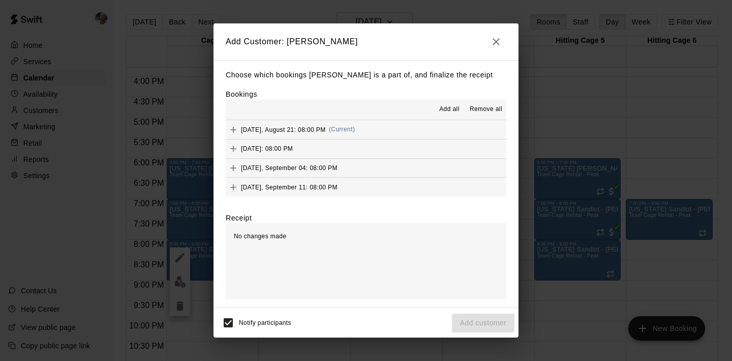
click at [454, 108] on span "Add all" at bounding box center [449, 109] width 20 height 10
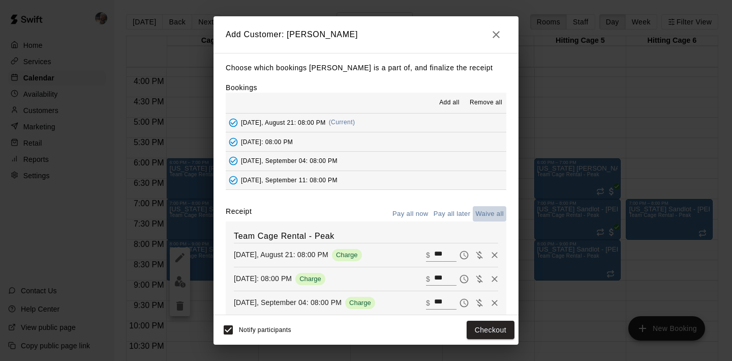
click at [489, 215] on button "Waive all" at bounding box center [490, 214] width 34 height 16
type input "*"
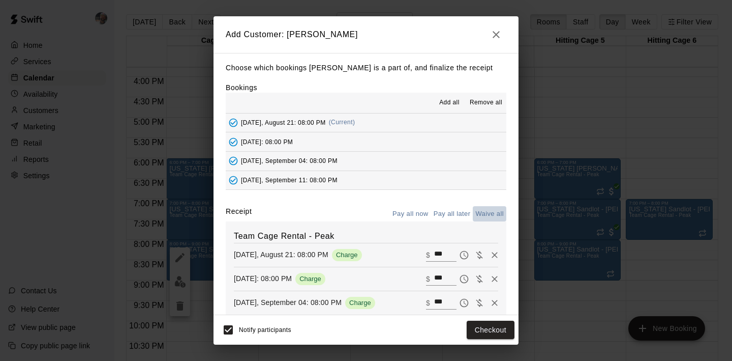
type input "*"
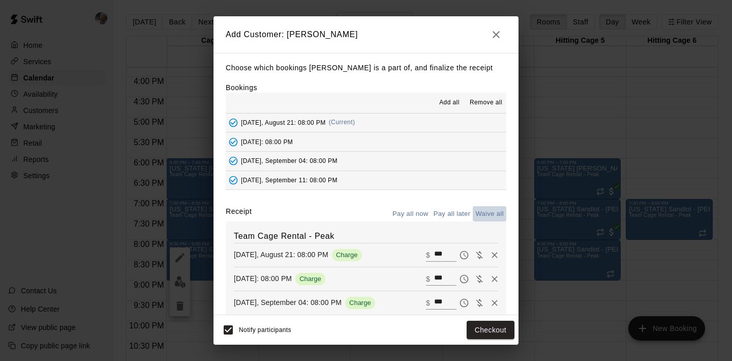
type input "*"
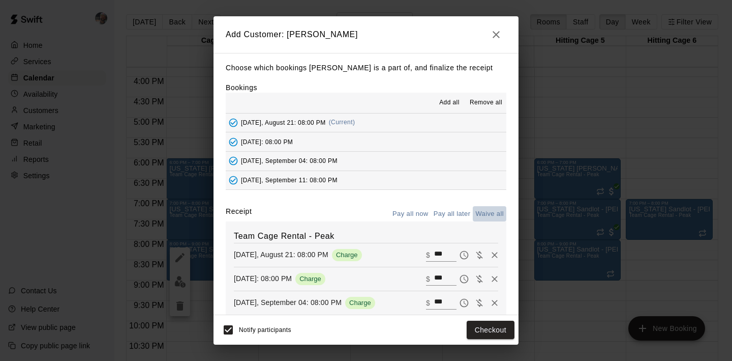
type input "*"
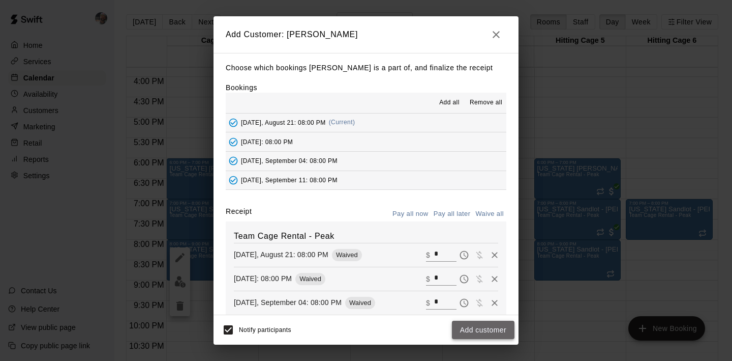
click at [478, 326] on button "Add customer" at bounding box center [483, 329] width 63 height 19
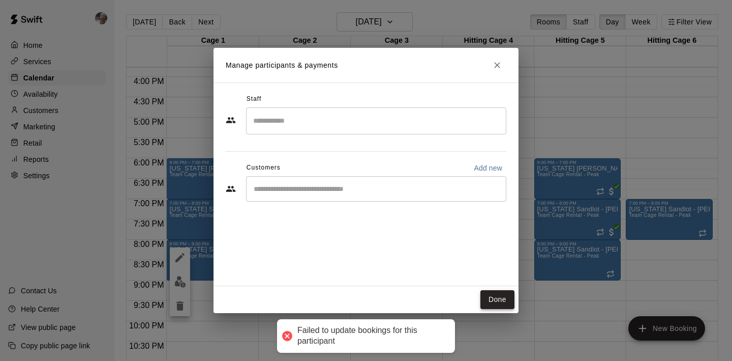
click at [495, 292] on button "Done" at bounding box center [498, 299] width 34 height 19
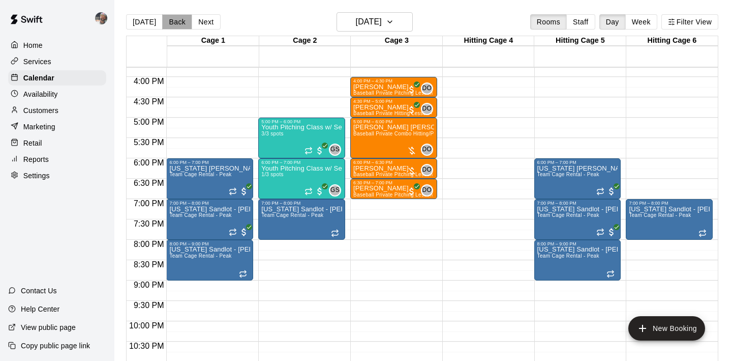
click at [176, 23] on button "Back" at bounding box center [177, 21] width 30 height 15
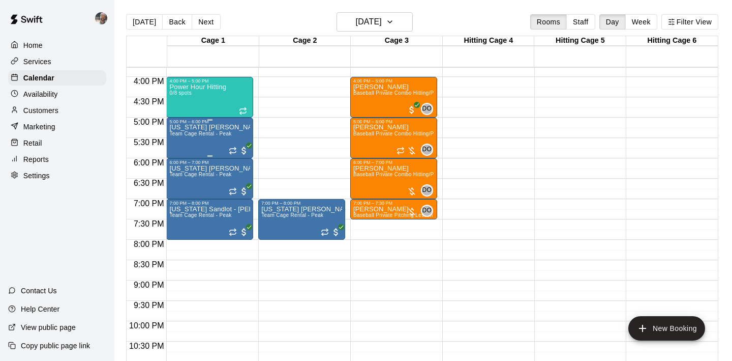
click at [203, 143] on div "Texas Sandlot - Wilson Team Cage Rental - Peak" at bounding box center [209, 304] width 81 height 361
click at [181, 139] on icon "edit" at bounding box center [180, 135] width 12 height 12
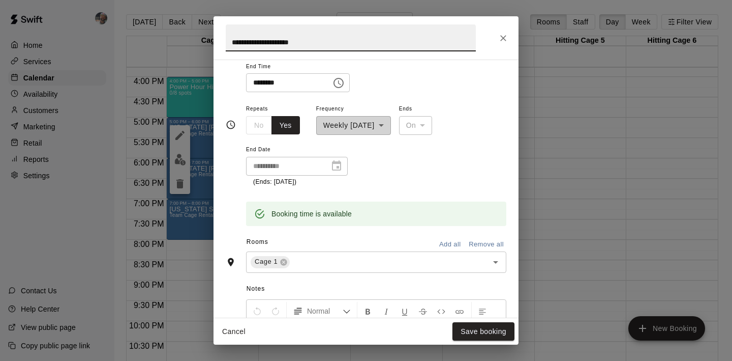
scroll to position [127, 0]
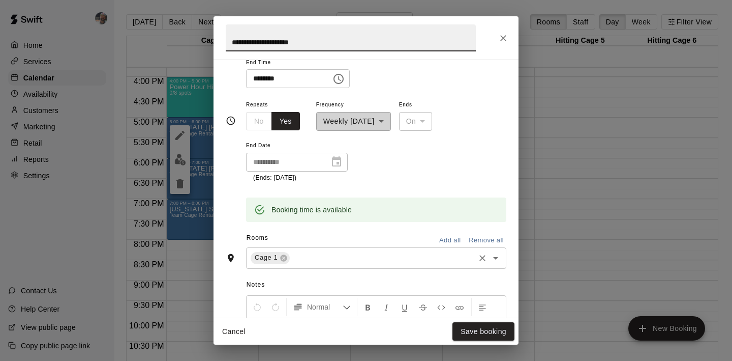
click at [332, 257] on input "text" at bounding box center [382, 257] width 182 height 13
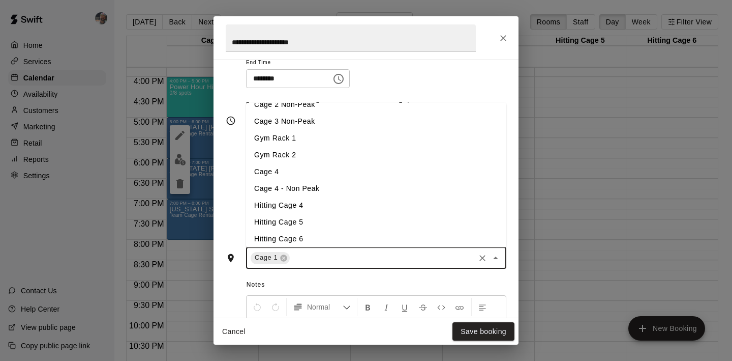
scroll to position [82, 0]
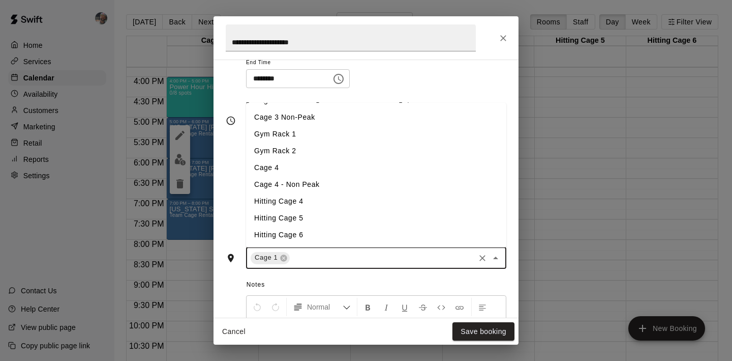
click at [327, 218] on li "Hitting Cage 5" at bounding box center [376, 218] width 260 height 17
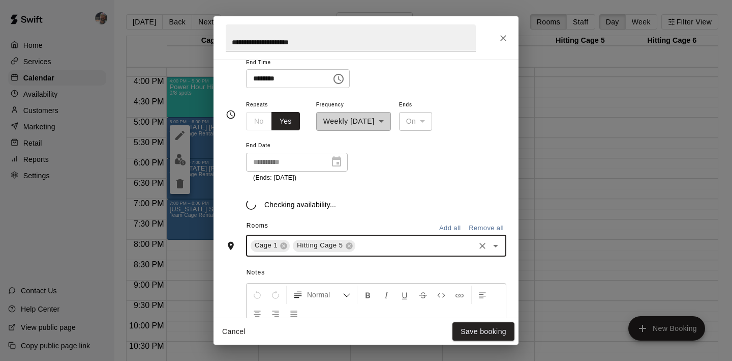
scroll to position [127, 0]
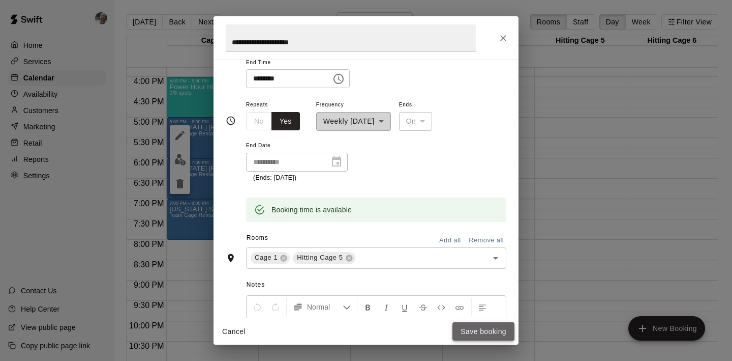
click at [474, 331] on button "Save booking" at bounding box center [484, 331] width 62 height 19
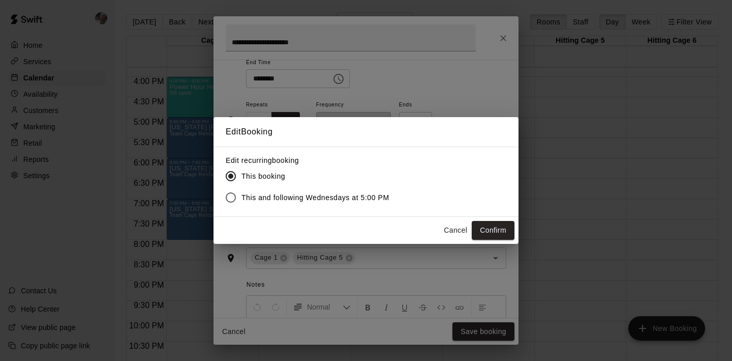
click at [375, 198] on span "This and following Wednesdays at 5:00 PM" at bounding box center [316, 197] width 148 height 11
click at [480, 229] on button "Confirm" at bounding box center [493, 230] width 43 height 19
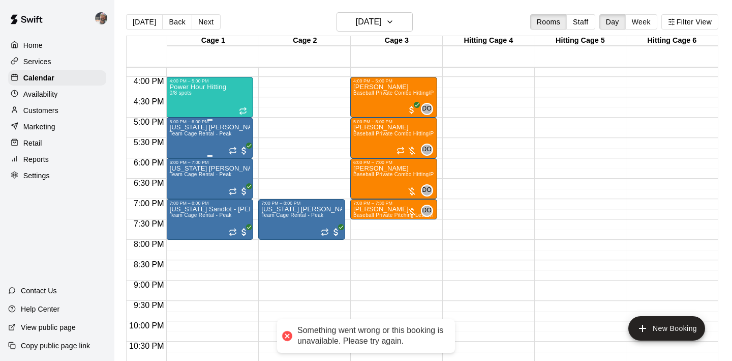
click at [211, 144] on div "Texas Sandlot - Wilson Team Cage Rental - Peak" at bounding box center [209, 304] width 81 height 361
click at [182, 183] on icon "delete" at bounding box center [179, 183] width 7 height 9
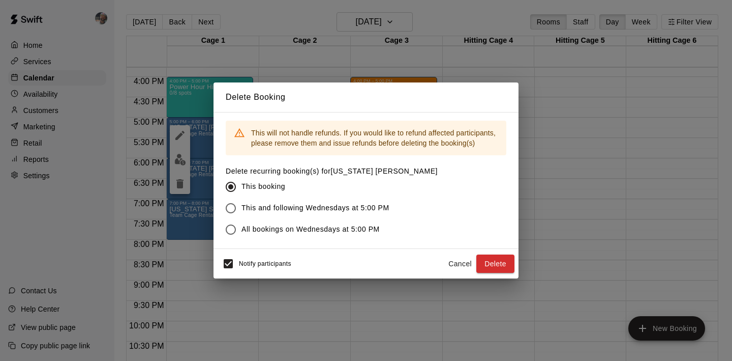
click at [253, 210] on span "This and following Wednesdays at 5:00 PM" at bounding box center [316, 207] width 148 height 11
click at [487, 262] on button "Delete" at bounding box center [495, 263] width 38 height 19
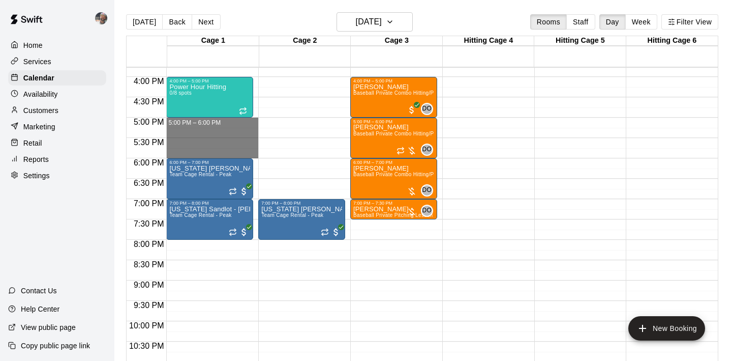
drag, startPoint x: 230, startPoint y: 123, endPoint x: 231, endPoint y: 152, distance: 28.5
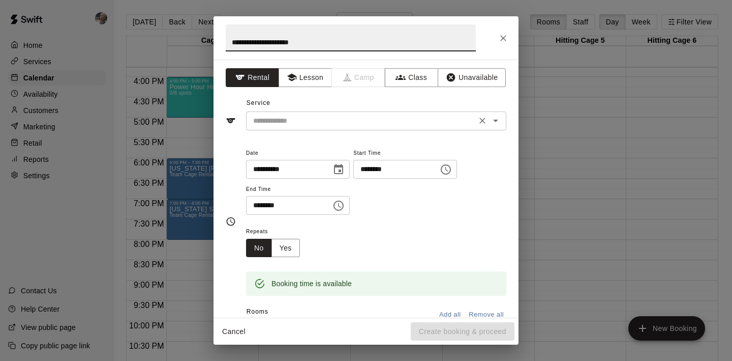
type input "**********"
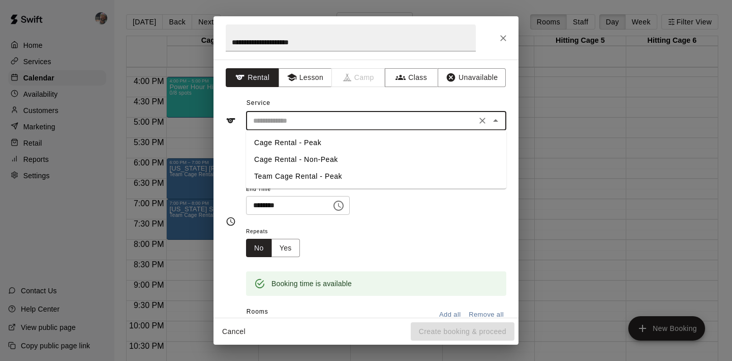
click at [302, 124] on input "text" at bounding box center [361, 120] width 224 height 13
click at [302, 170] on li "Team Cage Rental - Peak" at bounding box center [376, 176] width 260 height 17
type input "**********"
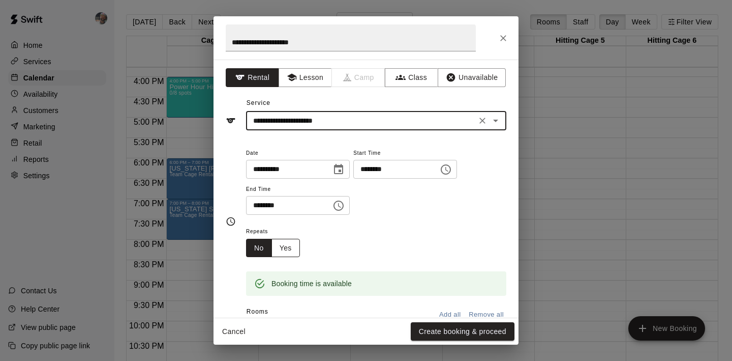
click at [291, 243] on button "Yes" at bounding box center [286, 248] width 28 height 19
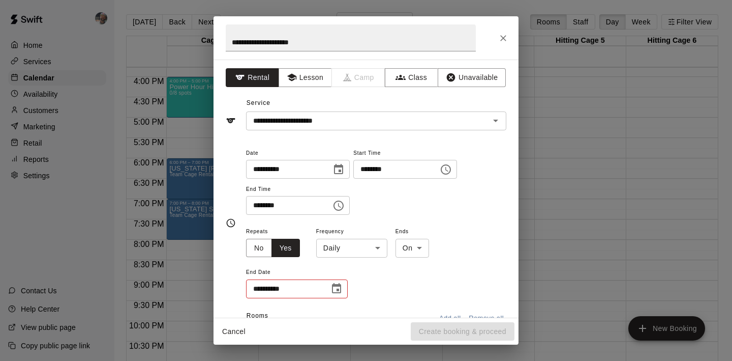
click at [347, 243] on body "Home Services Calendar Availability Customers Marketing Retail Reports Settings…" at bounding box center [366, 188] width 732 height 377
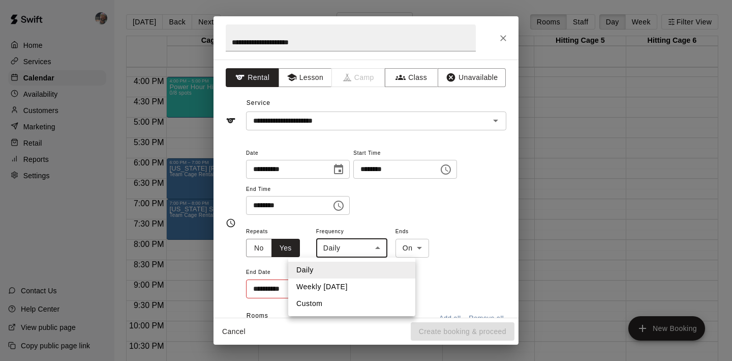
click at [350, 285] on li "Weekly on Wednesday" at bounding box center [351, 286] width 127 height 17
type input "******"
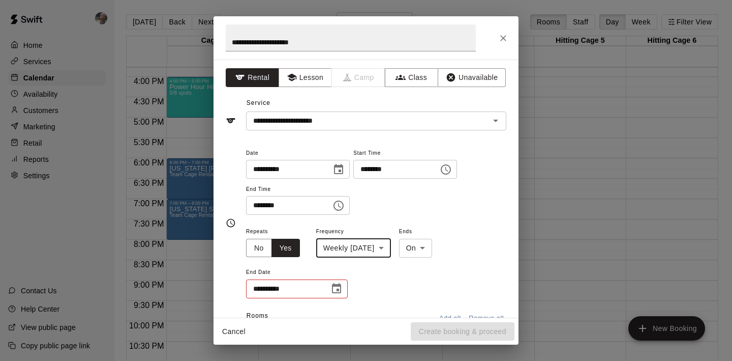
click at [339, 286] on icon "Choose date" at bounding box center [337, 288] width 12 height 12
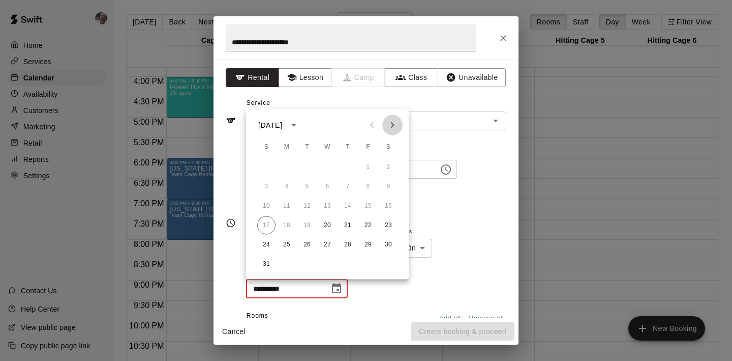
click at [397, 125] on icon "Next month" at bounding box center [392, 125] width 12 height 12
click at [325, 246] on button "26" at bounding box center [327, 244] width 18 height 18
type input "**********"
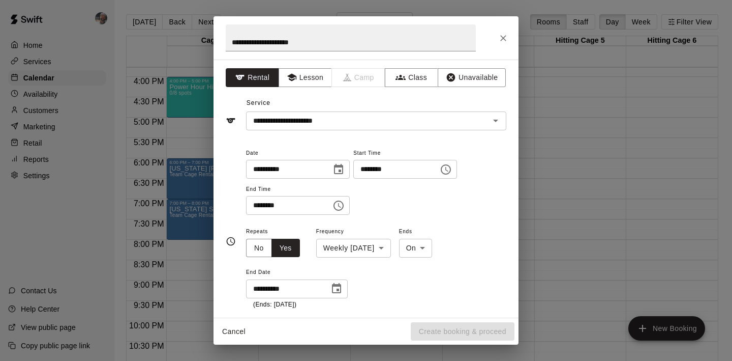
click at [374, 282] on div "**********" at bounding box center [376, 267] width 260 height 84
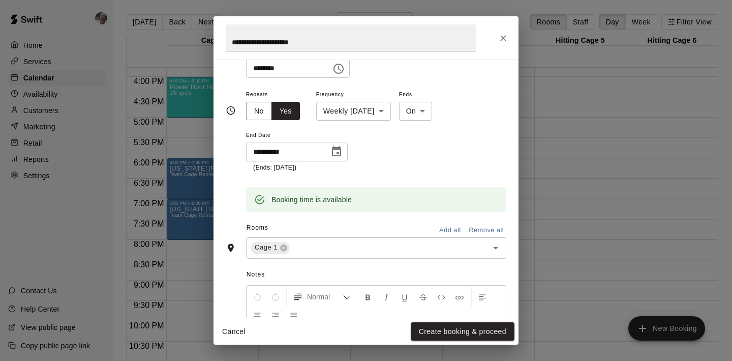
scroll to position [139, 0]
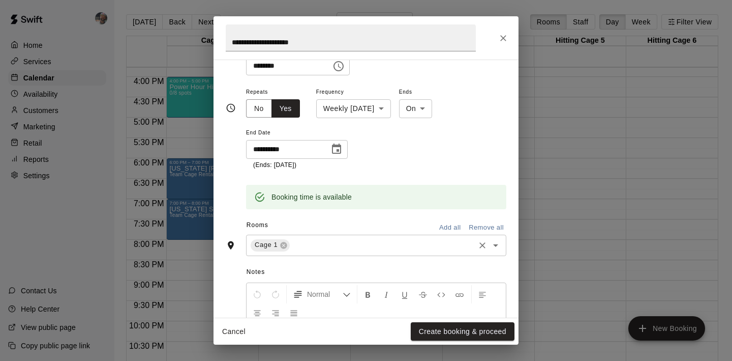
click at [366, 255] on div "Cage 1 ​" at bounding box center [376, 244] width 260 height 21
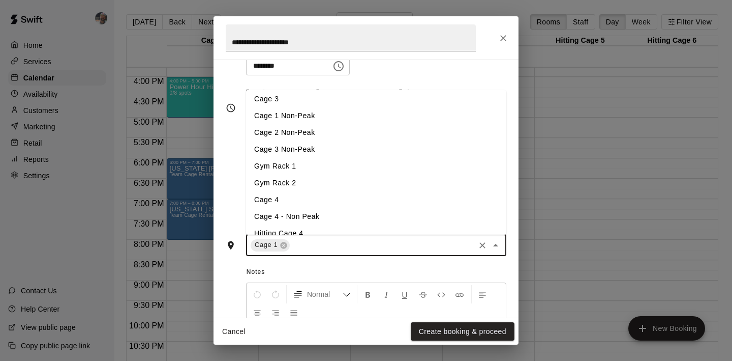
scroll to position [82, 0]
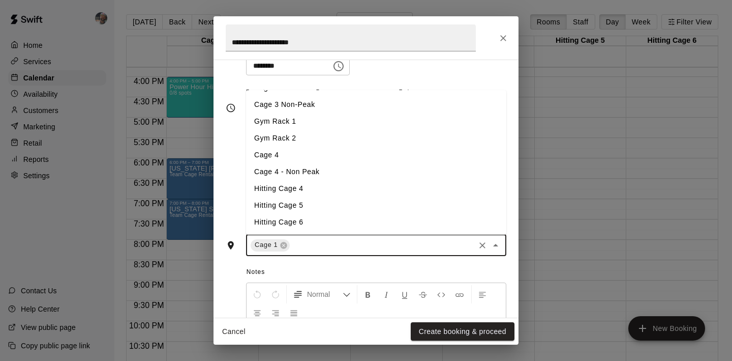
click at [356, 203] on li "Hitting Cage 5" at bounding box center [376, 205] width 260 height 17
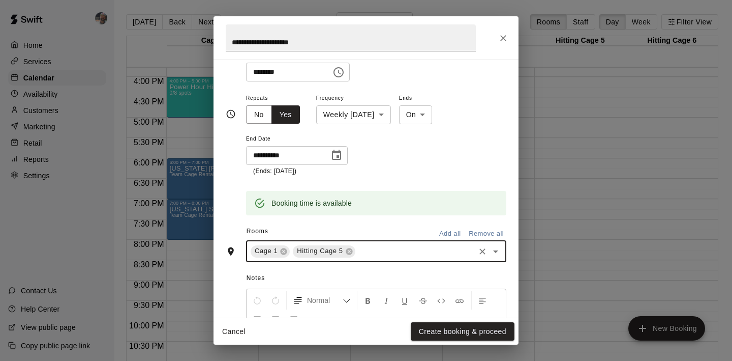
scroll to position [139, 0]
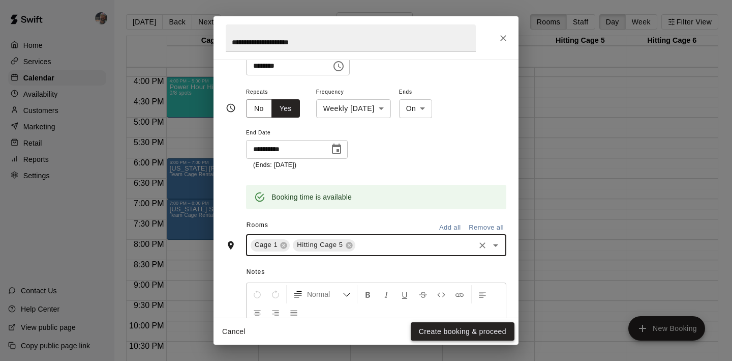
click at [444, 329] on button "Create booking & proceed" at bounding box center [463, 331] width 104 height 19
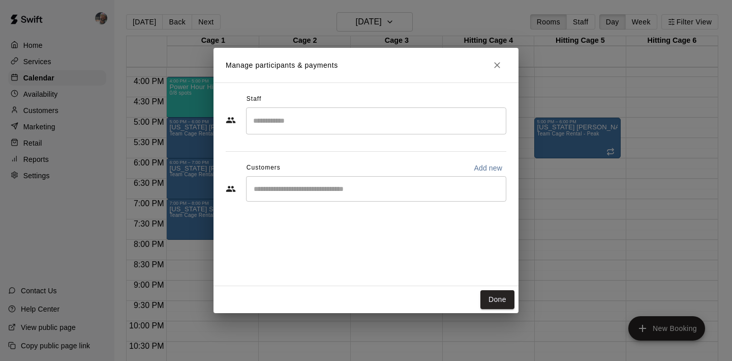
click at [383, 185] on input "Start typing to search customers..." at bounding box center [376, 189] width 251 height 10
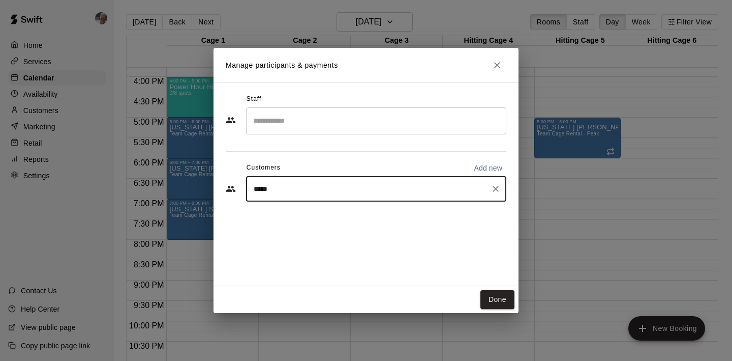
type input "******"
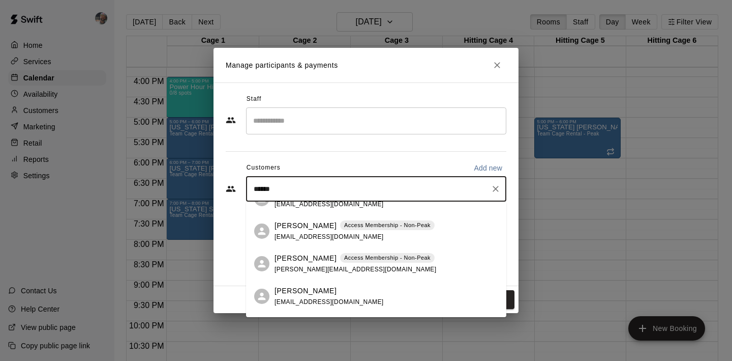
scroll to position [53, 0]
click at [316, 261] on p "Nicholas Wilson" at bounding box center [306, 257] width 62 height 11
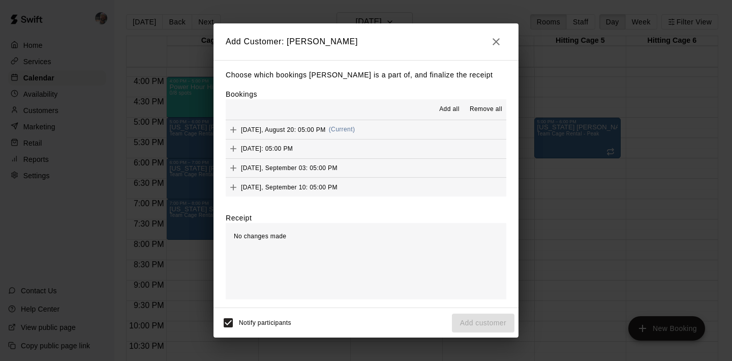
click at [453, 107] on span "Add all" at bounding box center [449, 109] width 20 height 10
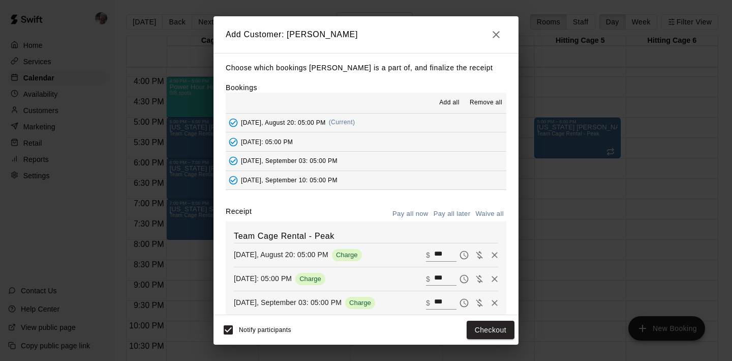
click at [487, 209] on button "Waive all" at bounding box center [490, 214] width 34 height 16
type input "*"
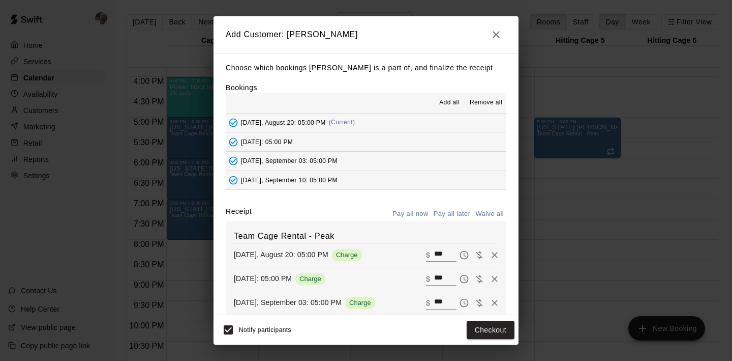
type input "*"
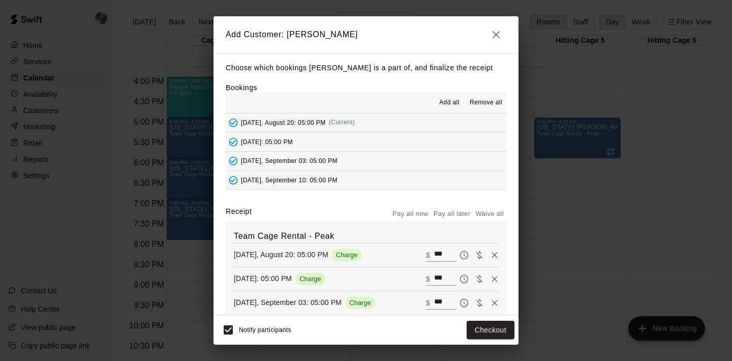
type input "*"
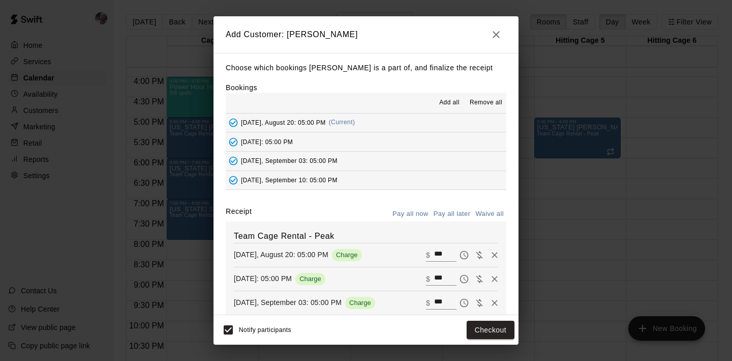
type input "*"
click at [483, 326] on button "Add customer" at bounding box center [483, 329] width 63 height 19
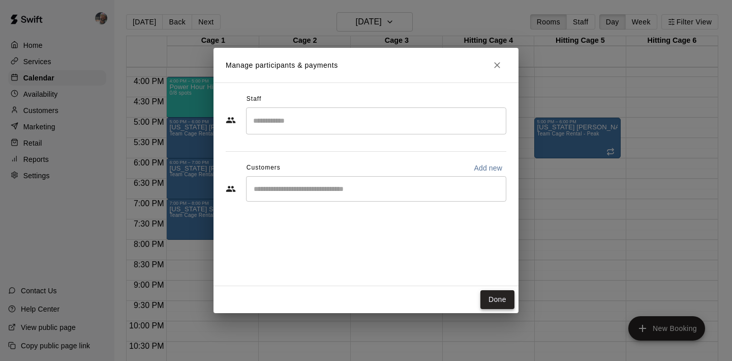
click at [498, 303] on button "Done" at bounding box center [498, 299] width 34 height 19
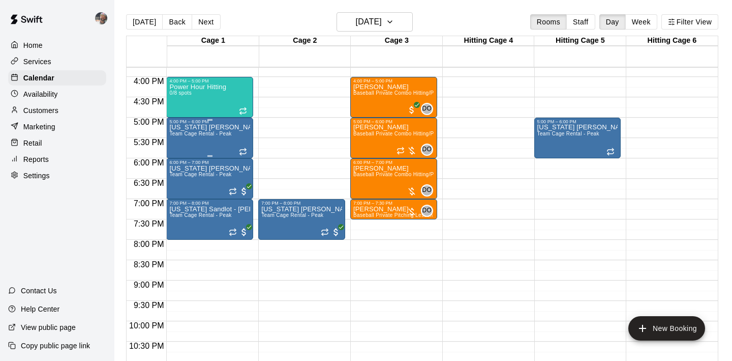
click at [206, 142] on div "Texas Sandlot - Wilson Team Cage Rental - Peak" at bounding box center [209, 304] width 81 height 361
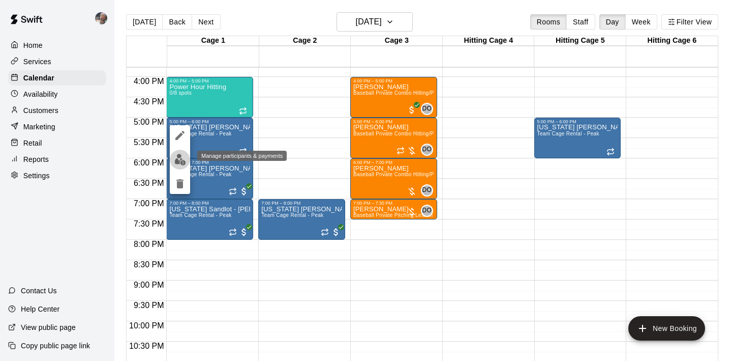
click at [180, 164] on img "edit" at bounding box center [180, 160] width 12 height 12
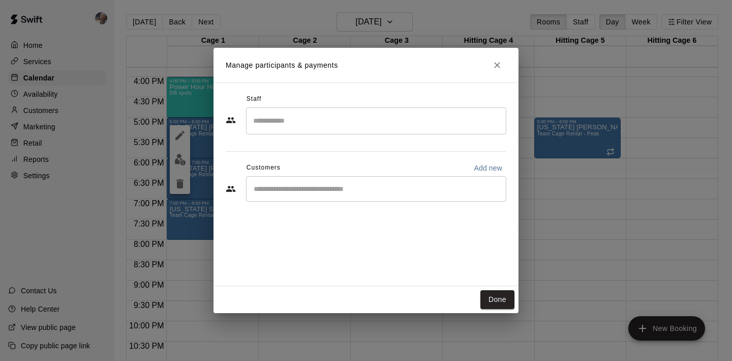
click at [285, 184] on input "Start typing to search customers..." at bounding box center [376, 189] width 251 height 10
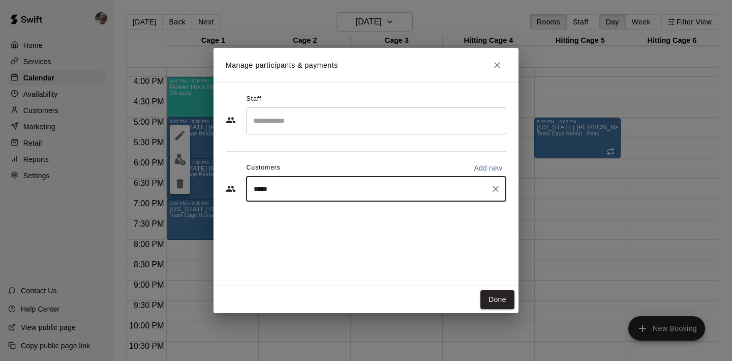
type input "******"
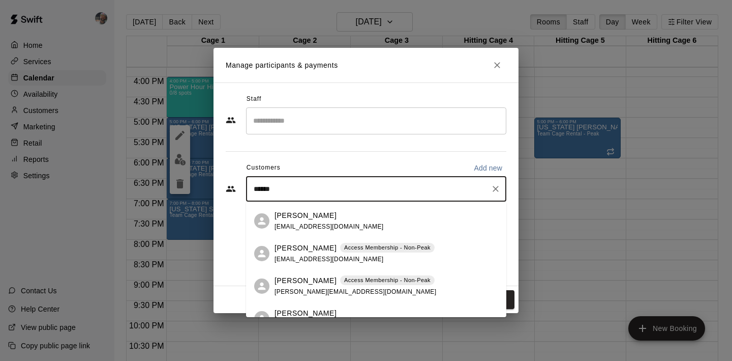
scroll to position [0, 0]
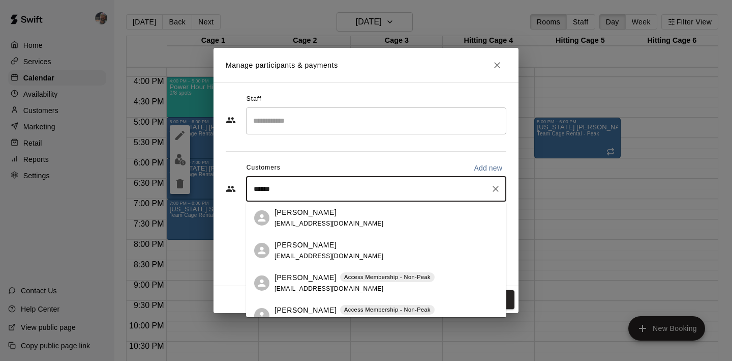
click at [323, 243] on div "Nick Wilson" at bounding box center [329, 245] width 109 height 11
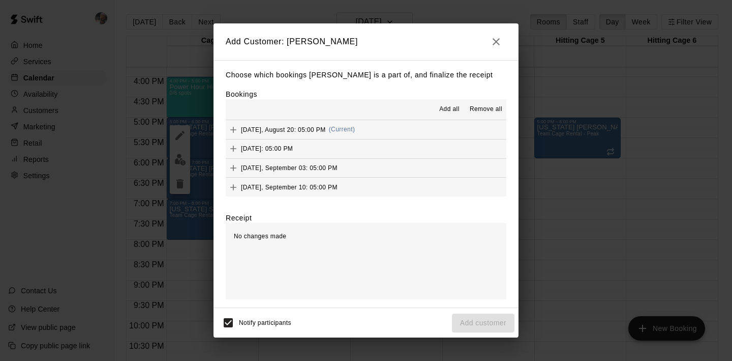
click at [457, 108] on span "Add all" at bounding box center [449, 109] width 20 height 10
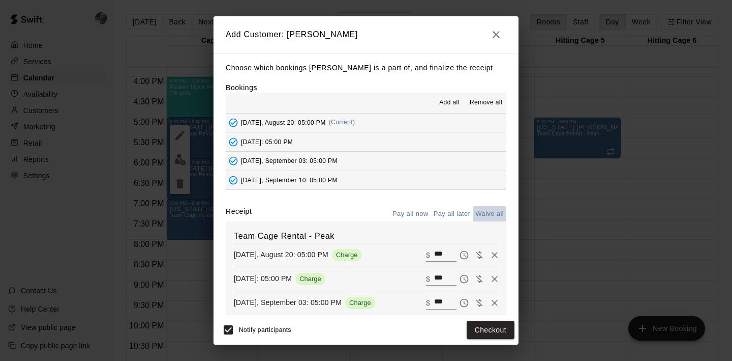
click at [494, 213] on button "Waive all" at bounding box center [490, 214] width 34 height 16
type input "*"
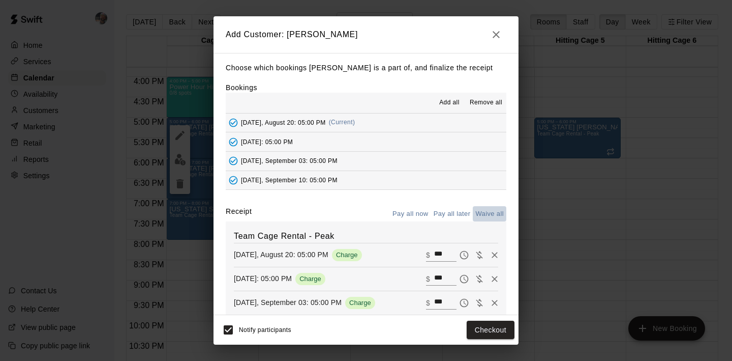
type input "*"
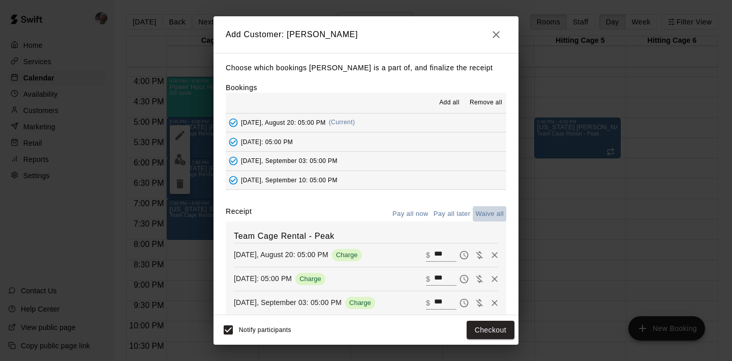
type input "*"
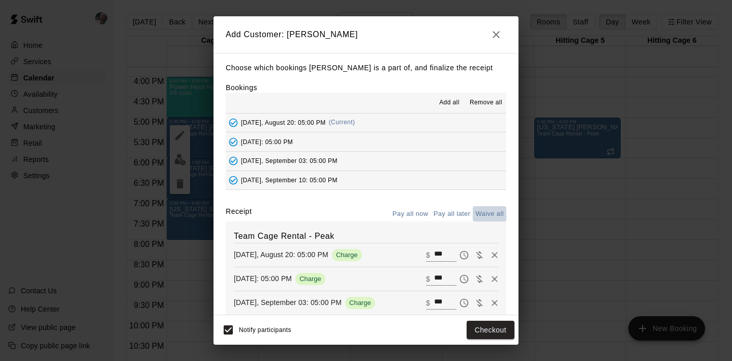
type input "*"
click at [483, 334] on button "Add customer" at bounding box center [483, 329] width 63 height 19
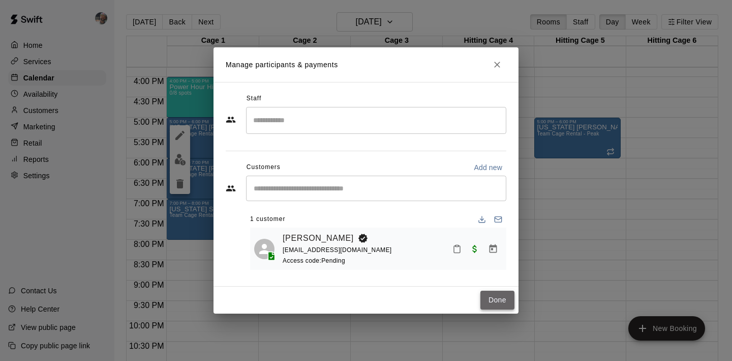
click at [493, 294] on button "Done" at bounding box center [498, 299] width 34 height 19
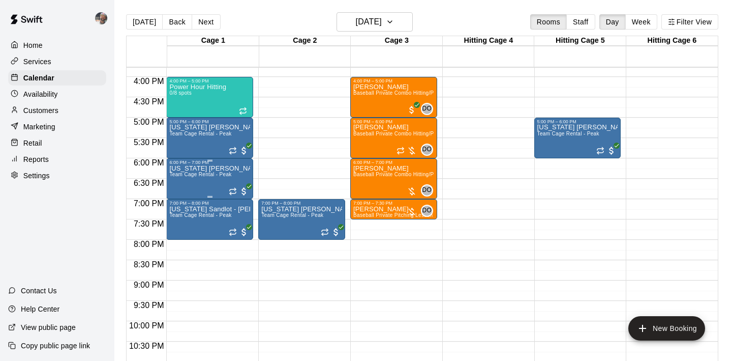
click at [208, 189] on div "Texas Sandlot - Davis Team Cage Rental - Peak" at bounding box center [209, 345] width 81 height 361
click at [184, 220] on icon "delete" at bounding box center [180, 224] width 12 height 12
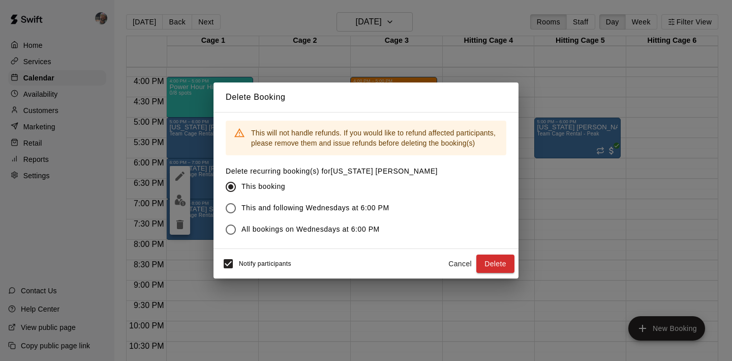
click at [370, 205] on span "This and following Wednesdays at 6:00 PM" at bounding box center [316, 207] width 148 height 11
click at [498, 260] on button "Delete" at bounding box center [495, 263] width 38 height 19
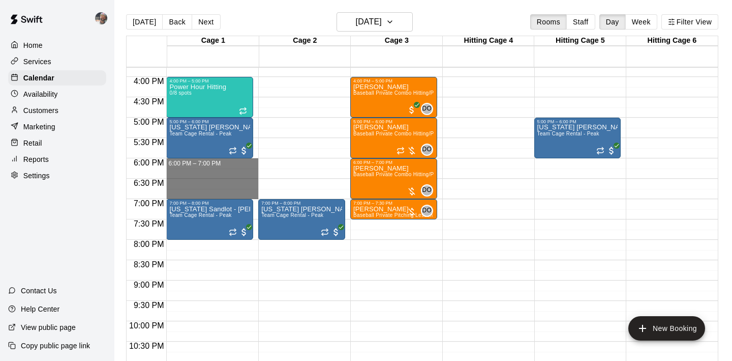
drag, startPoint x: 234, startPoint y: 161, endPoint x: 234, endPoint y: 190, distance: 29.5
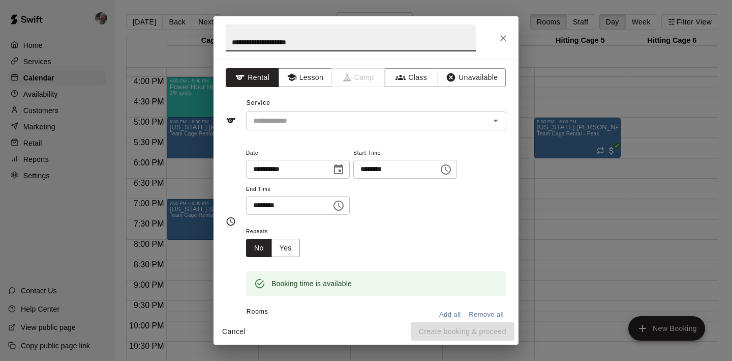
type input "**********"
click at [284, 130] on div "**********" at bounding box center [366, 188] width 305 height 258
click at [289, 121] on input "text" at bounding box center [361, 120] width 224 height 13
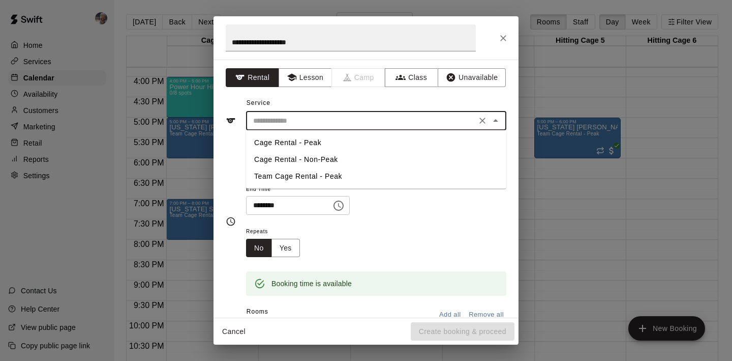
click at [288, 171] on li "Team Cage Rental - Peak" at bounding box center [376, 176] width 260 height 17
type input "**********"
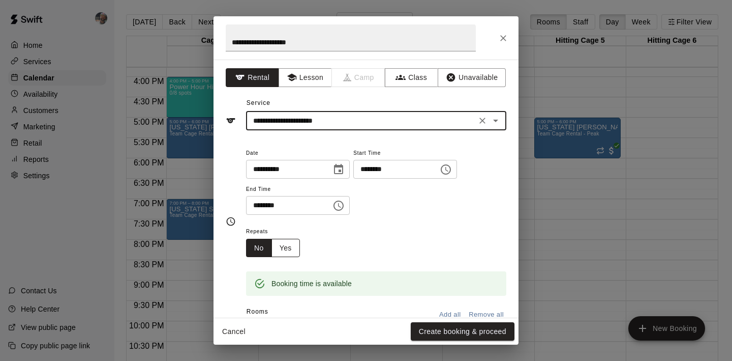
click at [289, 246] on button "Yes" at bounding box center [286, 248] width 28 height 19
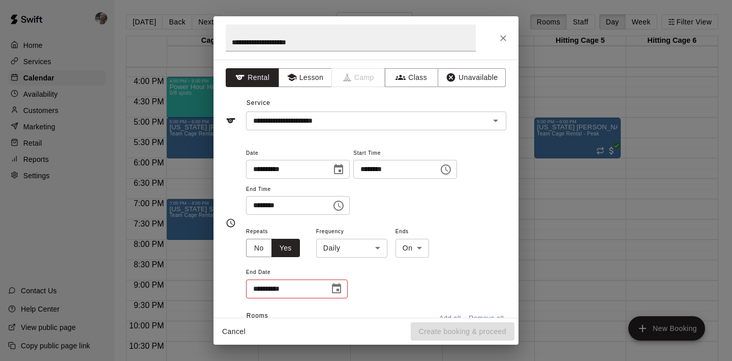
click at [330, 247] on body "Home Services Calendar Availability Customers Marketing Retail Reports Settings…" at bounding box center [366, 188] width 732 height 377
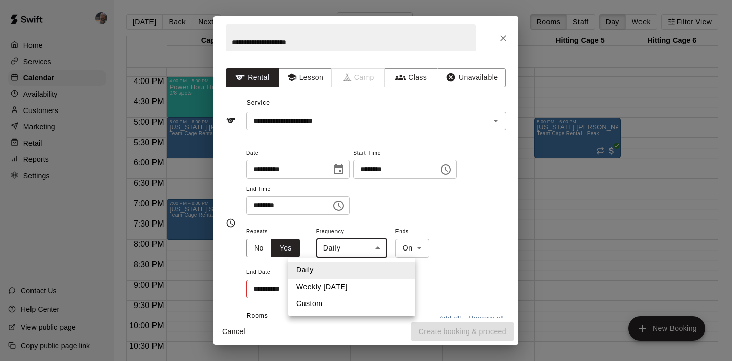
click at [335, 282] on li "Weekly on Wednesday" at bounding box center [351, 286] width 127 height 17
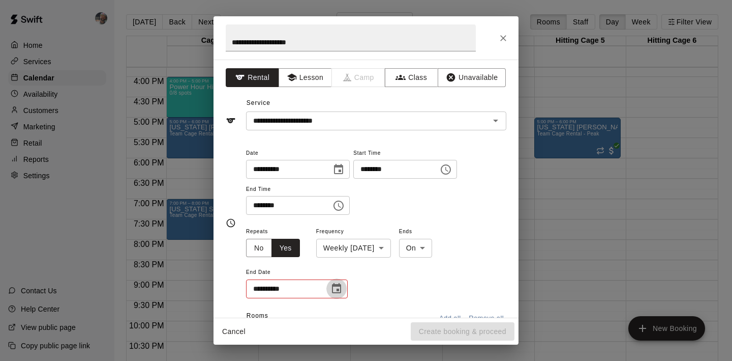
click at [331, 293] on icon "Choose date" at bounding box center [337, 288] width 12 height 12
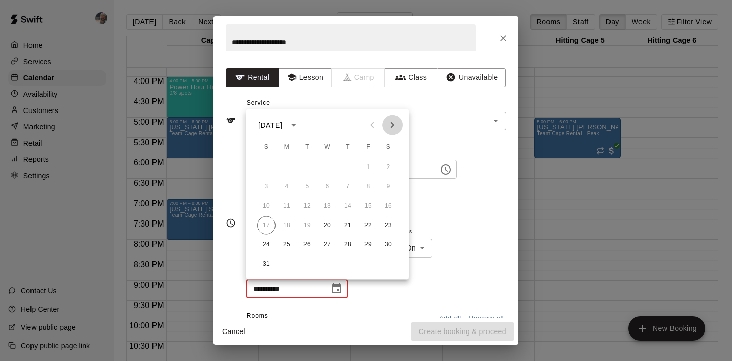
click at [396, 128] on icon "Next month" at bounding box center [392, 125] width 12 height 12
click at [326, 244] on button "26" at bounding box center [327, 244] width 18 height 18
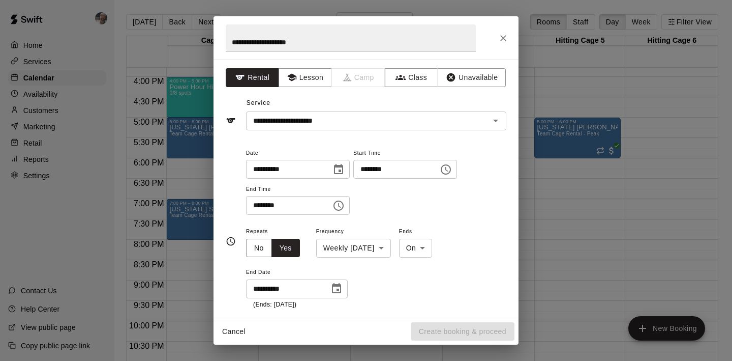
click at [380, 280] on div "**********" at bounding box center [376, 267] width 260 height 84
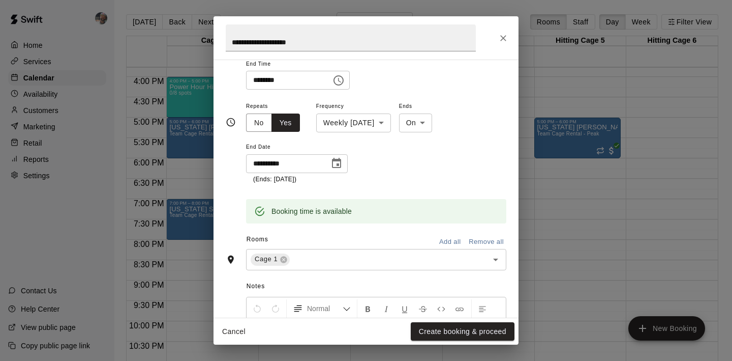
scroll to position [142, 0]
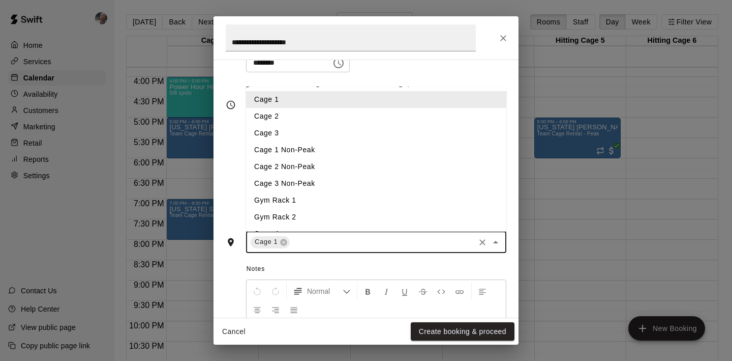
click at [363, 246] on input "text" at bounding box center [382, 241] width 182 height 13
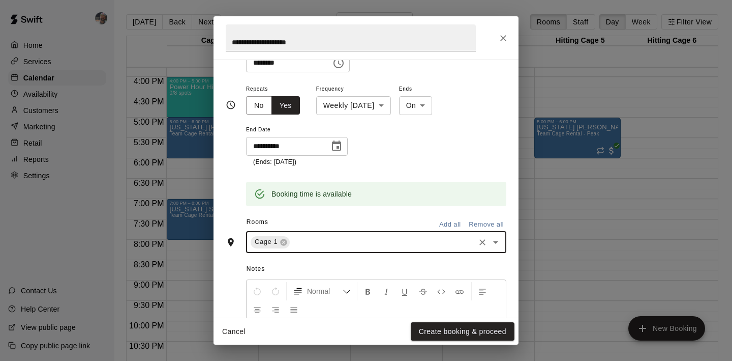
click at [376, 237] on input "text" at bounding box center [382, 241] width 182 height 13
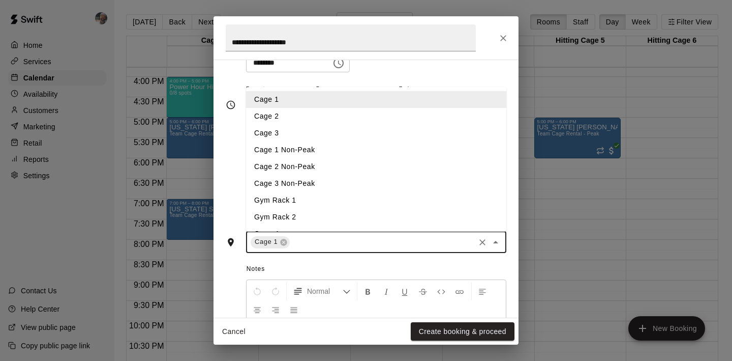
scroll to position [82, 0]
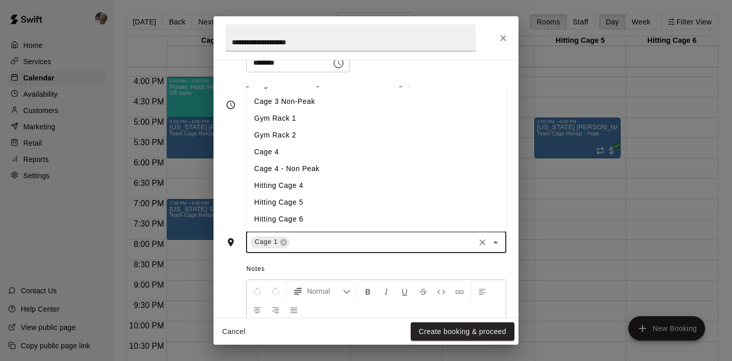
click at [344, 204] on li "Hitting Cage 5" at bounding box center [376, 202] width 260 height 17
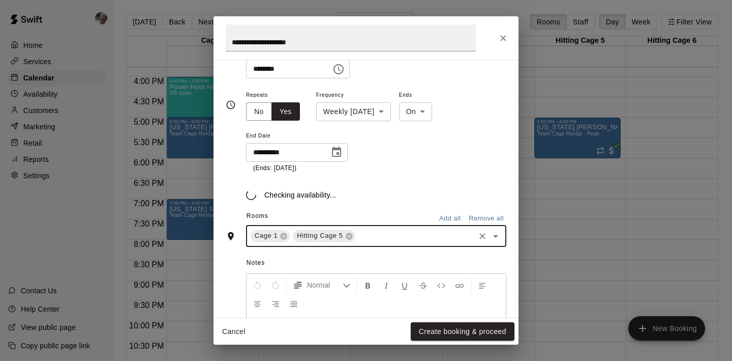
scroll to position [142, 0]
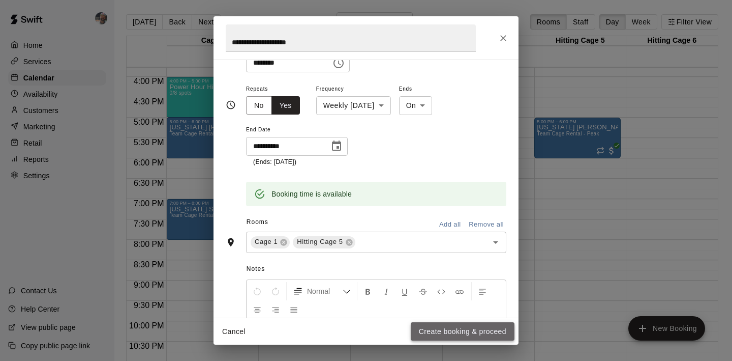
click at [435, 330] on button "Create booking & proceed" at bounding box center [463, 331] width 104 height 19
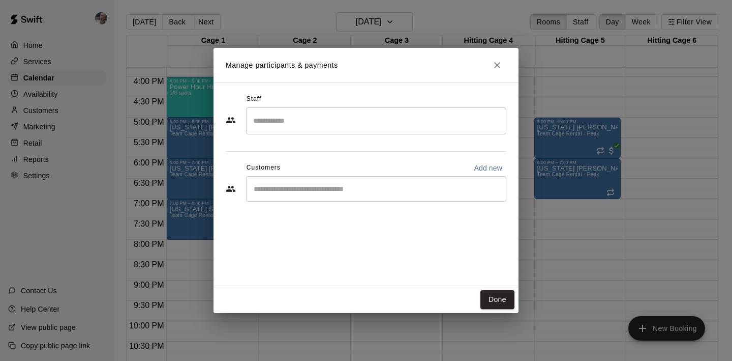
click at [380, 194] on div "​" at bounding box center [376, 188] width 260 height 25
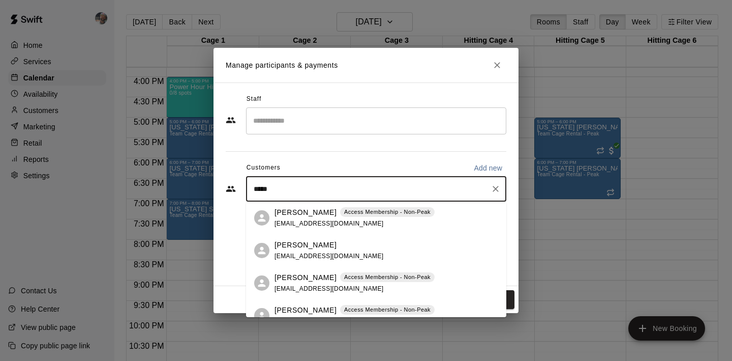
click at [296, 282] on div "Jon Davis Access Membership - Non-Peak alphawater928@icloud.com" at bounding box center [355, 283] width 160 height 22
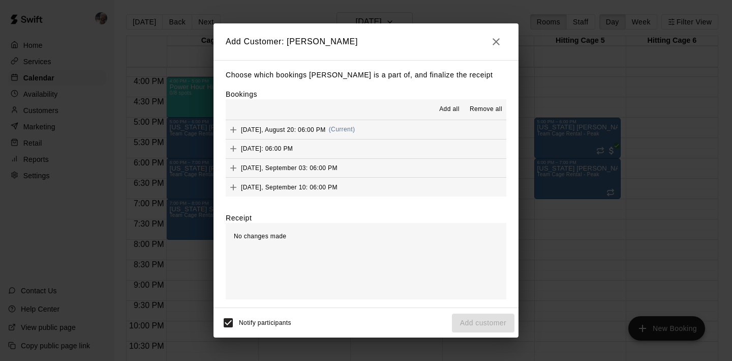
click at [454, 107] on span "Add all" at bounding box center [449, 109] width 20 height 10
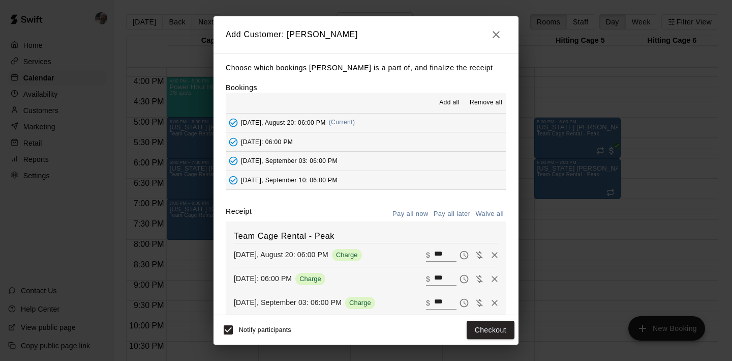
click at [486, 211] on button "Waive all" at bounding box center [490, 214] width 34 height 16
click at [482, 329] on button "Add customer" at bounding box center [483, 329] width 63 height 19
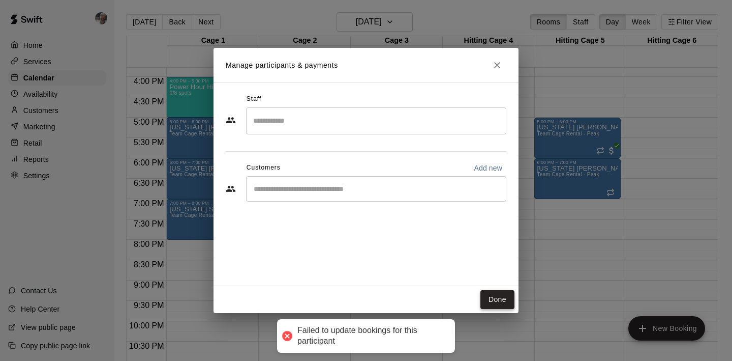
click at [494, 300] on button "Done" at bounding box center [498, 299] width 34 height 19
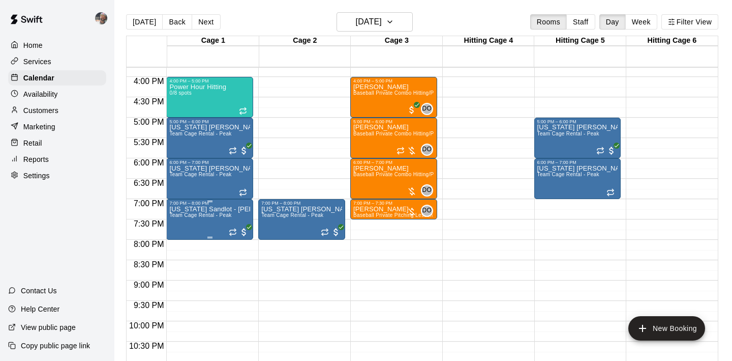
click at [184, 218] on icon "edit" at bounding box center [180, 217] width 12 height 12
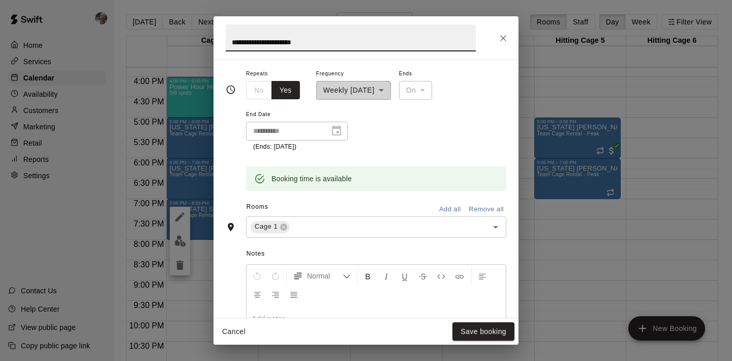
scroll to position [162, 0]
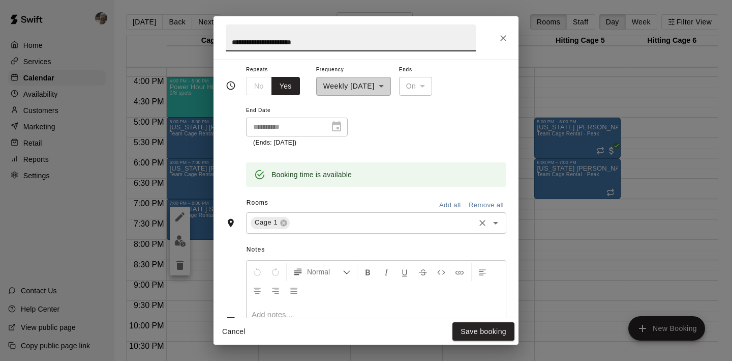
click at [385, 221] on input "text" at bounding box center [382, 222] width 182 height 13
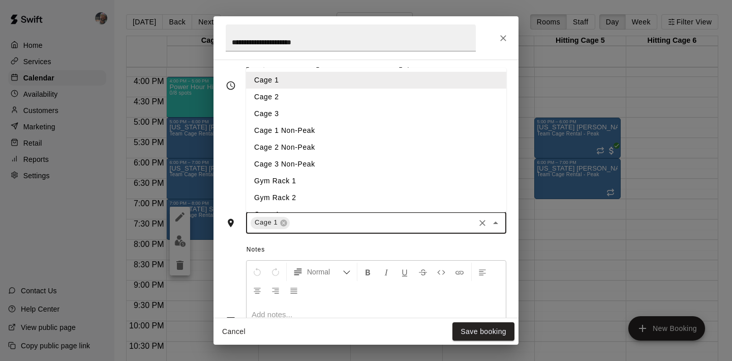
scroll to position [82, 0]
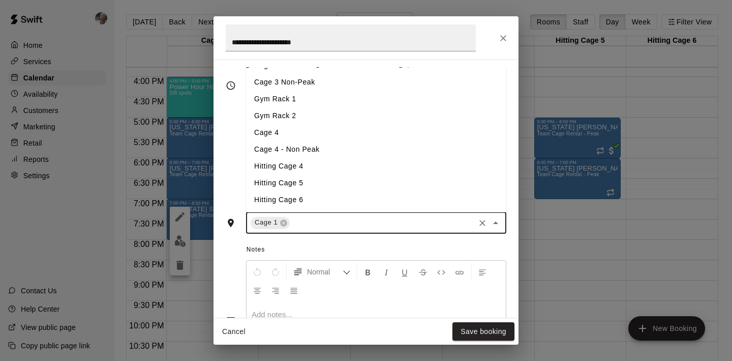
click at [343, 184] on li "Hitting Cage 5" at bounding box center [376, 182] width 260 height 17
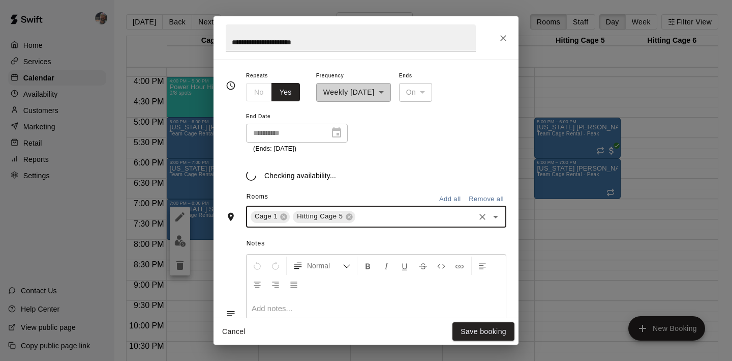
scroll to position [162, 0]
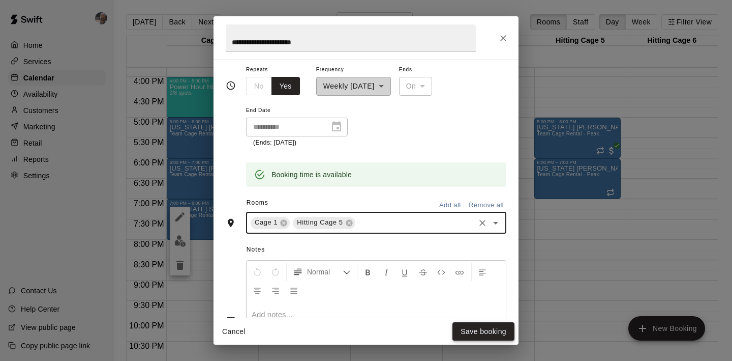
click at [471, 325] on button "Save booking" at bounding box center [484, 331] width 62 height 19
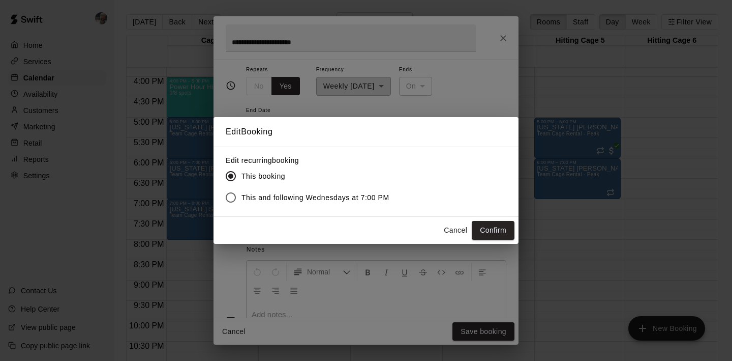
click at [363, 208] on div "Edit recurring booking This booking This and following Wednesdays at 7:00 PM" at bounding box center [366, 181] width 305 height 70
click at [363, 205] on label "This and following Wednesdays at 7:00 PM" at bounding box center [304, 197] width 169 height 21
click at [479, 227] on button "Confirm" at bounding box center [493, 230] width 43 height 19
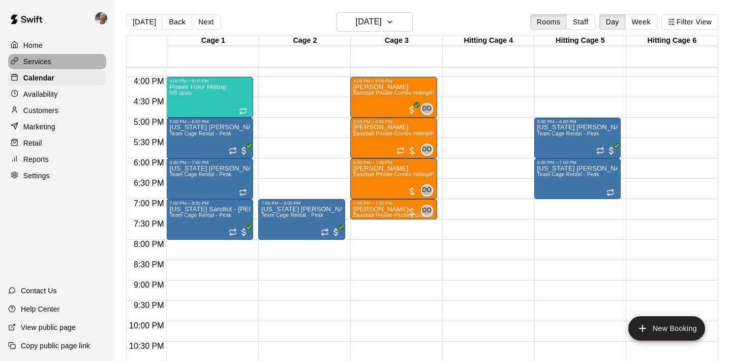
click at [62, 65] on div "Services" at bounding box center [57, 61] width 98 height 15
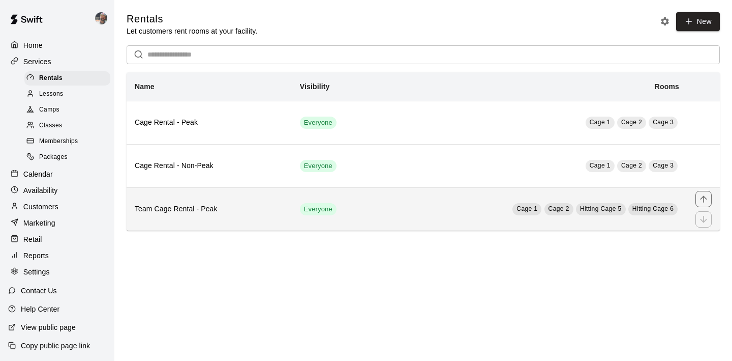
click at [197, 208] on h6 "Team Cage Rental - Peak" at bounding box center [209, 208] width 149 height 11
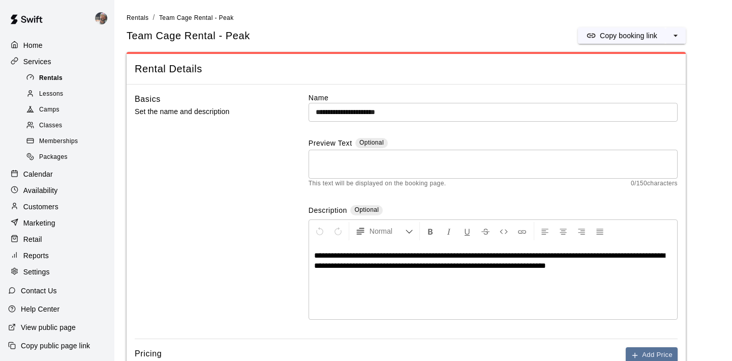
click at [60, 79] on span "Rentals" at bounding box center [50, 78] width 23 height 10
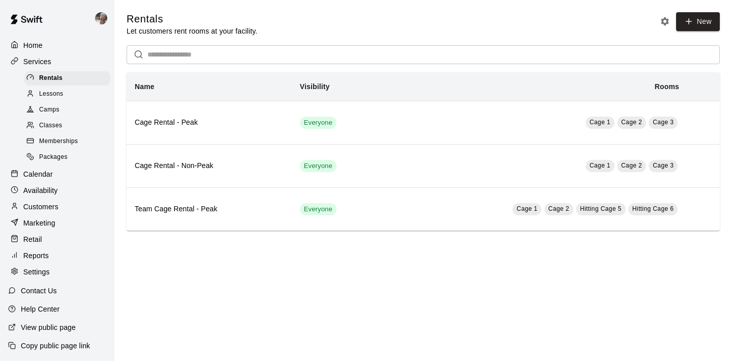
click at [57, 176] on div "Calendar" at bounding box center [57, 173] width 98 height 15
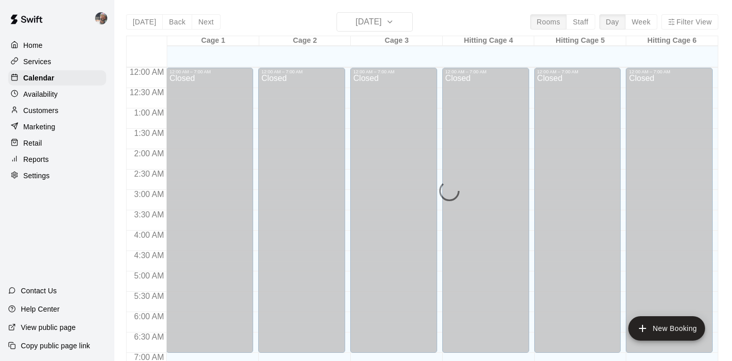
scroll to position [642, 0]
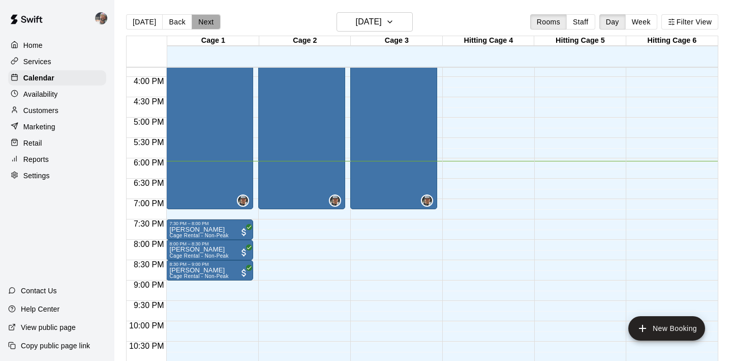
click at [207, 18] on button "Next" at bounding box center [206, 21] width 28 height 15
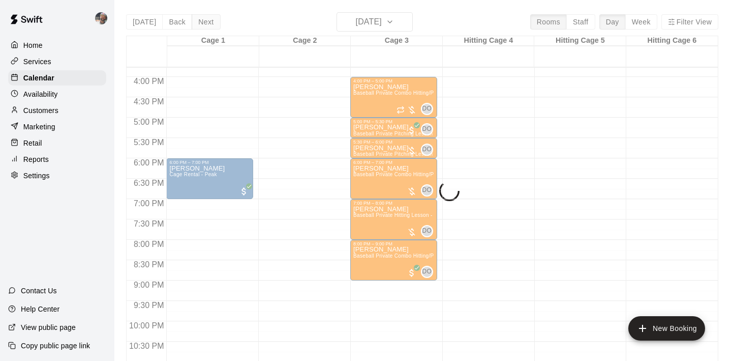
click at [207, 18] on div "Today Back Next Monday Aug 18 Rooms Staff Day Week Filter View Cage 1 18 Mon Ca…" at bounding box center [422, 192] width 592 height 361
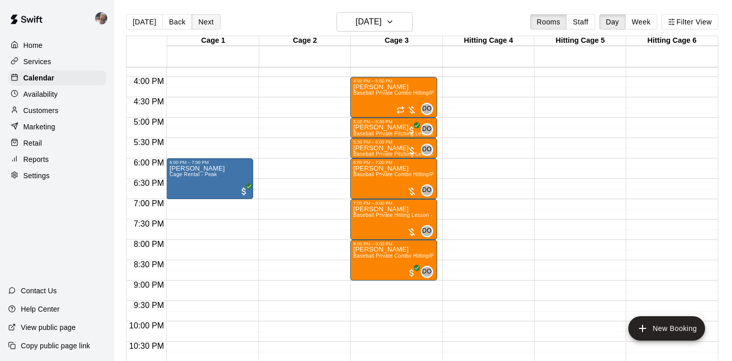
click at [207, 18] on button "Next" at bounding box center [206, 21] width 28 height 15
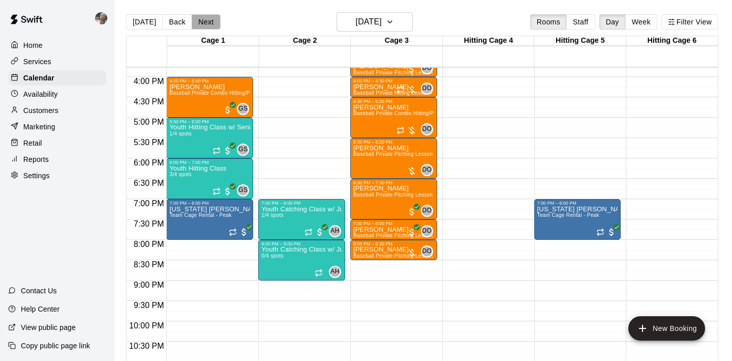
click at [207, 18] on button "Next" at bounding box center [206, 21] width 28 height 15
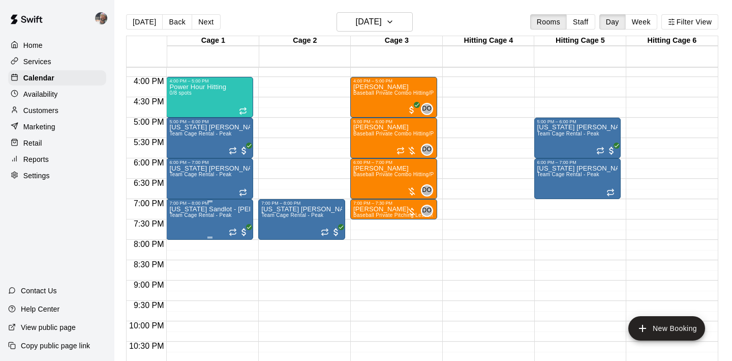
click at [180, 220] on icon "edit" at bounding box center [180, 217] width 12 height 12
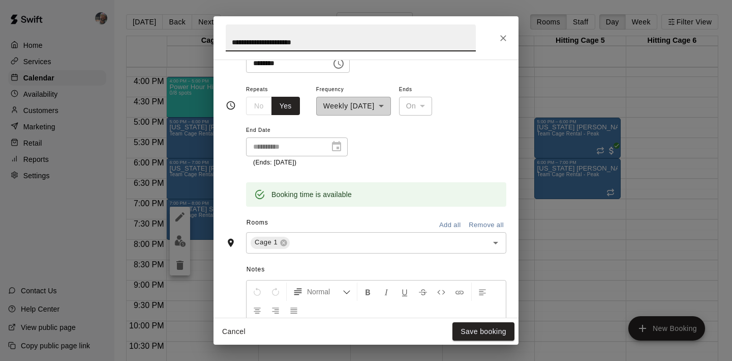
scroll to position [150, 0]
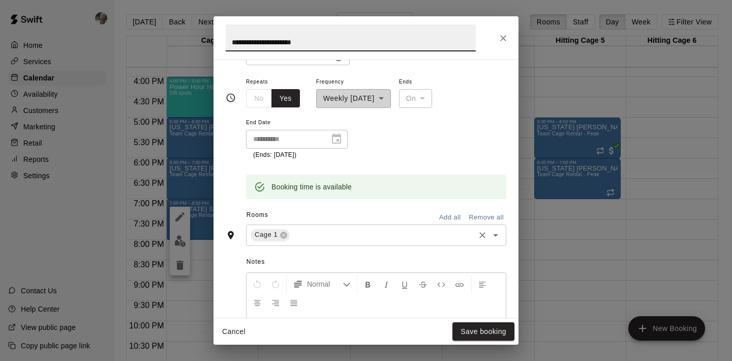
click at [309, 237] on input "text" at bounding box center [382, 234] width 182 height 13
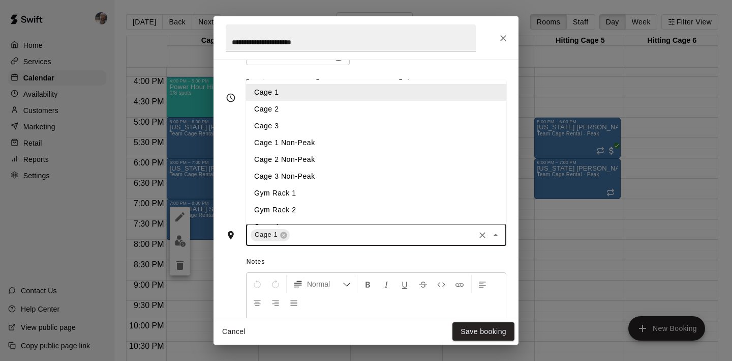
scroll to position [82, 0]
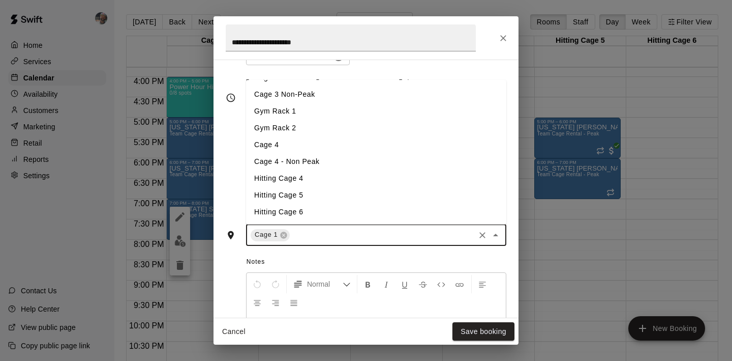
click at [289, 190] on li "Hitting Cage 5" at bounding box center [376, 195] width 260 height 17
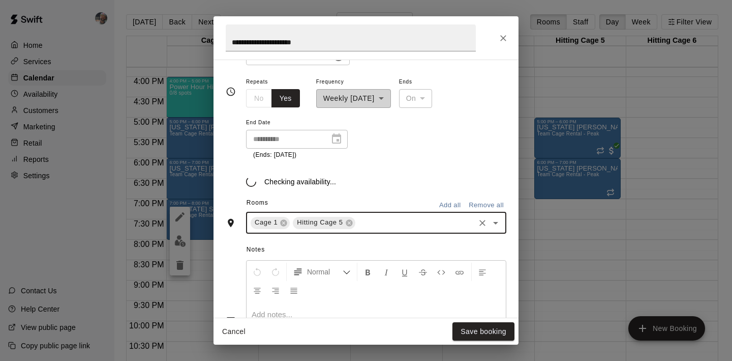
scroll to position [150, 0]
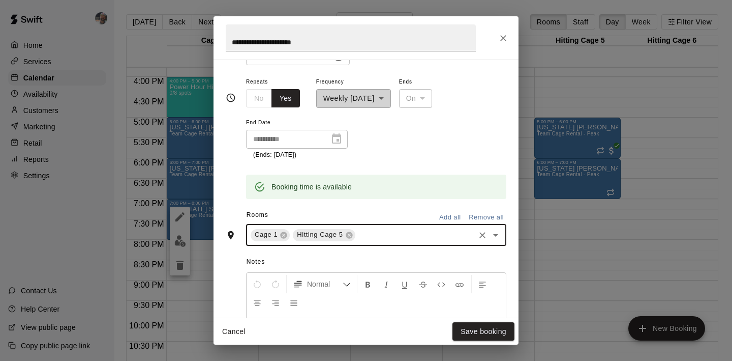
click at [354, 204] on div "**********" at bounding box center [366, 98] width 281 height 218
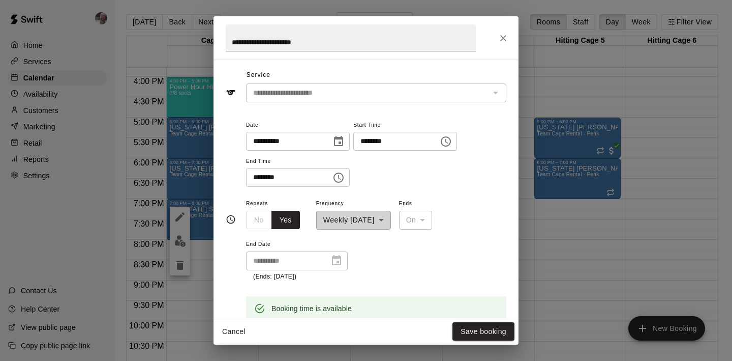
scroll to position [0, 0]
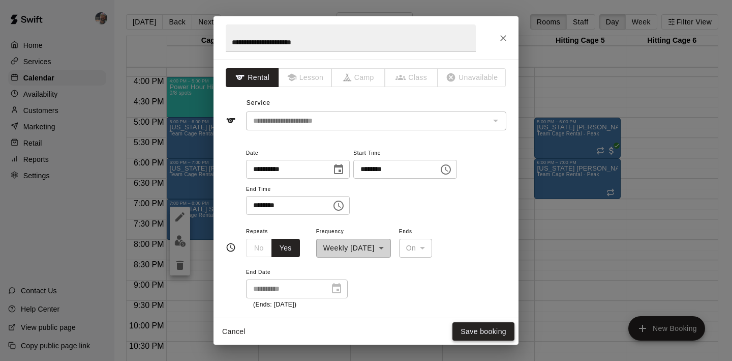
click at [496, 326] on button "Save booking" at bounding box center [484, 331] width 62 height 19
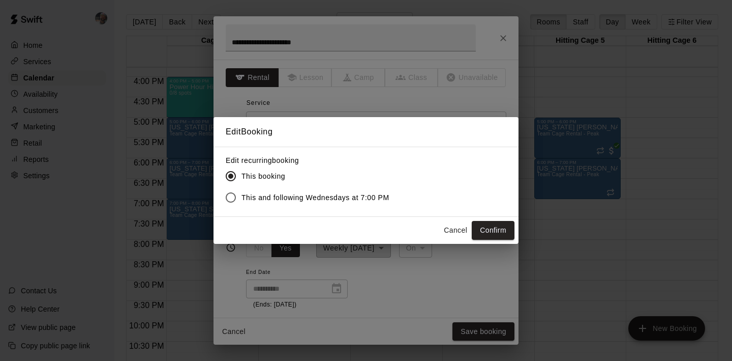
click at [352, 194] on span "This and following Wednesdays at 7:00 PM" at bounding box center [316, 197] width 148 height 11
click at [487, 227] on button "Confirm" at bounding box center [493, 230] width 43 height 19
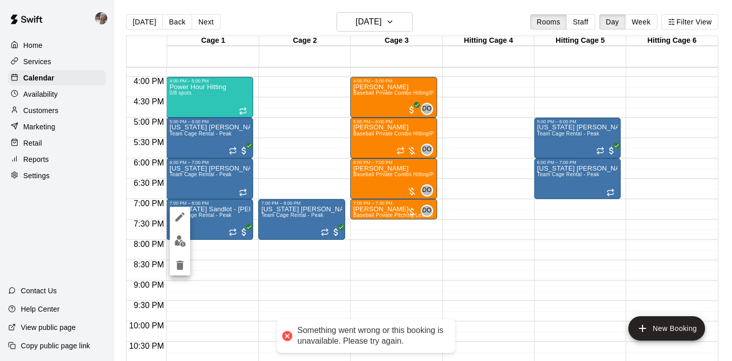
click at [180, 265] on icon "delete" at bounding box center [179, 264] width 7 height 9
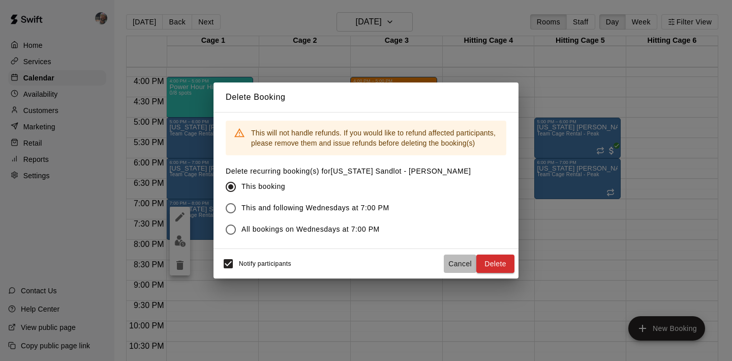
click at [463, 258] on button "Cancel" at bounding box center [460, 263] width 33 height 19
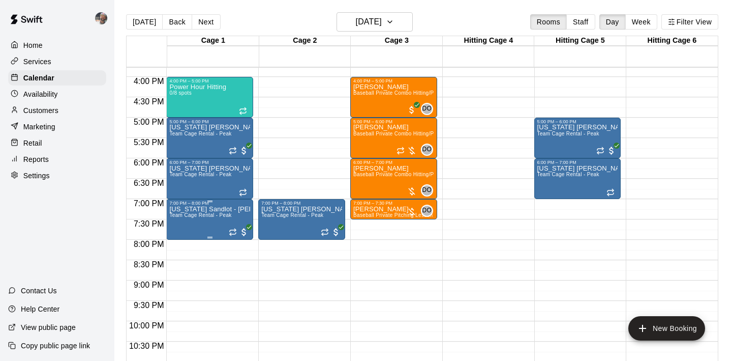
click at [184, 261] on icon "delete" at bounding box center [180, 265] width 12 height 12
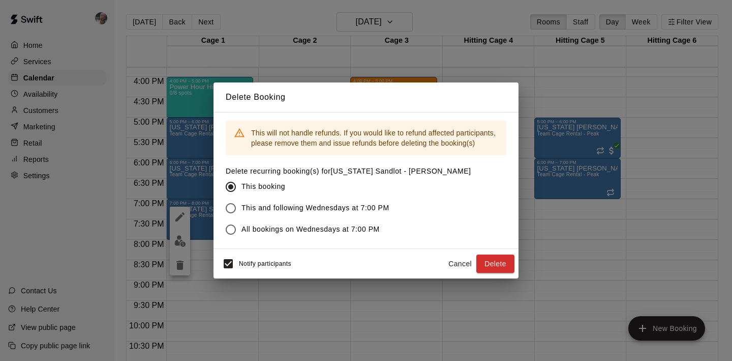
click at [258, 206] on span "This and following Wednesdays at 7:00 PM" at bounding box center [316, 207] width 148 height 11
click at [502, 262] on button "Delete" at bounding box center [495, 263] width 38 height 19
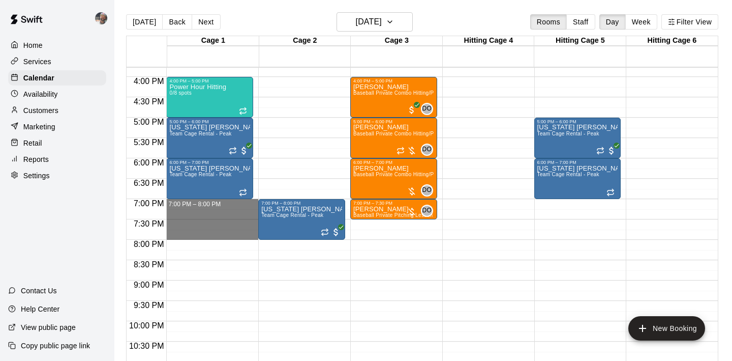
drag, startPoint x: 235, startPoint y: 201, endPoint x: 240, endPoint y: 232, distance: 31.3
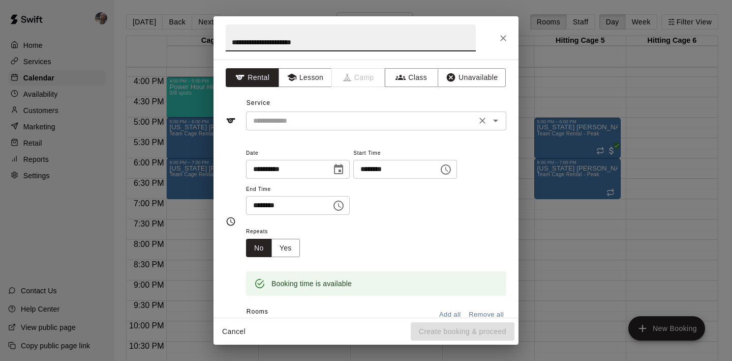
click at [366, 122] on input "text" at bounding box center [361, 120] width 224 height 13
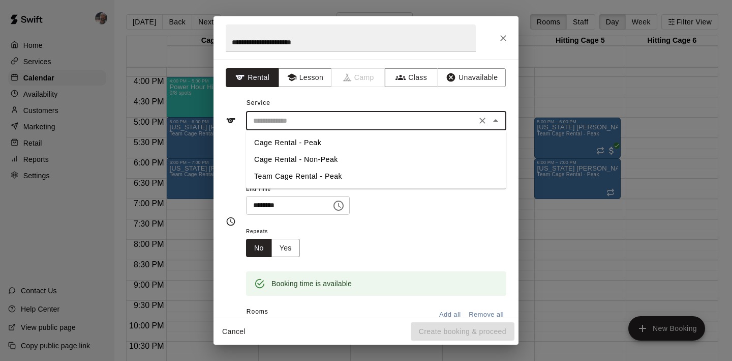
click at [351, 174] on li "Team Cage Rental - Peak" at bounding box center [376, 176] width 260 height 17
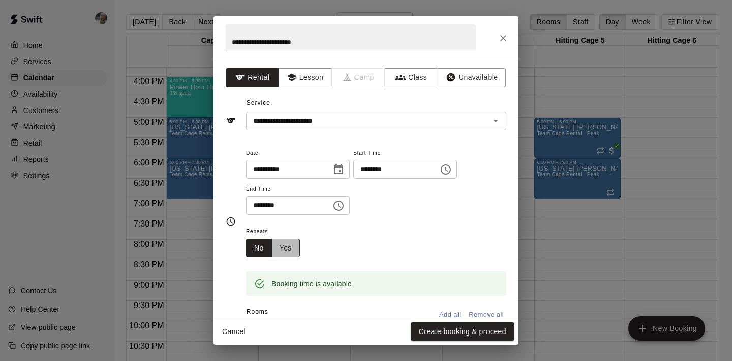
click at [292, 246] on button "Yes" at bounding box center [286, 248] width 28 height 19
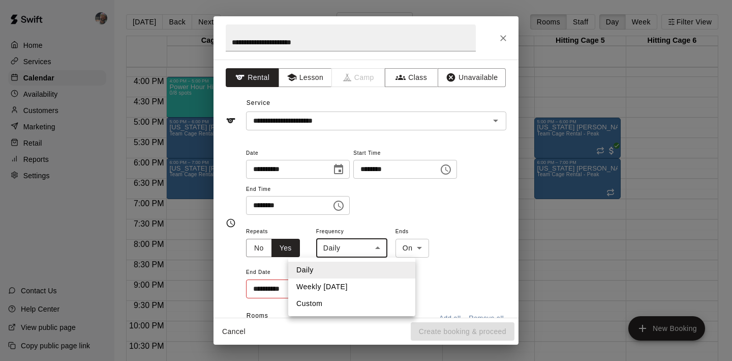
click at [330, 247] on body "Home Services Calendar Availability Customers Marketing Retail Reports Settings…" at bounding box center [366, 188] width 732 height 377
click at [344, 283] on li "Weekly on Wednesday" at bounding box center [351, 286] width 127 height 17
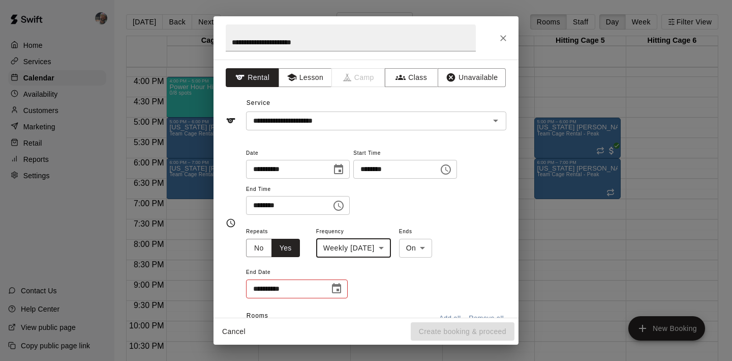
click at [344, 283] on button "Choose date" at bounding box center [336, 288] width 20 height 20
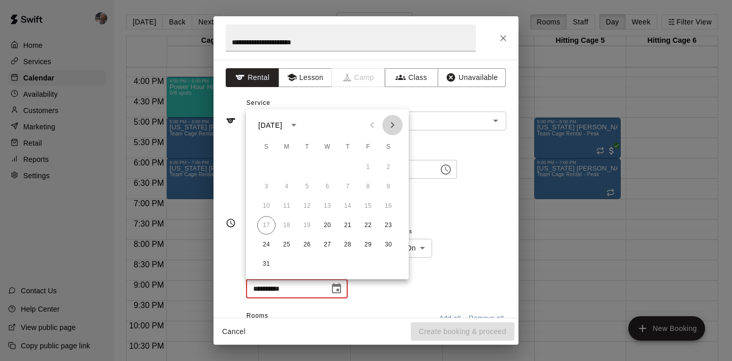
click at [394, 124] on icon "Next month" at bounding box center [392, 125] width 12 height 12
click at [326, 244] on button "26" at bounding box center [327, 244] width 18 height 18
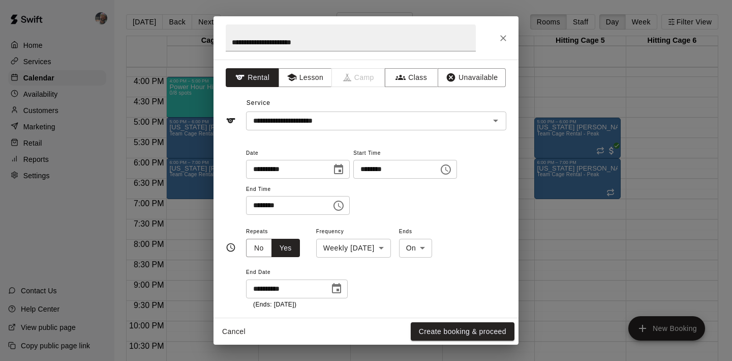
click at [376, 286] on div "**********" at bounding box center [376, 267] width 260 height 84
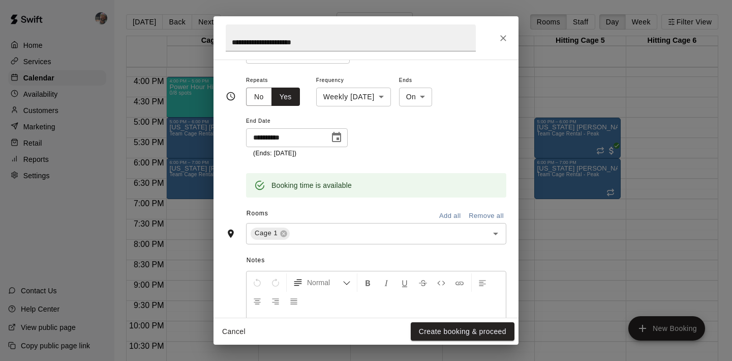
scroll to position [156, 0]
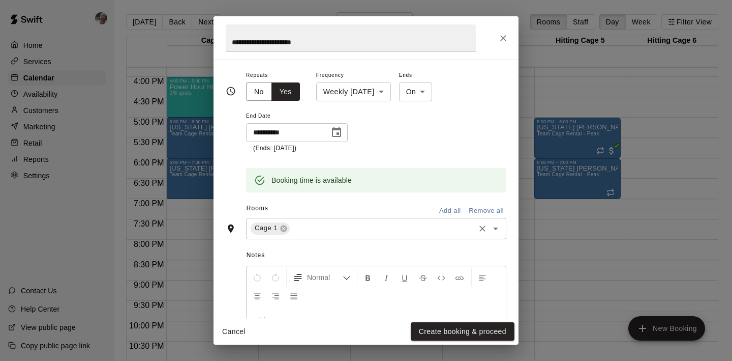
click at [343, 227] on input "text" at bounding box center [382, 228] width 182 height 13
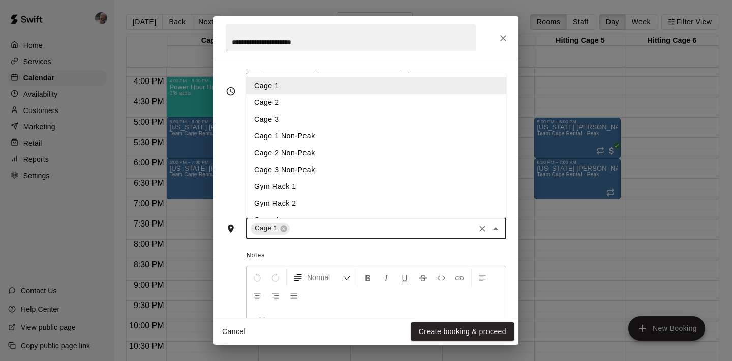
scroll to position [82, 0]
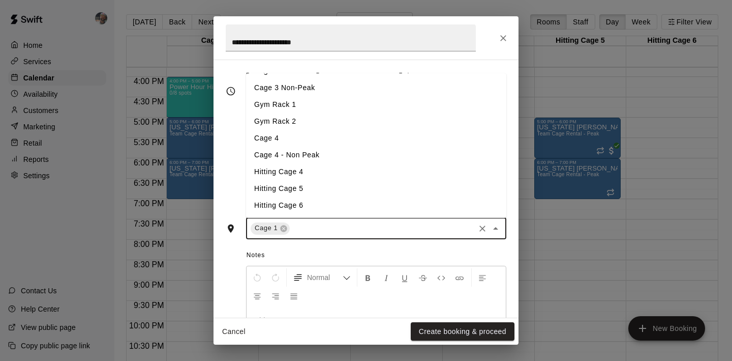
click at [323, 189] on li "Hitting Cage 5" at bounding box center [376, 188] width 260 height 17
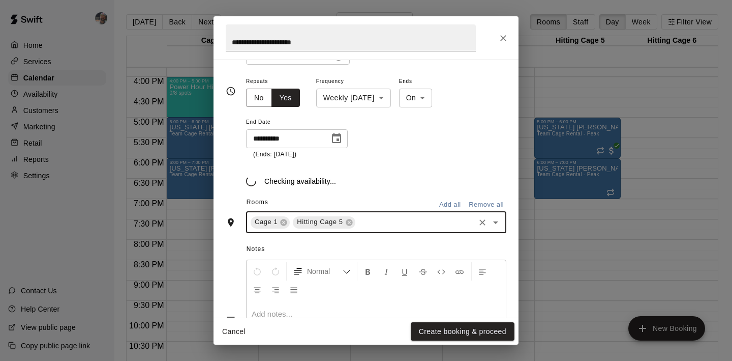
scroll to position [156, 0]
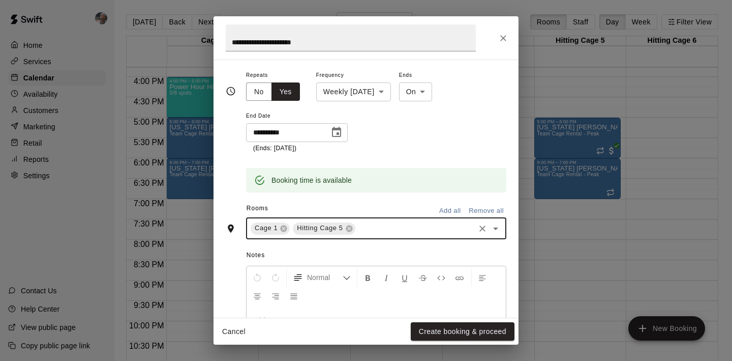
click at [396, 242] on div "Notes Normal Add notes..." at bounding box center [366, 317] width 281 height 156
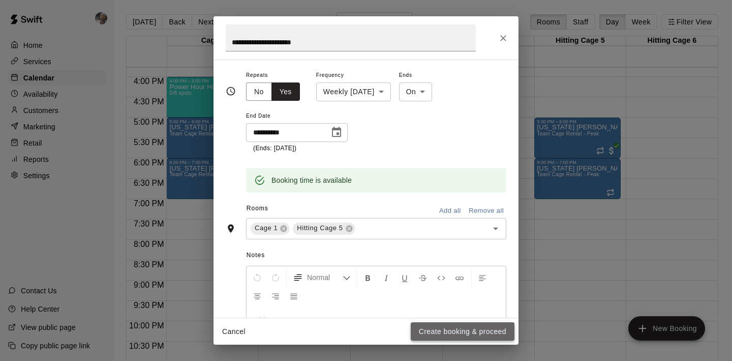
click at [439, 333] on button "Create booking & proceed" at bounding box center [463, 331] width 104 height 19
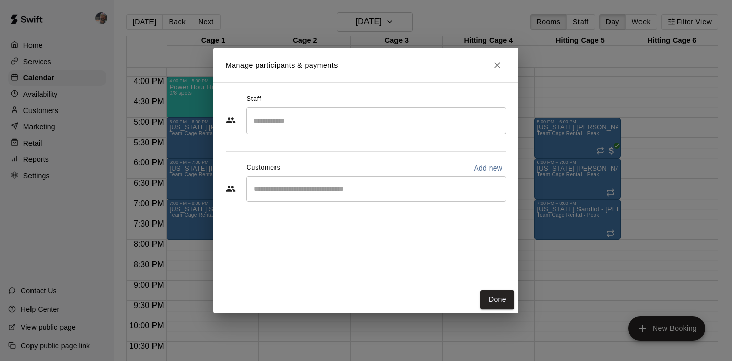
click at [376, 193] on input "Start typing to search customers..." at bounding box center [376, 189] width 251 height 10
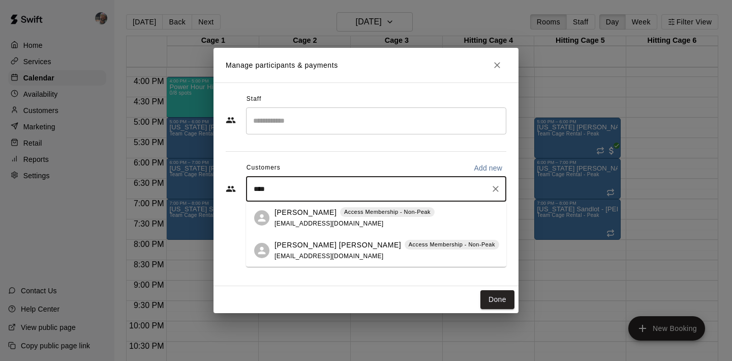
click at [307, 225] on span "jtmccurry@gmail.com" at bounding box center [329, 223] width 109 height 7
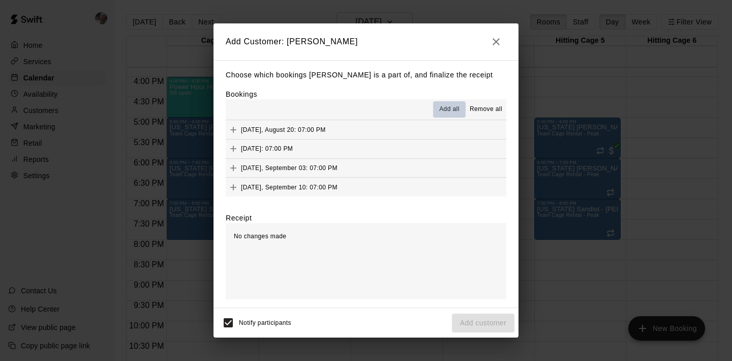
click at [456, 110] on span "Add all" at bounding box center [449, 109] width 20 height 10
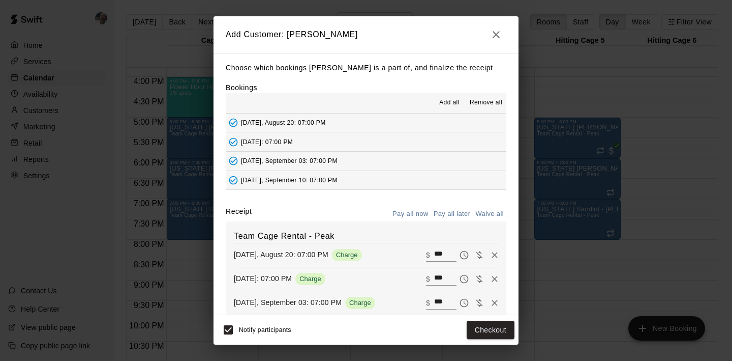
click at [492, 214] on button "Waive all" at bounding box center [490, 214] width 34 height 16
click at [490, 328] on button "Add customer" at bounding box center [483, 329] width 63 height 19
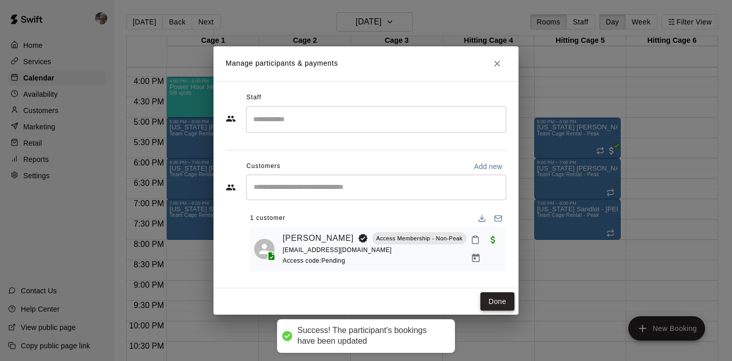
click at [500, 304] on button "Done" at bounding box center [498, 301] width 34 height 19
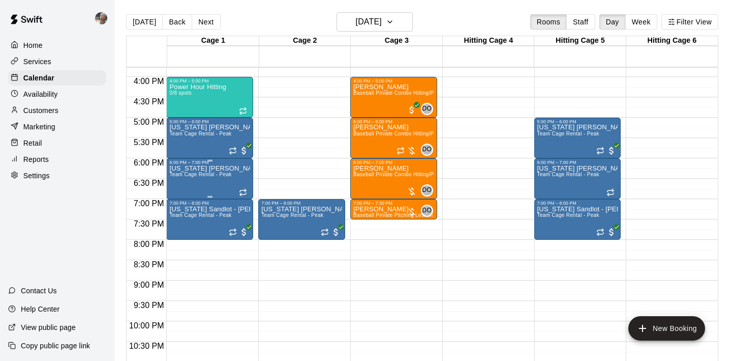
click at [210, 188] on div "Texas Sandlot - Davis Team Cage Rental - Peak" at bounding box center [209, 345] width 81 height 361
click at [178, 200] on img "edit" at bounding box center [180, 200] width 12 height 12
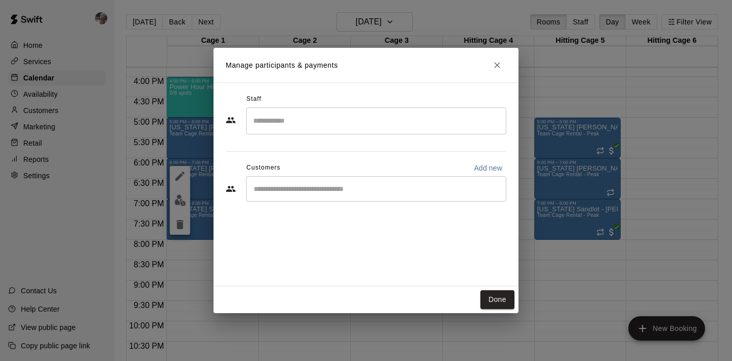
click at [288, 185] on input "Start typing to search customers..." at bounding box center [376, 189] width 251 height 10
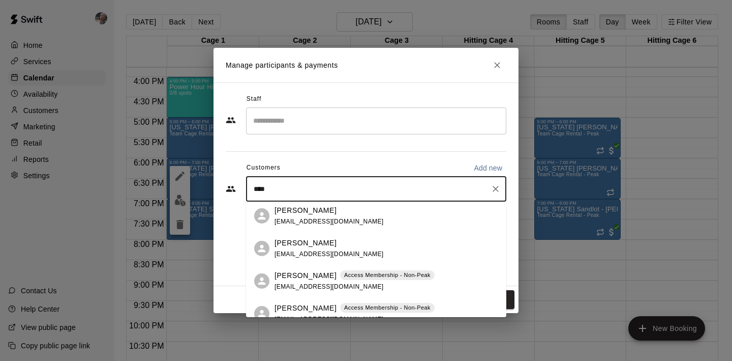
scroll to position [51, 0]
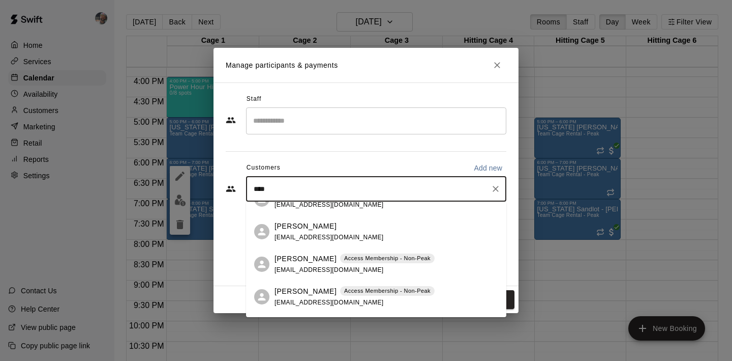
click at [290, 261] on p "Jon Davis" at bounding box center [306, 258] width 62 height 11
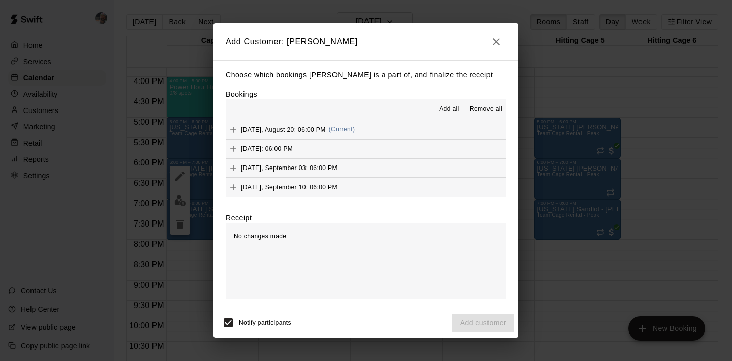
click at [457, 111] on span "Add all" at bounding box center [449, 109] width 20 height 10
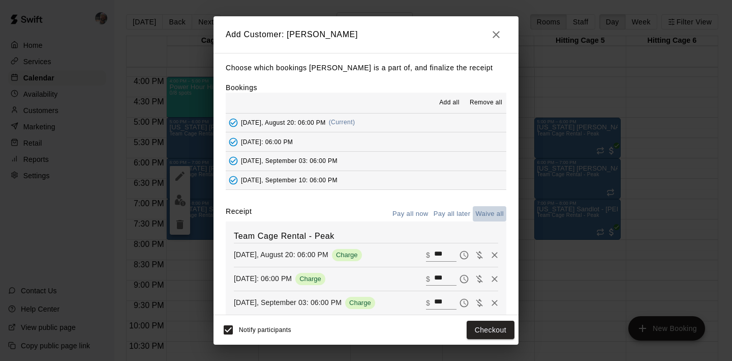
click at [489, 214] on button "Waive all" at bounding box center [490, 214] width 34 height 16
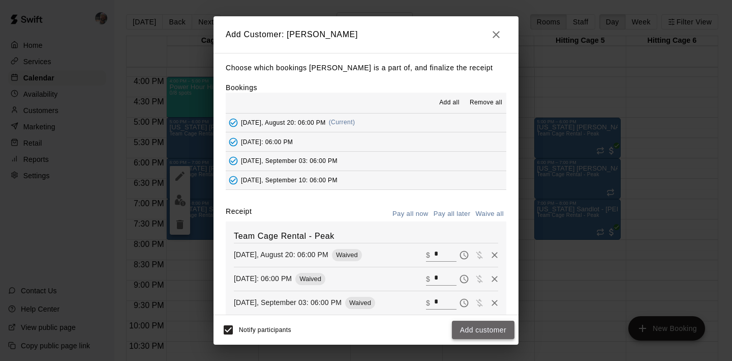
click at [480, 329] on button "Add customer" at bounding box center [483, 329] width 63 height 19
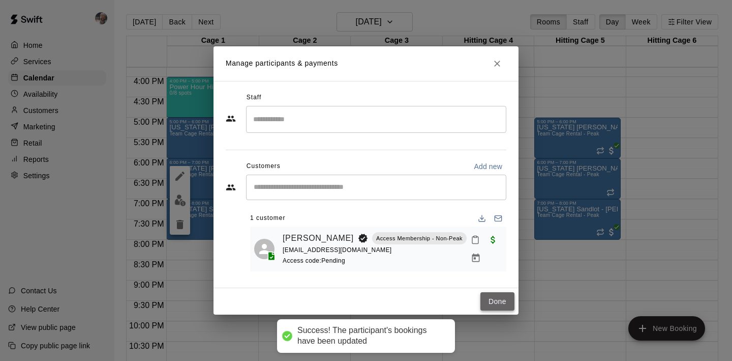
click at [490, 292] on button "Done" at bounding box center [498, 301] width 34 height 19
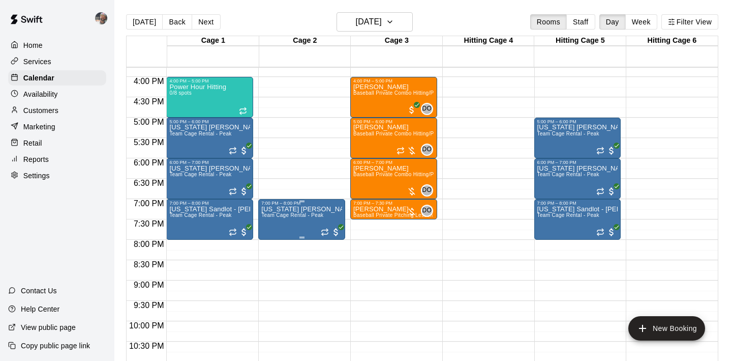
click at [277, 218] on icon "edit" at bounding box center [272, 217] width 12 height 12
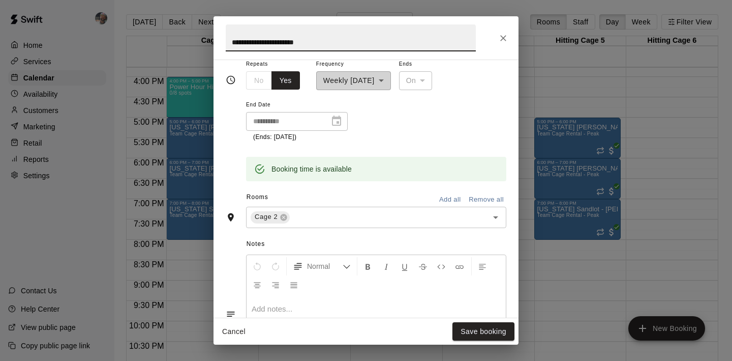
scroll to position [210, 0]
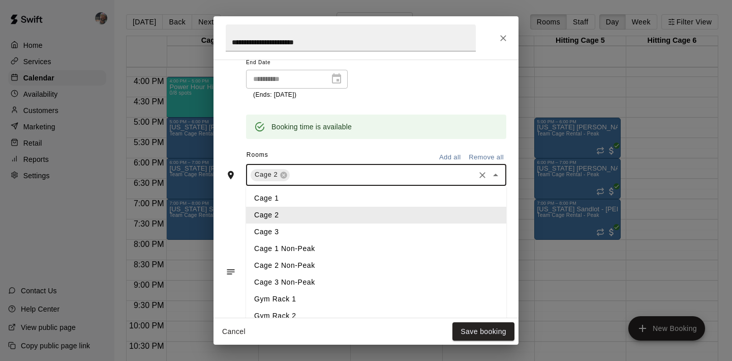
click at [321, 177] on input "text" at bounding box center [382, 174] width 182 height 13
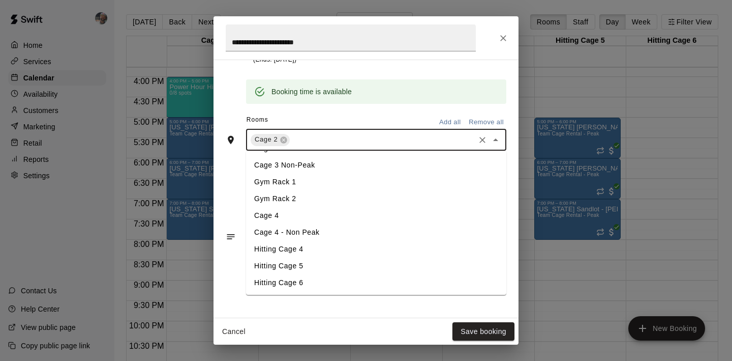
scroll to position [245, 0]
click at [331, 282] on li "Hitting Cage 6" at bounding box center [376, 282] width 260 height 17
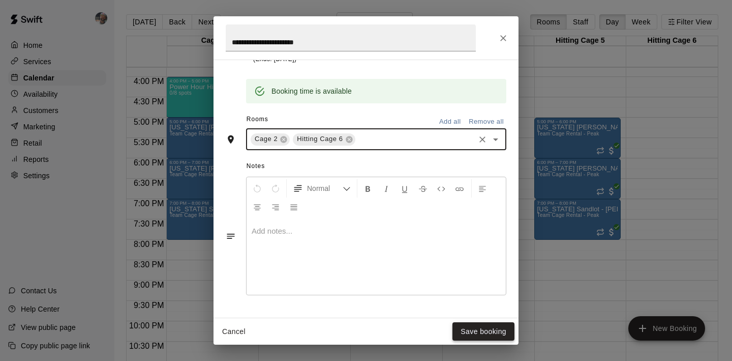
click at [462, 325] on button "Save booking" at bounding box center [484, 331] width 62 height 19
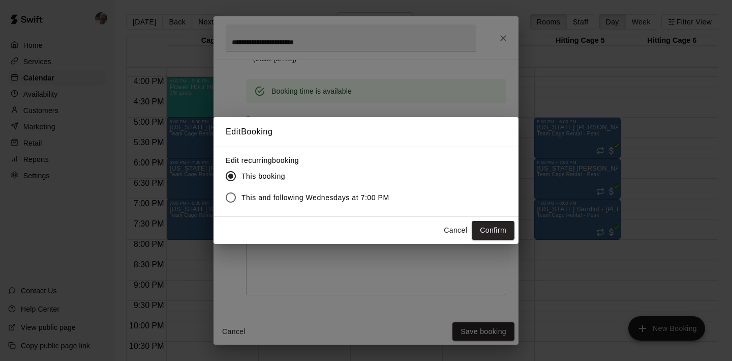
click at [291, 197] on span "This and following Wednesdays at 7:00 PM" at bounding box center [316, 197] width 148 height 11
click at [488, 230] on button "Confirm" at bounding box center [493, 230] width 43 height 19
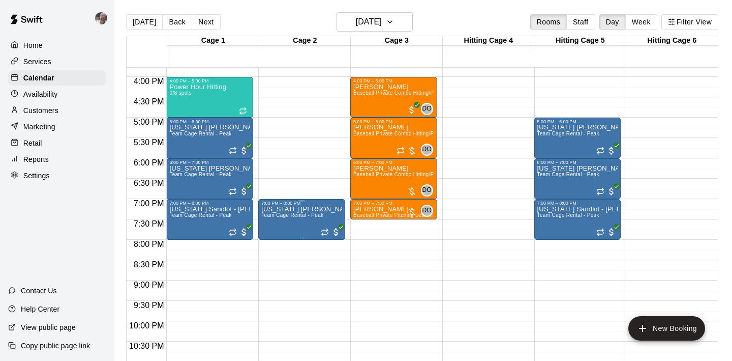
click at [273, 265] on icon "delete" at bounding box center [272, 264] width 7 height 9
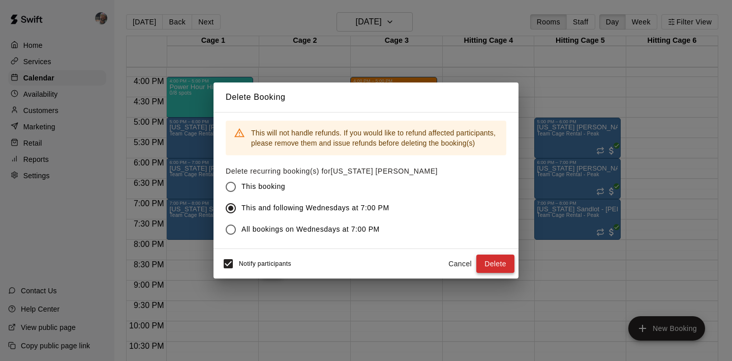
click at [505, 256] on button "Delete" at bounding box center [495, 263] width 38 height 19
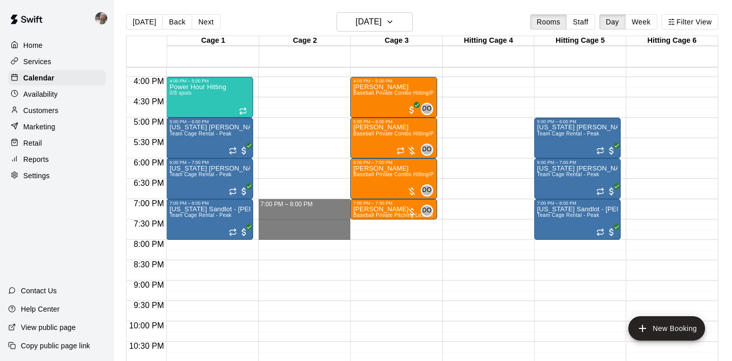
drag, startPoint x: 300, startPoint y: 204, endPoint x: 303, endPoint y: 232, distance: 27.7
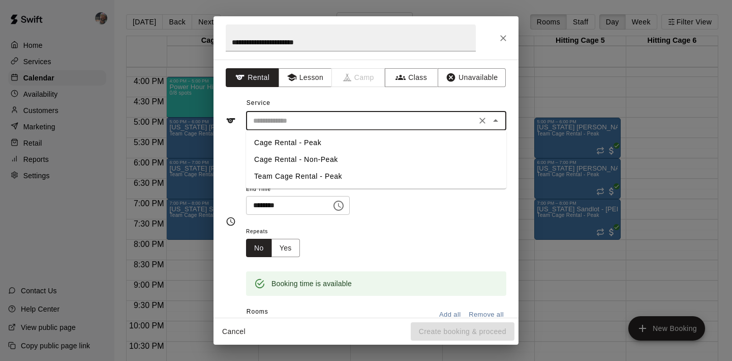
click at [335, 122] on input "text" at bounding box center [361, 120] width 224 height 13
click at [333, 173] on li "Team Cage Rental - Peak" at bounding box center [376, 176] width 260 height 17
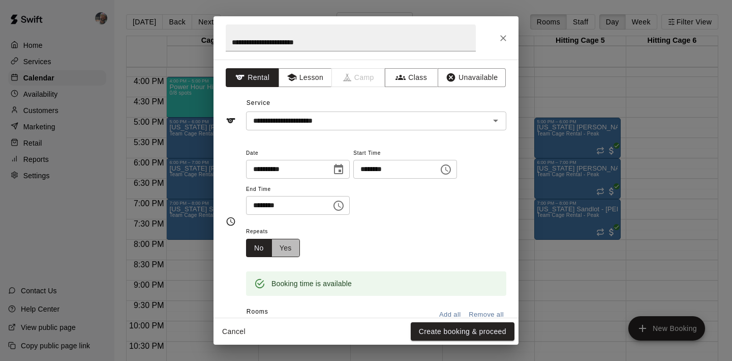
click at [291, 252] on button "Yes" at bounding box center [286, 248] width 28 height 19
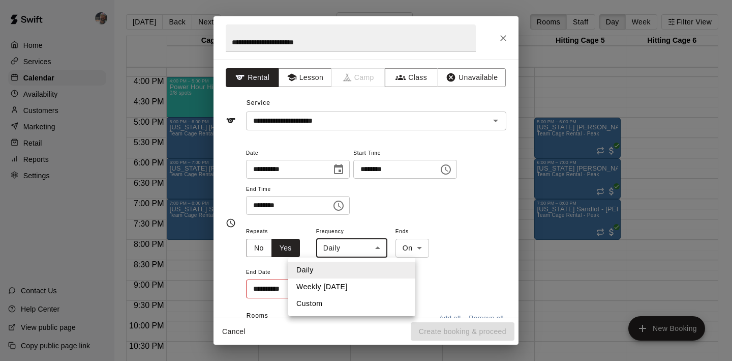
click at [344, 250] on body "Home Services Calendar Availability Customers Marketing Retail Reports Settings…" at bounding box center [366, 188] width 732 height 377
click at [345, 285] on li "Weekly on Wednesday" at bounding box center [351, 286] width 127 height 17
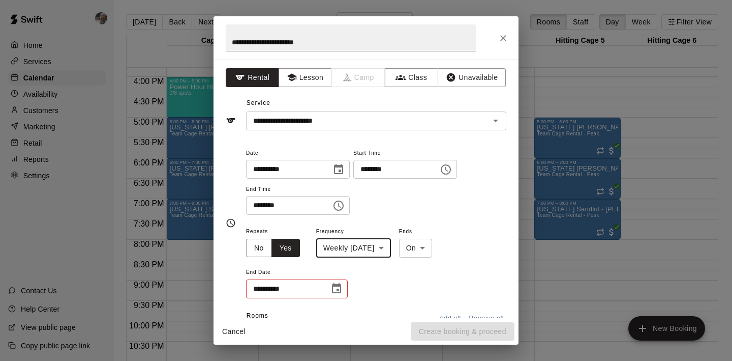
click at [340, 287] on icon "Choose date" at bounding box center [336, 288] width 9 height 10
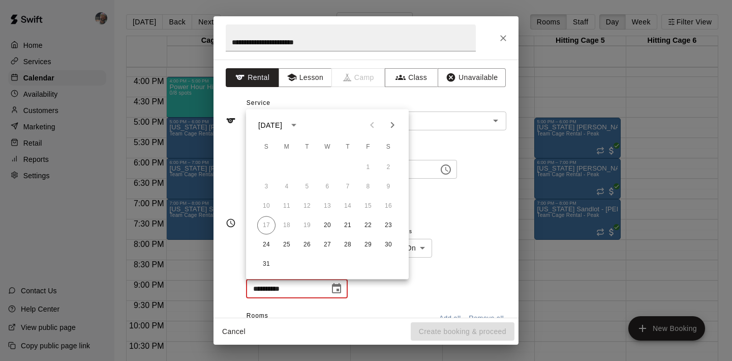
click at [396, 122] on icon "Next month" at bounding box center [392, 125] width 12 height 12
click at [332, 244] on button "26" at bounding box center [327, 244] width 18 height 18
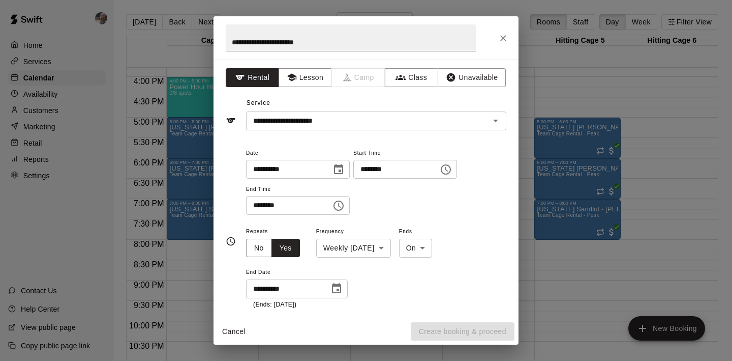
click at [375, 281] on div "**********" at bounding box center [376, 267] width 260 height 84
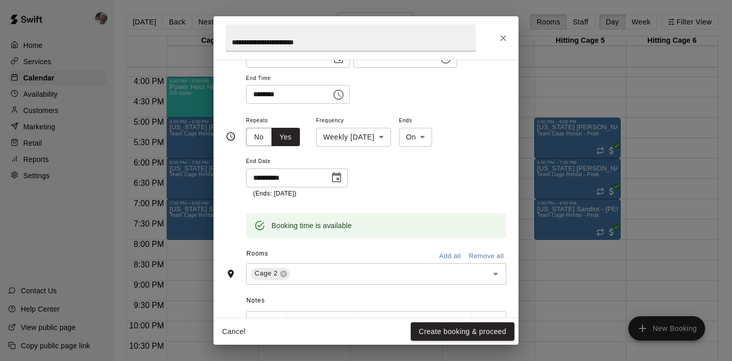
scroll to position [130, 0]
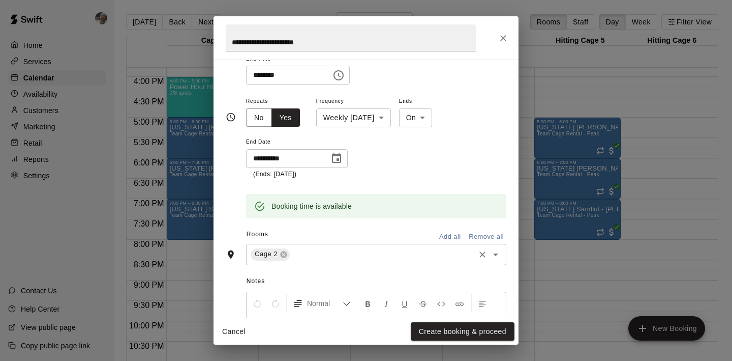
click at [363, 260] on div "Cage 2 ​" at bounding box center [376, 254] width 260 height 21
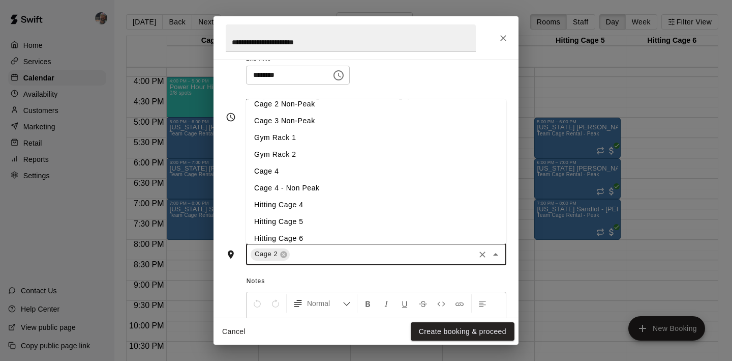
scroll to position [82, 0]
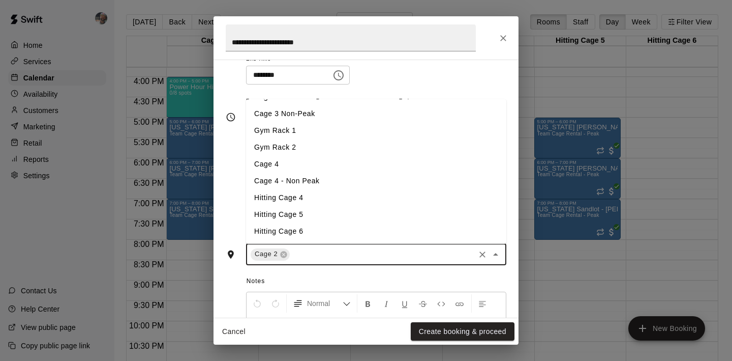
click at [343, 231] on li "Hitting Cage 6" at bounding box center [376, 231] width 260 height 17
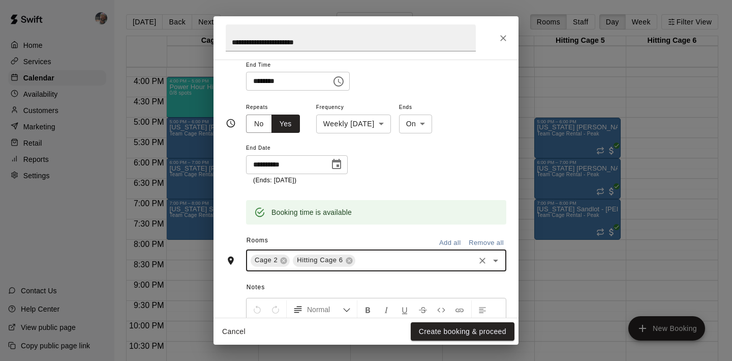
scroll to position [130, 0]
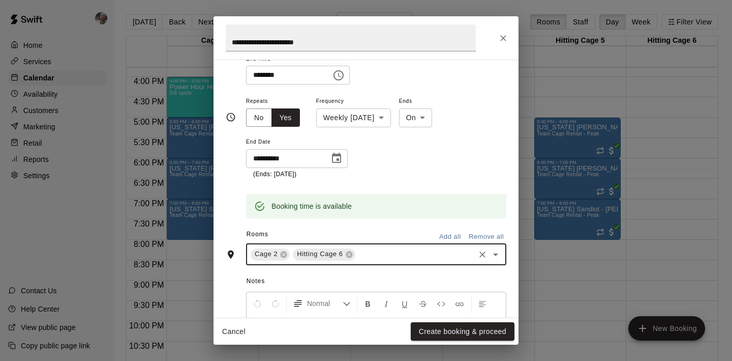
click at [394, 274] on span "Notes" at bounding box center [377, 281] width 260 height 16
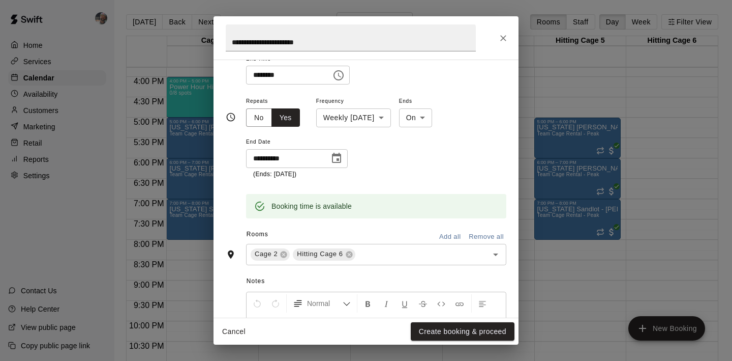
scroll to position [173, 0]
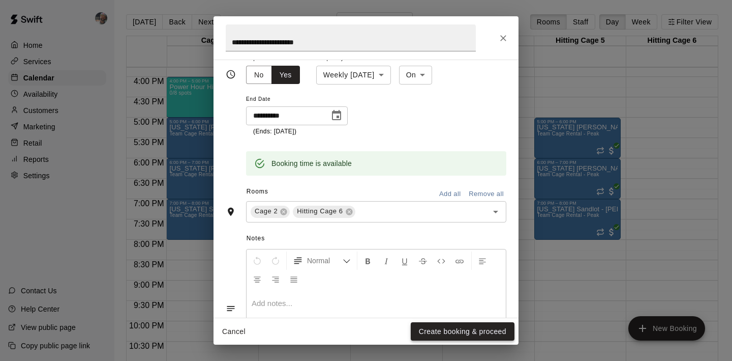
click at [437, 325] on button "Create booking & proceed" at bounding box center [463, 331] width 104 height 19
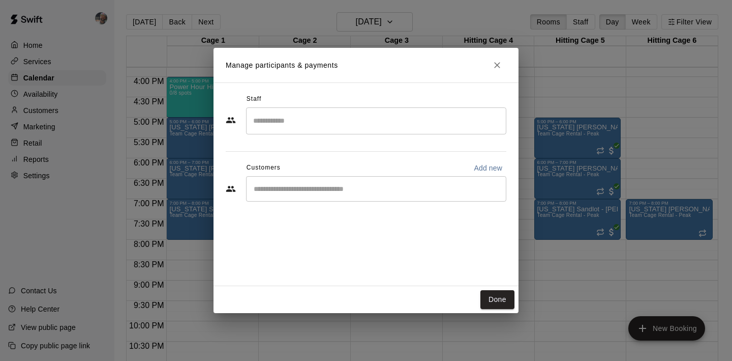
click at [335, 194] on div "​" at bounding box center [376, 188] width 260 height 25
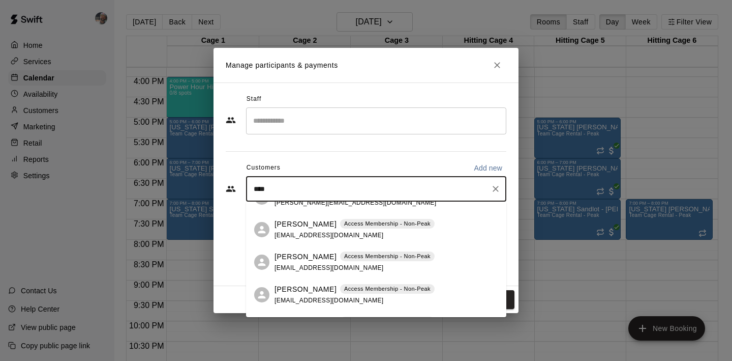
scroll to position [373, 0]
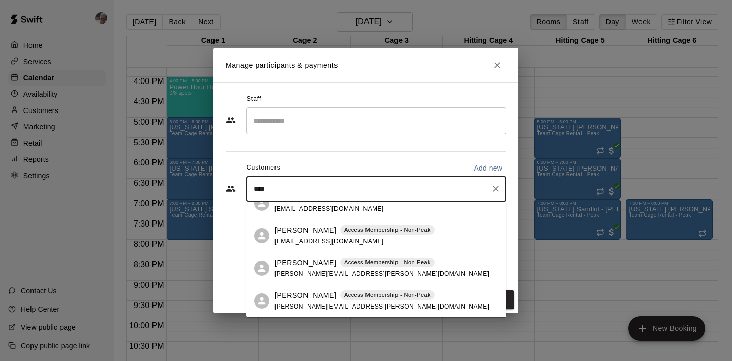
click at [309, 268] on div "Cade Johnston Access Membership - Non-Peak cole.w.johnston@gmail.com" at bounding box center [382, 268] width 215 height 22
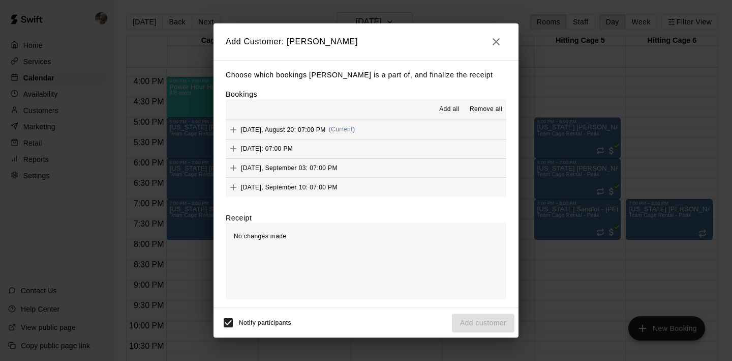
click at [456, 106] on span "Add all" at bounding box center [449, 109] width 20 height 10
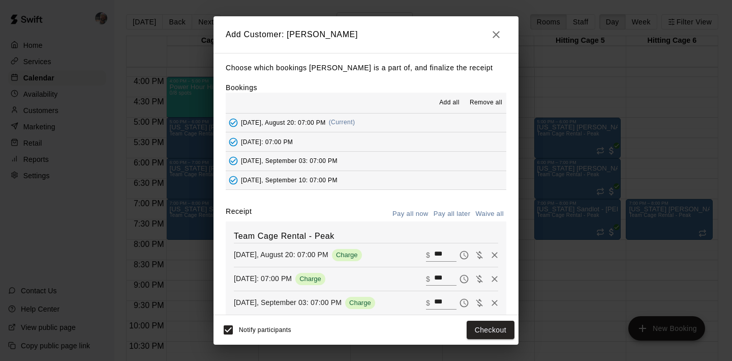
click at [487, 214] on button "Waive all" at bounding box center [490, 214] width 34 height 16
click at [481, 331] on button "Add customer" at bounding box center [483, 329] width 63 height 19
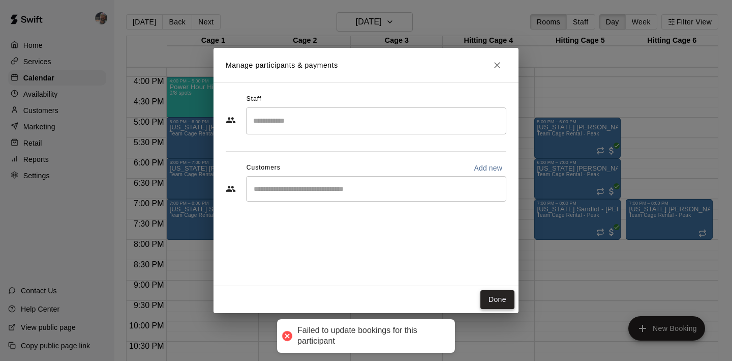
click at [497, 301] on button "Done" at bounding box center [498, 299] width 34 height 19
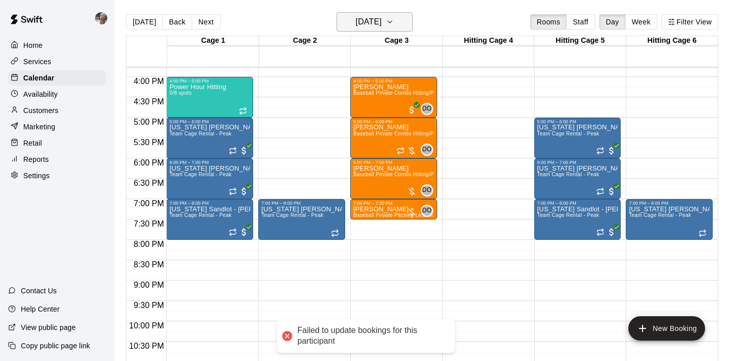
click at [368, 16] on h6 "Wednesday Aug 20" at bounding box center [369, 22] width 26 height 14
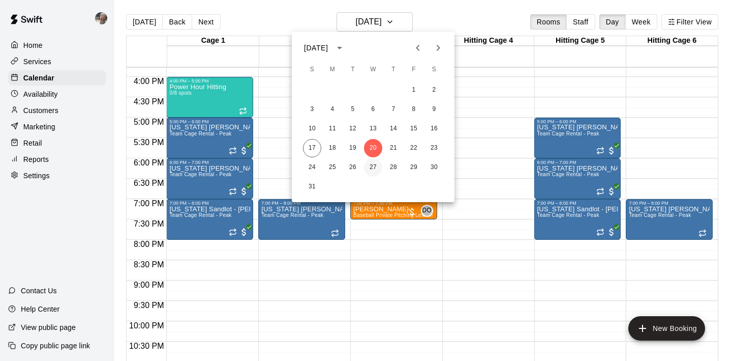
click at [374, 168] on button "27" at bounding box center [373, 167] width 18 height 18
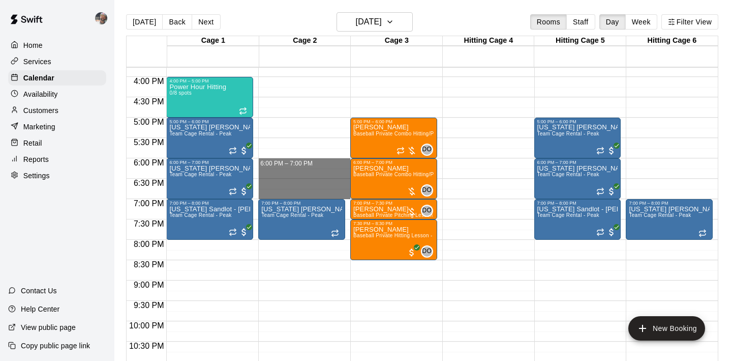
drag, startPoint x: 305, startPoint y: 162, endPoint x: 306, endPoint y: 191, distance: 29.5
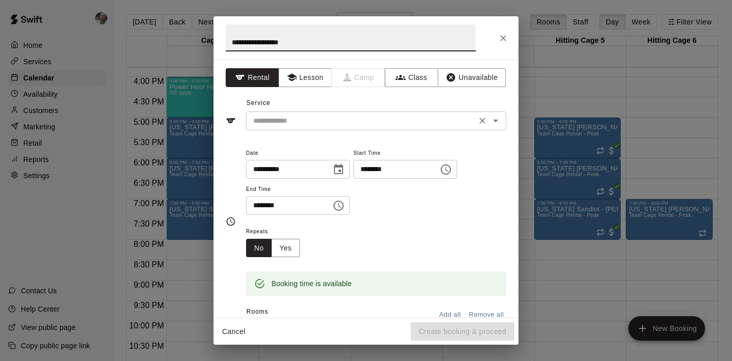
click at [322, 124] on input "text" at bounding box center [361, 120] width 224 height 13
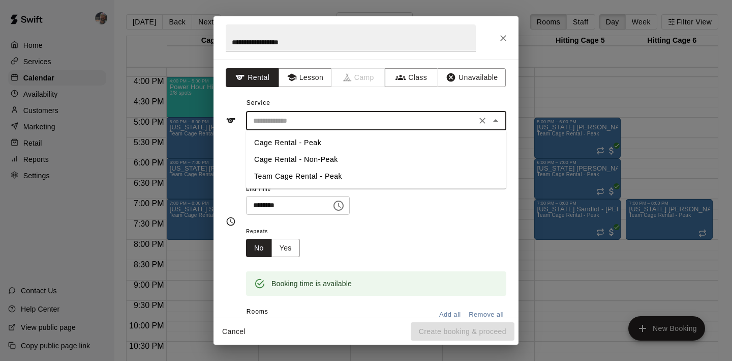
click at [320, 175] on li "Team Cage Rental - Peak" at bounding box center [376, 176] width 260 height 17
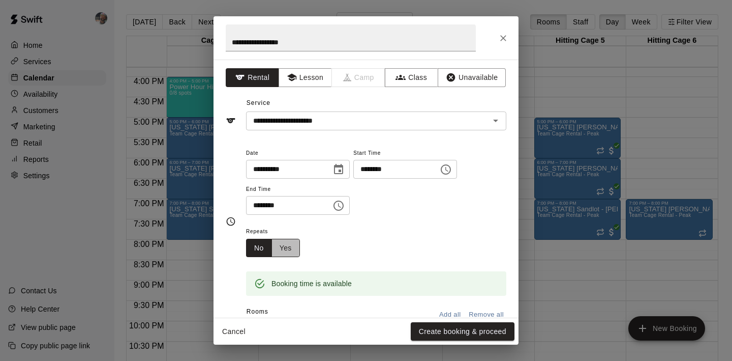
click at [297, 243] on button "Yes" at bounding box center [286, 248] width 28 height 19
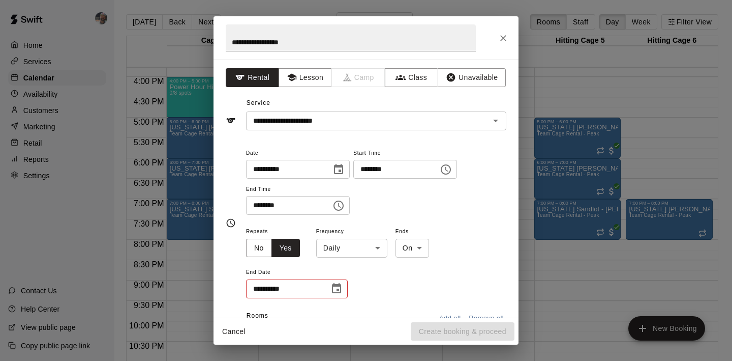
click at [334, 244] on body "Home Services Calendar Availability Customers Marketing Retail Reports Settings…" at bounding box center [366, 188] width 732 height 377
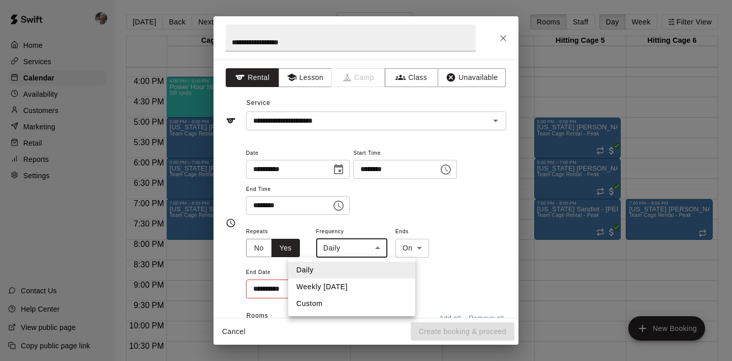
click at [338, 284] on li "Weekly on Wednesday" at bounding box center [351, 286] width 127 height 17
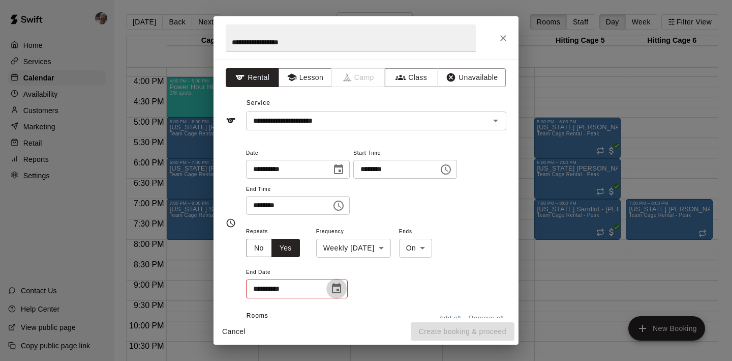
click at [342, 285] on icon "Choose date" at bounding box center [337, 288] width 12 height 12
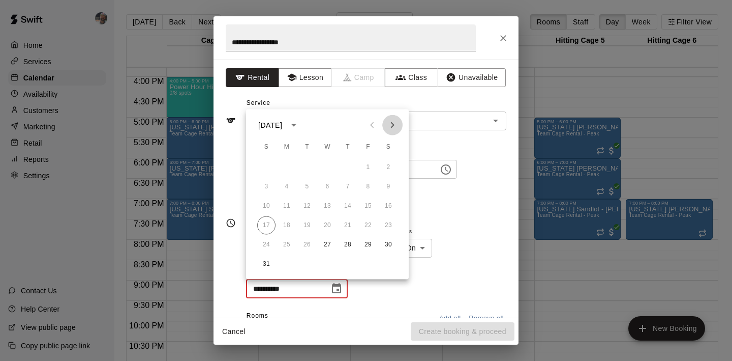
click at [390, 125] on icon "Next month" at bounding box center [392, 125] width 12 height 12
click at [327, 242] on button "26" at bounding box center [327, 244] width 18 height 18
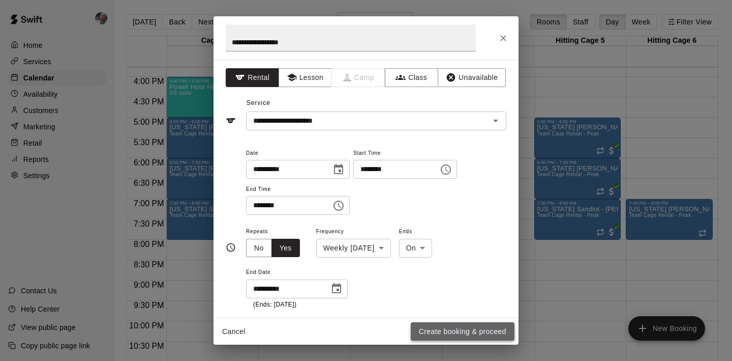
click at [443, 326] on button "Create booking & proceed" at bounding box center [463, 331] width 104 height 19
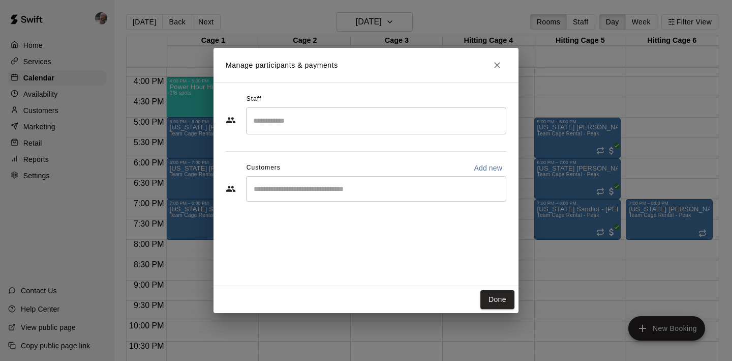
click at [356, 191] on input "Start typing to search customers..." at bounding box center [376, 189] width 251 height 10
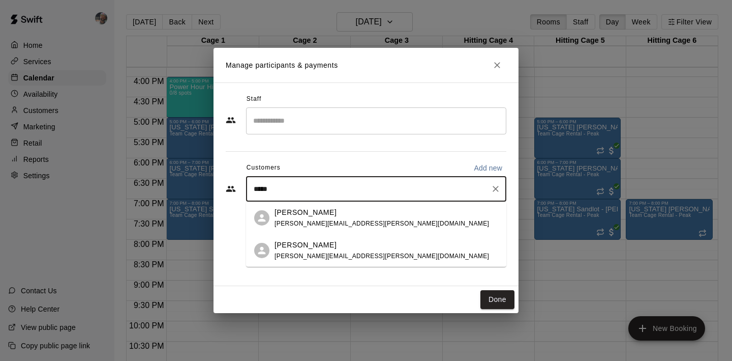
click at [330, 217] on div "Shawn Dillon shawn.dillon@live.com" at bounding box center [382, 218] width 215 height 22
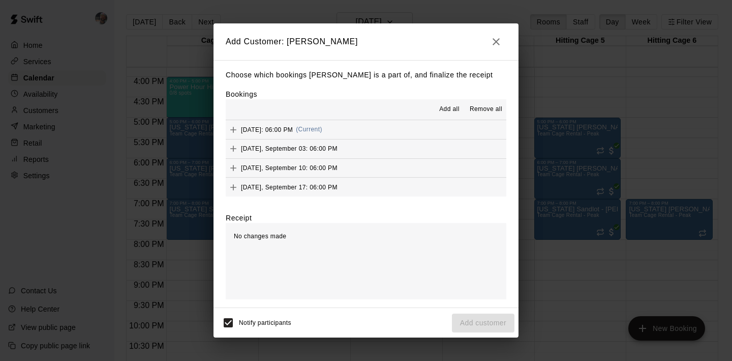
click at [457, 109] on span "Add all" at bounding box center [449, 109] width 20 height 10
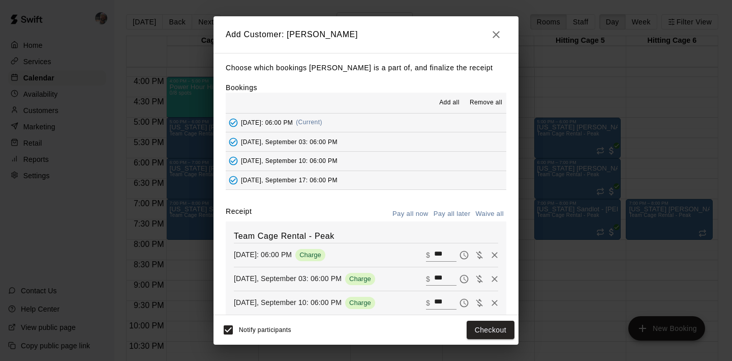
click at [489, 212] on button "Waive all" at bounding box center [490, 214] width 34 height 16
click at [479, 331] on button "Add customer" at bounding box center [483, 329] width 63 height 19
click at [593, 79] on div "Add Customer: Shawn Dillon Choose which bookings Shawn Dillon is a part of, and…" at bounding box center [366, 180] width 732 height 361
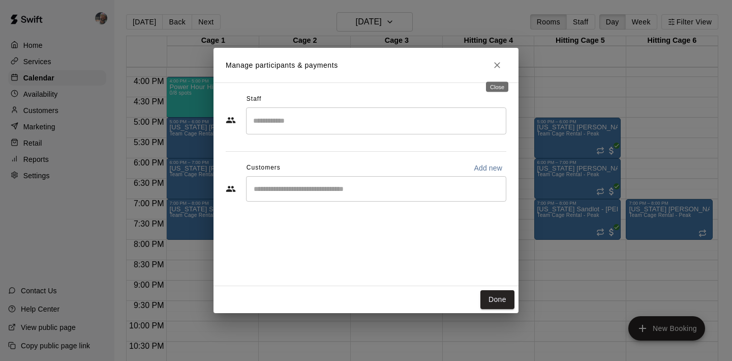
click at [494, 67] on icon "Close" at bounding box center [497, 65] width 6 height 6
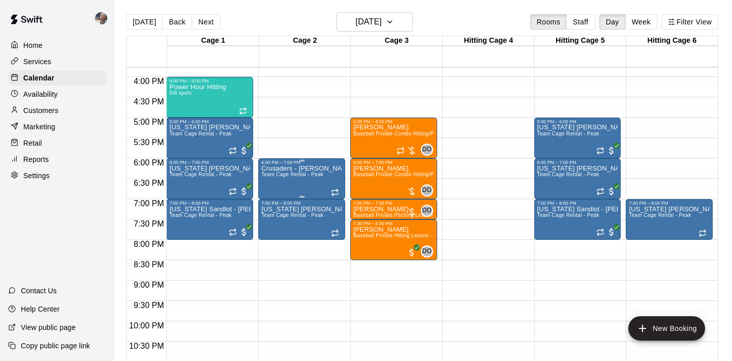
click at [280, 190] on div "Crusaders - Dillon Team Cage Rental - Peak" at bounding box center [301, 345] width 81 height 361
click at [274, 178] on icon "edit" at bounding box center [272, 176] width 12 height 12
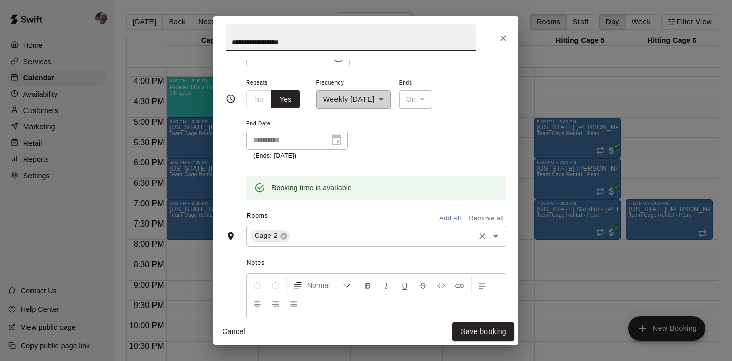
scroll to position [150, 0]
click at [319, 233] on input "text" at bounding box center [382, 234] width 182 height 13
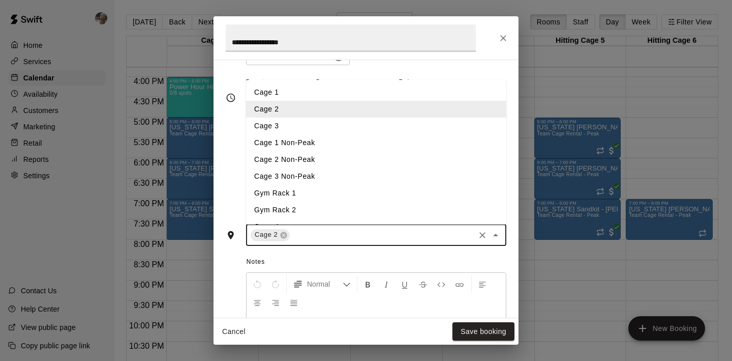
scroll to position [82, 0]
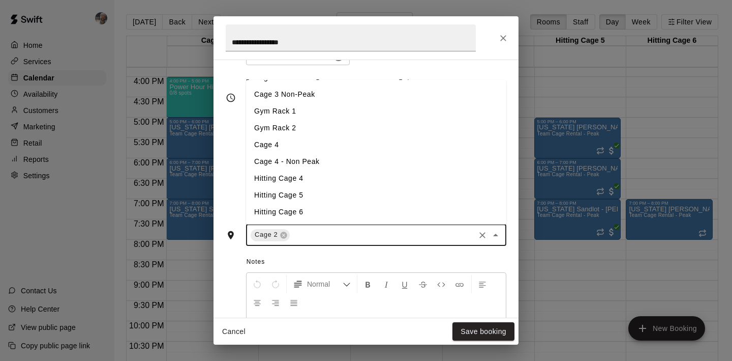
click at [327, 207] on li "Hitting Cage 6" at bounding box center [376, 211] width 260 height 17
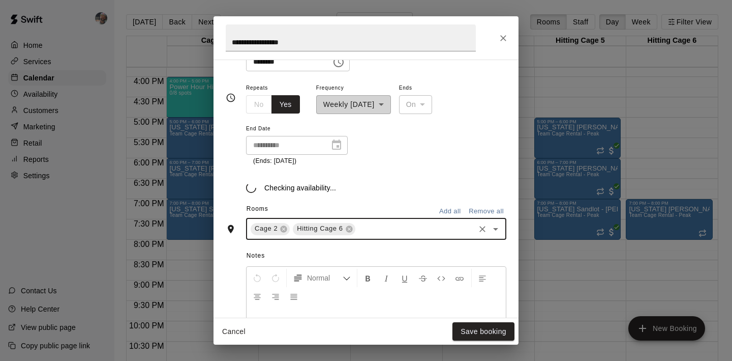
scroll to position [150, 0]
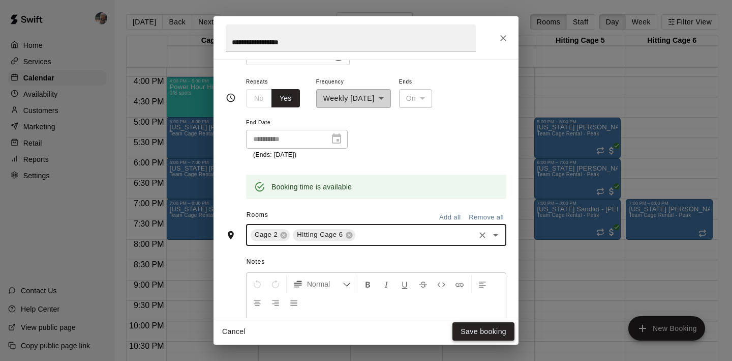
click at [469, 327] on button "Save booking" at bounding box center [484, 331] width 62 height 19
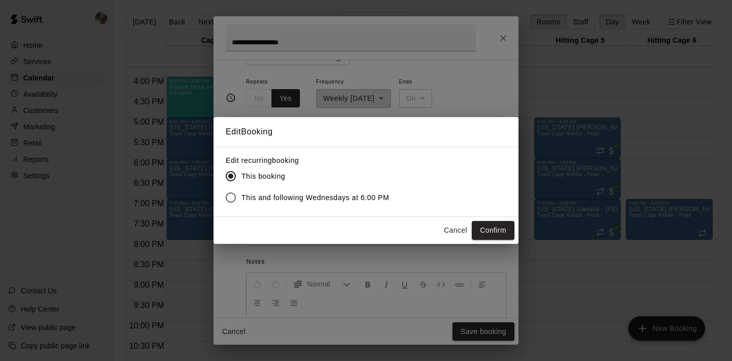
click at [381, 194] on span "This and following Wednesdays at 6:00 PM" at bounding box center [316, 197] width 148 height 11
click at [488, 232] on button "Confirm" at bounding box center [493, 230] width 43 height 19
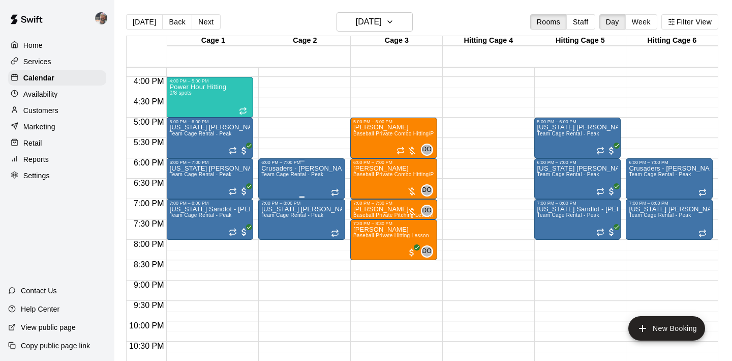
click at [298, 188] on div "Crusaders - Dillon Team Cage Rental - Peak" at bounding box center [301, 345] width 81 height 361
click at [272, 204] on img "edit" at bounding box center [272, 200] width 12 height 12
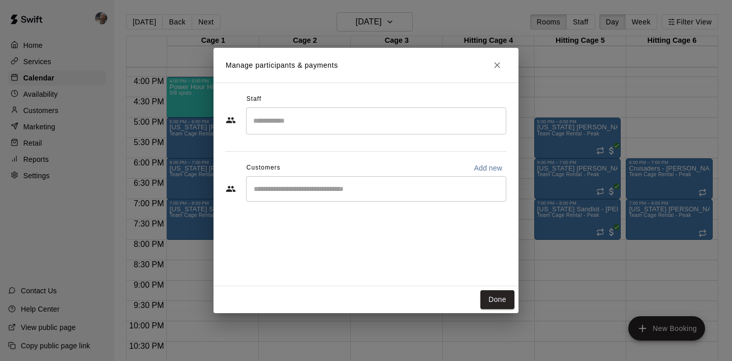
click at [314, 184] on input "Start typing to search customers..." at bounding box center [376, 189] width 251 height 10
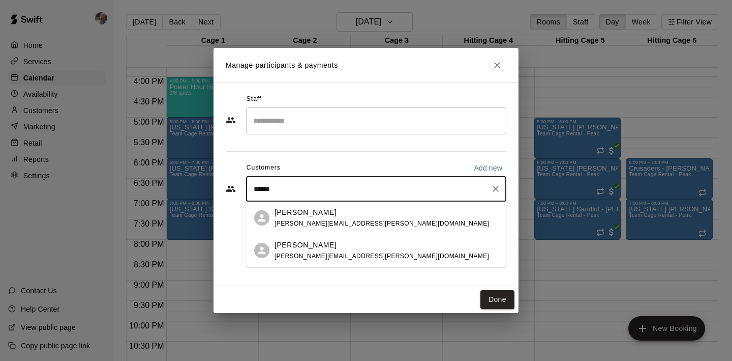
click at [319, 210] on p "Shawn Dillon" at bounding box center [306, 212] width 62 height 11
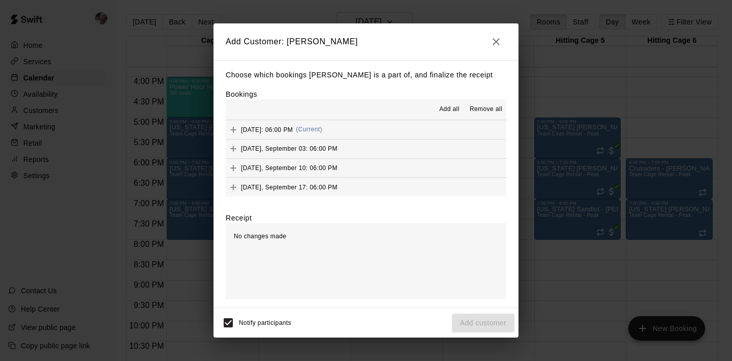
click at [455, 113] on span "Add all" at bounding box center [449, 109] width 20 height 10
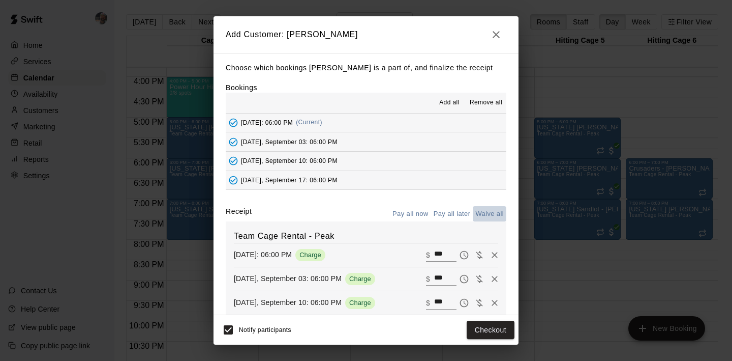
click at [484, 214] on button "Waive all" at bounding box center [490, 214] width 34 height 16
click at [479, 328] on button "Add customer" at bounding box center [483, 329] width 63 height 19
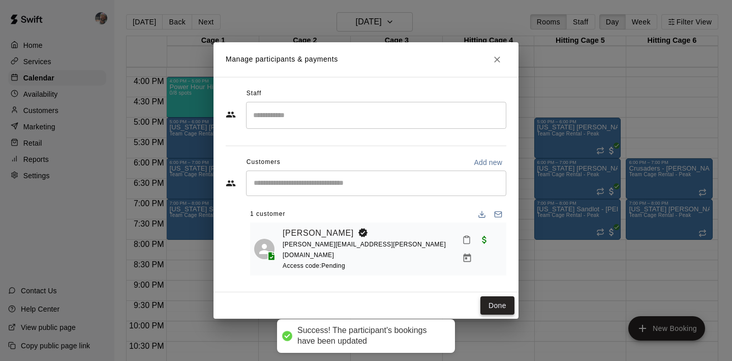
click at [491, 306] on button "Done" at bounding box center [498, 305] width 34 height 19
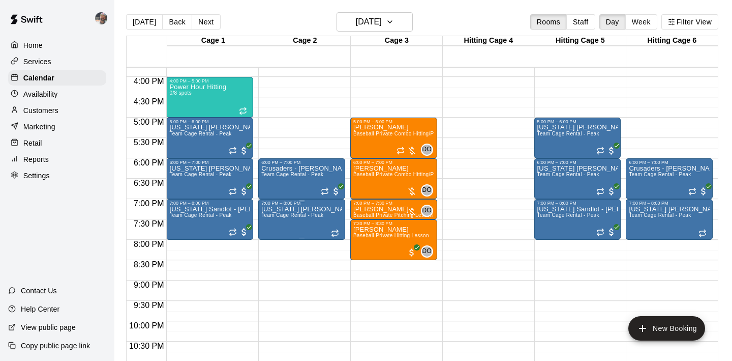
click at [271, 238] on img "edit" at bounding box center [272, 241] width 12 height 12
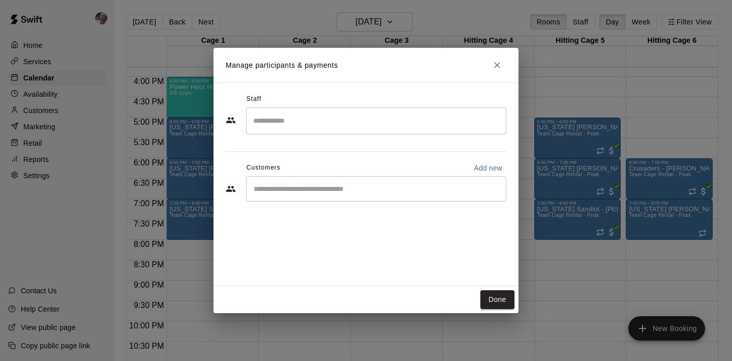
click at [351, 201] on div "​" at bounding box center [376, 188] width 260 height 25
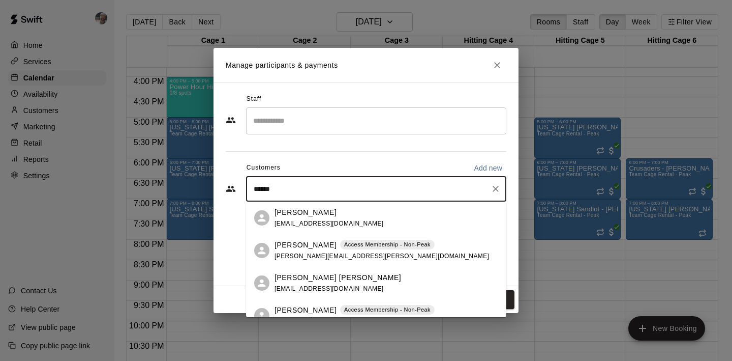
click at [320, 249] on p "Cade Johnston" at bounding box center [306, 245] width 62 height 11
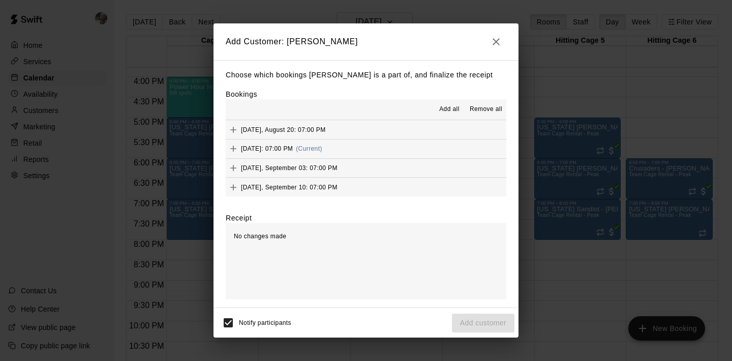
click at [452, 108] on span "Add all" at bounding box center [449, 109] width 20 height 10
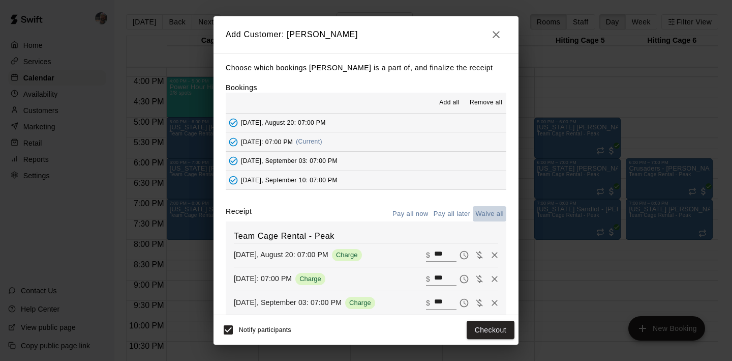
click at [486, 212] on button "Waive all" at bounding box center [490, 214] width 34 height 16
click at [484, 323] on button "Add customer" at bounding box center [483, 329] width 63 height 19
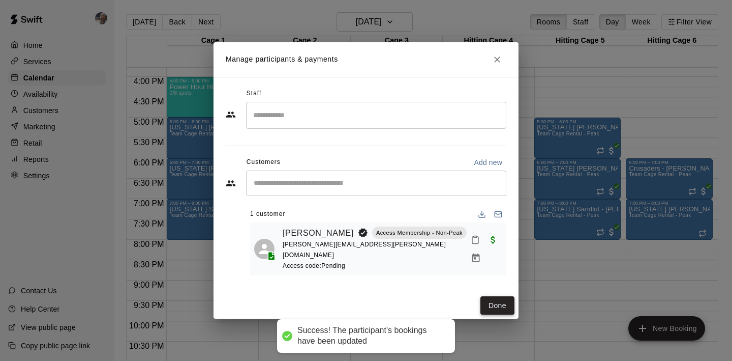
click at [494, 309] on button "Done" at bounding box center [498, 305] width 34 height 19
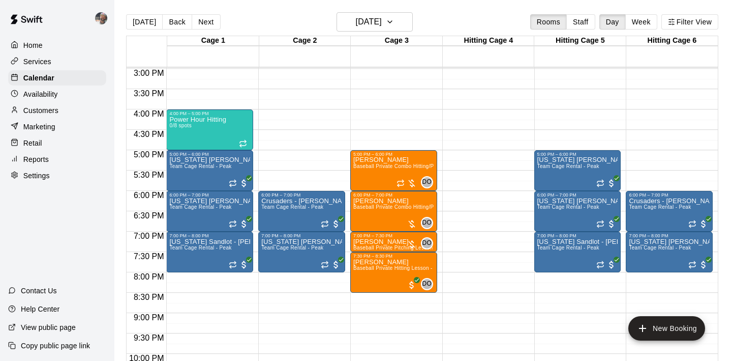
scroll to position [600, 0]
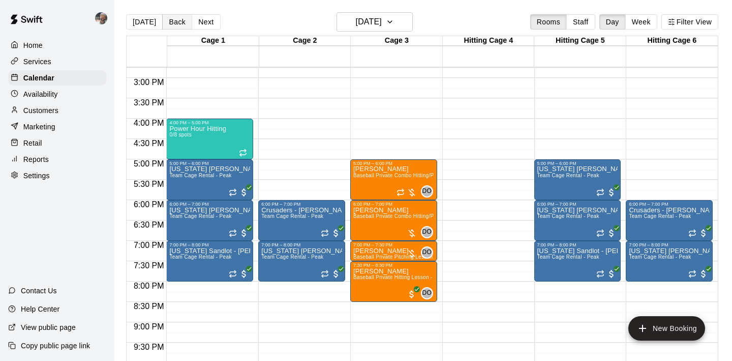
click at [182, 22] on button "Back" at bounding box center [177, 21] width 30 height 15
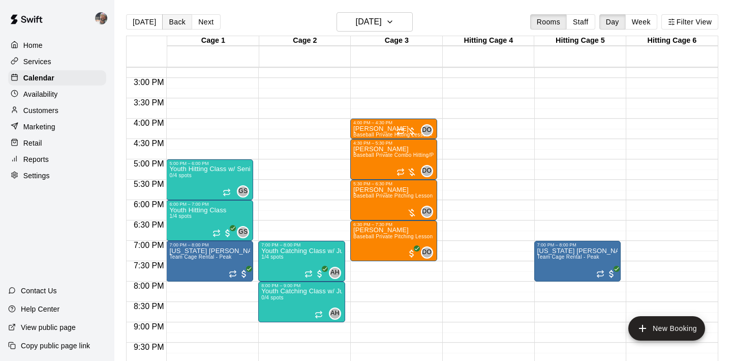
click at [182, 22] on button "Back" at bounding box center [177, 21] width 30 height 15
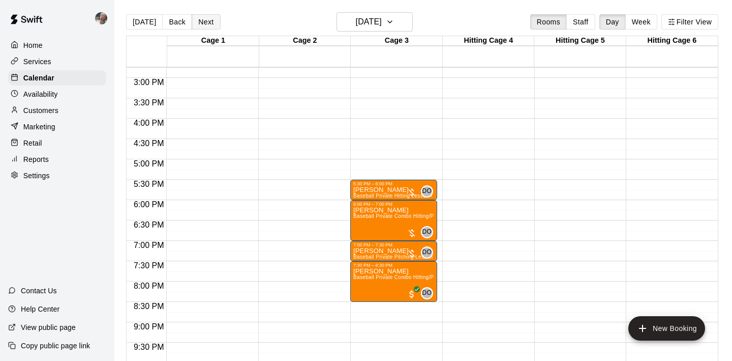
click at [208, 21] on button "Next" at bounding box center [206, 21] width 28 height 15
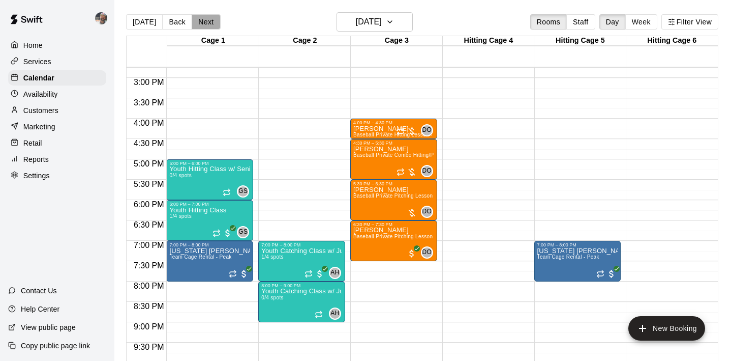
click at [208, 21] on button "Next" at bounding box center [206, 21] width 28 height 15
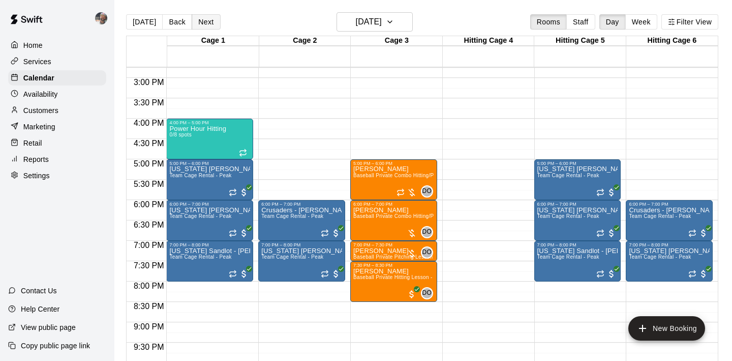
click at [208, 21] on button "Next" at bounding box center [206, 21] width 28 height 15
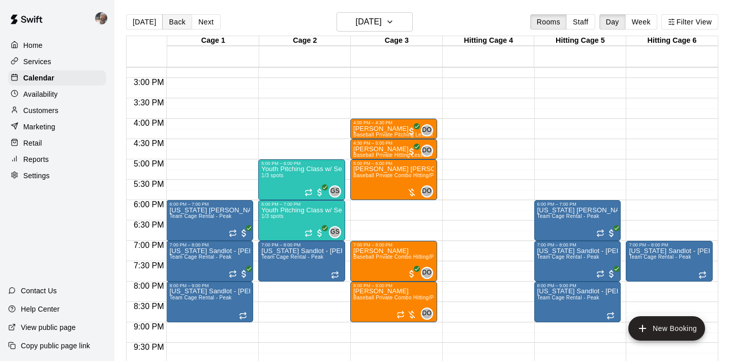
click at [181, 20] on button "Back" at bounding box center [177, 21] width 30 height 15
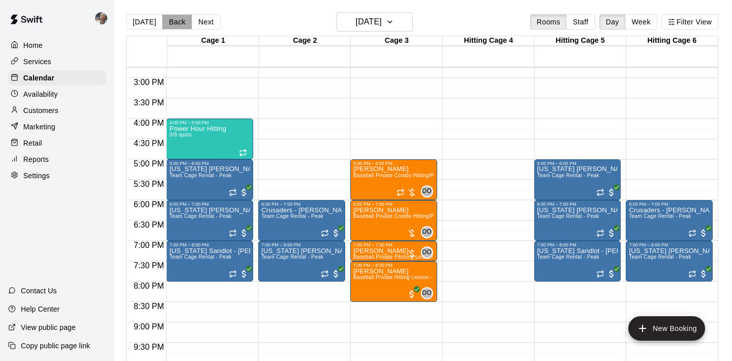
click at [181, 20] on button "Back" at bounding box center [177, 21] width 30 height 15
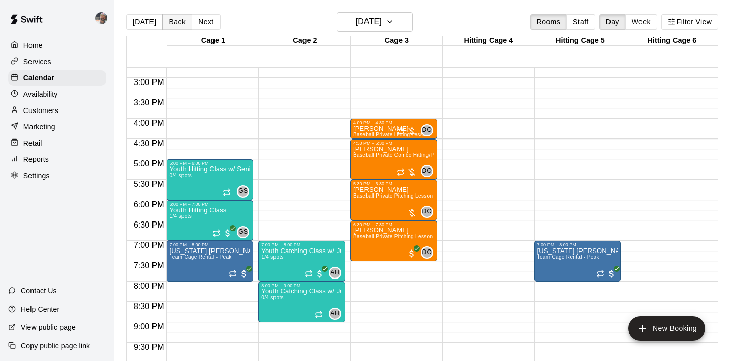
click at [181, 20] on button "Back" at bounding box center [177, 21] width 30 height 15
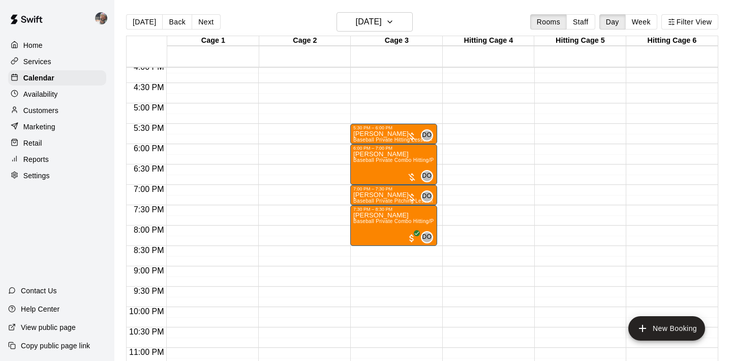
scroll to position [646, 0]
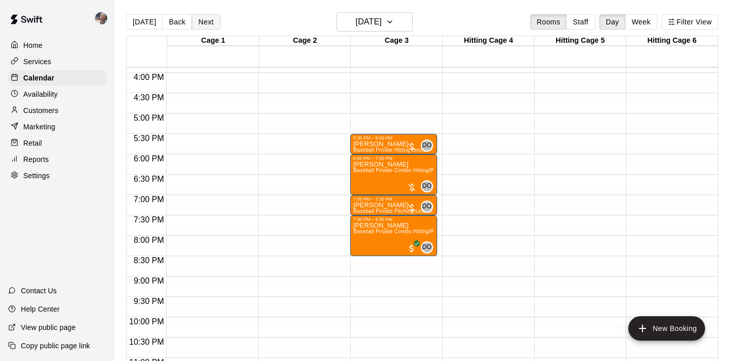
click at [211, 21] on button "Next" at bounding box center [206, 21] width 28 height 15
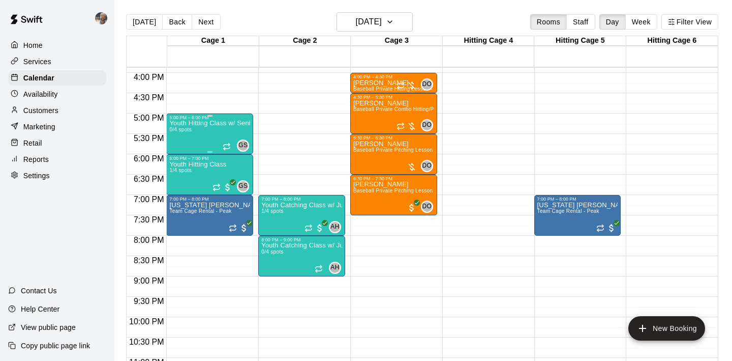
click at [206, 136] on div "Youth Hitting Class w/ Senior Instructor 0/4 spots" at bounding box center [209, 300] width 81 height 361
click at [181, 134] on icon "edit" at bounding box center [180, 131] width 12 height 12
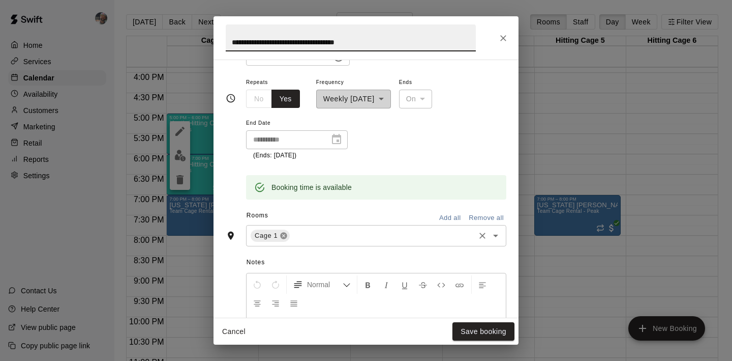
click at [282, 234] on icon at bounding box center [284, 235] width 8 height 8
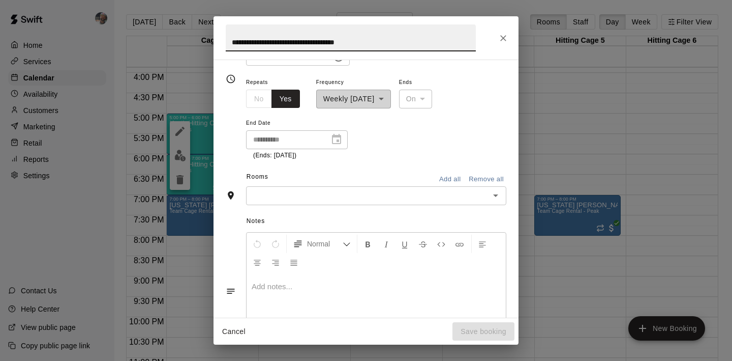
scroll to position [177, 0]
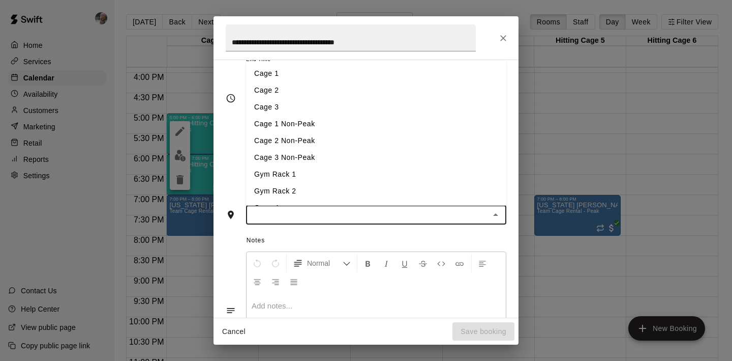
click at [293, 216] on input "text" at bounding box center [367, 214] width 237 height 13
click at [290, 94] on li "Cage 2" at bounding box center [376, 90] width 260 height 17
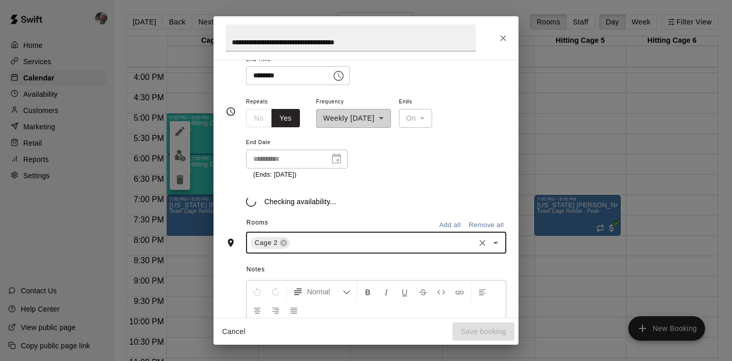
scroll to position [196, 0]
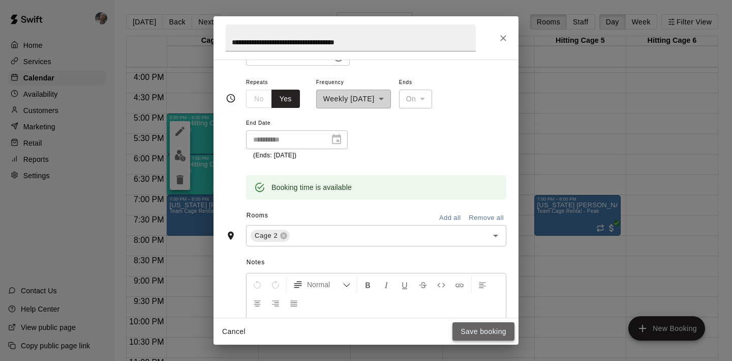
click at [483, 332] on button "Save booking" at bounding box center [484, 331] width 62 height 19
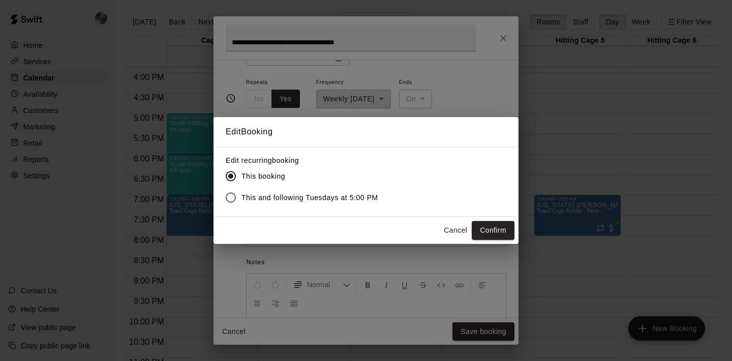
click at [319, 195] on span "This and following Tuesdays at 5:00 PM" at bounding box center [310, 197] width 137 height 11
click at [488, 232] on button "Confirm" at bounding box center [493, 230] width 43 height 19
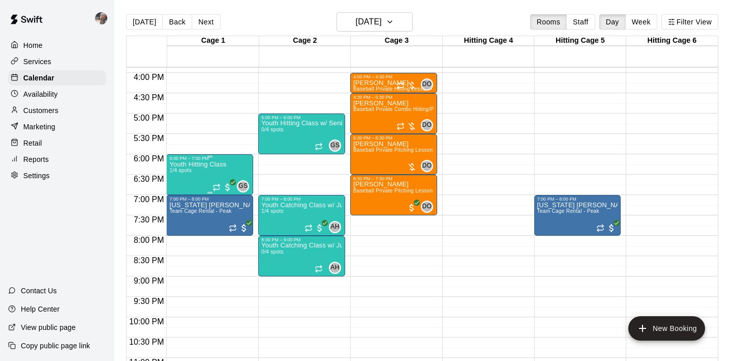
click at [201, 181] on div "Youth Hitting Class 1/4 spots" at bounding box center [197, 341] width 57 height 361
click at [179, 174] on icon "edit" at bounding box center [180, 172] width 12 height 12
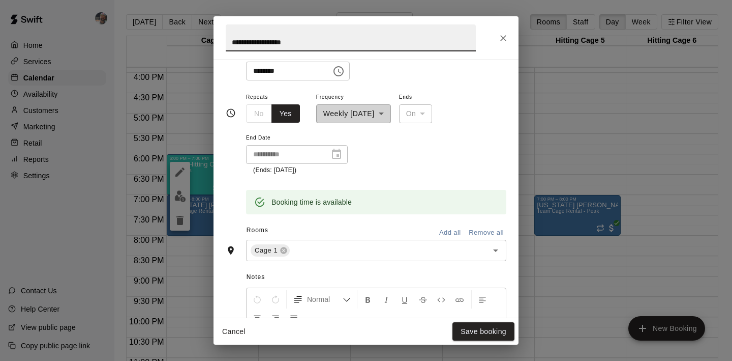
scroll to position [195, 0]
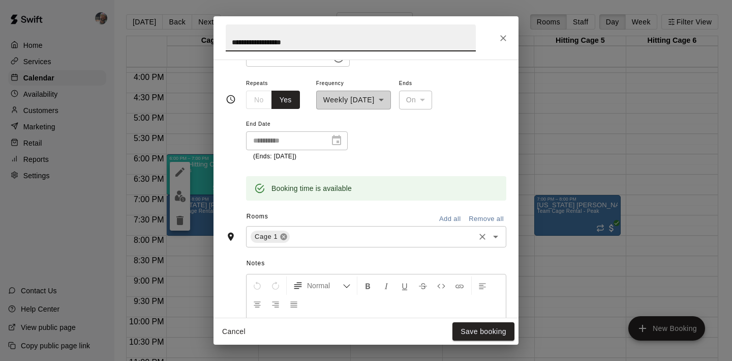
click at [284, 237] on icon at bounding box center [284, 236] width 8 height 8
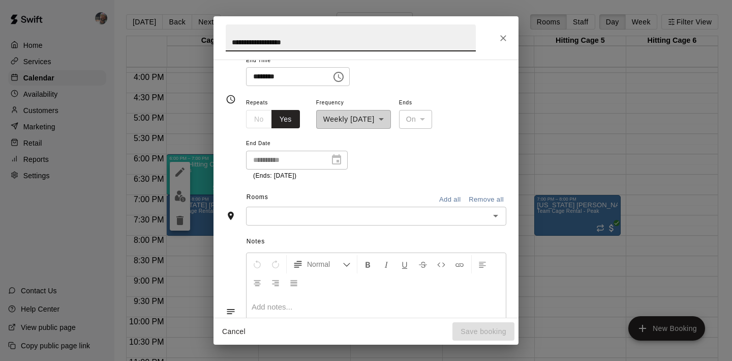
click at [308, 217] on input "text" at bounding box center [367, 216] width 237 height 13
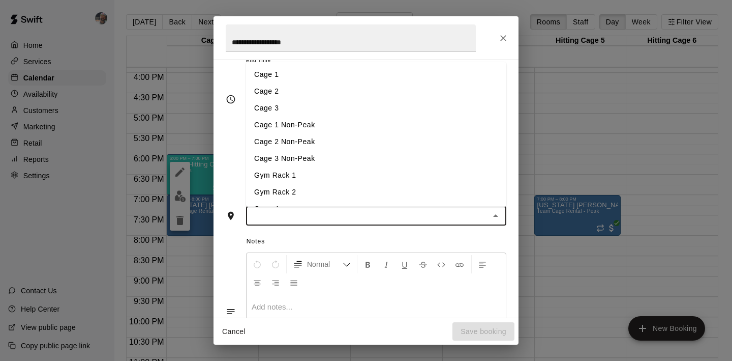
click at [297, 94] on li "Cage 2" at bounding box center [376, 91] width 260 height 17
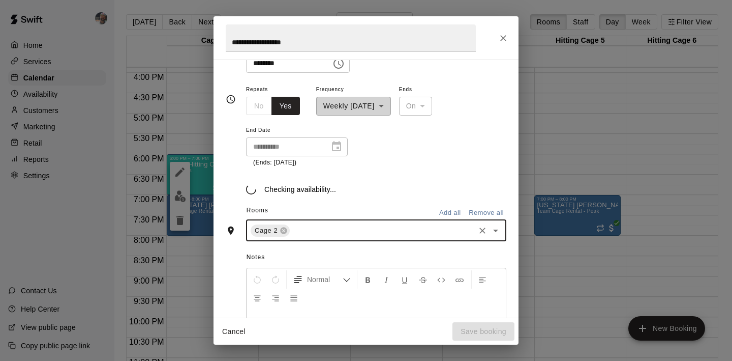
scroll to position [195, 0]
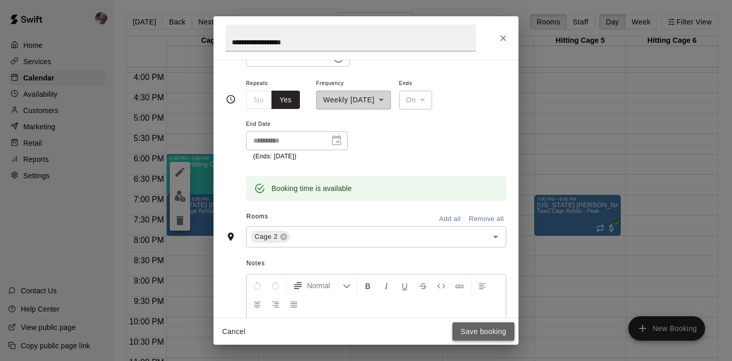
click at [476, 330] on button "Save booking" at bounding box center [484, 331] width 62 height 19
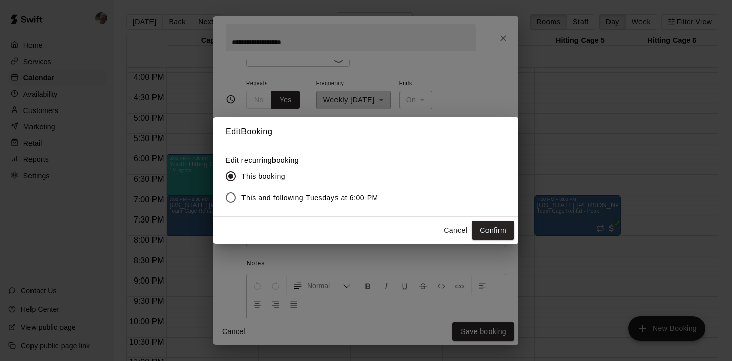
click at [354, 196] on span "This and following Tuesdays at 6:00 PM" at bounding box center [310, 197] width 137 height 11
click at [485, 229] on button "Confirm" at bounding box center [493, 230] width 43 height 19
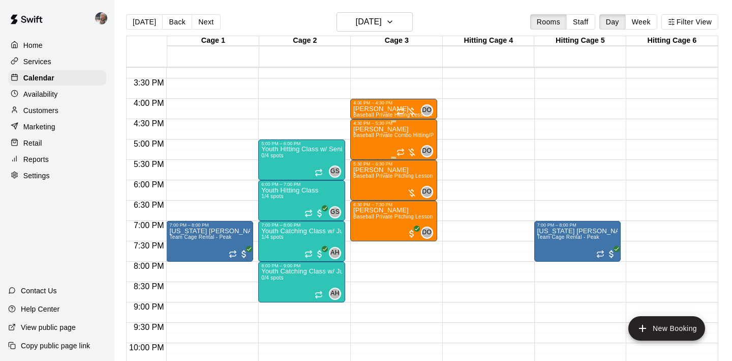
scroll to position [614, 0]
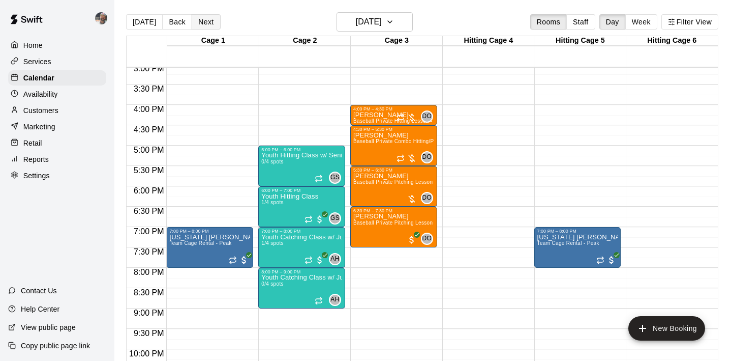
click at [208, 21] on button "Next" at bounding box center [206, 21] width 28 height 15
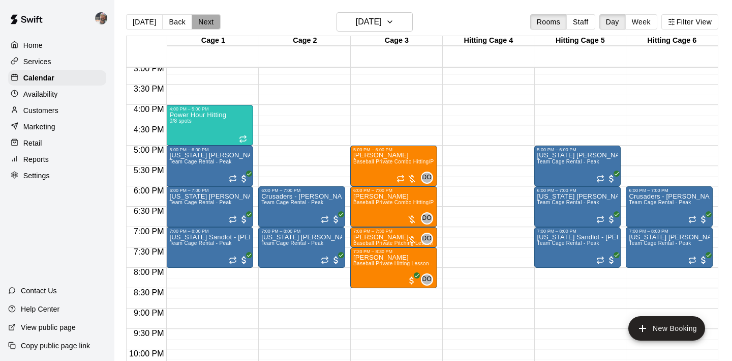
click at [205, 20] on button "Next" at bounding box center [206, 21] width 28 height 15
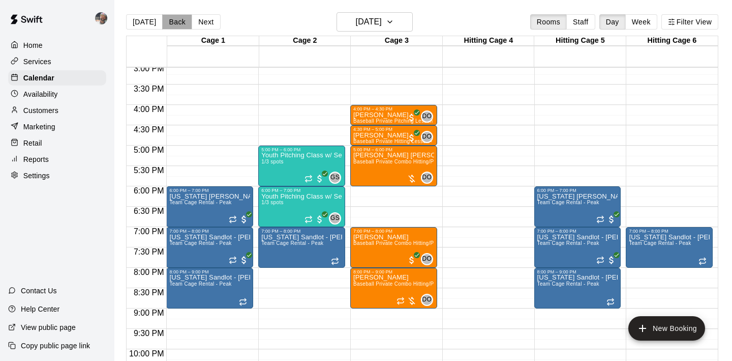
click at [184, 19] on button "Back" at bounding box center [177, 21] width 30 height 15
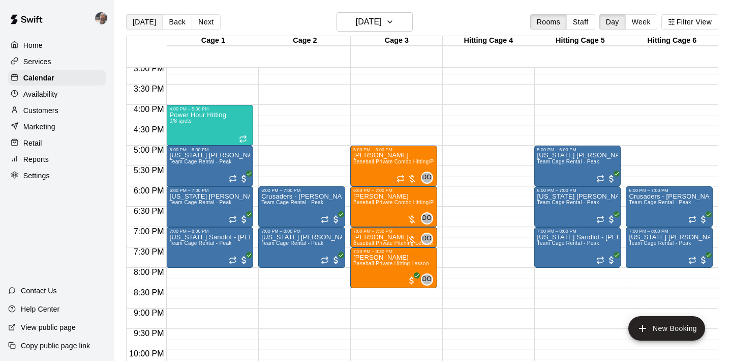
click at [144, 17] on button "[DATE]" at bounding box center [144, 21] width 37 height 15
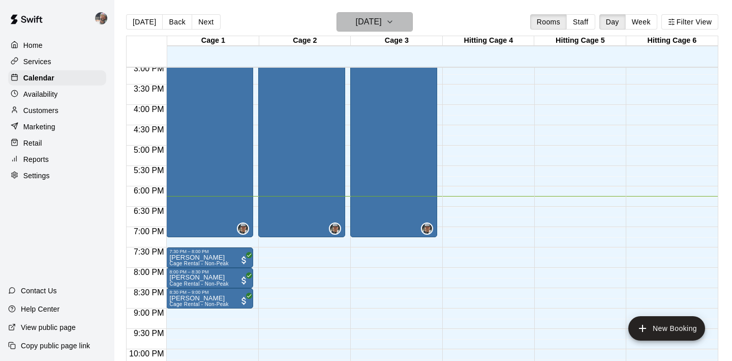
click at [364, 30] on button "[DATE]" at bounding box center [375, 21] width 76 height 19
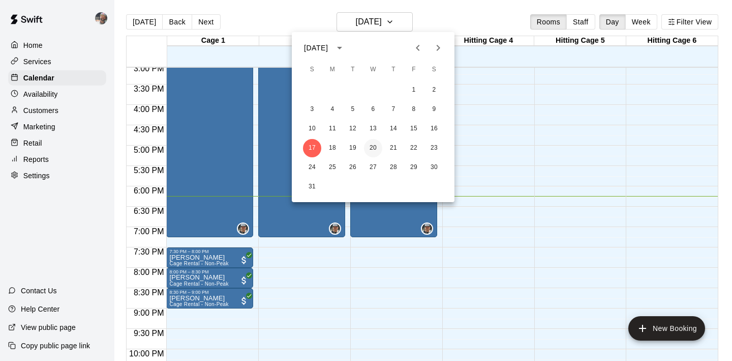
click at [371, 142] on button "20" at bounding box center [373, 148] width 18 height 18
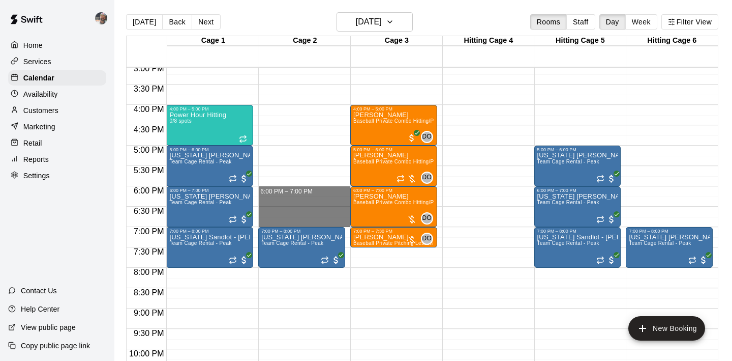
drag, startPoint x: 295, startPoint y: 190, endPoint x: 297, endPoint y: 219, distance: 29.0
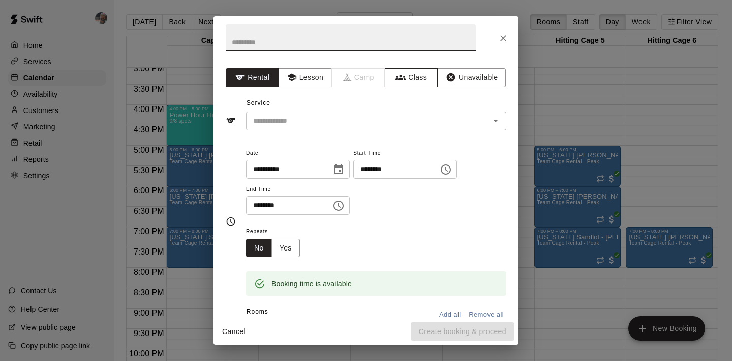
click at [401, 77] on icon "button" at bounding box center [401, 77] width 10 height 5
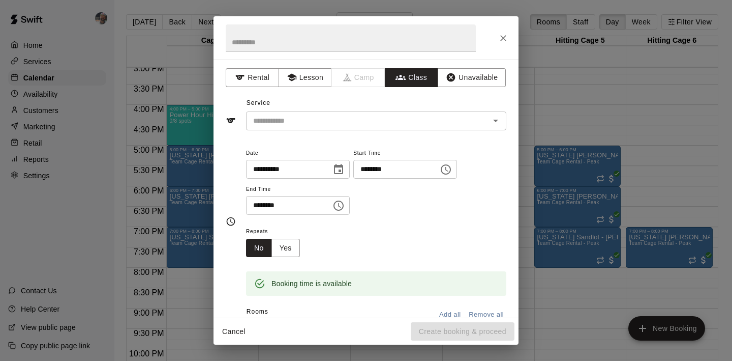
click at [322, 116] on input "text" at bounding box center [367, 120] width 237 height 13
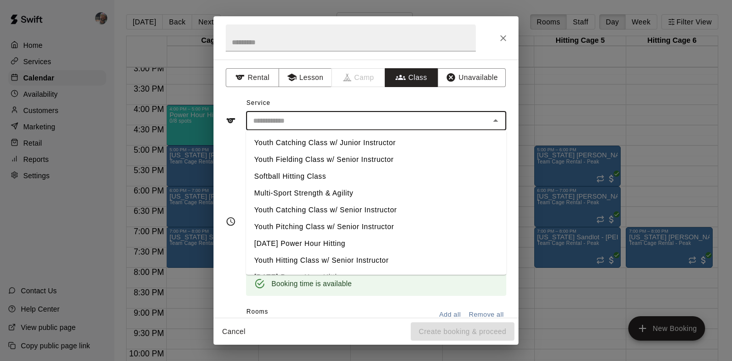
click at [506, 39] on icon "Close" at bounding box center [503, 38] width 10 height 10
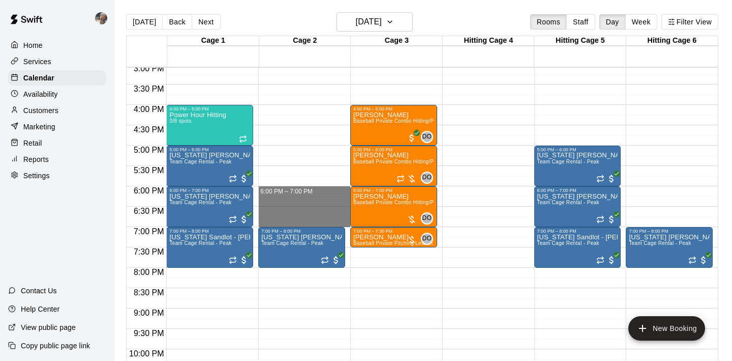
drag, startPoint x: 285, startPoint y: 190, endPoint x: 287, endPoint y: 218, distance: 28.1
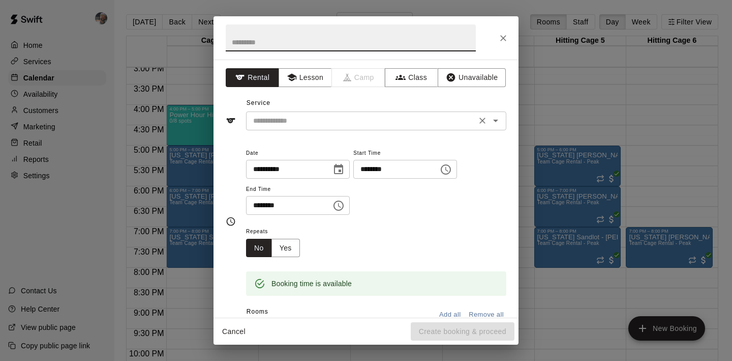
click at [361, 120] on input "text" at bounding box center [361, 120] width 224 height 13
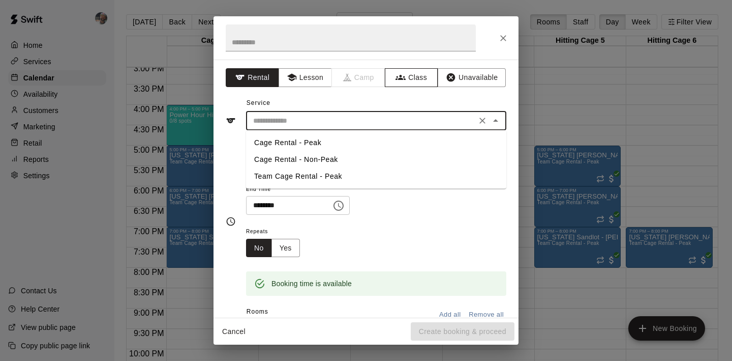
click at [410, 77] on button "Class" at bounding box center [411, 77] width 53 height 19
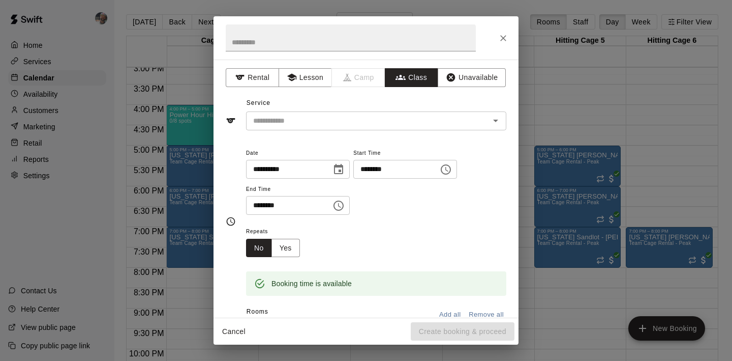
click at [368, 126] on input "text" at bounding box center [367, 120] width 237 height 13
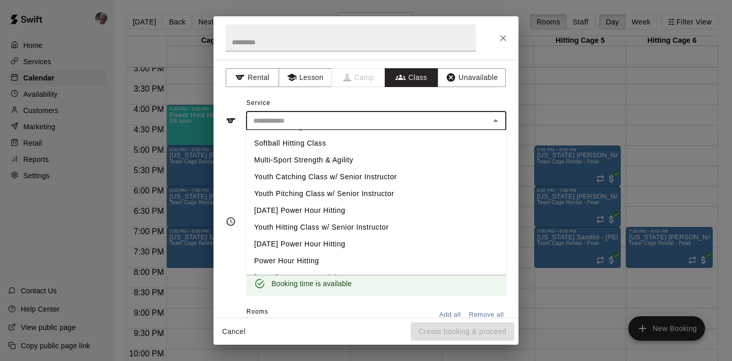
scroll to position [32, 0]
click at [327, 178] on li "Youth Catching Class w/ Senior Instructor" at bounding box center [376, 177] width 260 height 17
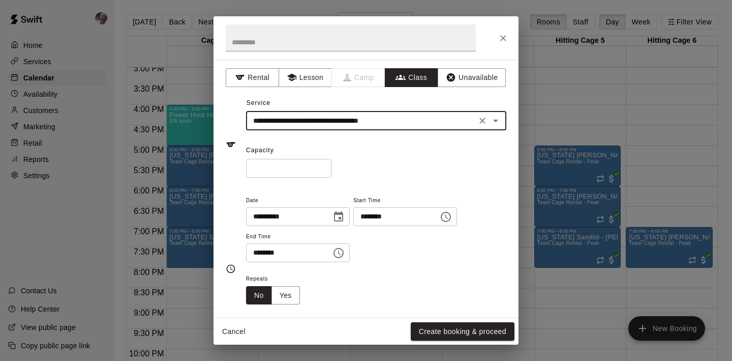
click at [325, 164] on input "*" at bounding box center [288, 168] width 85 height 19
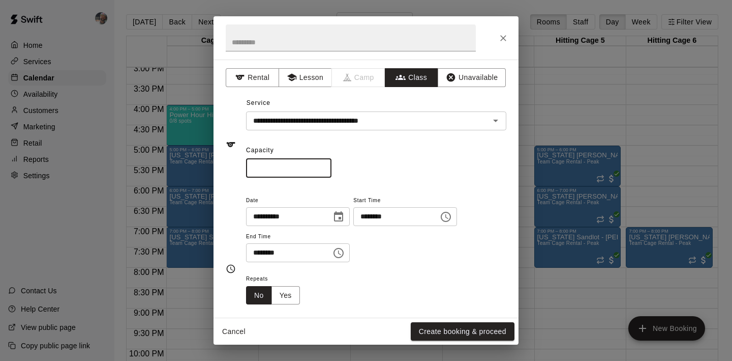
click at [325, 164] on input "*" at bounding box center [288, 168] width 85 height 19
click at [395, 167] on div "* ​" at bounding box center [376, 168] width 260 height 19
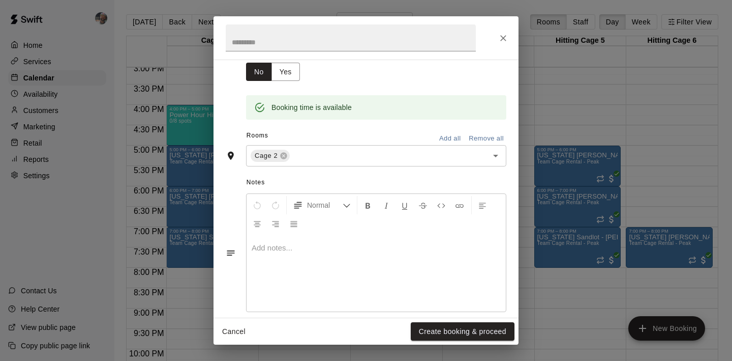
scroll to position [235, 0]
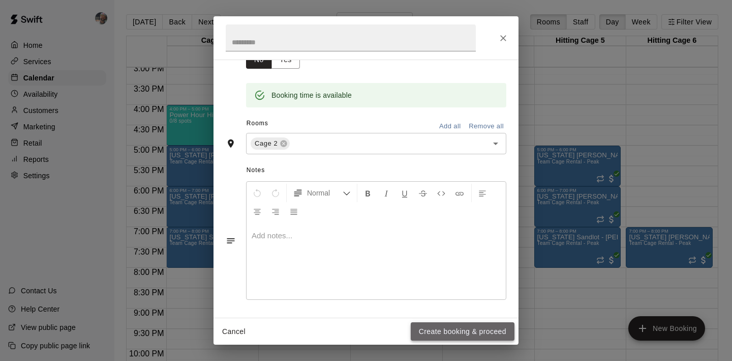
click at [420, 327] on button "Create booking & proceed" at bounding box center [463, 331] width 104 height 19
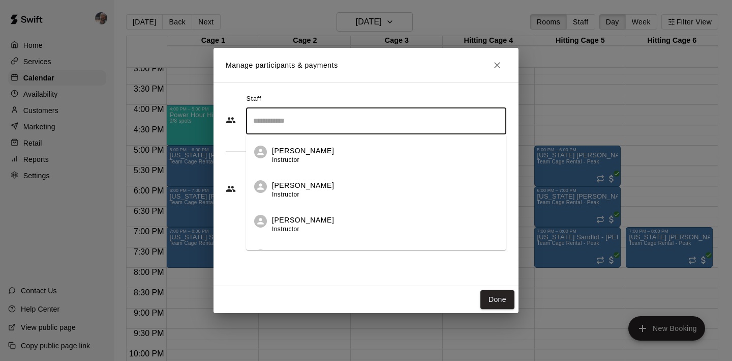
click at [339, 124] on input "Search staff" at bounding box center [376, 121] width 251 height 18
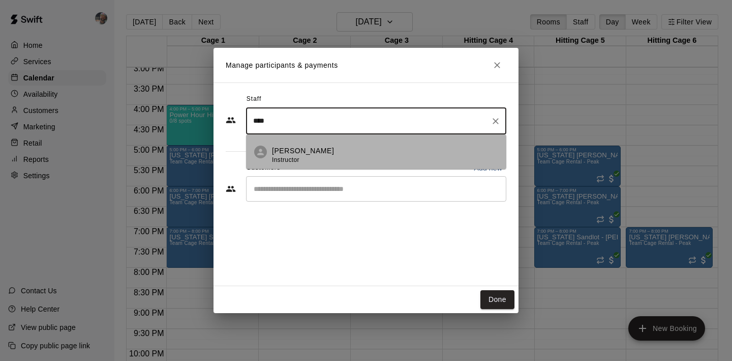
click at [323, 148] on p "Reginald Wallace Jr." at bounding box center [303, 150] width 62 height 11
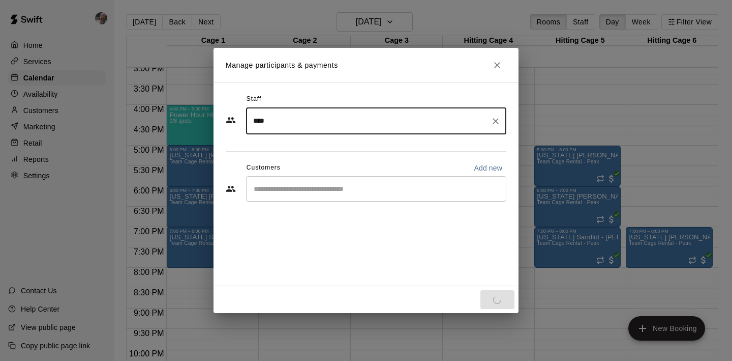
click at [360, 121] on input "****" at bounding box center [369, 121] width 236 height 18
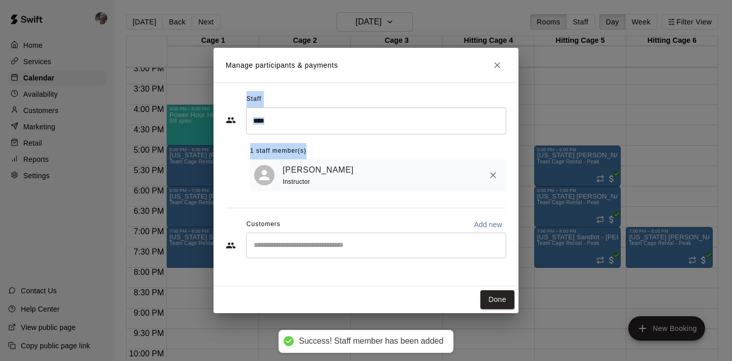
drag, startPoint x: 352, startPoint y: 152, endPoint x: 410, endPoint y: 77, distance: 94.3
click at [410, 77] on div "Manage participants & payments Staff **** ​ 1 staff member(s) Reginald Wallace …" at bounding box center [366, 180] width 305 height 265
click at [408, 87] on div "Staff **** ​ 1 staff member(s) Reginald Wallace Jr. Instructor Customers Add ne…" at bounding box center [366, 183] width 305 height 203
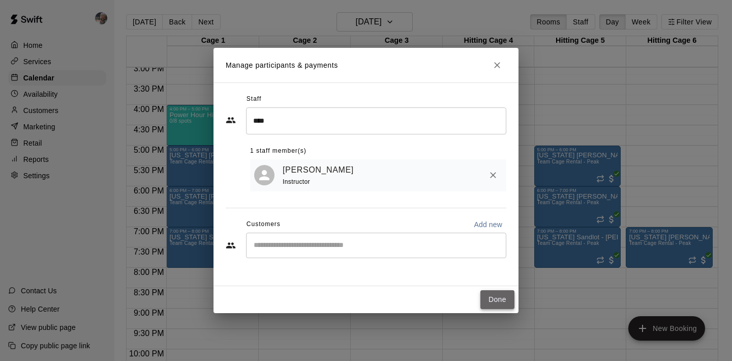
click at [494, 295] on button "Done" at bounding box center [498, 299] width 34 height 19
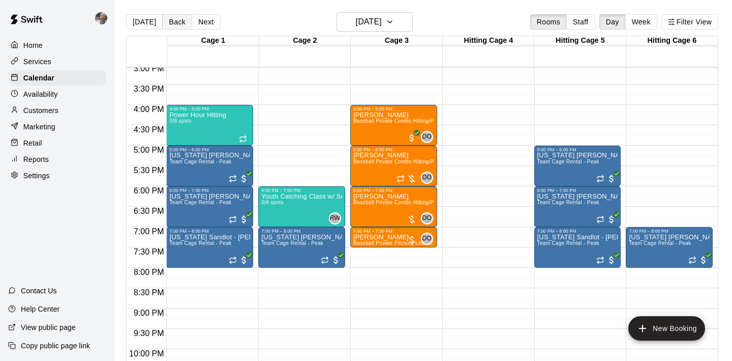
click at [179, 21] on button "Back" at bounding box center [177, 21] width 30 height 15
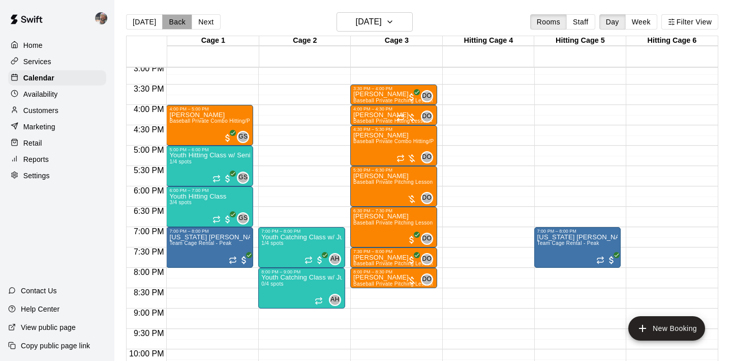
click at [179, 21] on button "Back" at bounding box center [177, 21] width 30 height 15
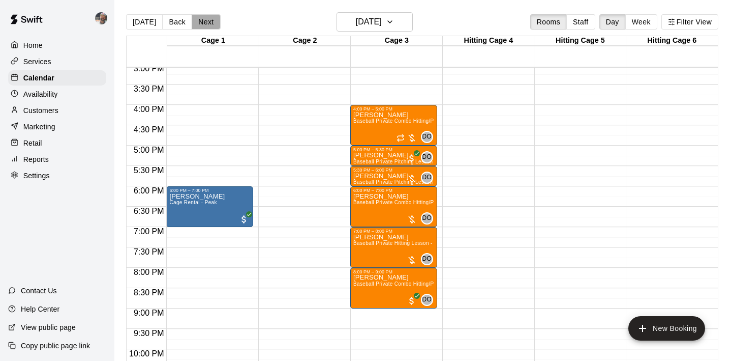
click at [204, 19] on button "Next" at bounding box center [206, 21] width 28 height 15
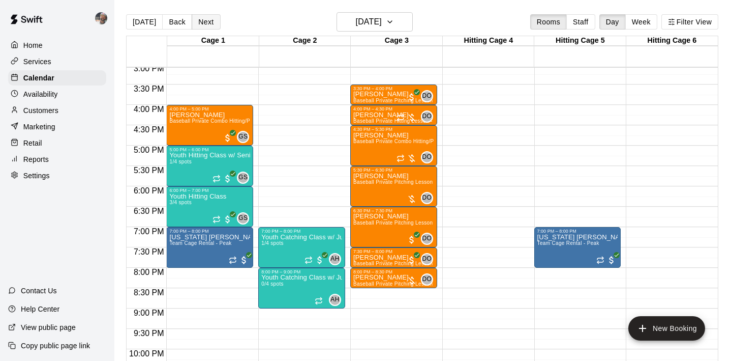
click at [204, 19] on button "Next" at bounding box center [206, 21] width 28 height 15
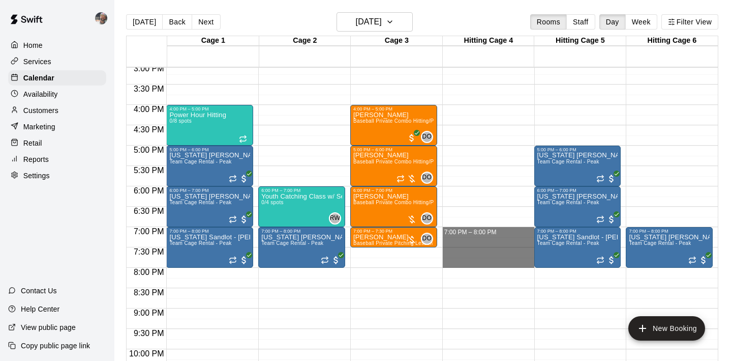
drag, startPoint x: 483, startPoint y: 232, endPoint x: 482, endPoint y: 260, distance: 27.5
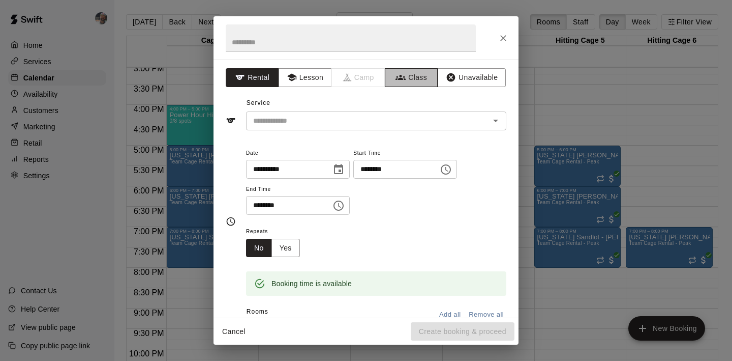
click at [406, 83] on button "Class" at bounding box center [411, 77] width 53 height 19
click at [347, 121] on input "text" at bounding box center [367, 120] width 237 height 13
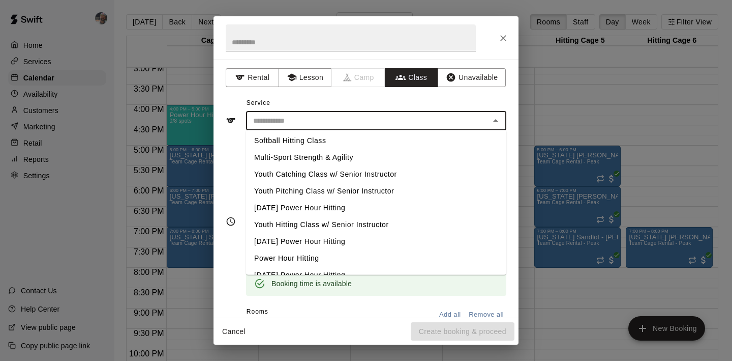
scroll to position [65, 0]
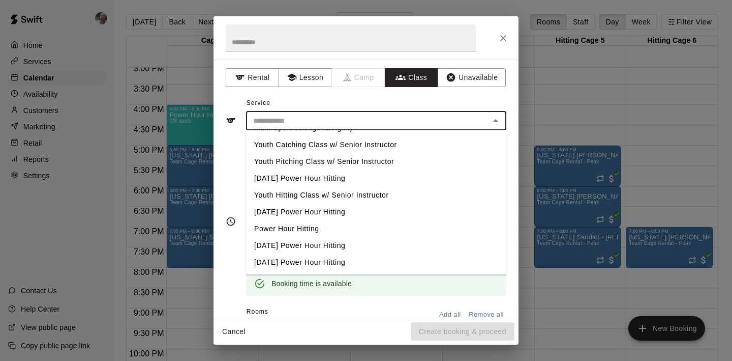
click at [347, 150] on li "Youth Catching Class w/ Senior Instructor" at bounding box center [376, 144] width 260 height 17
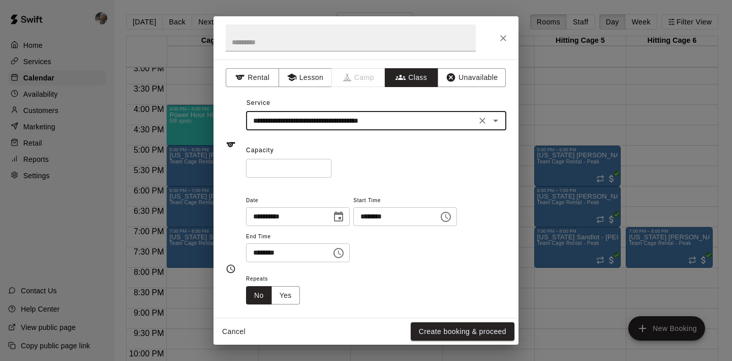
click at [323, 166] on input "*" at bounding box center [288, 168] width 85 height 19
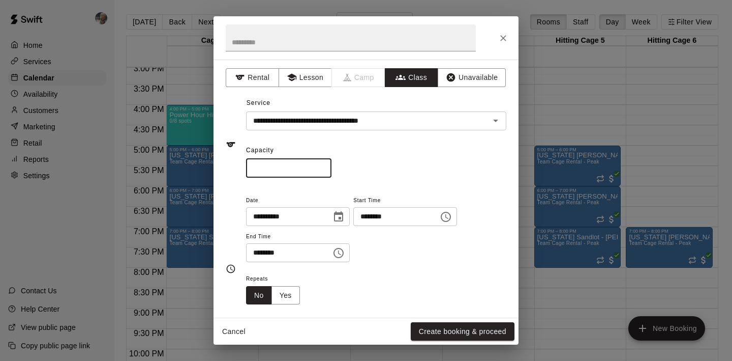
click at [323, 166] on input "*" at bounding box center [288, 168] width 85 height 19
click at [379, 274] on div "Repeats No Yes" at bounding box center [376, 288] width 260 height 32
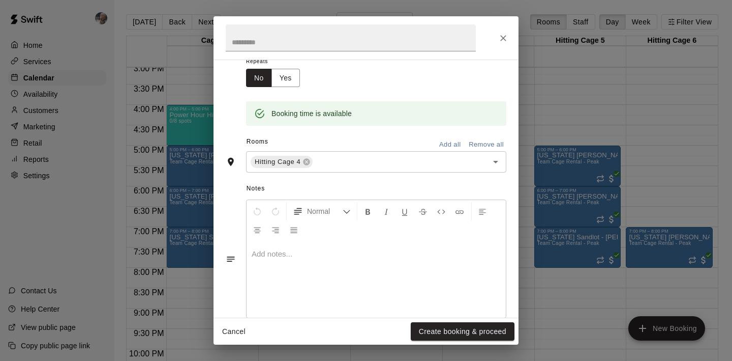
scroll to position [236, 0]
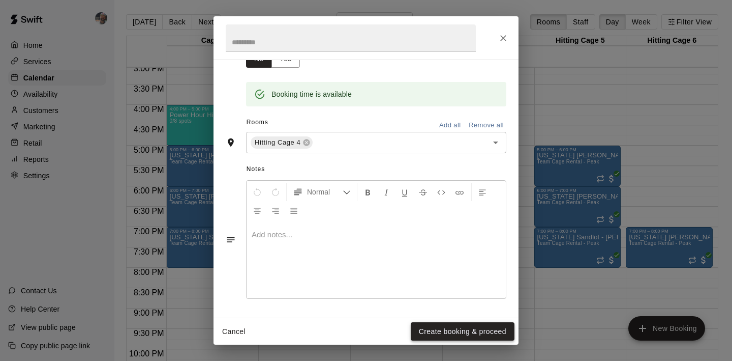
click at [438, 331] on button "Create booking & proceed" at bounding box center [463, 331] width 104 height 19
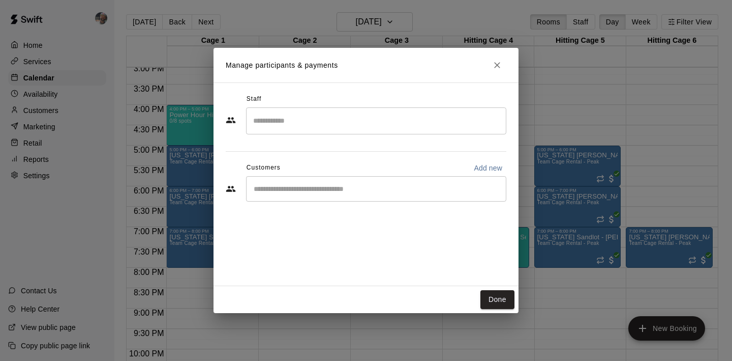
click at [335, 123] on input "Search staff" at bounding box center [376, 121] width 251 height 18
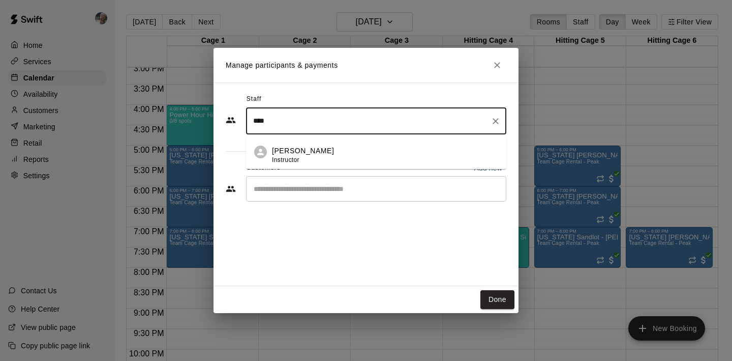
click at [334, 150] on p "Reginald Wallace Jr." at bounding box center [303, 150] width 62 height 11
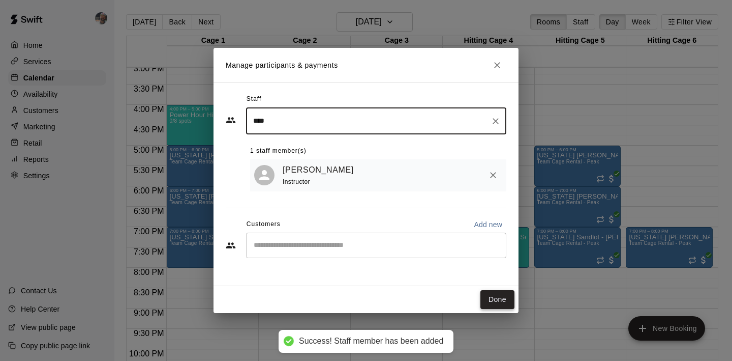
click at [503, 294] on button "Done" at bounding box center [498, 299] width 34 height 19
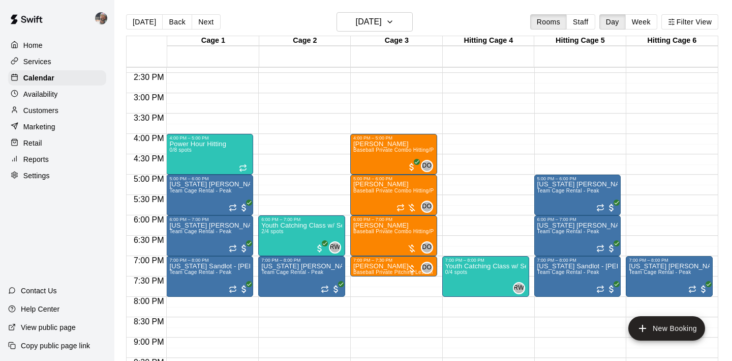
scroll to position [579, 0]
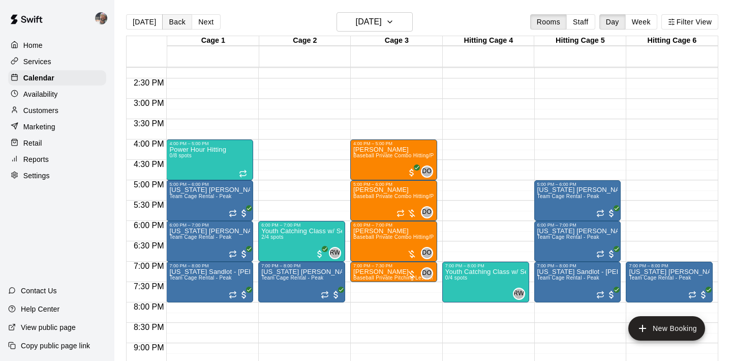
click at [179, 25] on button "Back" at bounding box center [177, 21] width 30 height 15
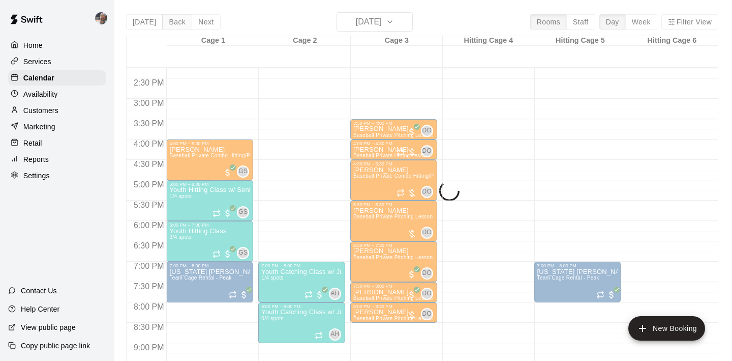
click at [179, 25] on div "Today Back Next Tuesday Aug 19 Rooms Staff Day Week Filter View Cage 1 19 Tue C…" at bounding box center [422, 192] width 592 height 361
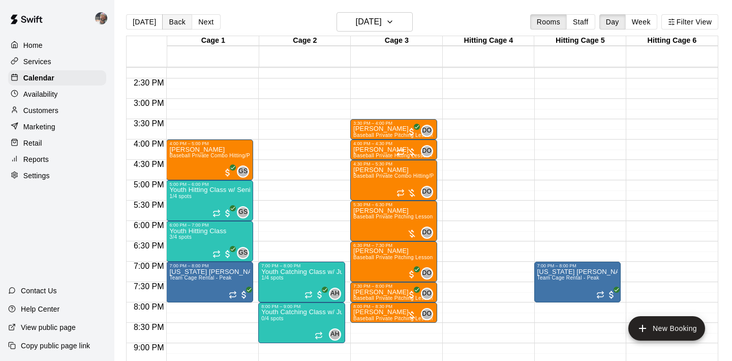
click at [179, 25] on button "Back" at bounding box center [177, 21] width 30 height 15
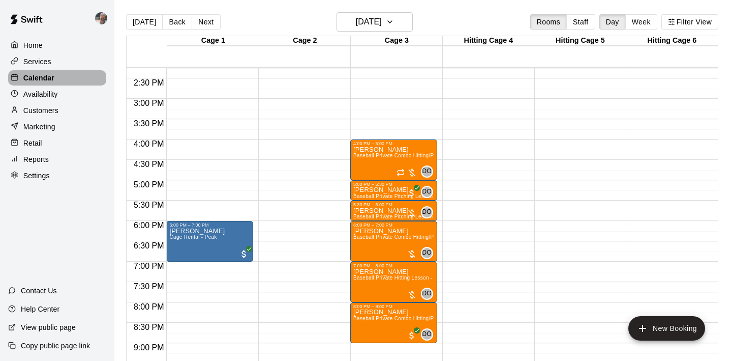
click at [87, 76] on div "Calendar" at bounding box center [57, 77] width 98 height 15
click at [365, 27] on h6 "Monday Aug 18" at bounding box center [369, 22] width 26 height 14
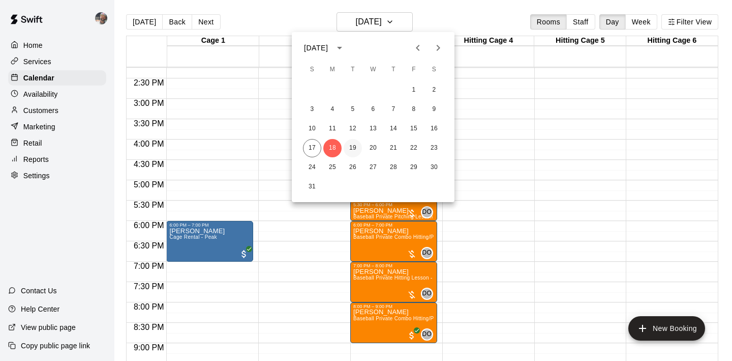
click at [355, 147] on button "19" at bounding box center [353, 148] width 18 height 18
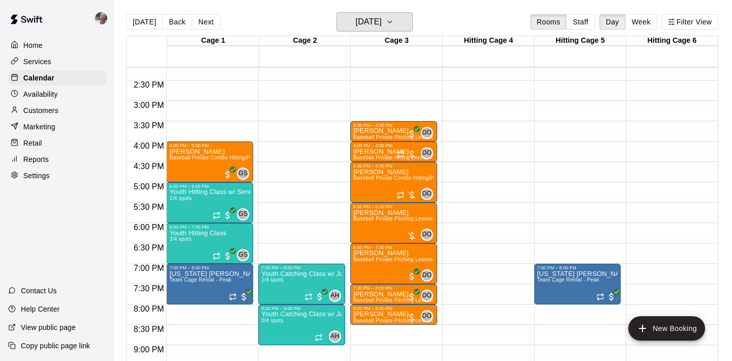
scroll to position [578, 0]
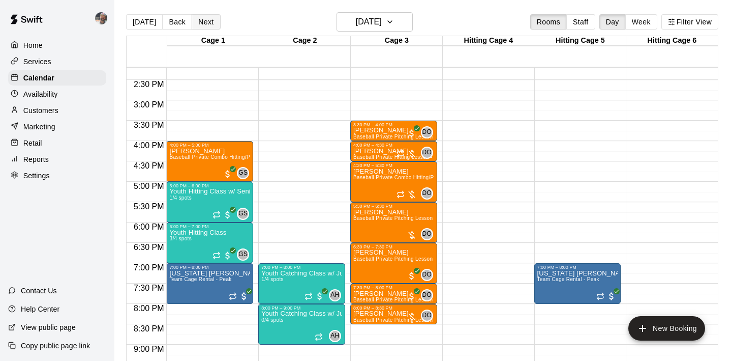
click at [203, 23] on button "Next" at bounding box center [206, 21] width 28 height 15
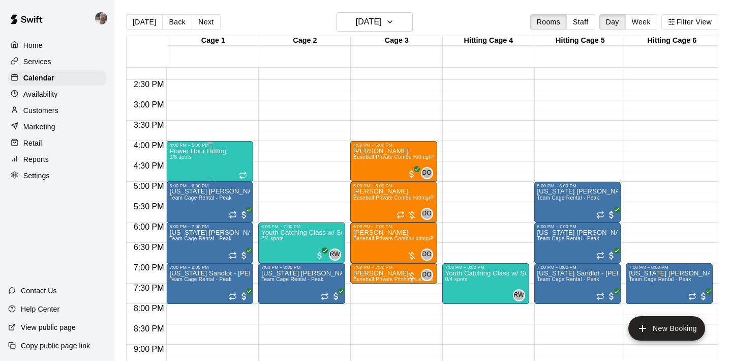
click at [212, 164] on div "Power Hour Hitting 0/8 spots" at bounding box center [197, 327] width 57 height 361
click at [178, 202] on icon "delete" at bounding box center [179, 206] width 7 height 9
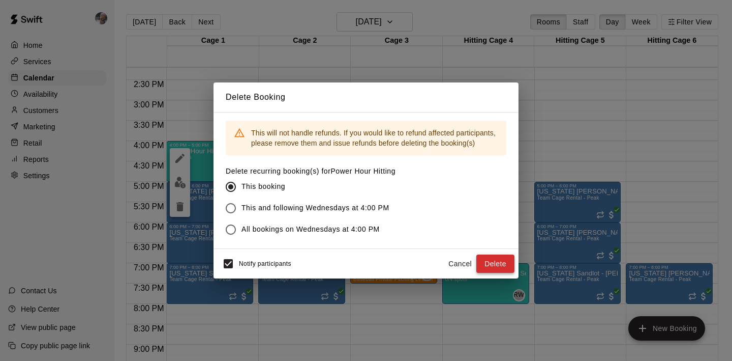
click at [499, 264] on button "Delete" at bounding box center [495, 263] width 38 height 19
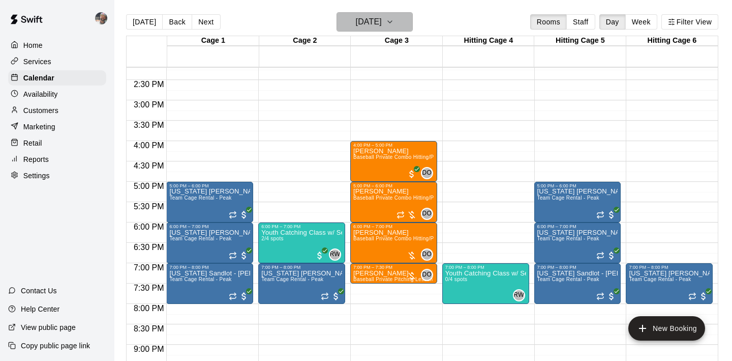
click at [363, 19] on h6 "Wednesday Aug 20" at bounding box center [369, 22] width 26 height 14
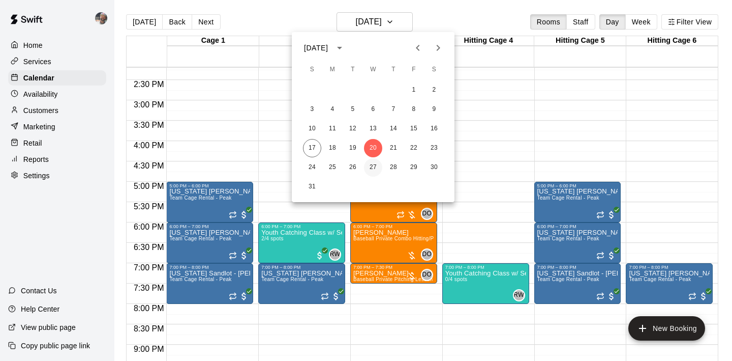
click at [374, 166] on button "27" at bounding box center [373, 167] width 18 height 18
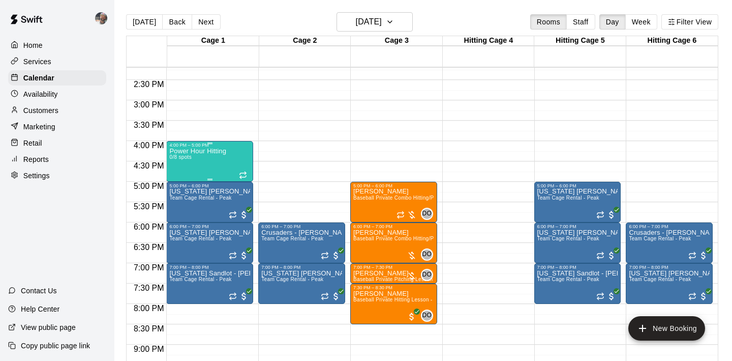
click at [222, 161] on div "Power Hour Hitting 0/8 spots" at bounding box center [197, 327] width 57 height 361
click at [182, 205] on icon "delete" at bounding box center [179, 206] width 7 height 9
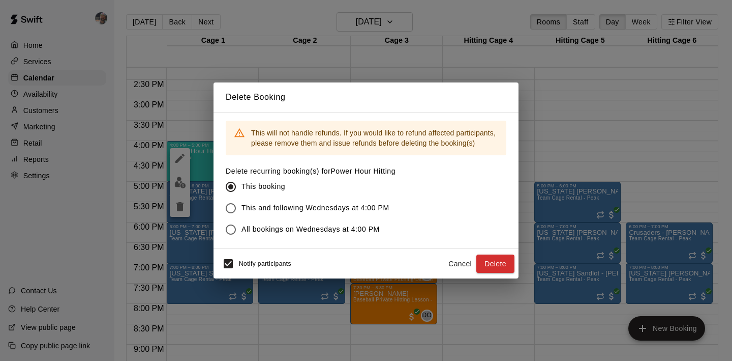
click at [259, 210] on span "This and following Wednesdays at 4:00 PM" at bounding box center [316, 207] width 148 height 11
click at [500, 269] on button "Delete" at bounding box center [495, 263] width 38 height 19
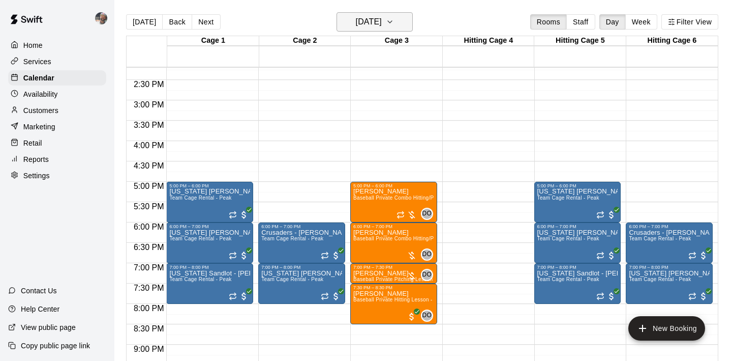
click at [382, 22] on h6 "Wednesday Aug 27" at bounding box center [369, 22] width 26 height 14
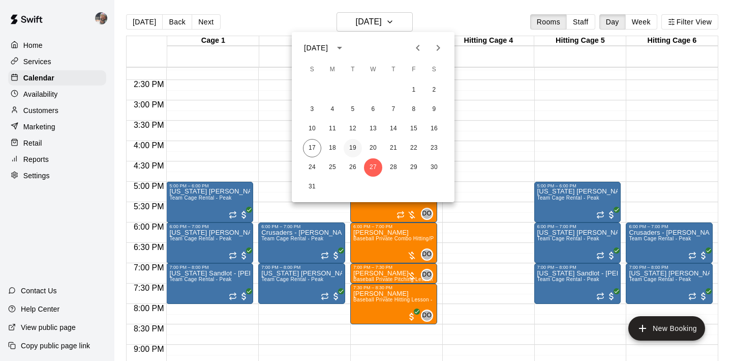
click at [354, 145] on button "19" at bounding box center [353, 148] width 18 height 18
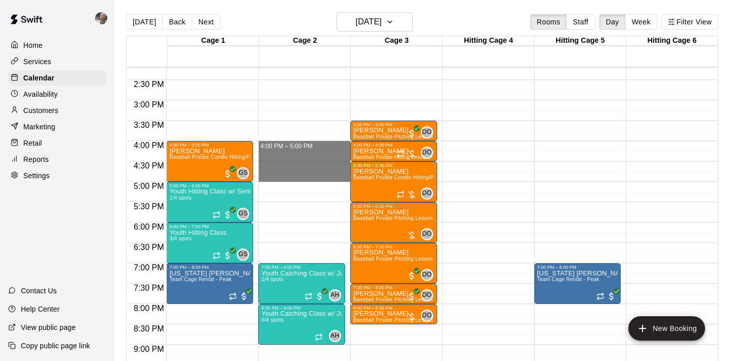
drag, startPoint x: 308, startPoint y: 149, endPoint x: 309, endPoint y: 173, distance: 23.9
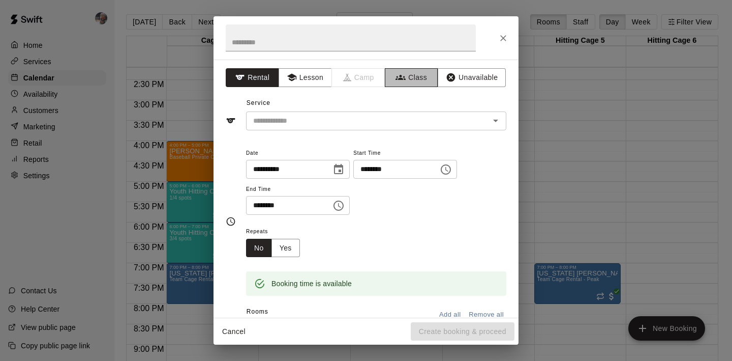
click at [392, 84] on button "Class" at bounding box center [411, 77] width 53 height 19
click at [361, 117] on input "text" at bounding box center [367, 120] width 237 height 13
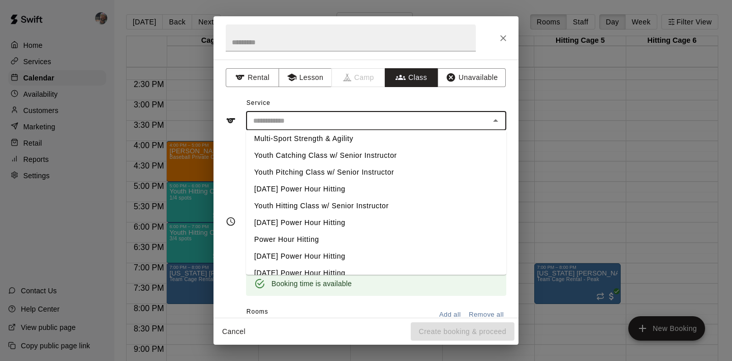
scroll to position [65, 0]
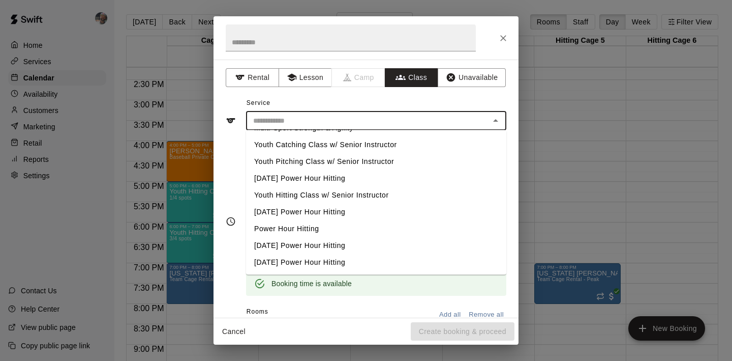
click at [326, 225] on li "Power Hour Hitting" at bounding box center [376, 228] width 260 height 17
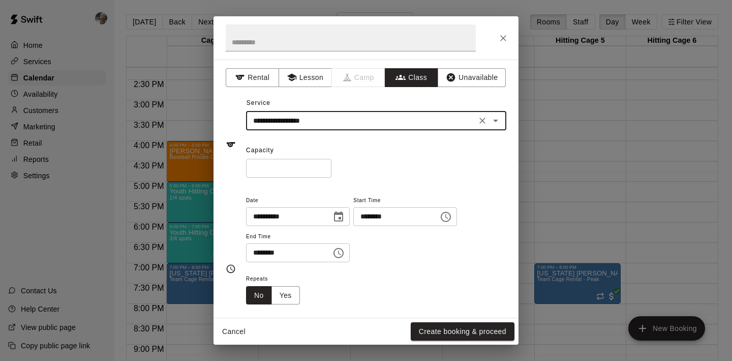
click at [325, 165] on input "*" at bounding box center [288, 168] width 85 height 19
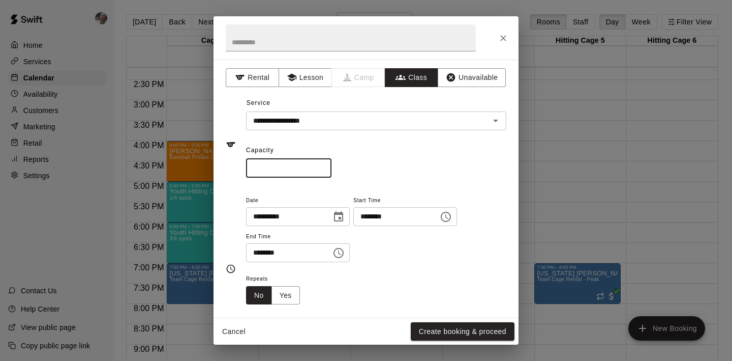
click at [325, 165] on input "*" at bounding box center [288, 168] width 85 height 19
click at [382, 169] on div "* ​" at bounding box center [376, 168] width 260 height 19
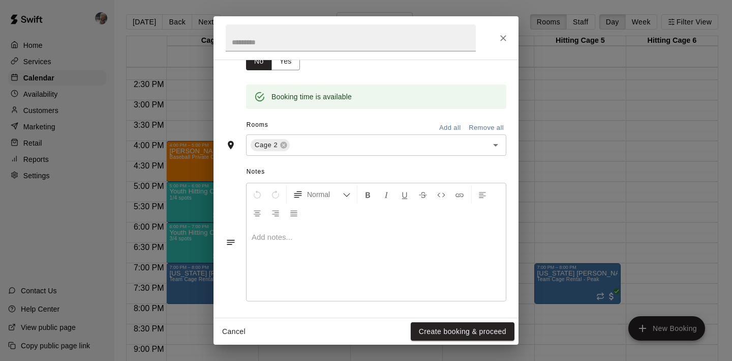
scroll to position [236, 0]
click at [423, 329] on button "Create booking & proceed" at bounding box center [463, 331] width 104 height 19
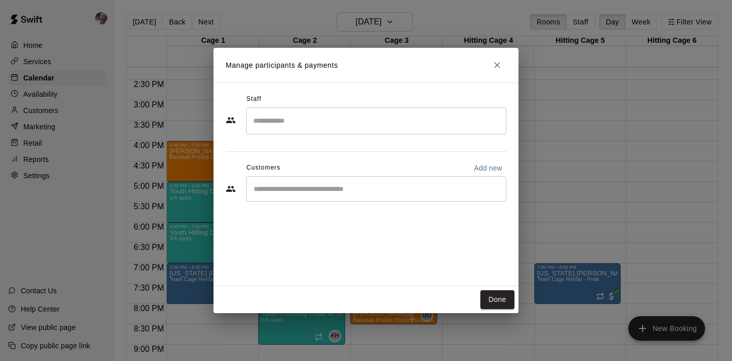
click at [362, 131] on div "​" at bounding box center [376, 120] width 260 height 27
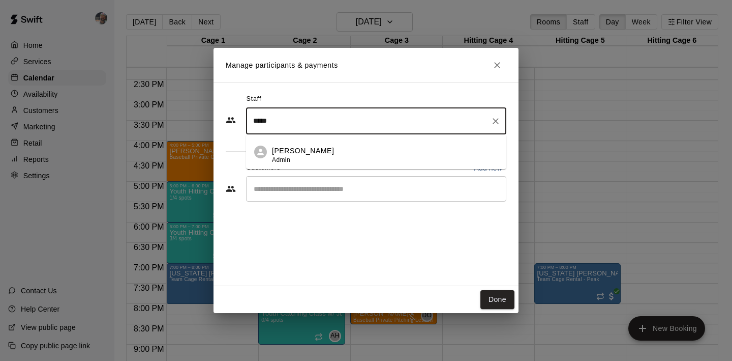
click at [336, 159] on div "J Davis Admin" at bounding box center [385, 155] width 226 height 20
click at [451, 241] on div "Staff ***** ​ Customers Add new ​" at bounding box center [366, 183] width 305 height 203
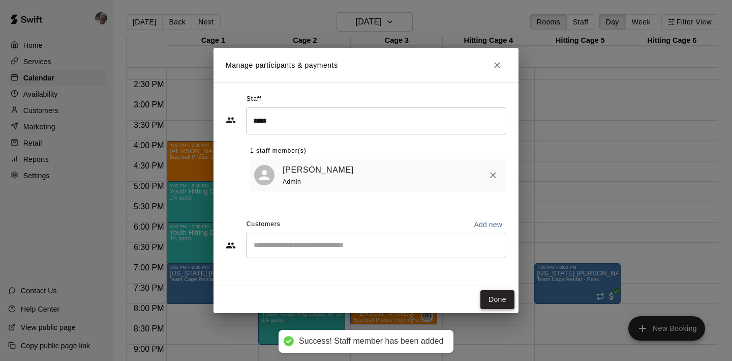
click at [495, 297] on button "Done" at bounding box center [498, 299] width 34 height 19
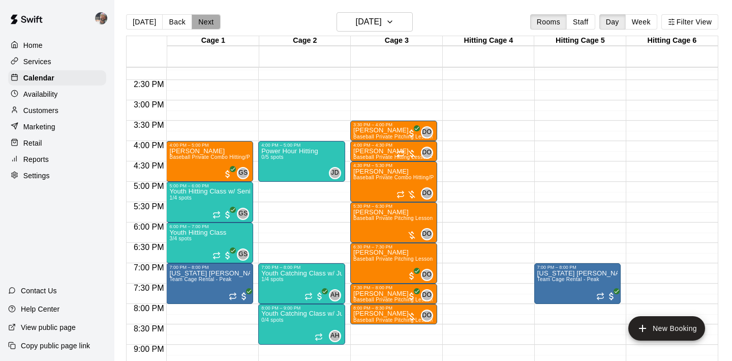
click at [213, 23] on button "Next" at bounding box center [206, 21] width 28 height 15
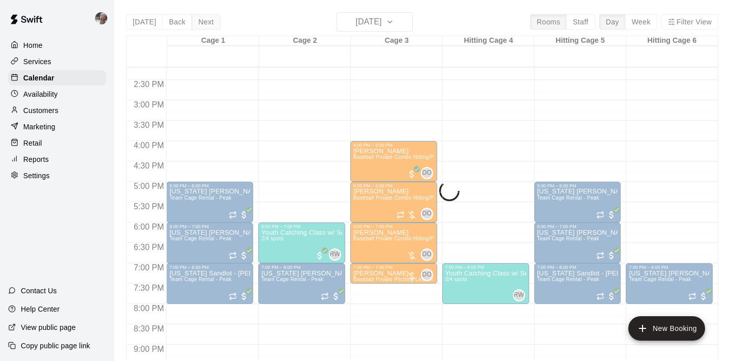
click at [213, 23] on div "Today Back Next Wednesday Aug 20 Rooms Staff Day Week Filter View Cage 1 20 Wed…" at bounding box center [422, 192] width 592 height 361
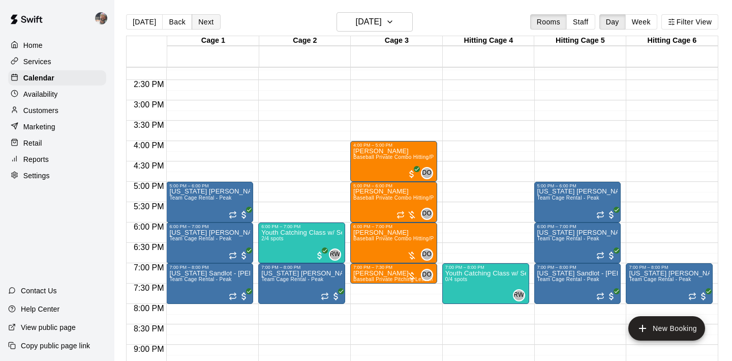
click at [213, 23] on button "Next" at bounding box center [206, 21] width 28 height 15
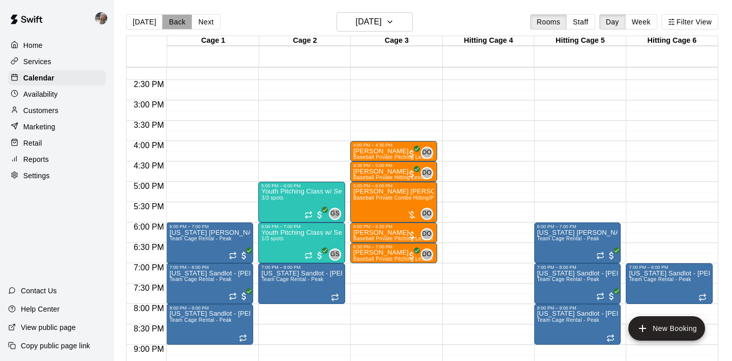
click at [180, 21] on button "Back" at bounding box center [177, 21] width 30 height 15
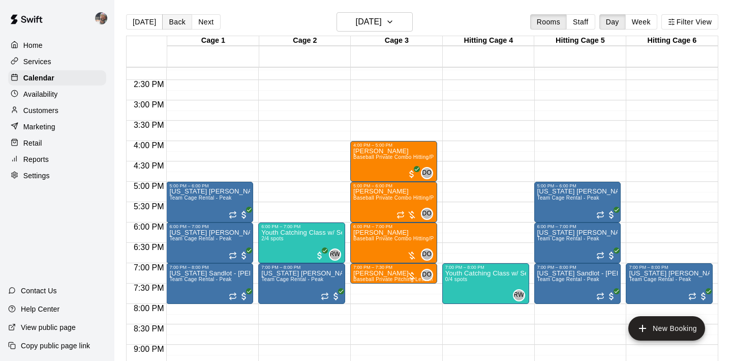
click at [180, 21] on button "Back" at bounding box center [177, 21] width 30 height 15
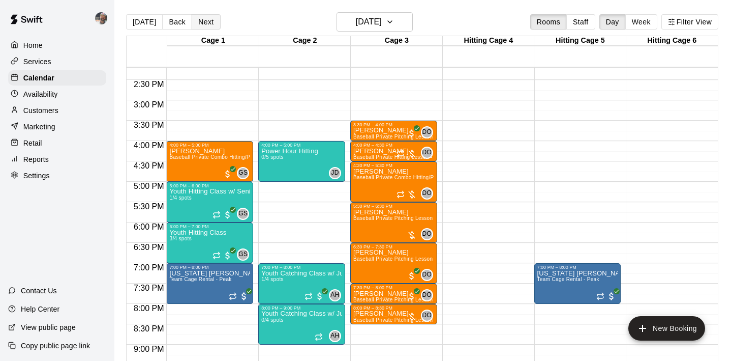
click at [207, 23] on button "Next" at bounding box center [206, 21] width 28 height 15
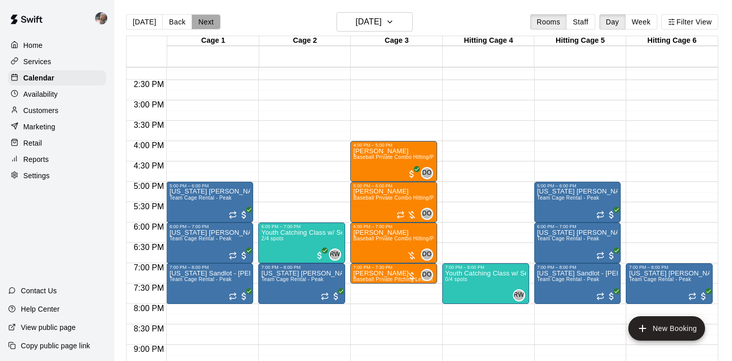
click at [207, 23] on button "Next" at bounding box center [206, 21] width 28 height 15
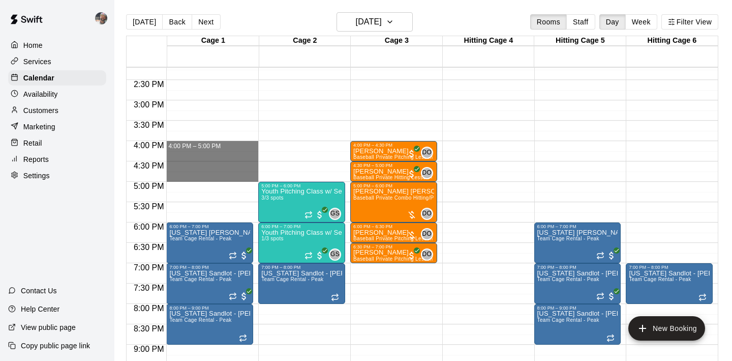
drag, startPoint x: 245, startPoint y: 146, endPoint x: 248, endPoint y: 173, distance: 27.1
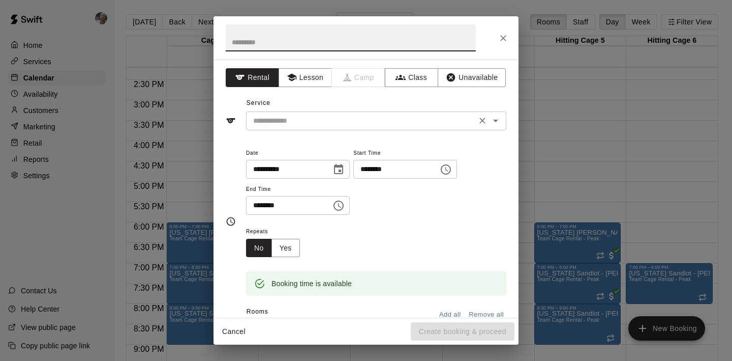
click at [316, 120] on input "text" at bounding box center [361, 120] width 224 height 13
click at [398, 86] on button "Class" at bounding box center [411, 77] width 53 height 19
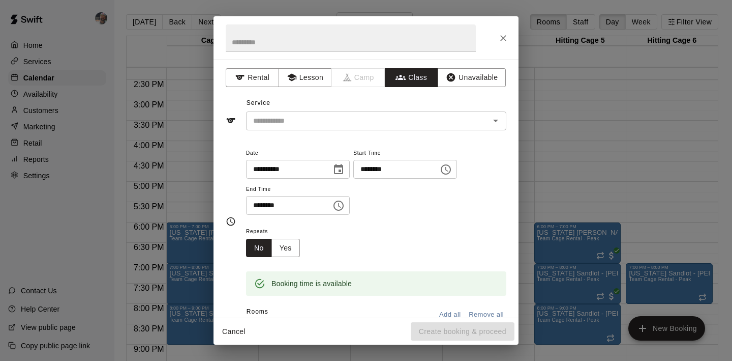
click at [352, 125] on input "text" at bounding box center [367, 120] width 237 height 13
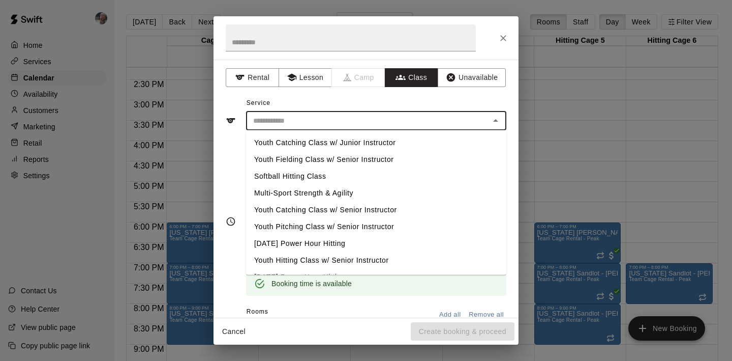
scroll to position [65, 0]
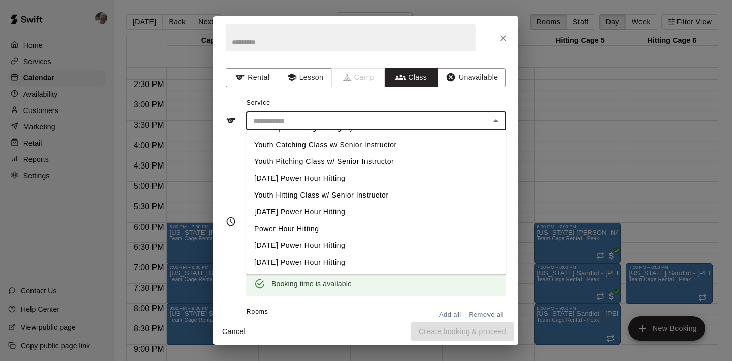
click at [307, 225] on li "Power Hour Hitting" at bounding box center [376, 228] width 260 height 17
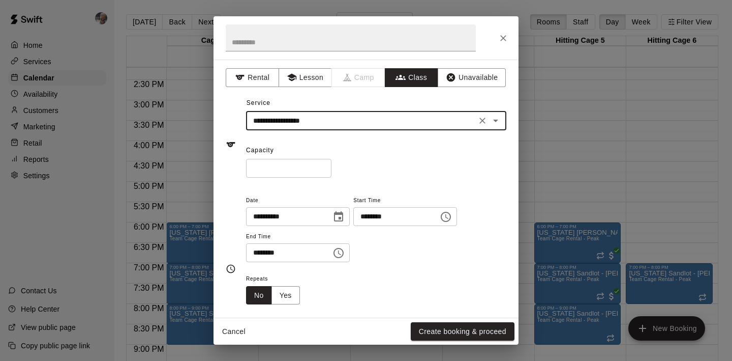
click at [325, 165] on input "*" at bounding box center [288, 168] width 85 height 19
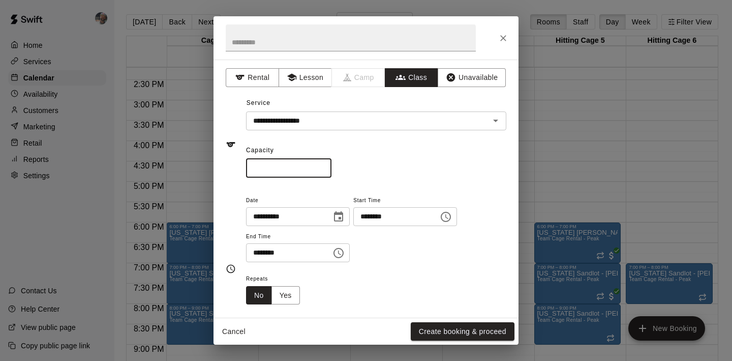
click at [325, 165] on input "*" at bounding box center [288, 168] width 85 height 19
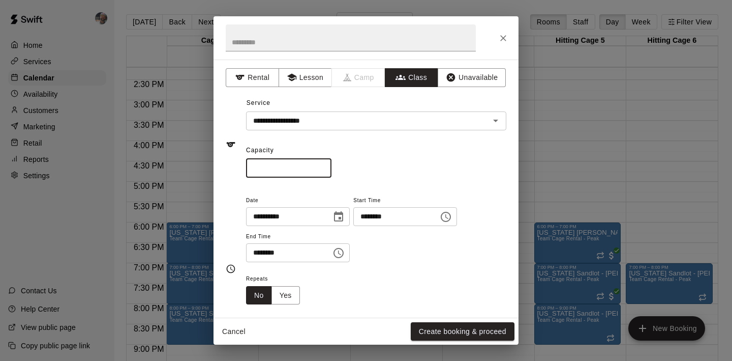
click at [369, 178] on div "**********" at bounding box center [366, 188] width 305 height 258
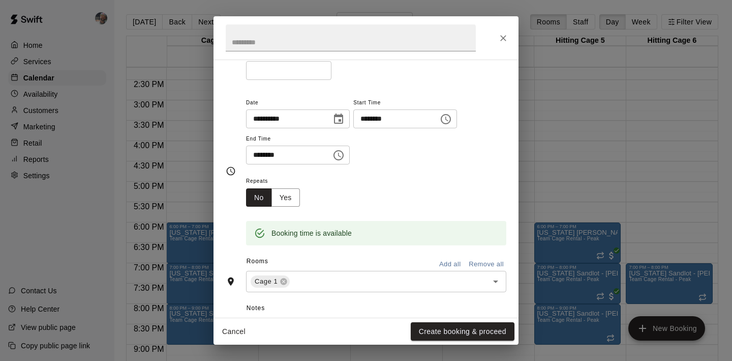
scroll to position [103, 0]
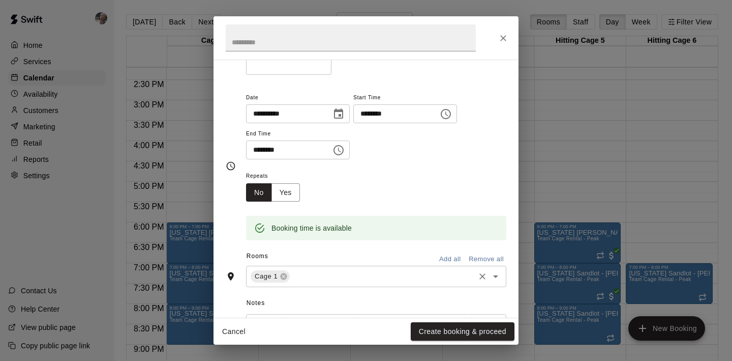
click at [324, 275] on input "text" at bounding box center [382, 276] width 182 height 13
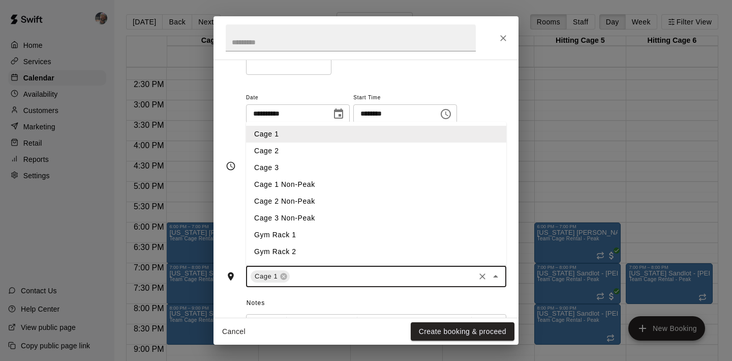
click at [310, 150] on li "Cage 2" at bounding box center [376, 150] width 260 height 17
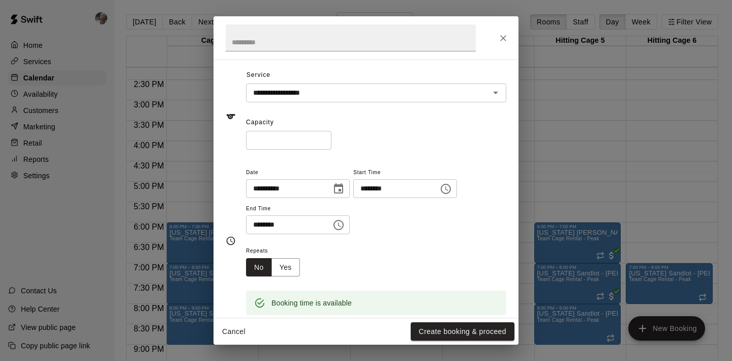
scroll to position [0, 0]
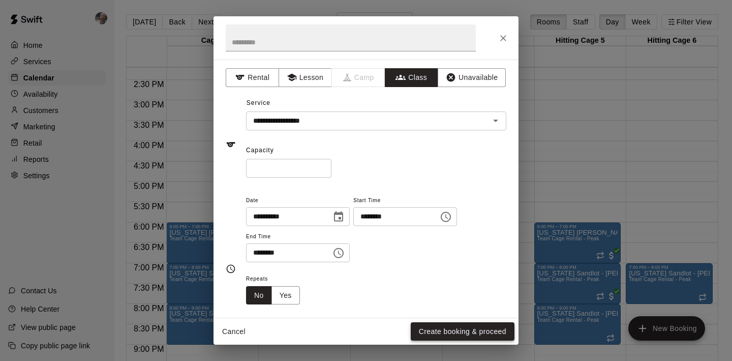
click at [432, 327] on button "Create booking & proceed" at bounding box center [463, 331] width 104 height 19
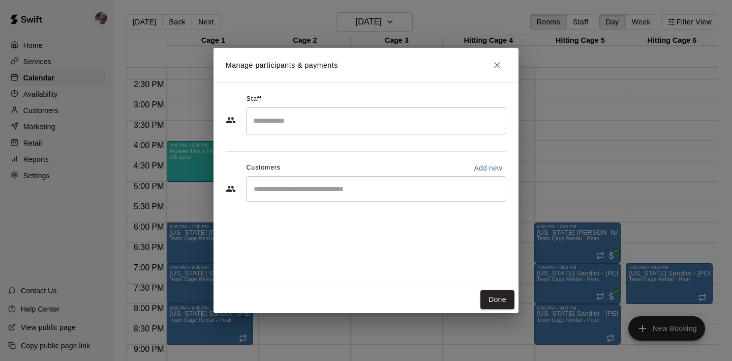
click at [372, 125] on input "Search staff" at bounding box center [376, 121] width 251 height 18
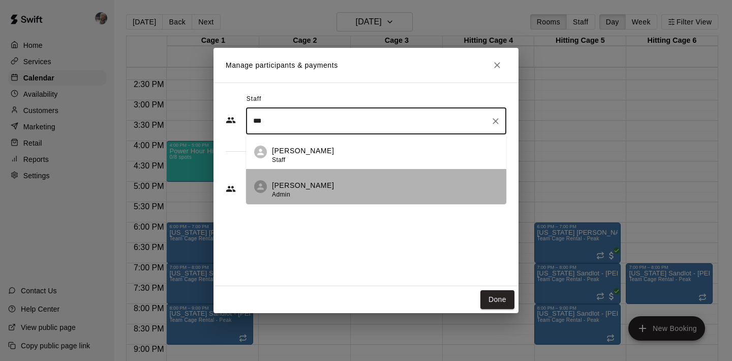
click at [330, 186] on div "J Davis Admin" at bounding box center [385, 190] width 226 height 20
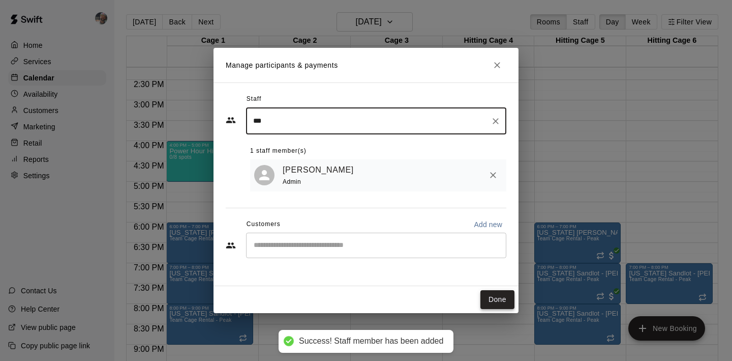
click at [492, 295] on button "Done" at bounding box center [498, 299] width 34 height 19
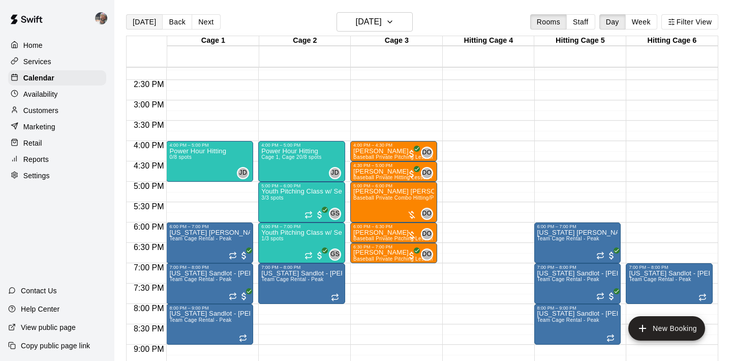
click at [147, 26] on button "[DATE]" at bounding box center [144, 21] width 37 height 15
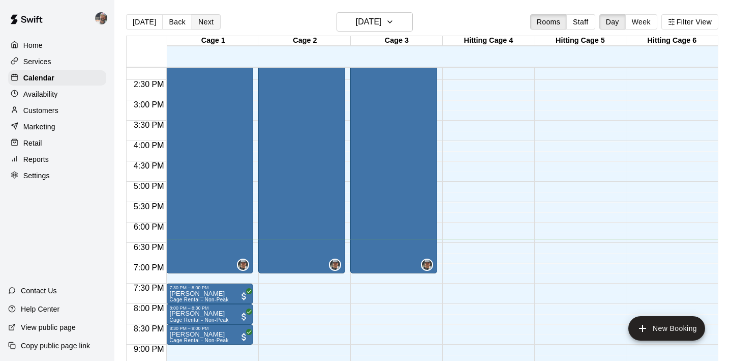
click at [210, 27] on button "Next" at bounding box center [206, 21] width 28 height 15
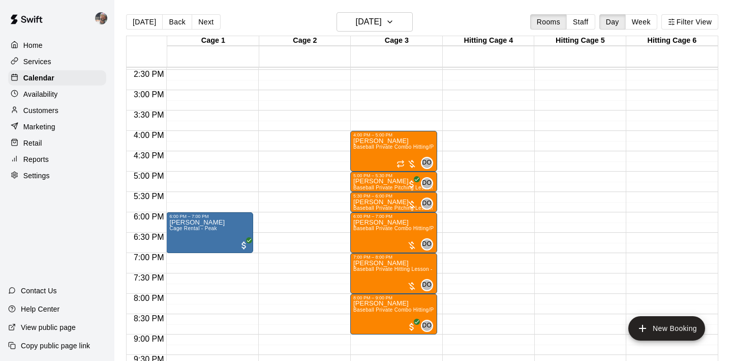
scroll to position [582, 0]
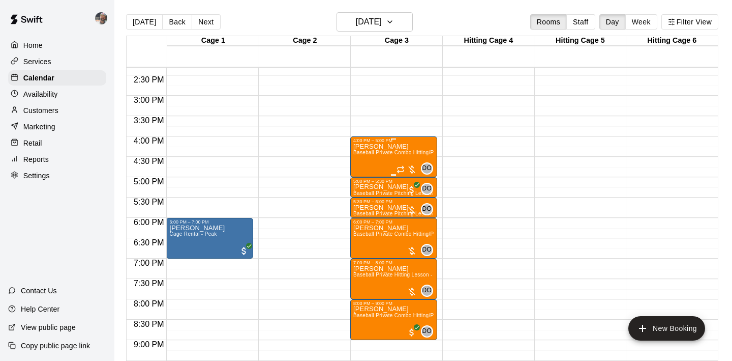
click at [362, 160] on div "Luke Petta Baseball Private Combo Hitting/Pitching Lesson - 60 minutes" at bounding box center [393, 323] width 81 height 361
click at [361, 176] on img "edit" at bounding box center [365, 178] width 12 height 12
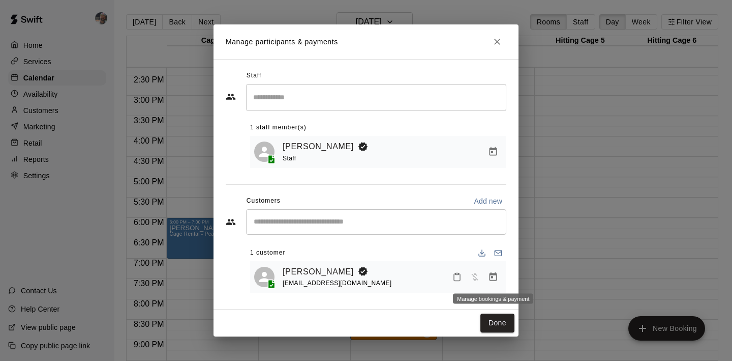
click at [492, 279] on icon "Manage bookings & payment" at bounding box center [493, 277] width 10 height 10
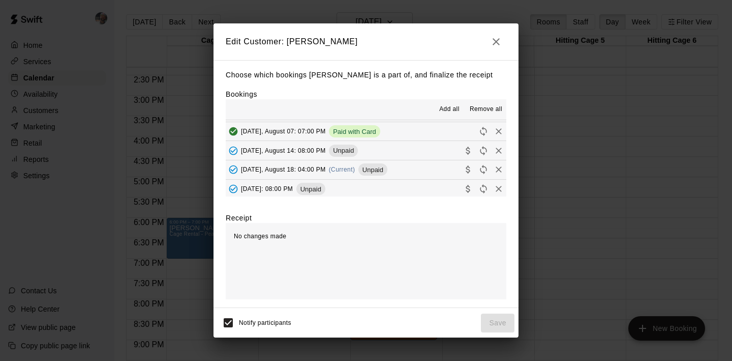
scroll to position [249, 0]
click at [302, 166] on span "Monday, August 18: 04:00 PM" at bounding box center [283, 167] width 85 height 7
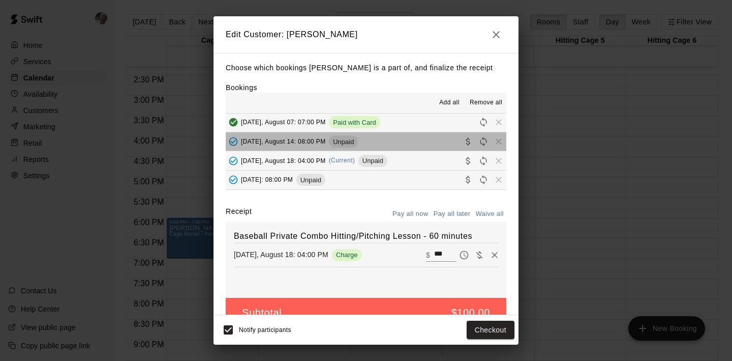
click at [391, 143] on button "Thursday, August 14: 08:00 PM Unpaid" at bounding box center [366, 141] width 281 height 19
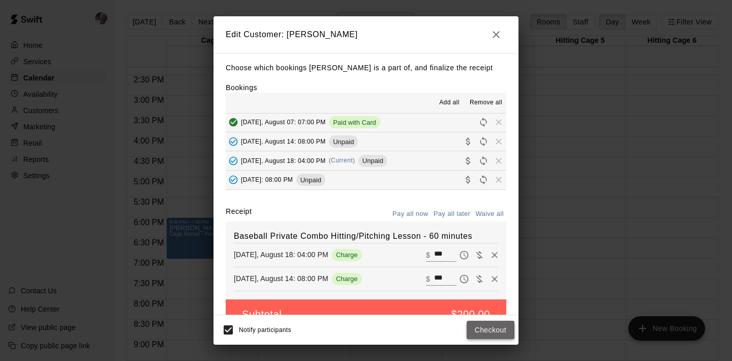
click at [499, 332] on button "Checkout" at bounding box center [491, 329] width 48 height 19
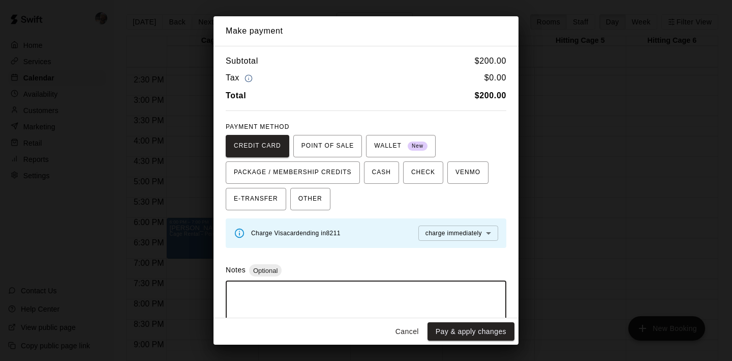
click at [420, 308] on textarea at bounding box center [366, 304] width 266 height 31
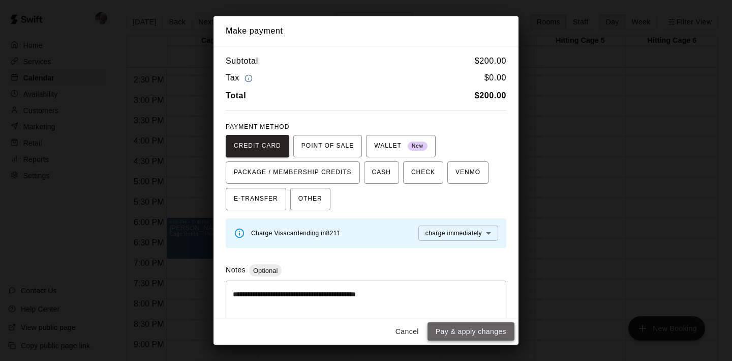
click at [479, 331] on button "Pay & apply changes" at bounding box center [471, 331] width 87 height 19
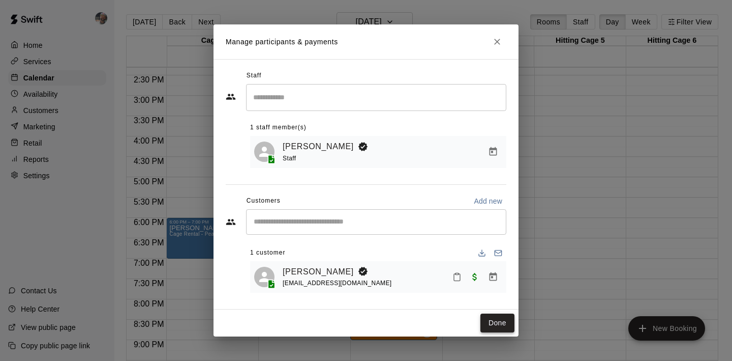
click at [504, 321] on button "Done" at bounding box center [498, 322] width 34 height 19
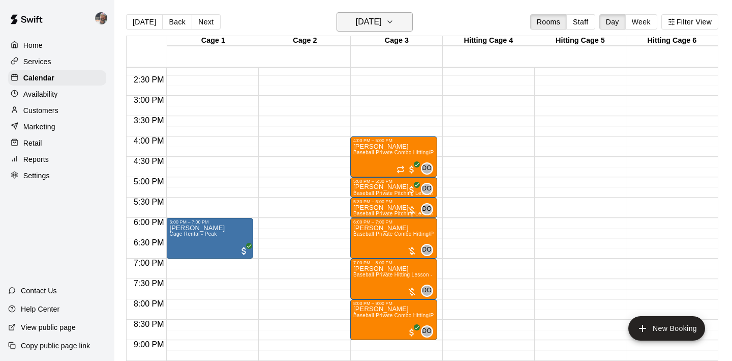
click at [368, 19] on h6 "Monday Aug 18" at bounding box center [369, 22] width 26 height 14
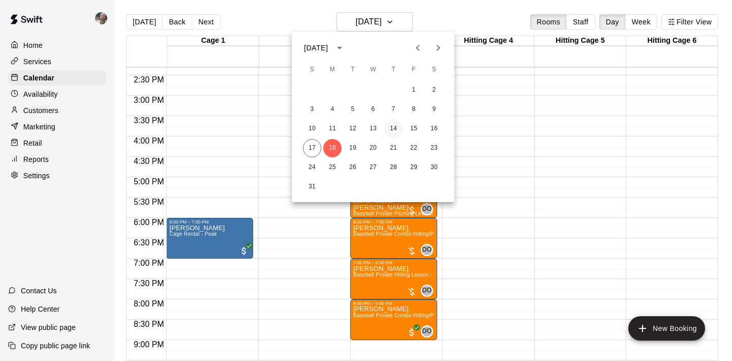
click at [393, 128] on button "14" at bounding box center [393, 129] width 18 height 18
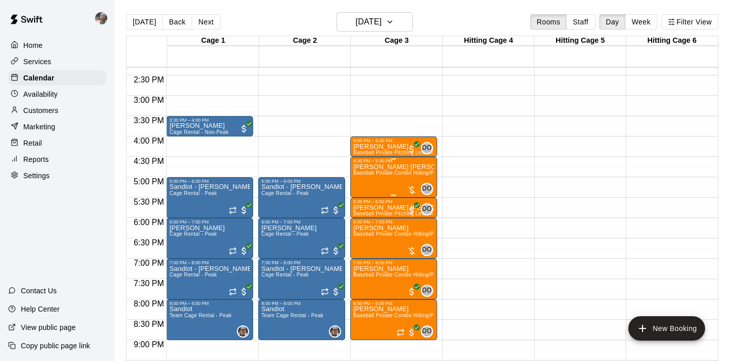
click at [385, 180] on div "Connor Durfee Baseball Private Combo Hitting/Pitching Lesson - 60 minutes" at bounding box center [393, 343] width 81 height 361
click at [362, 196] on img "edit" at bounding box center [365, 199] width 12 height 12
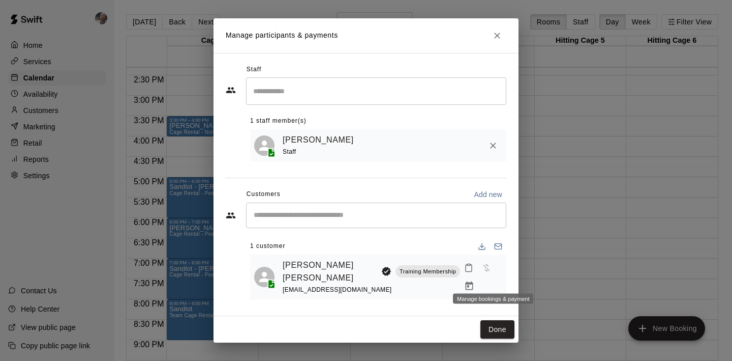
click at [473, 281] on icon "Manage bookings & payment" at bounding box center [470, 285] width 8 height 9
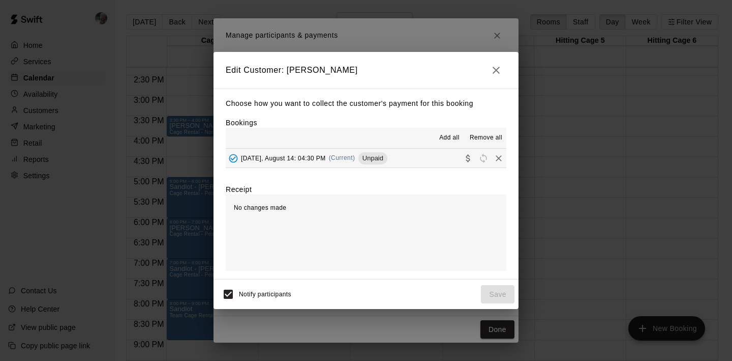
click at [411, 157] on button "Thursday, August 14: 04:30 PM (Current) Unpaid" at bounding box center [366, 157] width 281 height 19
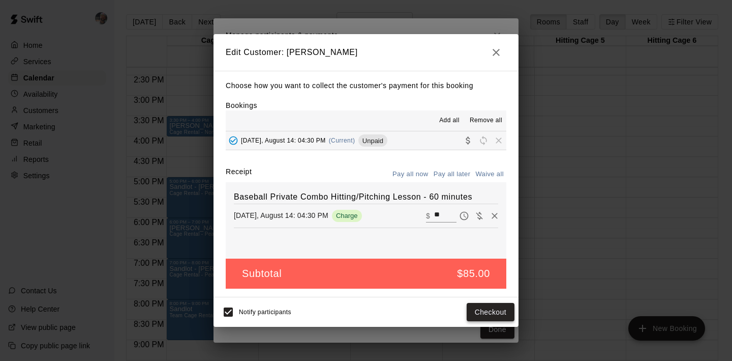
click at [491, 313] on button "Checkout" at bounding box center [491, 312] width 48 height 19
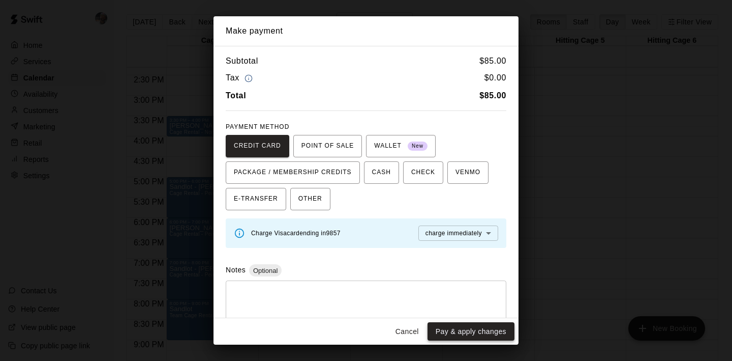
click at [473, 332] on button "Pay & apply changes" at bounding box center [471, 331] width 87 height 19
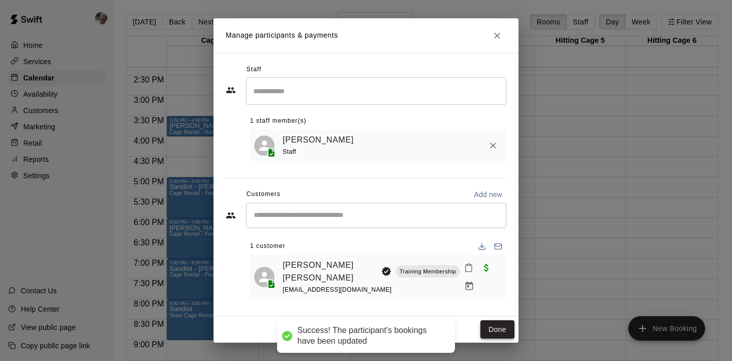
click at [497, 320] on button "Done" at bounding box center [498, 329] width 34 height 19
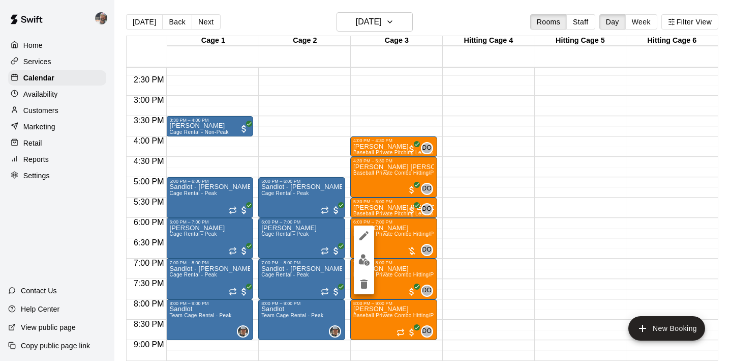
click at [367, 258] on img "edit" at bounding box center [365, 260] width 12 height 12
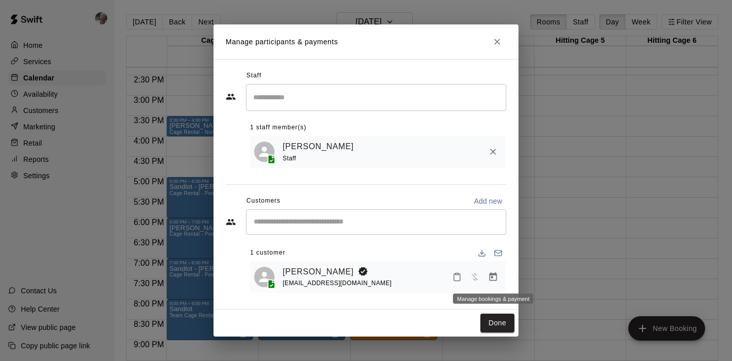
click at [489, 279] on icon "Manage bookings & payment" at bounding box center [493, 277] width 10 height 10
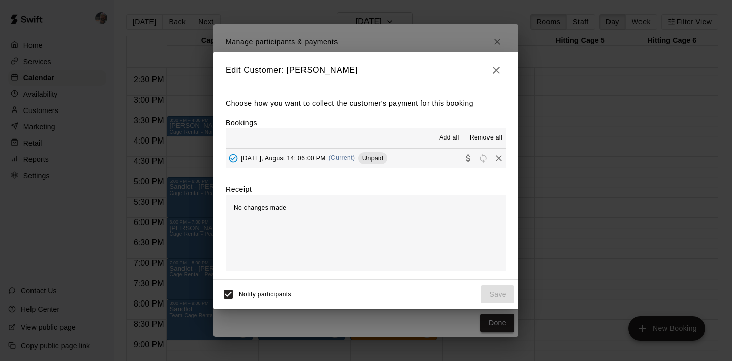
click at [411, 163] on button "Thursday, August 14: 06:00 PM (Current) Unpaid" at bounding box center [366, 157] width 281 height 19
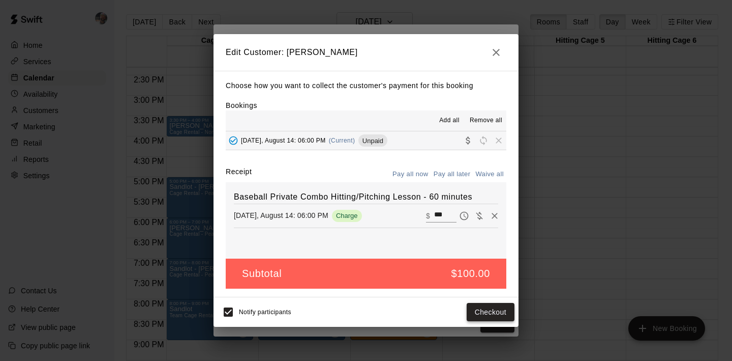
click at [484, 309] on button "Checkout" at bounding box center [491, 312] width 48 height 19
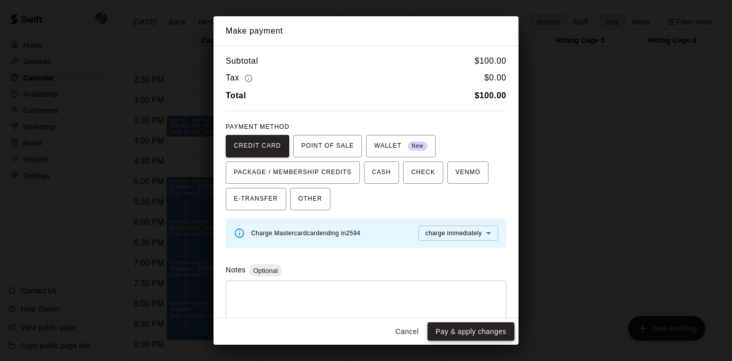
click at [483, 329] on button "Pay & apply changes" at bounding box center [471, 331] width 87 height 19
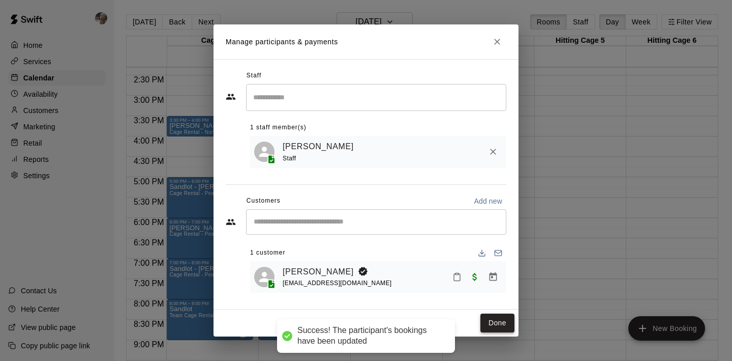
click at [491, 315] on button "Done" at bounding box center [498, 322] width 34 height 19
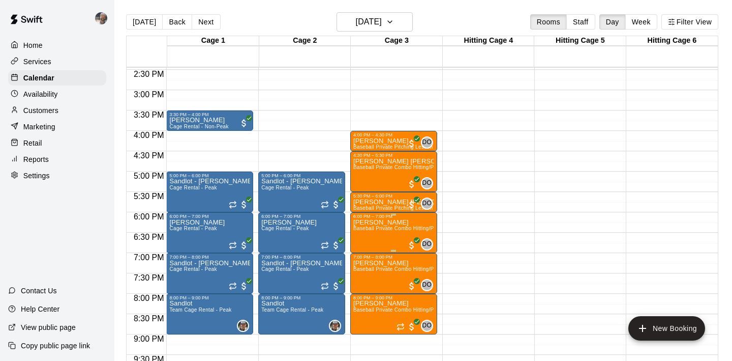
scroll to position [587, 0]
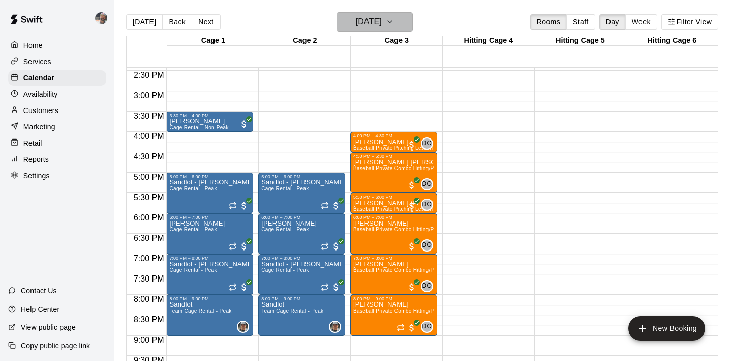
click at [361, 25] on h6 "Thursday Aug 14" at bounding box center [369, 22] width 26 height 14
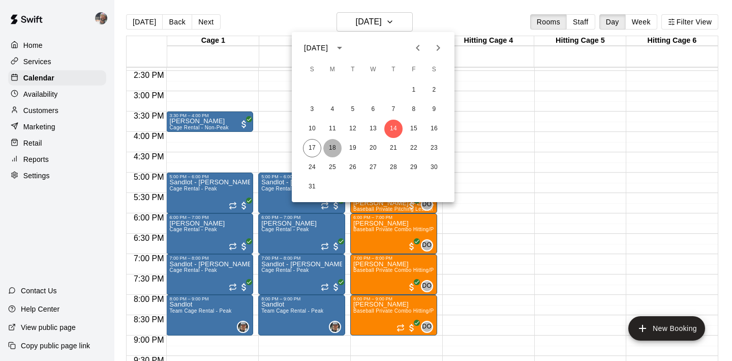
click at [336, 142] on button "18" at bounding box center [332, 148] width 18 height 18
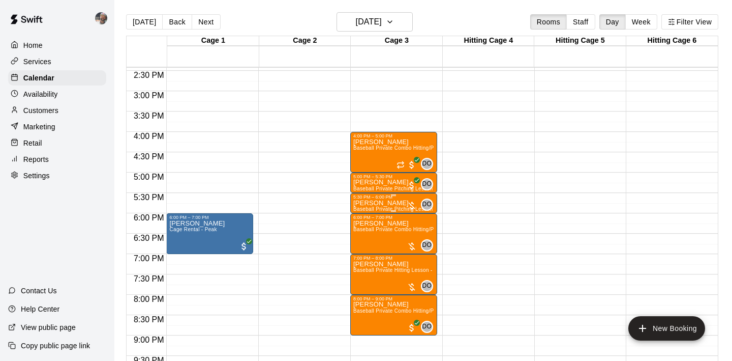
click at [377, 199] on div "5:30 PM – 6:00 PM" at bounding box center [393, 196] width 81 height 5
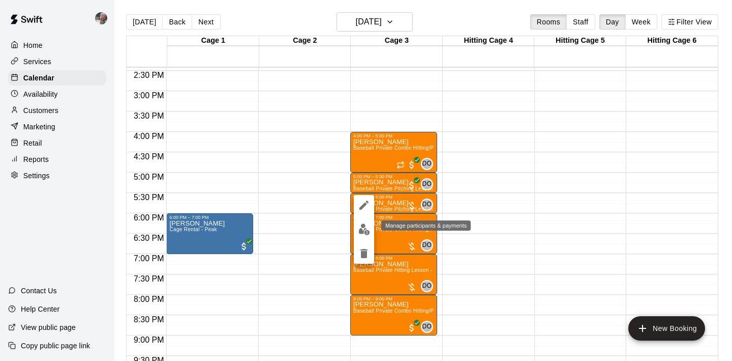
click at [366, 222] on button "edit" at bounding box center [364, 229] width 20 height 20
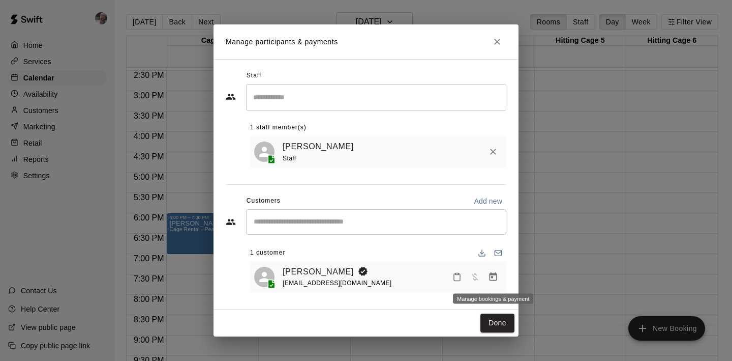
click at [493, 273] on icon "Manage bookings & payment" at bounding box center [494, 276] width 8 height 9
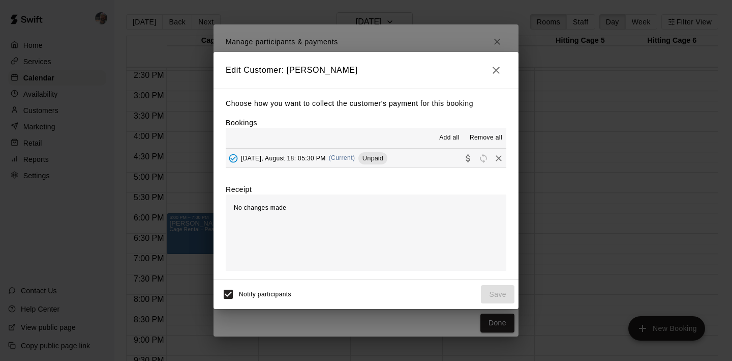
click at [425, 156] on button "Monday, August 18: 05:30 PM (Current) Unpaid" at bounding box center [366, 157] width 281 height 19
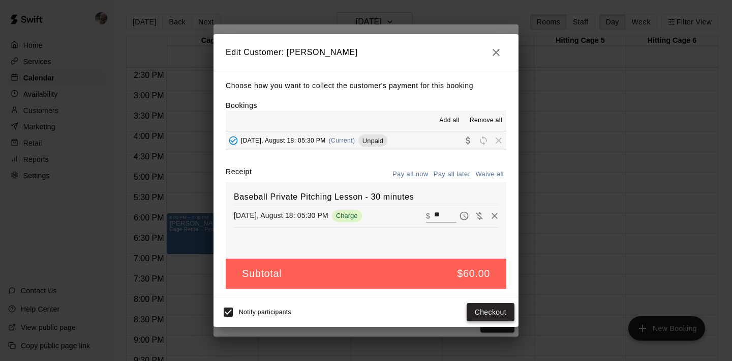
click at [496, 310] on button "Checkout" at bounding box center [491, 312] width 48 height 19
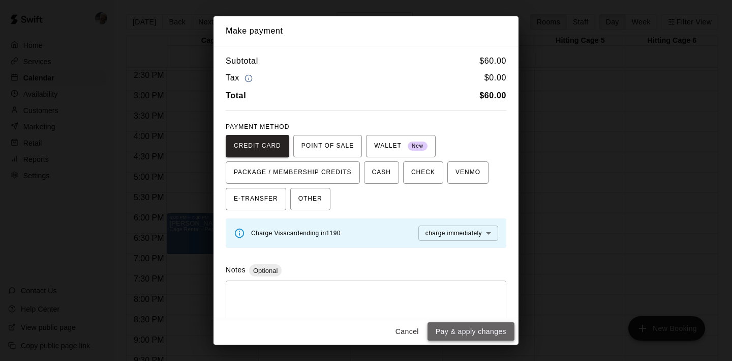
click at [493, 325] on button "Pay & apply changes" at bounding box center [471, 331] width 87 height 19
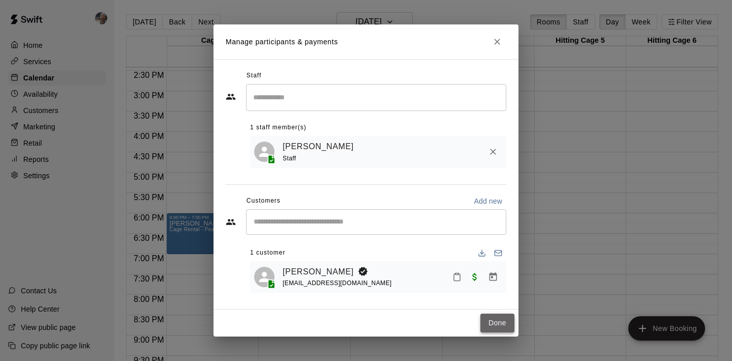
click at [500, 322] on button "Done" at bounding box center [498, 322] width 34 height 19
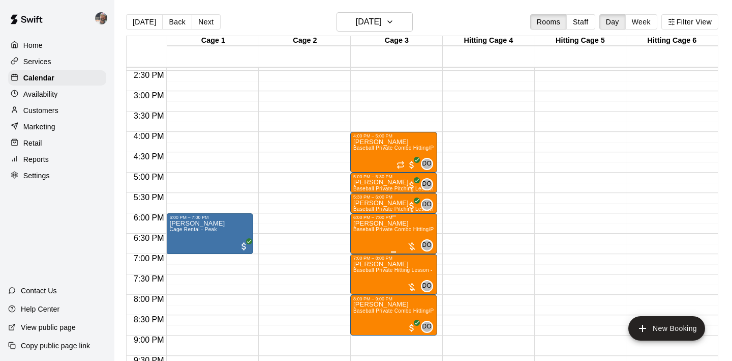
click at [364, 251] on img "edit" at bounding box center [365, 255] width 12 height 12
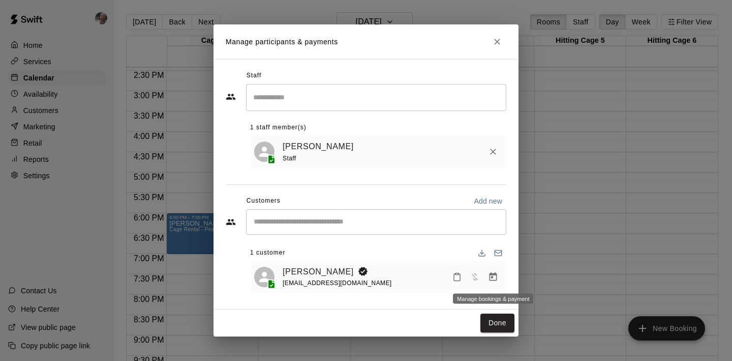
click at [492, 276] on icon "Manage bookings & payment" at bounding box center [494, 276] width 8 height 9
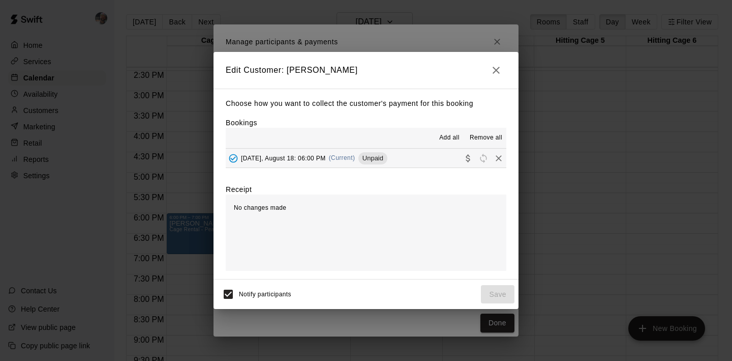
click at [440, 156] on button "Monday, August 18: 06:00 PM (Current) Unpaid" at bounding box center [366, 157] width 281 height 19
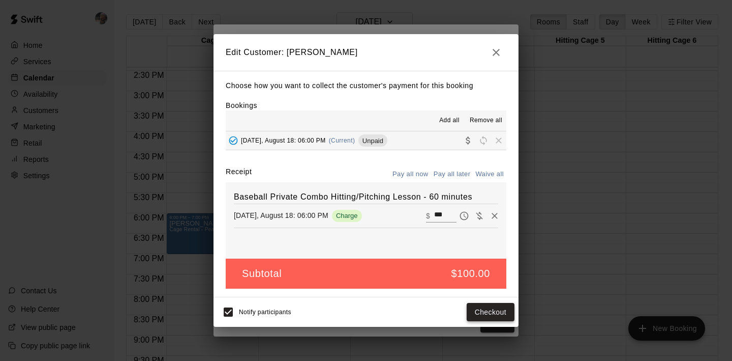
click at [497, 316] on button "Checkout" at bounding box center [491, 312] width 48 height 19
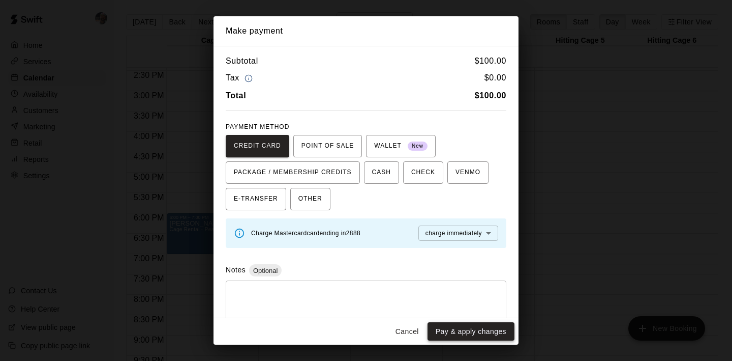
click at [491, 331] on button "Pay & apply changes" at bounding box center [471, 331] width 87 height 19
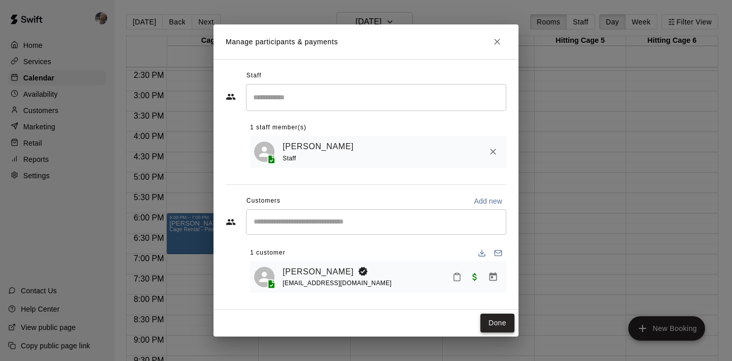
click at [505, 322] on button "Done" at bounding box center [498, 322] width 34 height 19
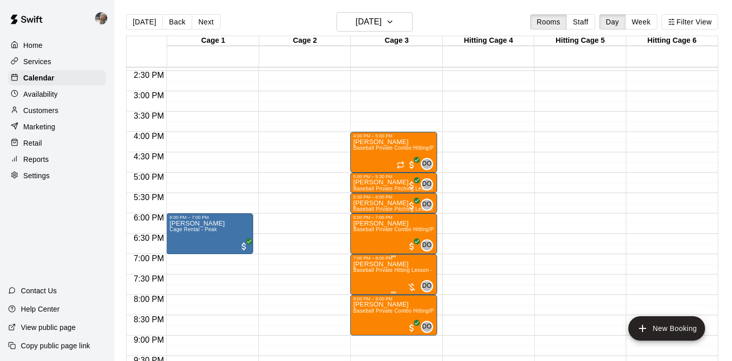
click at [364, 289] on button "edit" at bounding box center [364, 296] width 20 height 20
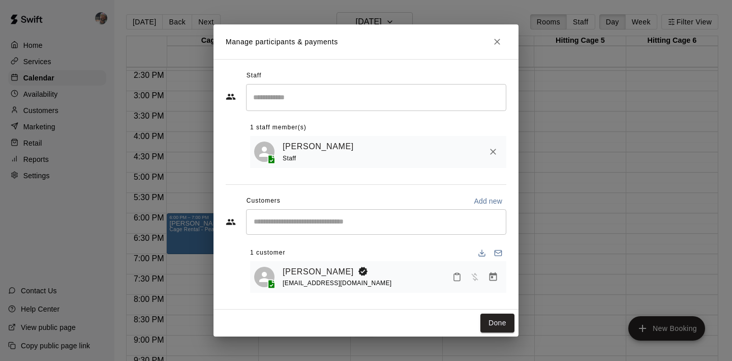
click at [491, 275] on icon "Manage bookings & payment" at bounding box center [494, 276] width 8 height 9
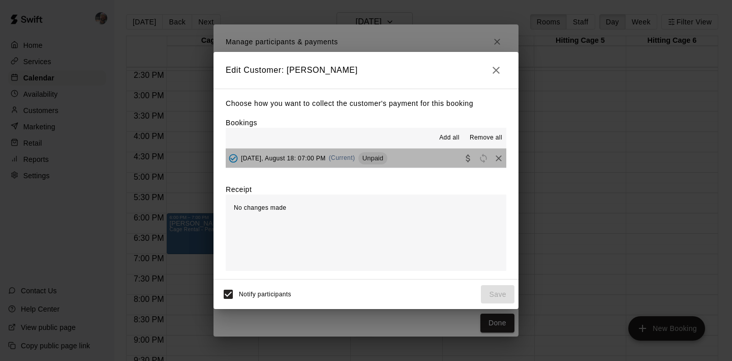
click at [427, 164] on button "Monday, August 18: 07:00 PM (Current) Unpaid" at bounding box center [366, 157] width 281 height 19
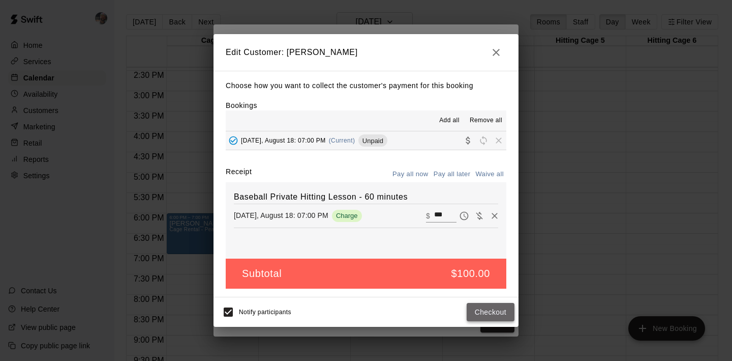
click at [491, 310] on button "Checkout" at bounding box center [491, 312] width 48 height 19
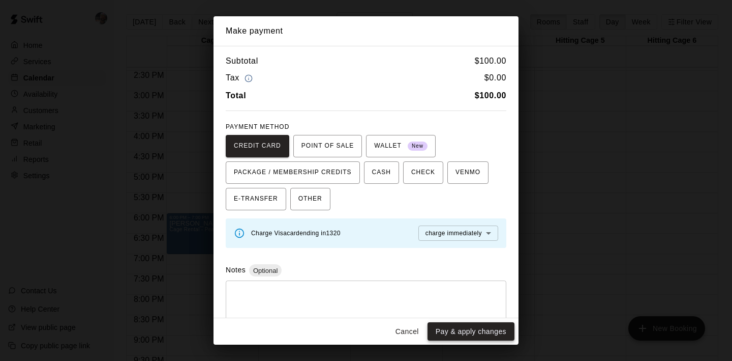
click at [486, 322] on button "Pay & apply changes" at bounding box center [471, 331] width 87 height 19
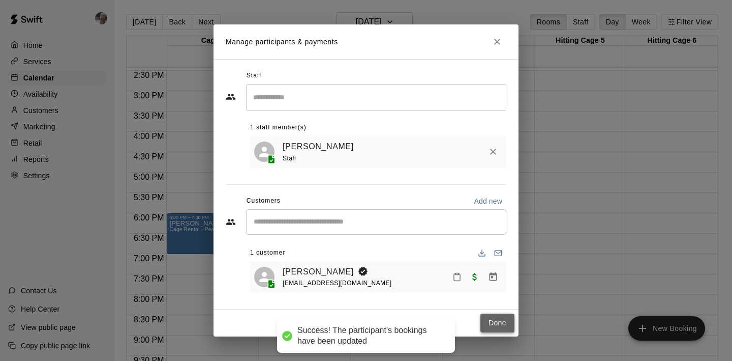
click at [497, 318] on button "Done" at bounding box center [498, 322] width 34 height 19
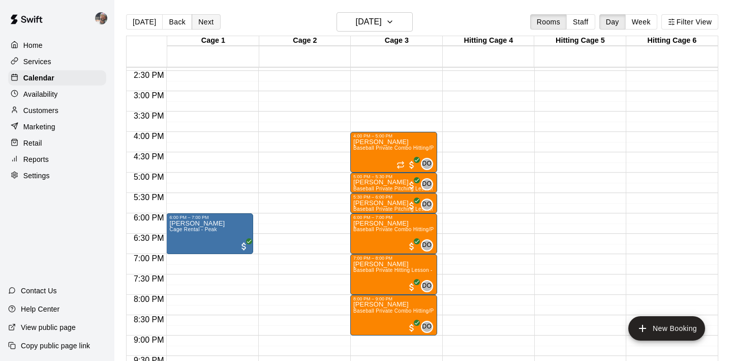
click at [199, 21] on button "Next" at bounding box center [206, 21] width 28 height 15
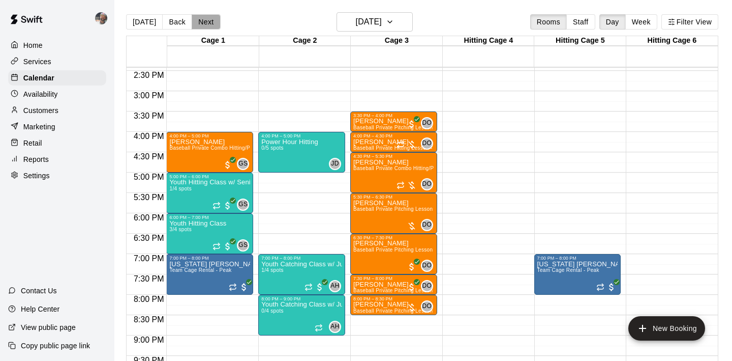
click at [199, 21] on button "Next" at bounding box center [206, 21] width 28 height 15
